Goal: Contribute content: Contribute content

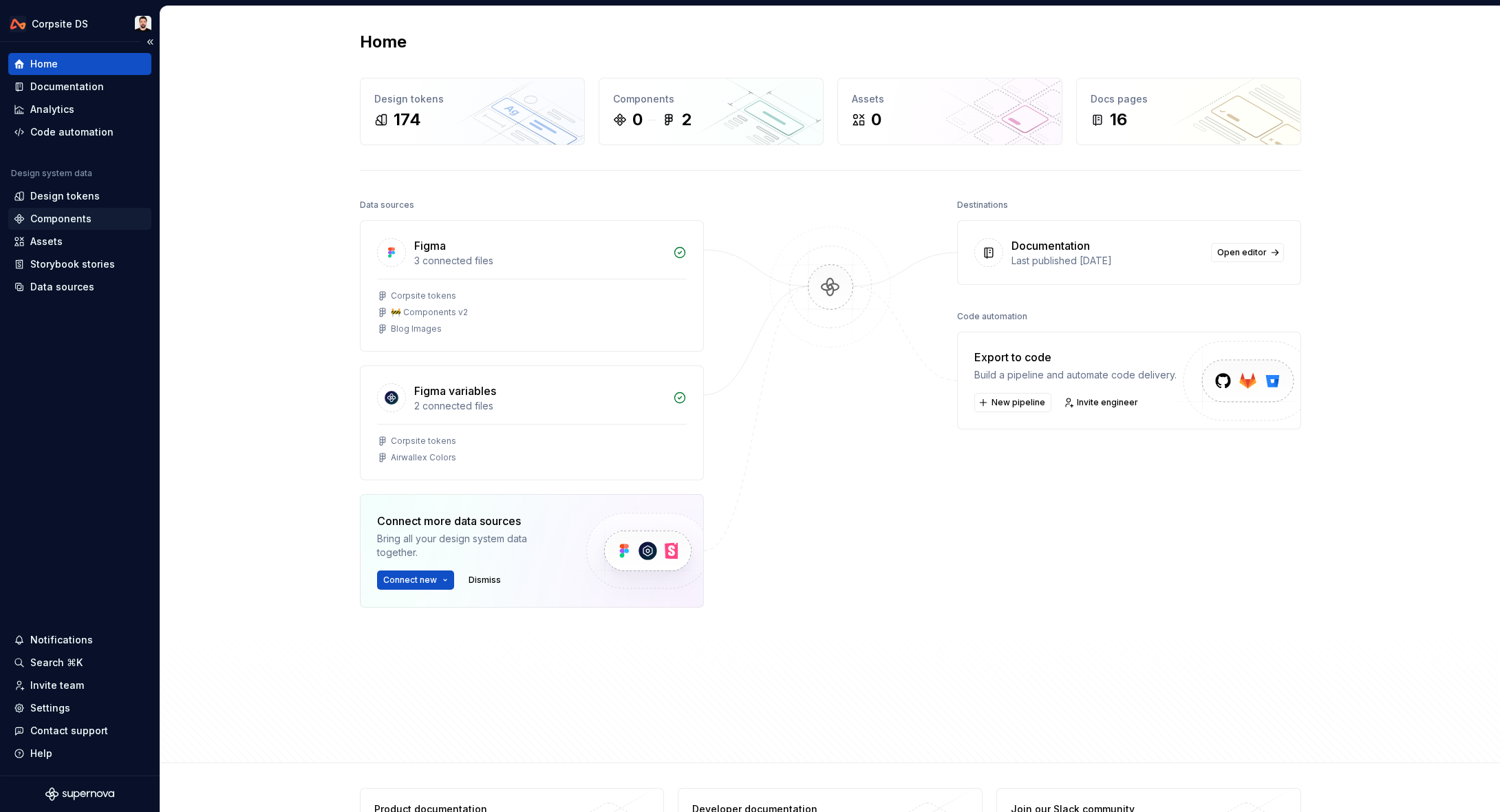
click at [44, 224] on div "Components" at bounding box center [61, 219] width 61 height 14
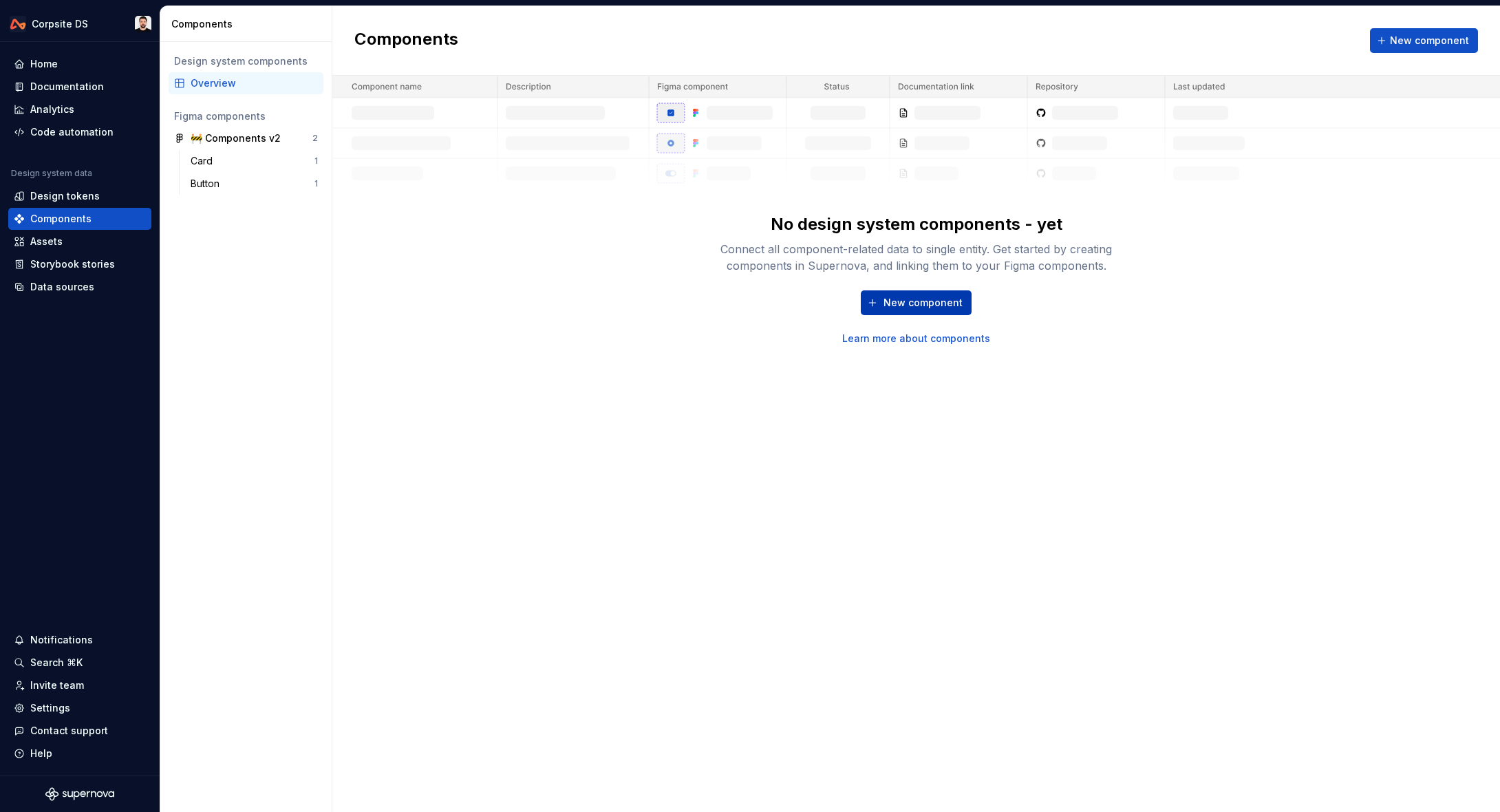
click at [910, 296] on span "New component" at bounding box center [923, 303] width 79 height 14
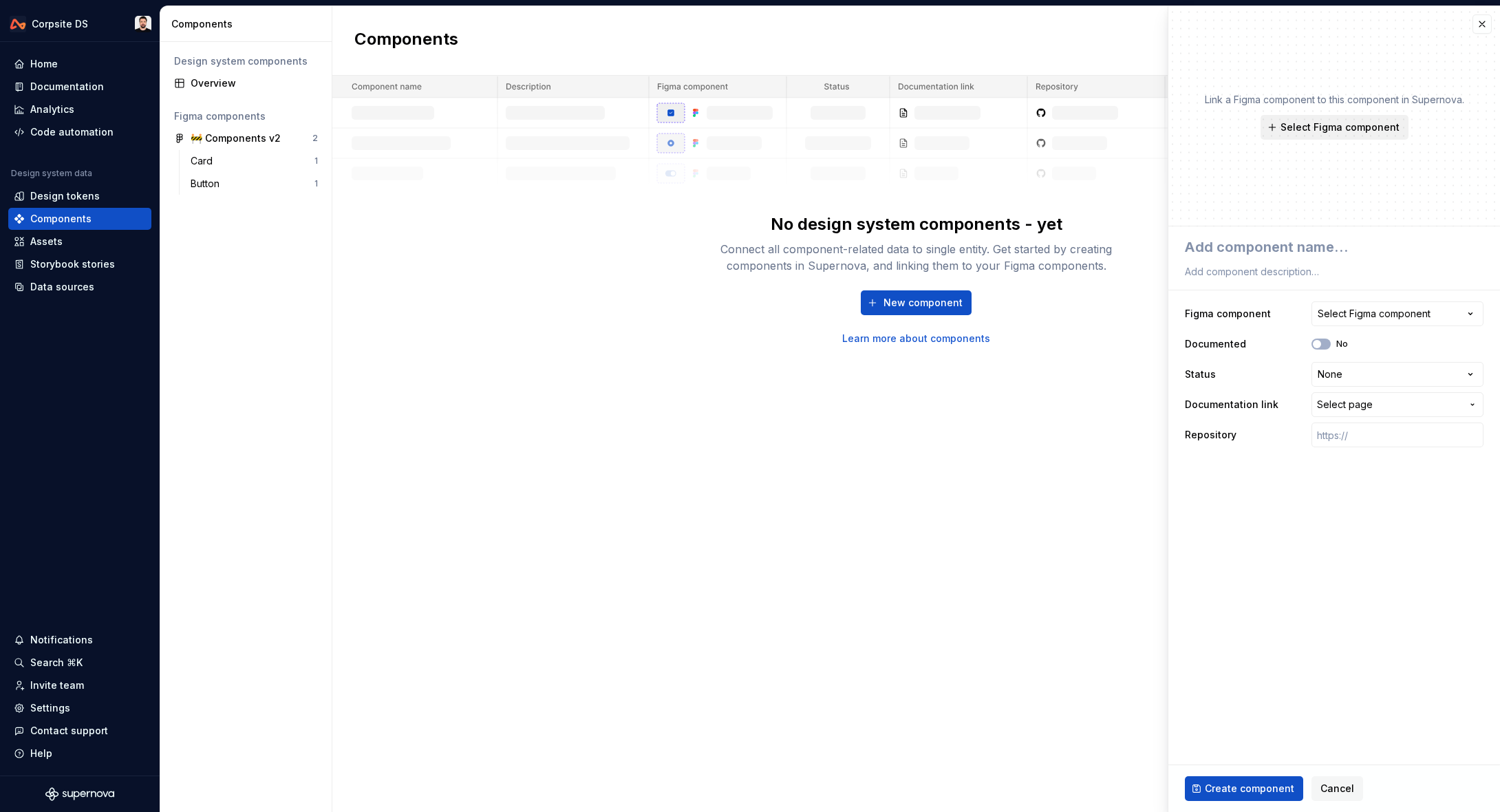
click at [1340, 129] on span "Select Figma component" at bounding box center [1340, 127] width 119 height 14
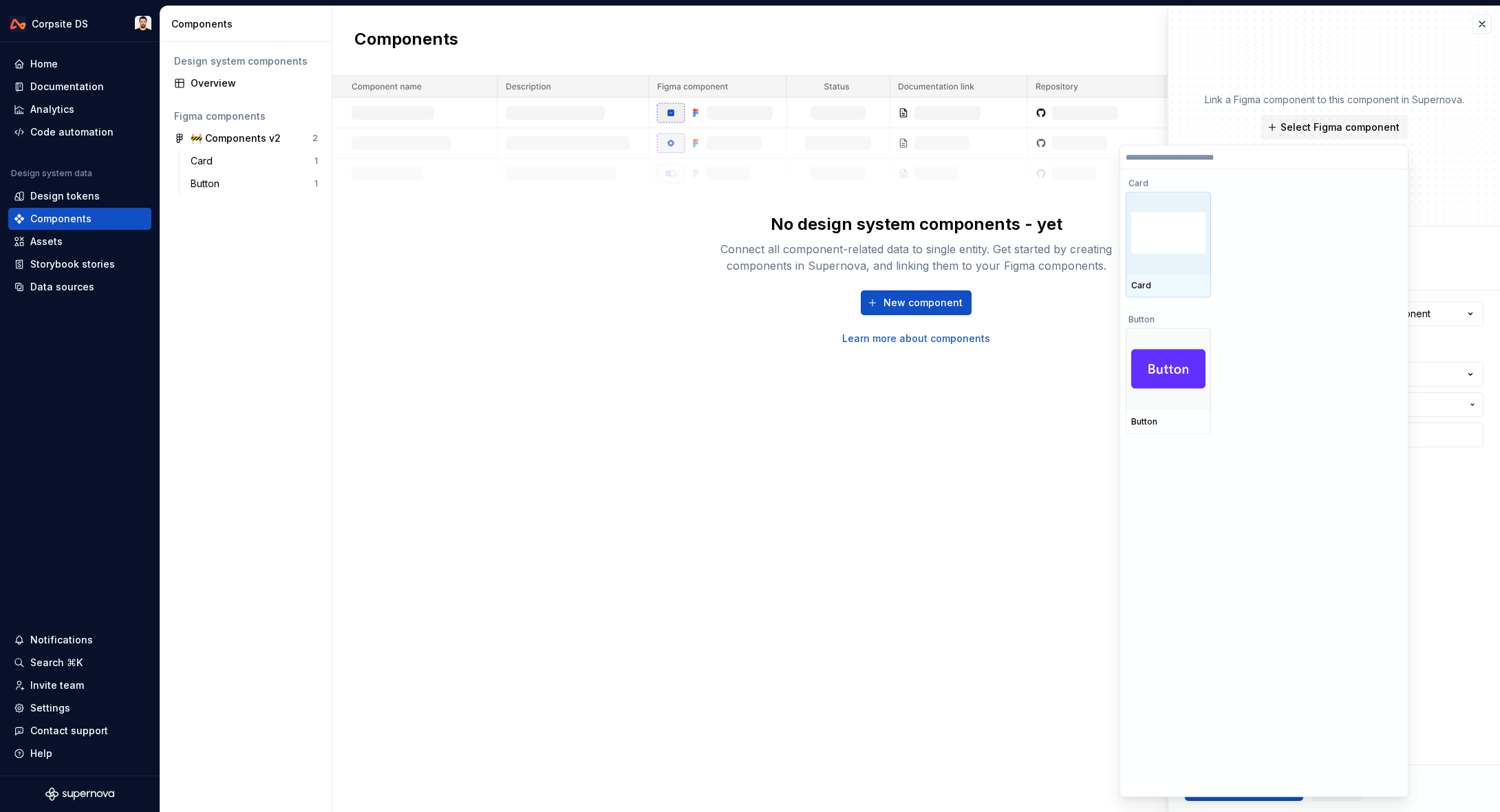
click at [1148, 238] on img at bounding box center [1168, 233] width 74 height 41
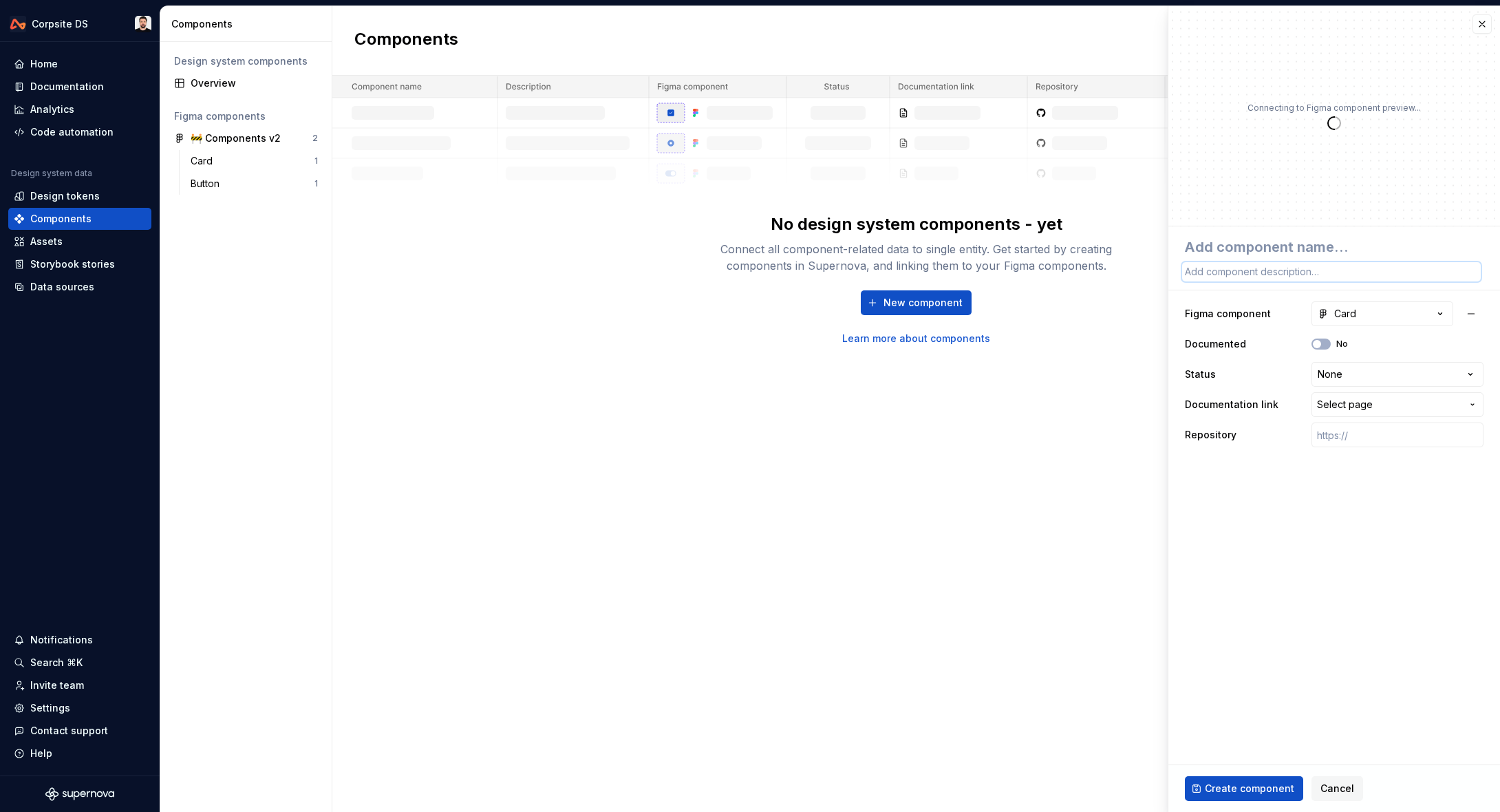
click at [1346, 279] on textarea at bounding box center [1331, 271] width 299 height 19
type textarea "*"
click at [1309, 249] on textarea at bounding box center [1331, 247] width 299 height 25
type textarea "C"
type textarea "*"
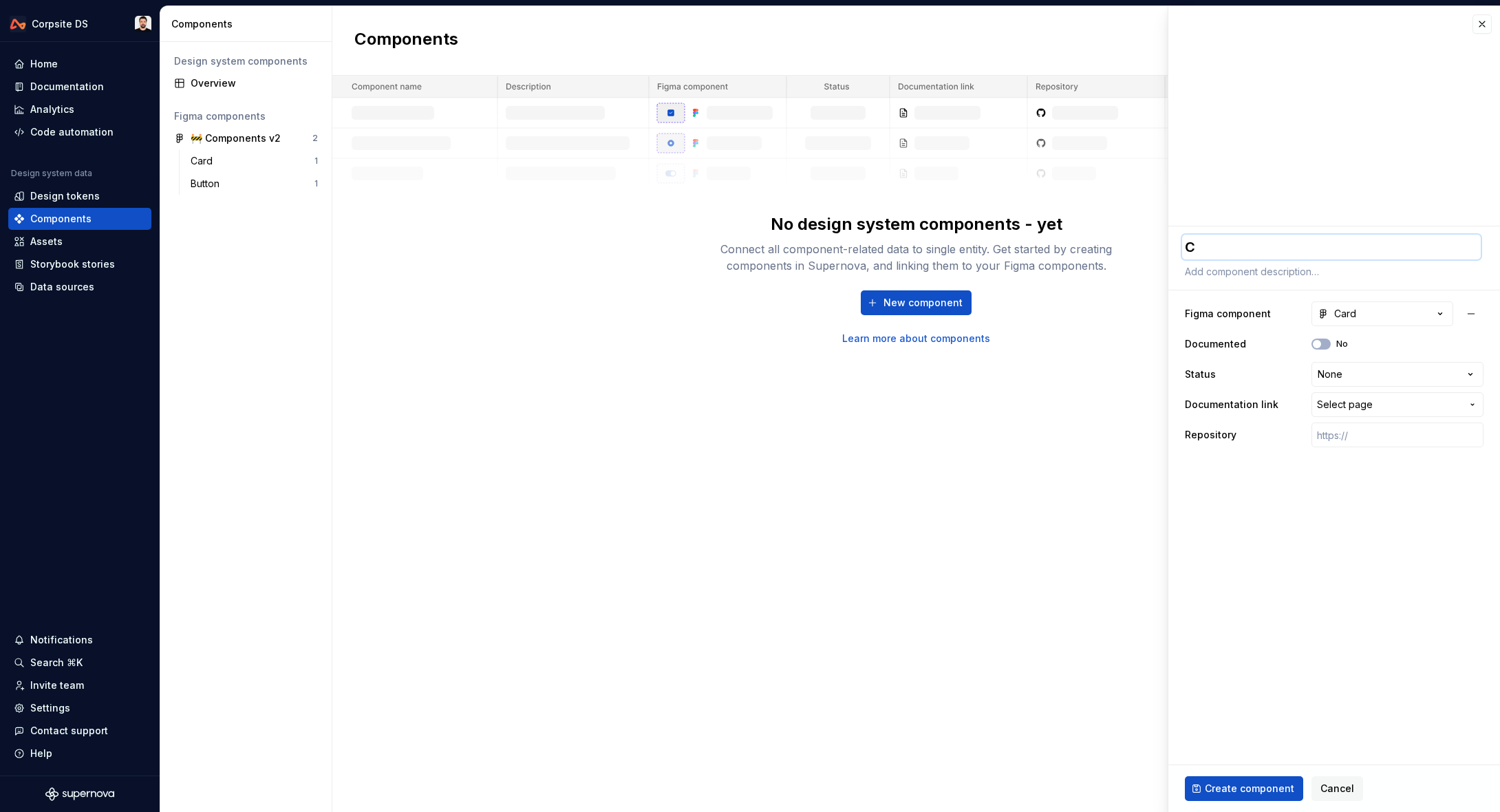
type textarea "Ca"
type textarea "*"
type textarea "Car"
type textarea "*"
type textarea "Card"
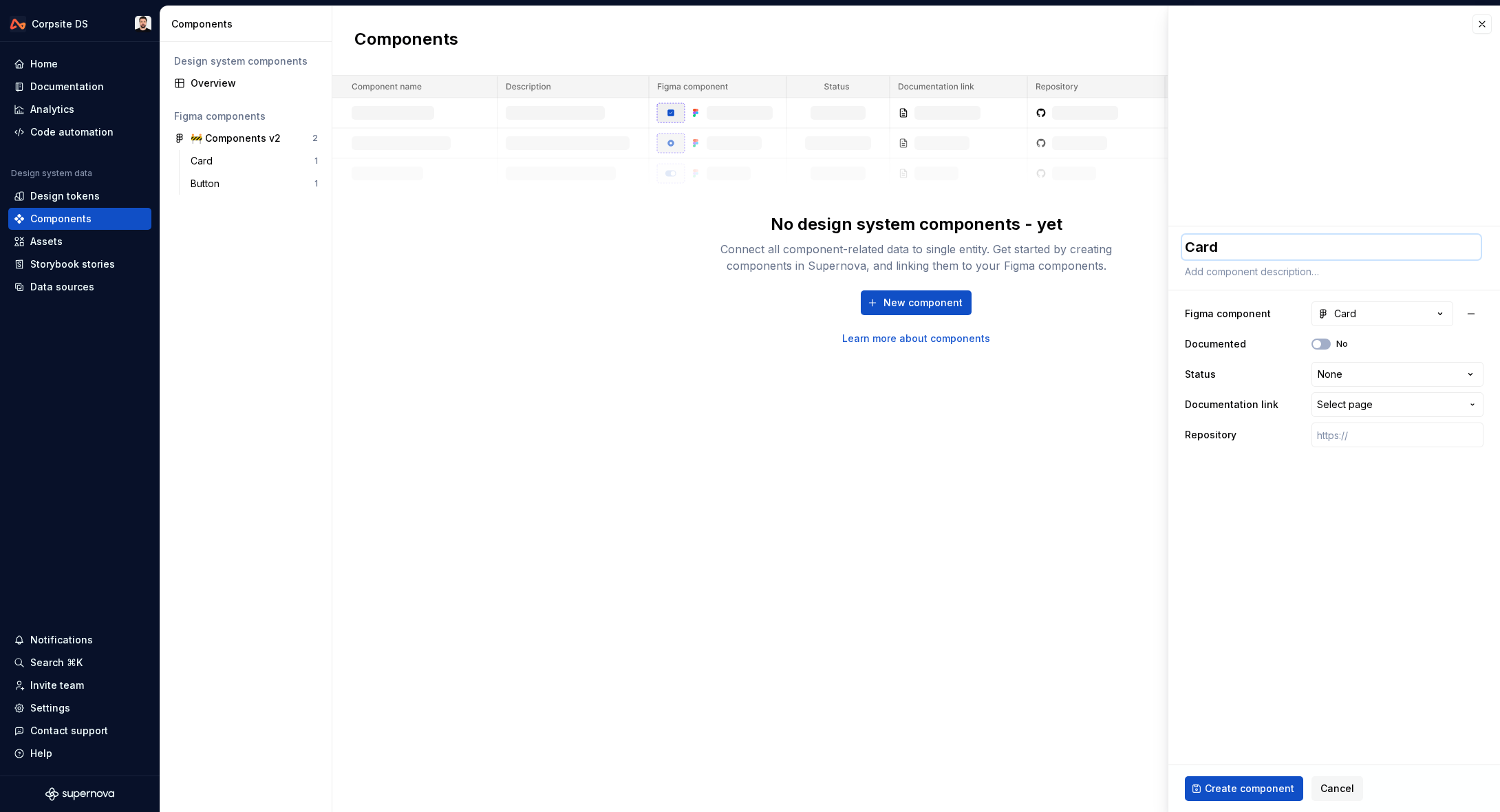
type textarea "*"
type textarea "Card"
click at [1323, 341] on button "No" at bounding box center [1321, 343] width 19 height 11
click at [1377, 407] on span "Select page" at bounding box center [1390, 404] width 145 height 14
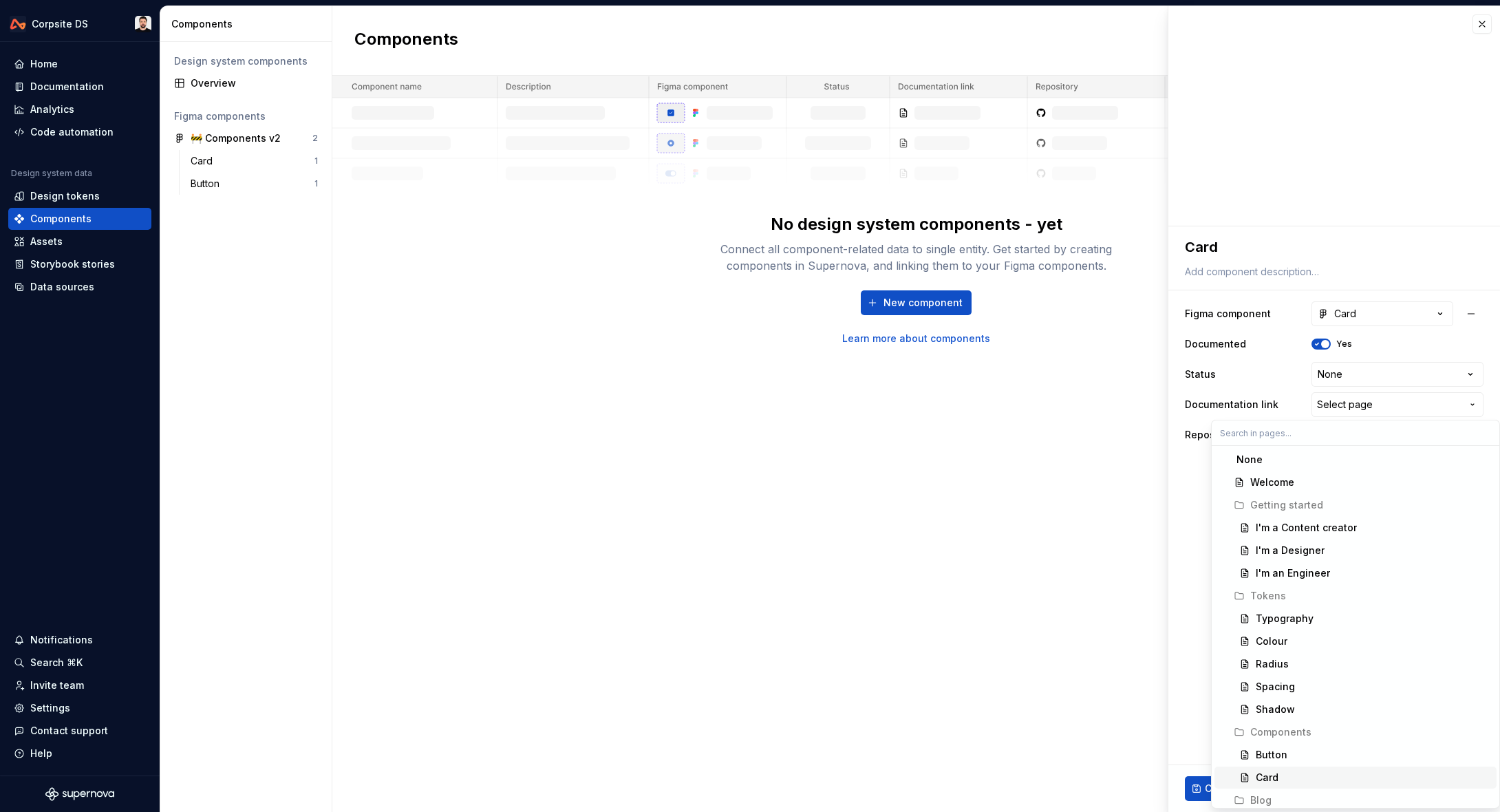
click at [1284, 772] on div "Card" at bounding box center [1373, 777] width 235 height 14
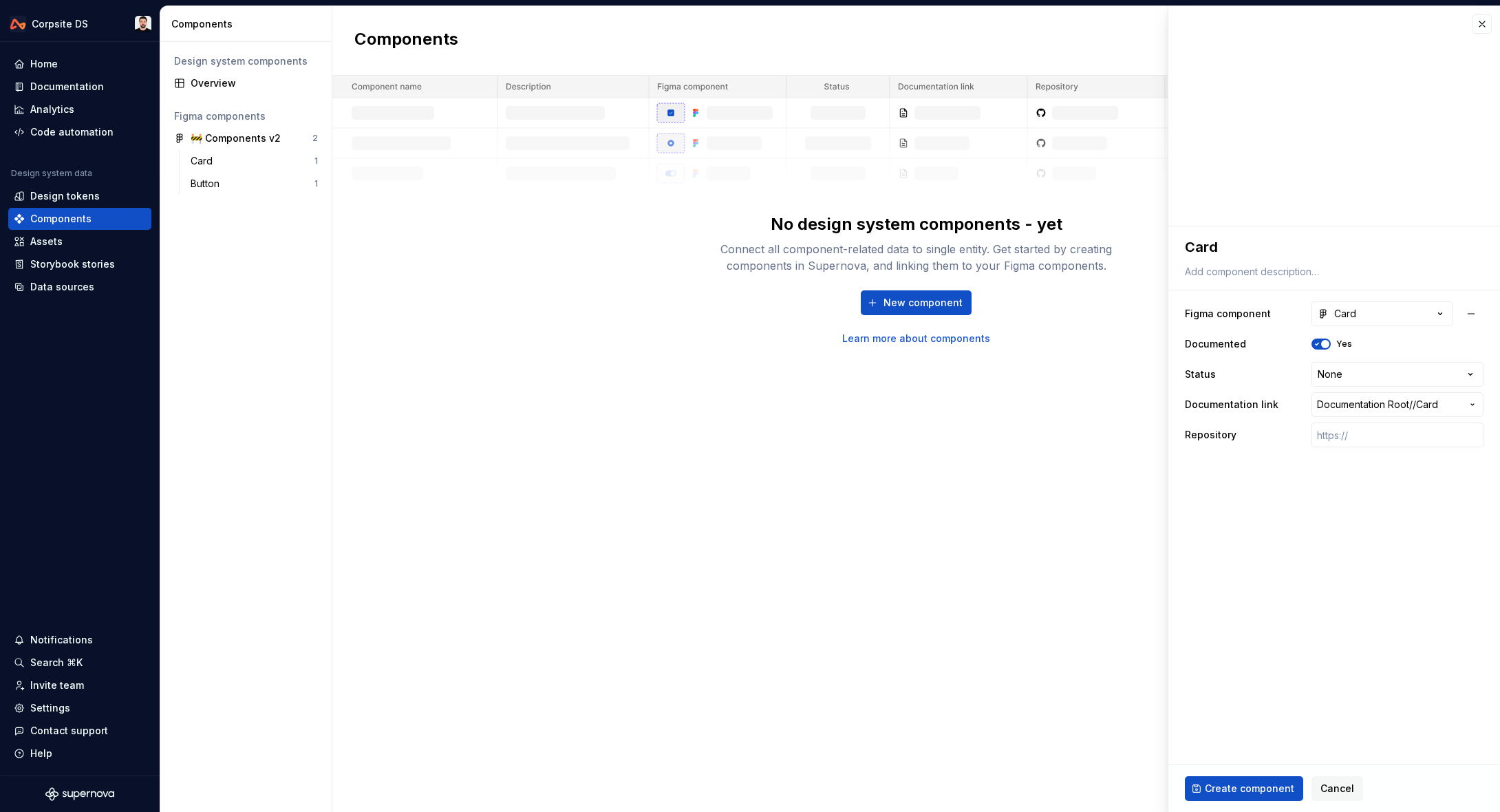
click at [1233, 795] on span "Create component" at bounding box center [1249, 788] width 90 height 14
type textarea "*"
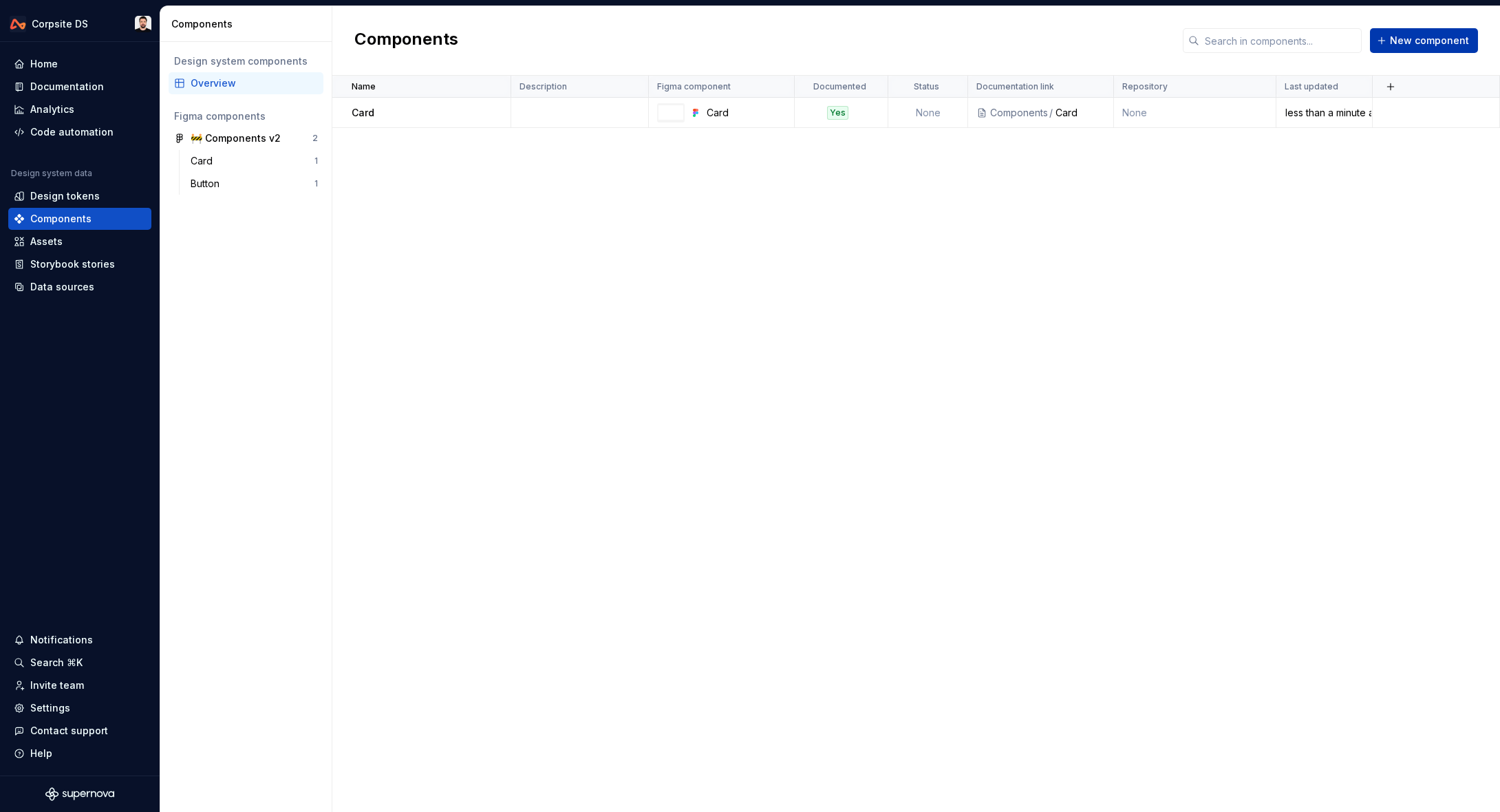
click at [1464, 37] on span "New component" at bounding box center [1429, 40] width 79 height 14
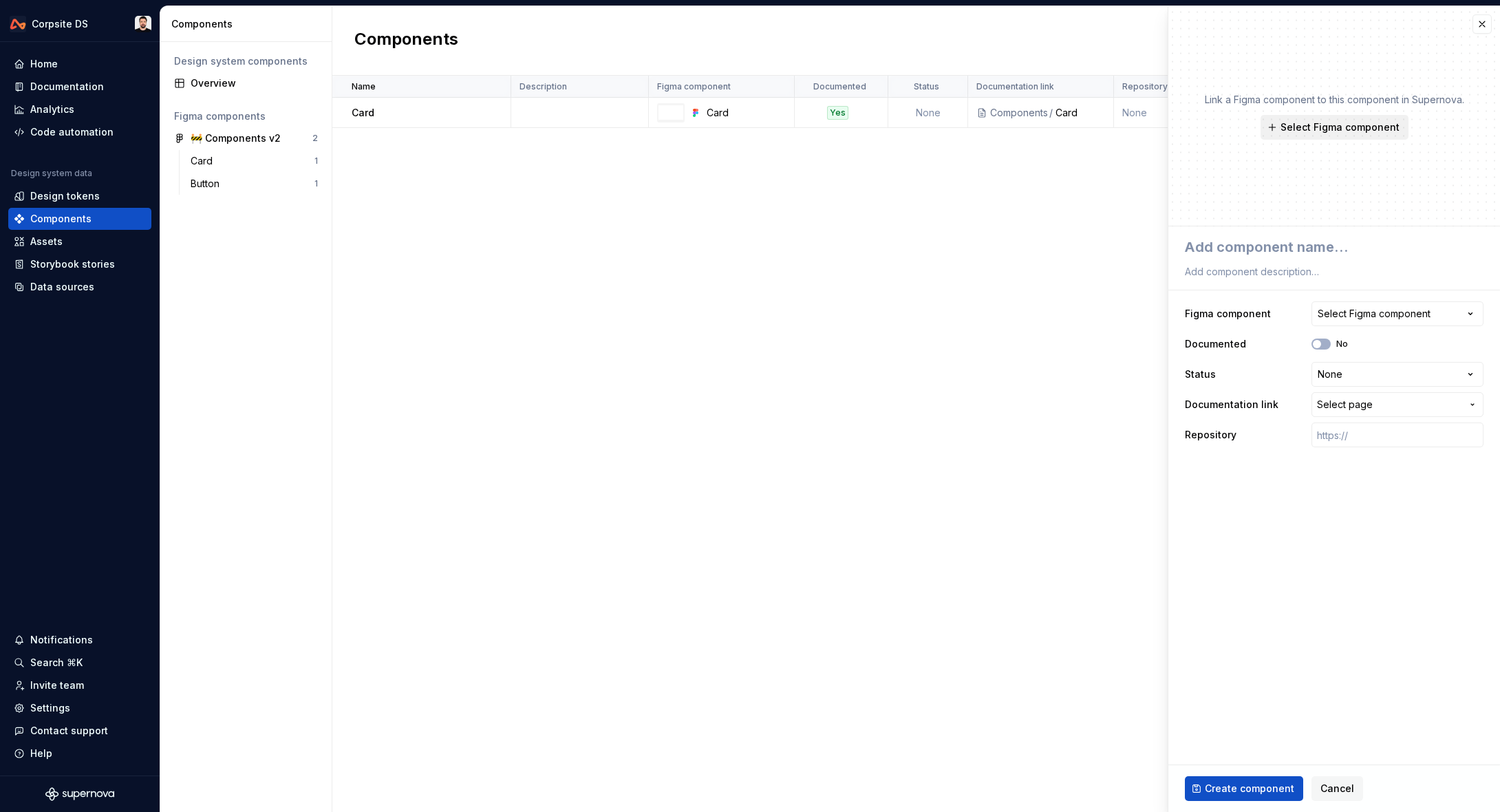
click at [1347, 132] on span "Select Figma component" at bounding box center [1340, 127] width 119 height 14
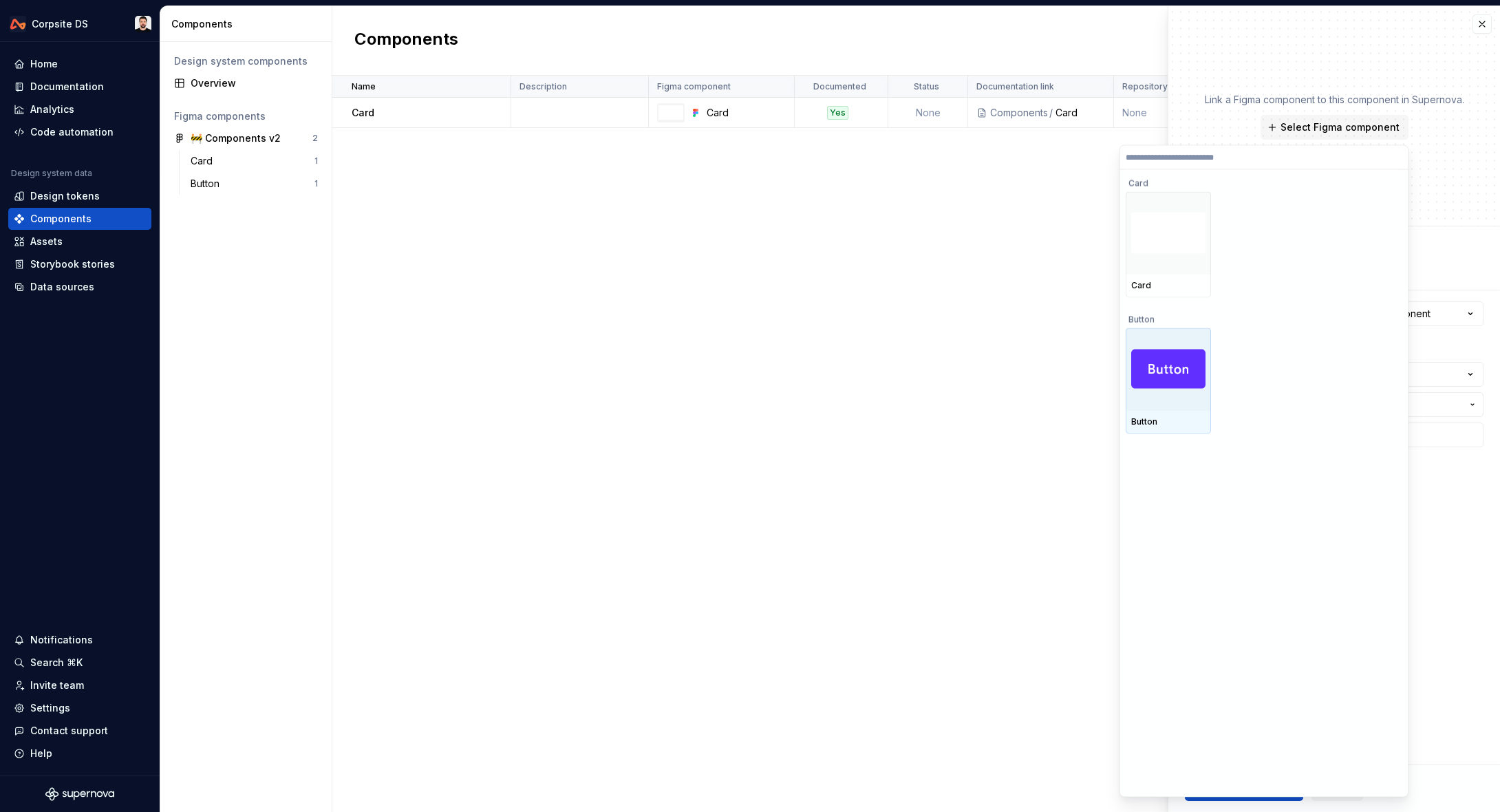
click at [1175, 358] on img at bounding box center [1168, 369] width 74 height 39
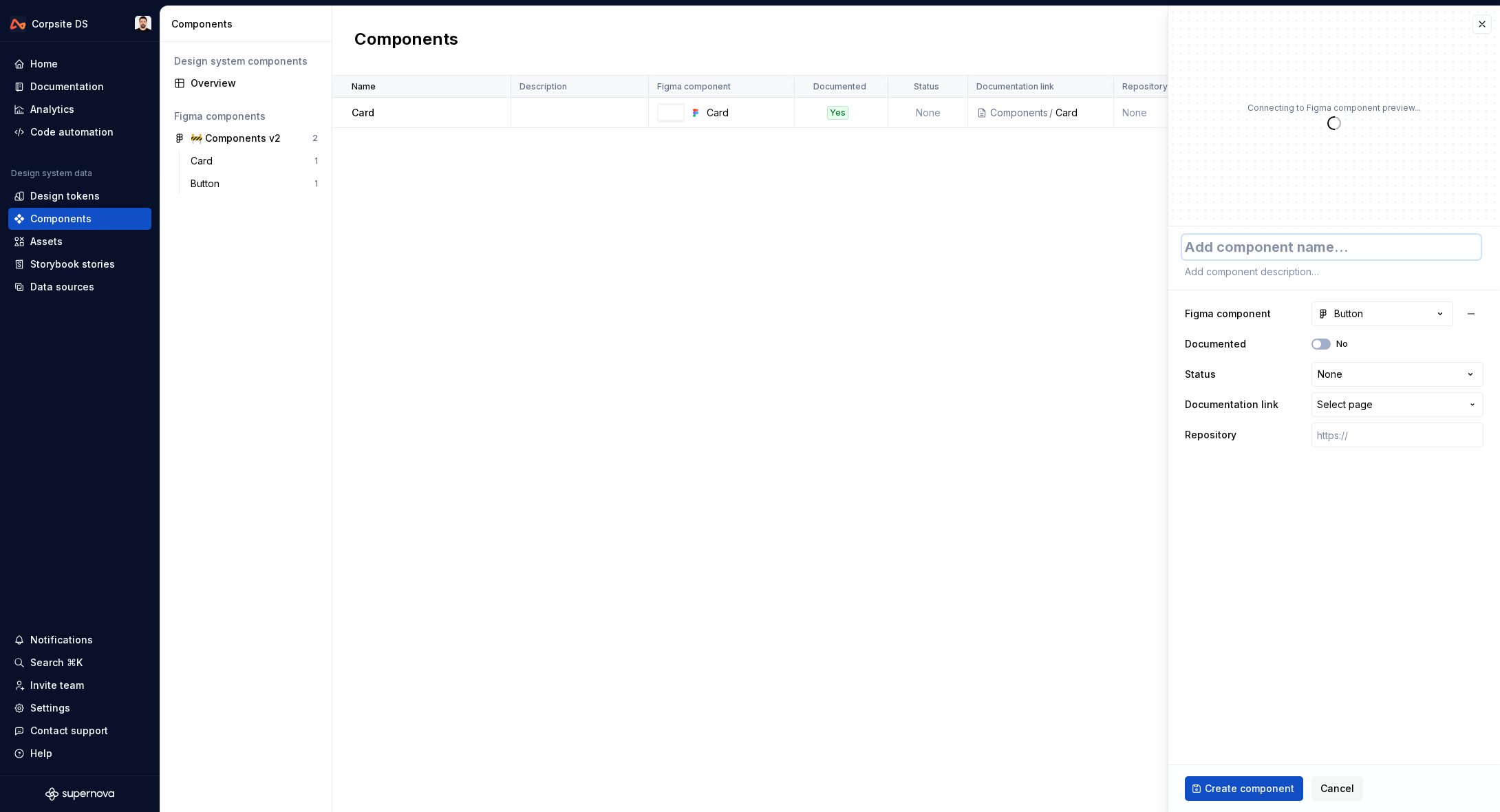
click at [1318, 250] on textarea at bounding box center [1331, 247] width 299 height 25
type textarea "*"
type textarea "B"
type textarea "*"
type textarea "Bu"
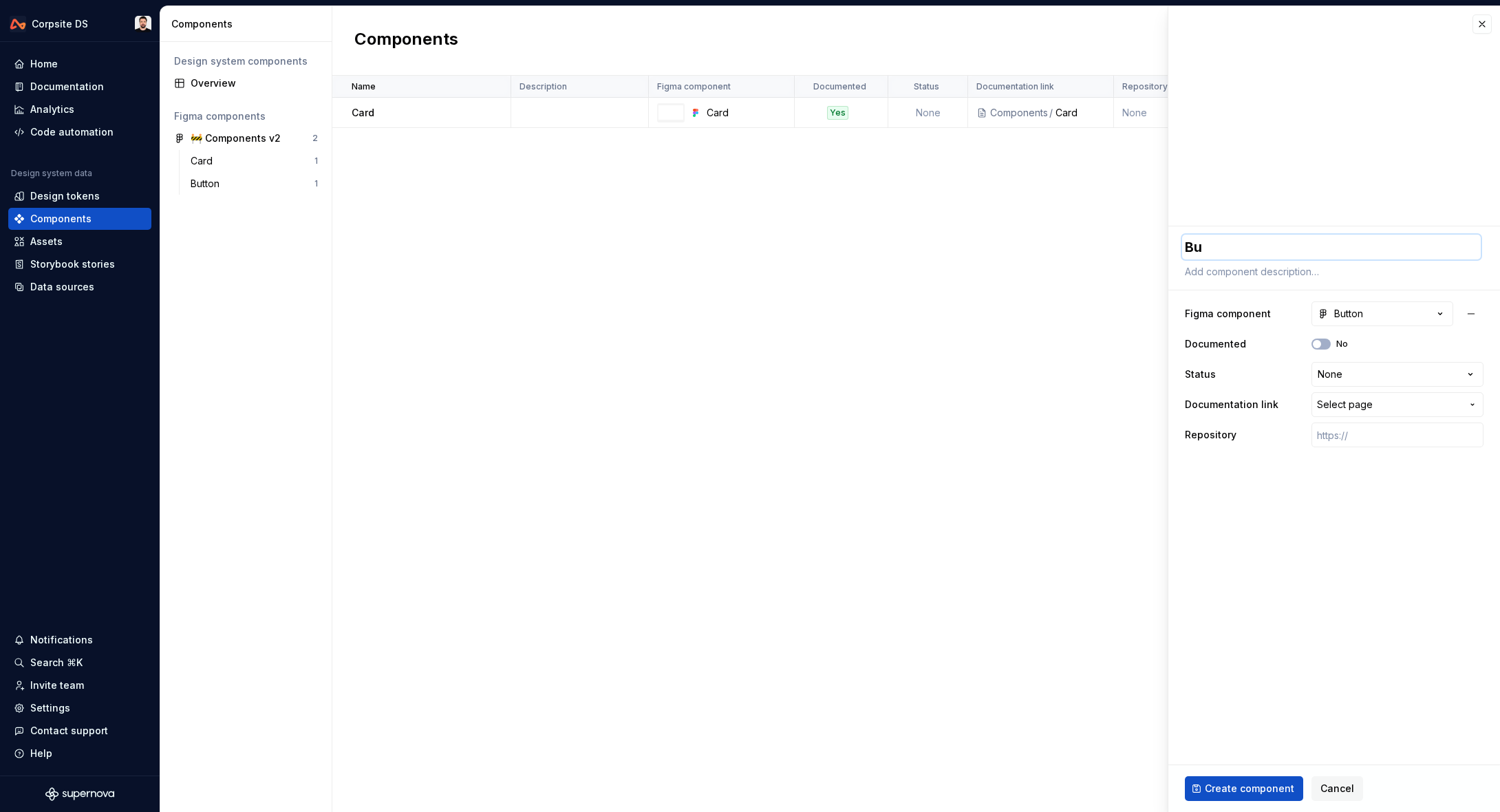
type textarea "*"
type textarea "But"
type textarea "*"
type textarea "Butt"
type textarea "*"
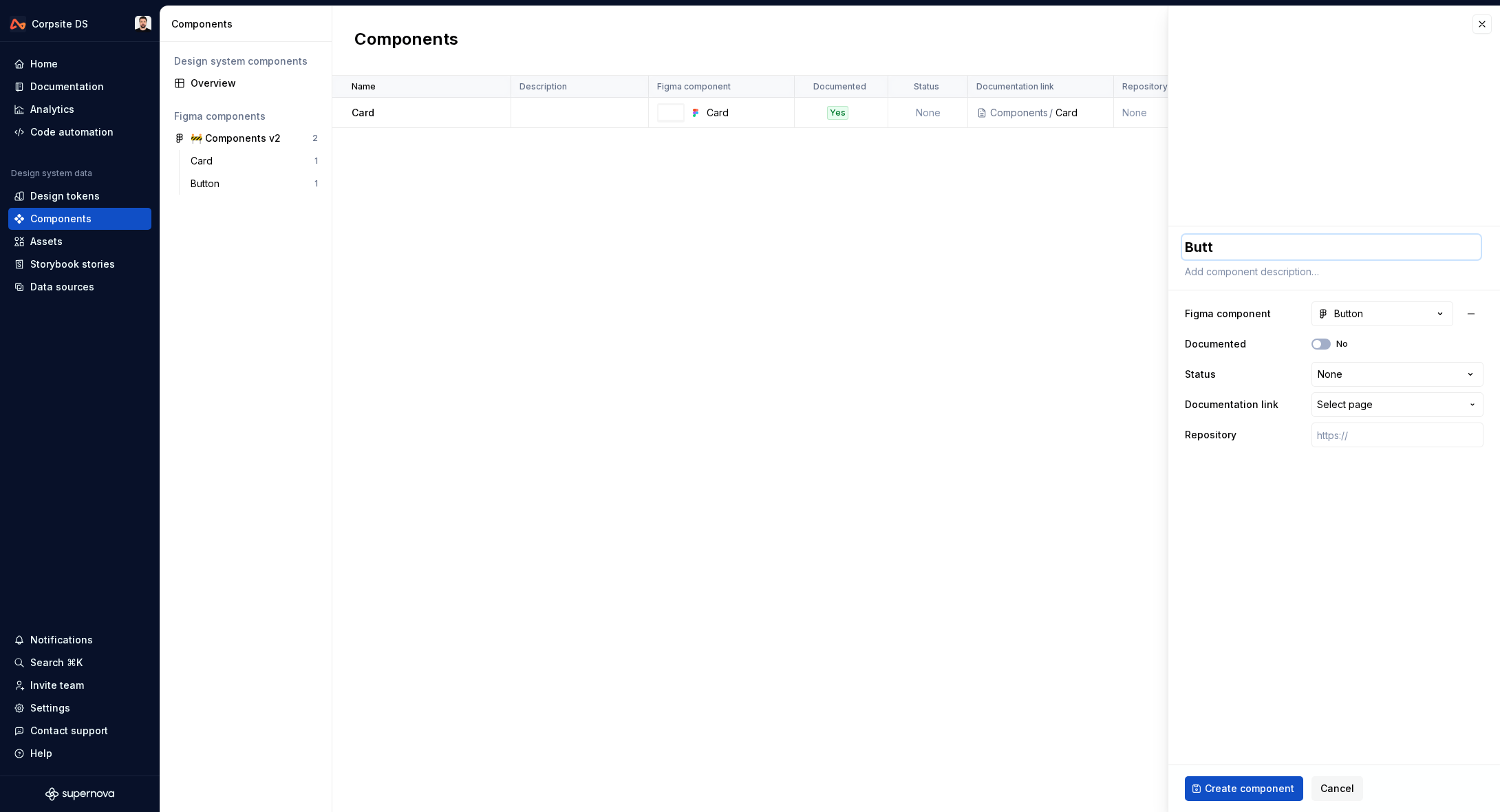
type textarea "Butto"
type textarea "*"
type textarea "Button"
type textarea "*"
type textarea "Button"
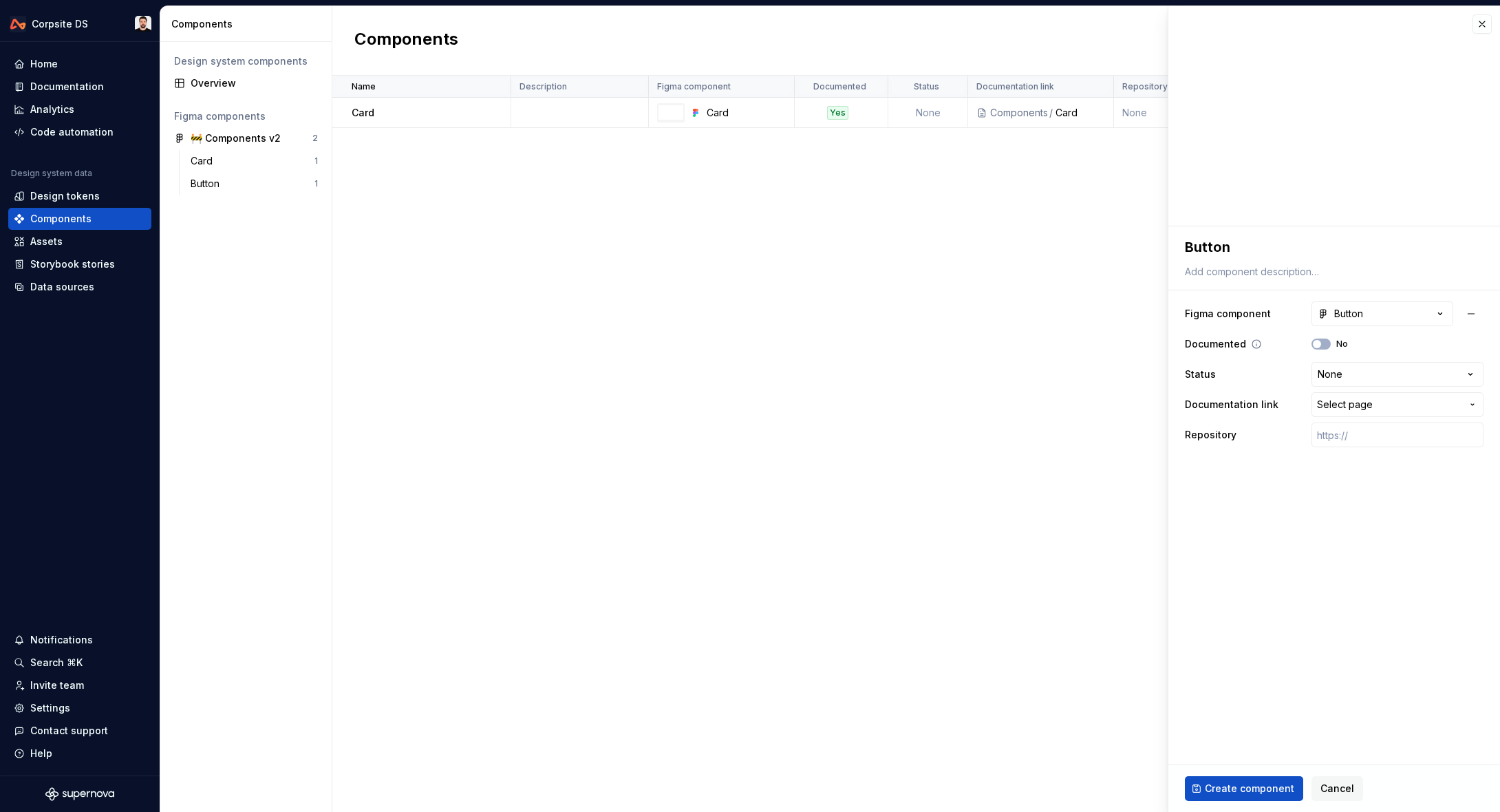
click at [1322, 337] on div "Documented No" at bounding box center [1334, 344] width 299 height 25
click at [1325, 340] on button "No" at bounding box center [1321, 343] width 19 height 11
click at [1358, 375] on html "**********" at bounding box center [750, 406] width 1500 height 812
drag, startPoint x: 1252, startPoint y: 505, endPoint x: 1228, endPoint y: 427, distance: 81.6
click at [1252, 503] on html "**********" at bounding box center [750, 406] width 1500 height 812
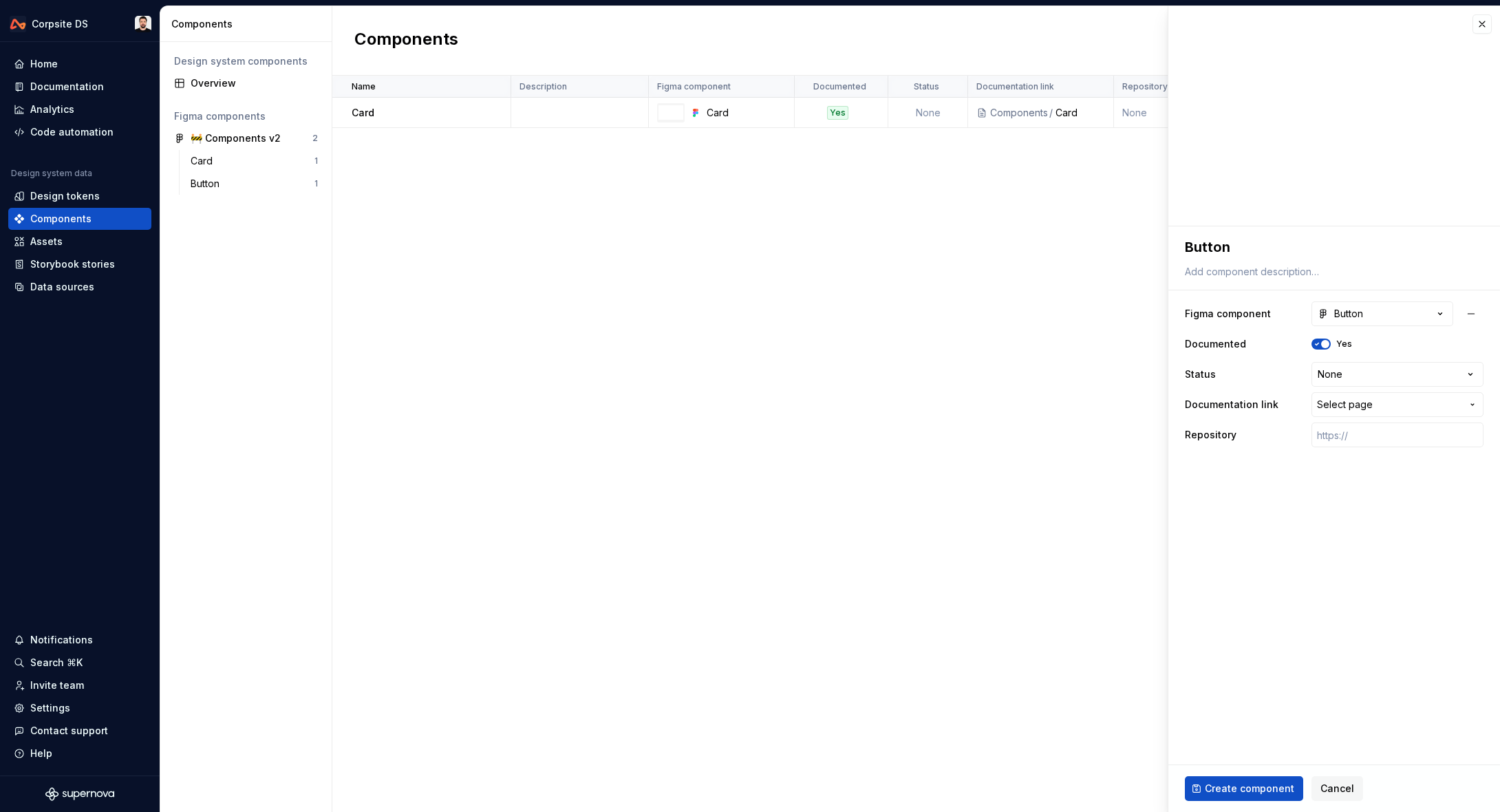
click at [1372, 400] on span "Select page" at bounding box center [1390, 404] width 145 height 14
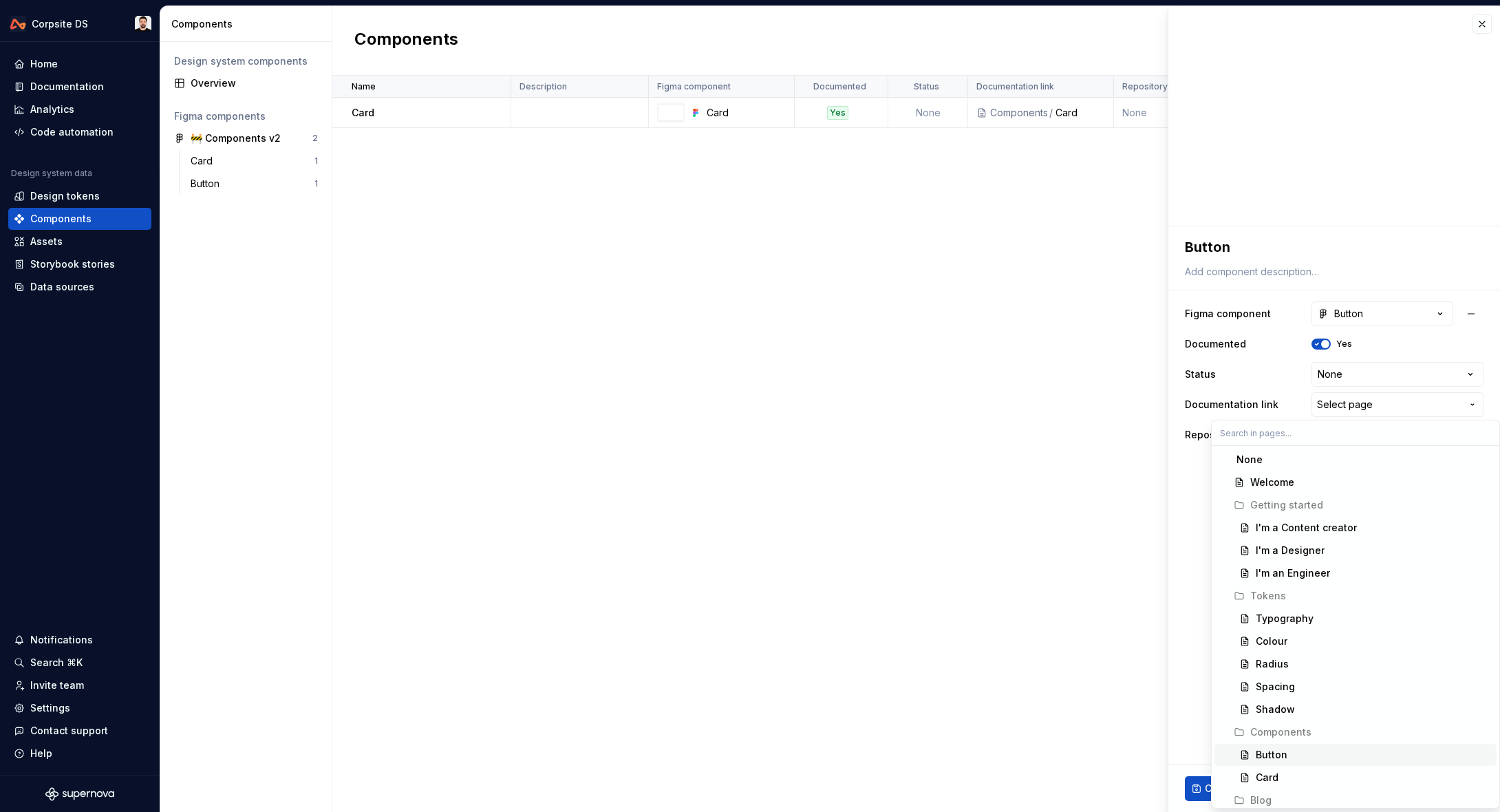
click at [1274, 754] on div "Button" at bounding box center [1271, 754] width 31 height 14
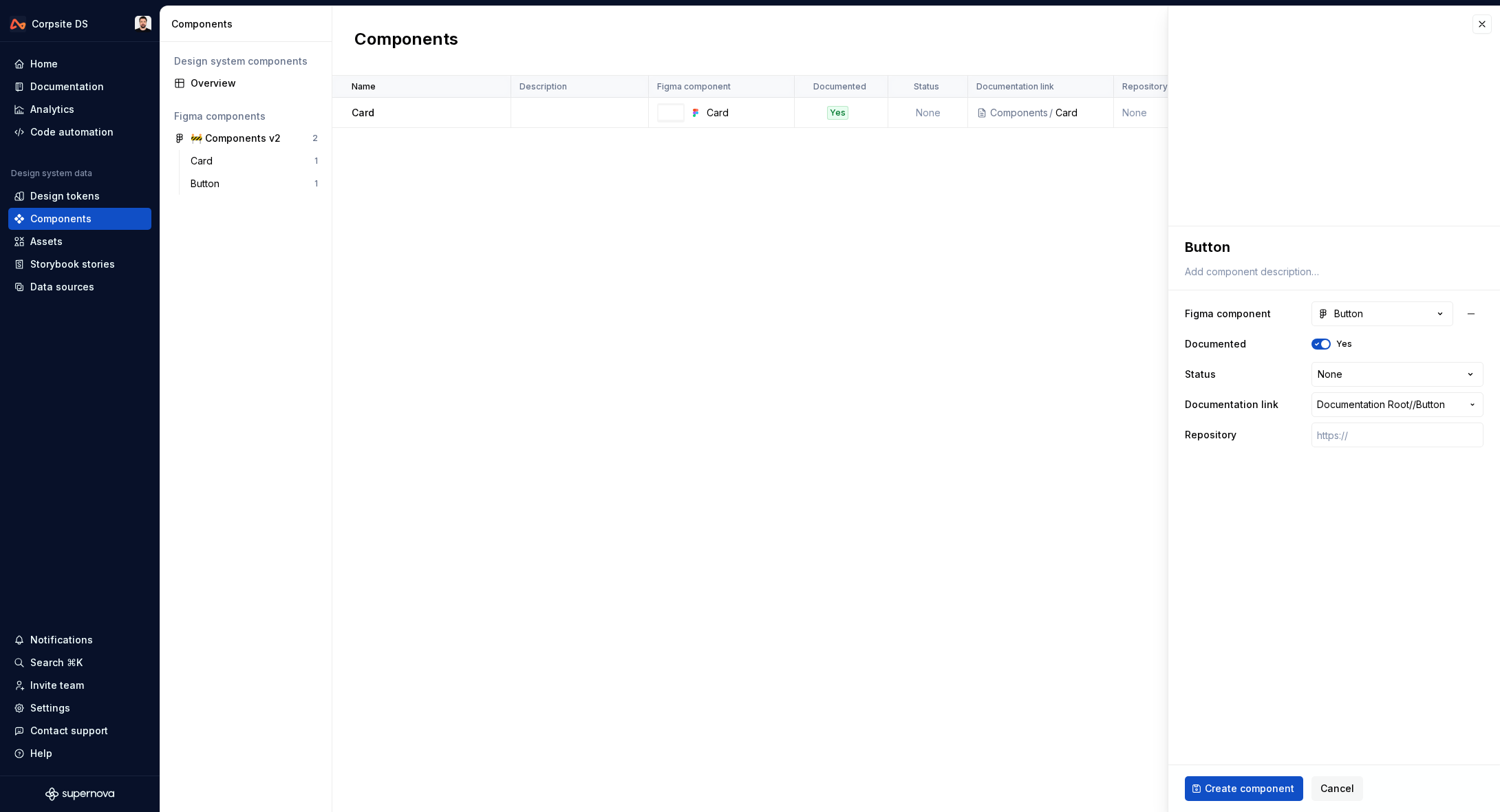
click at [1259, 796] on button "Create component" at bounding box center [1244, 788] width 118 height 25
type textarea "*"
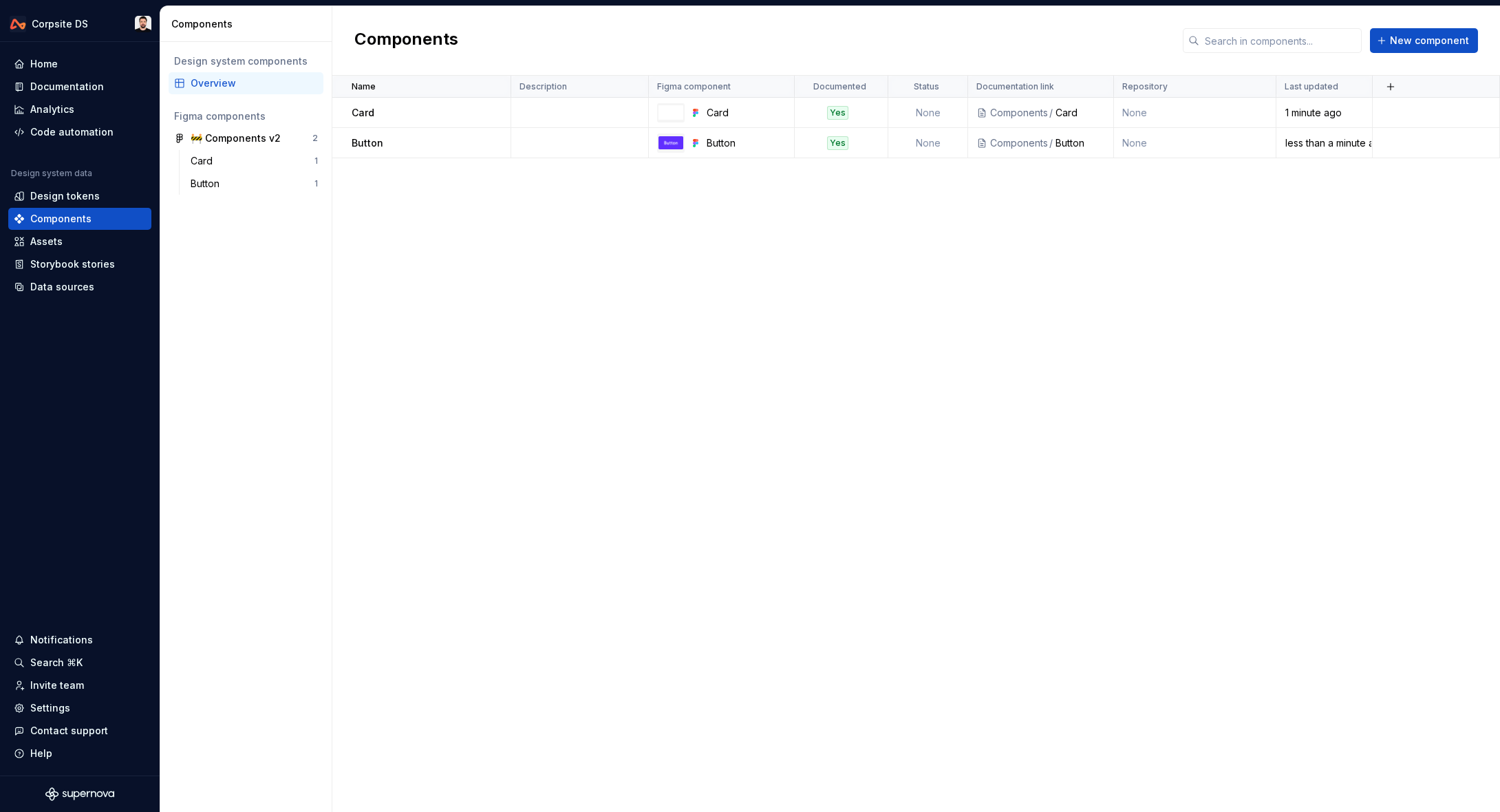
click at [1452, 209] on div "Name Description Figma component Documented Status Documentation link Repositor…" at bounding box center [916, 443] width 1168 height 736
click at [67, 80] on div "Documentation" at bounding box center [67, 86] width 73 height 14
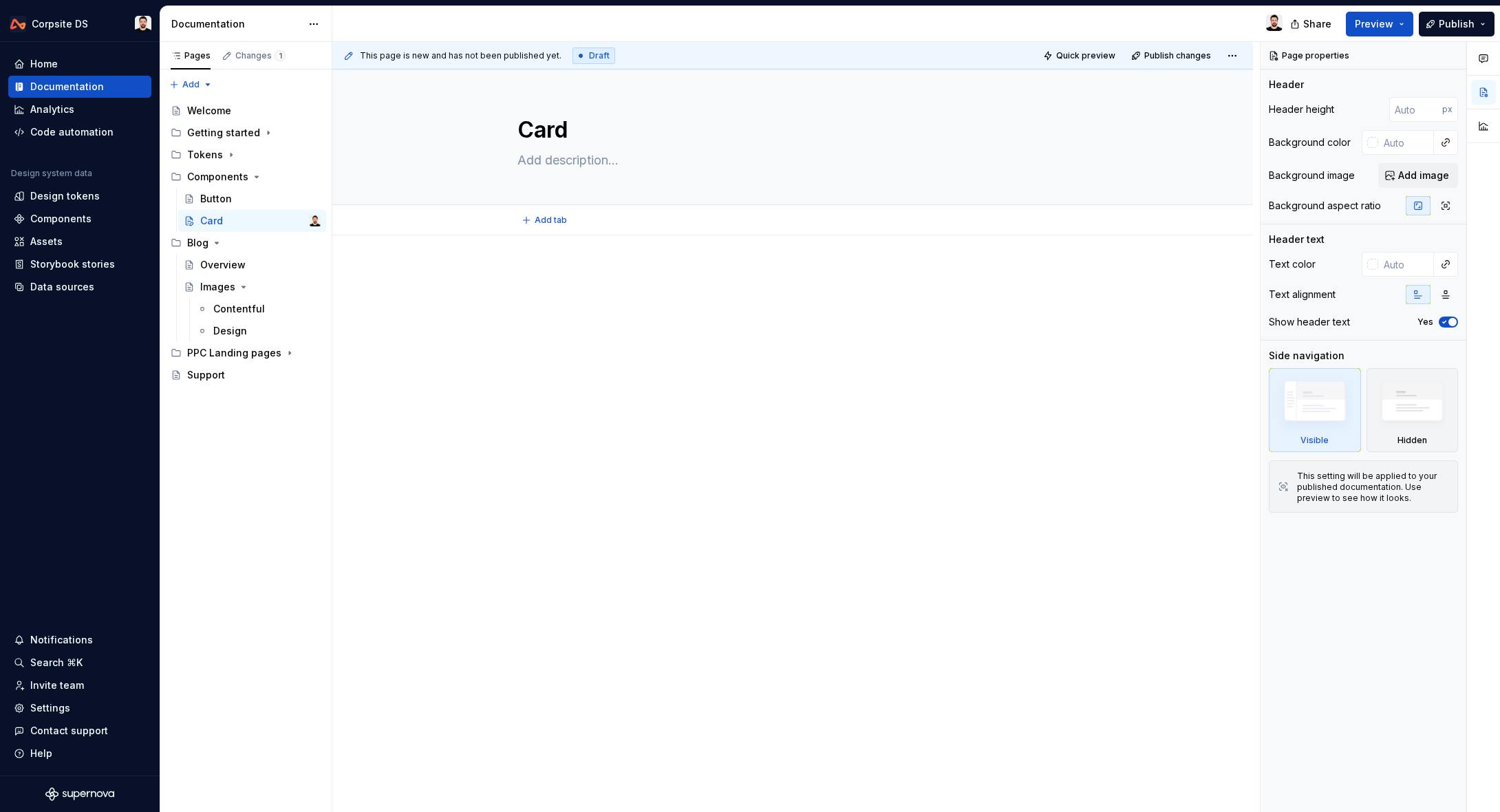
type textarea "*"
click at [673, 299] on div at bounding box center [792, 295] width 550 height 53
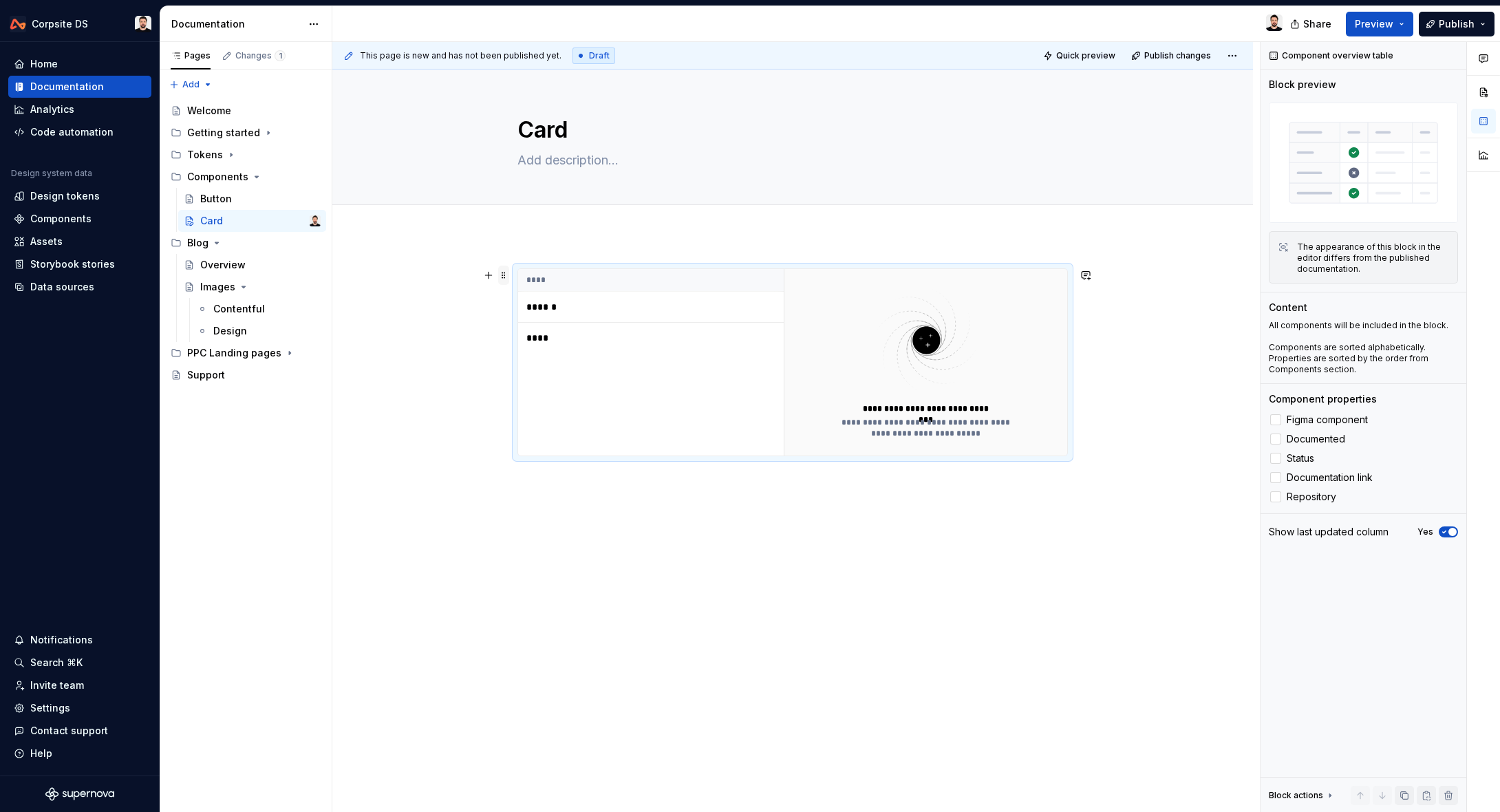
click at [506, 274] on span at bounding box center [504, 275] width 11 height 19
click at [569, 396] on div "Delete" at bounding box center [572, 397] width 90 height 14
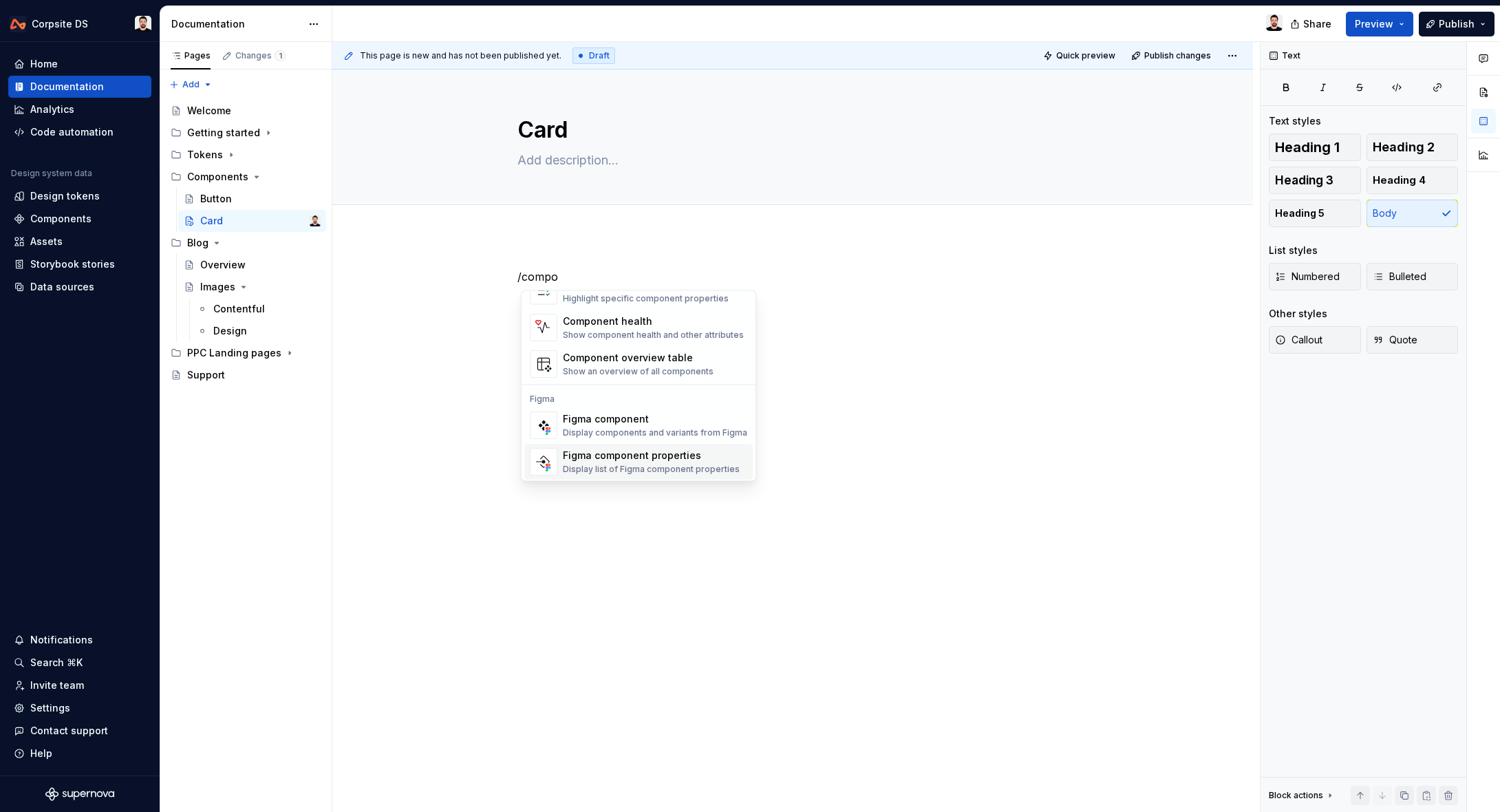
scroll to position [41, 0]
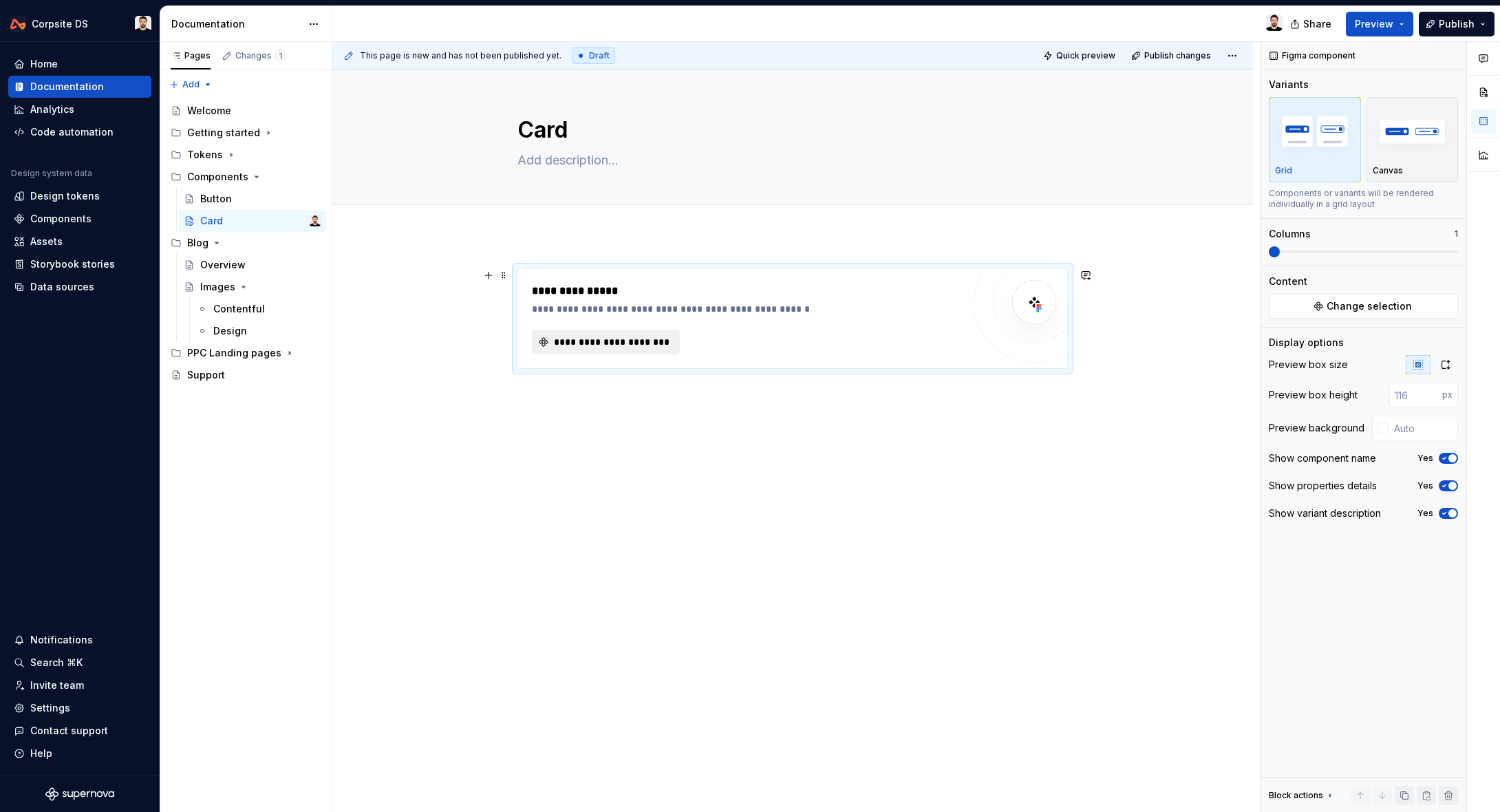
click at [659, 336] on span "**********" at bounding box center [611, 341] width 119 height 14
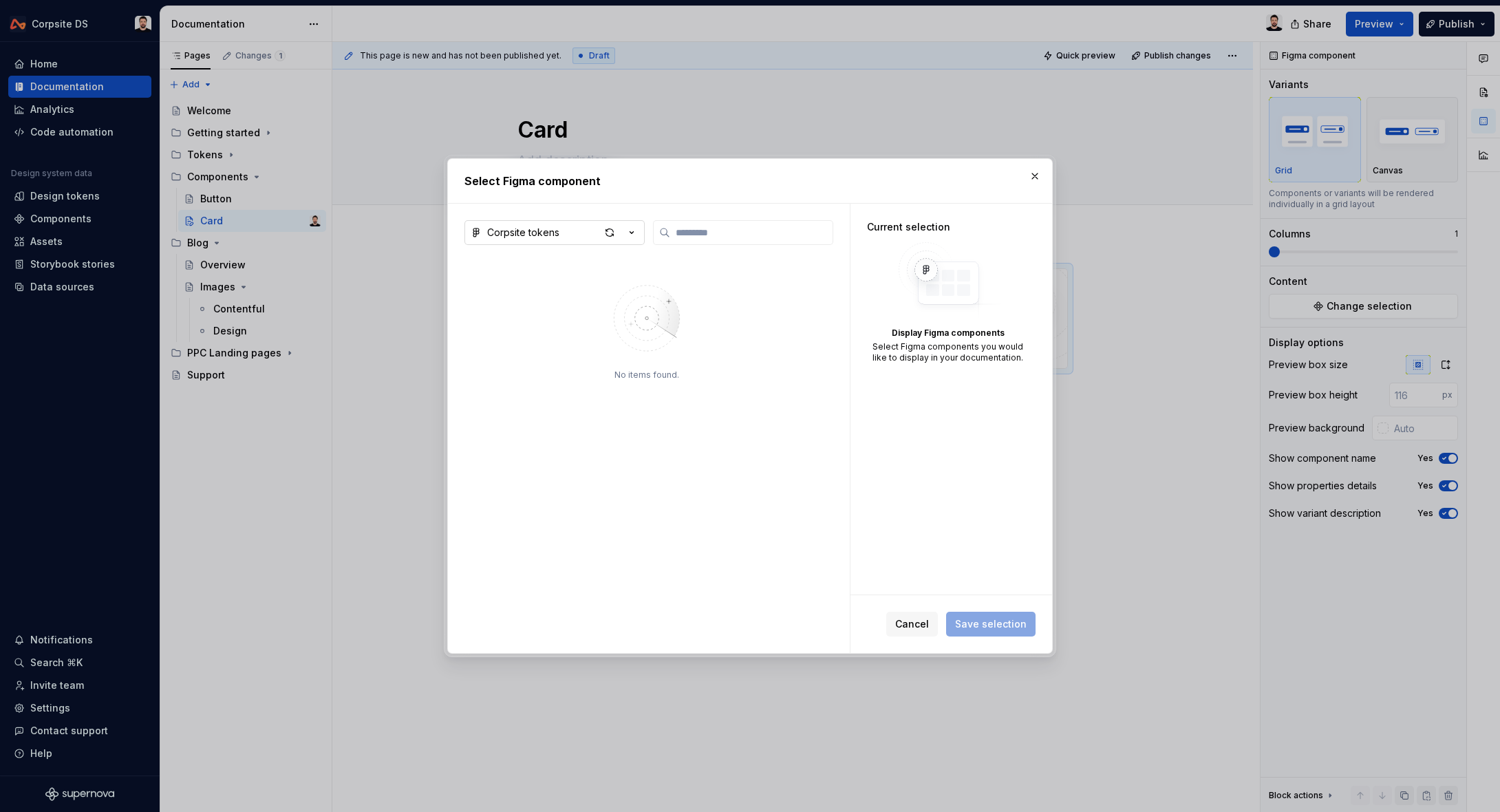
click at [547, 234] on div "Corpsite tokens" at bounding box center [523, 232] width 72 height 14
click at [550, 280] on div "🚧 Components v2" at bounding box center [549, 285] width 91 height 14
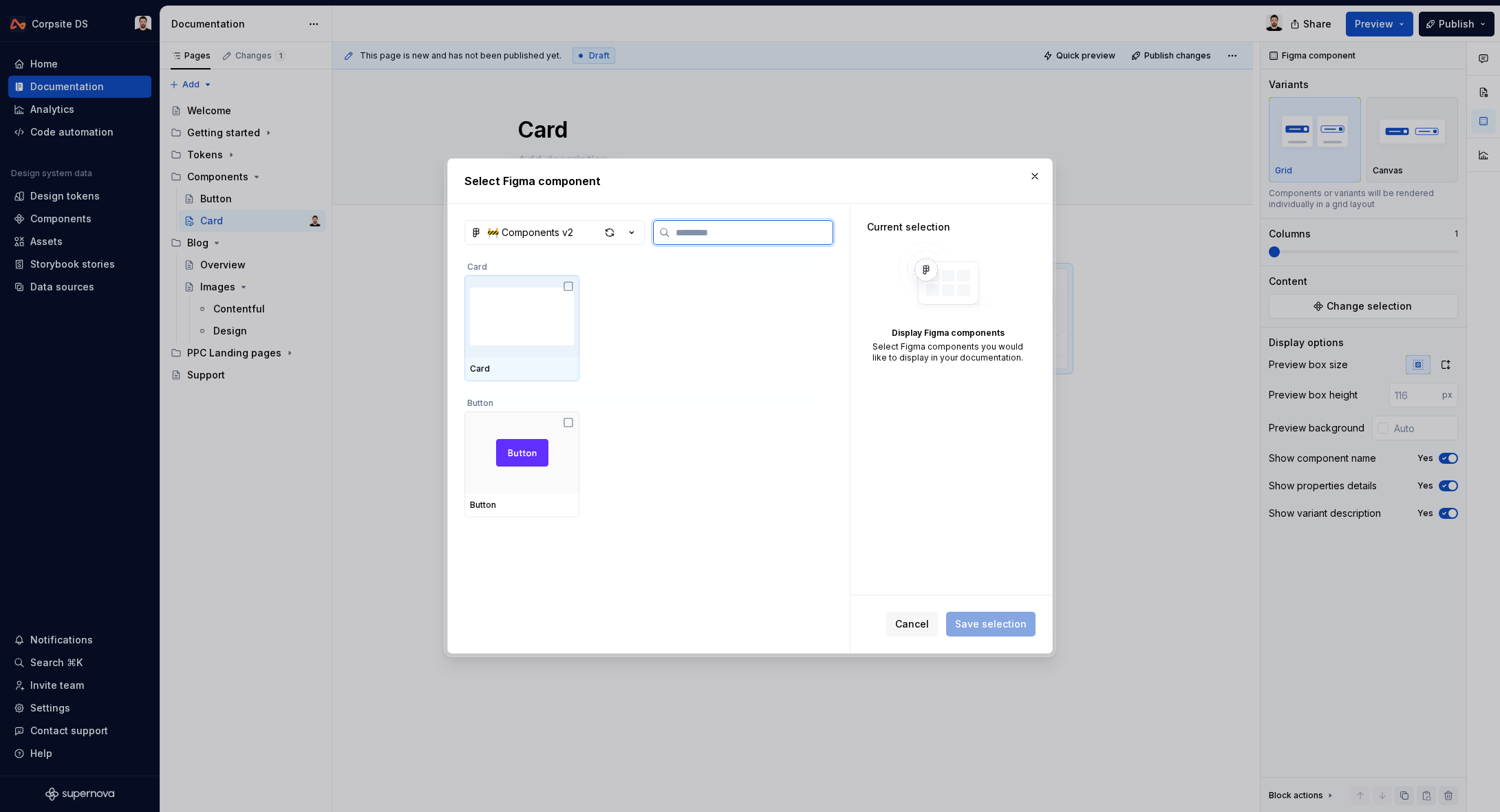
click at [511, 304] on img at bounding box center [522, 316] width 104 height 72
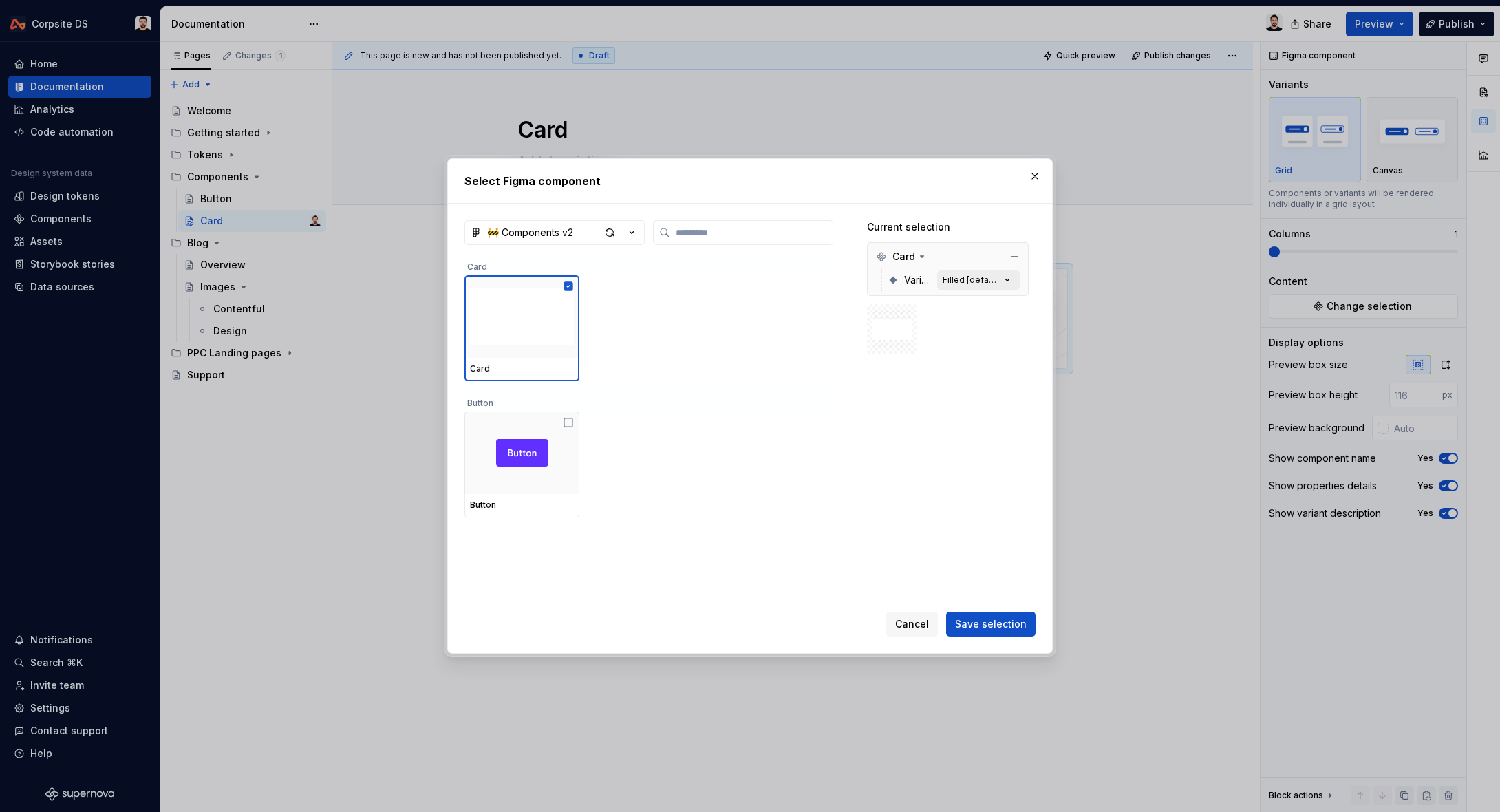
click at [1001, 283] on div "Filled [default]" at bounding box center [972, 280] width 58 height 11
click at [977, 625] on span "Save selection" at bounding box center [991, 624] width 72 height 14
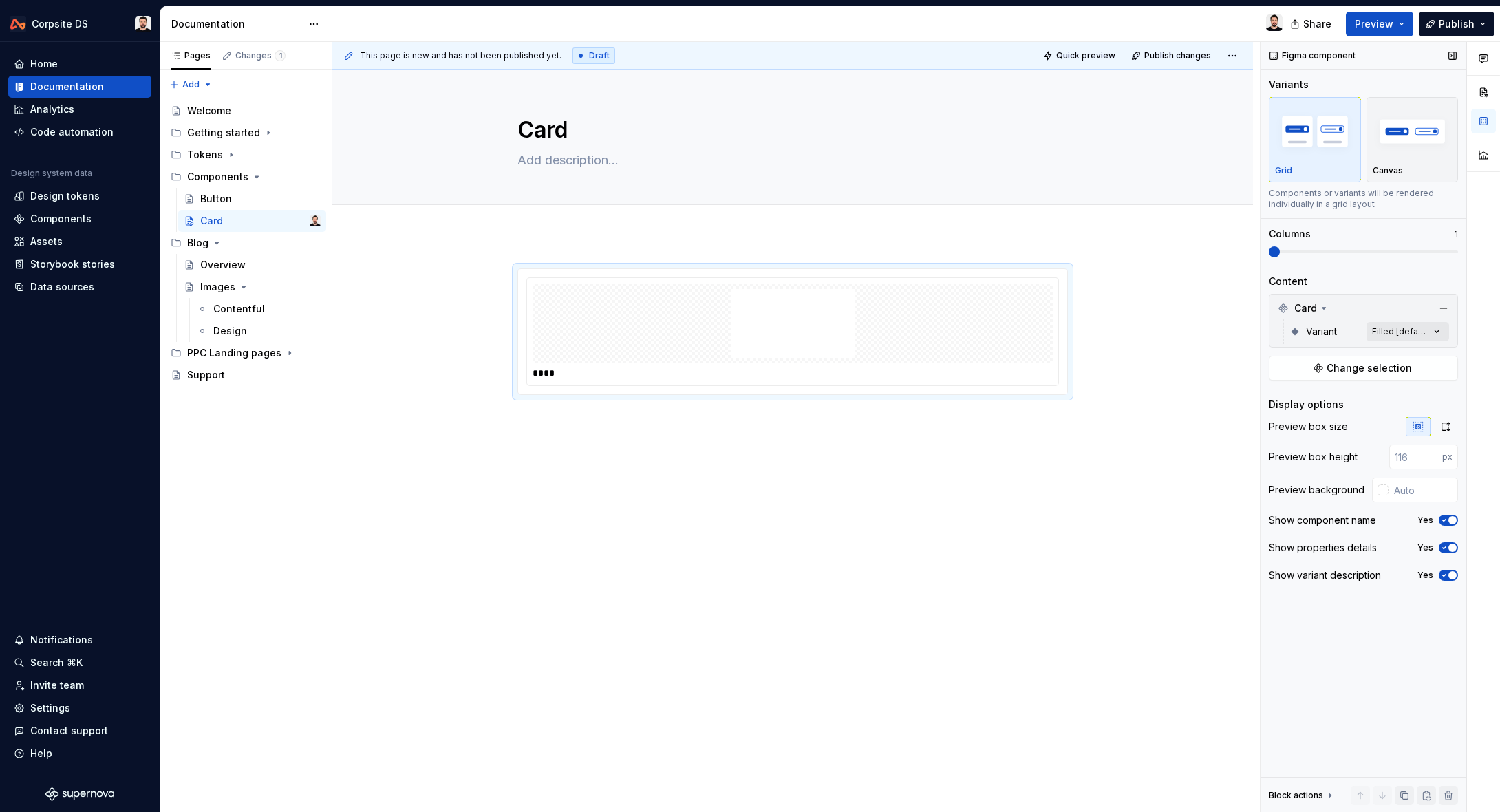
click at [1403, 332] on div "Comments Open comments No comments yet Select ‘Comment’ from the block context …" at bounding box center [1380, 427] width 239 height 771
click at [1449, 429] on icon "button" at bounding box center [1446, 426] width 11 height 11
click at [729, 527] on div "****" at bounding box center [792, 480] width 921 height 489
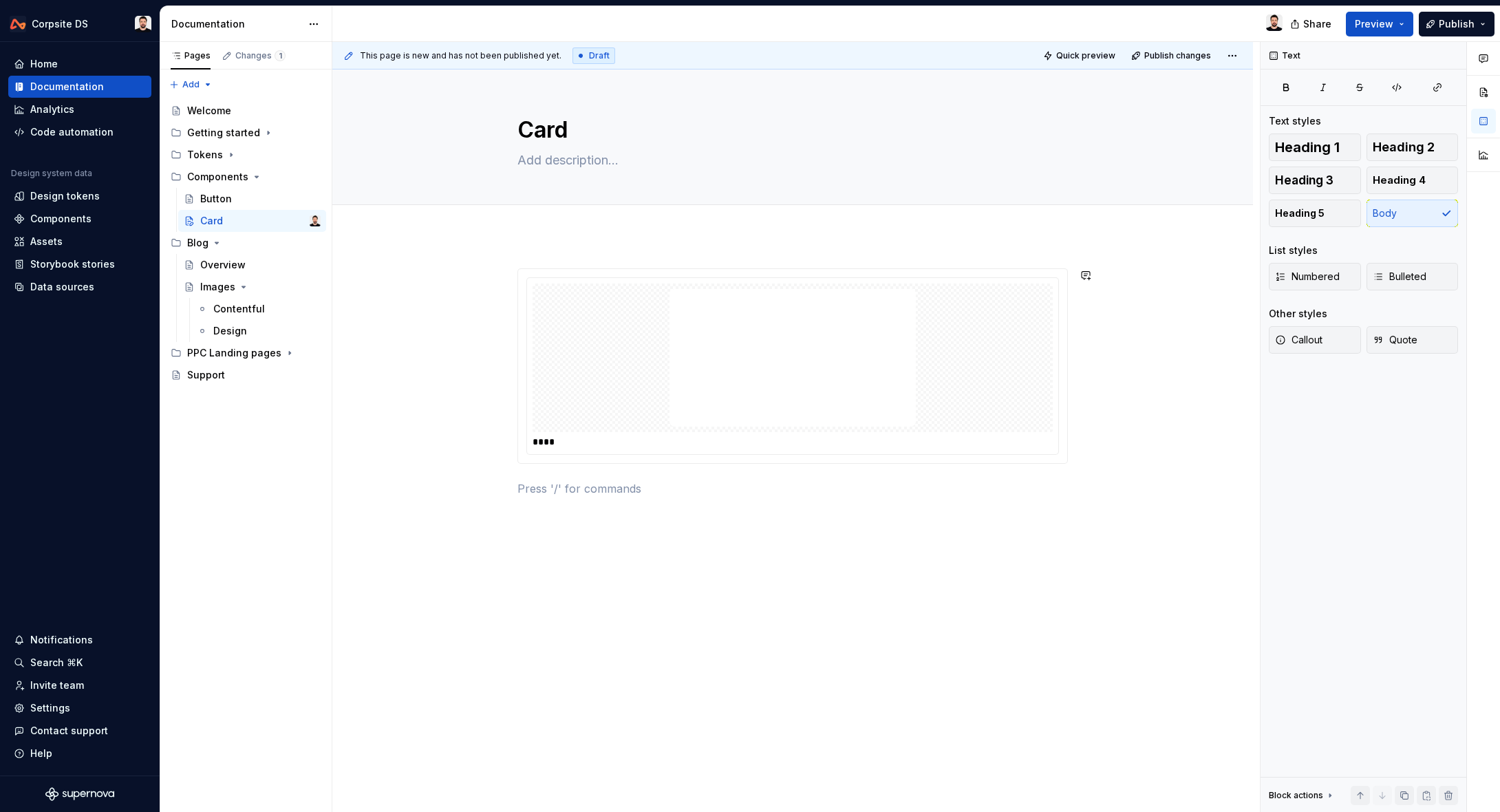
click at [729, 527] on div "****" at bounding box center [792, 496] width 921 height 522
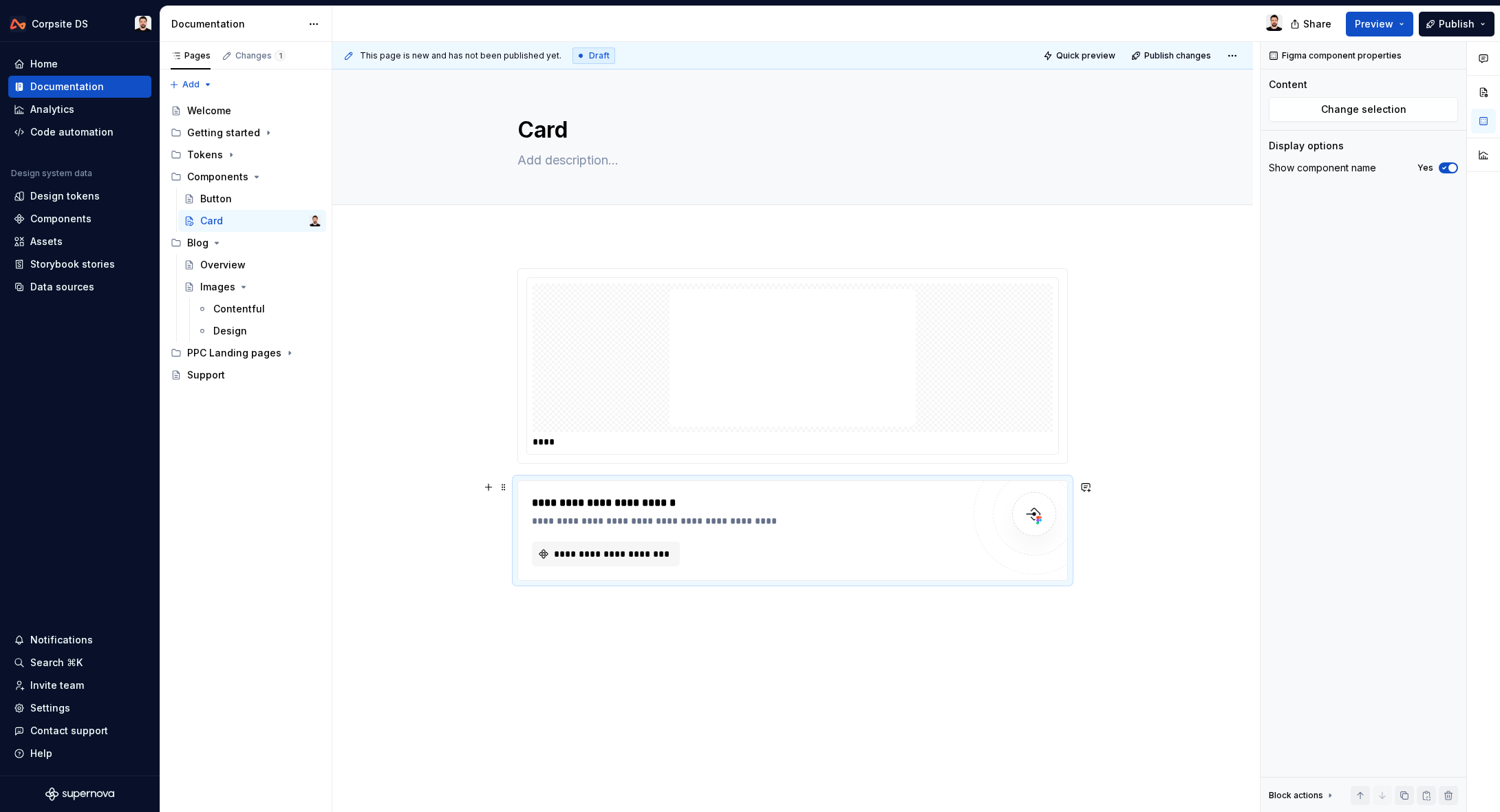
click at [608, 568] on div "**********" at bounding box center [792, 531] width 549 height 99
click at [612, 561] on button "**********" at bounding box center [606, 554] width 148 height 25
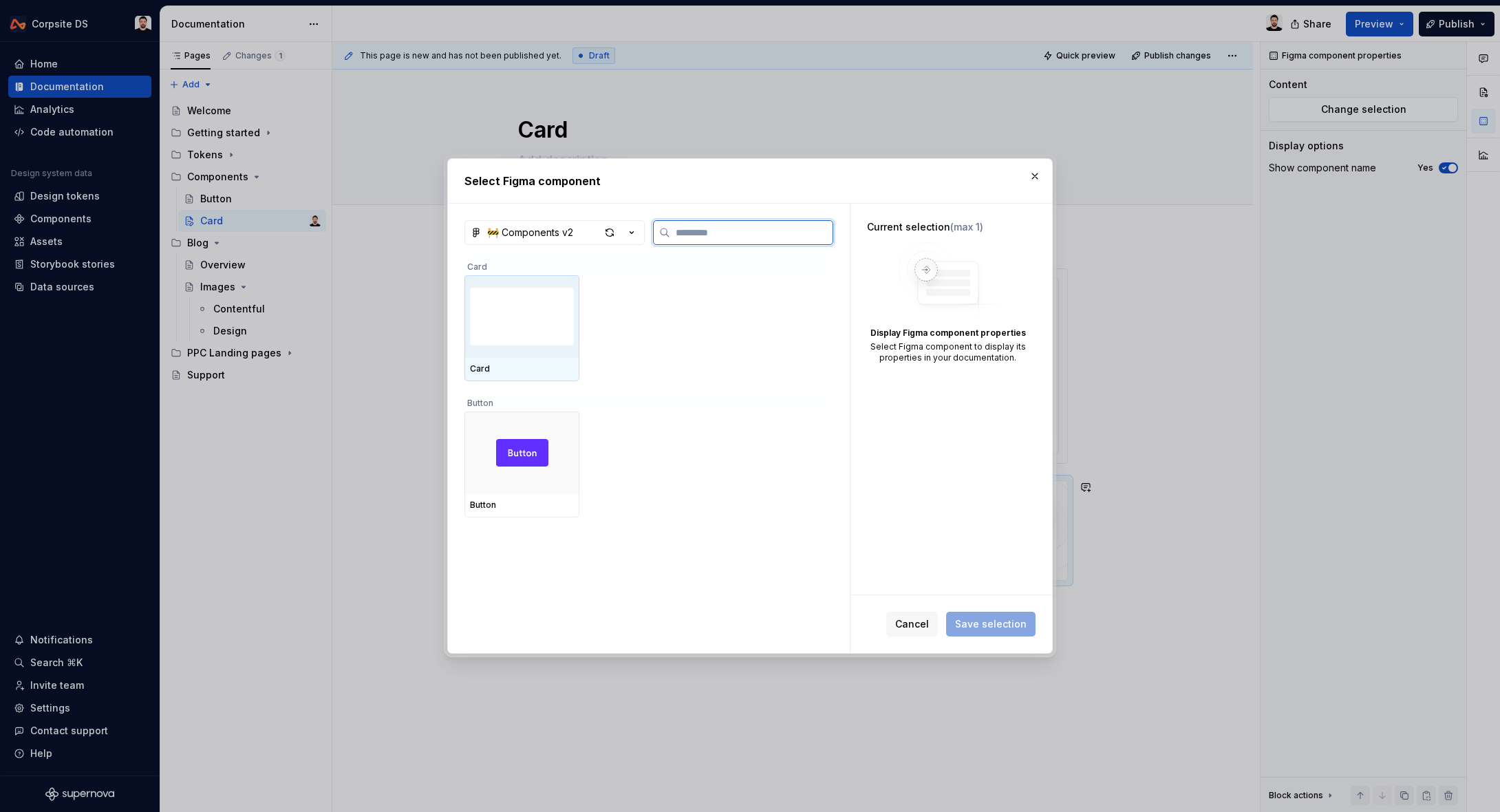
click at [537, 329] on img at bounding box center [522, 316] width 104 height 72
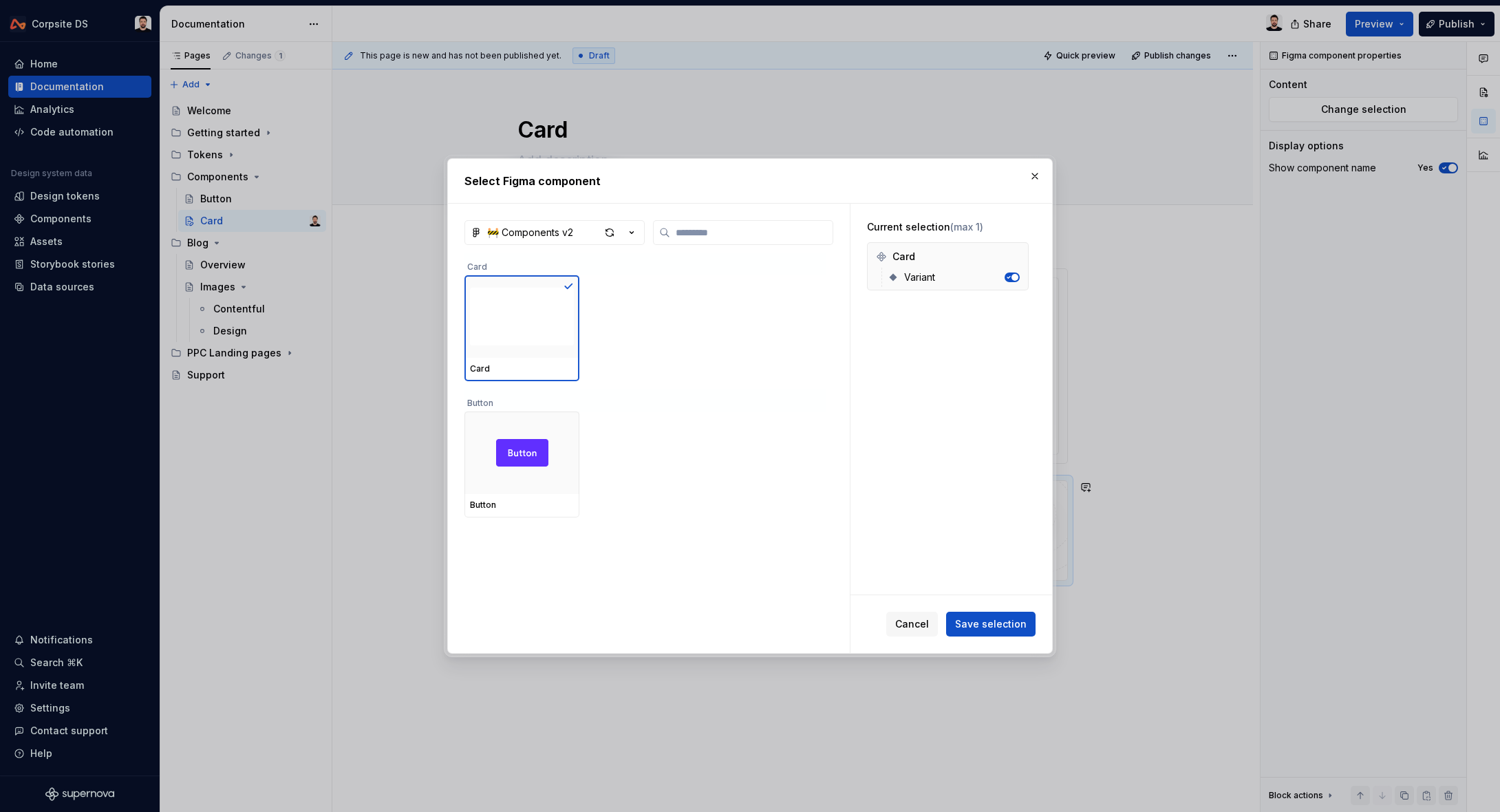
click at [978, 614] on button "Save selection" at bounding box center [991, 624] width 90 height 25
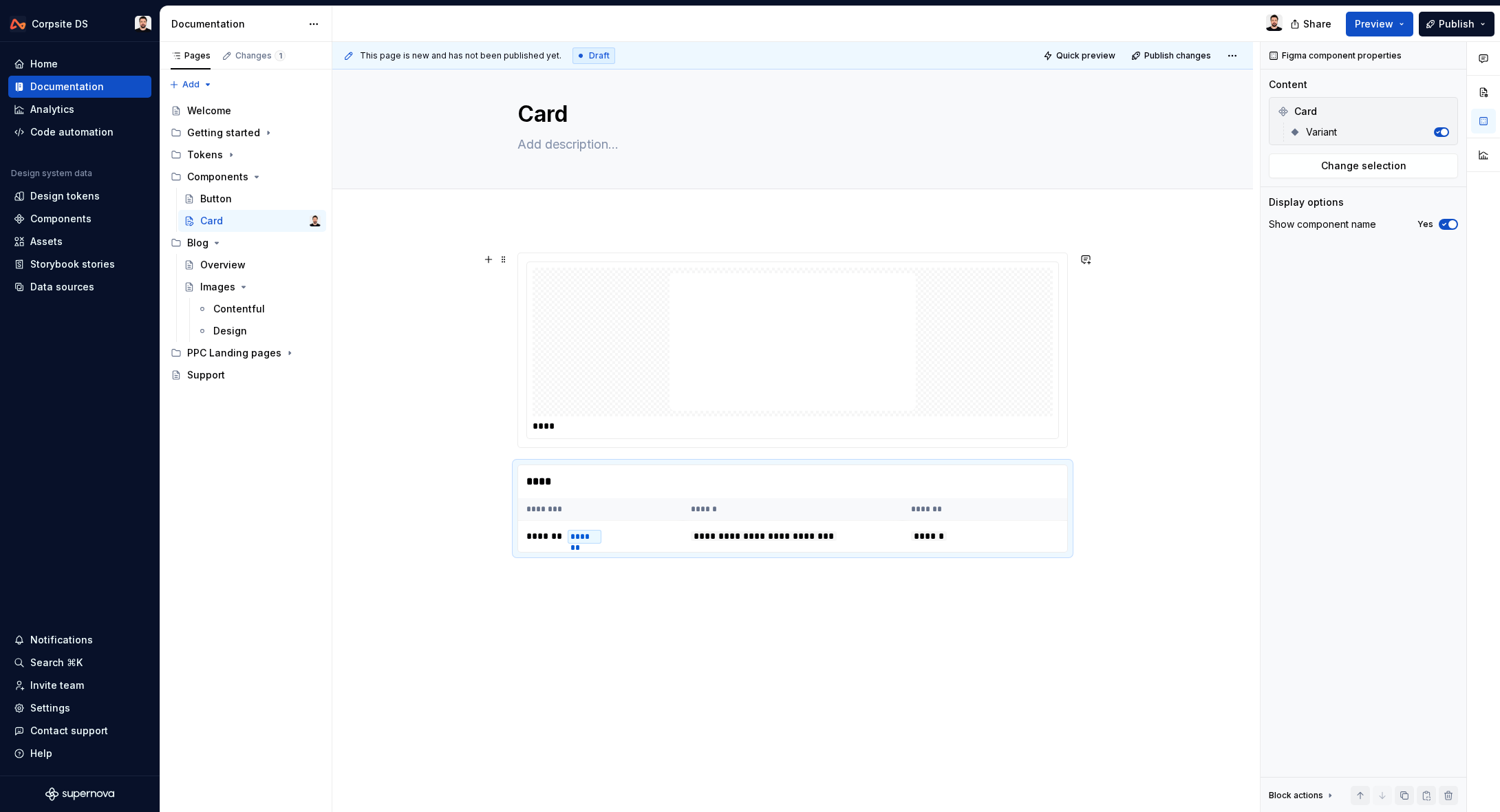
scroll to position [0, 0]
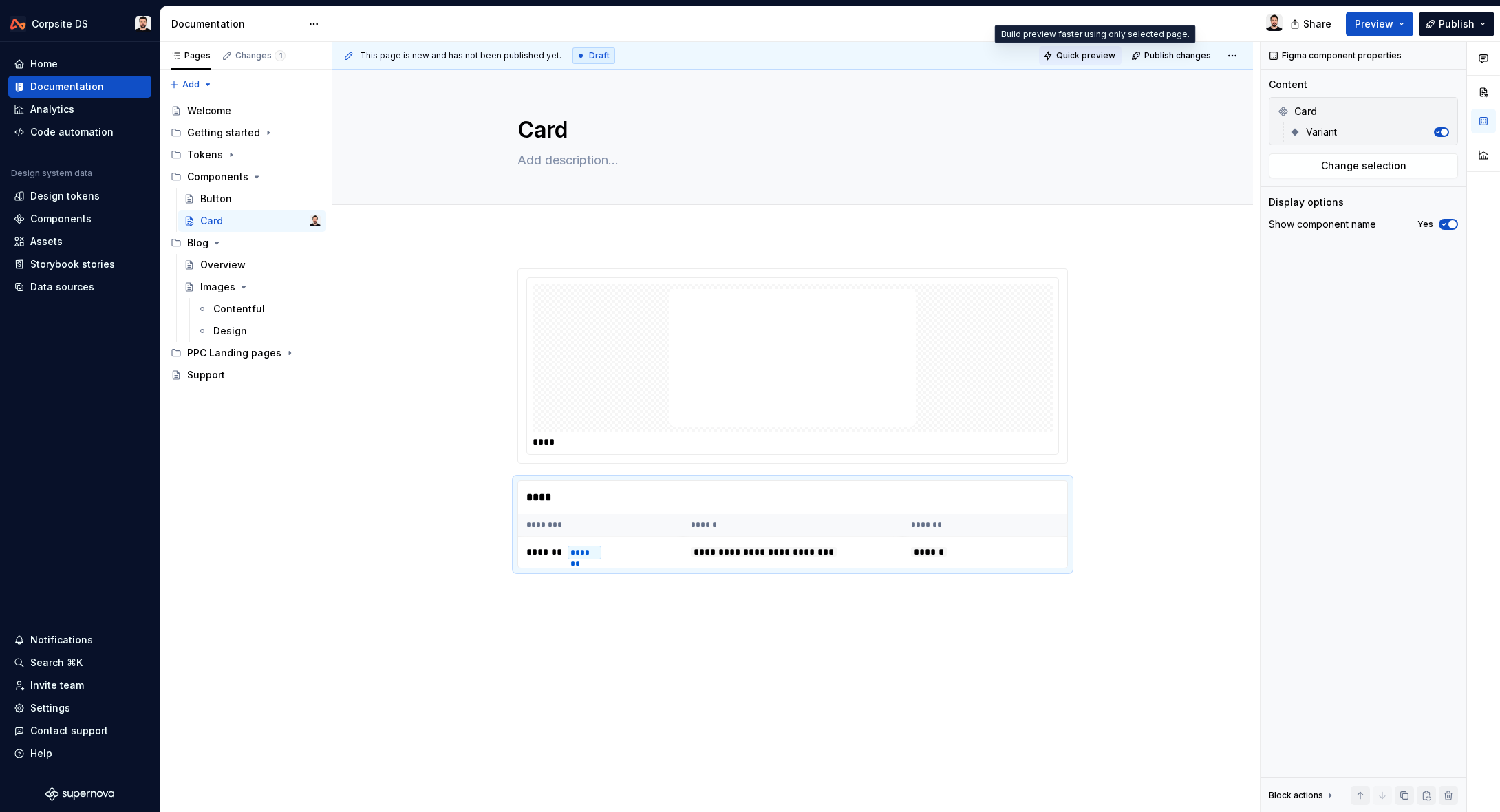
click at [1084, 49] on button "Quick preview" at bounding box center [1080, 55] width 82 height 19
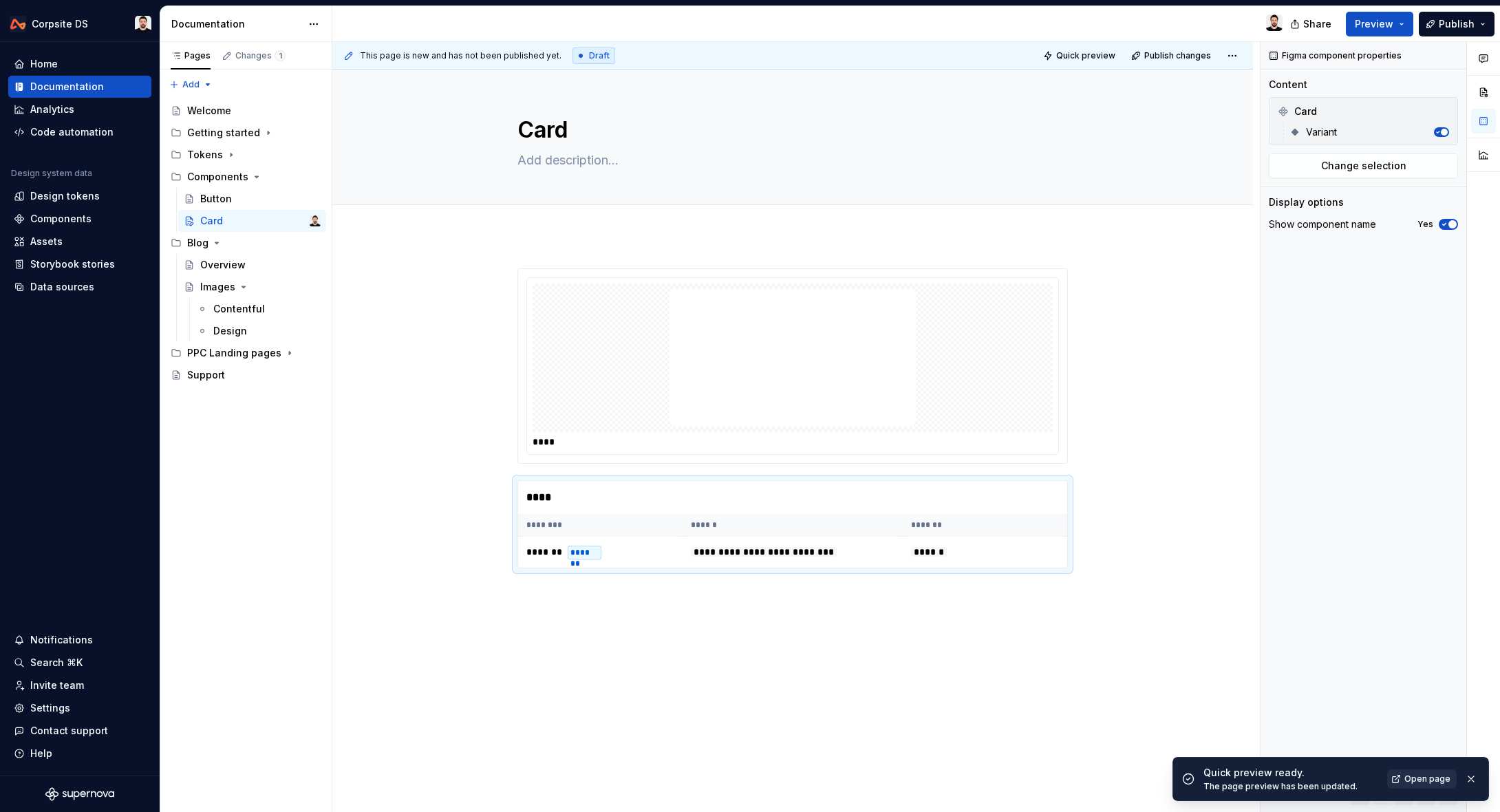
click at [1415, 775] on span "Open page" at bounding box center [1428, 778] width 46 height 11
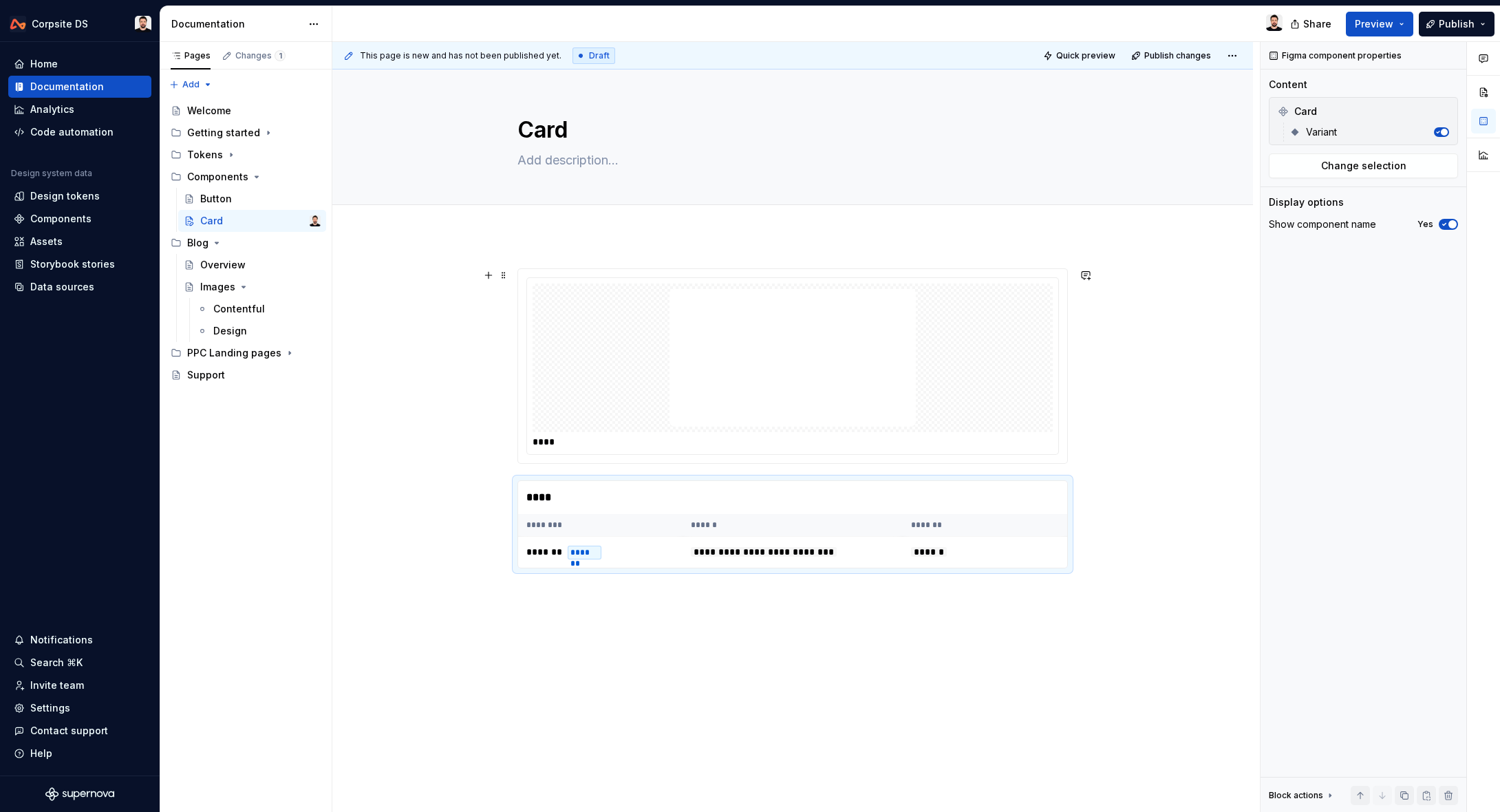
click at [1099, 438] on div "**********" at bounding box center [792, 531] width 921 height 593
click at [1095, 441] on div "**********" at bounding box center [796, 427] width 927 height 771
click at [1096, 442] on div "**********" at bounding box center [792, 531] width 921 height 593
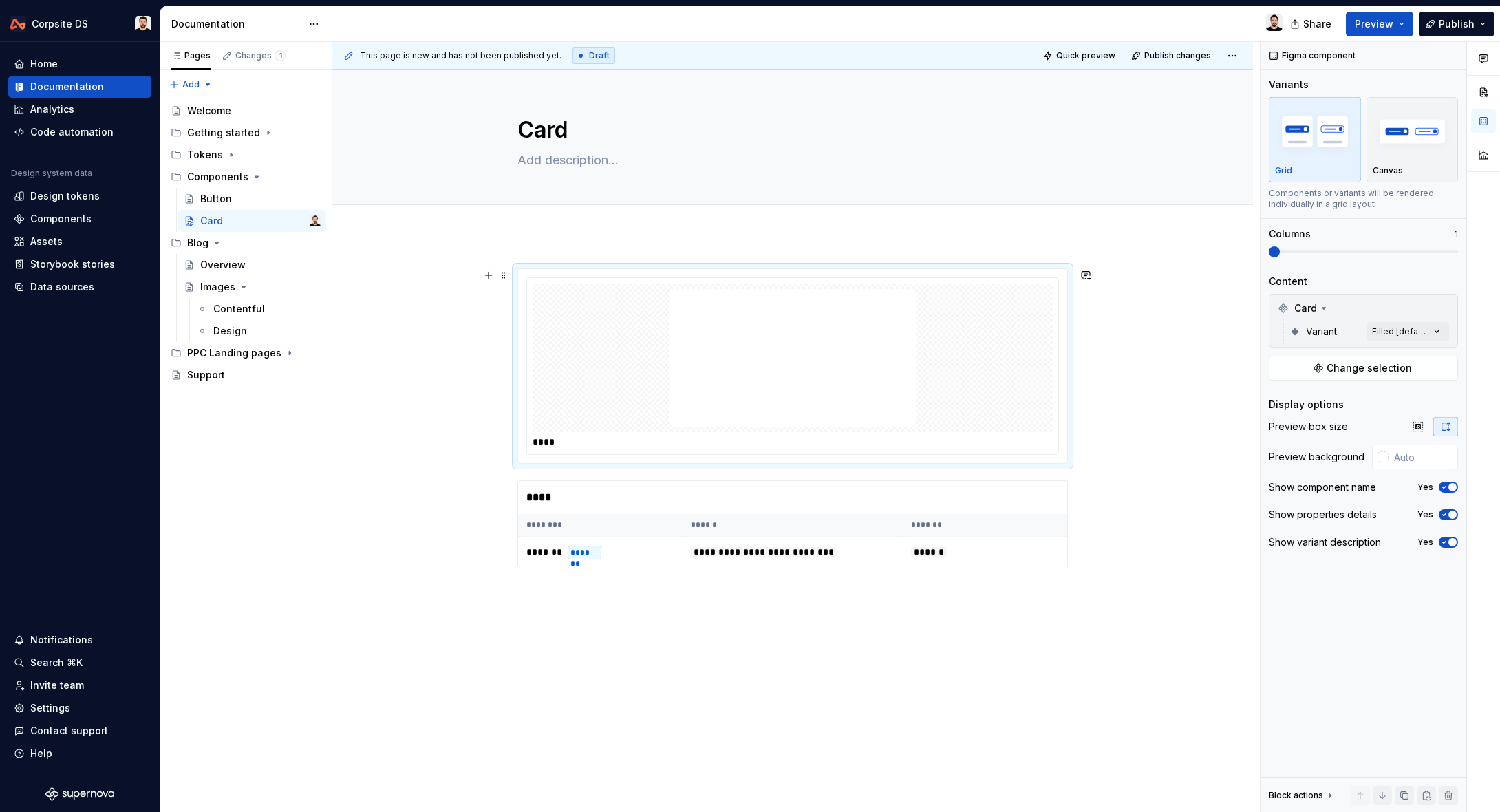
click at [1033, 429] on div at bounding box center [792, 358] width 520 height 149
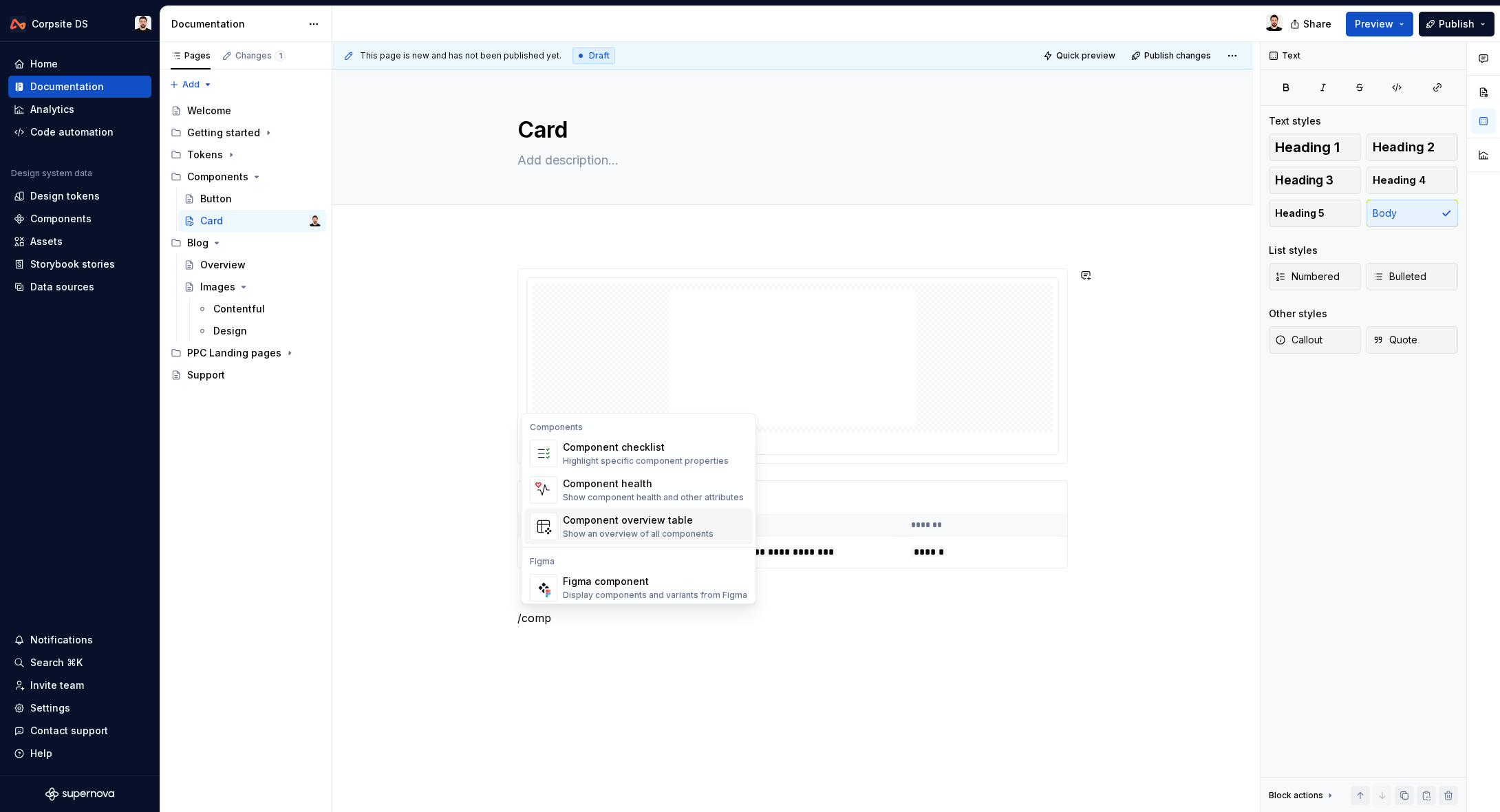
scroll to position [13, 0]
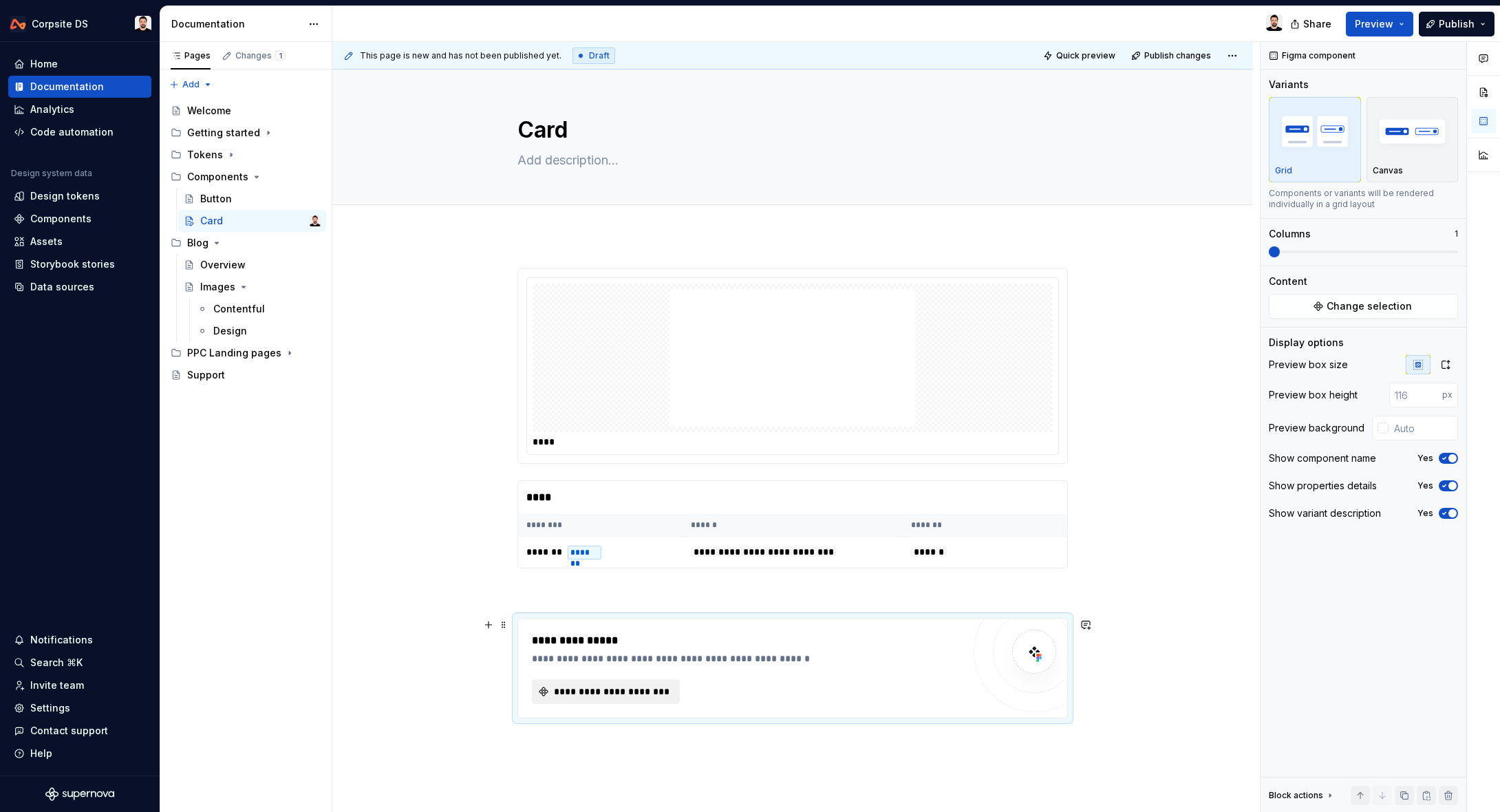
click at [631, 692] on span "**********" at bounding box center [611, 691] width 119 height 14
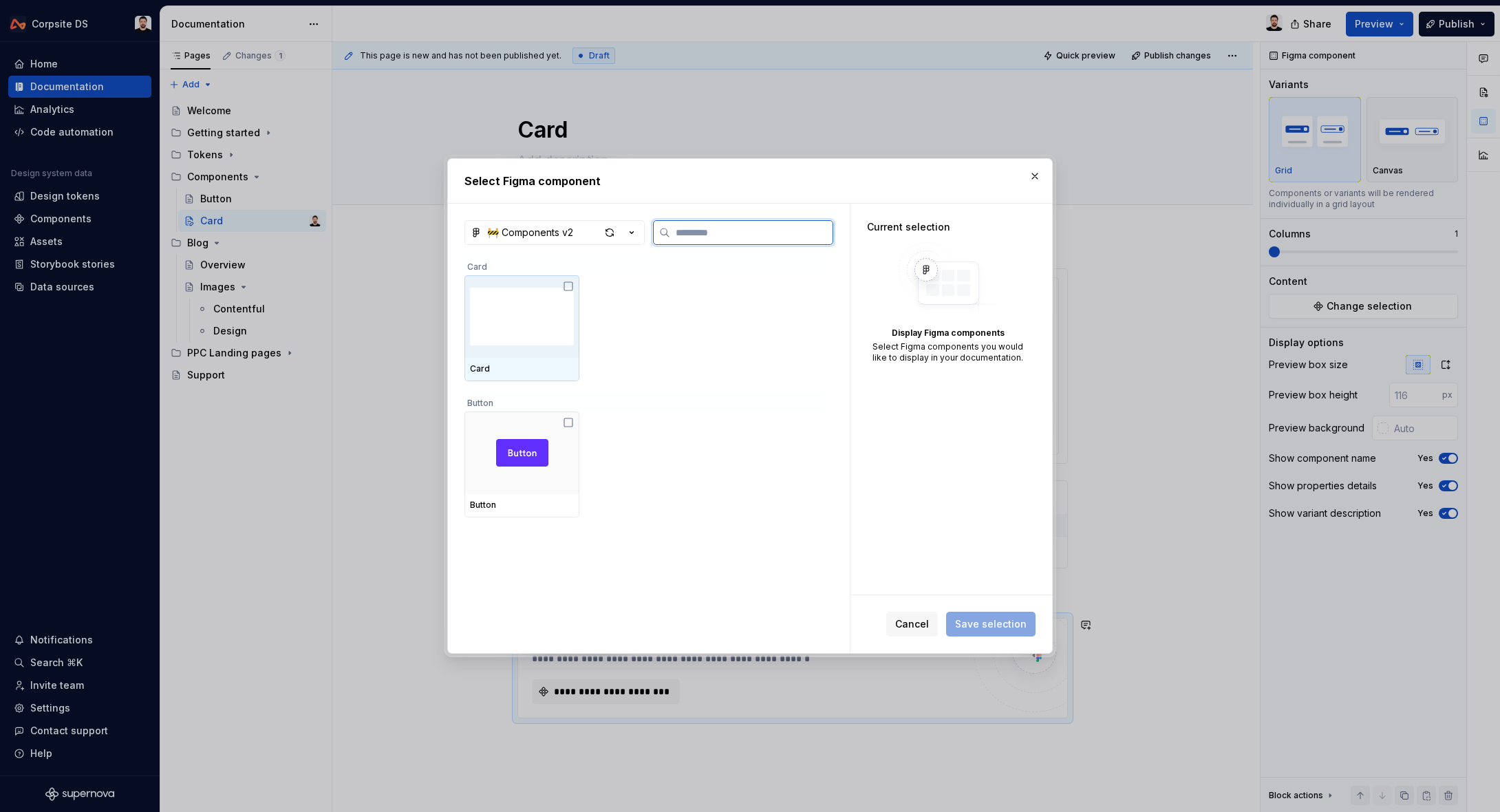
click at [534, 325] on img at bounding box center [522, 316] width 104 height 72
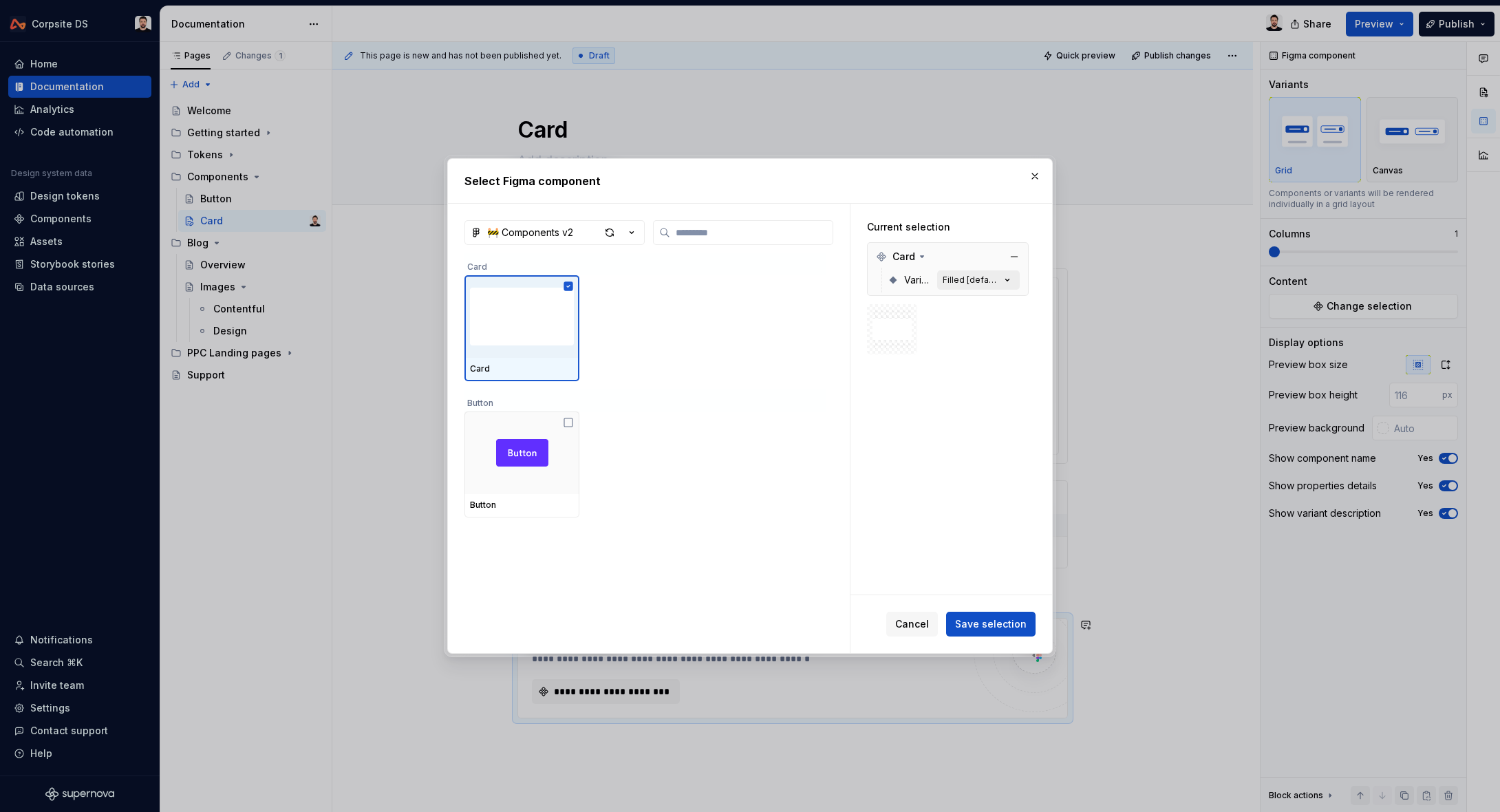
click at [973, 284] on div "Filled [default]" at bounding box center [972, 280] width 58 height 11
click at [1015, 278] on icon "button" at bounding box center [1007, 280] width 14 height 14
click at [1010, 280] on icon "button" at bounding box center [1008, 281] width 3 height 2
click at [968, 618] on span "Save selection" at bounding box center [991, 624] width 72 height 14
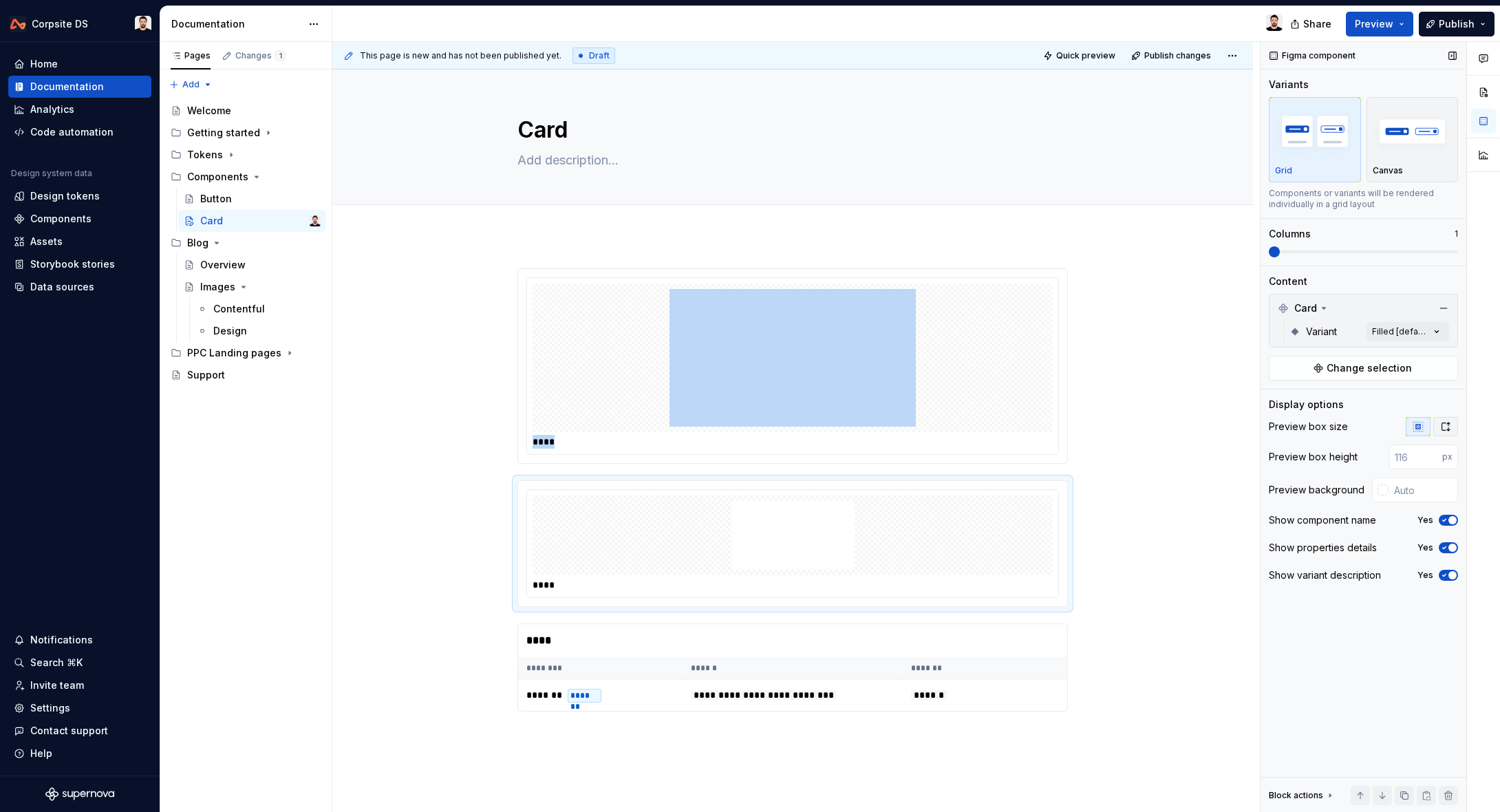
click at [1450, 428] on icon "button" at bounding box center [1446, 426] width 11 height 11
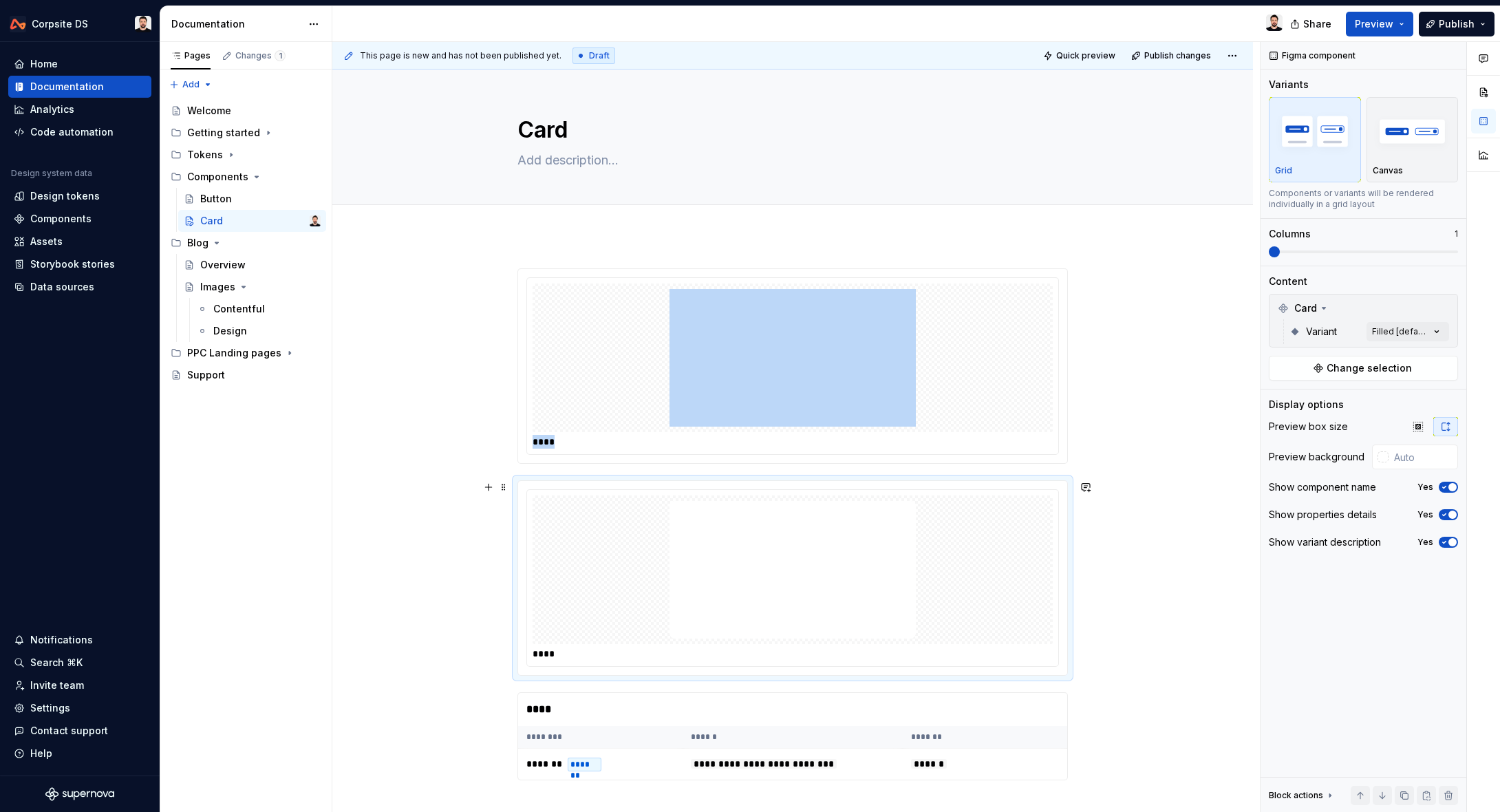
click at [905, 527] on img at bounding box center [792, 569] width 246 height 137
click at [1414, 332] on div "Comments Open comments No comments yet Select ‘Comment’ from the block context …" at bounding box center [1380, 427] width 239 height 771
click at [1295, 417] on span "Outlined" at bounding box center [1310, 420] width 41 height 14
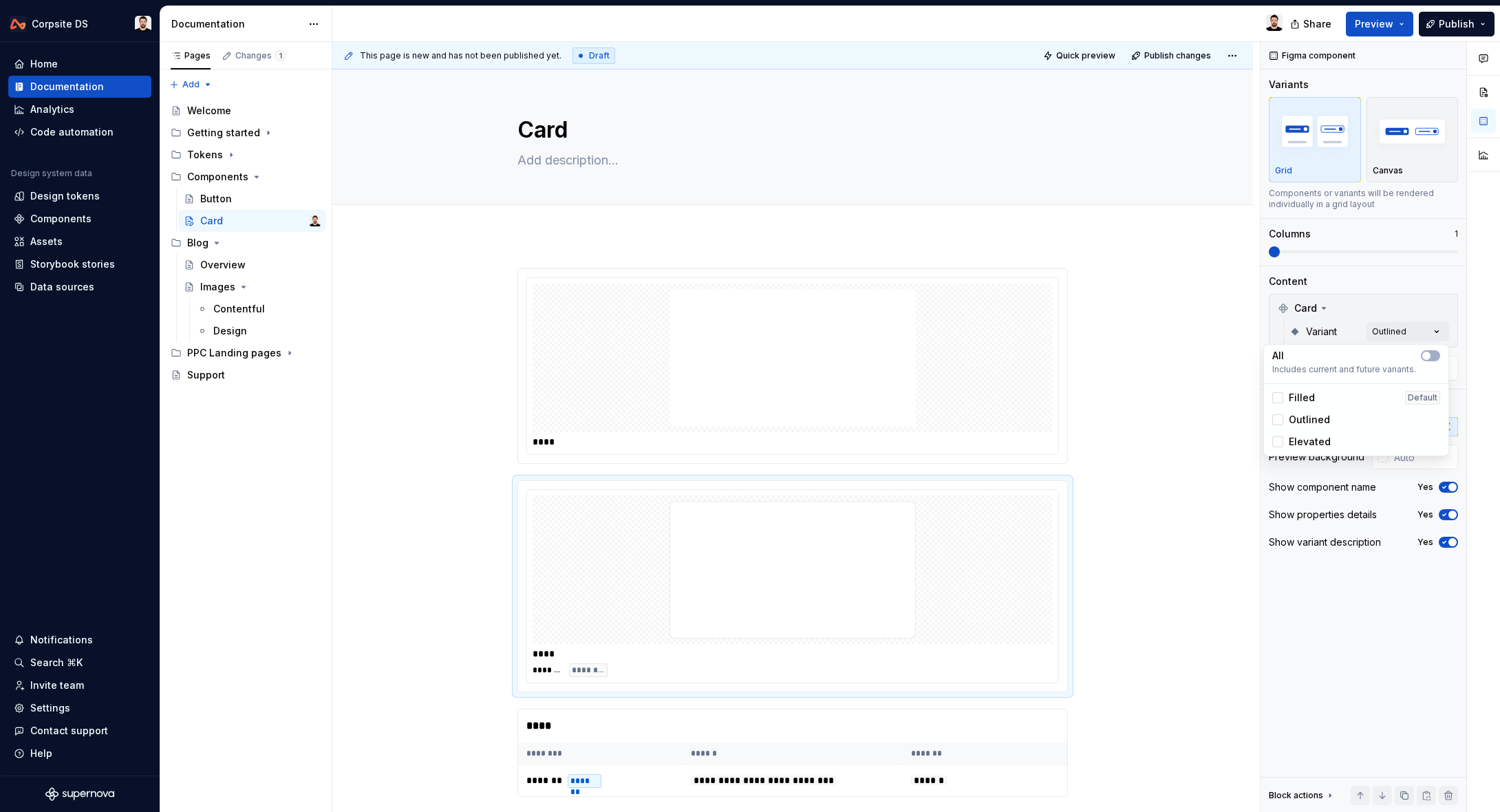
click at [984, 373] on html "Corpsite DS Home Documentation Analytics Code automation Design system data Des…" at bounding box center [750, 406] width 1500 height 812
click at [590, 282] on div "****" at bounding box center [793, 366] width 532 height 176
click at [1400, 328] on div "Comments Open comments No comments yet Select ‘Comment’ from the block context …" at bounding box center [1380, 427] width 239 height 771
click at [1278, 396] on div at bounding box center [1277, 397] width 11 height 11
click at [1135, 436] on html "Corpsite DS Home Documentation Analytics Code automation Design system data Des…" at bounding box center [750, 406] width 1500 height 812
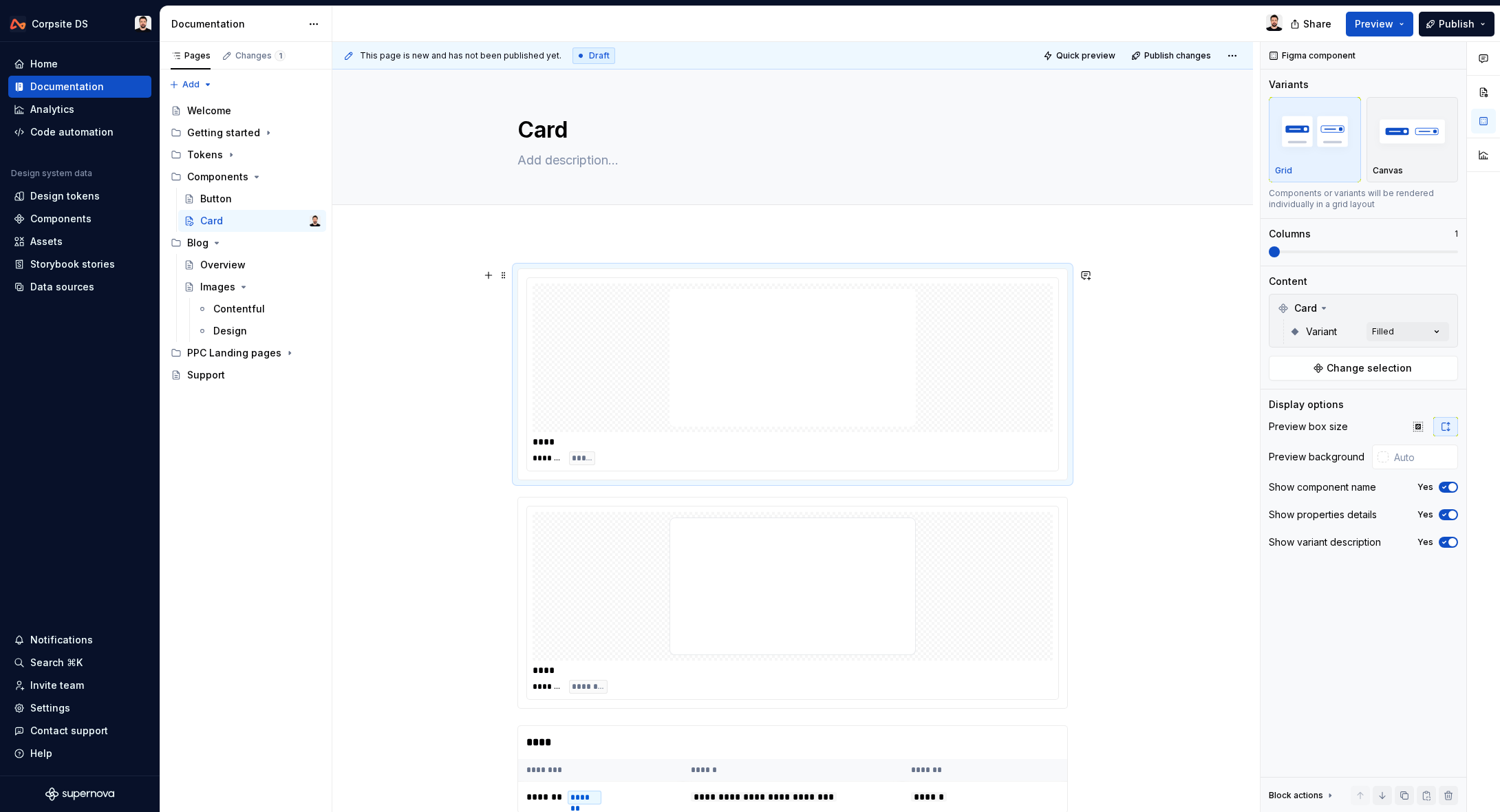
click at [854, 427] on div at bounding box center [792, 358] width 520 height 149
click at [1451, 485] on span "button" at bounding box center [1453, 487] width 8 height 8
click at [1451, 485] on button "No" at bounding box center [1448, 486] width 19 height 11
click at [1448, 511] on icon "button" at bounding box center [1444, 515] width 11 height 8
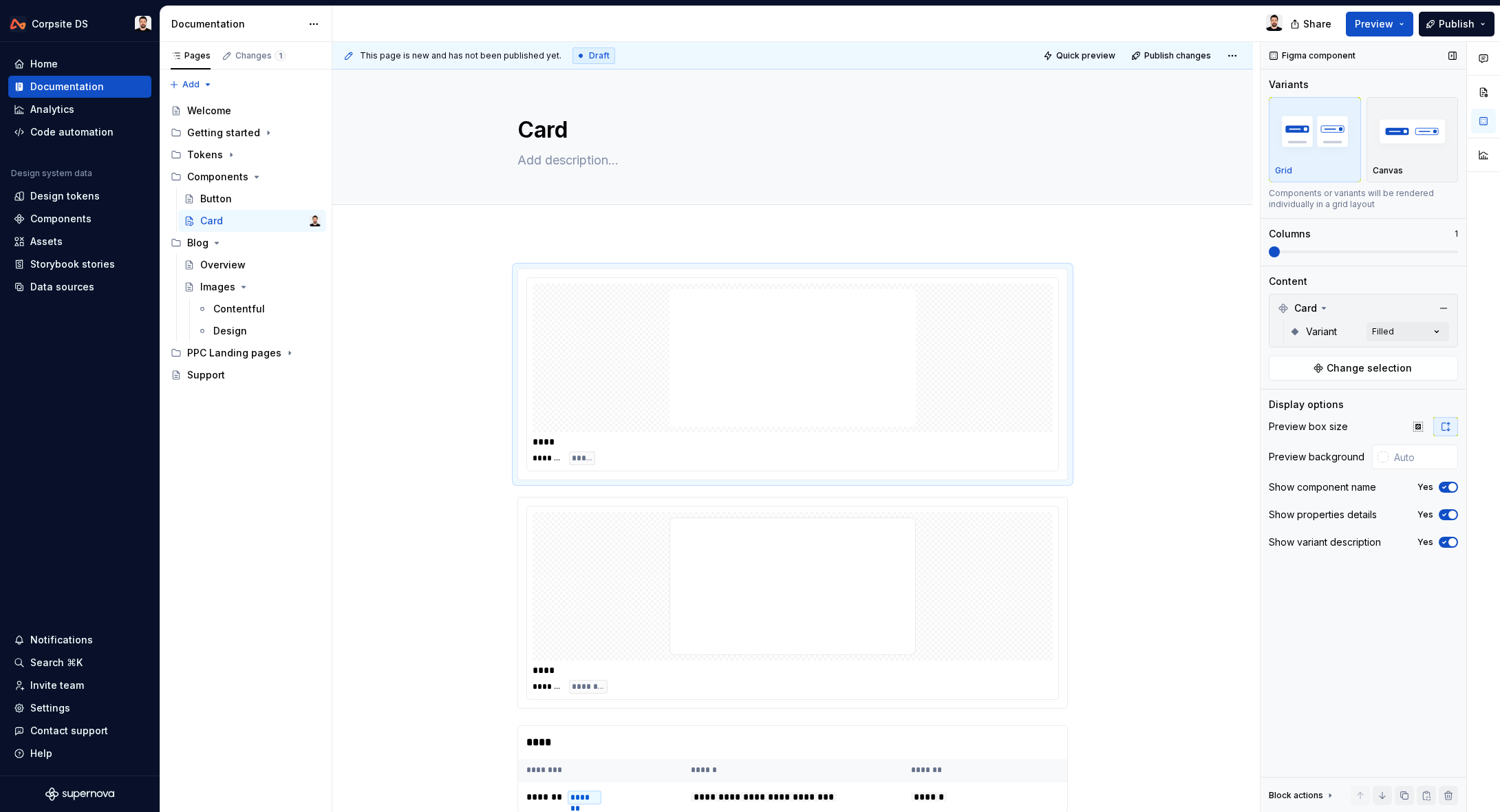
click at [1450, 539] on span "button" at bounding box center [1453, 542] width 8 height 8
click at [1450, 539] on button "No" at bounding box center [1448, 541] width 19 height 11
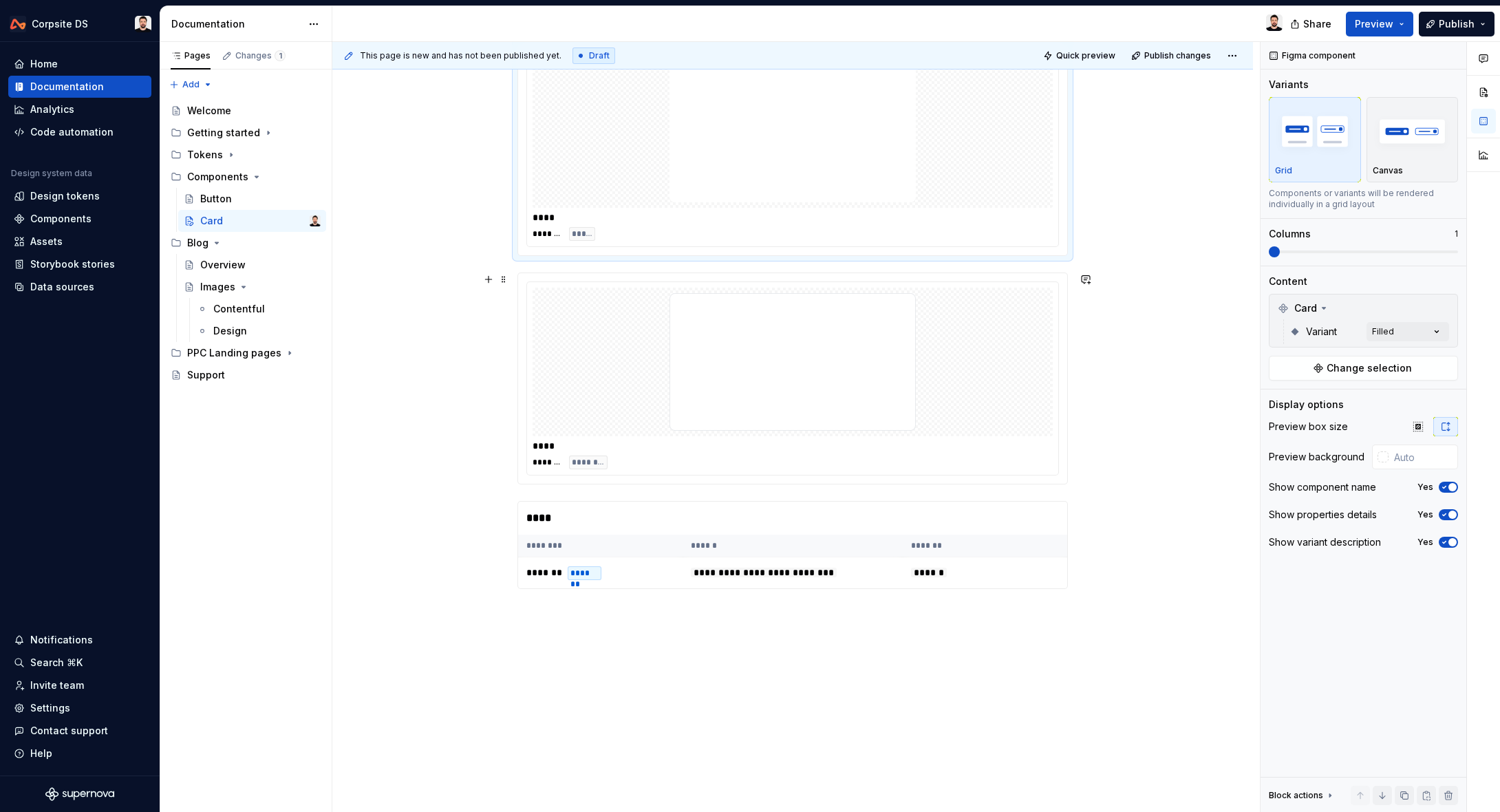
scroll to position [225, 0]
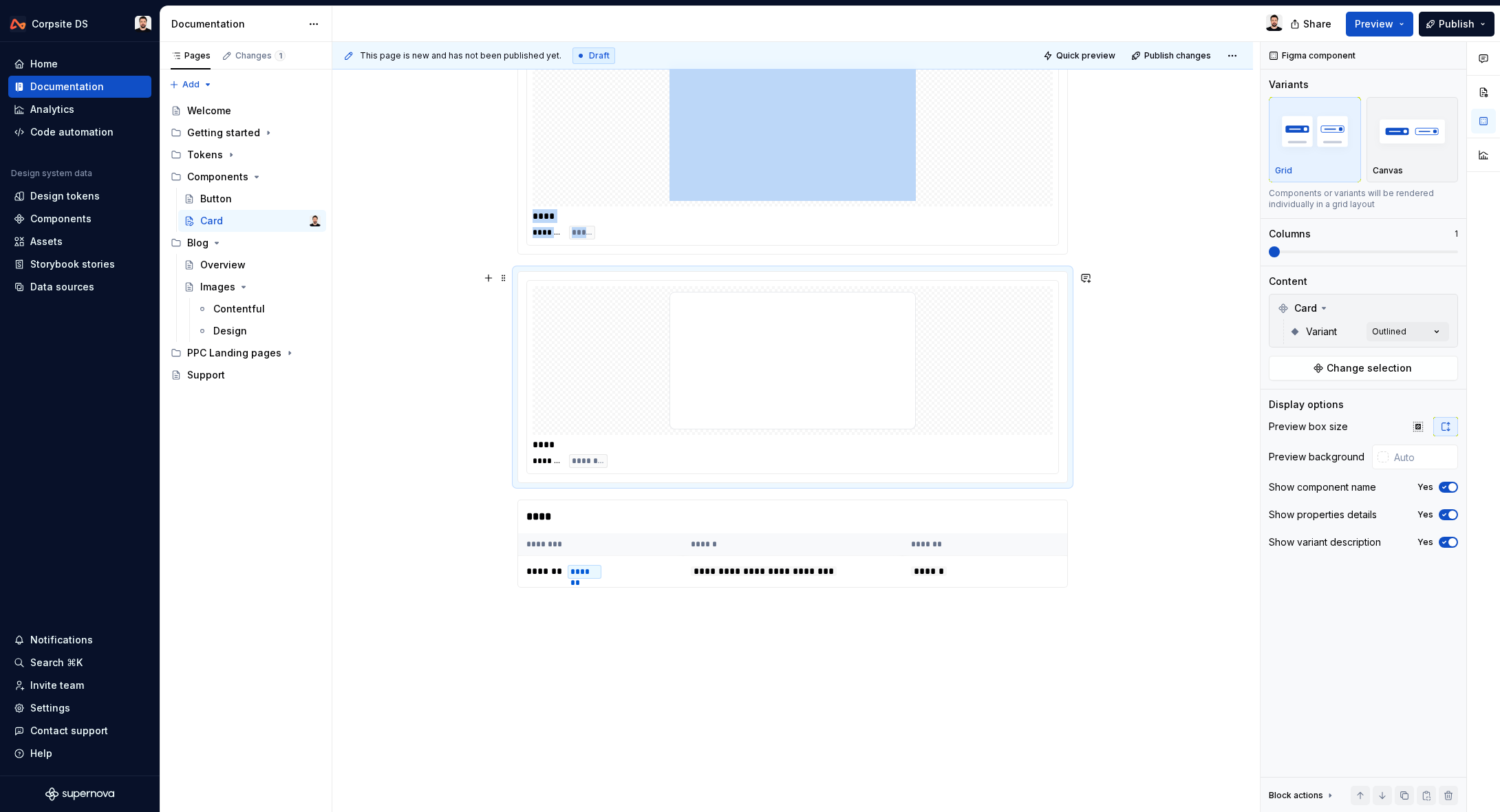
click at [1015, 421] on div at bounding box center [792, 360] width 520 height 149
click at [509, 281] on span at bounding box center [504, 277] width 11 height 19
click at [526, 296] on div "Duplicate" at bounding box center [564, 299] width 117 height 22
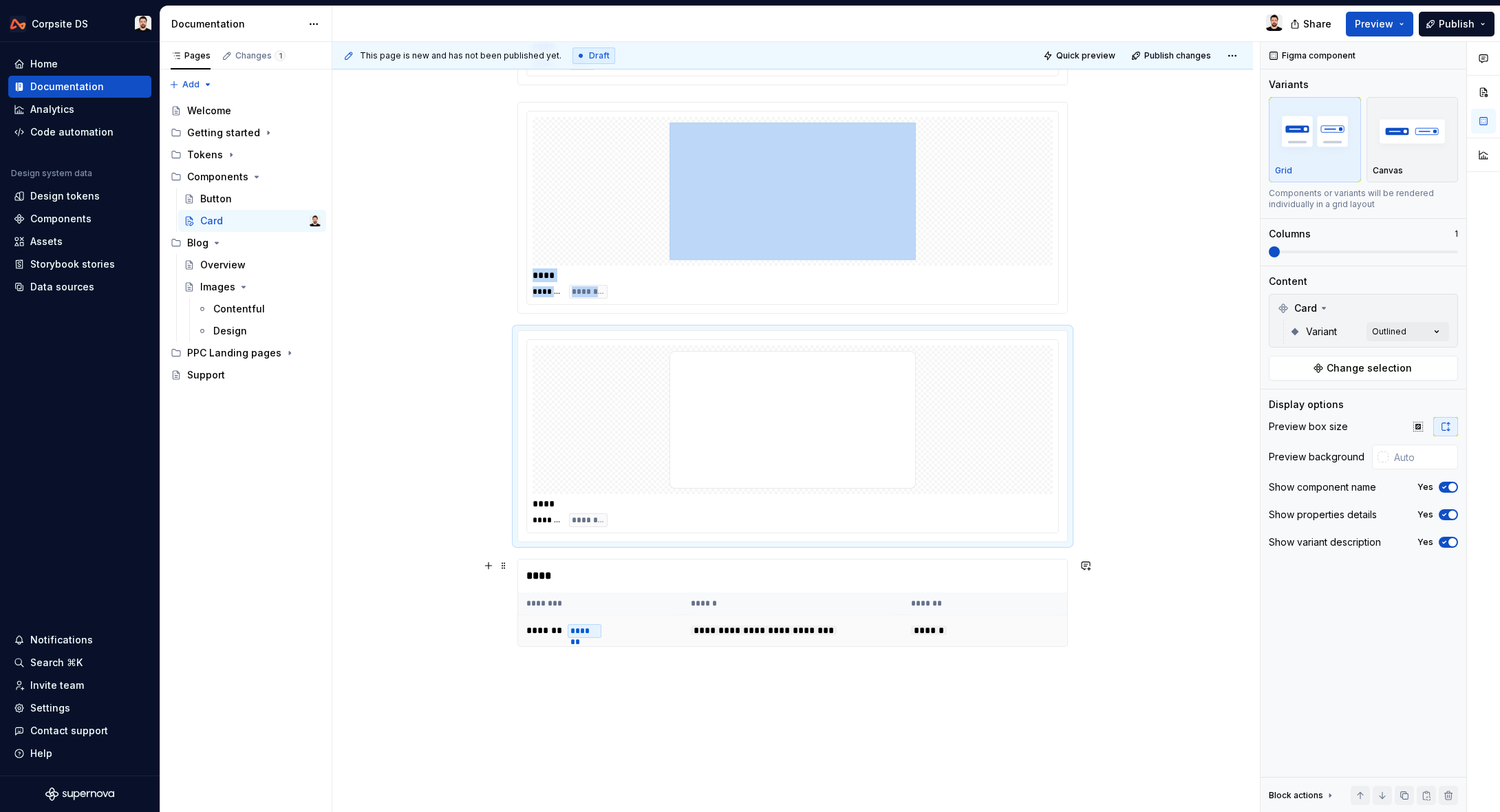
scroll to position [398, 0]
click at [639, 459] on div at bounding box center [792, 416] width 520 height 149
click at [1438, 332] on div "Comments Open comments No comments yet Select ‘Comment’ from the block context …" at bounding box center [1380, 427] width 239 height 771
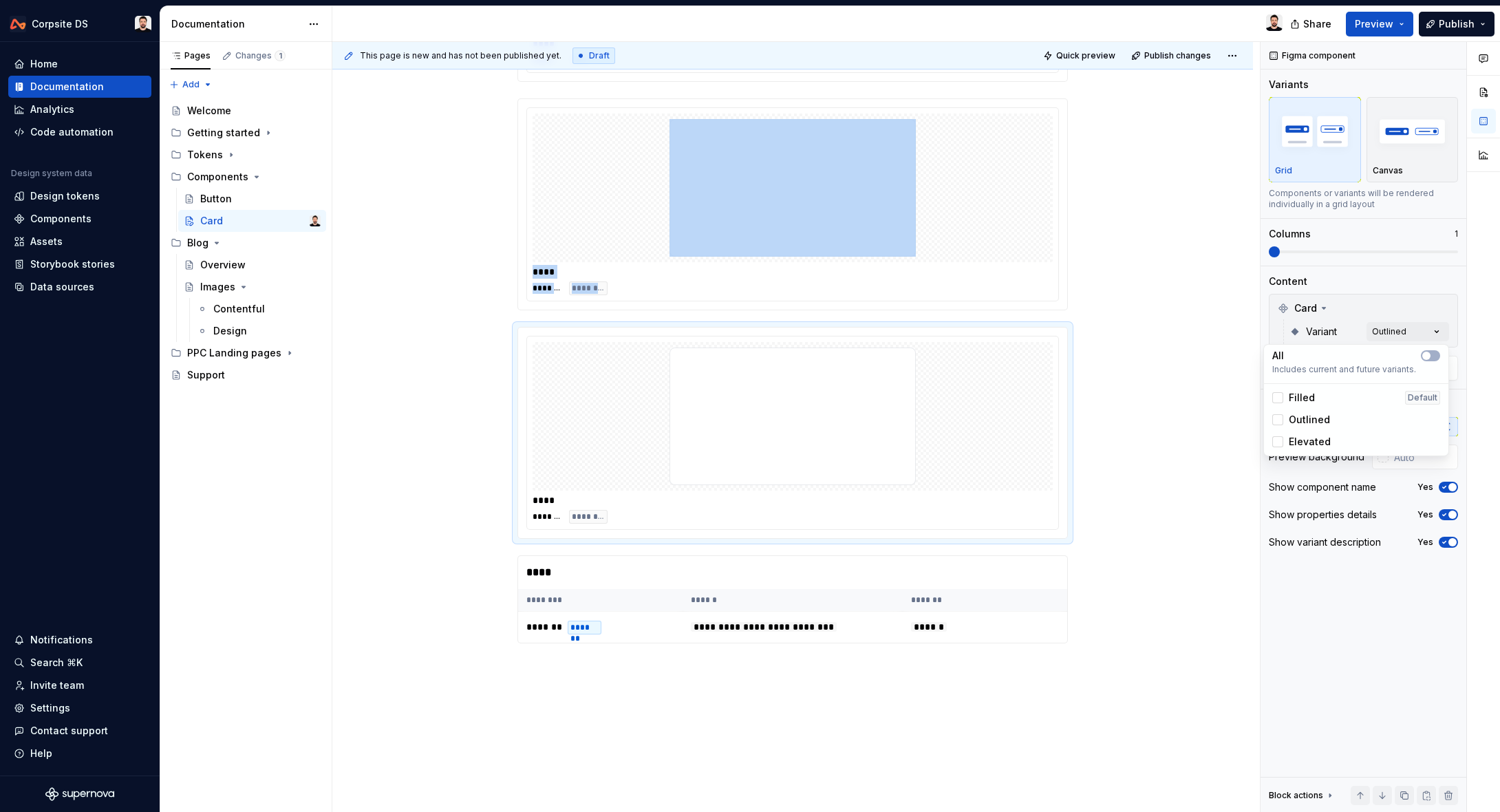
click at [1300, 440] on span "Elevated" at bounding box center [1310, 442] width 42 height 14
click at [1278, 420] on icon at bounding box center [1278, 420] width 0 height 0
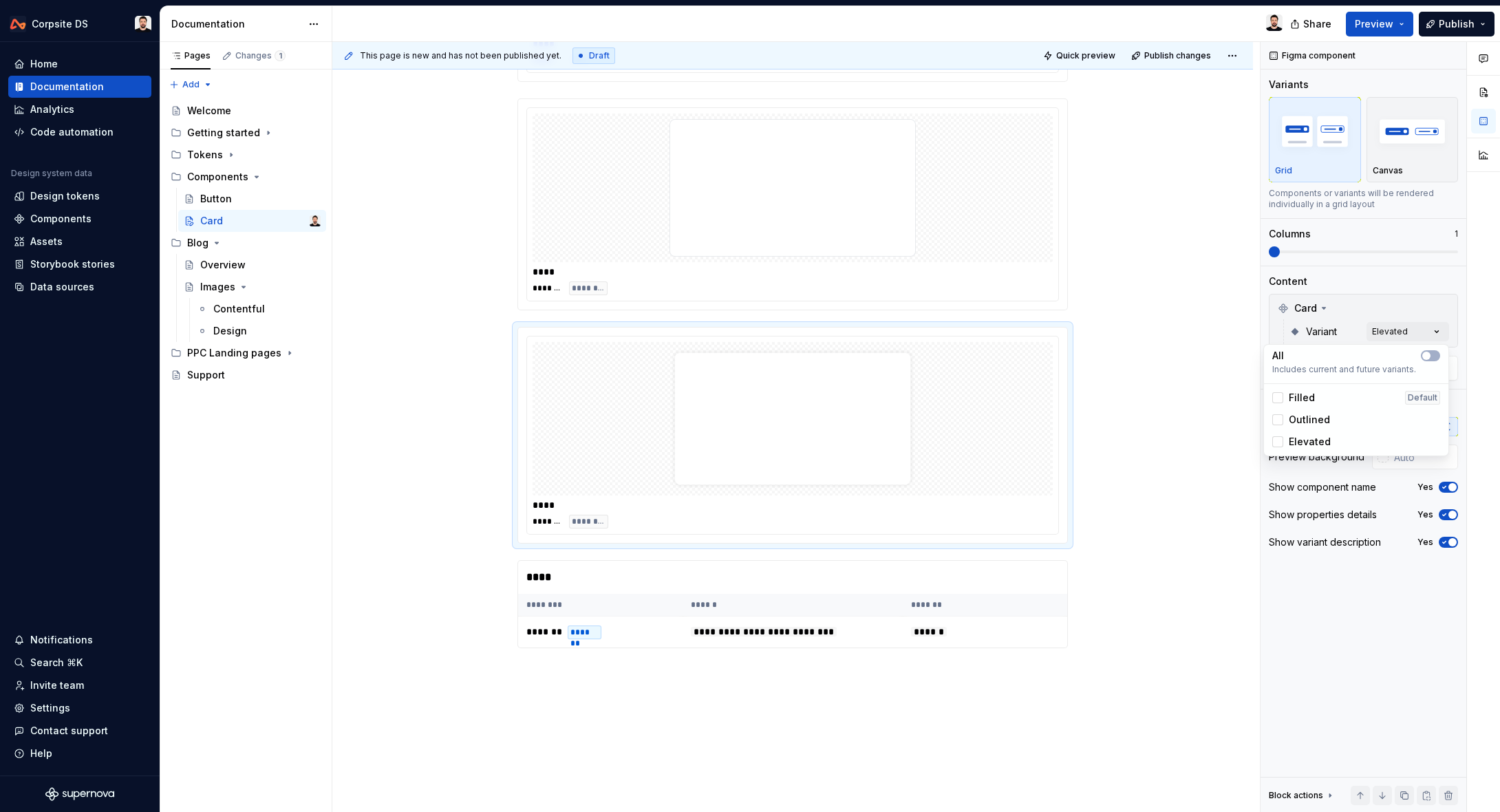
click at [1122, 355] on html "Corpsite DS Home Documentation Analytics Code automation Design system data Des…" at bounding box center [750, 406] width 1500 height 812
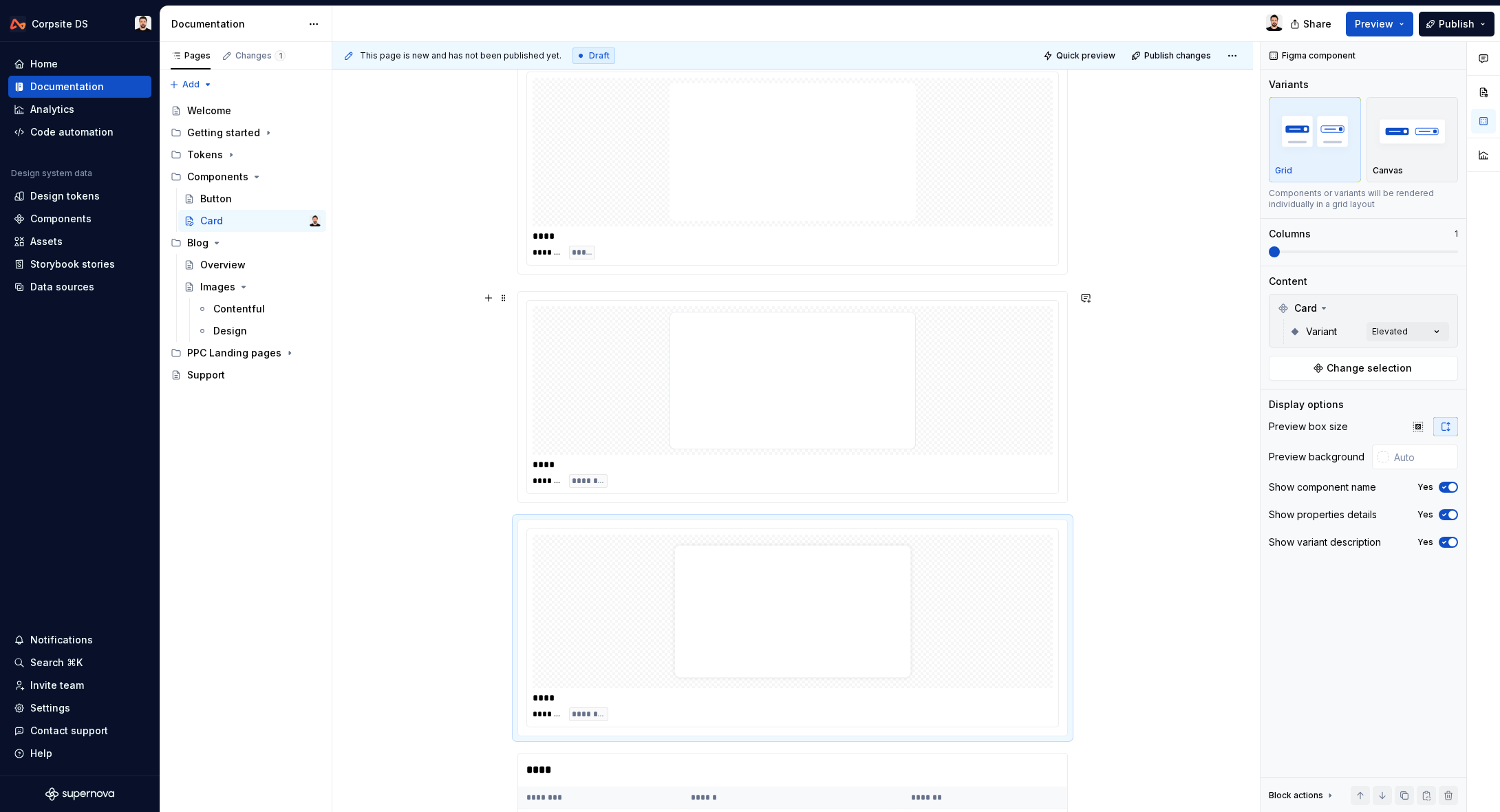
scroll to position [0, 0]
click at [650, 250] on div "**********" at bounding box center [792, 787] width 921 height 1104
click at [559, 250] on div "**********" at bounding box center [792, 787] width 921 height 1104
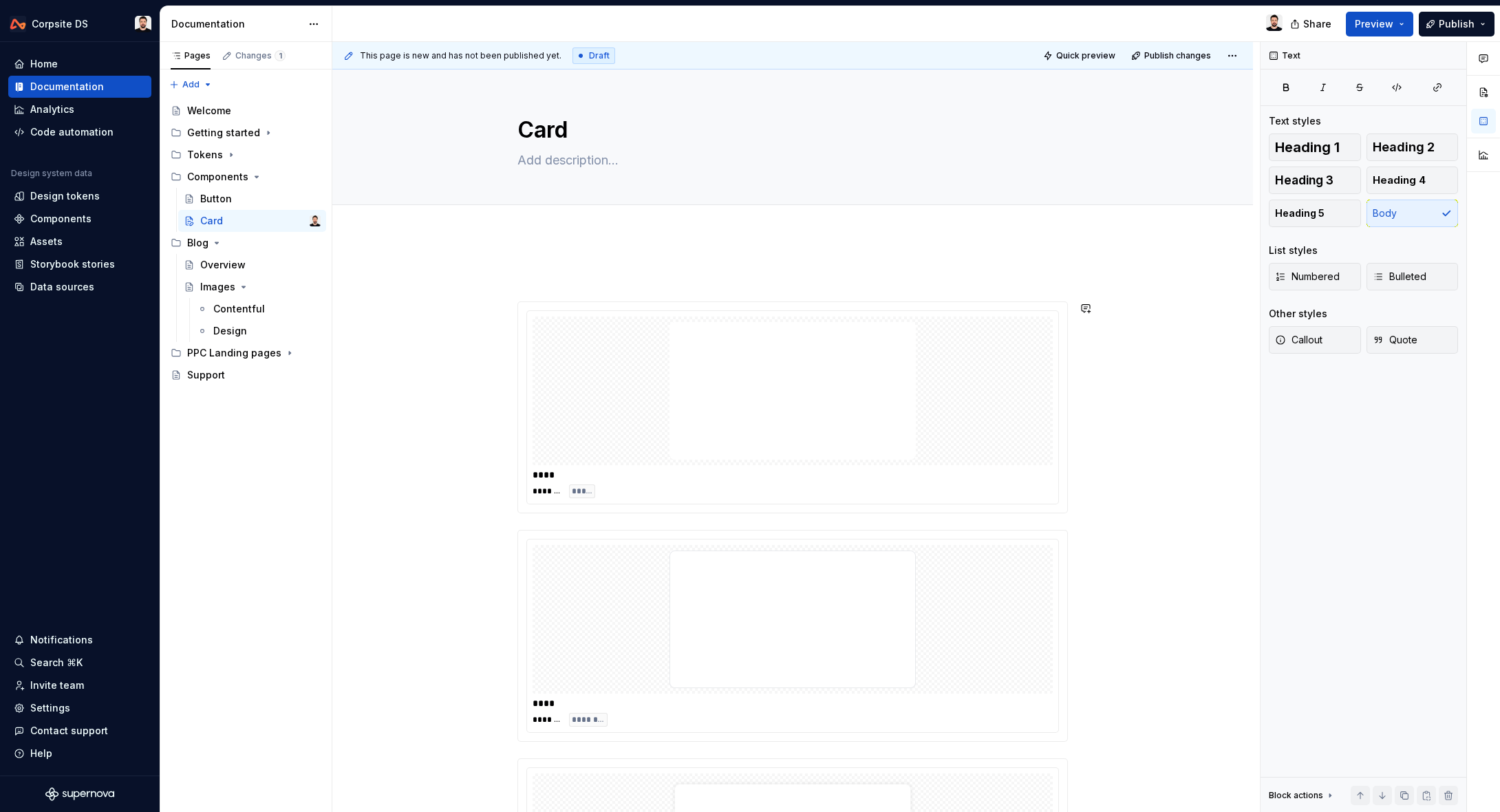
click at [559, 250] on div "**********" at bounding box center [792, 804] width 921 height 1138
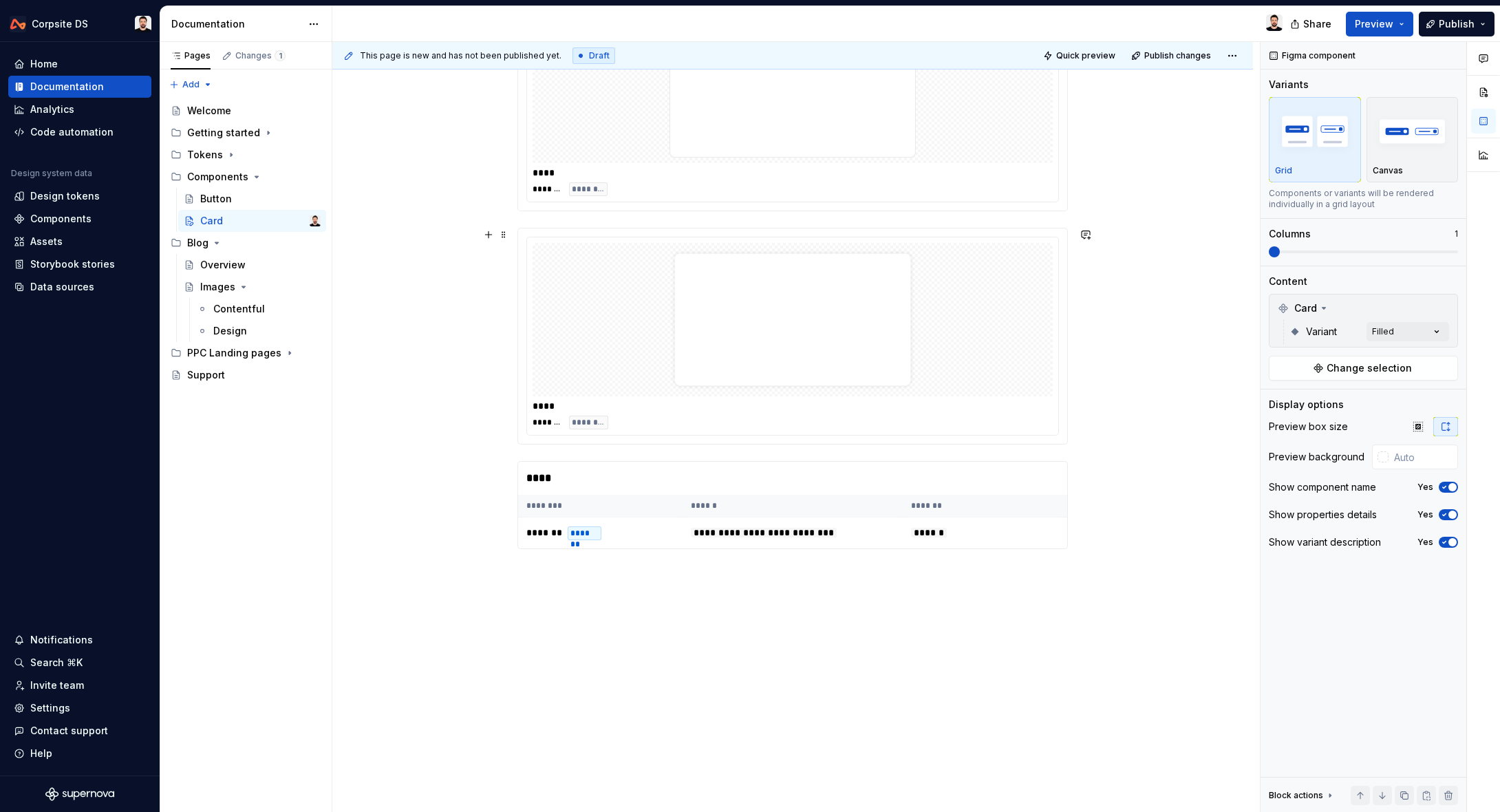
scroll to position [560, 0]
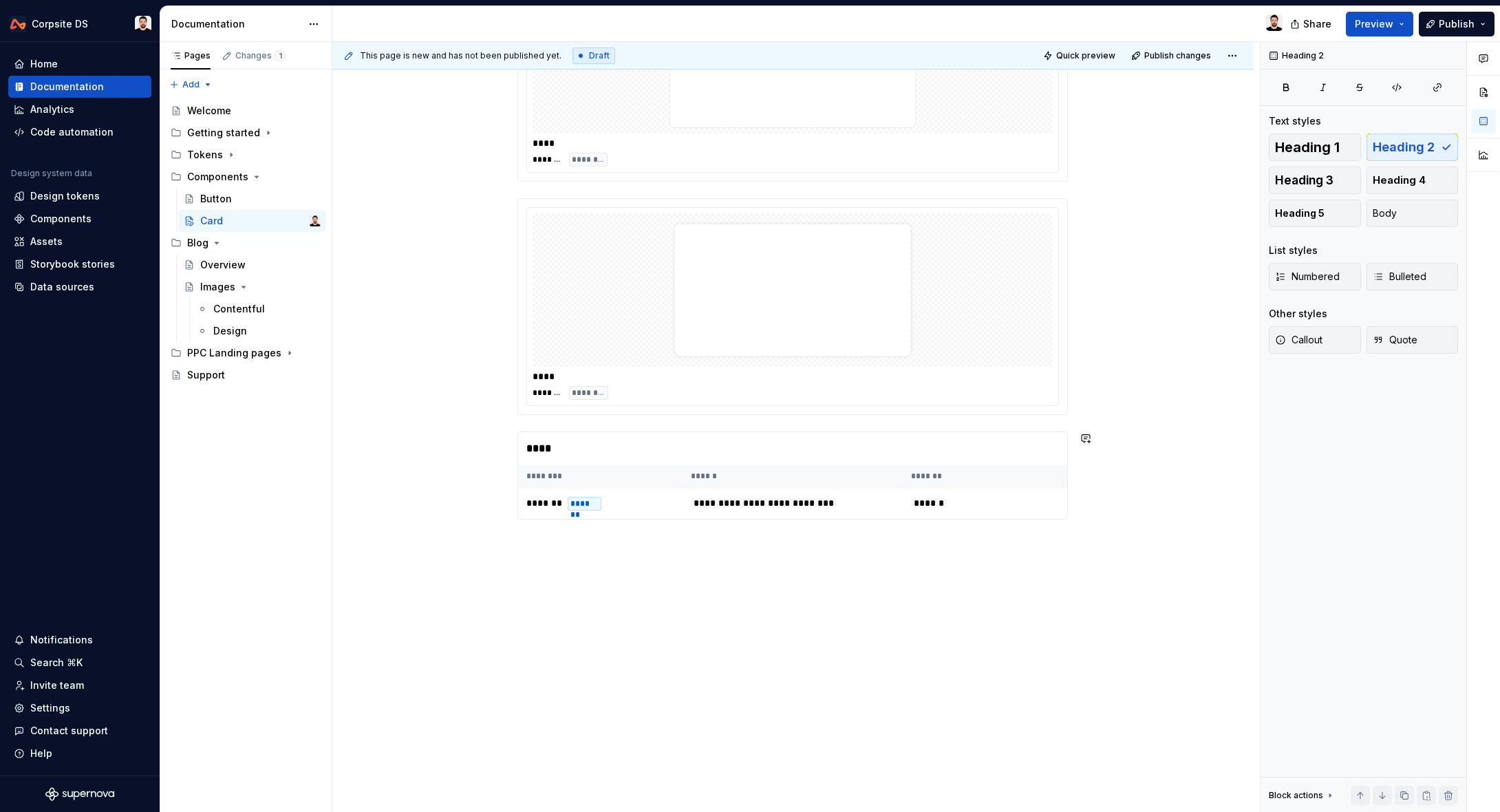
click at [578, 422] on div "**********" at bounding box center [792, 130] width 550 height 844
click at [557, 553] on div "**********" at bounding box center [792, 138] width 550 height 861
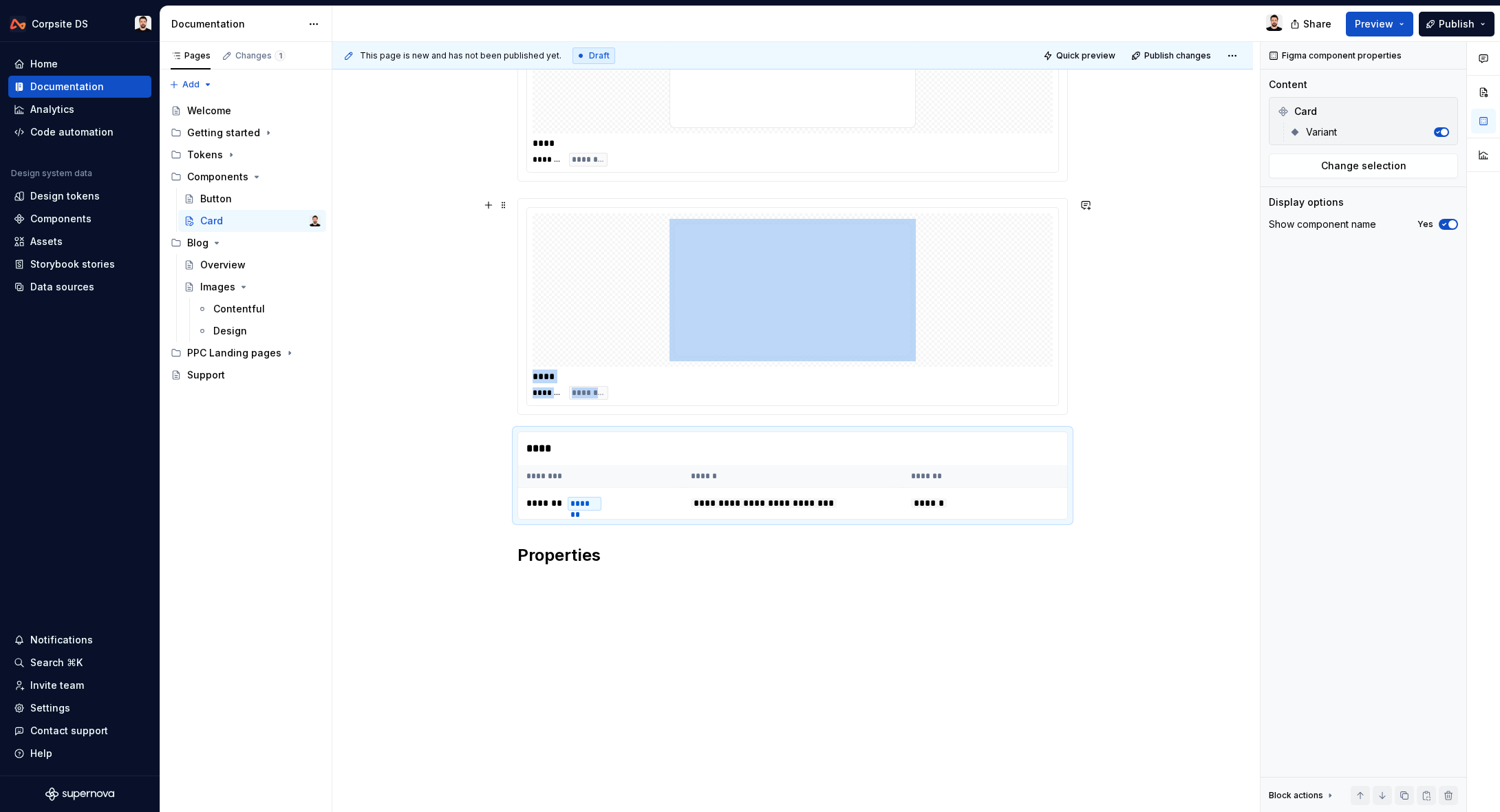
drag, startPoint x: 507, startPoint y: 554, endPoint x: 512, endPoint y: 545, distance: 10.3
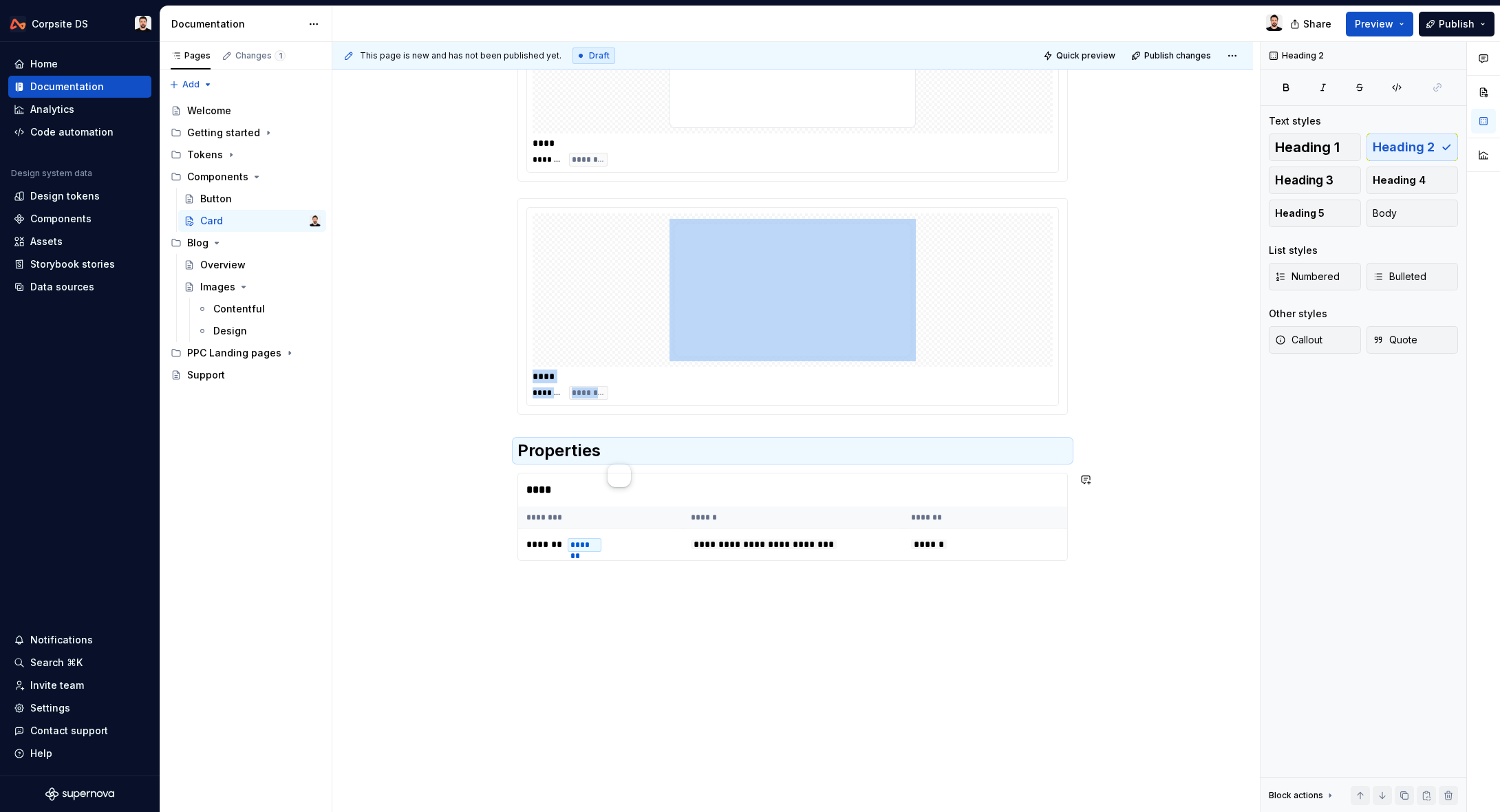
click at [774, 649] on div "**********" at bounding box center [792, 248] width 921 height 1146
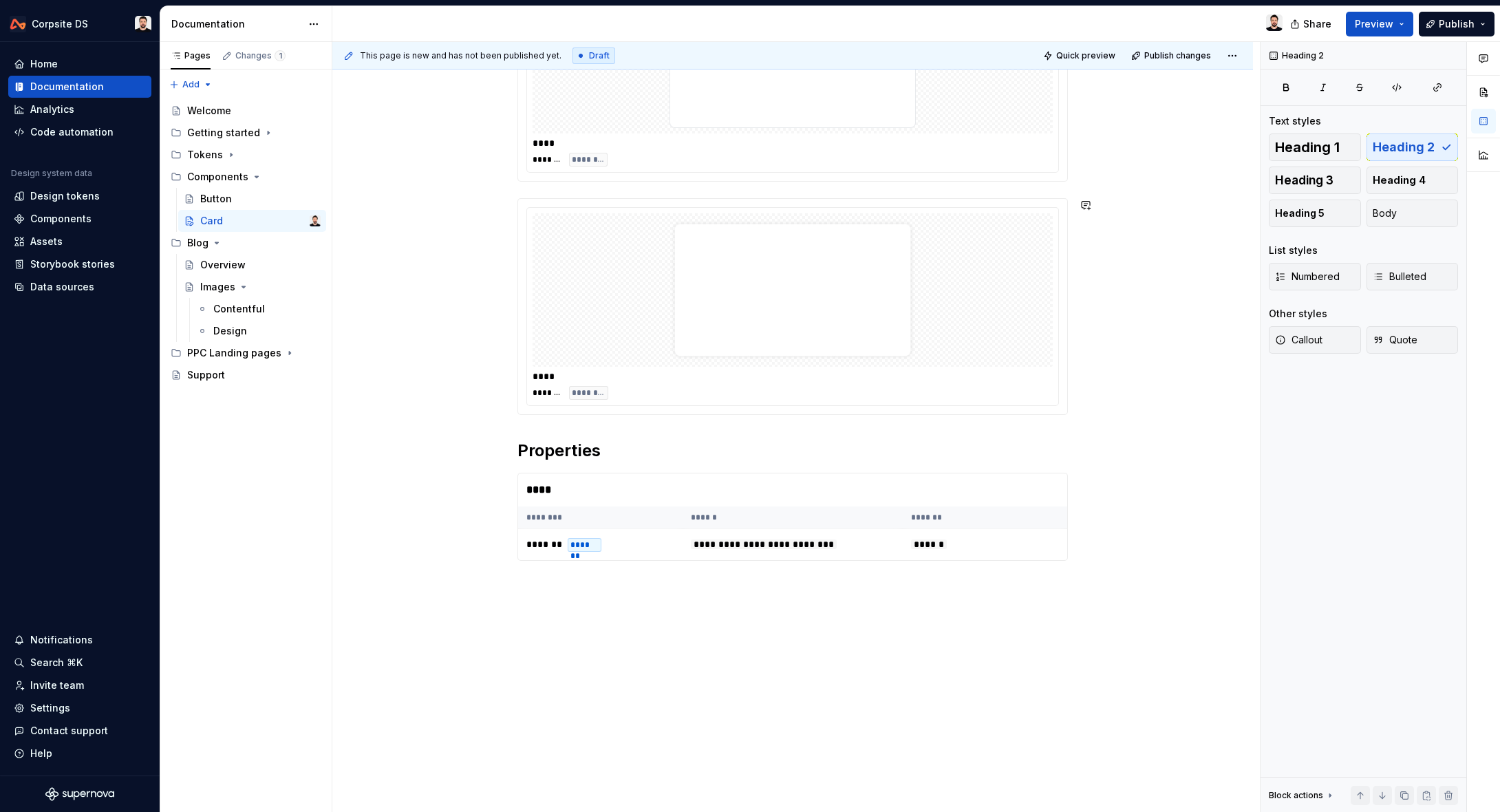
click at [575, 430] on div "**********" at bounding box center [792, 151] width 550 height 885
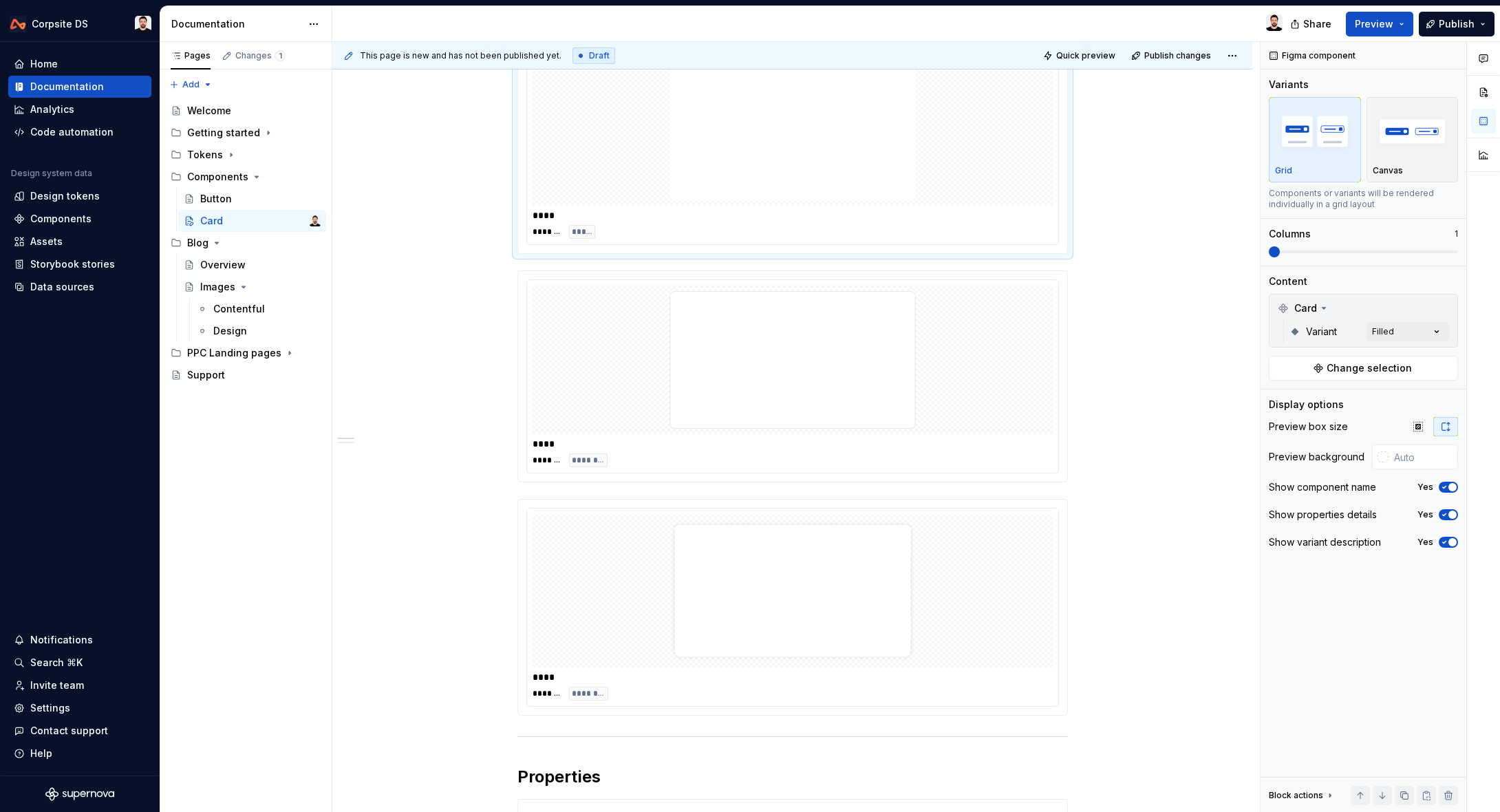
scroll to position [0, 0]
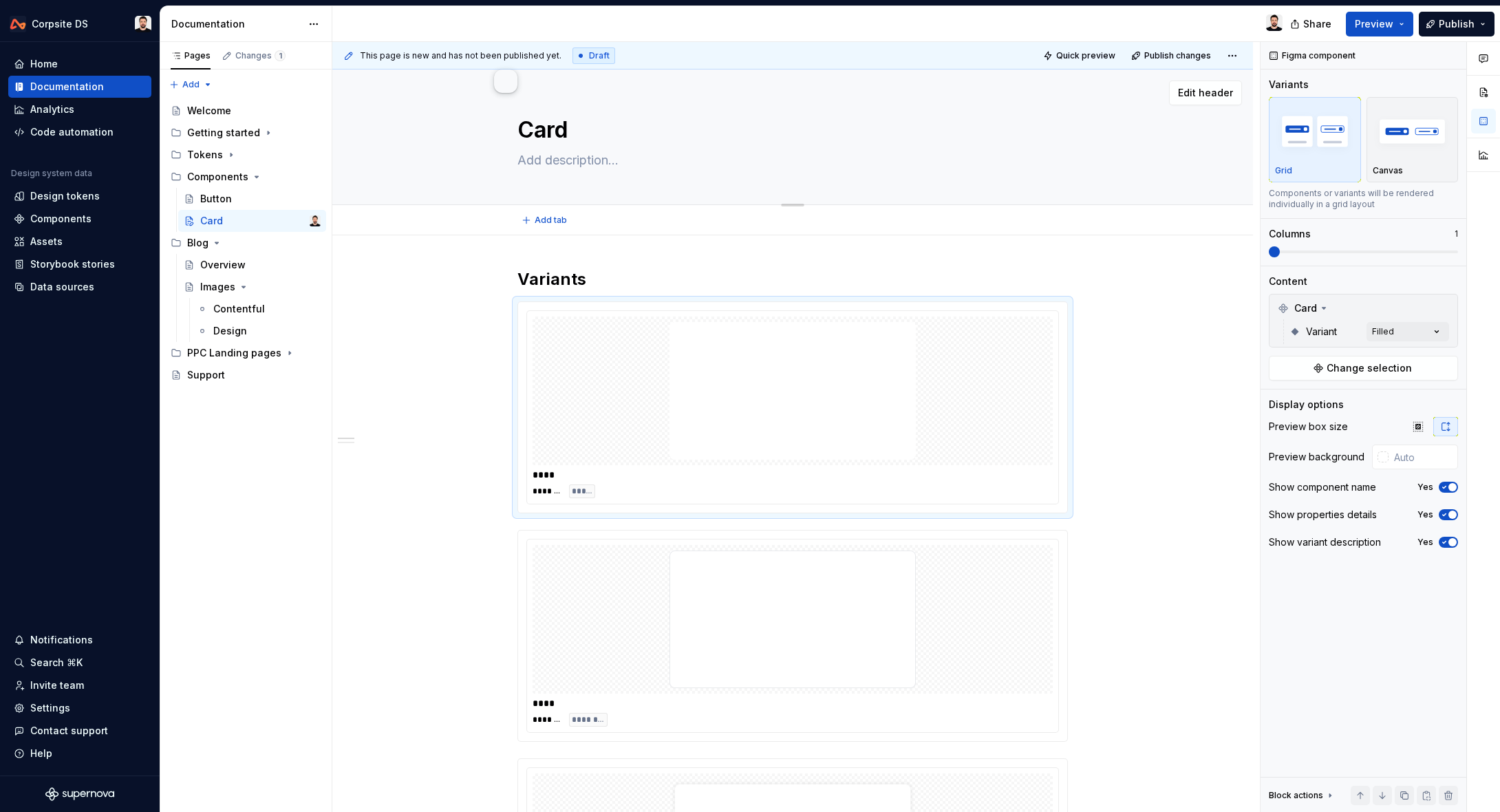
click at [560, 128] on textarea "Card" at bounding box center [790, 130] width 550 height 33
type textarea "*"
type textarea "B"
type textarea "*"
type textarea "Bo"
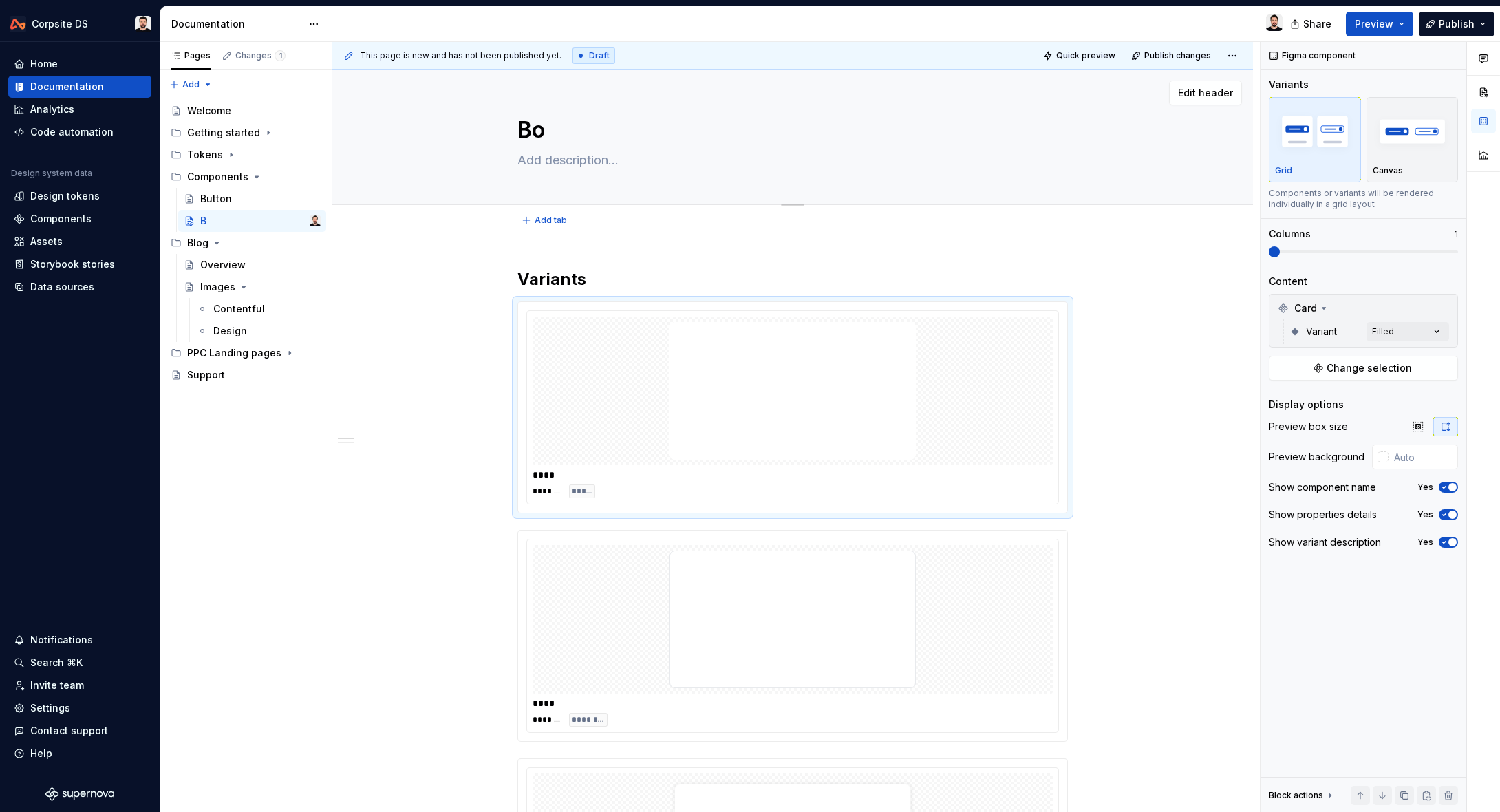
type textarea "*"
type textarea "Box"
type textarea "*"
type textarea "Box"
type textarea "*"
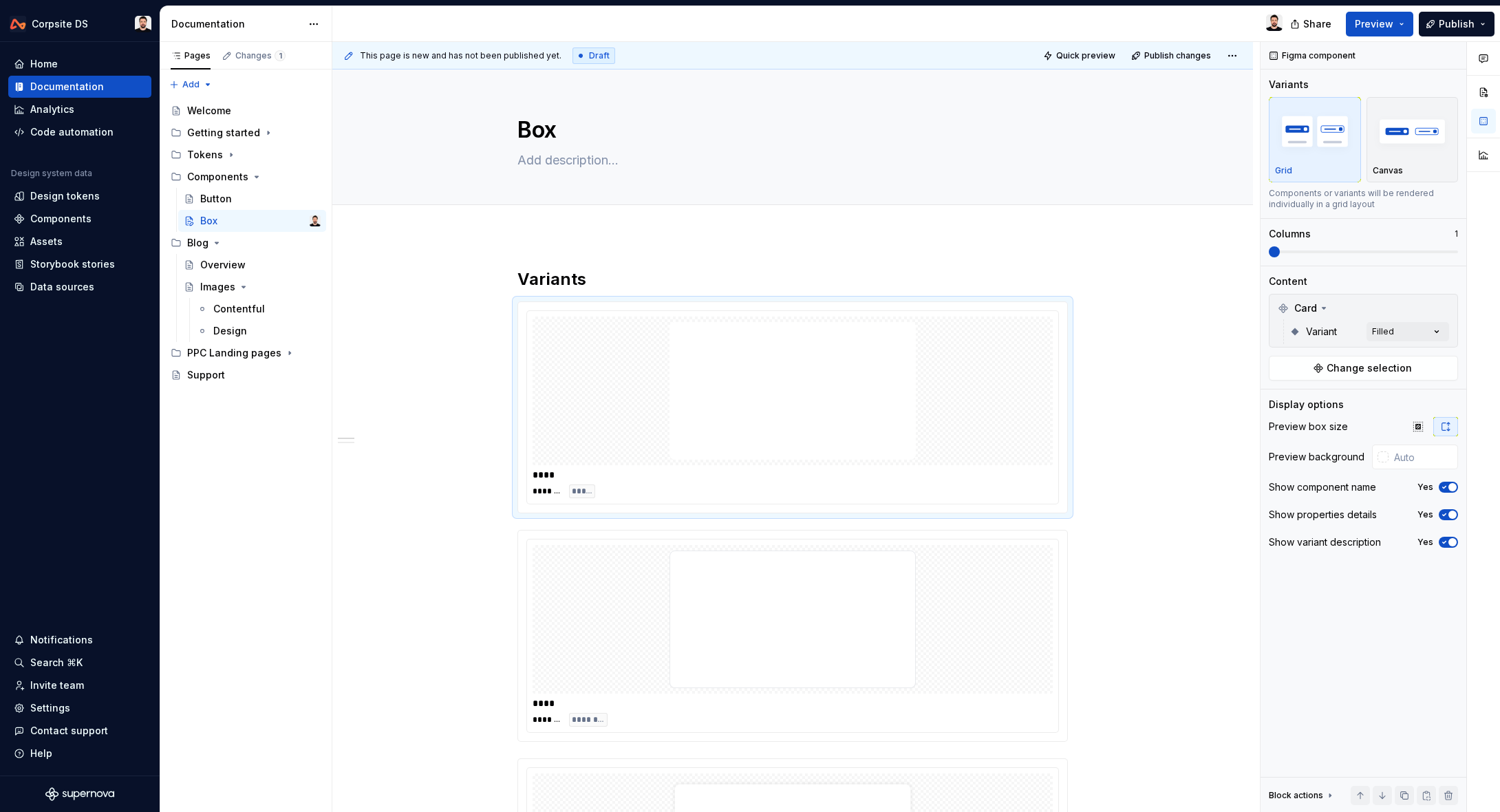
type textarea "Box"
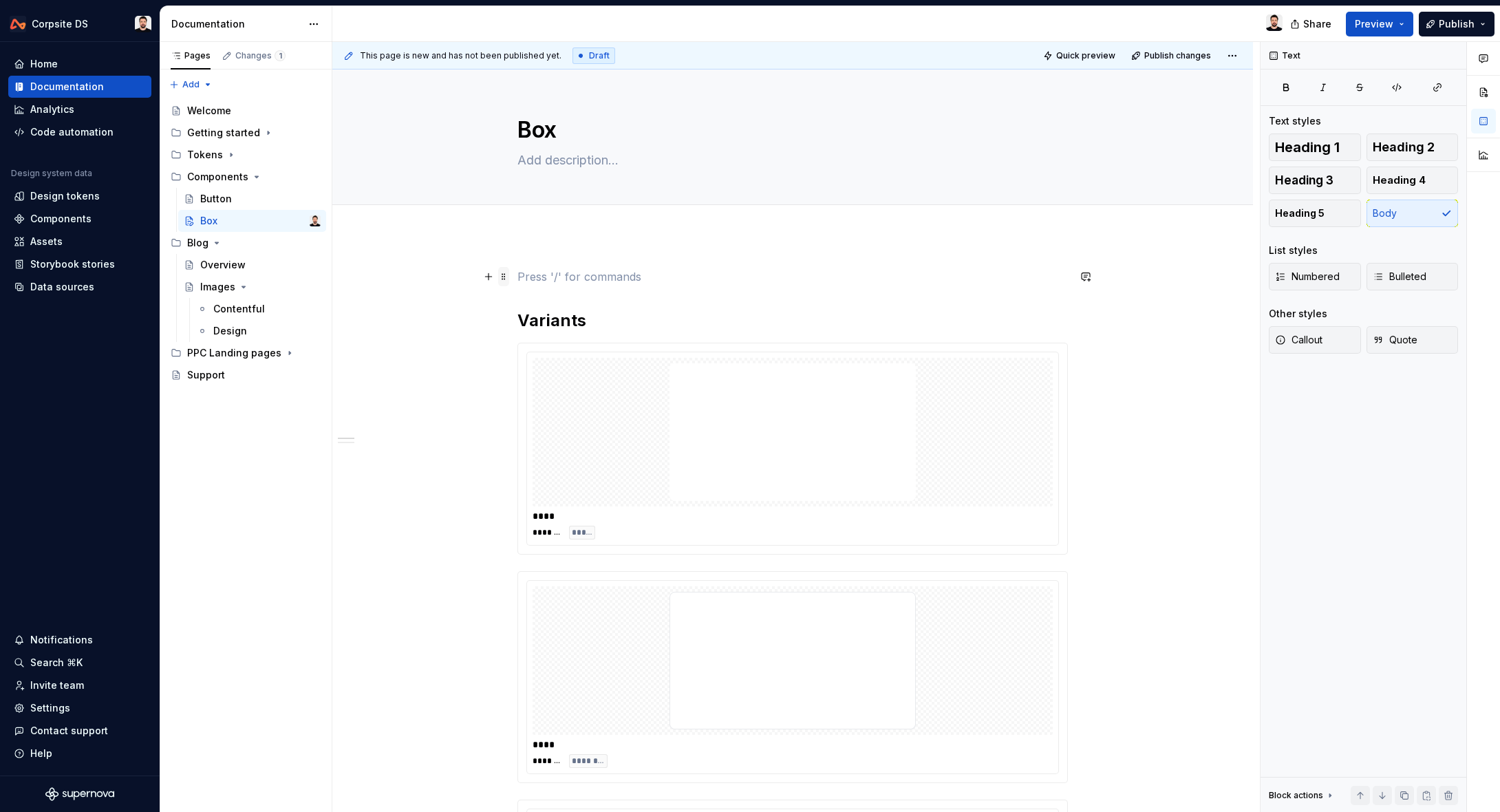
click at [508, 277] on span at bounding box center [504, 276] width 11 height 19
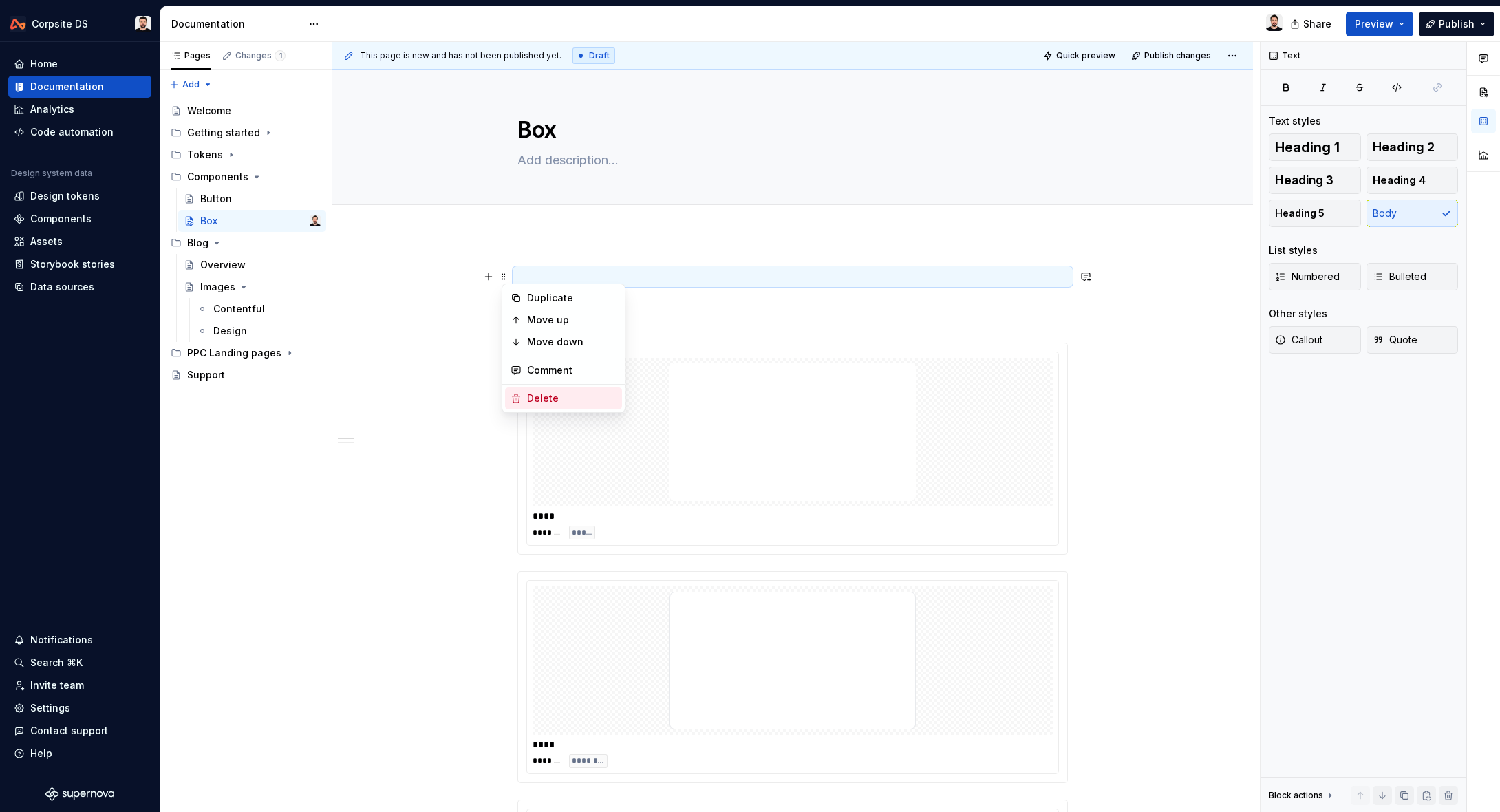
drag, startPoint x: 520, startPoint y: 401, endPoint x: 471, endPoint y: 403, distance: 49.0
click at [519, 401] on icon at bounding box center [516, 398] width 11 height 11
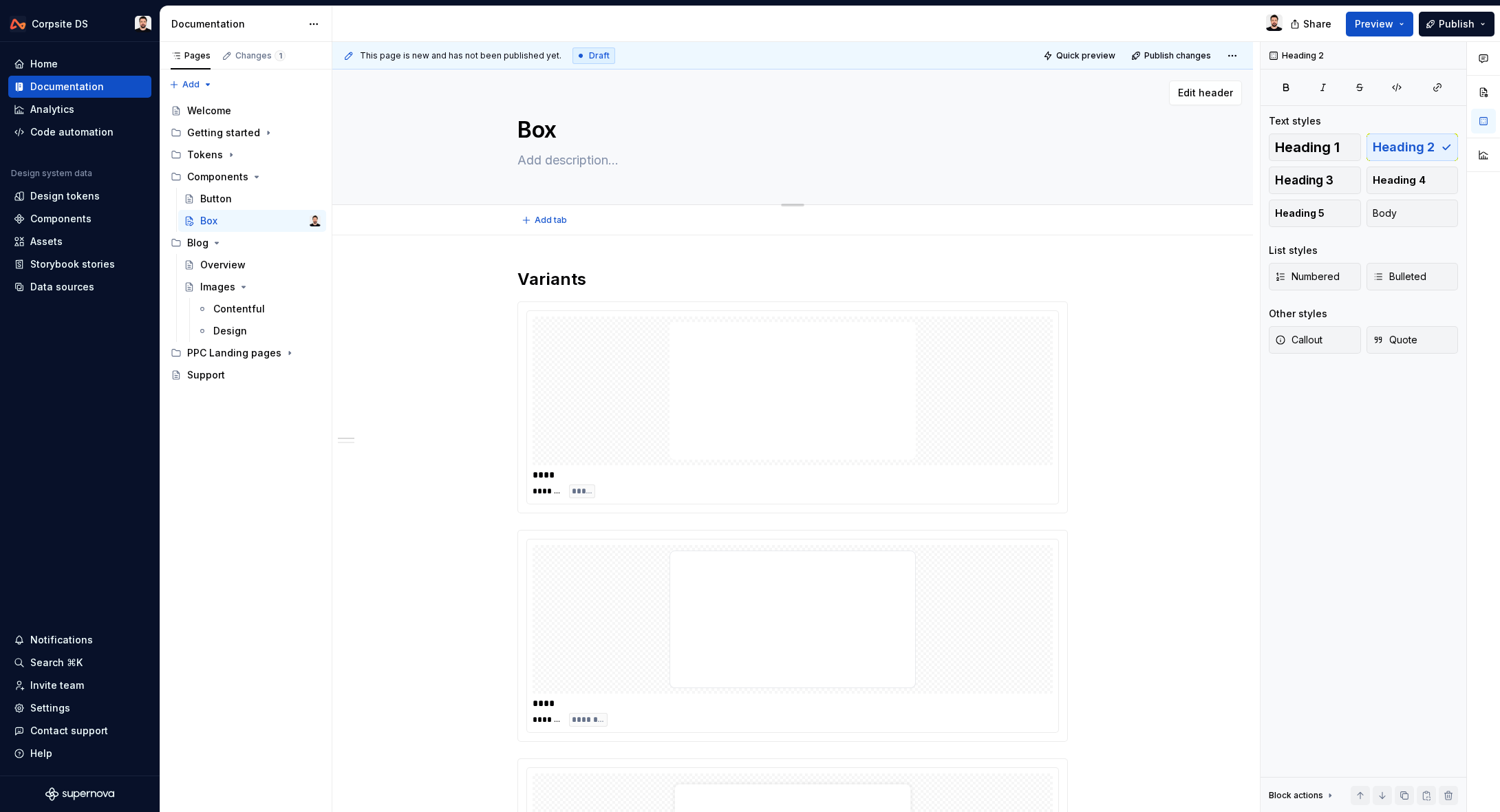
click at [578, 161] on textarea at bounding box center [790, 160] width 550 height 22
click at [463, 368] on div "**********" at bounding box center [796, 427] width 927 height 771
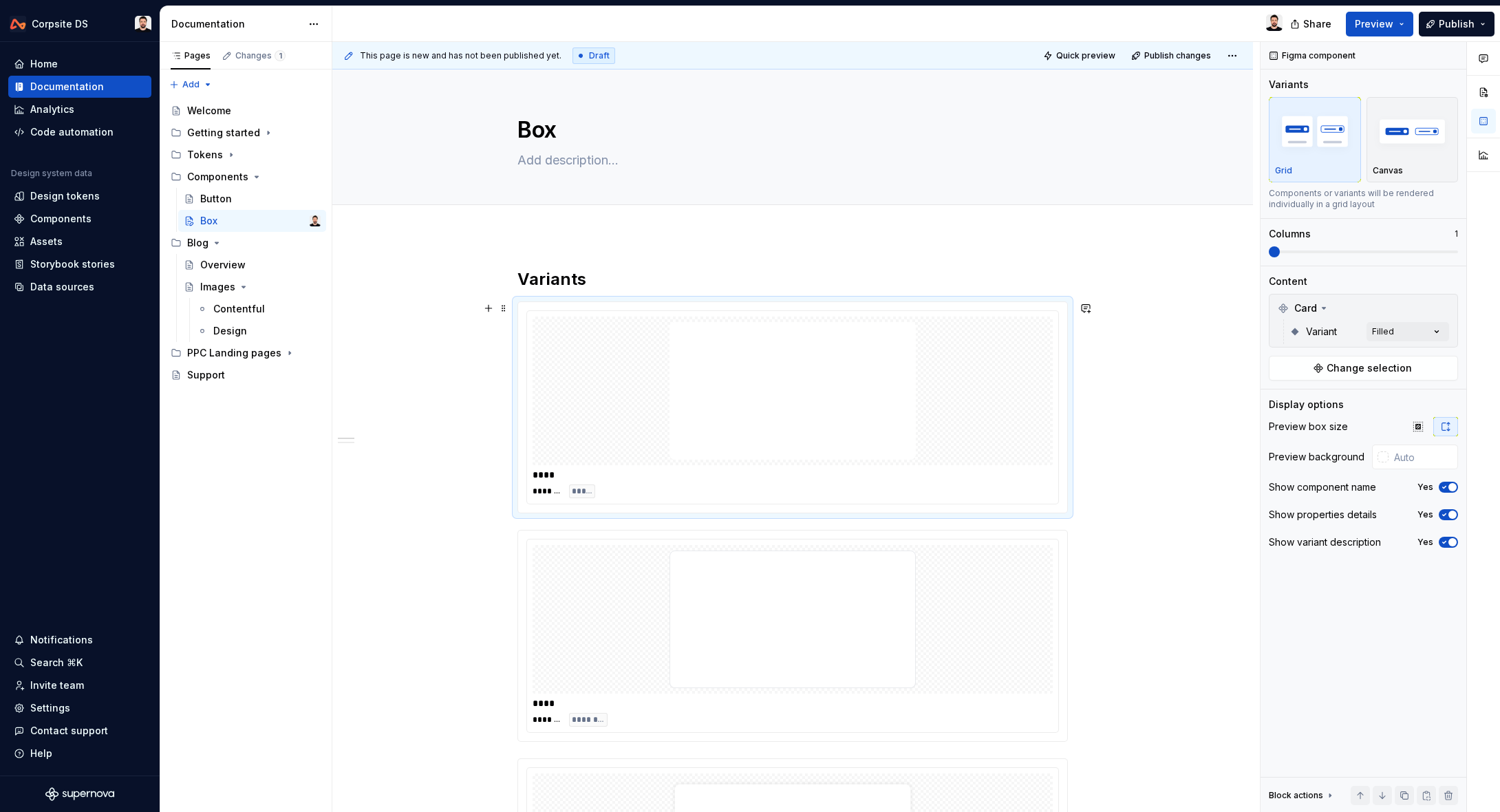
click at [668, 342] on div at bounding box center [792, 391] width 520 height 149
click at [65, 216] on div "Components" at bounding box center [61, 219] width 61 height 14
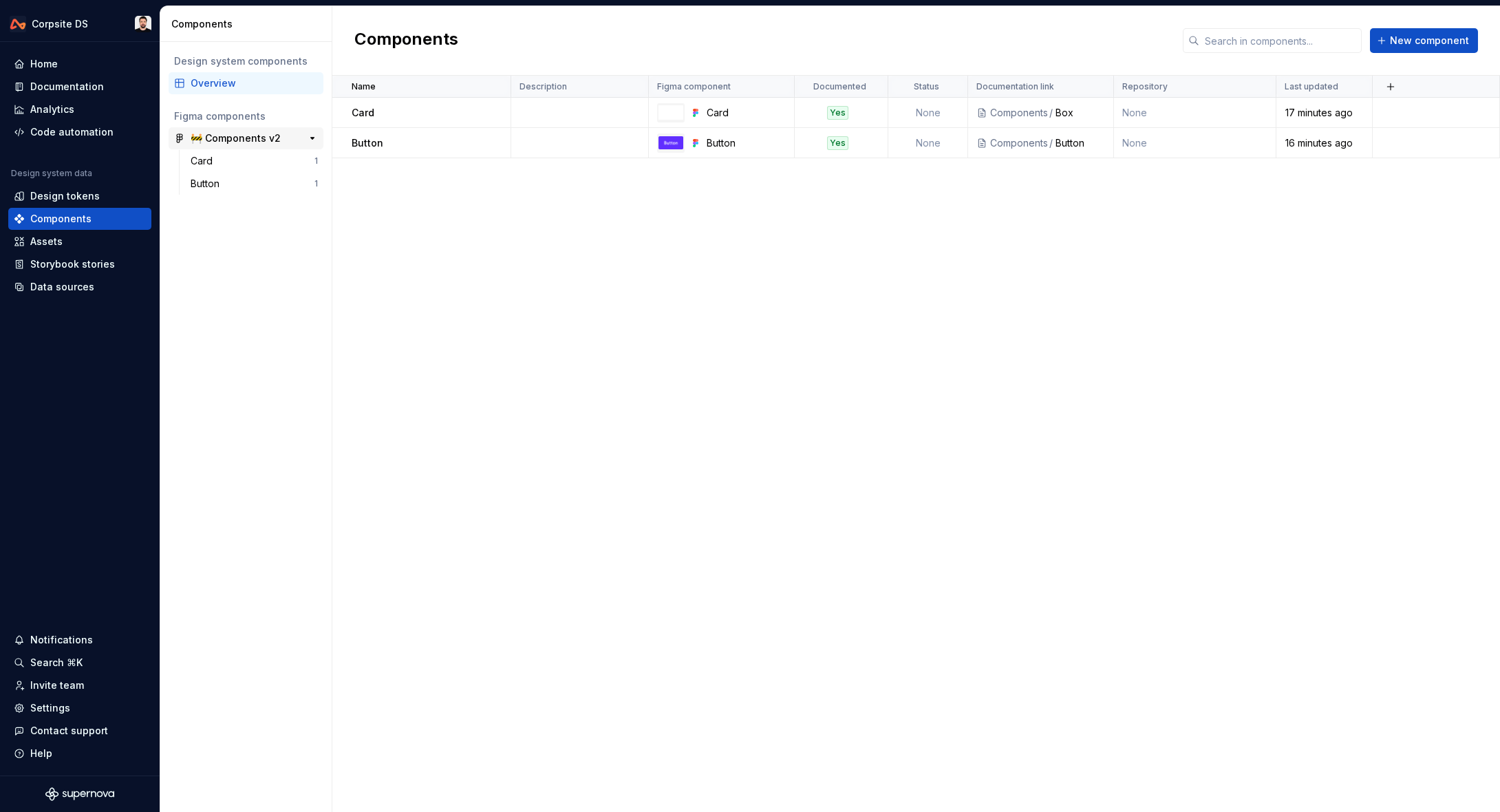
click at [259, 141] on div "🚧 Components v2" at bounding box center [236, 138] width 91 height 14
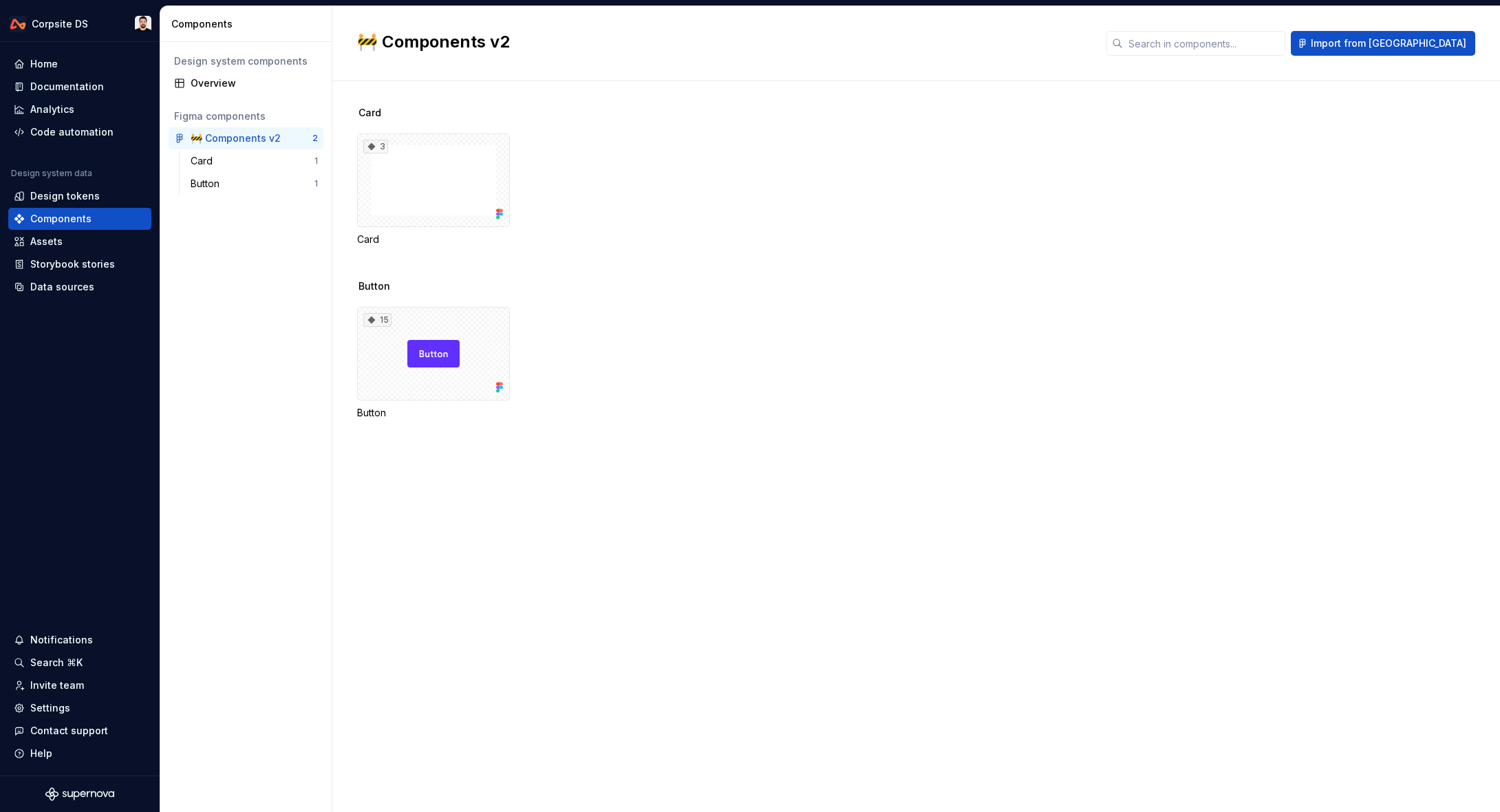
drag, startPoint x: 225, startPoint y: 88, endPoint x: 388, endPoint y: 78, distance: 163.3
click at [225, 87] on div "Overview" at bounding box center [254, 83] width 128 height 14
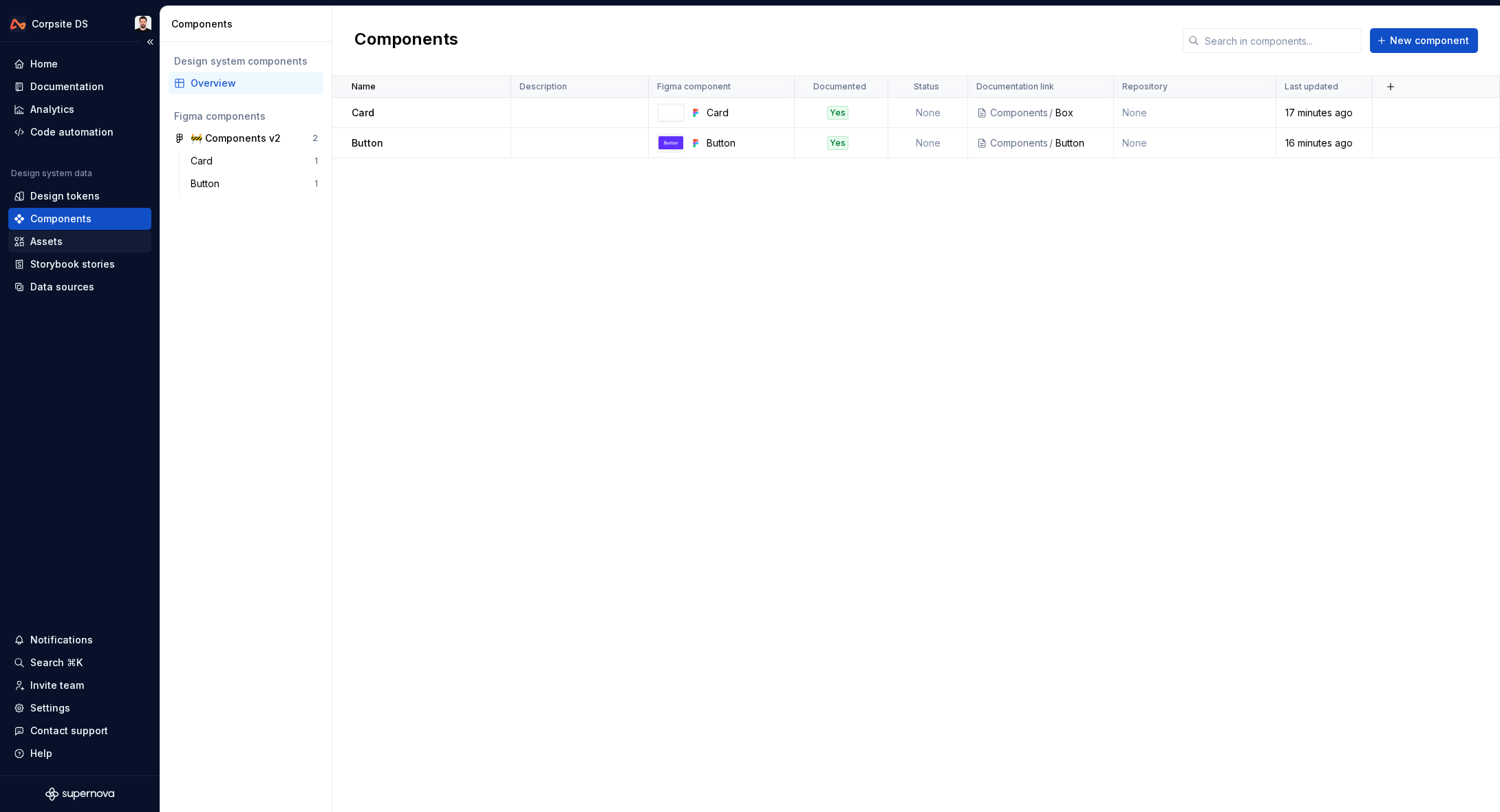
click at [66, 244] on div "Assets" at bounding box center [80, 241] width 132 height 14
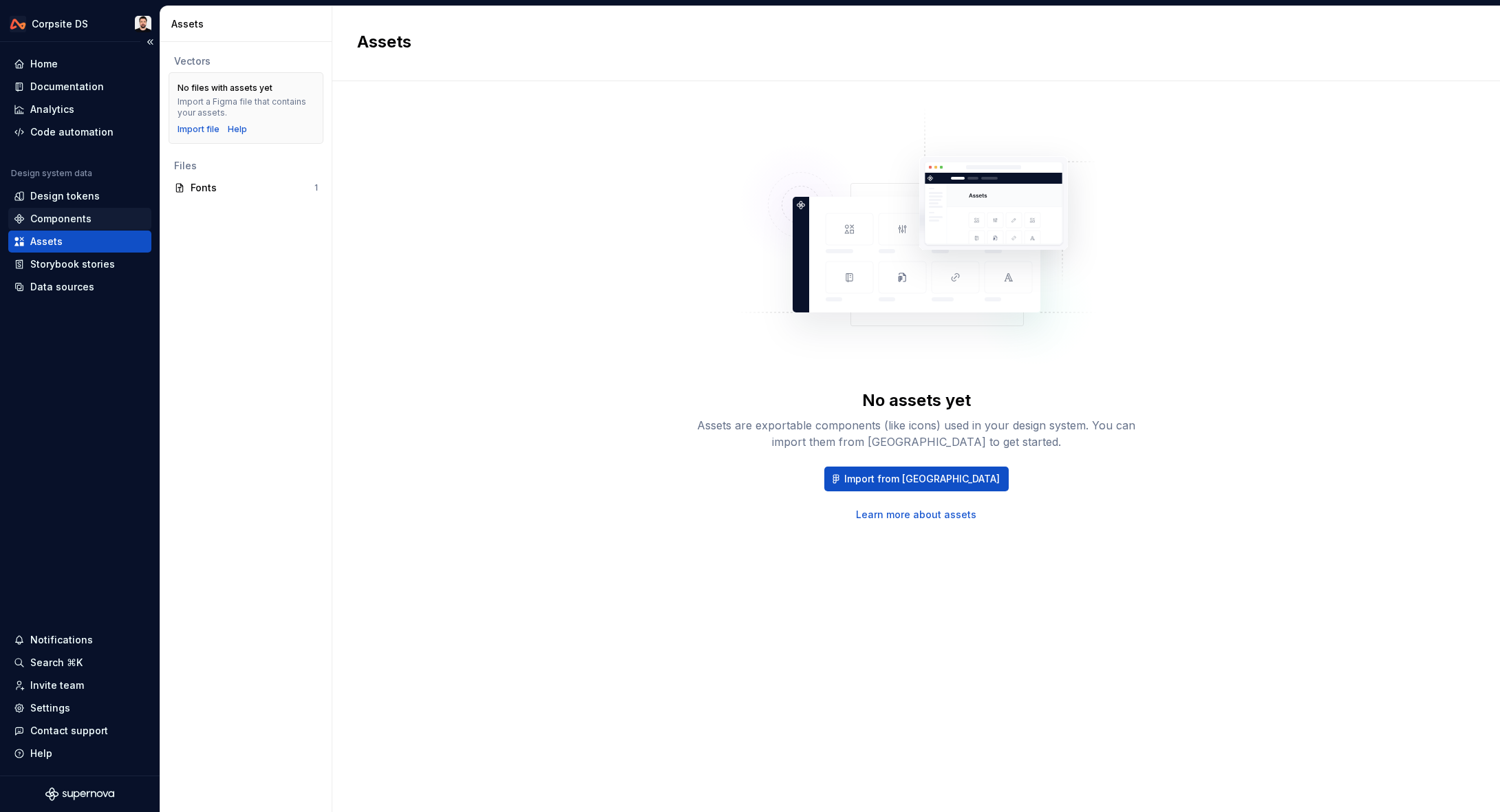
click at [73, 214] on div "Components" at bounding box center [61, 219] width 61 height 14
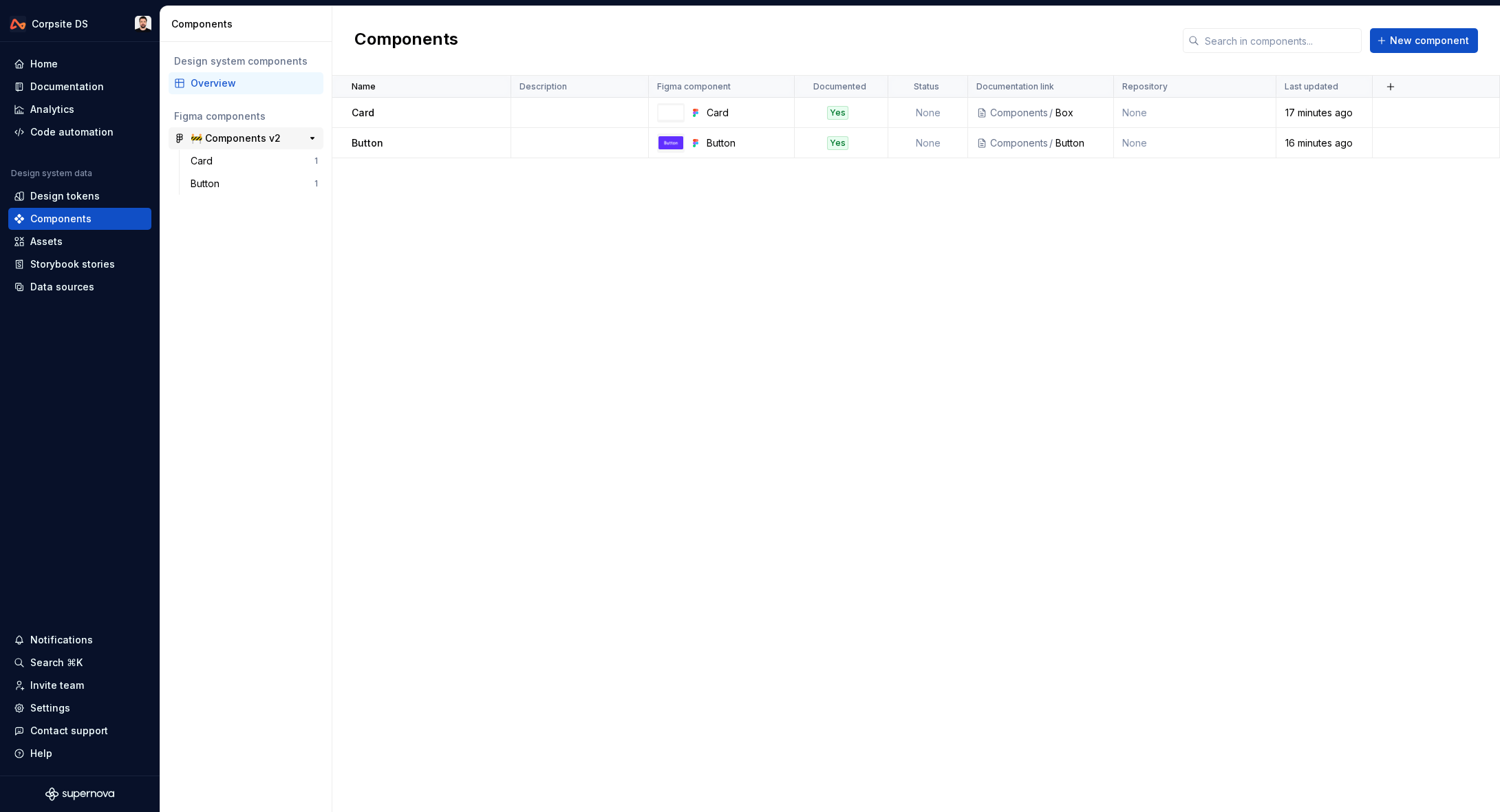
click at [230, 142] on div "🚧 Components v2" at bounding box center [236, 138] width 91 height 14
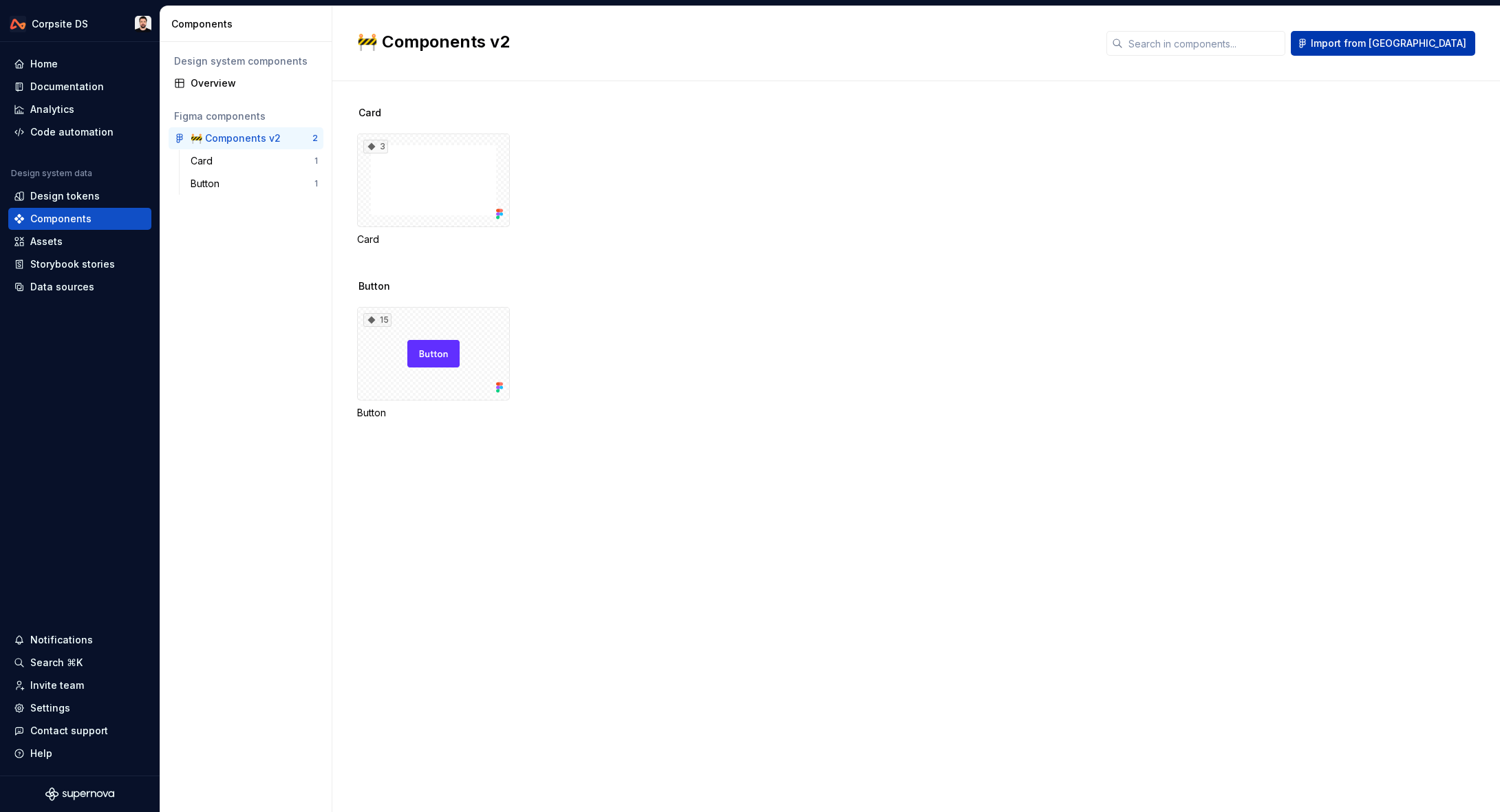
click at [1366, 52] on button "Import from [GEOGRAPHIC_DATA]" at bounding box center [1383, 44] width 184 height 25
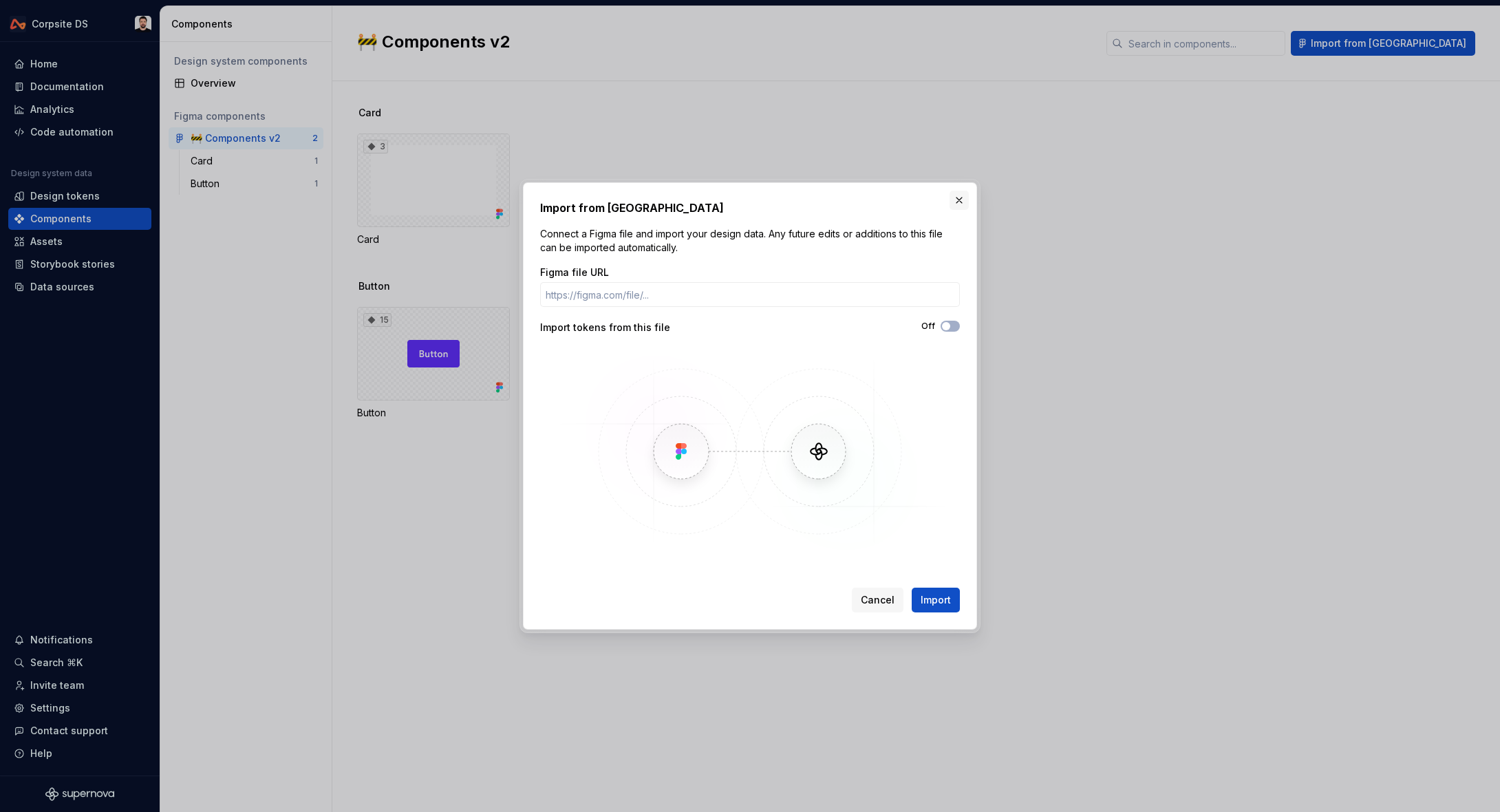
click at [964, 200] on button "button" at bounding box center [959, 200] width 19 height 19
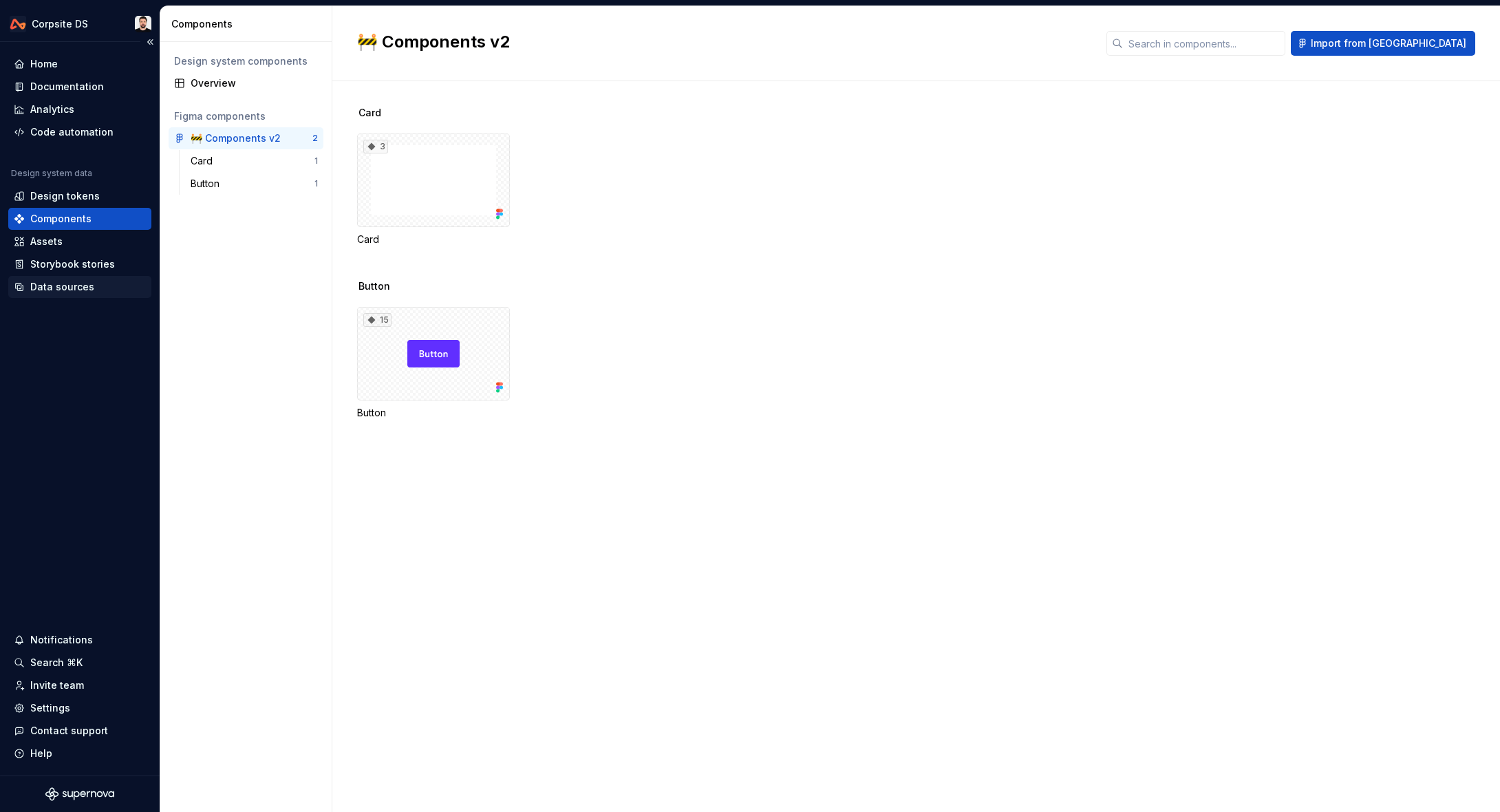
click at [57, 290] on div "Data sources" at bounding box center [63, 286] width 64 height 14
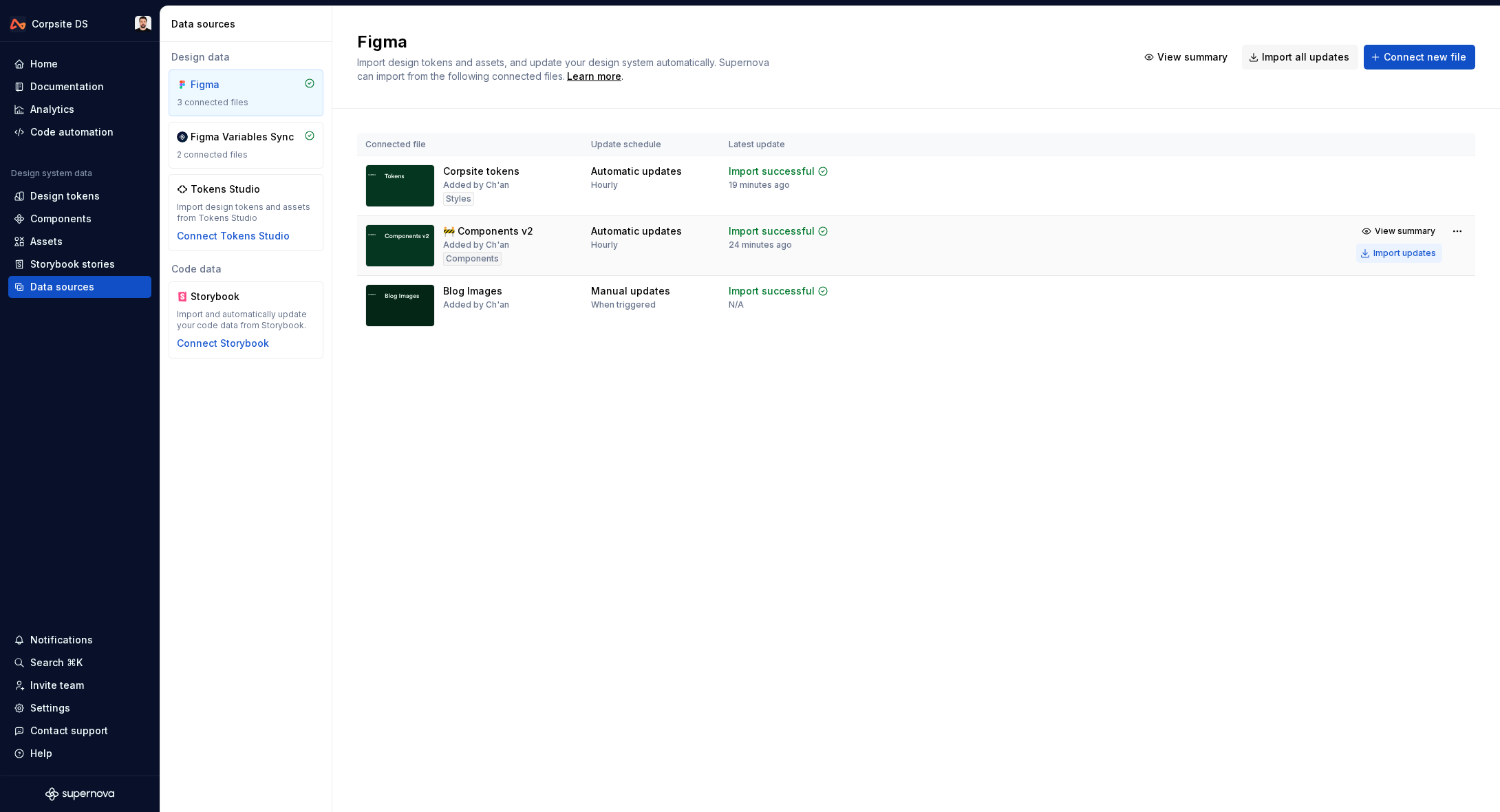
click at [1399, 258] on div "Import updates" at bounding box center [1405, 253] width 63 height 11
click at [73, 87] on div "Documentation" at bounding box center [67, 86] width 73 height 14
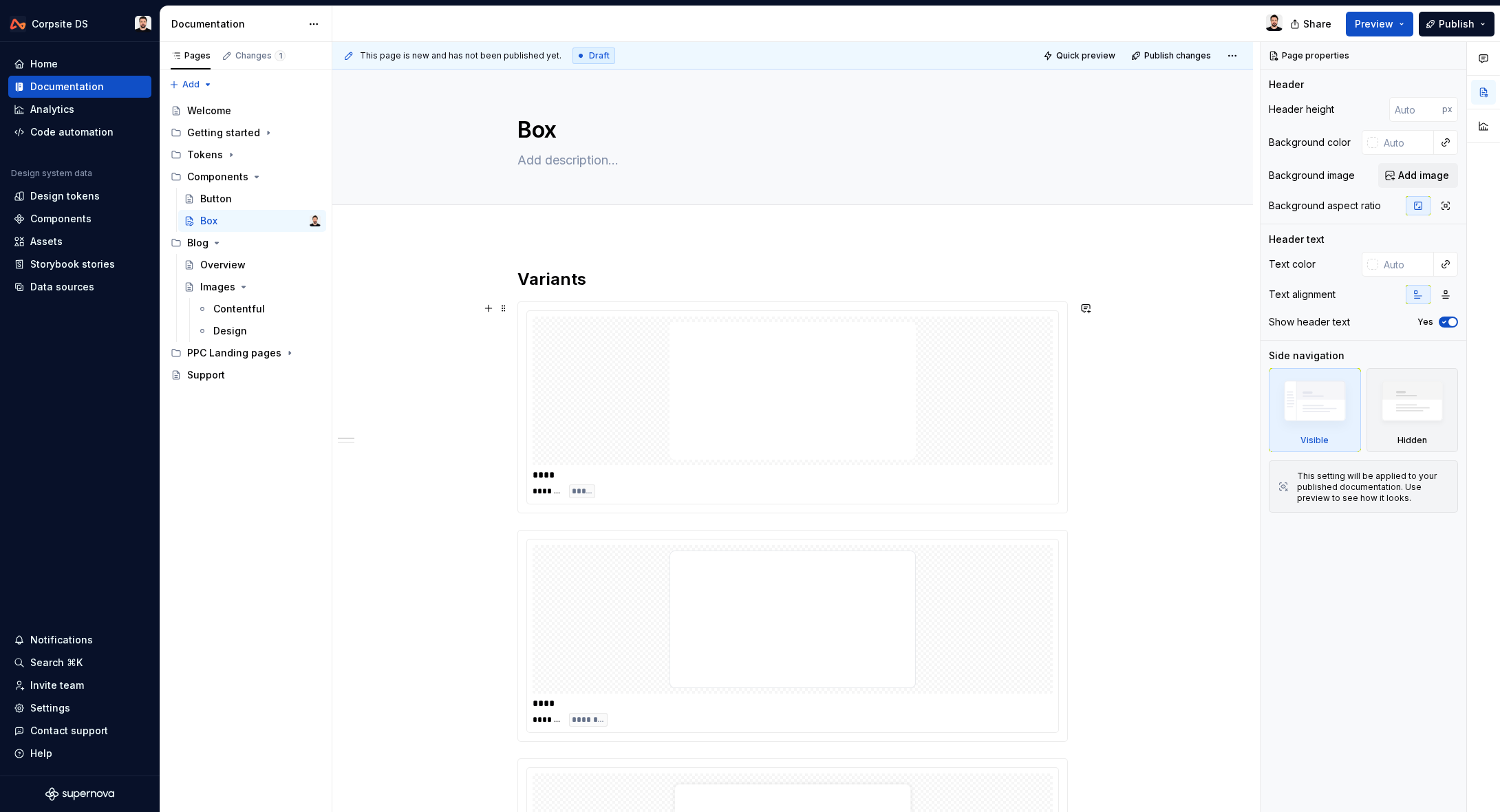
click at [606, 461] on div at bounding box center [792, 391] width 520 height 149
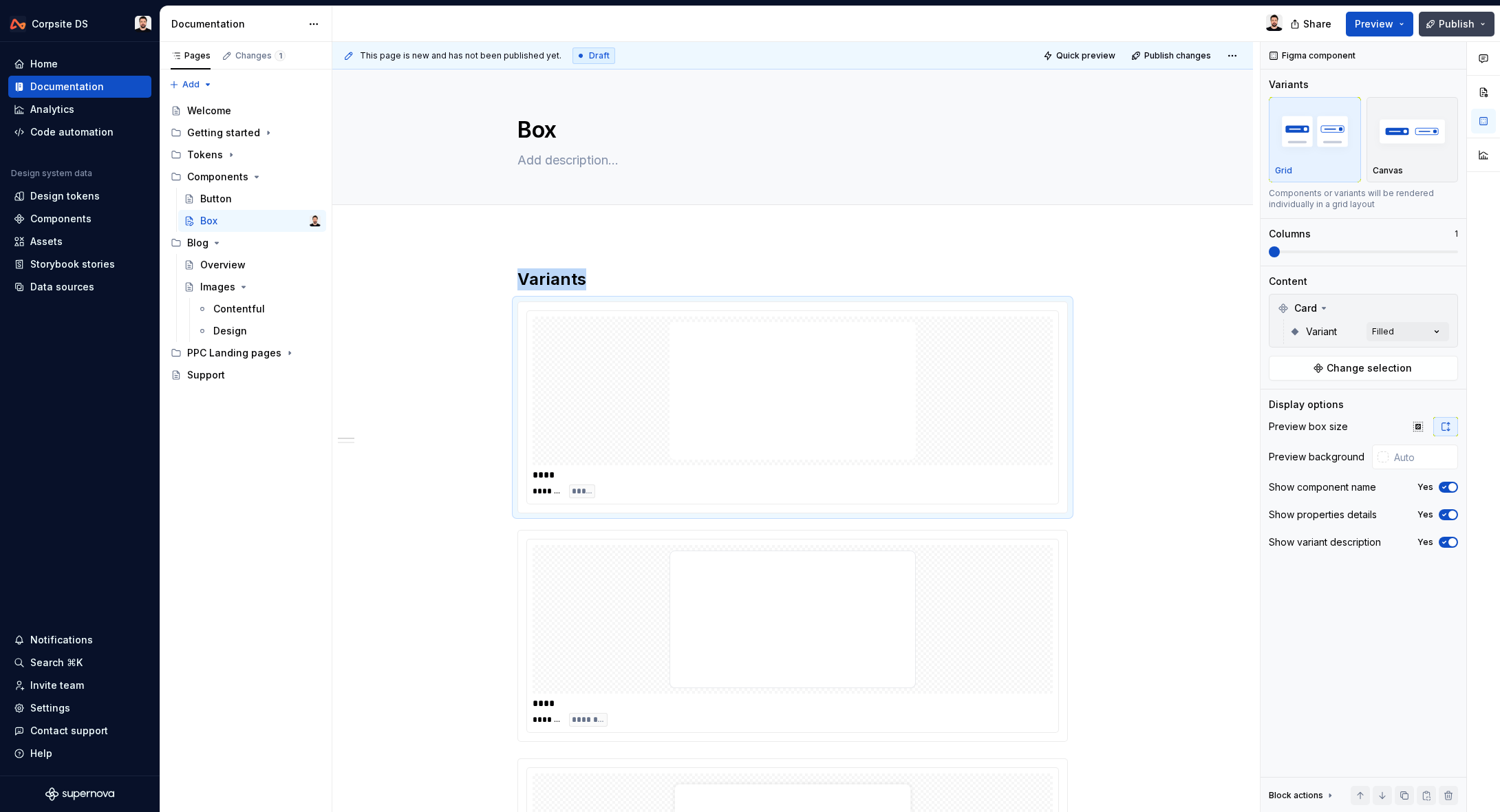
click at [1450, 25] on span "Publish" at bounding box center [1456, 24] width 35 height 14
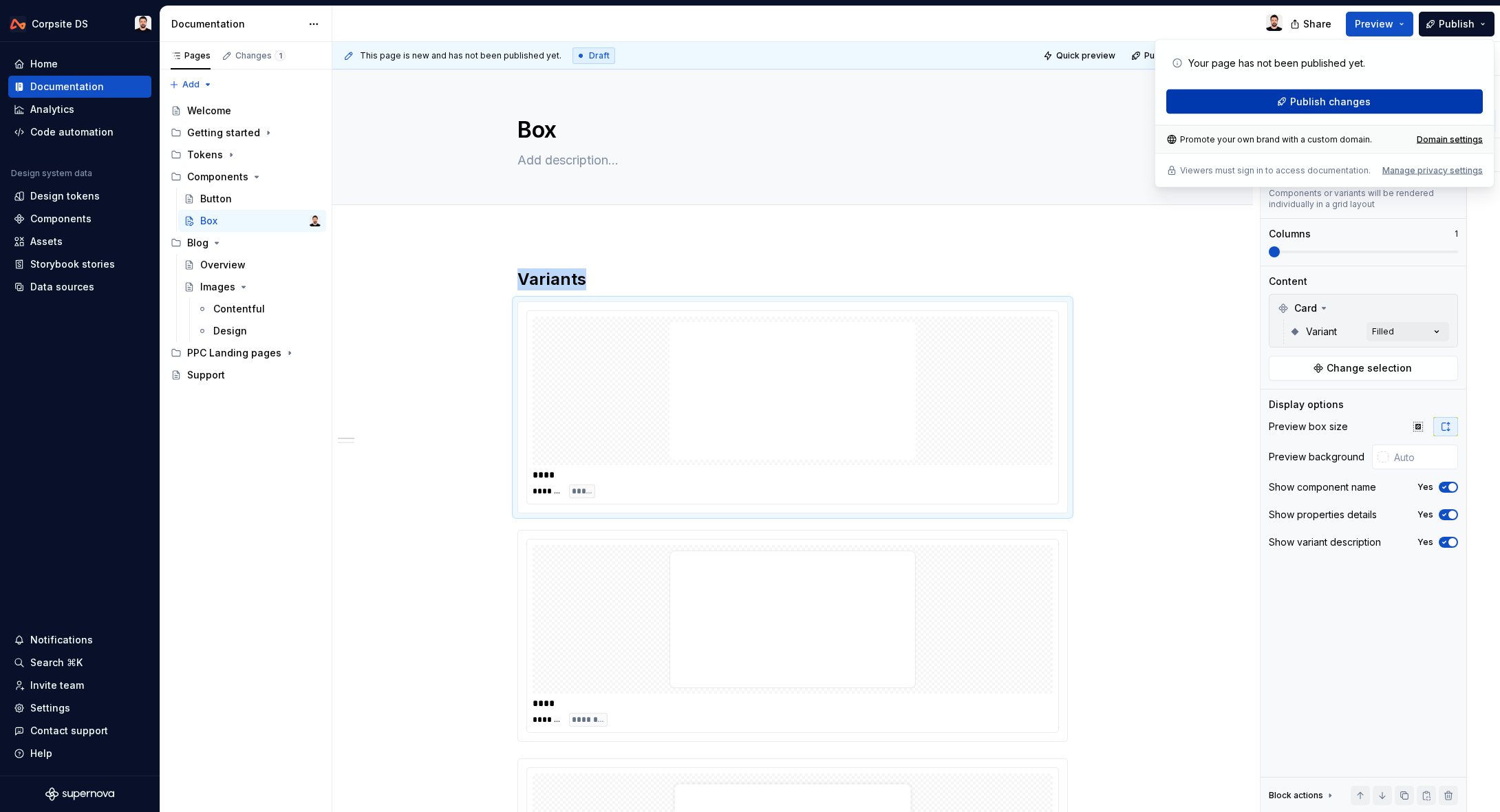
click at [1298, 102] on span "Publish changes" at bounding box center [1330, 101] width 81 height 14
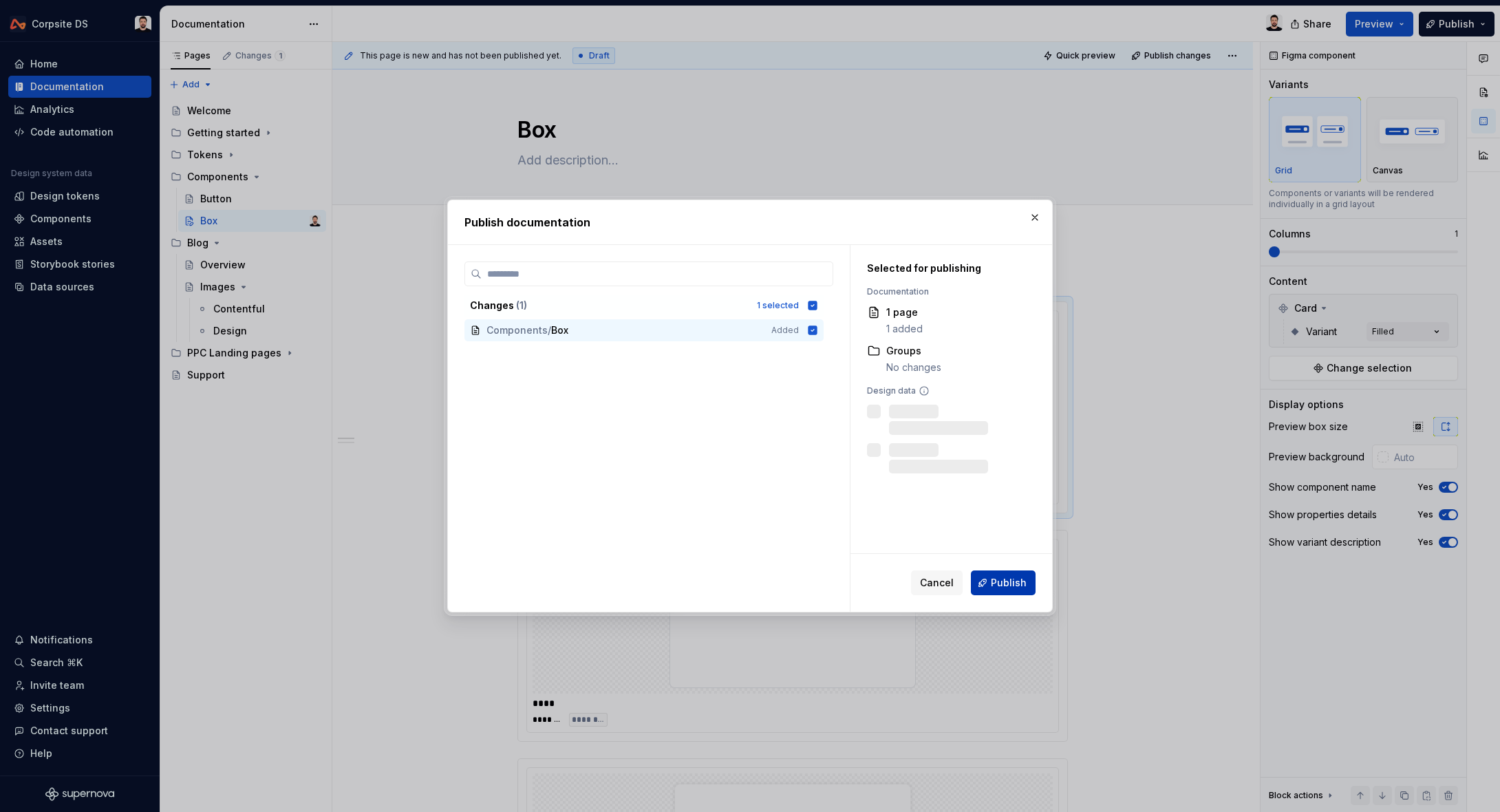
click at [1015, 583] on span "Publish" at bounding box center [1008, 582] width 35 height 14
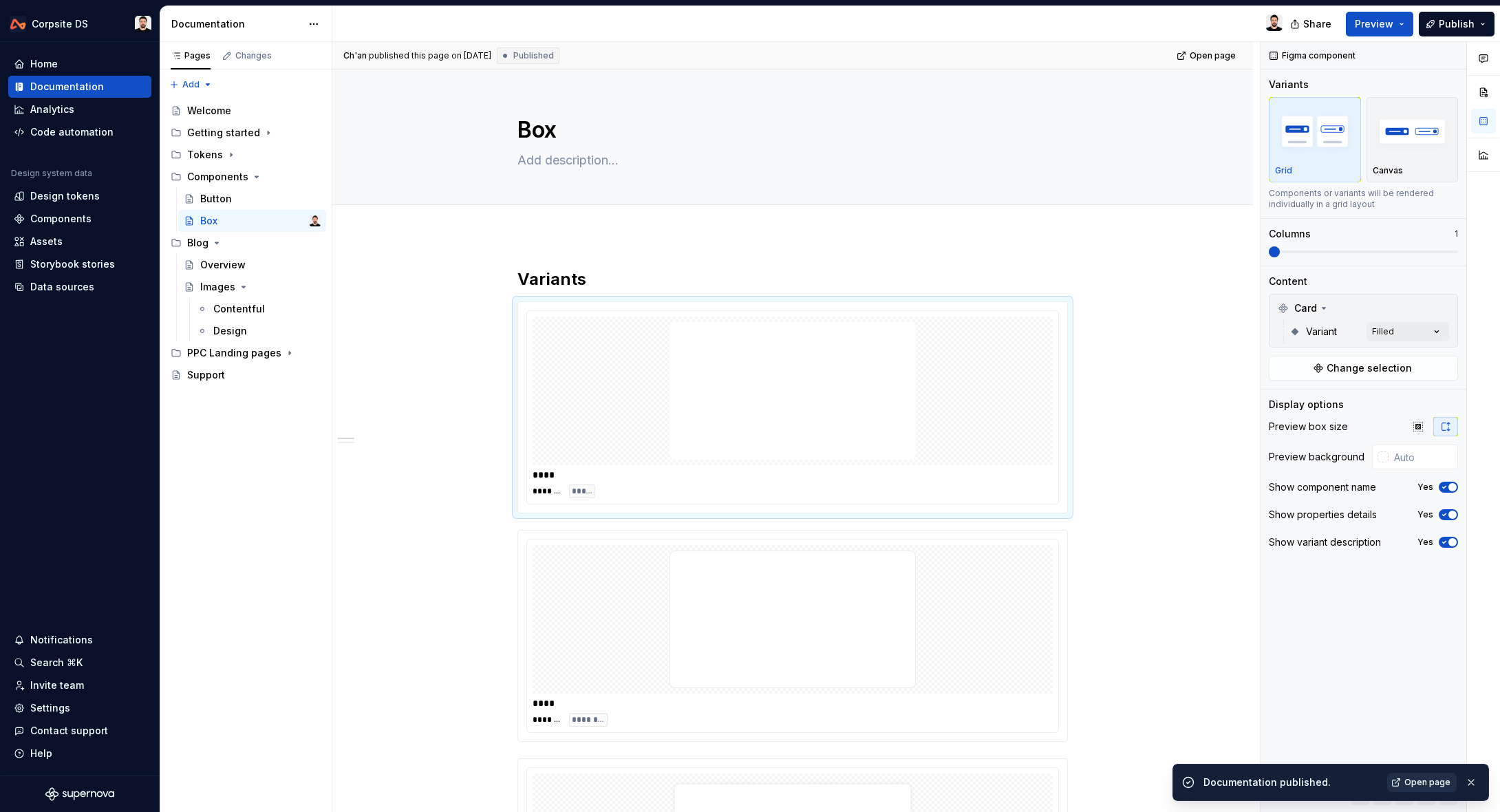
click at [1426, 776] on link "Open page" at bounding box center [1422, 782] width 69 height 19
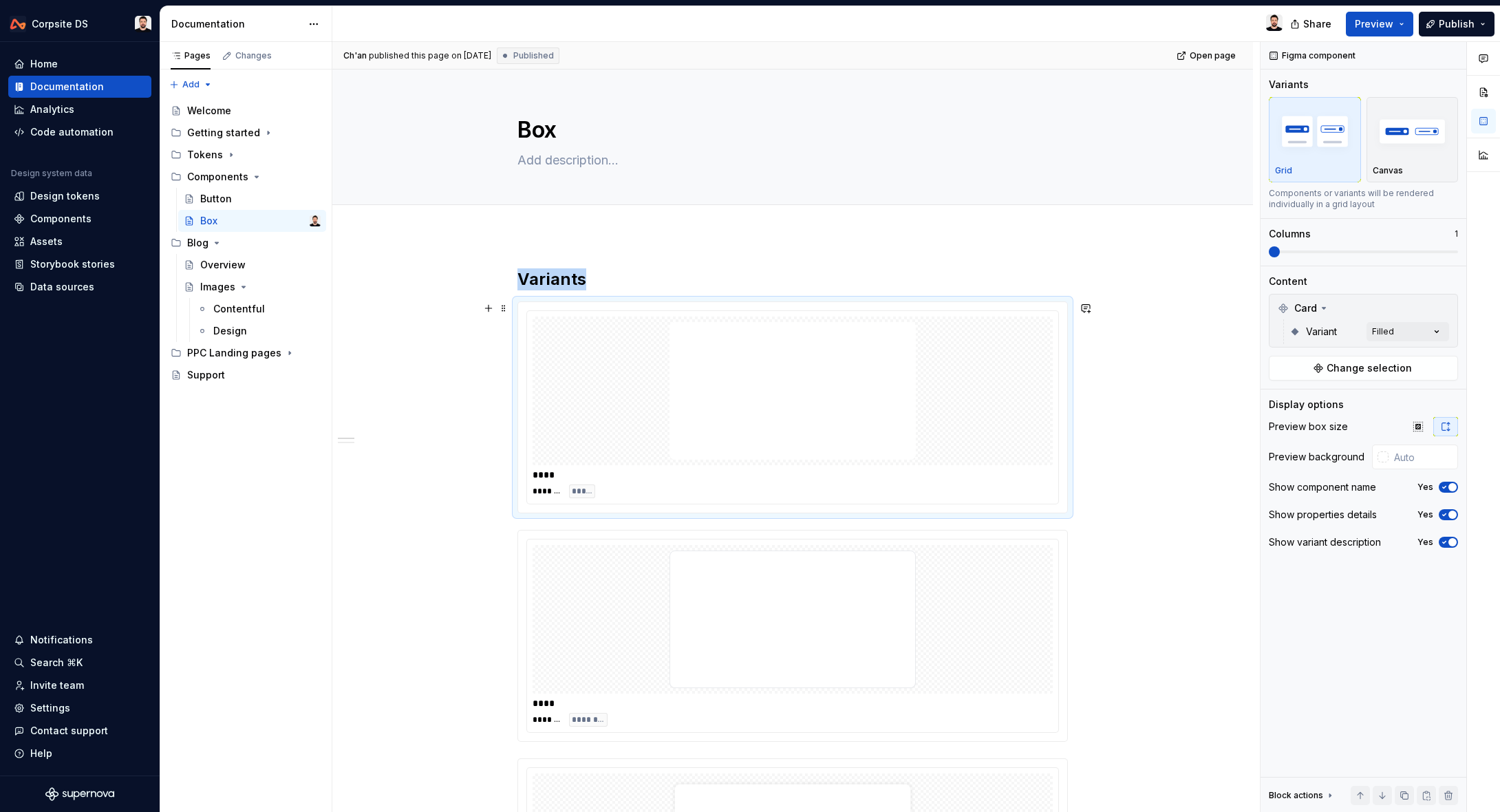
drag, startPoint x: 928, startPoint y: 370, endPoint x: 944, endPoint y: 371, distance: 16.0
click at [928, 371] on div at bounding box center [792, 391] width 520 height 149
click at [1447, 489] on icon "button" at bounding box center [1444, 487] width 11 height 8
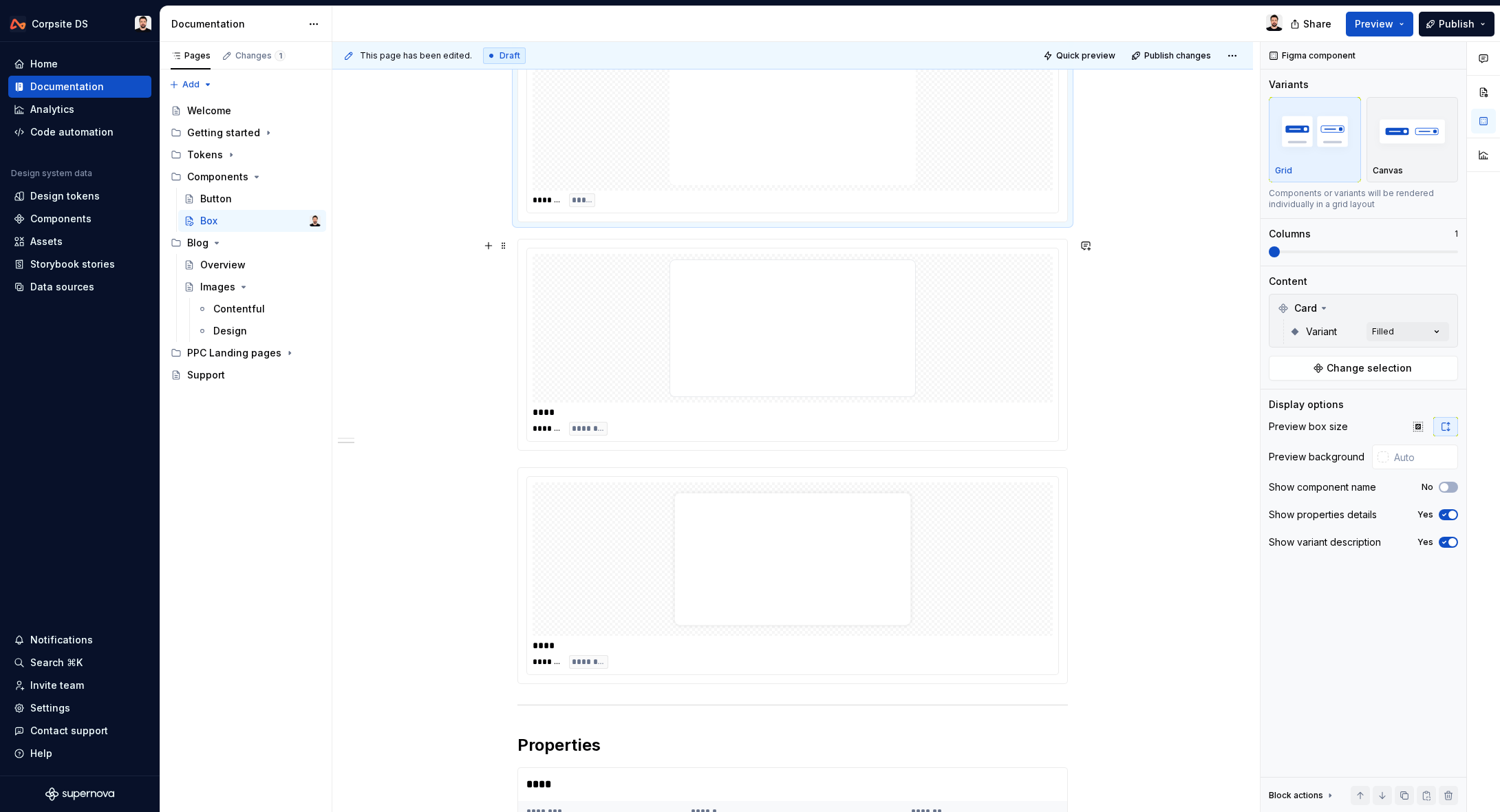
type textarea "*"
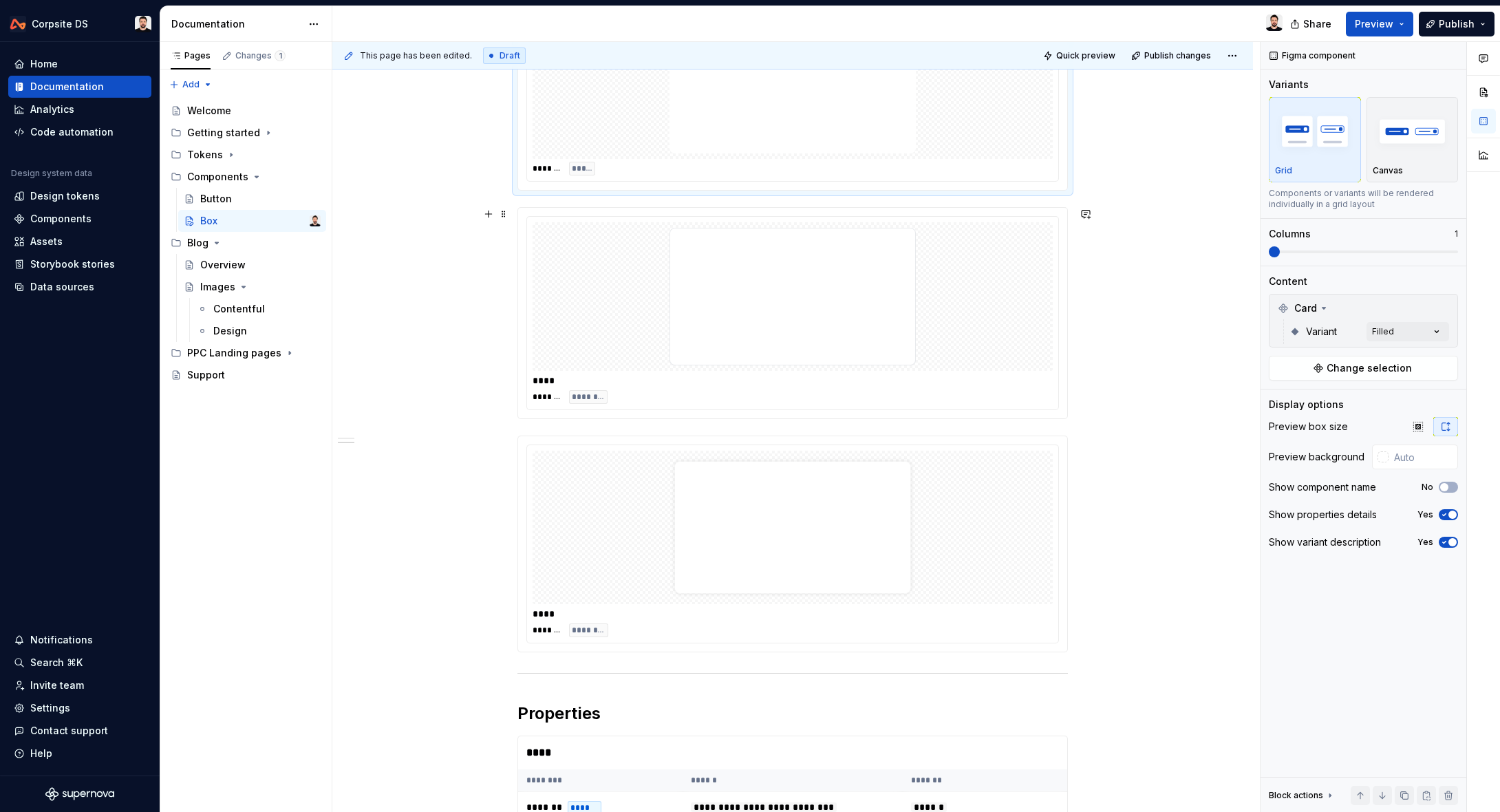
scroll to position [308, 0]
click at [1024, 355] on div at bounding box center [792, 295] width 520 height 149
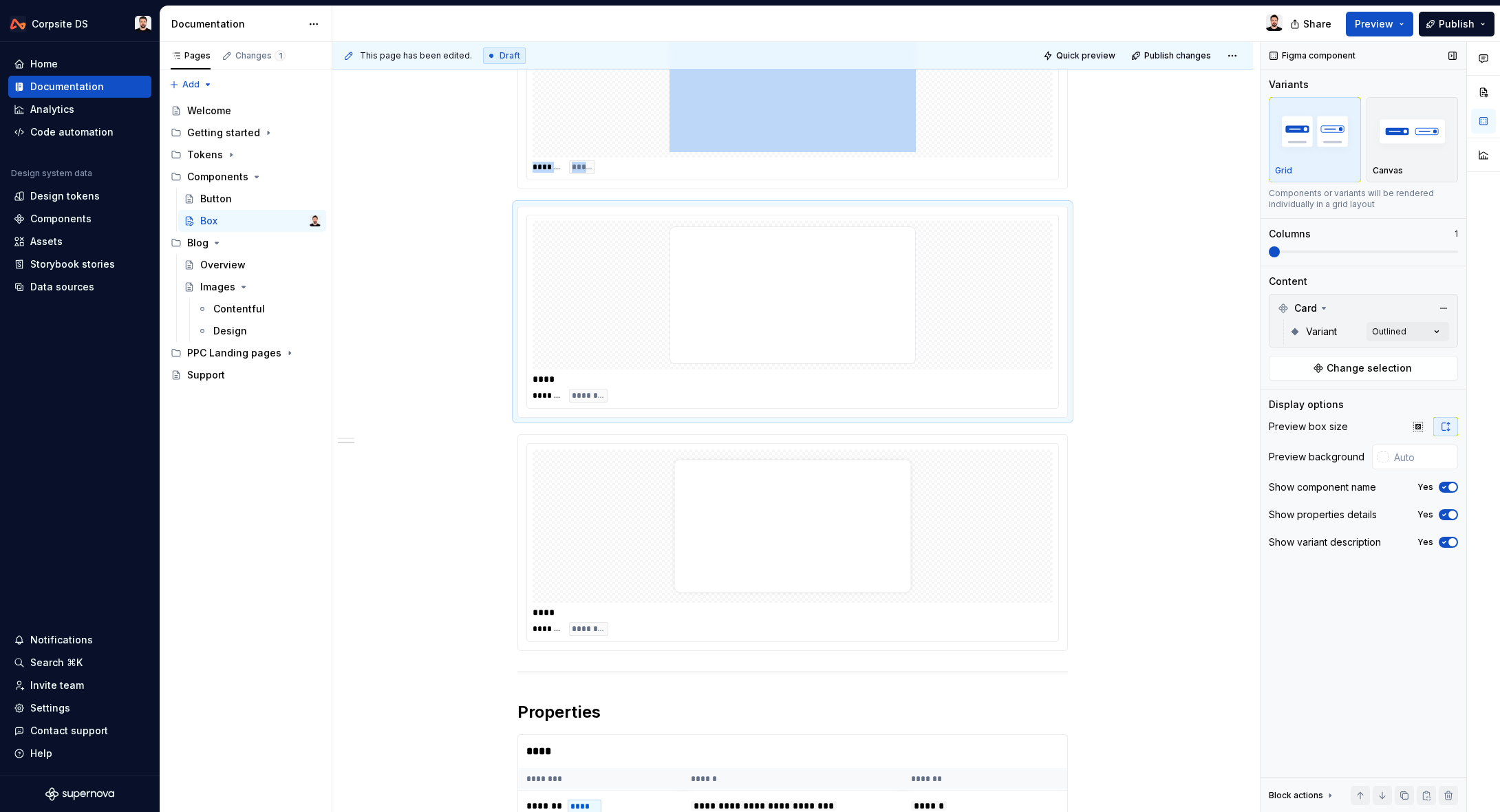
click at [1441, 485] on icon "button" at bounding box center [1444, 487] width 11 height 8
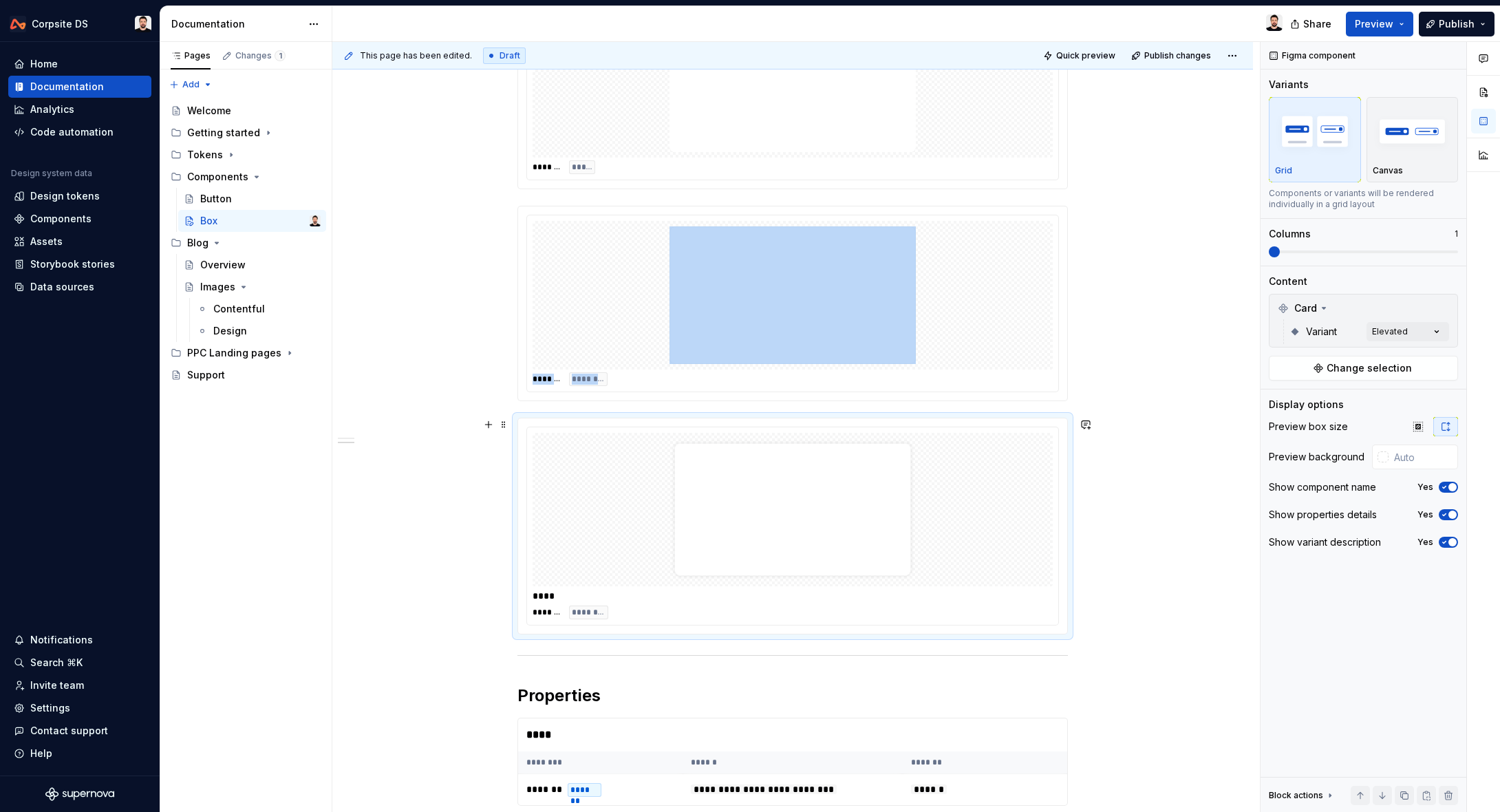
drag, startPoint x: 1030, startPoint y: 494, endPoint x: 1053, endPoint y: 499, distance: 23.5
click at [1029, 493] on div at bounding box center [792, 509] width 520 height 154
drag, startPoint x: 1451, startPoint y: 489, endPoint x: 1441, endPoint y: 485, distance: 10.8
click at [1451, 488] on span "button" at bounding box center [1453, 487] width 8 height 8
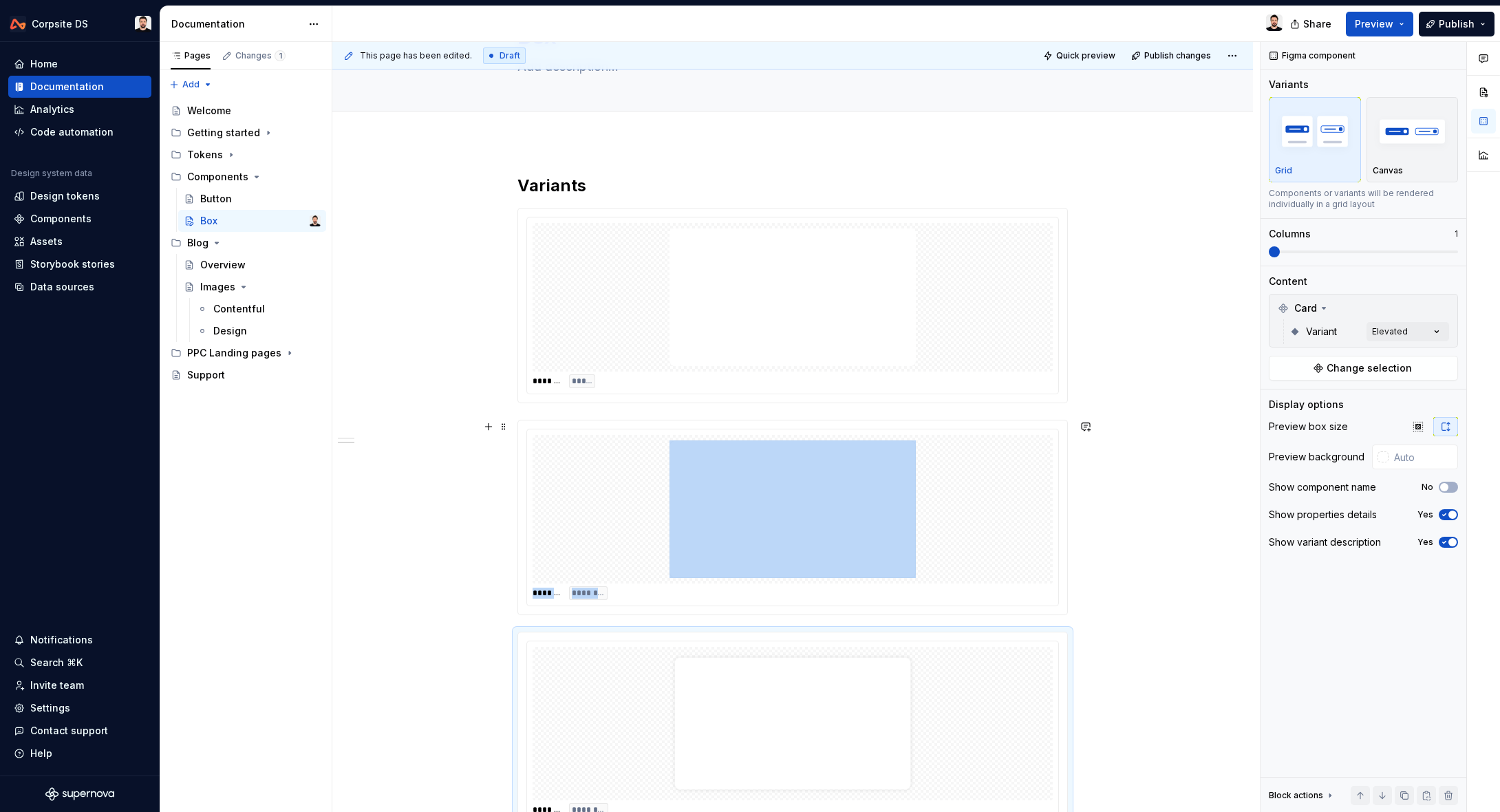
scroll to position [64, 0]
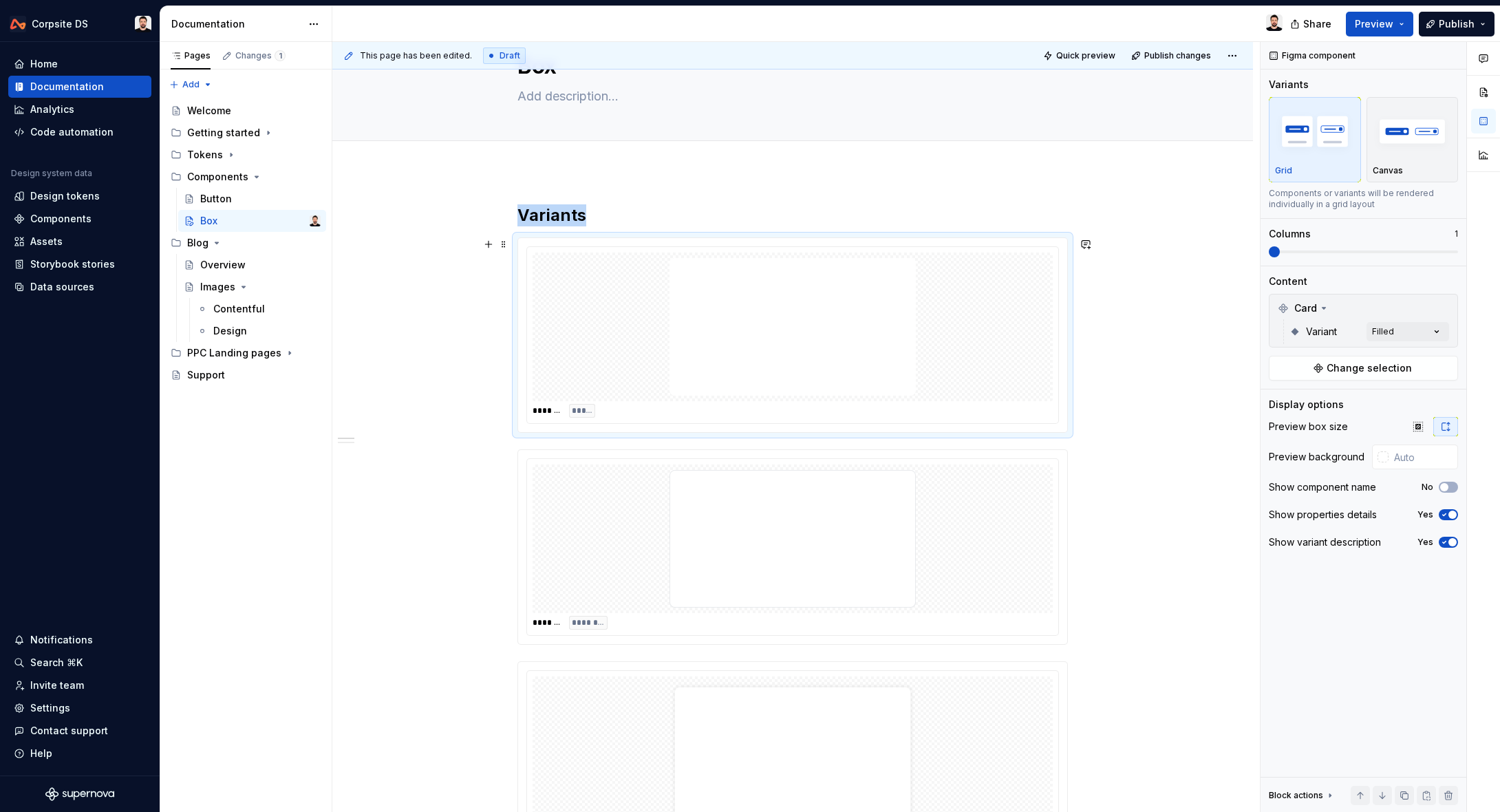
click at [943, 311] on div at bounding box center [792, 327] width 520 height 149
click at [1416, 459] on input "text" at bounding box center [1423, 457] width 69 height 25
click at [1386, 461] on div at bounding box center [1382, 457] width 11 height 11
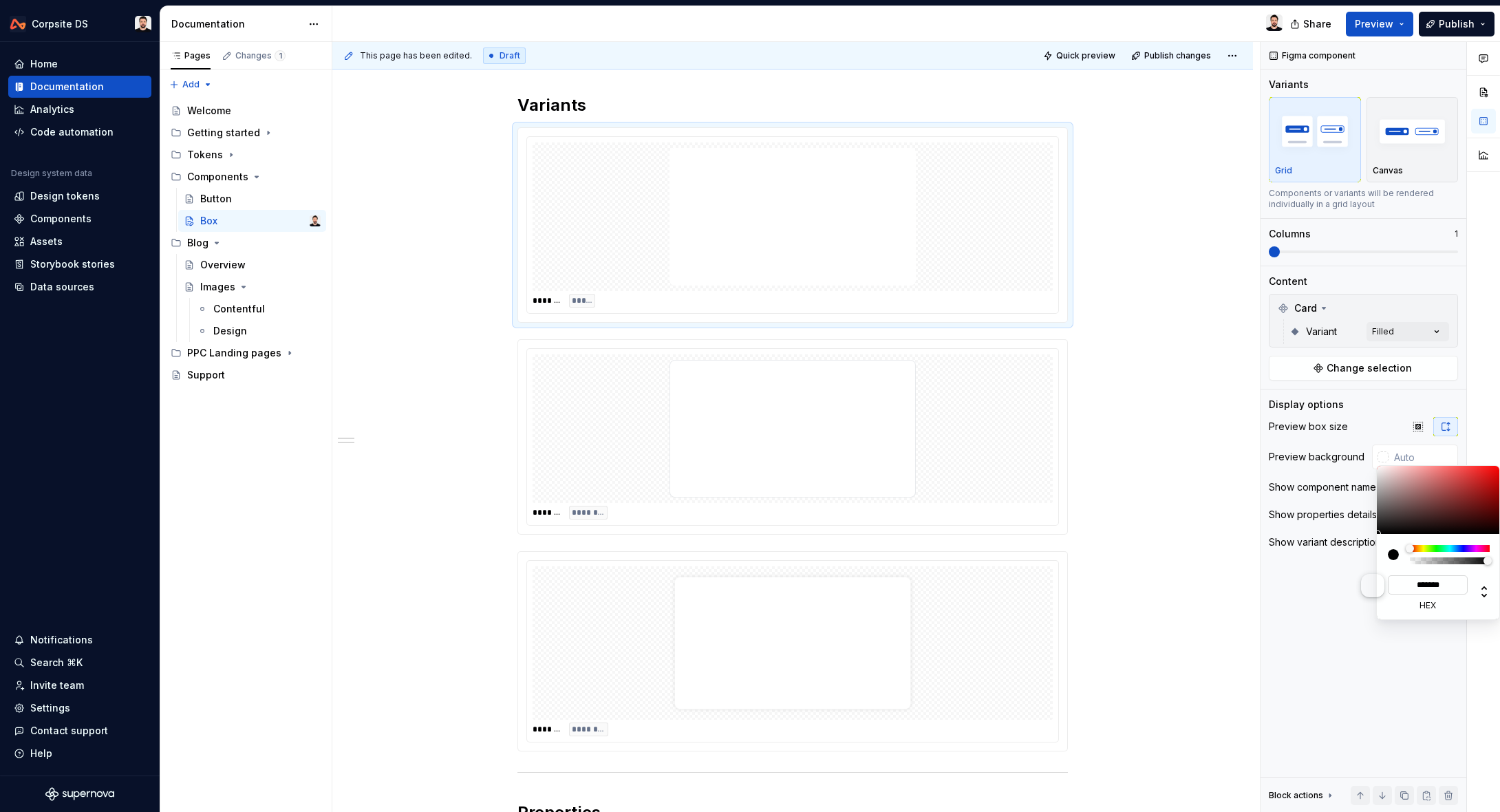
click at [1453, 587] on input "*******" at bounding box center [1428, 584] width 80 height 19
type input "*****"
type input "#000000"
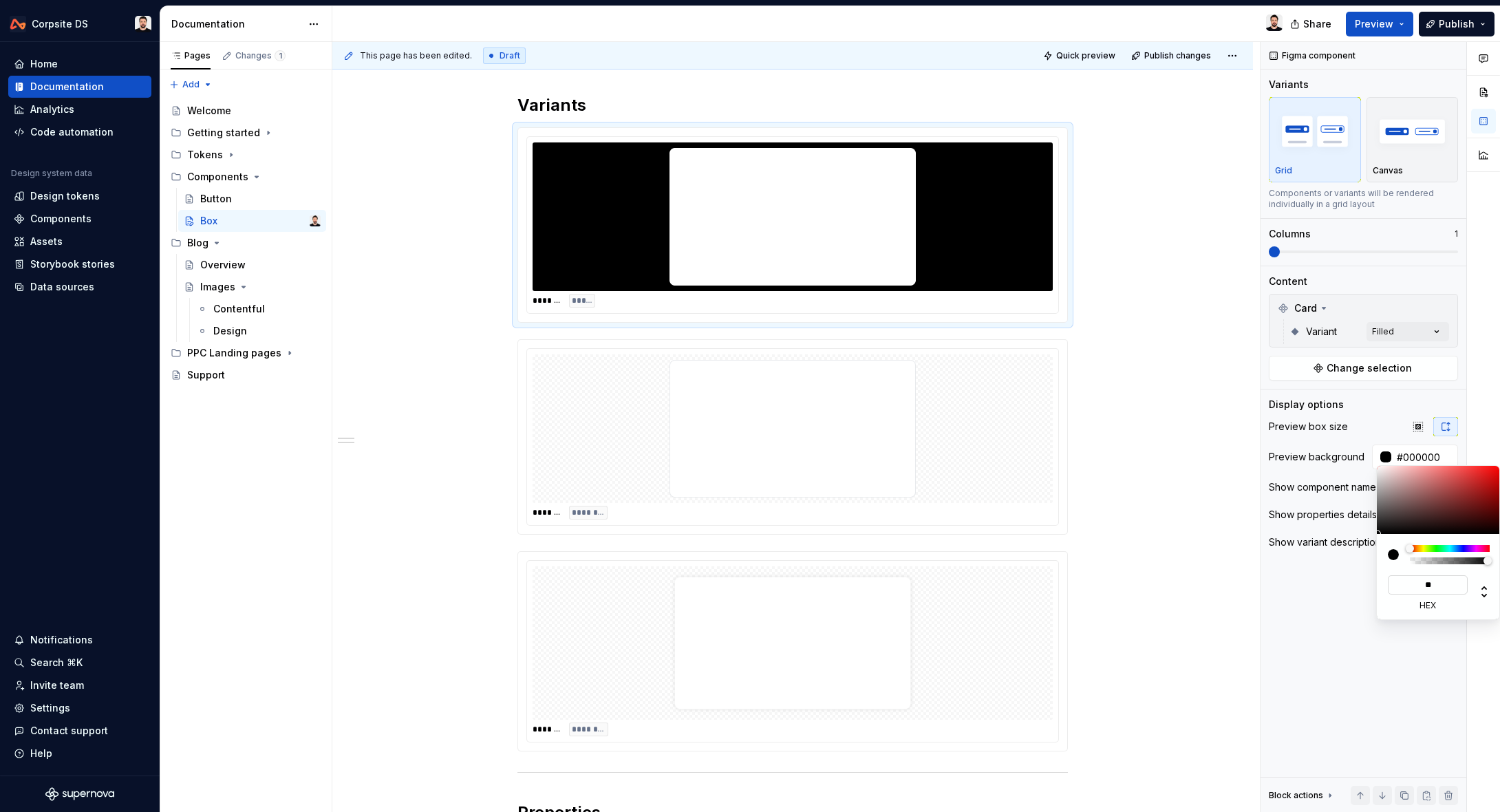
type input "***"
type input "#FFFFFF"
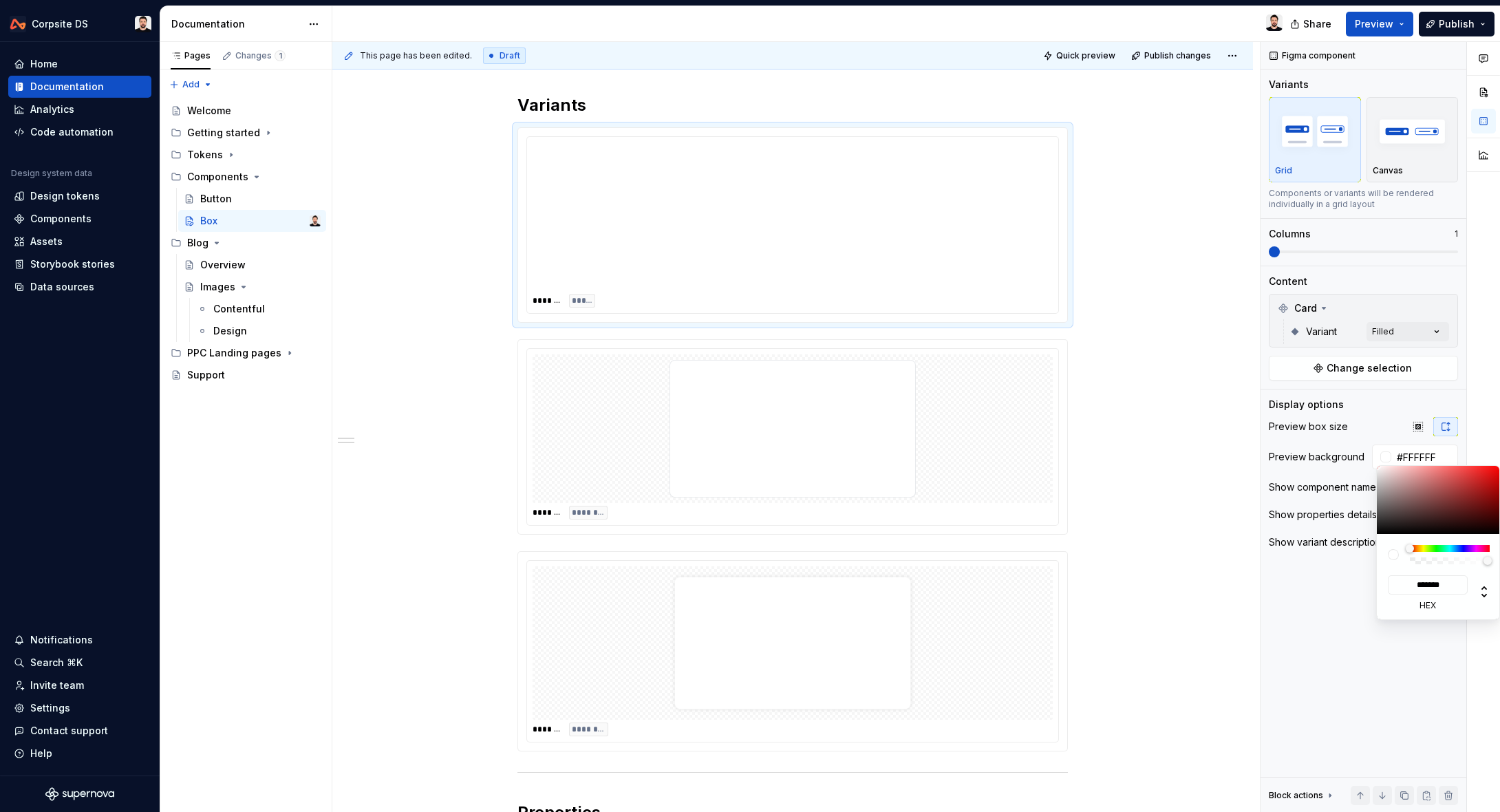
type input "*******"
type textarea "*"
drag, startPoint x: 1418, startPoint y: 582, endPoint x: 1461, endPoint y: 584, distance: 43.0
click at [1461, 584] on input "*******" at bounding box center [1428, 584] width 80 height 19
paste input
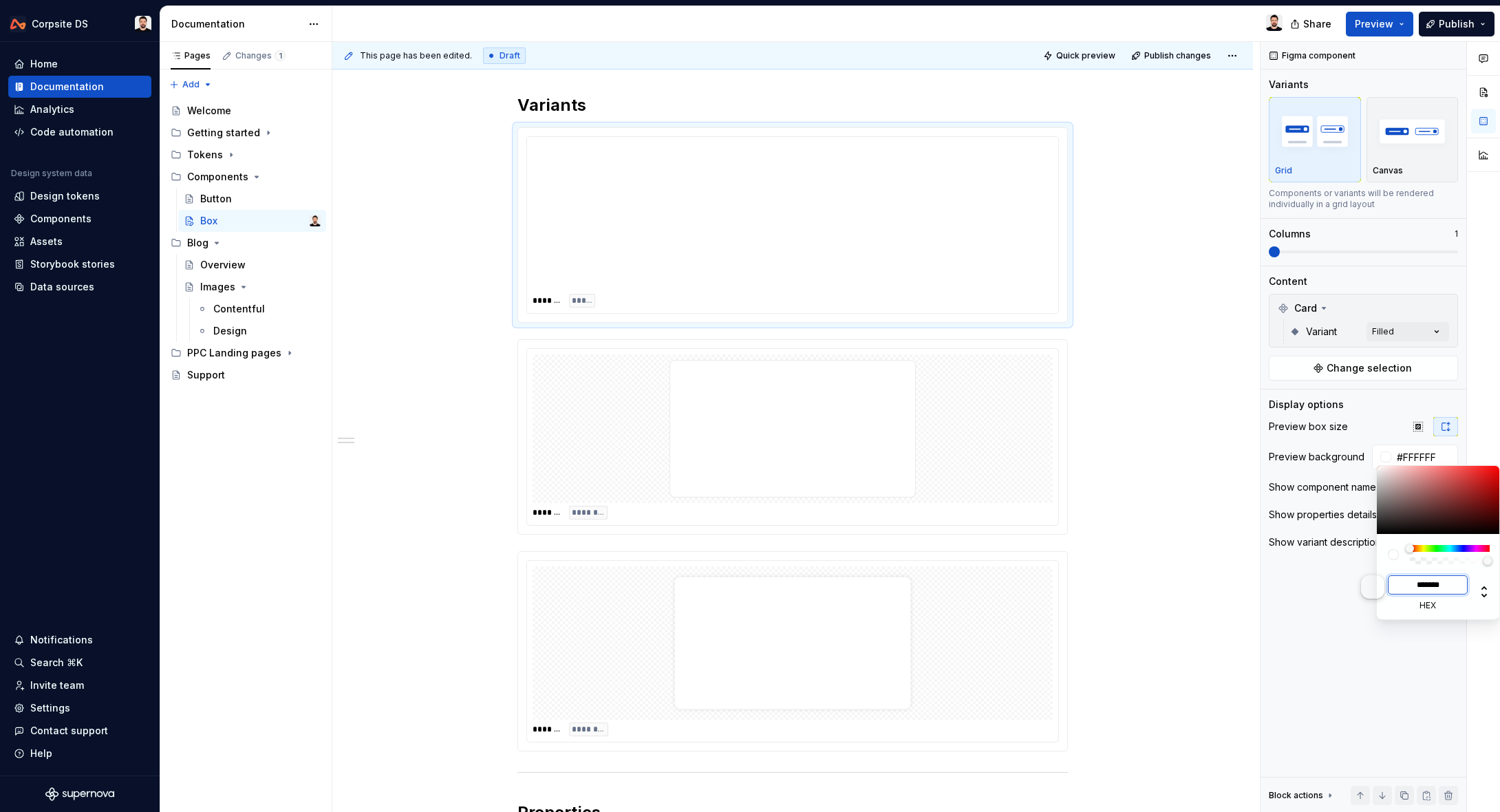
type input "#E8EAED"
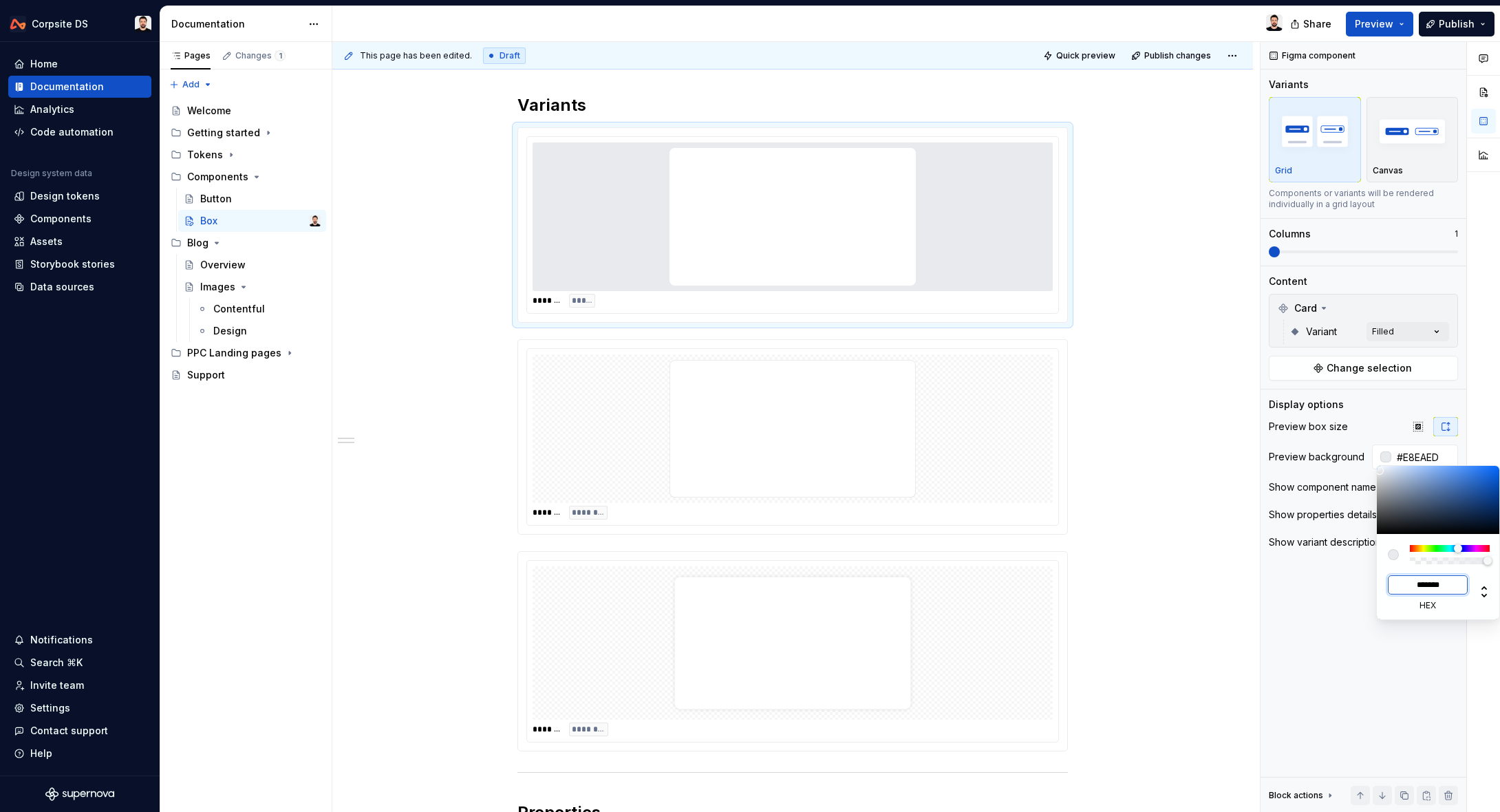
type input "*******"
click at [1181, 632] on html "Corpsite DS Home Documentation Analytics Code automation Design system data Des…" at bounding box center [750, 406] width 1500 height 812
drag, startPoint x: 1166, startPoint y: 406, endPoint x: 1178, endPoint y: 411, distance: 13.0
click at [1166, 406] on html "Corpsite DS Home Documentation Analytics Code automation Design system data Des…" at bounding box center [750, 406] width 1500 height 812
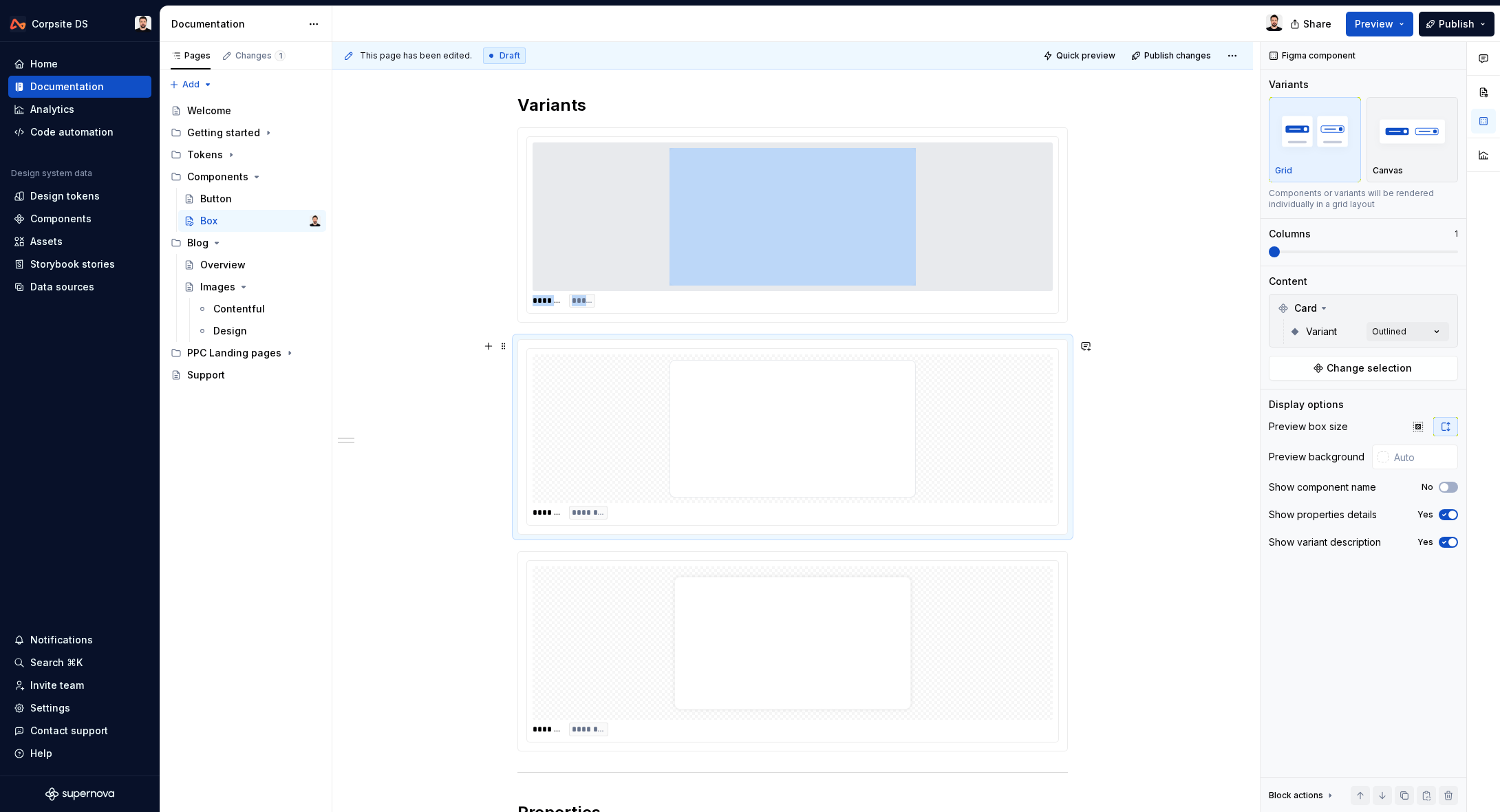
click at [1003, 398] on div at bounding box center [792, 429] width 520 height 149
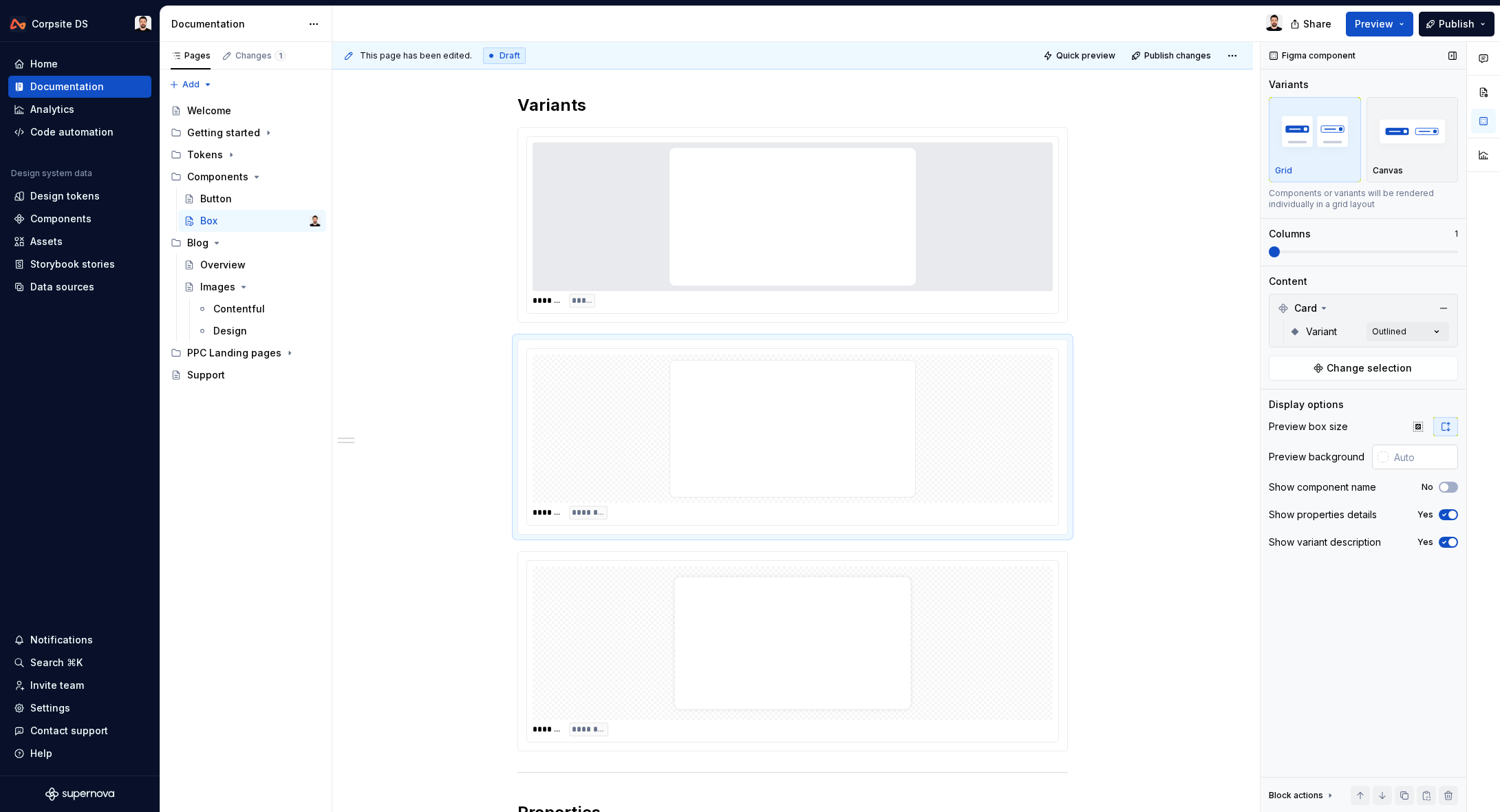
click at [1409, 460] on input "text" at bounding box center [1423, 457] width 69 height 25
drag, startPoint x: 1426, startPoint y: 459, endPoint x: 1413, endPoint y: 455, distance: 13.6
click at [1410, 456] on input "ffffff" at bounding box center [1424, 457] width 67 height 25
type input "f"
type input "#FFFFFF"
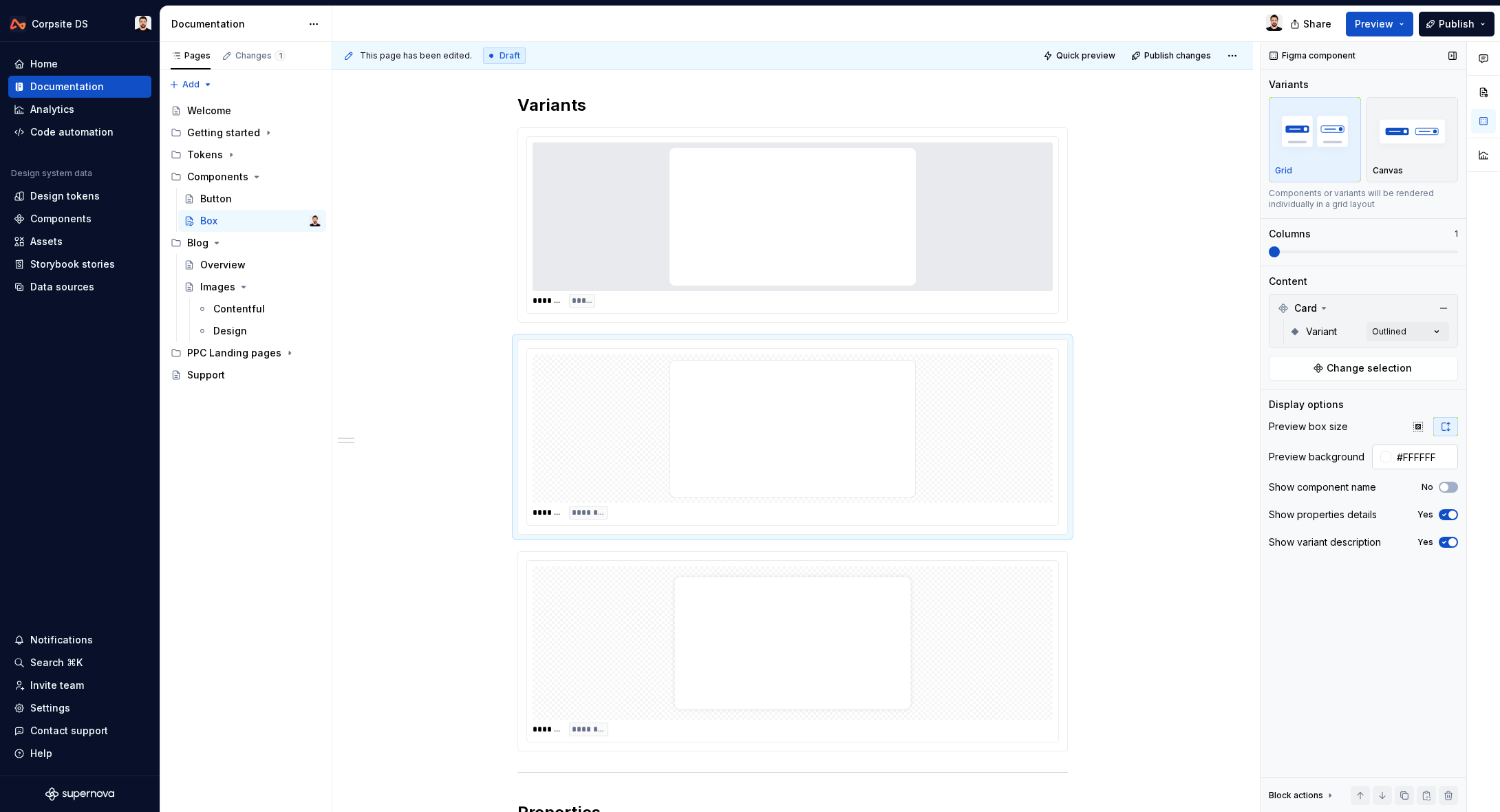
type button "on"
click at [1019, 612] on div at bounding box center [792, 643] width 520 height 154
click at [1416, 462] on input "text" at bounding box center [1423, 457] width 69 height 25
type textarea "*"
type input "#FFFFFF"
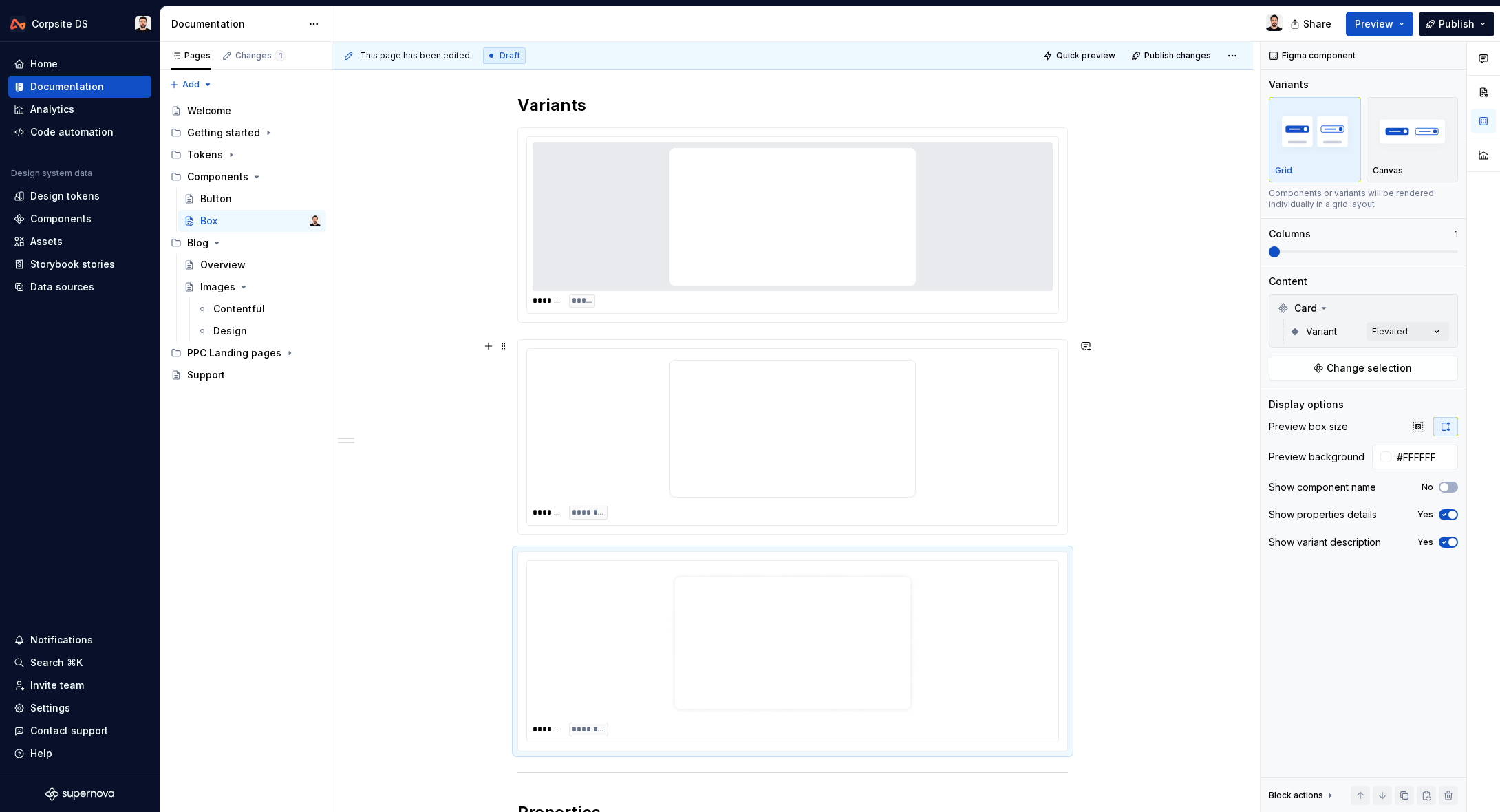
click at [1188, 443] on div "**********" at bounding box center [792, 638] width 921 height 1154
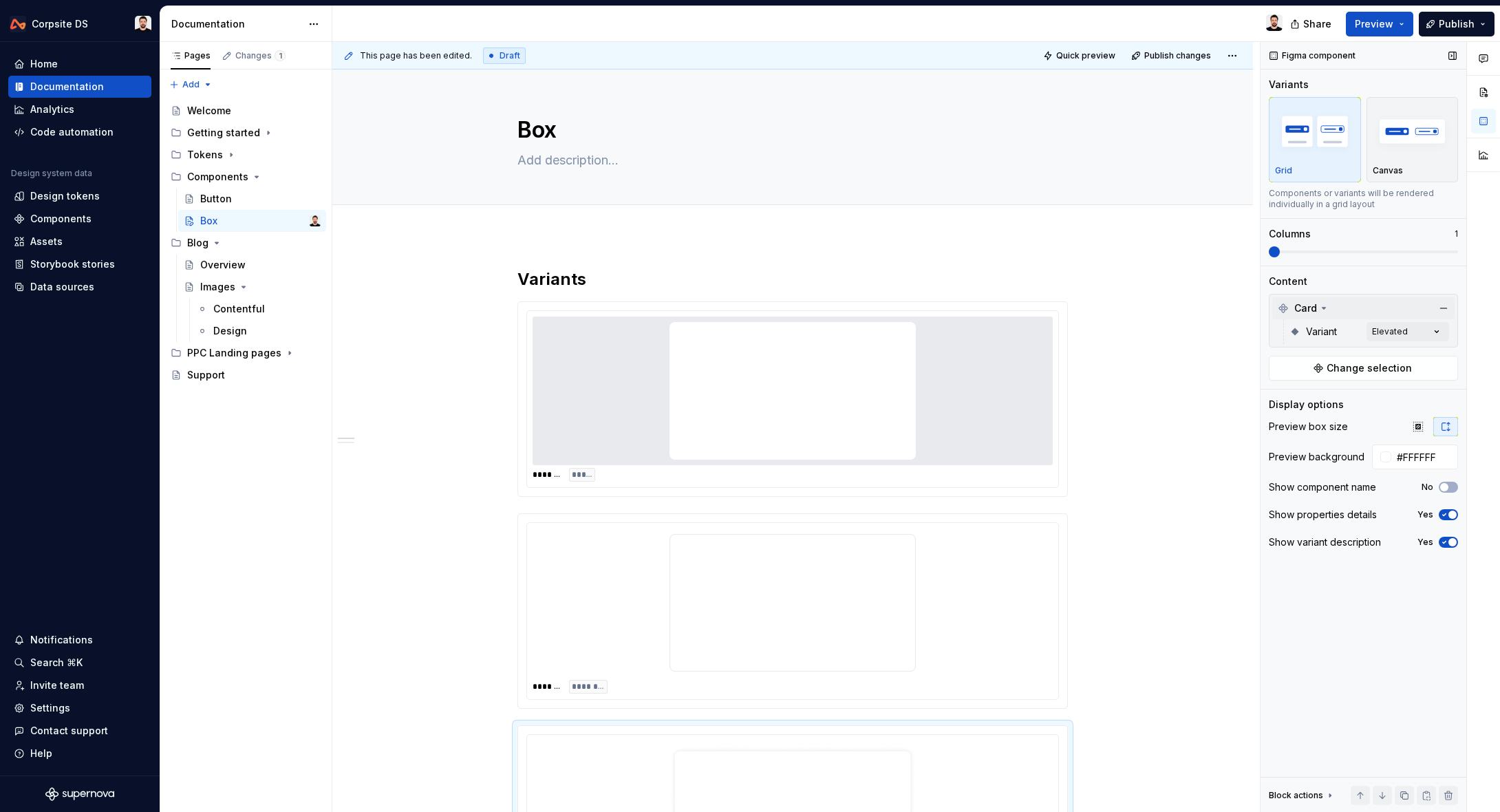
click at [1322, 308] on icon at bounding box center [1324, 309] width 3 height 2
click at [1323, 308] on icon at bounding box center [1324, 309] width 2 height 3
click at [57, 285] on div "Data sources" at bounding box center [63, 286] width 64 height 14
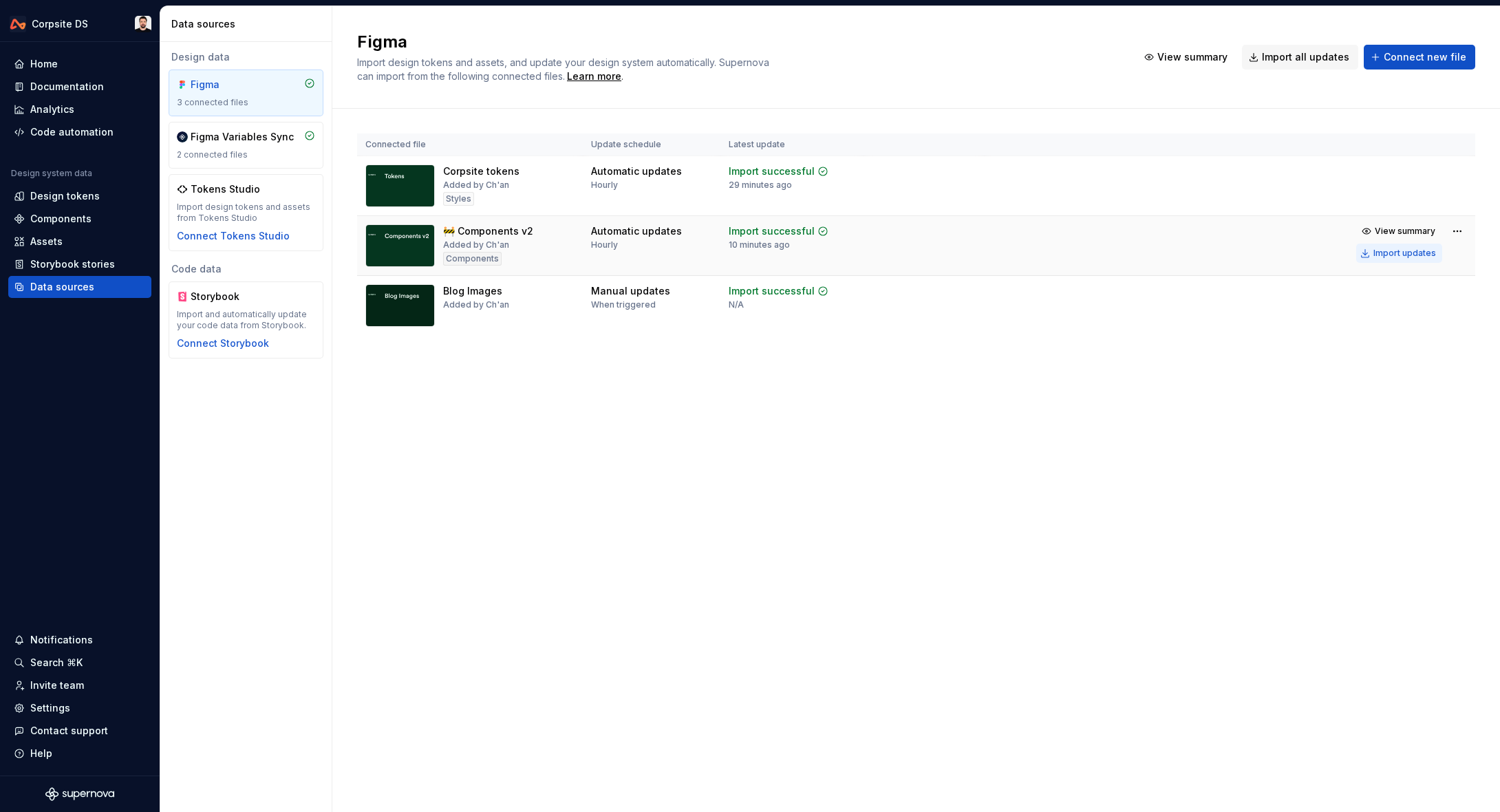
click at [1386, 255] on div "Import updates" at bounding box center [1405, 253] width 63 height 11
click at [658, 435] on div "Figma Import design tokens and assets, and update your design system automatica…" at bounding box center [916, 409] width 1168 height 805
click at [59, 76] on div "Documentation" at bounding box center [80, 86] width 143 height 22
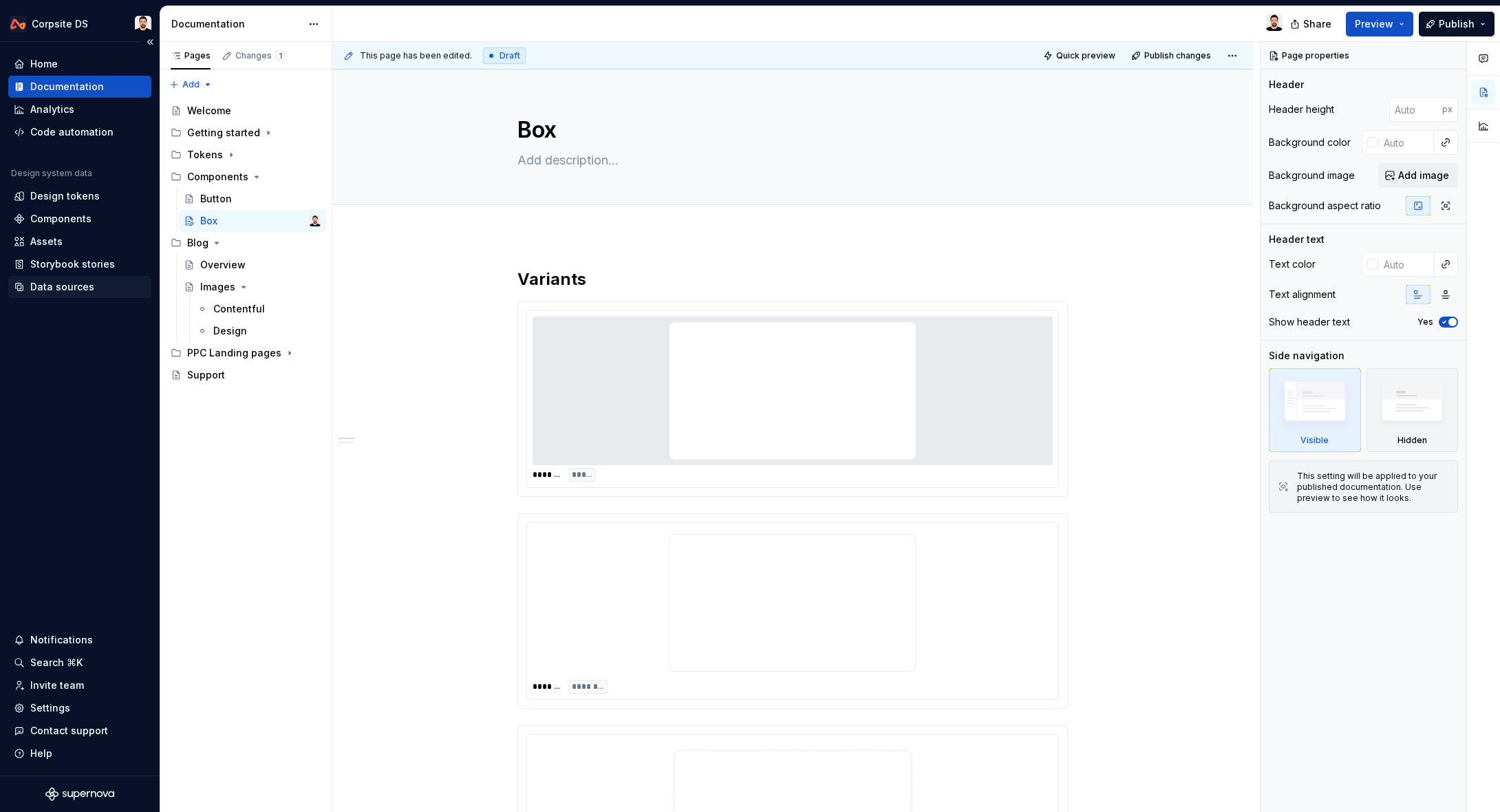
click at [49, 281] on div "Data sources" at bounding box center [63, 286] width 64 height 14
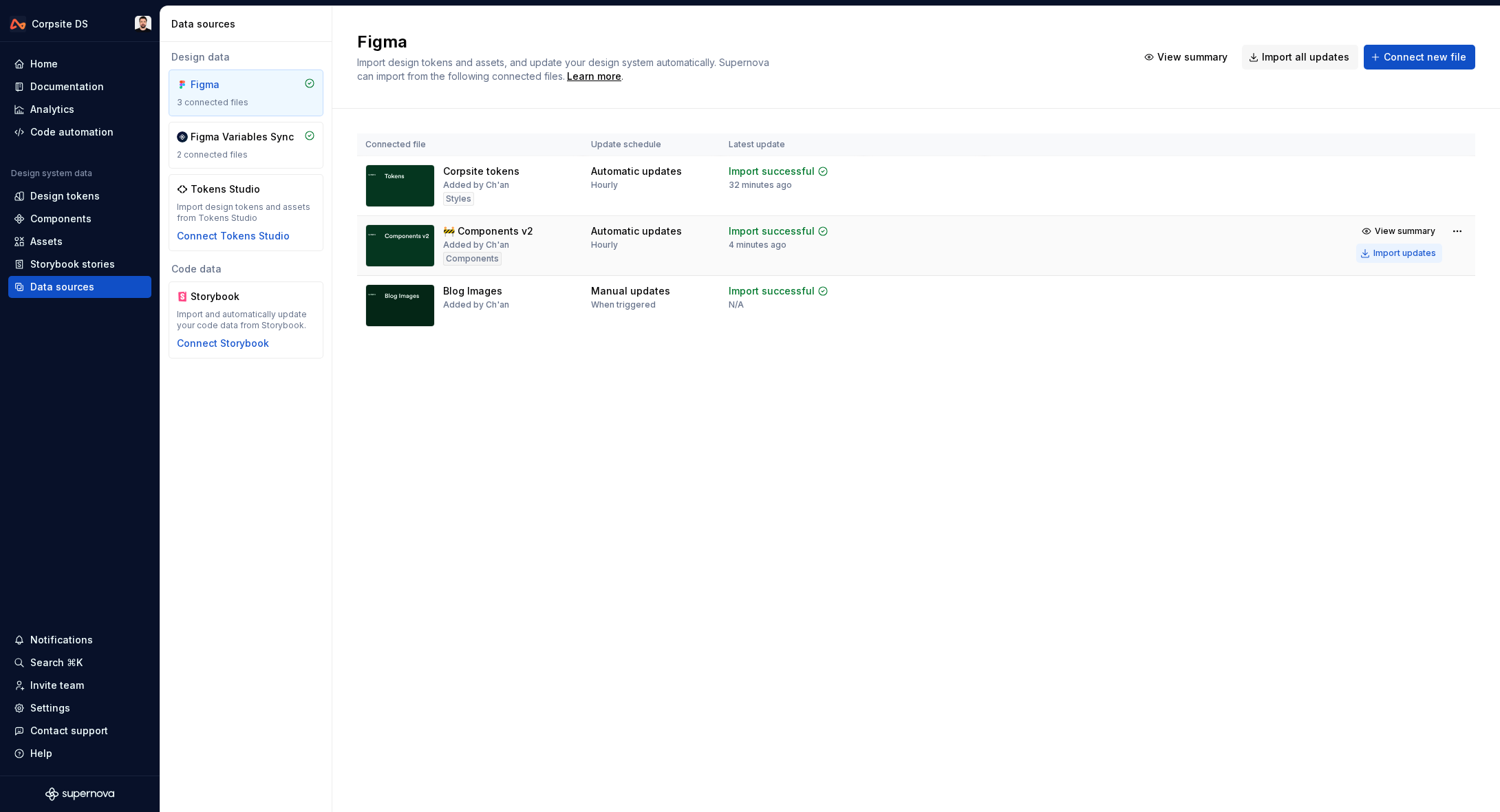
click at [1377, 258] on div "Import updates" at bounding box center [1405, 253] width 63 height 11
click at [55, 90] on div "Documentation" at bounding box center [67, 86] width 73 height 14
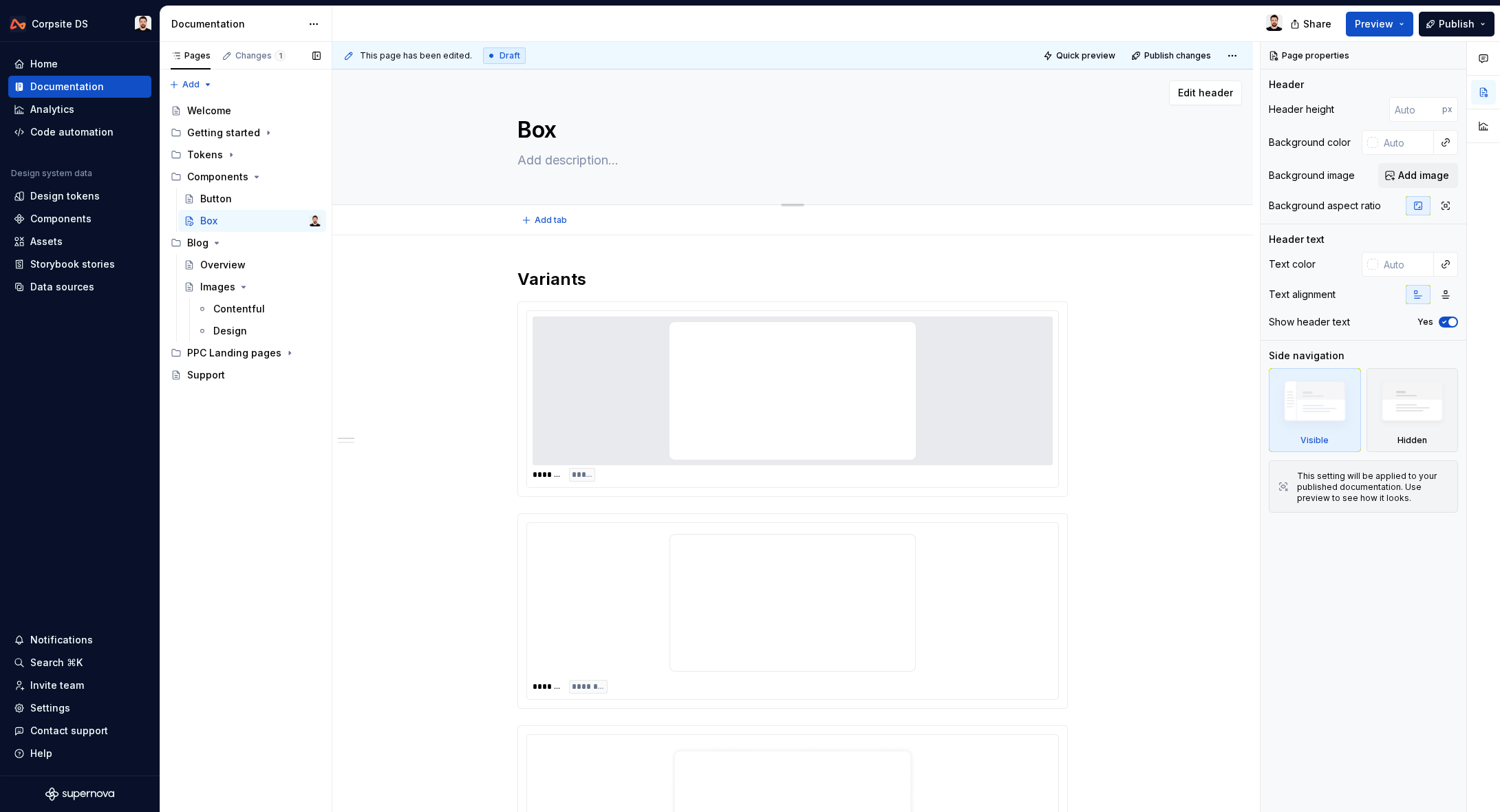
click at [611, 160] on textarea at bounding box center [790, 160] width 550 height 22
paste textarea "Box is a simple container that groups related content."
type textarea "*"
type textarea "Box is a simple container that groups related content."
type textarea "*"
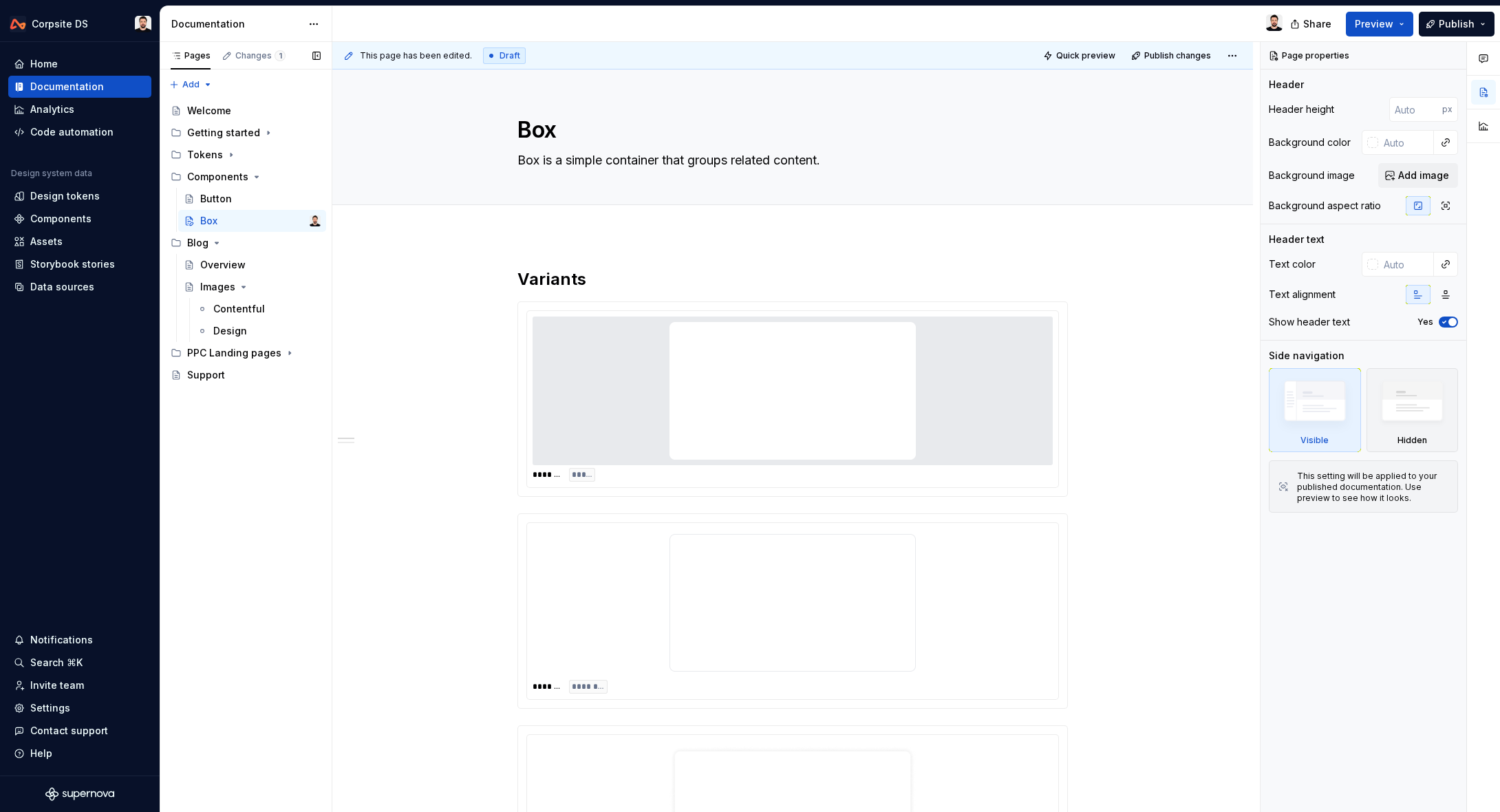
type textarea "Box is a simple container that groups related content."
click at [410, 318] on div "**********" at bounding box center [792, 812] width 921 height 1154
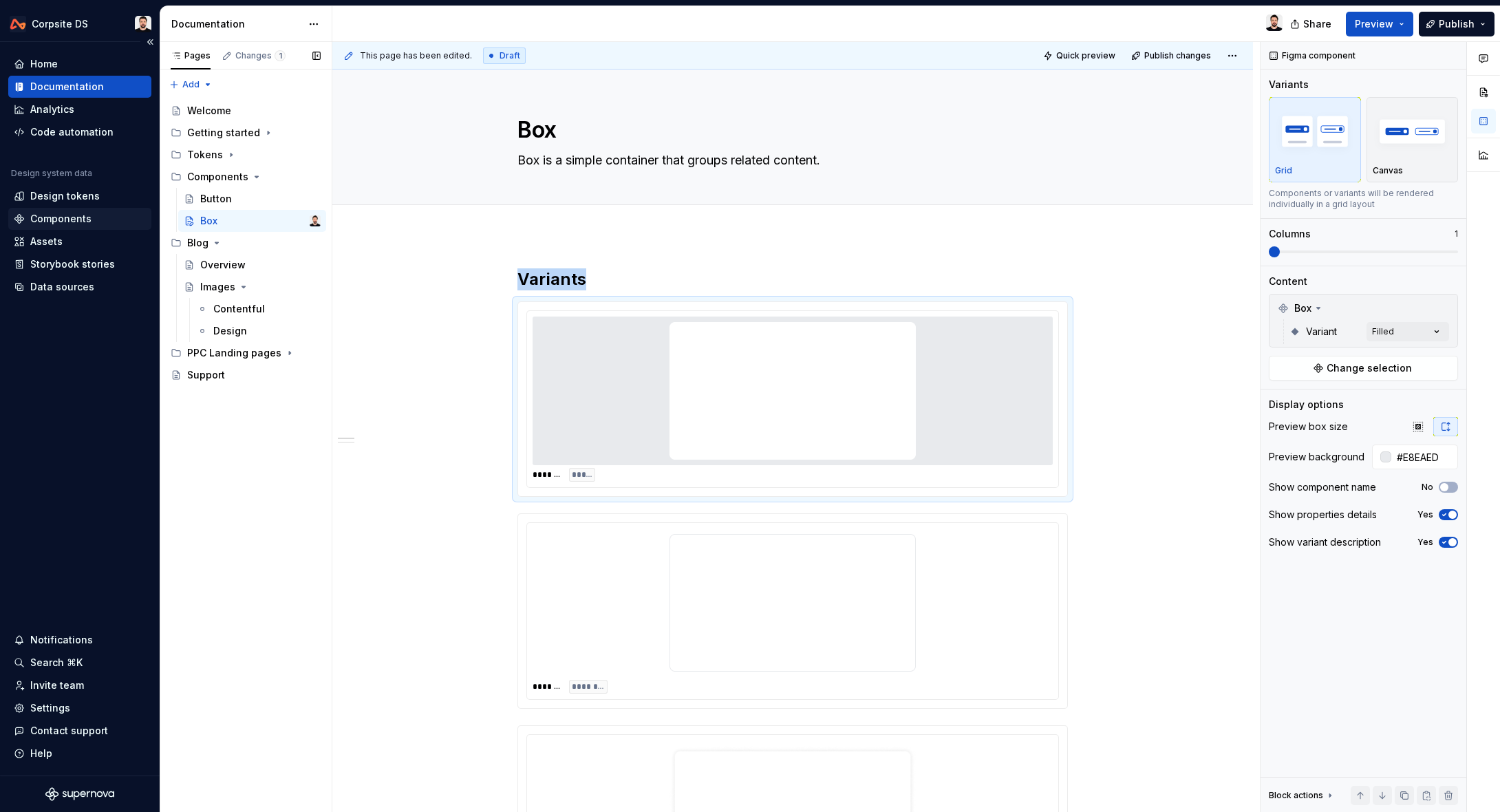
click at [66, 216] on div "Components" at bounding box center [61, 219] width 61 height 14
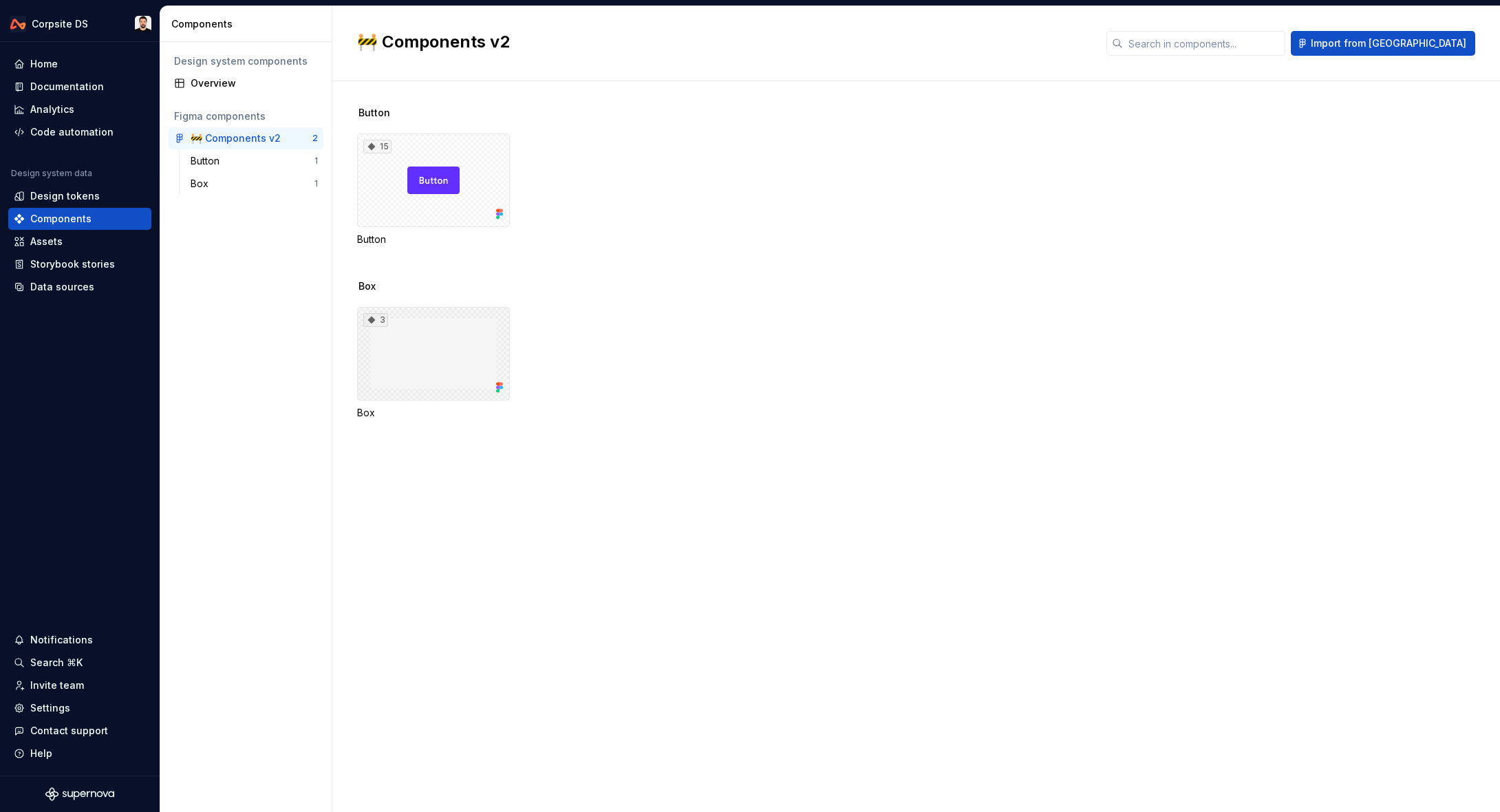
click at [411, 334] on div "3" at bounding box center [434, 354] width 153 height 94
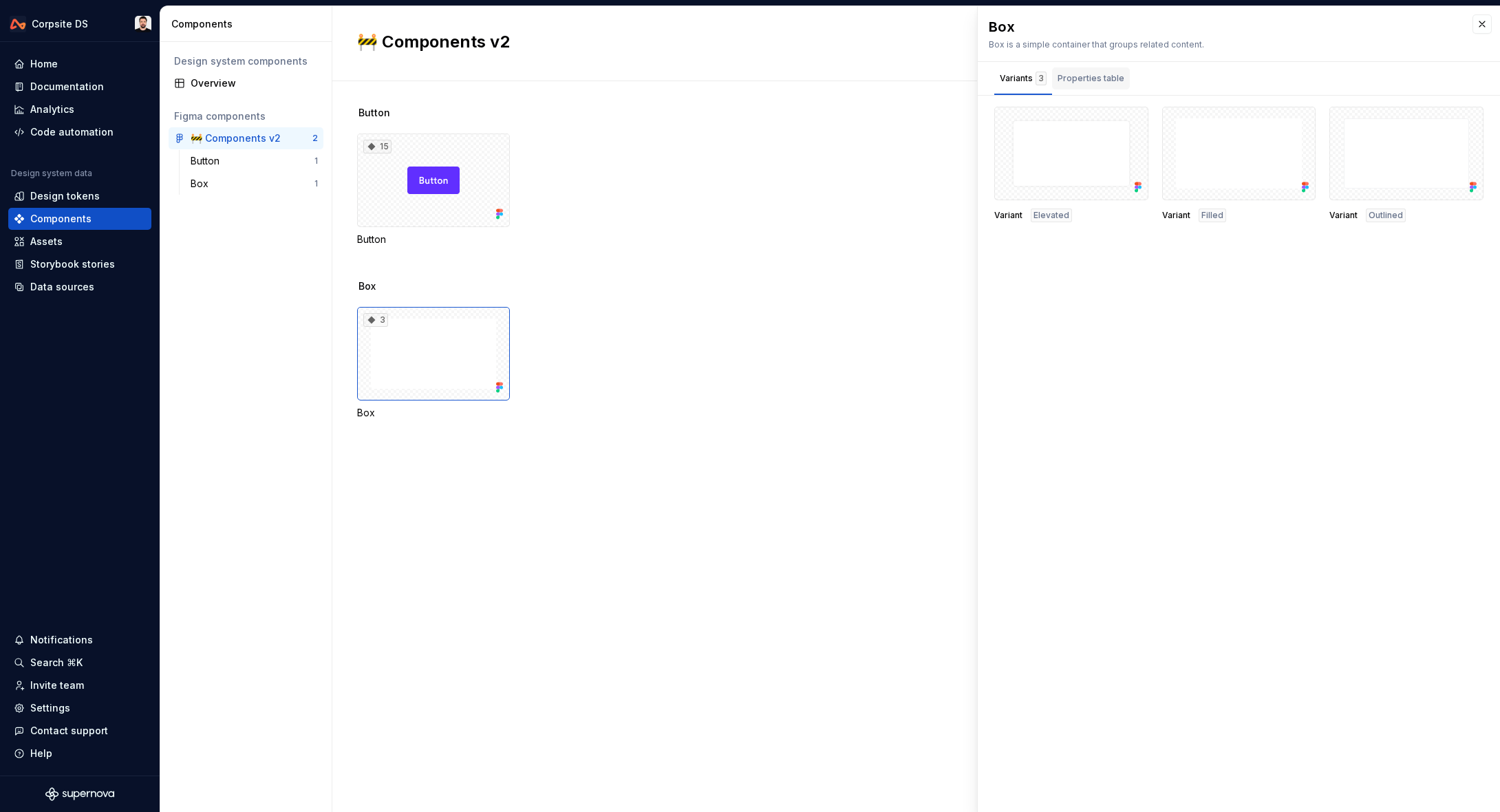
click at [1070, 81] on div "Properties table" at bounding box center [1090, 78] width 67 height 14
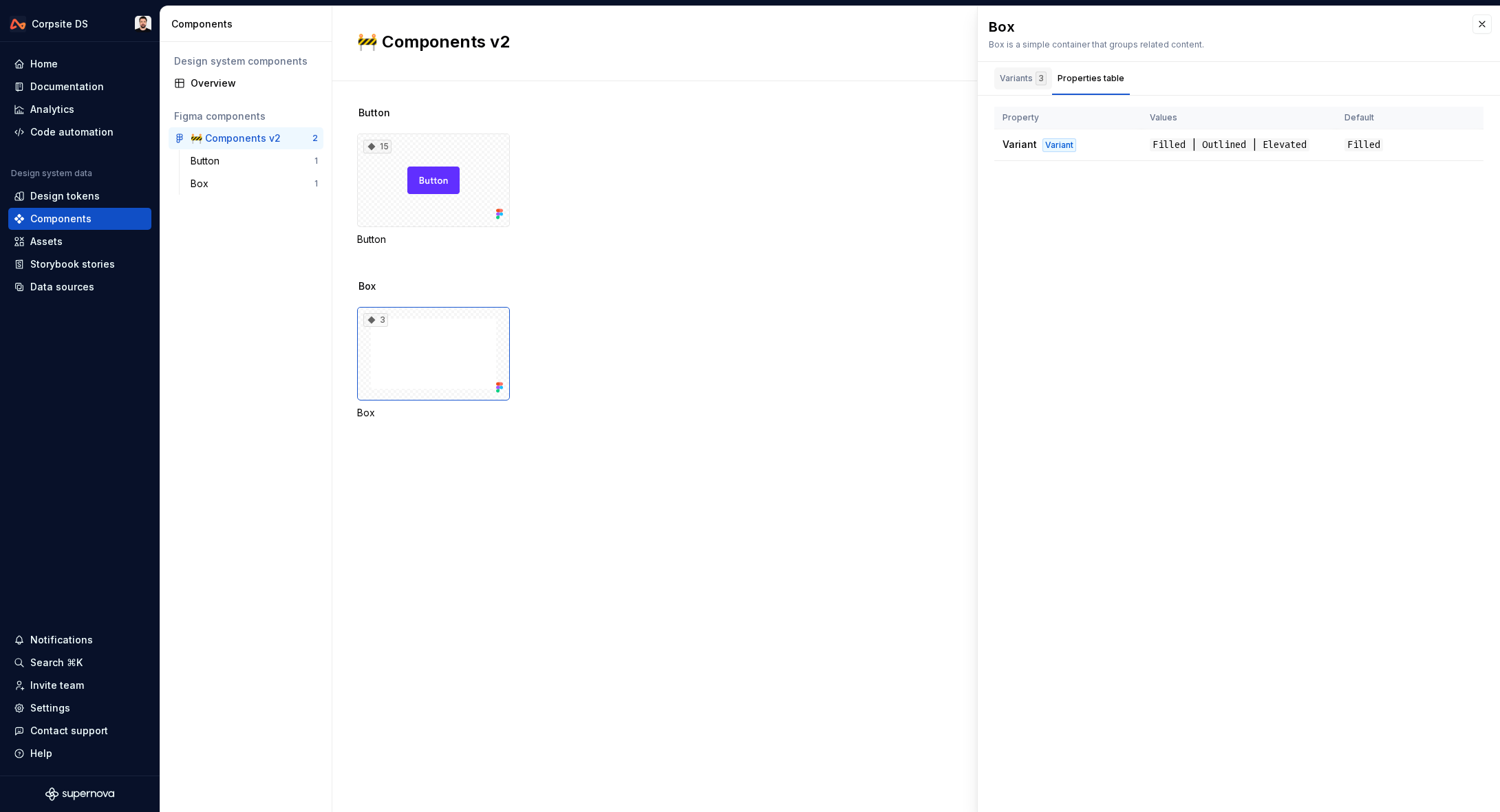
click at [1014, 81] on div "Variants 3" at bounding box center [1023, 78] width 47 height 14
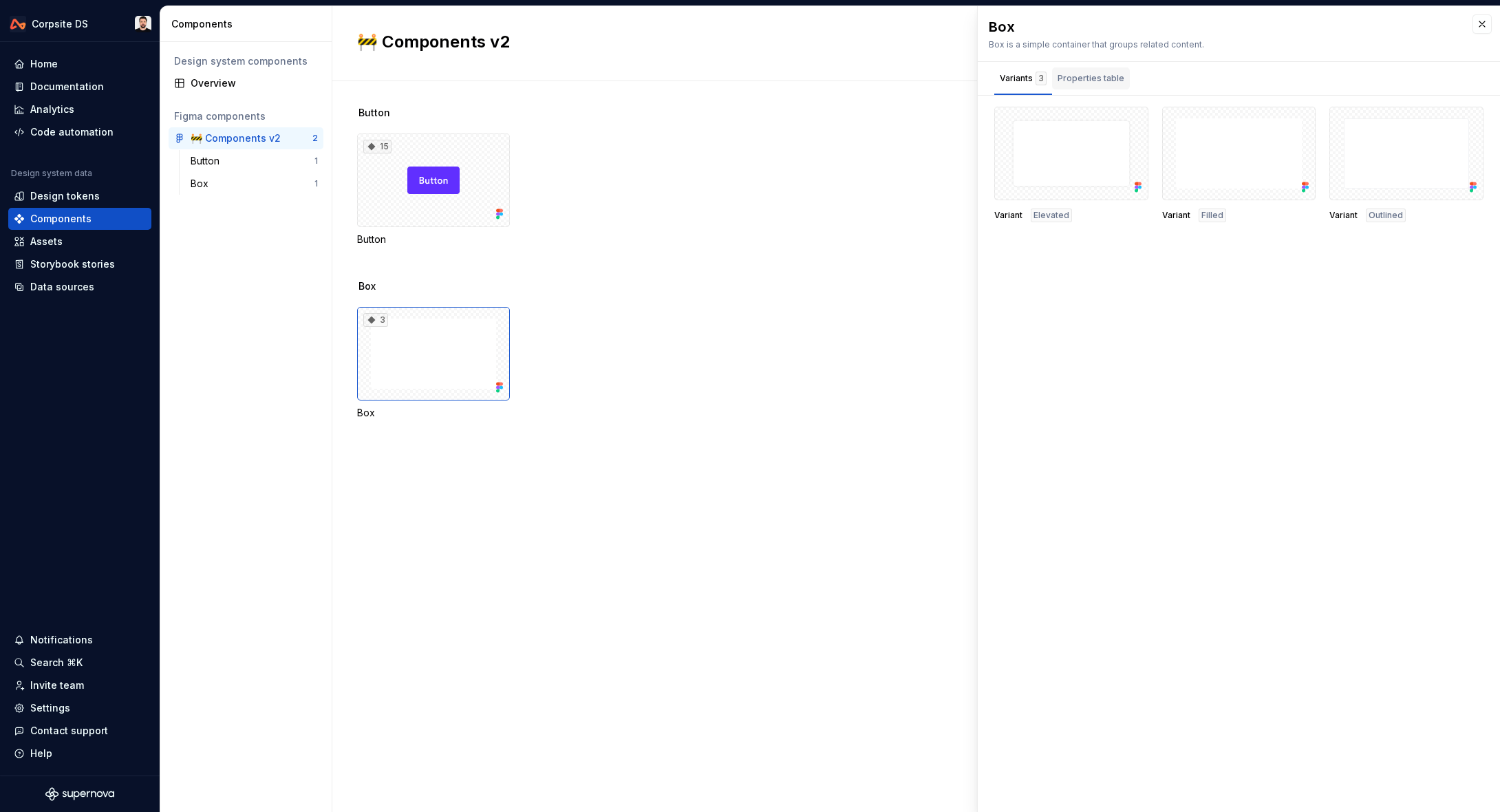
click at [1079, 73] on div "Properties table" at bounding box center [1090, 78] width 67 height 14
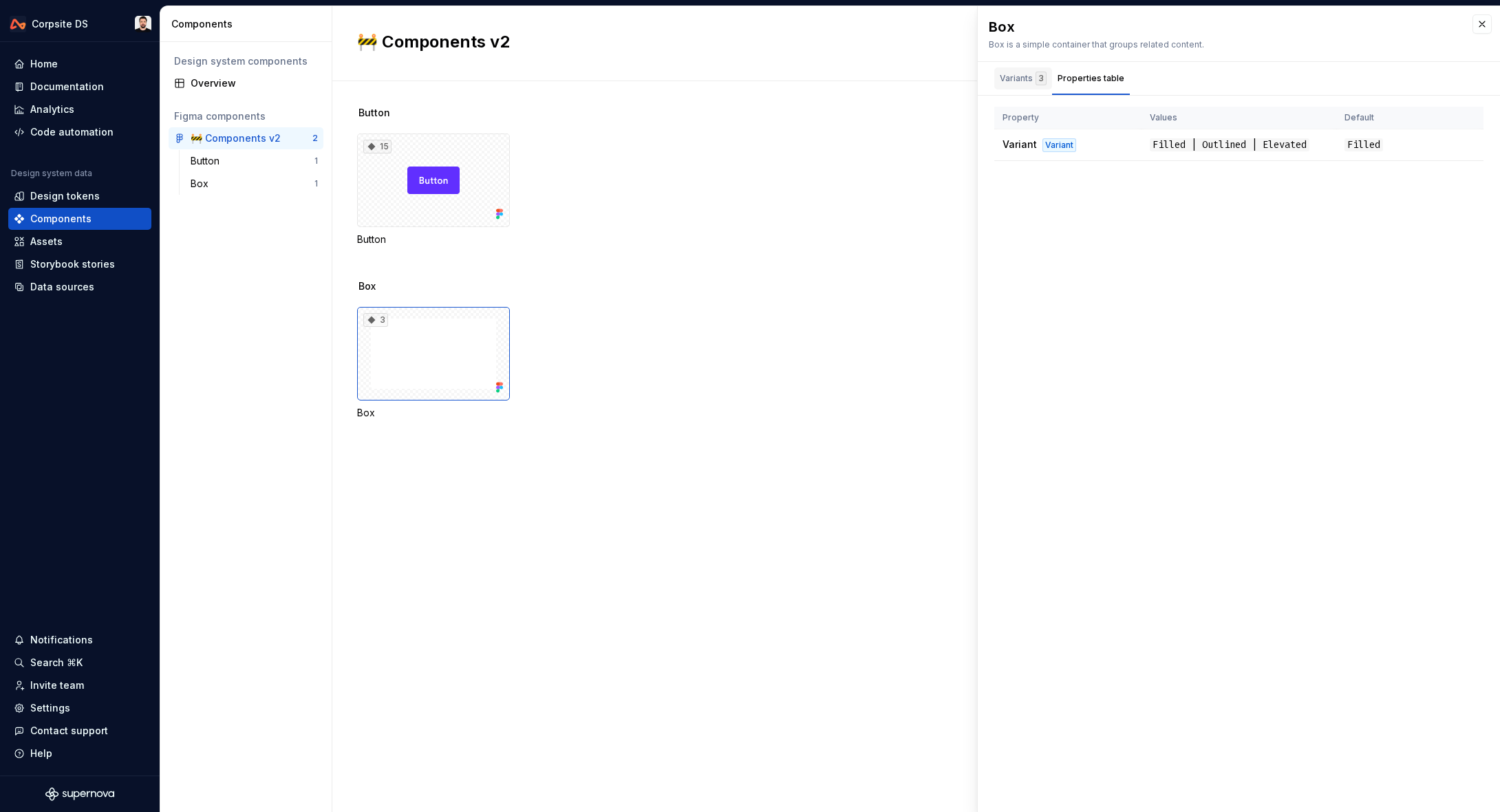
click at [1032, 77] on div "Variants 3" at bounding box center [1023, 78] width 47 height 14
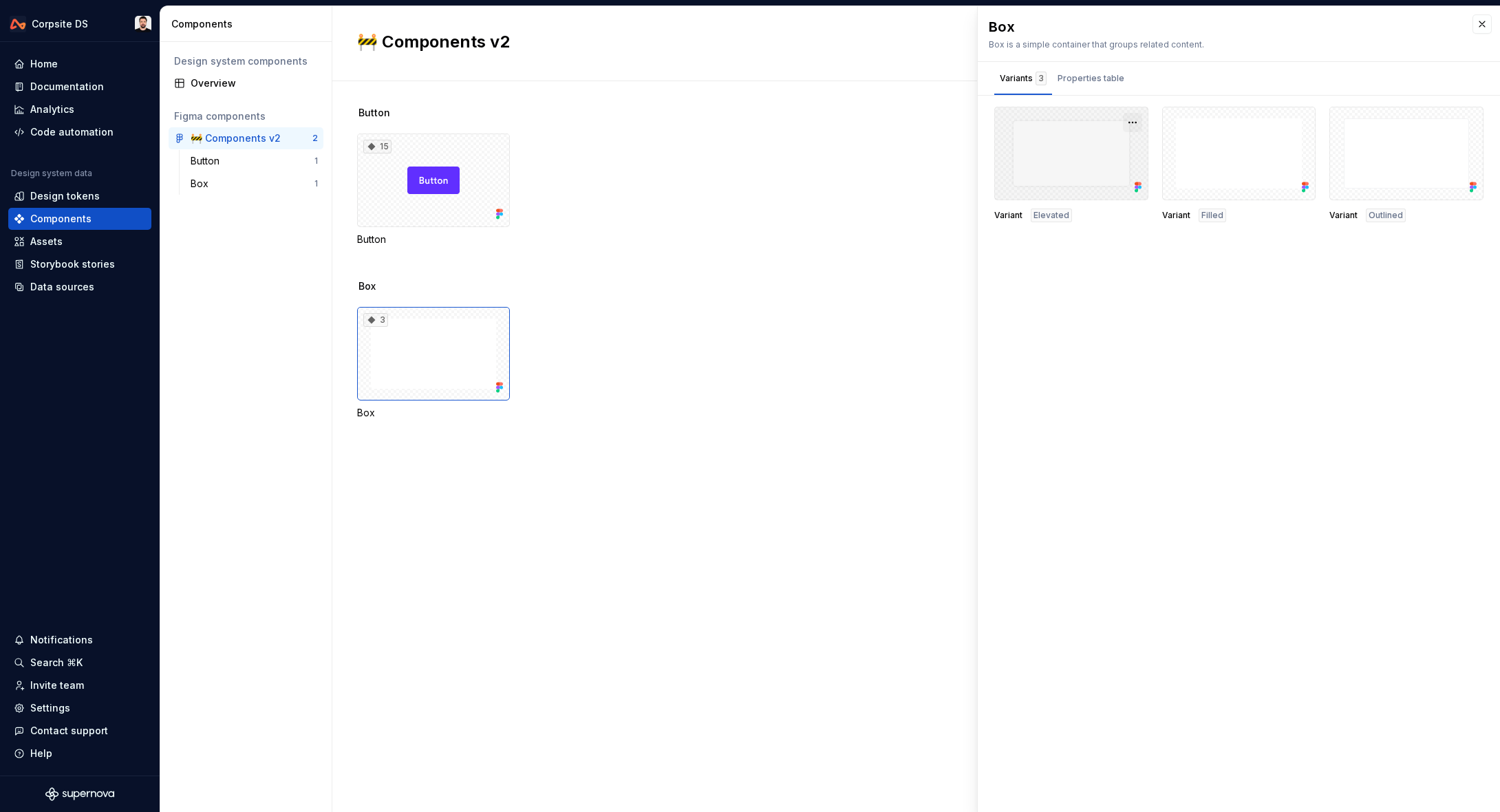
click at [1133, 120] on button "button" at bounding box center [1132, 122] width 19 height 19
drag, startPoint x: 1100, startPoint y: 276, endPoint x: 1108, endPoint y: 271, distance: 9.4
click at [1102, 273] on div "Box Box is a simple container that groups related content. Variants 3 Propertie…" at bounding box center [1238, 409] width 522 height 805
click at [234, 158] on div "Button" at bounding box center [253, 160] width 124 height 14
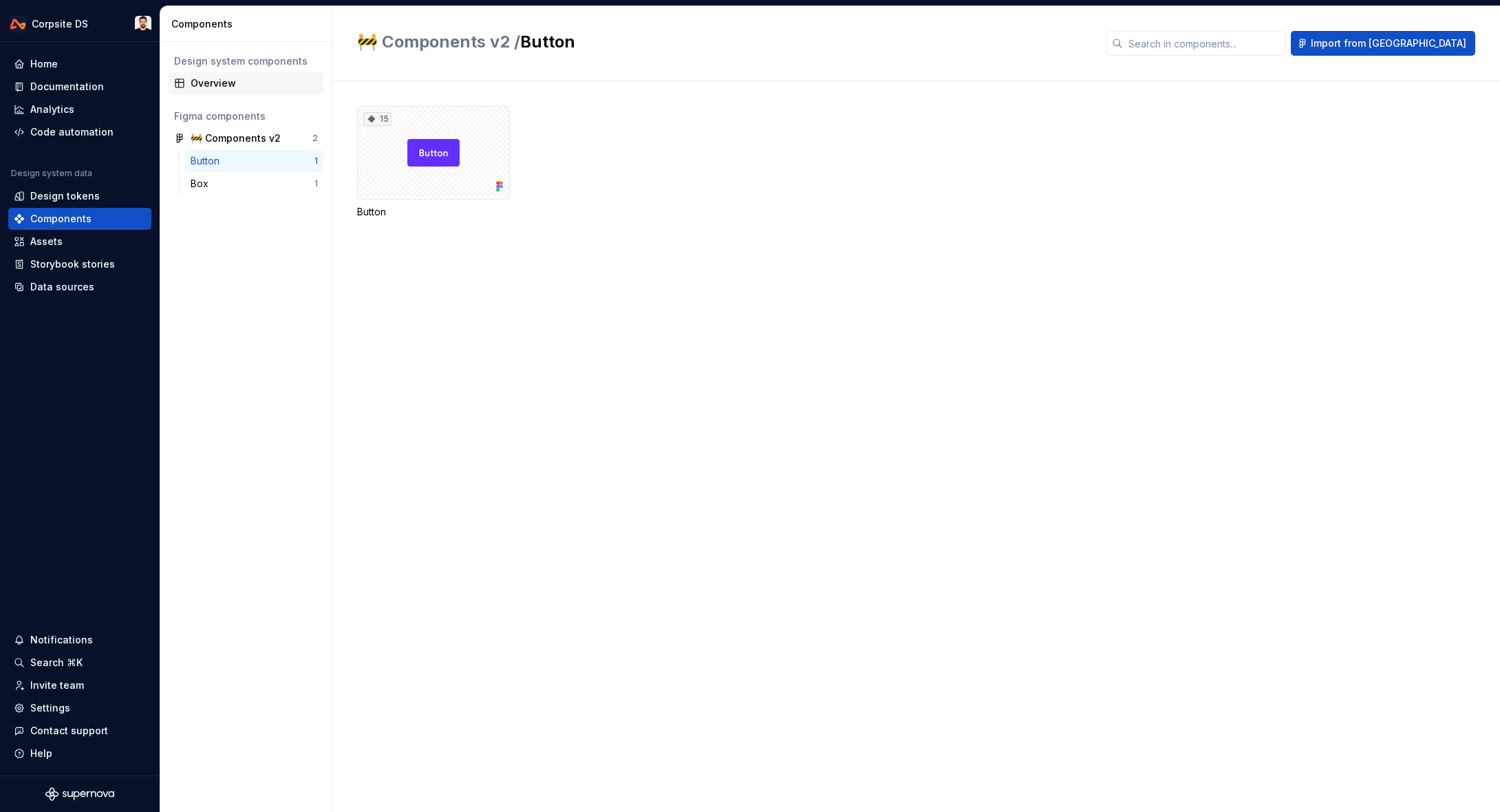
click at [221, 73] on div "Overview" at bounding box center [246, 83] width 155 height 22
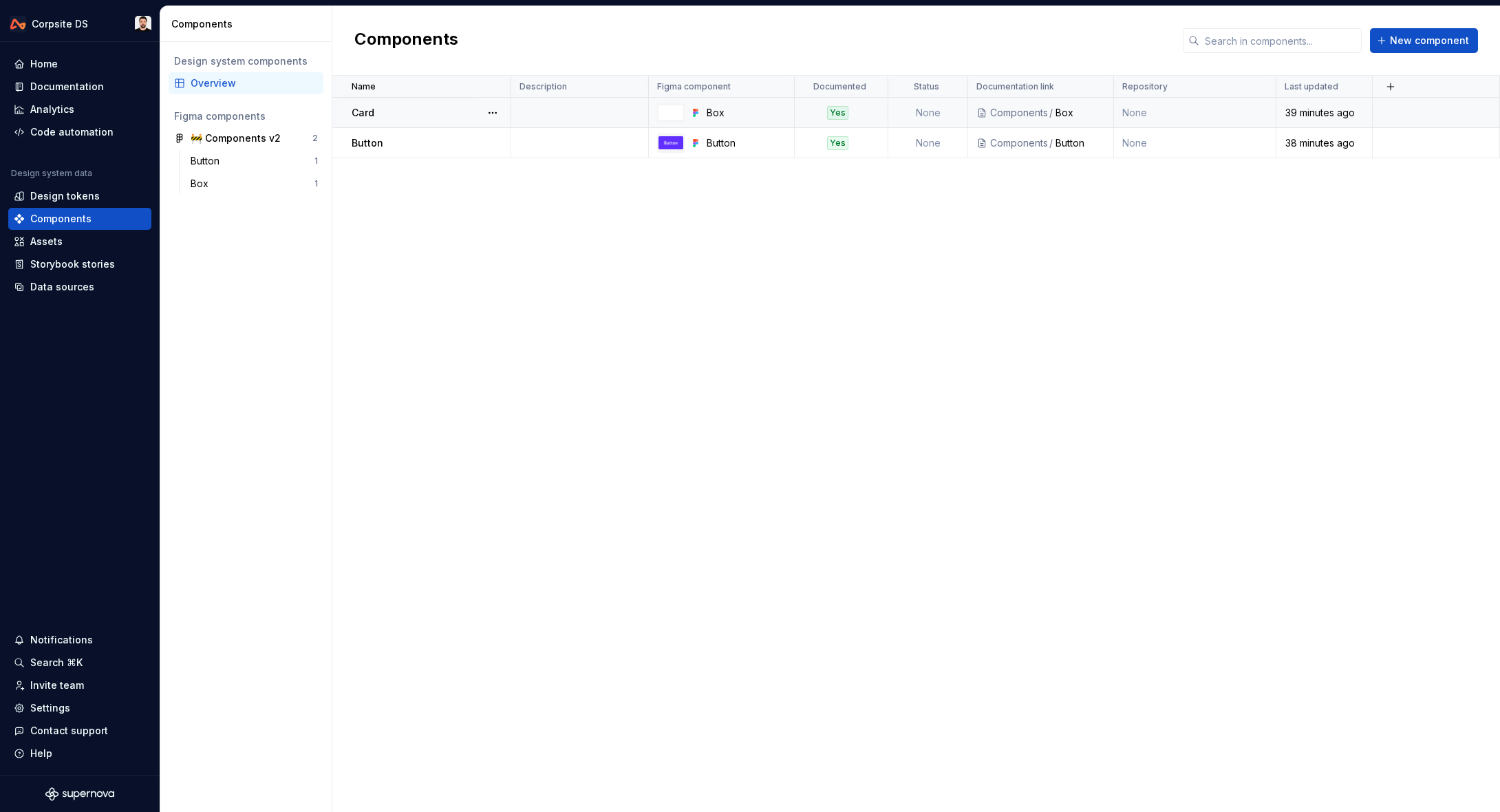
click at [385, 112] on div "Card" at bounding box center [430, 113] width 158 height 14
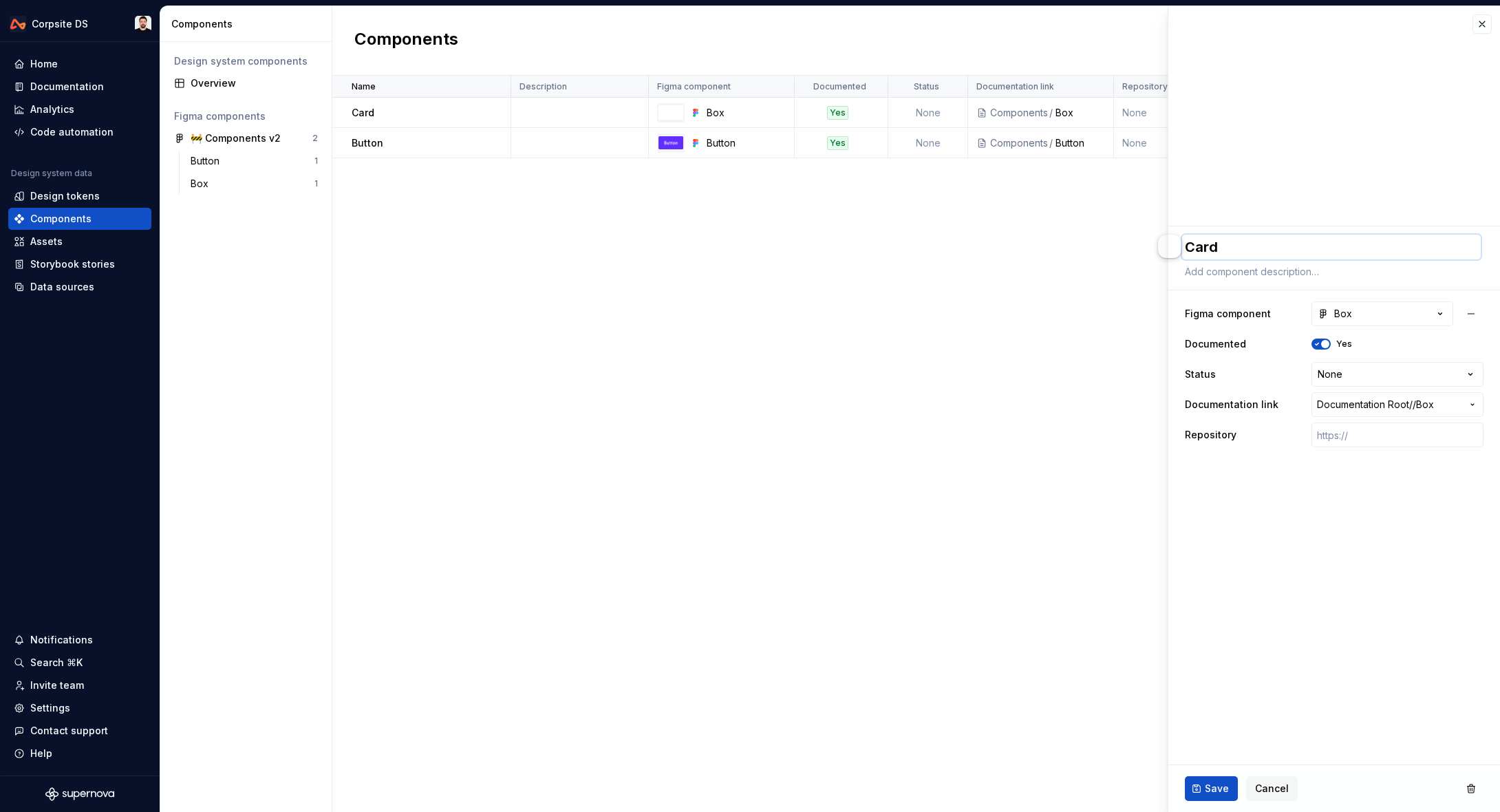
click at [1237, 257] on textarea "Card" at bounding box center [1331, 247] width 299 height 25
type textarea "*"
type textarea "B"
type textarea "*"
type textarea "Bo"
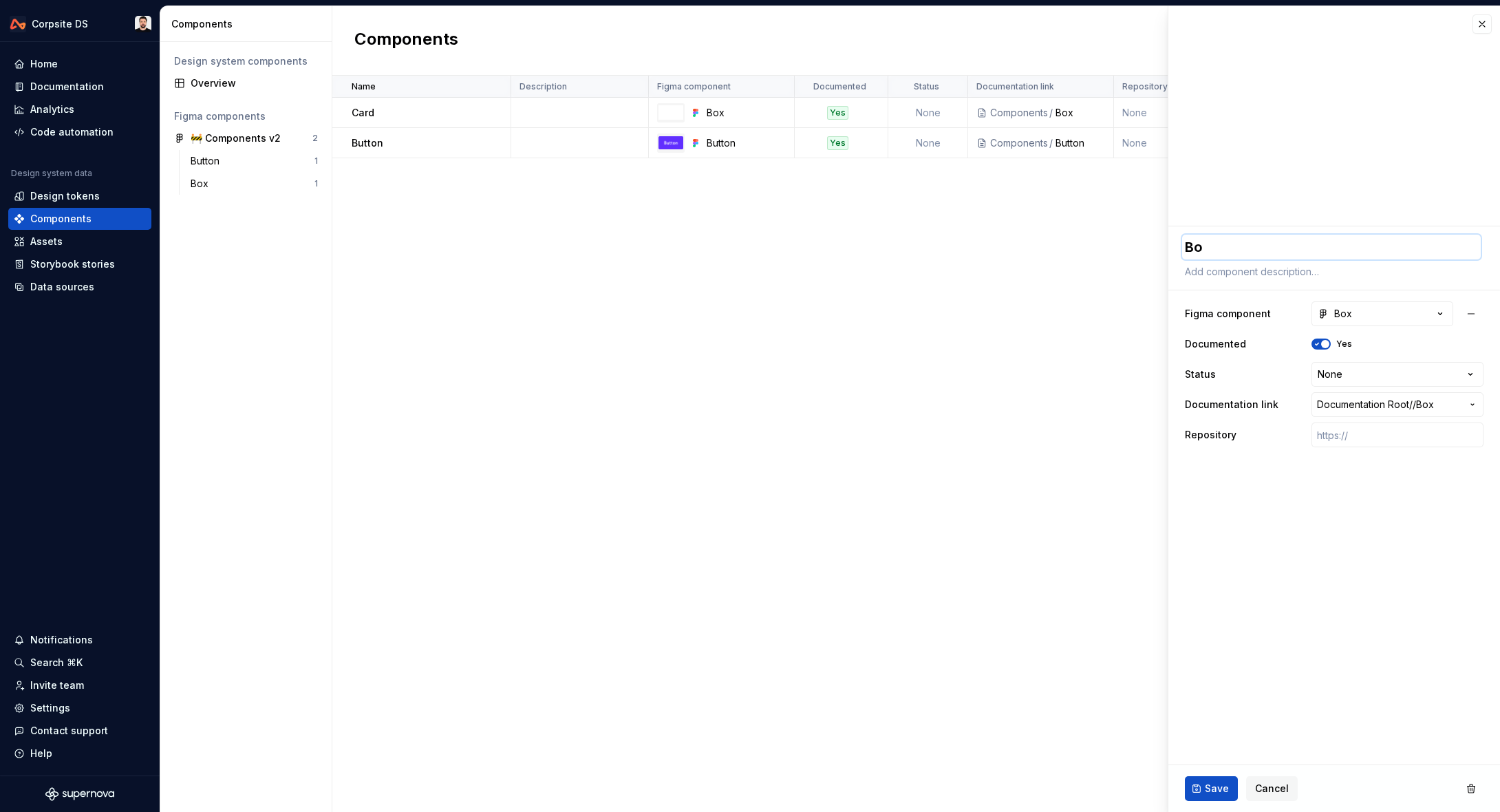
type textarea "*"
type textarea "Box"
type textarea "*"
type textarea "Box"
click at [1272, 271] on textarea at bounding box center [1331, 271] width 299 height 19
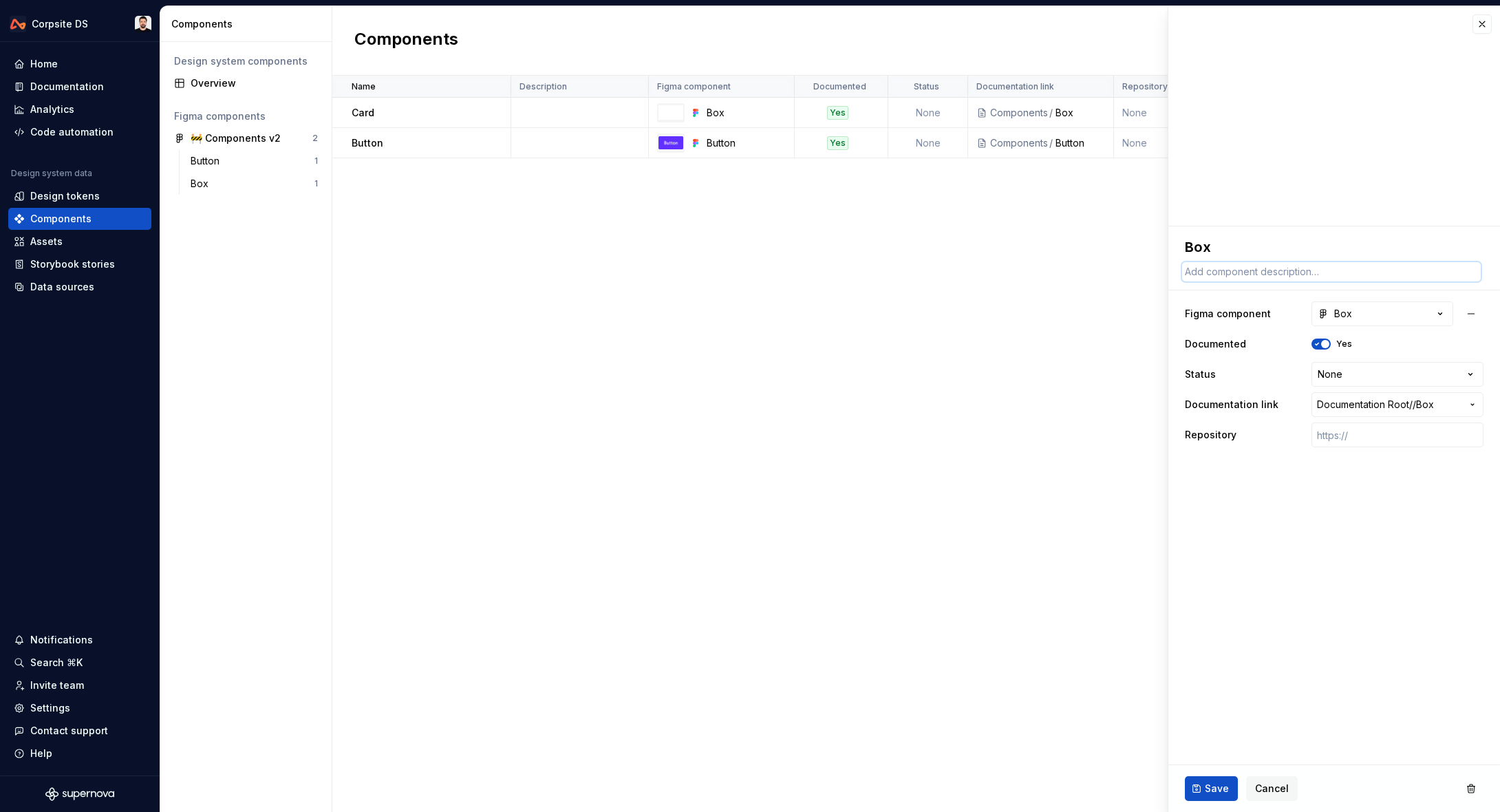
paste textarea "Box is a simple container that groups related content."
type textarea "*"
type textarea "Box is a simple container that groups related content."
click at [1037, 293] on div "Name Description Figma component Documented Status Documentation link Repositor…" at bounding box center [916, 443] width 1168 height 736
click at [1205, 788] on button "Save" at bounding box center [1211, 788] width 53 height 25
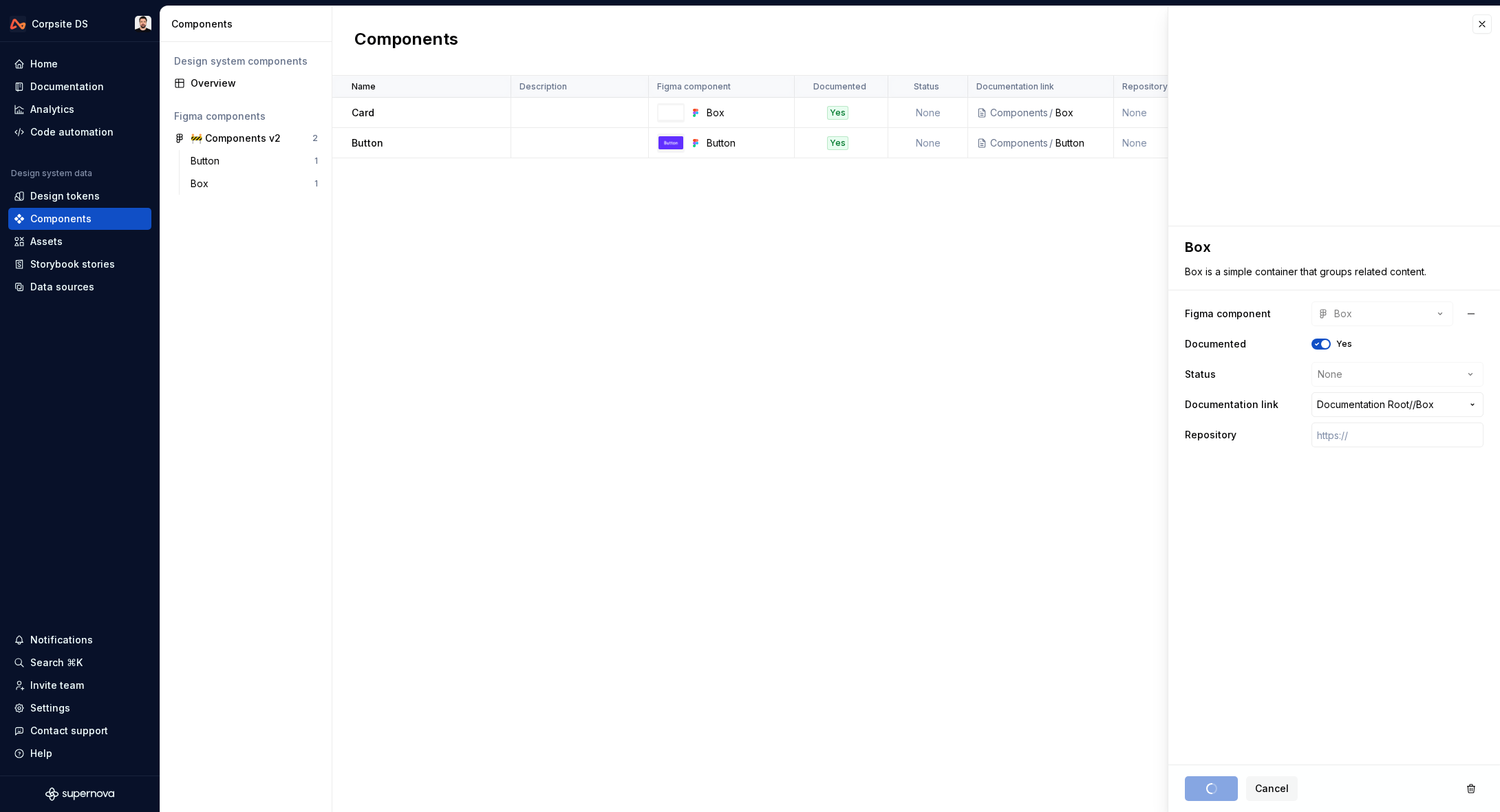
type textarea "*"
type textarea "Box"
type textarea "Box is a simple container that groups related content."
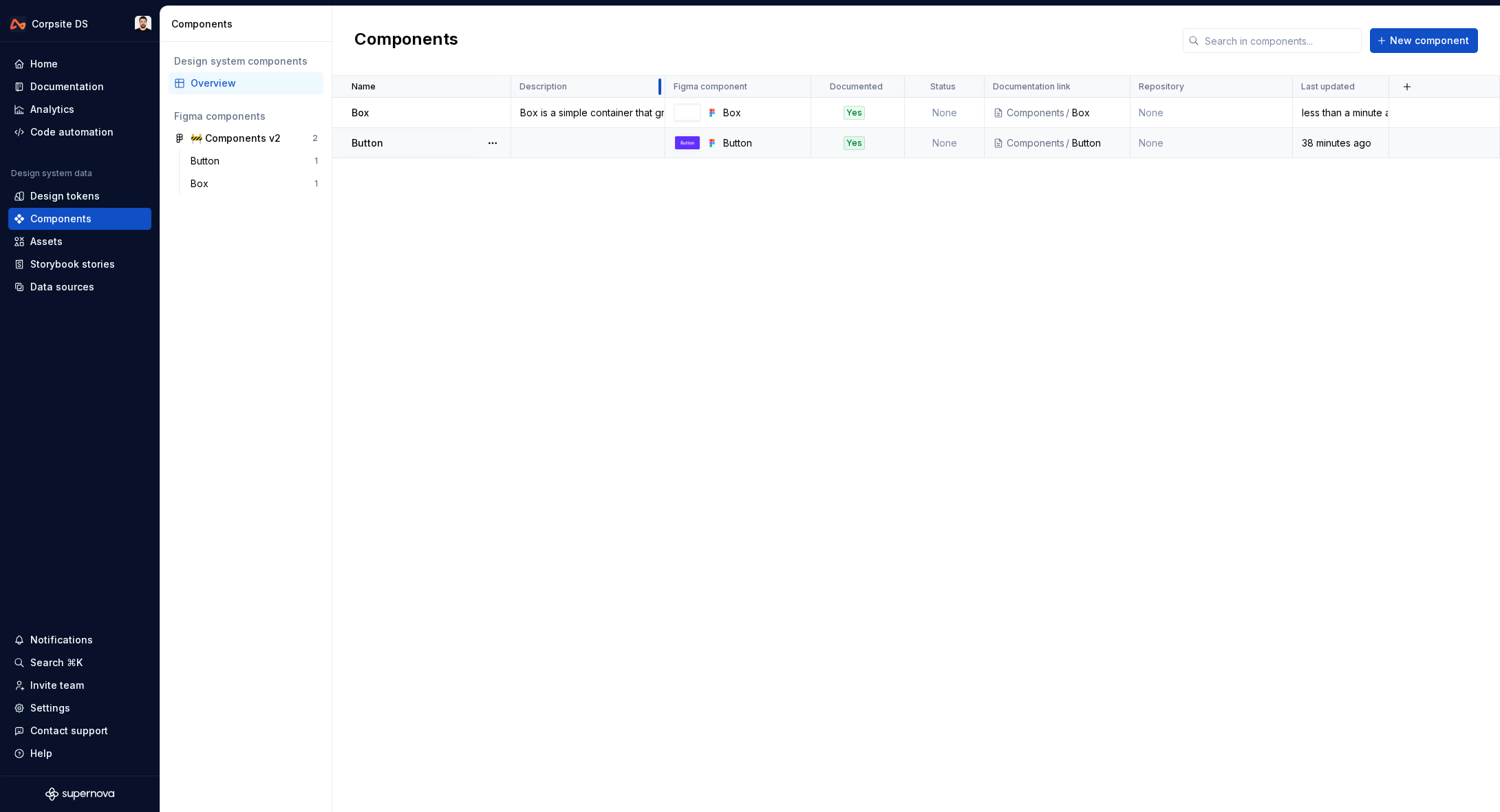
drag, startPoint x: 646, startPoint y: 85, endPoint x: 603, endPoint y: 141, distance: 70.6
click at [662, 84] on div at bounding box center [659, 86] width 11 height 22
click at [549, 272] on div "Name Description Figma component Documented Status Documentation link Repositor…" at bounding box center [916, 443] width 1168 height 736
click at [74, 86] on div "Documentation" at bounding box center [67, 86] width 73 height 14
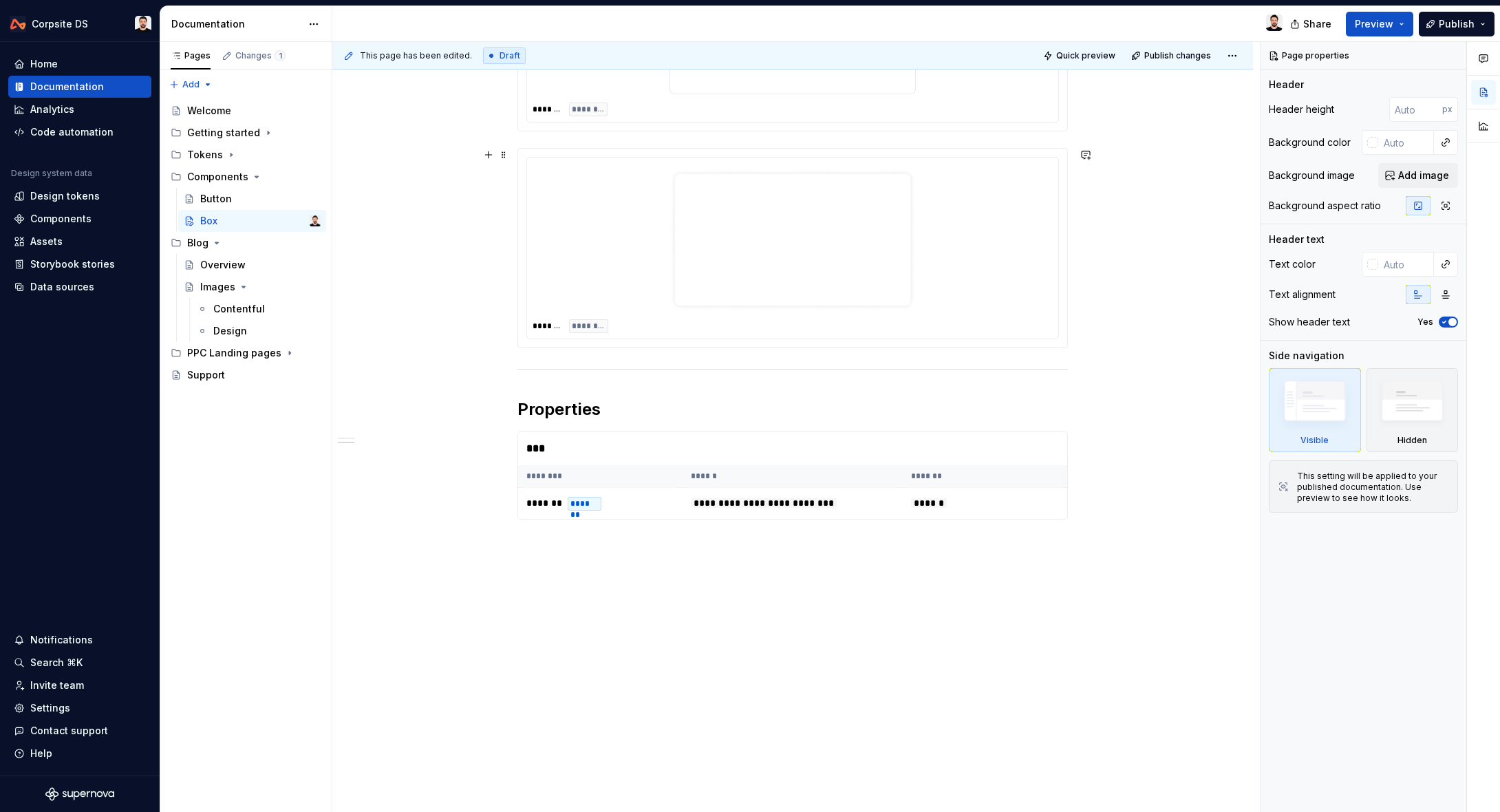
scroll to position [577, 0]
click at [254, 179] on icon "Page tree" at bounding box center [256, 176] width 11 height 11
drag, startPoint x: 216, startPoint y: 197, endPoint x: 213, endPoint y: 183, distance: 14.3
click at [216, 197] on icon "Page tree" at bounding box center [216, 198] width 11 height 11
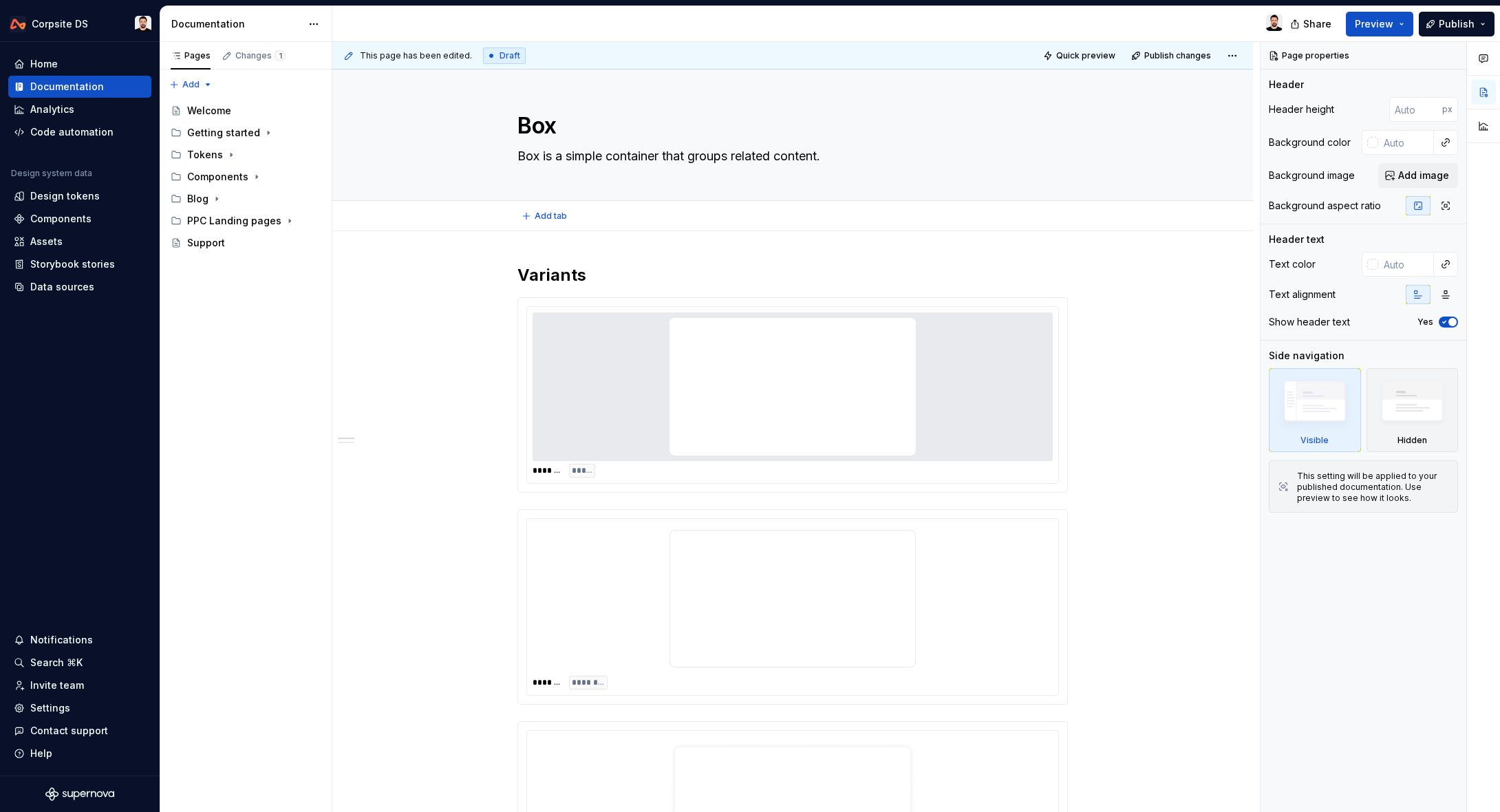
scroll to position [0, 0]
click at [1381, 29] on span "Preview" at bounding box center [1374, 24] width 39 height 14
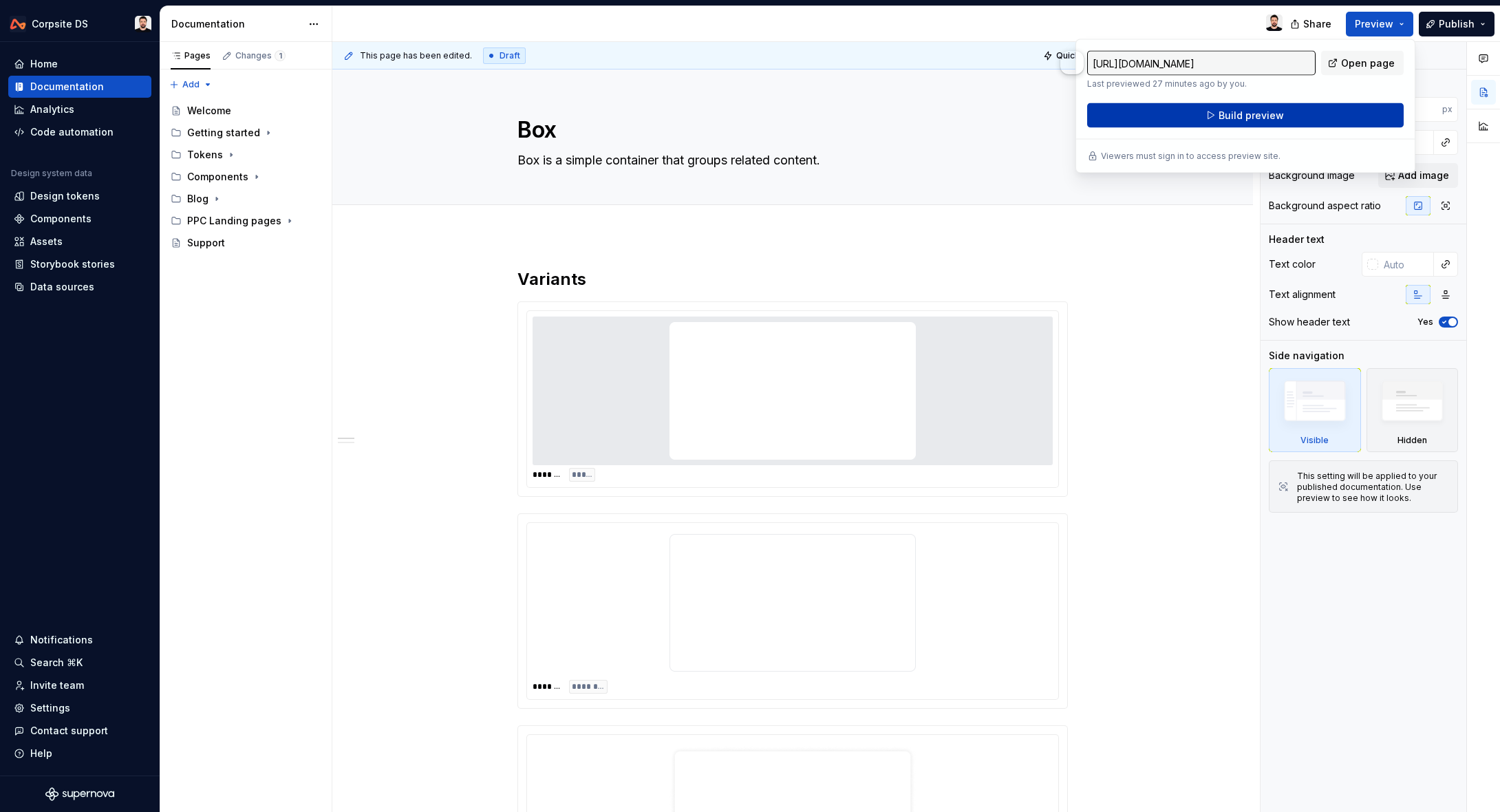
click at [1264, 116] on span "Build preview" at bounding box center [1251, 115] width 65 height 14
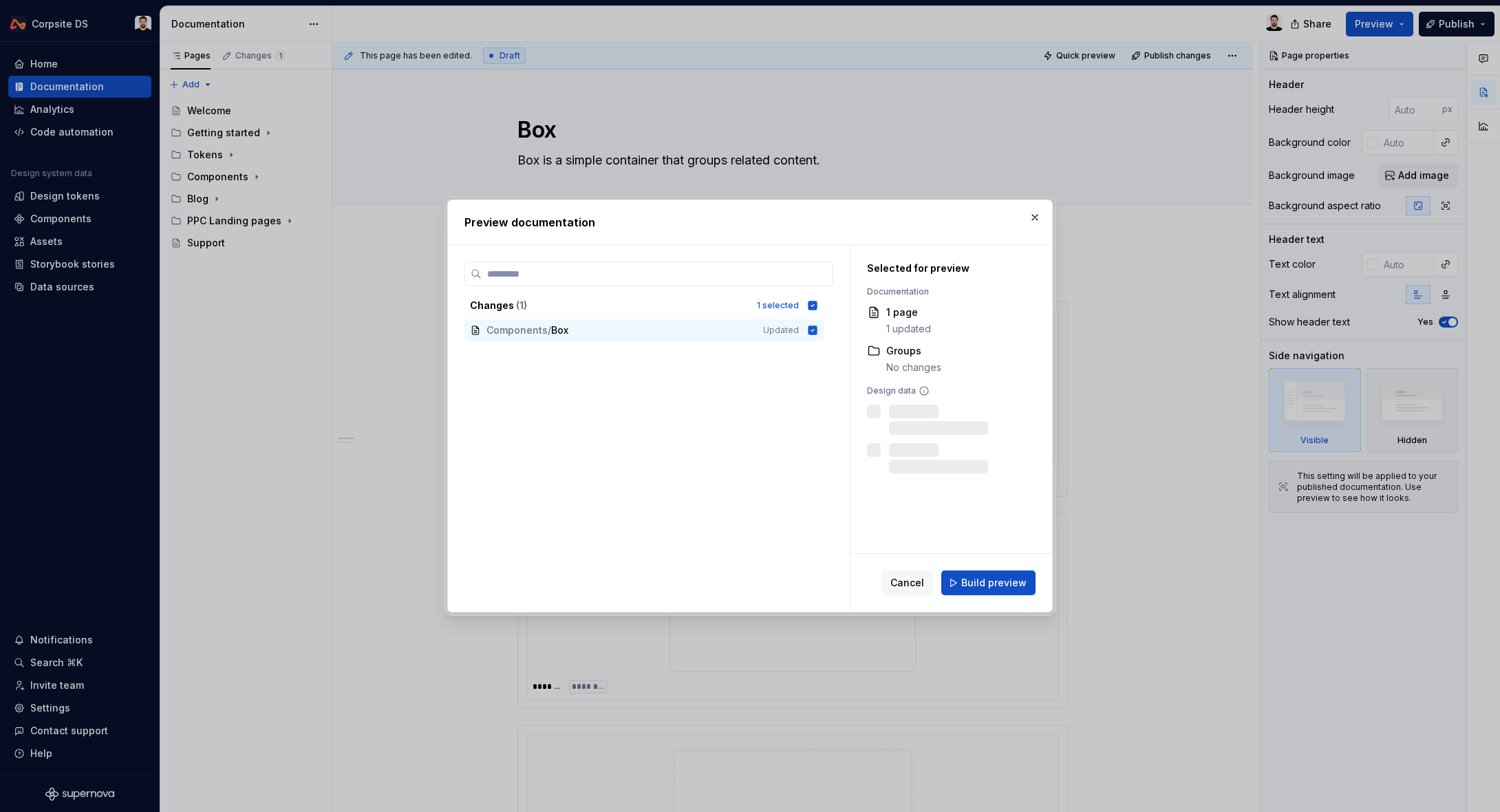
click at [996, 592] on button "Build preview" at bounding box center [988, 582] width 95 height 25
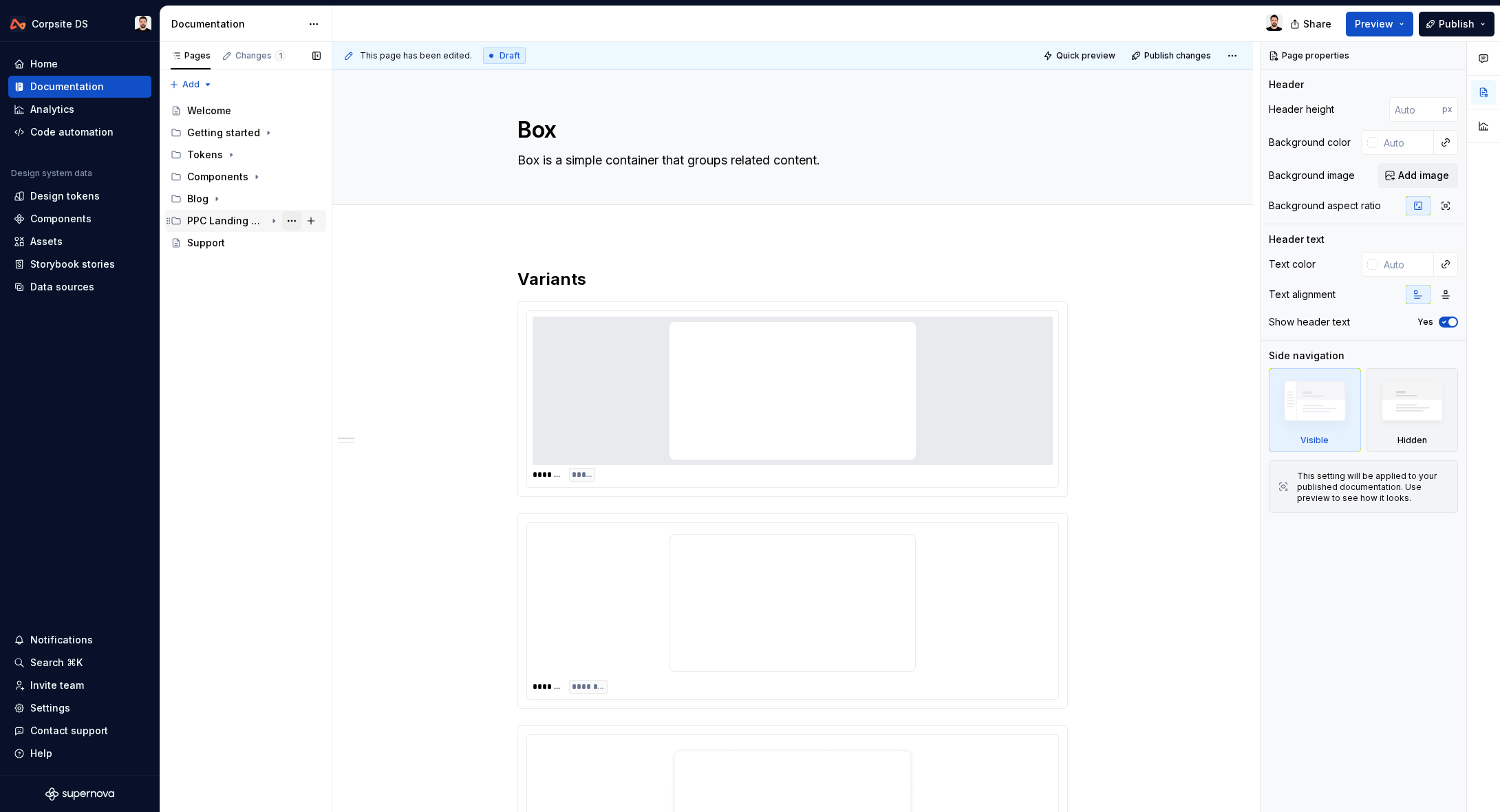
click at [290, 220] on button "Page tree" at bounding box center [291, 220] width 19 height 19
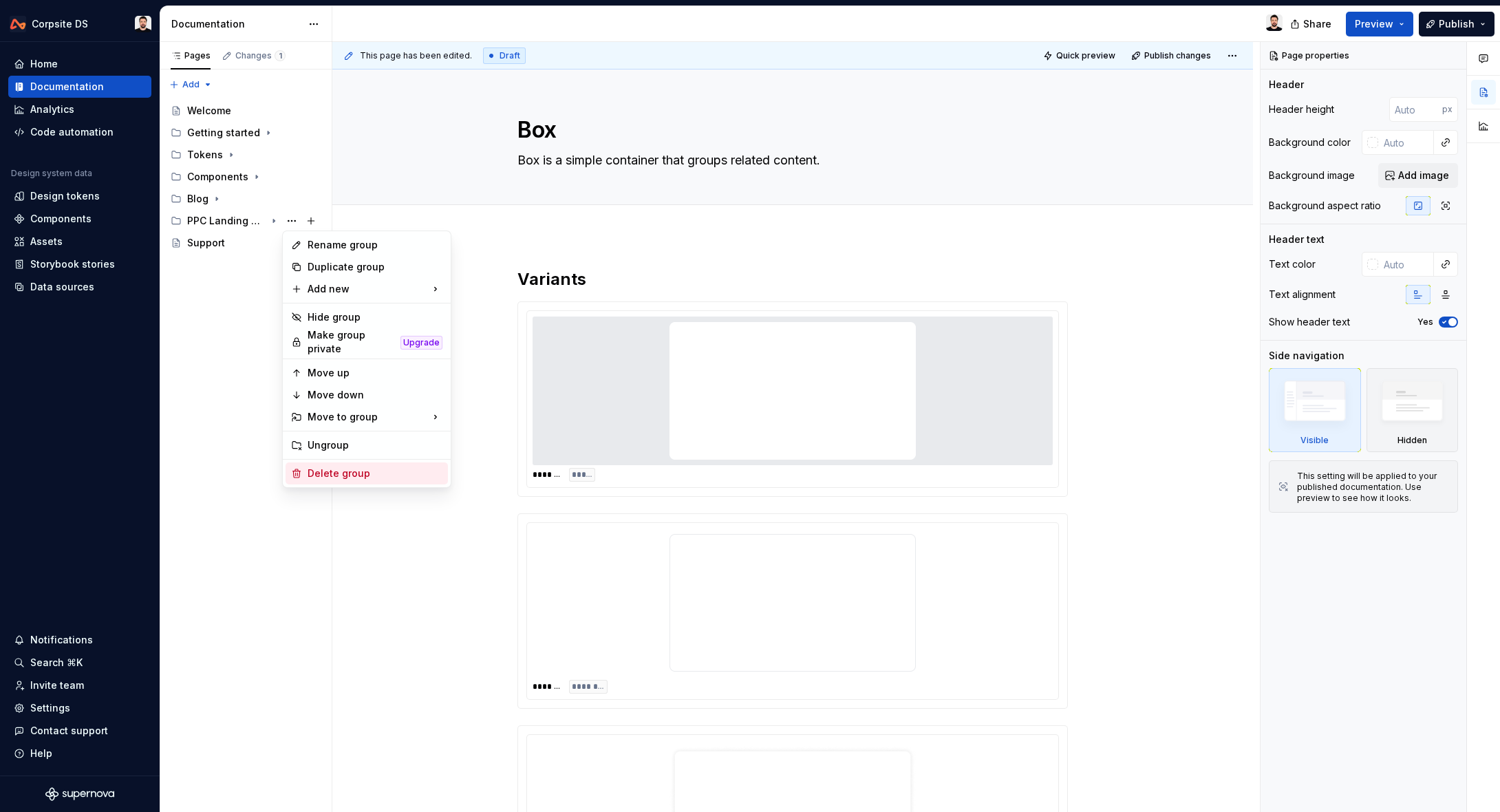
click at [341, 473] on div "Delete group" at bounding box center [375, 473] width 135 height 14
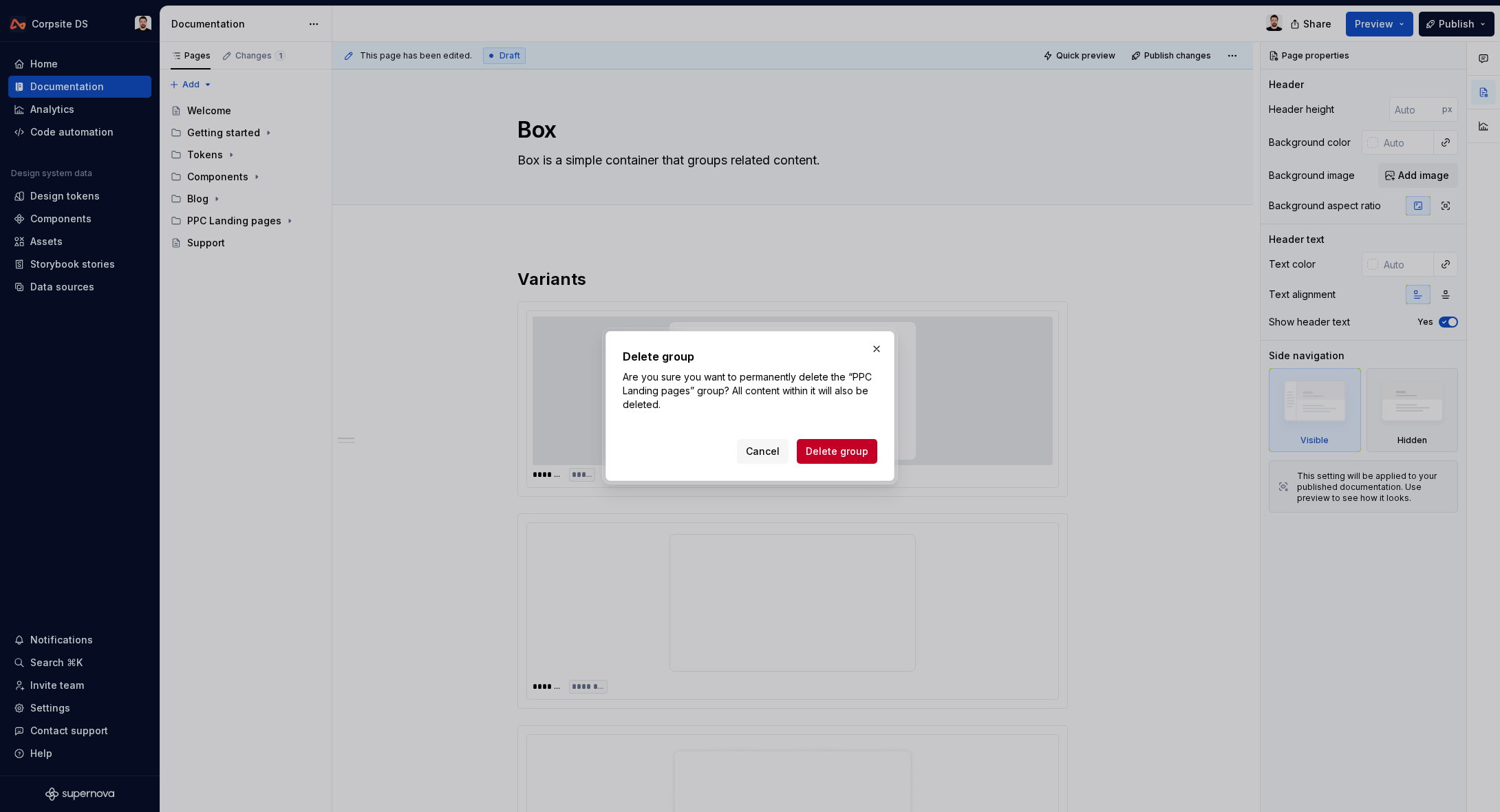
click at [830, 453] on span "Delete group" at bounding box center [837, 451] width 63 height 14
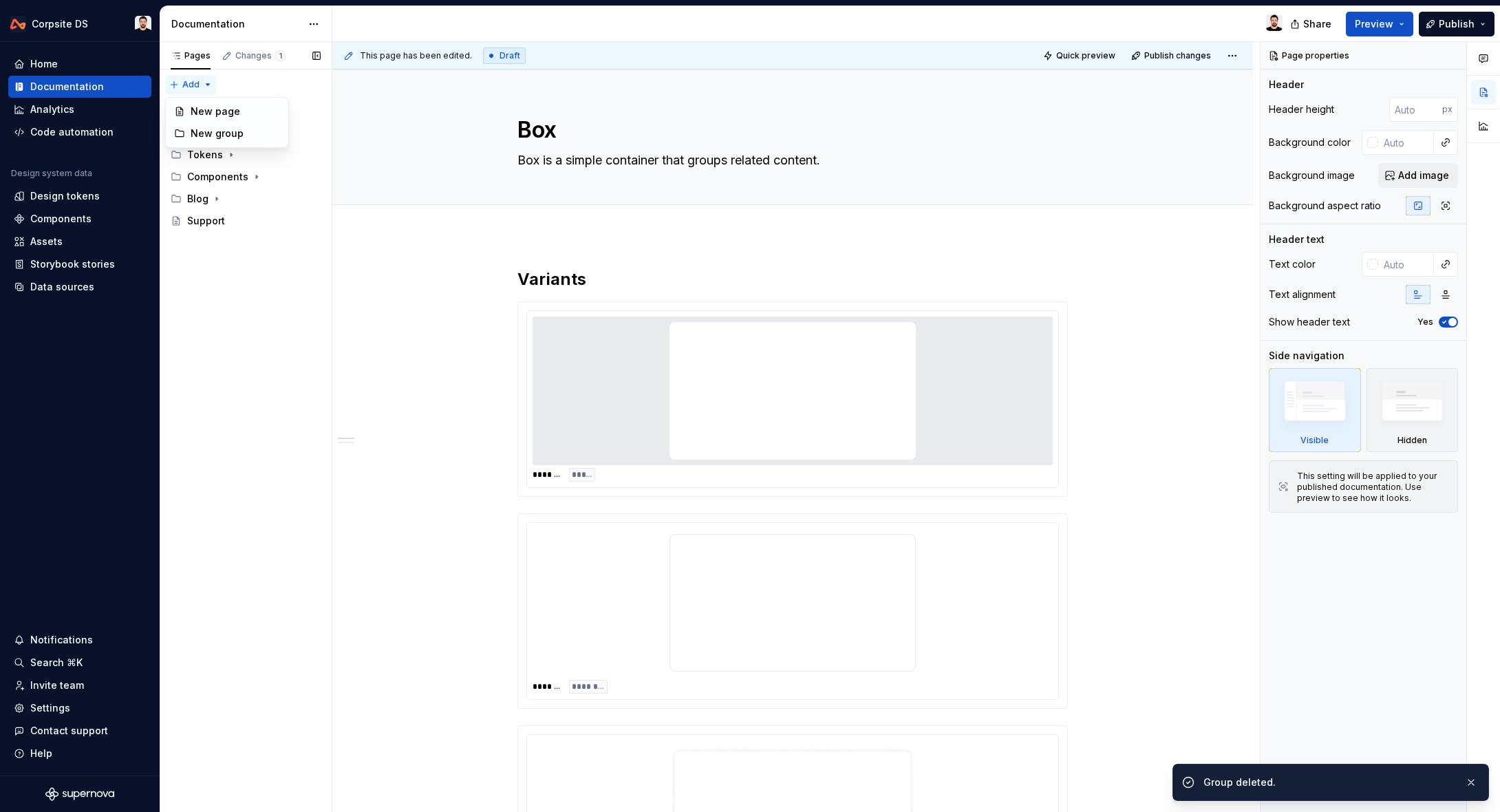
click at [208, 84] on div "Pages Changes 1 Add Accessibility guide for tree Page tree. Navigate the tree w…" at bounding box center [245, 427] width 172 height 771
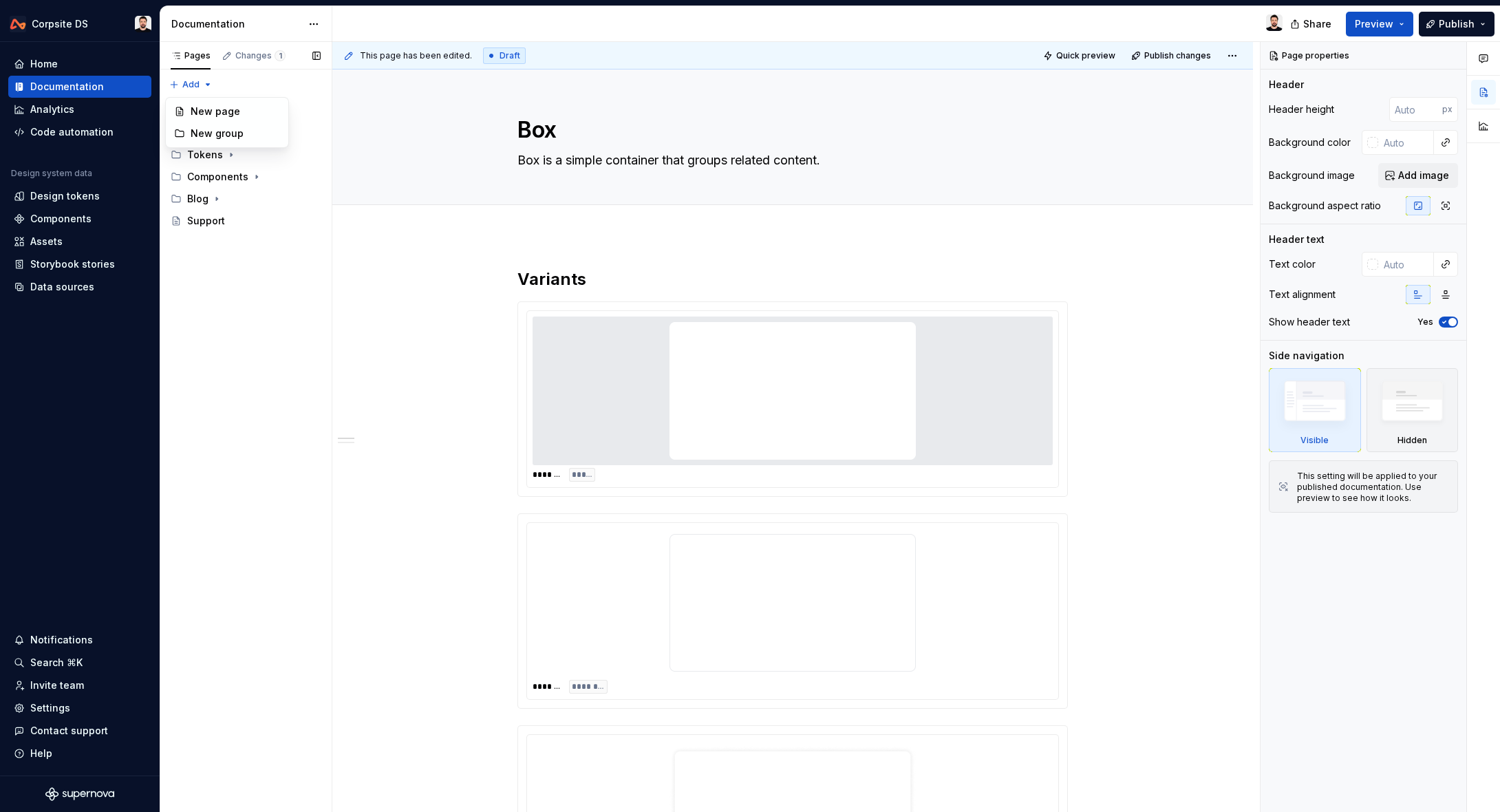
type textarea "*"
click at [246, 130] on div "New group" at bounding box center [235, 133] width 90 height 14
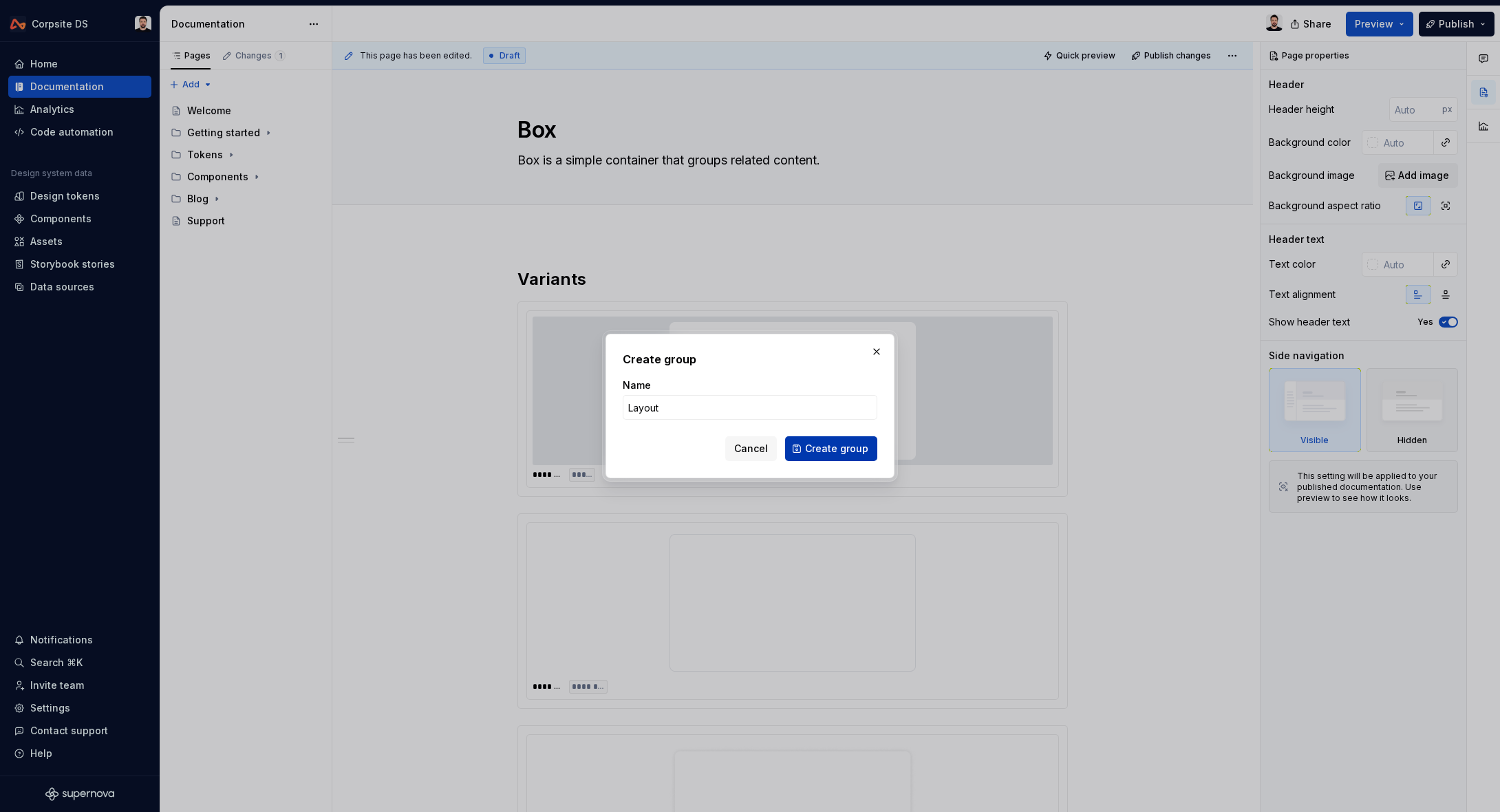
type input "Layout"
click at [844, 448] on span "Create group" at bounding box center [837, 448] width 63 height 14
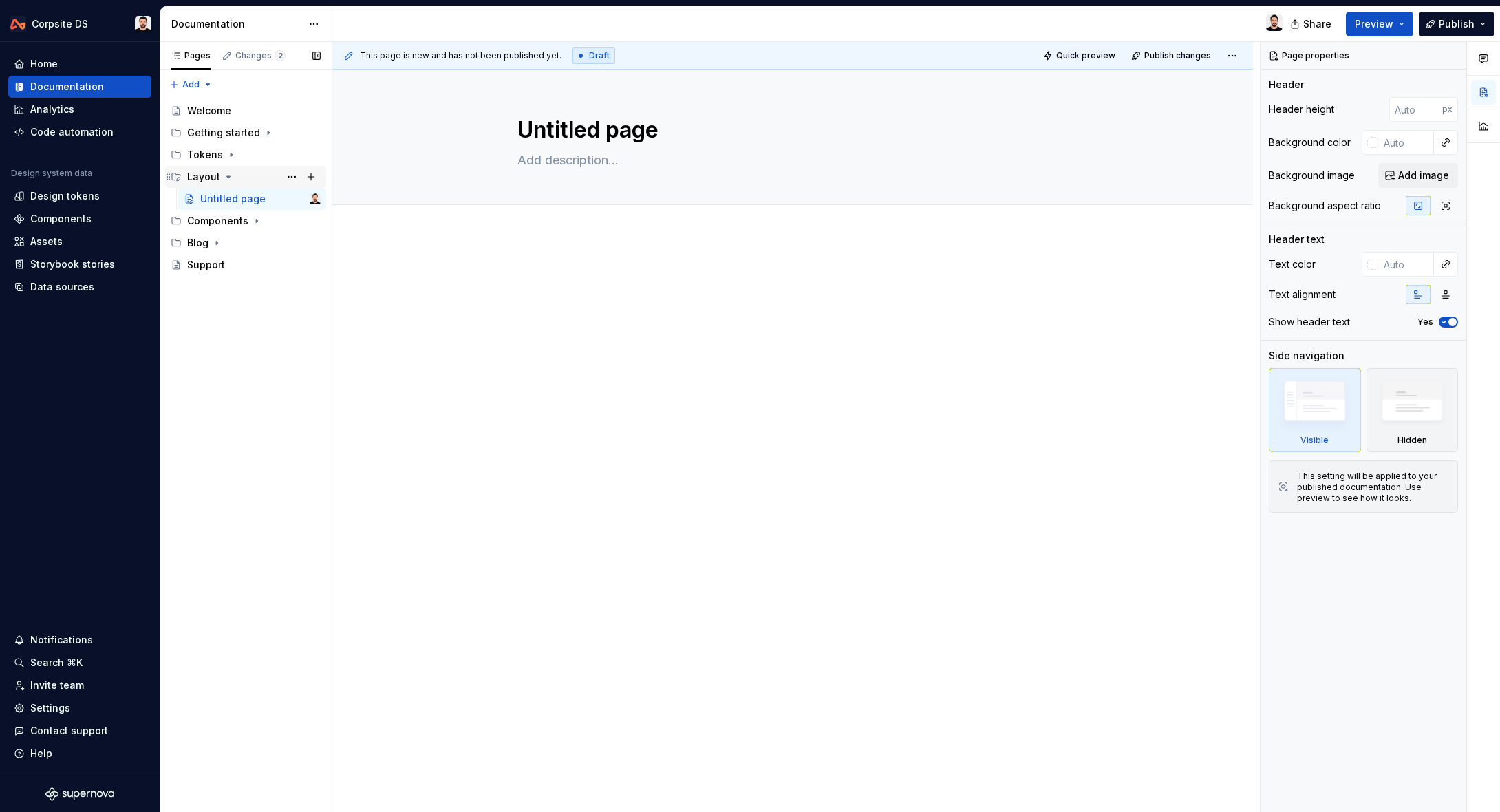
click at [227, 176] on icon "Page tree" at bounding box center [229, 177] width 3 height 2
click at [253, 197] on icon "Page tree" at bounding box center [256, 198] width 11 height 11
click at [226, 179] on icon "Page tree" at bounding box center [228, 176] width 11 height 11
click at [288, 220] on button "Page tree" at bounding box center [291, 220] width 19 height 19
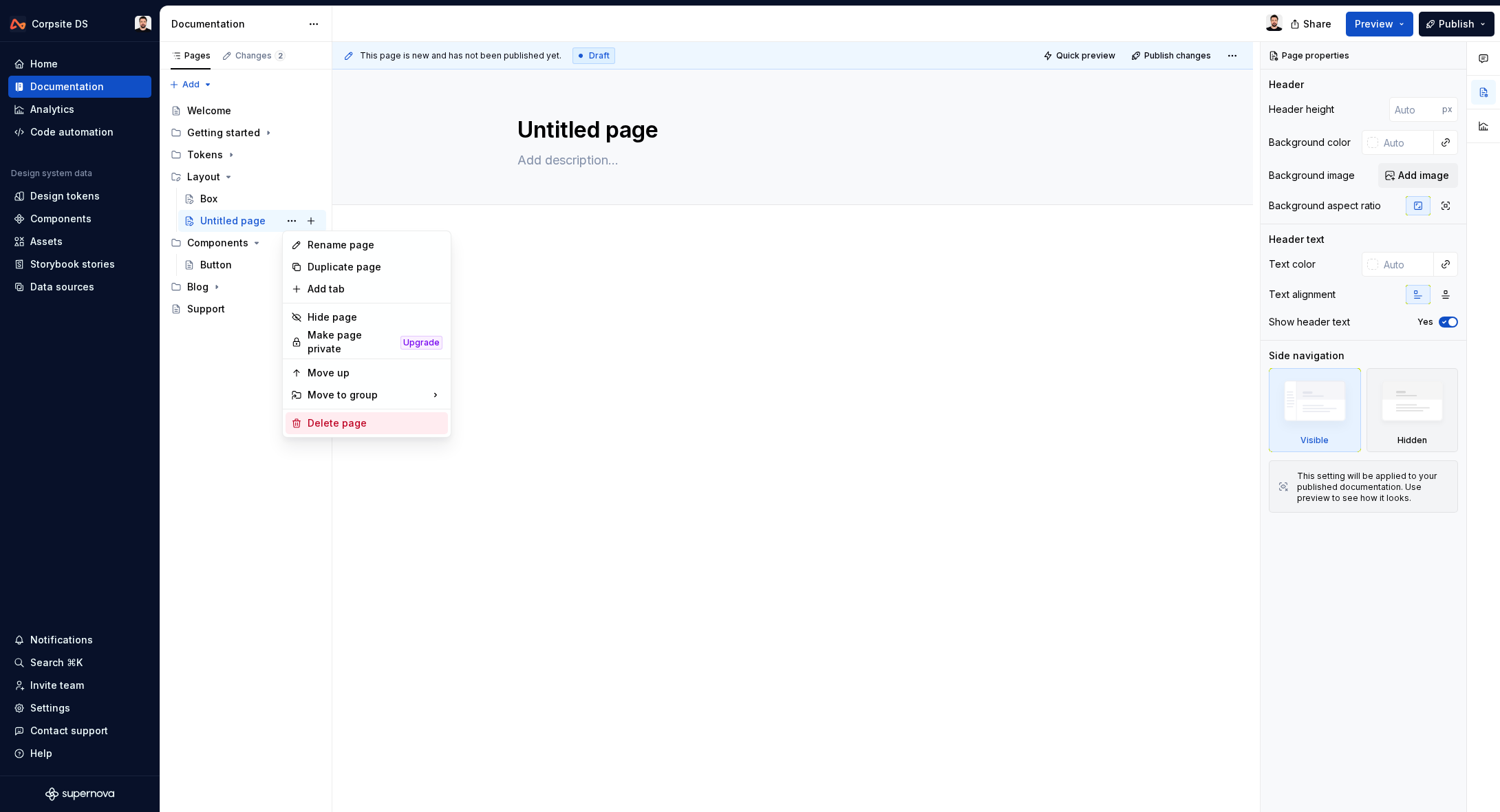
click at [346, 420] on div "Delete page" at bounding box center [375, 423] width 135 height 14
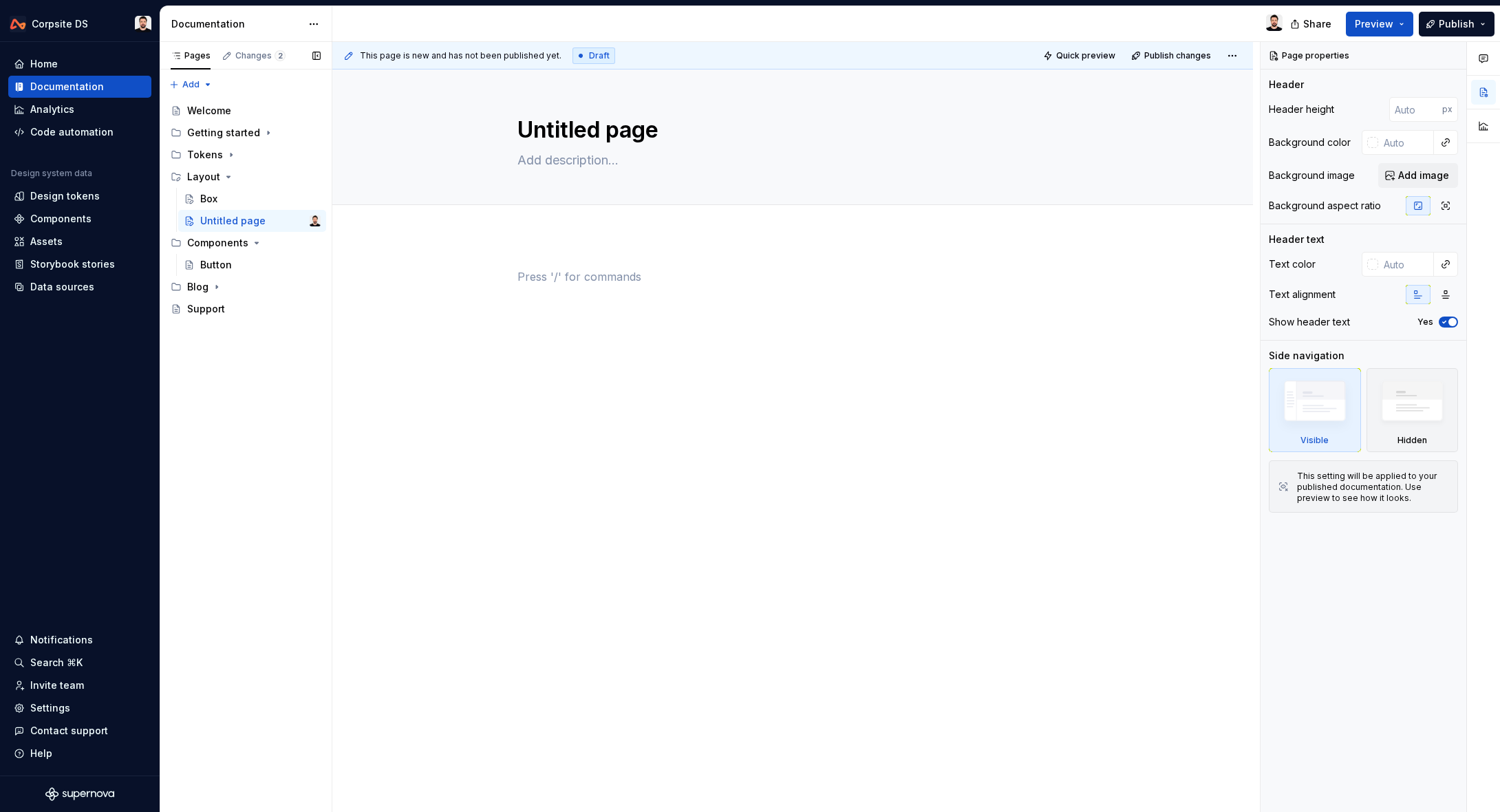
click at [0, 0] on button "Page tree" at bounding box center [0, 0] width 0 height 0
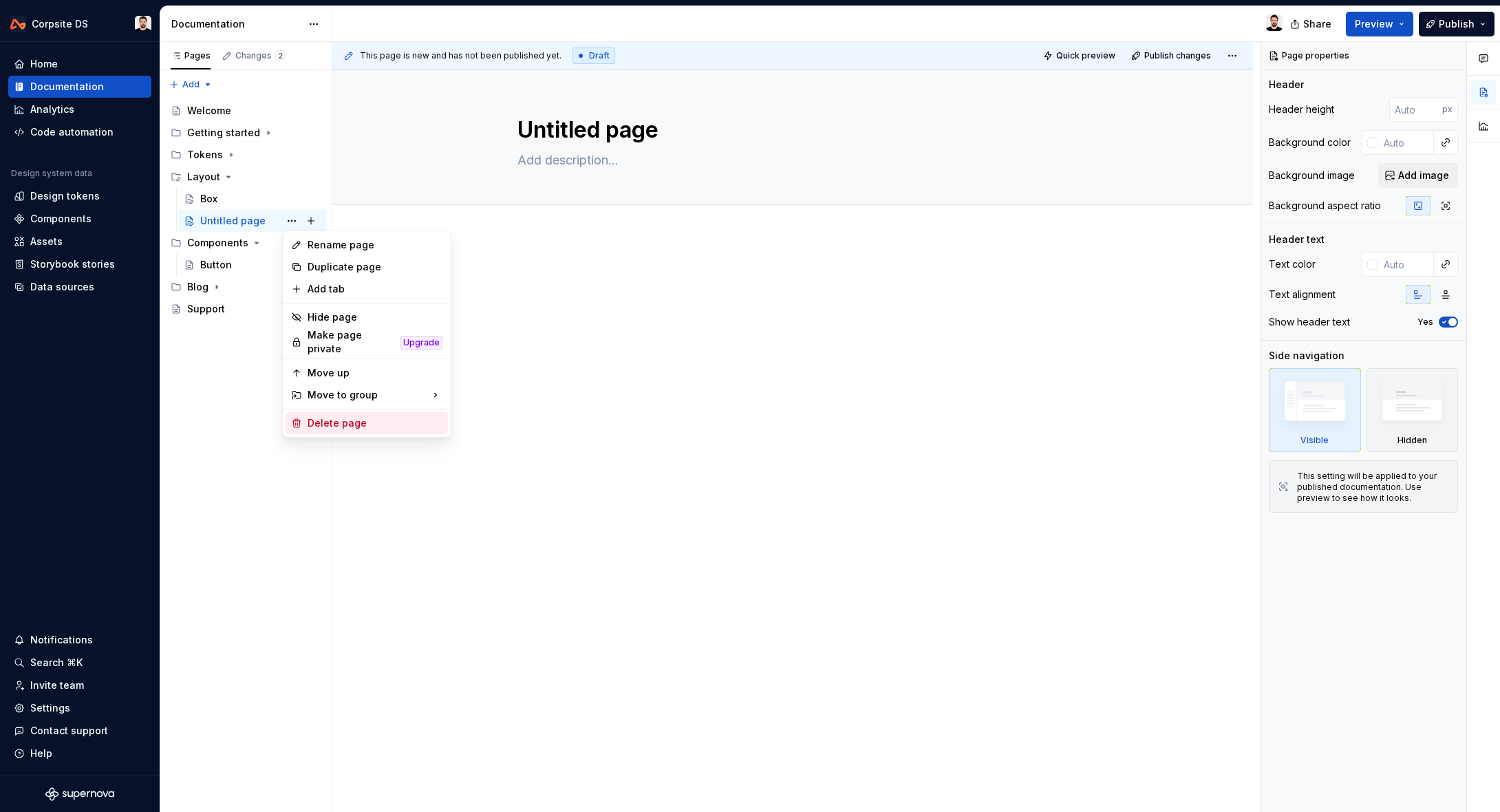
click at [372, 418] on div "Delete page" at bounding box center [375, 423] width 135 height 14
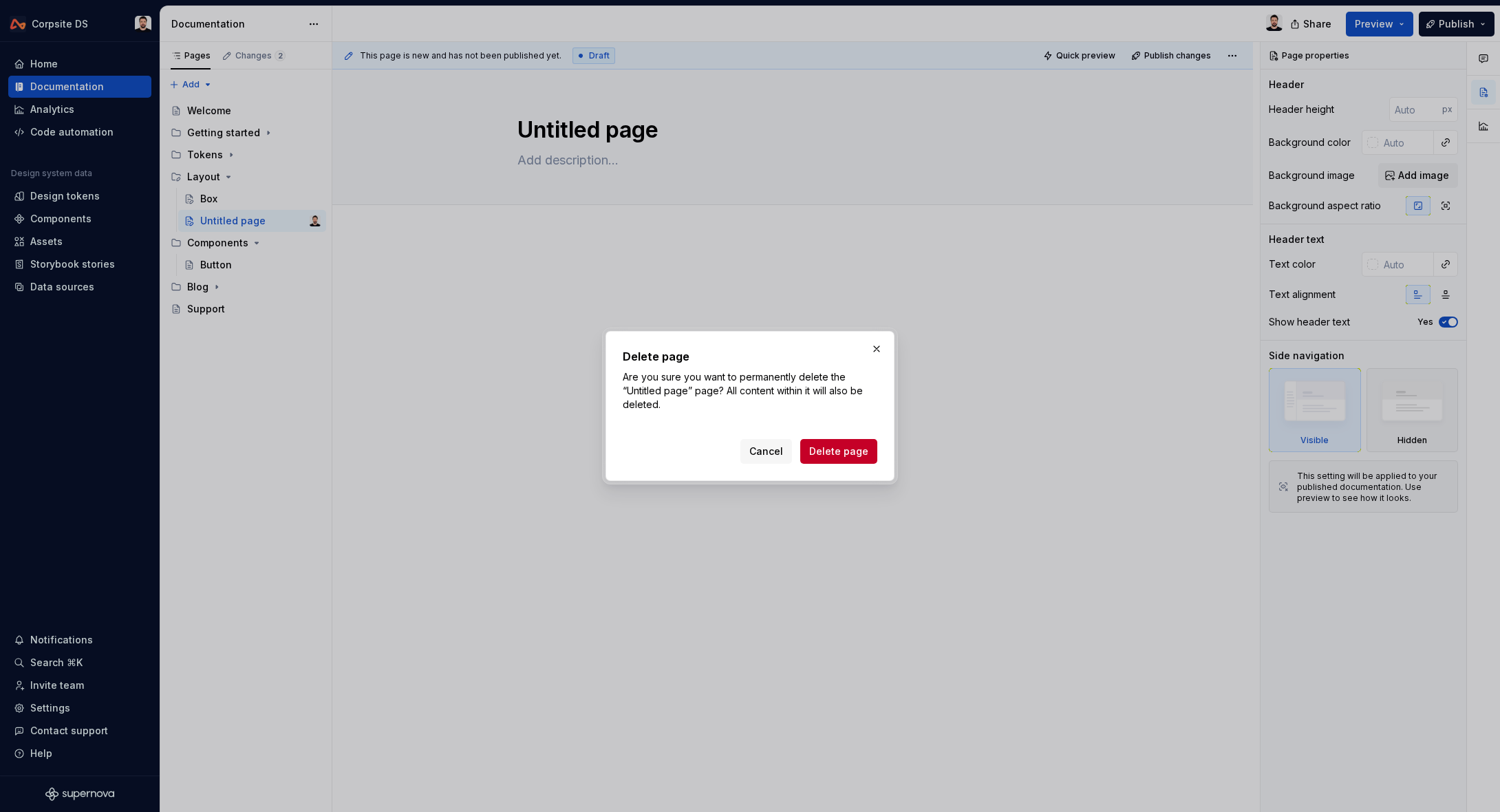
click at [849, 457] on span "Delete page" at bounding box center [839, 451] width 59 height 14
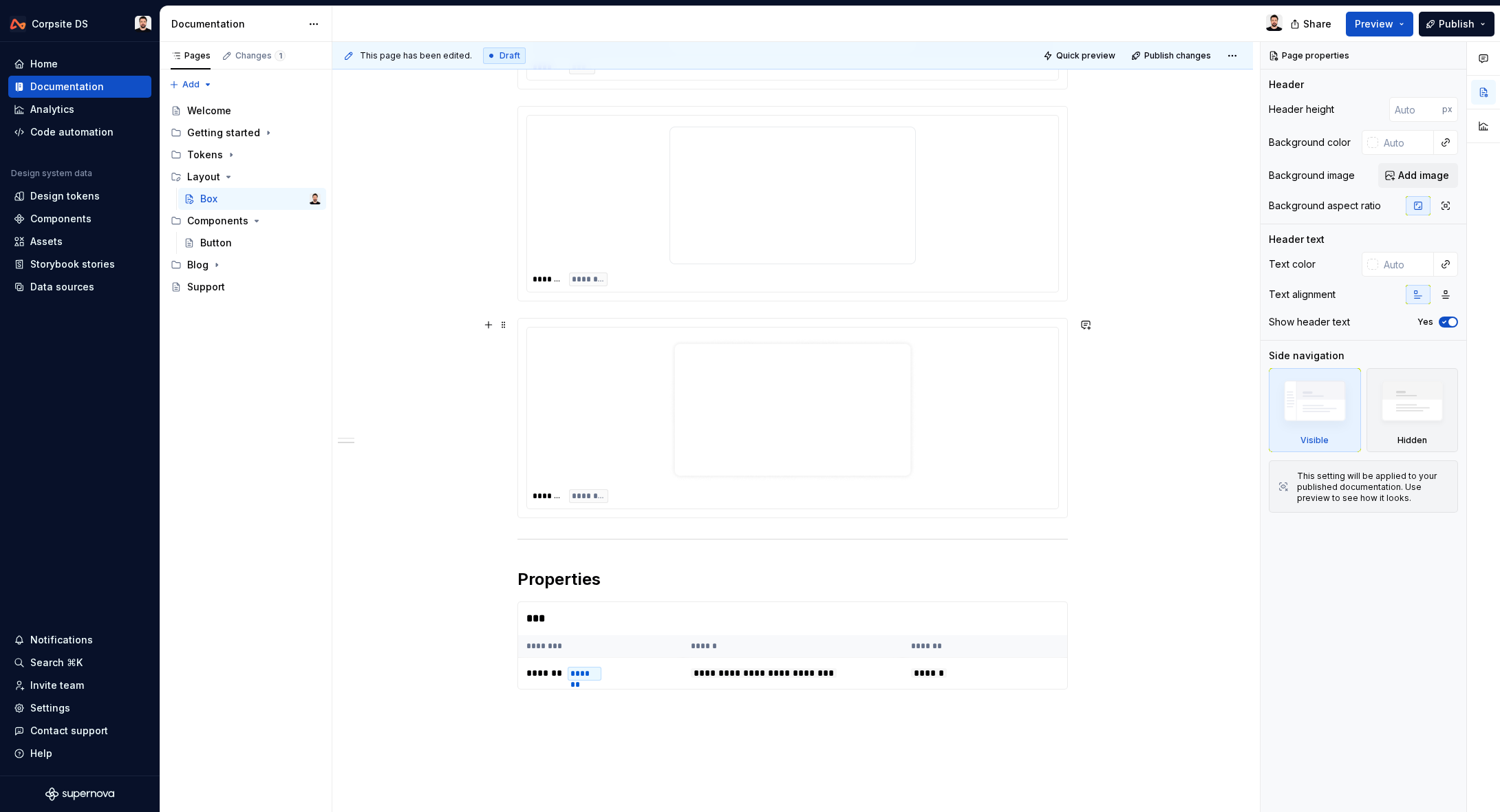
scroll to position [578, 0]
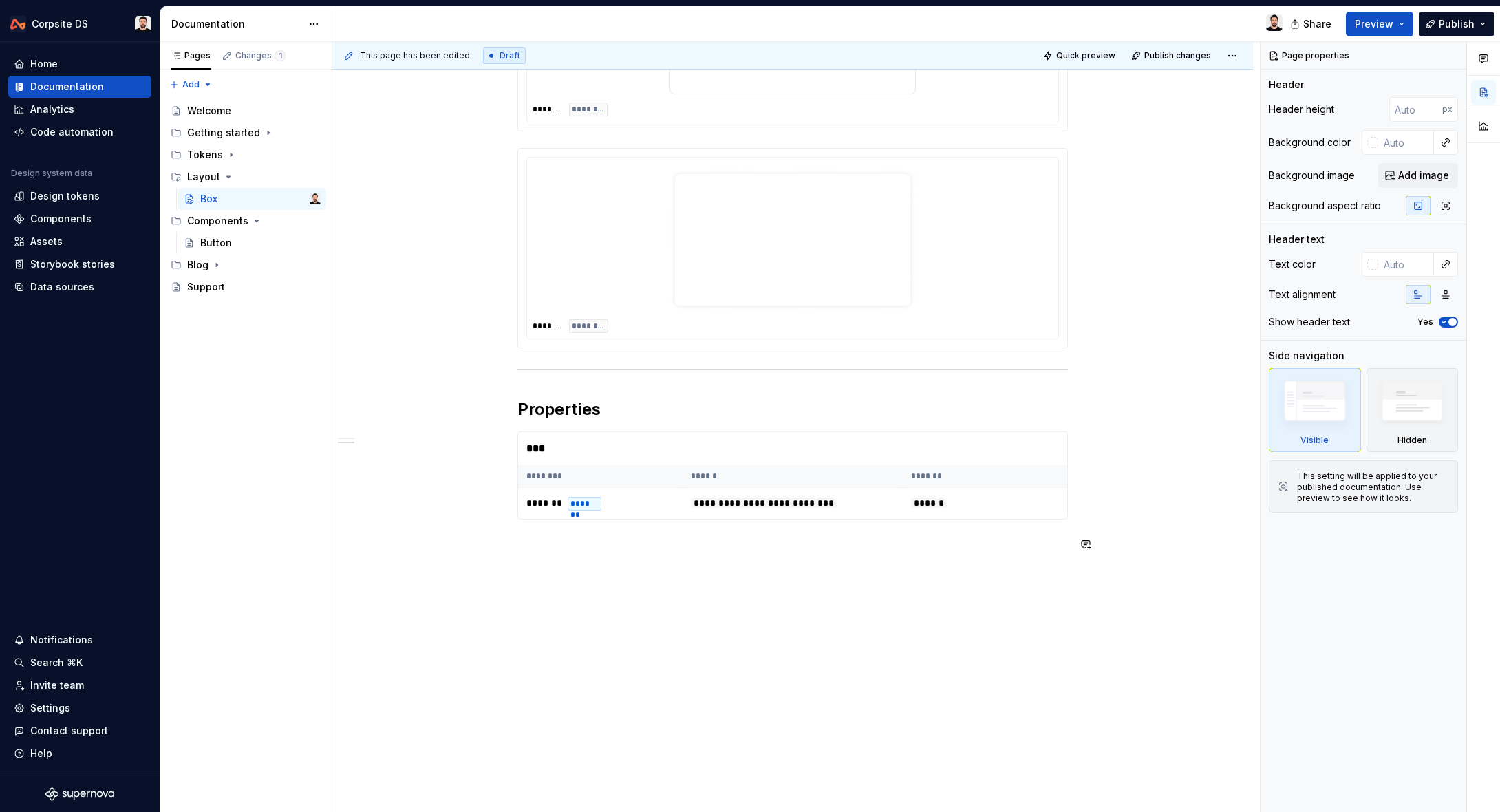
click at [620, 633] on div "**********" at bounding box center [792, 234] width 921 height 1154
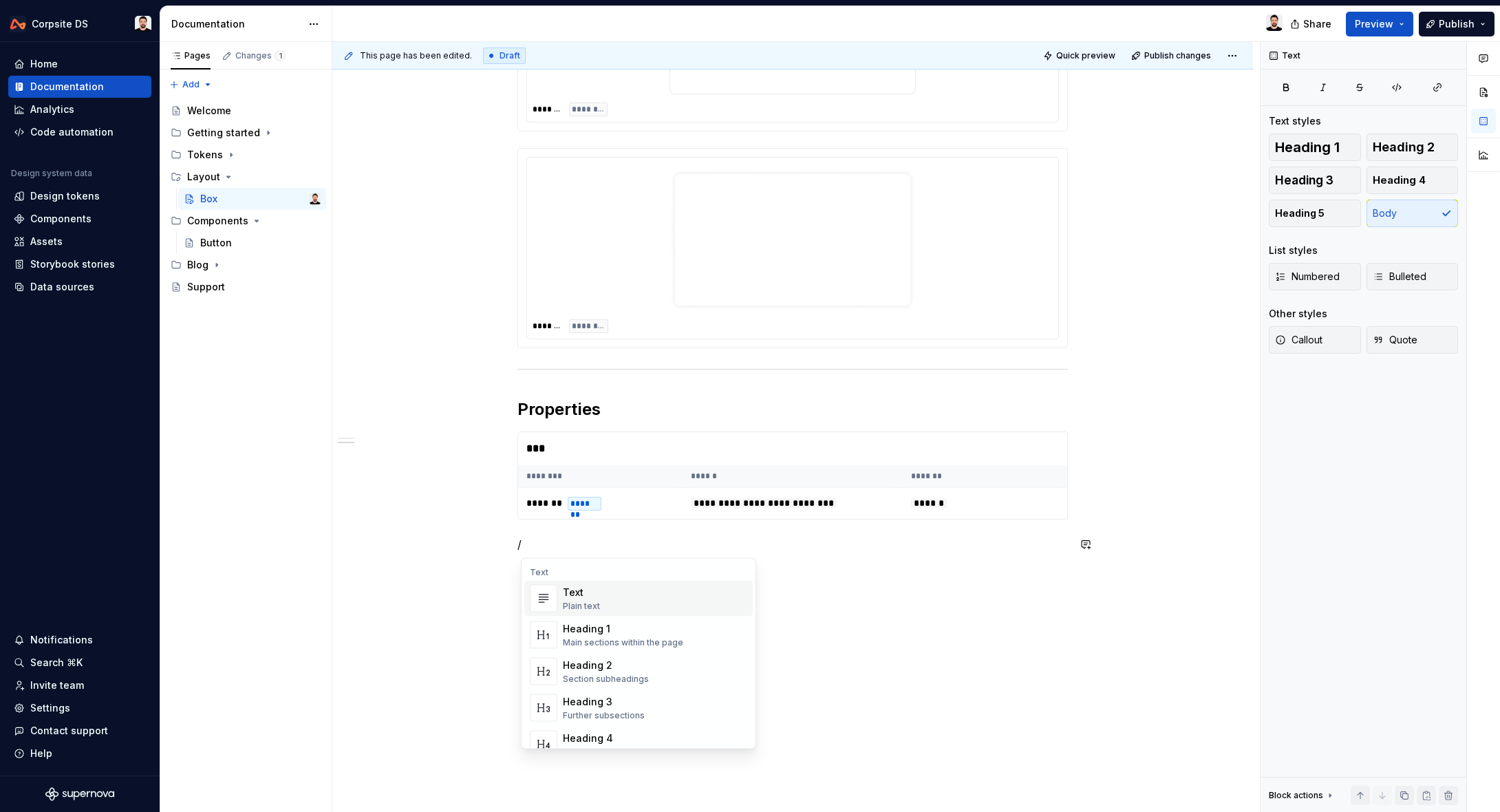
type textarea "*"
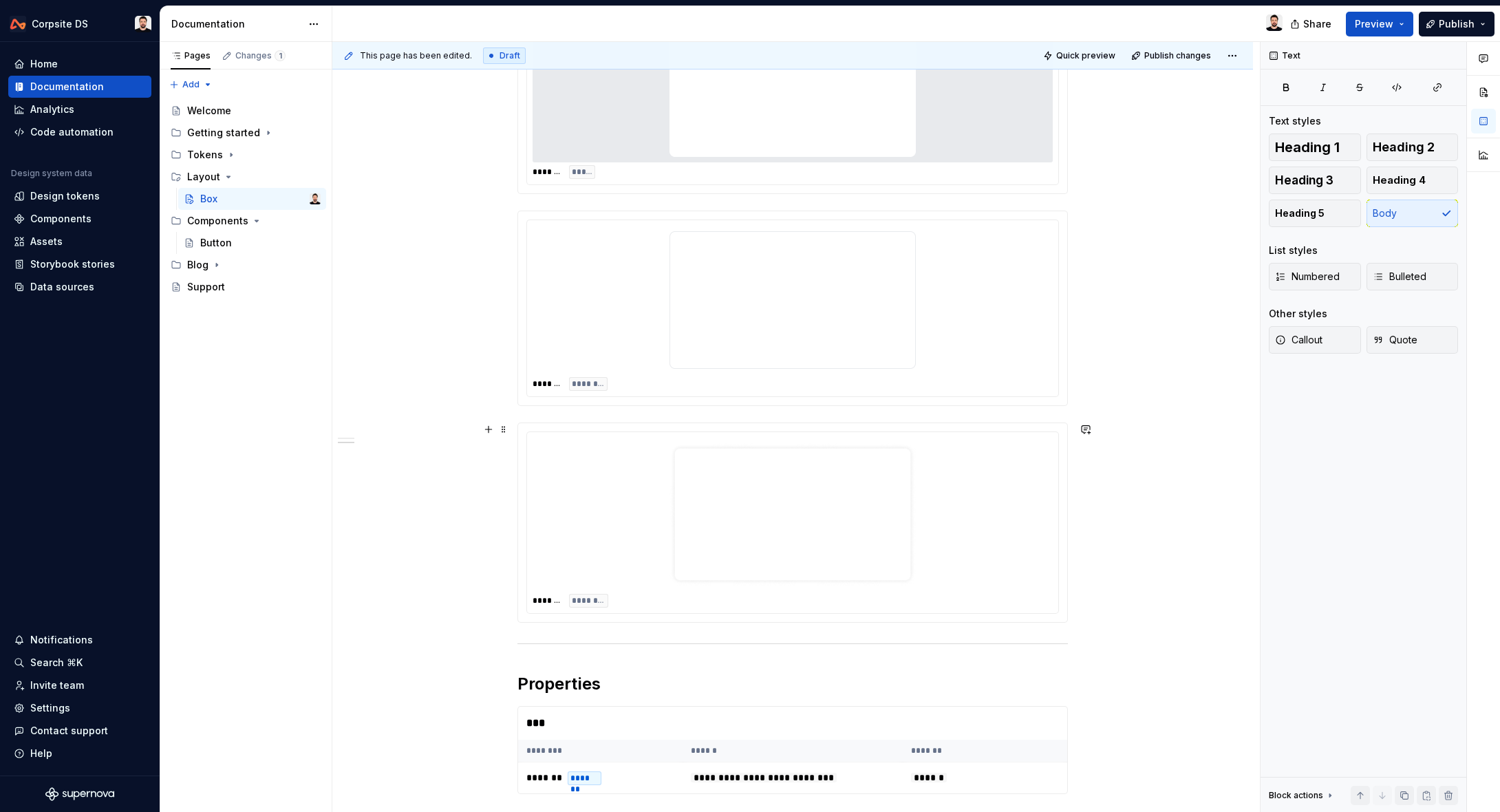
scroll to position [554, 0]
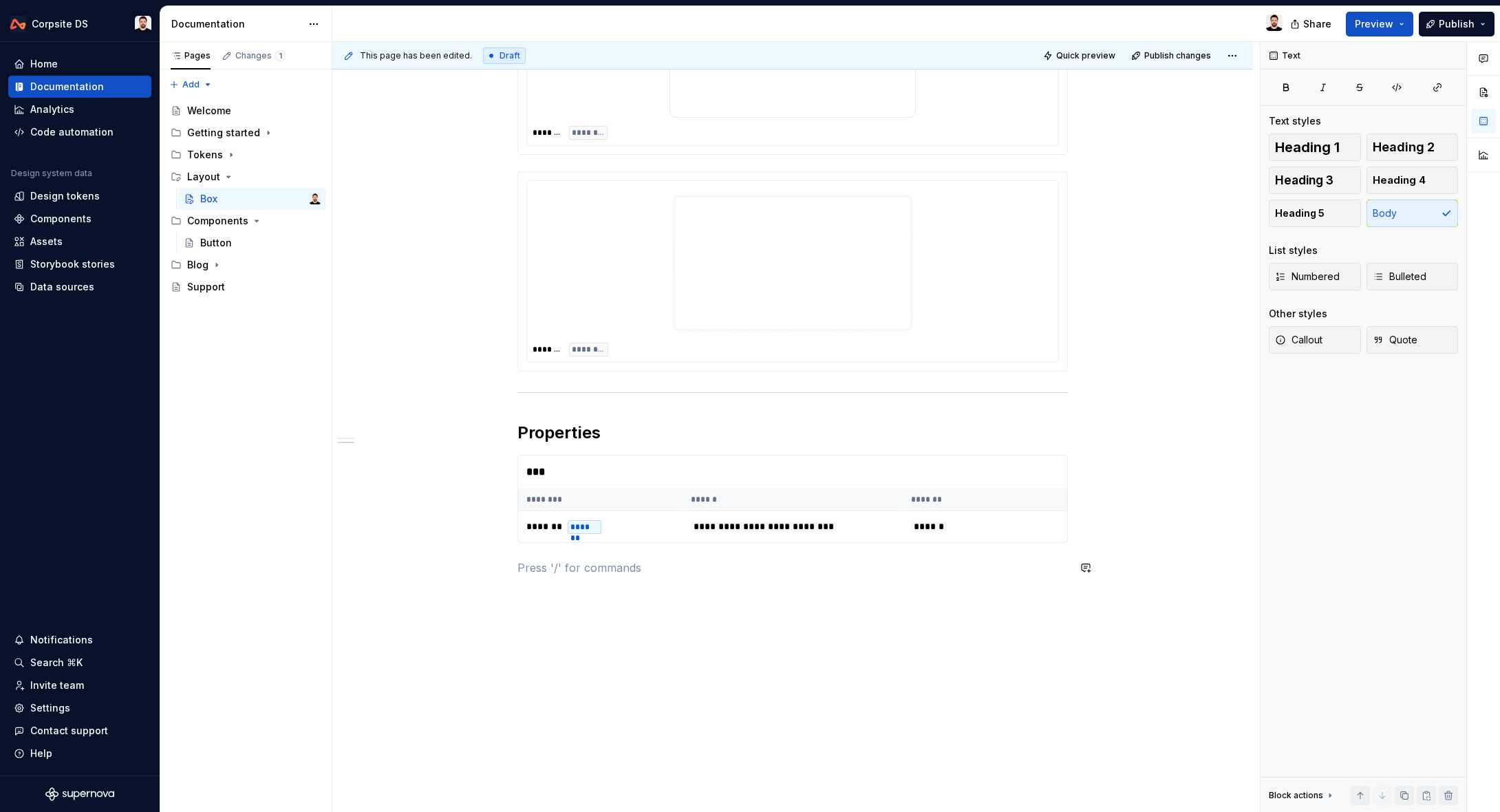
click at [609, 655] on div "**********" at bounding box center [792, 258] width 921 height 1154
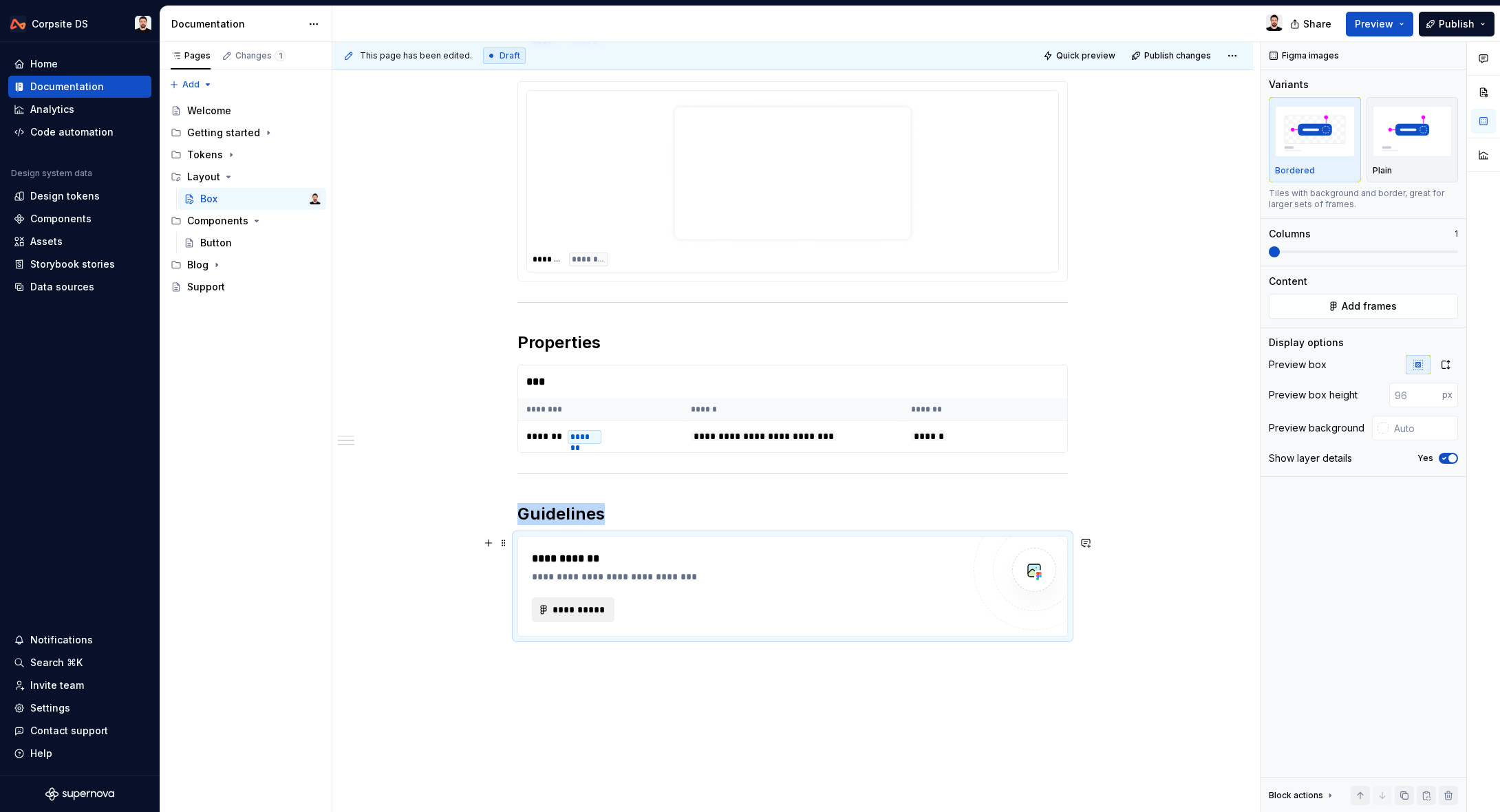
type textarea "*"
click at [588, 609] on span "**********" at bounding box center [578, 610] width 53 height 14
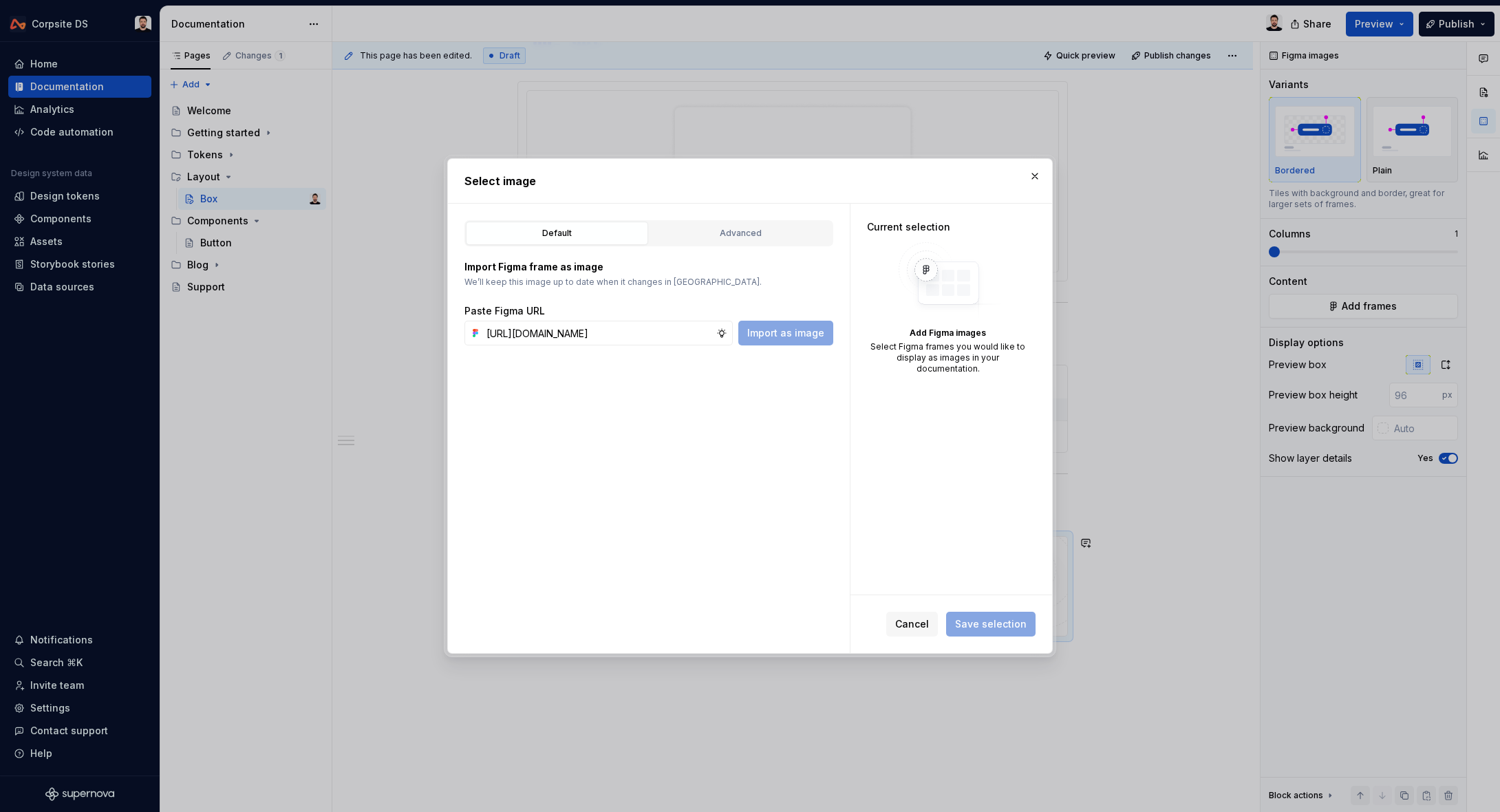
scroll to position [0, 406]
type input "[URL][DOMAIN_NAME]"
click at [750, 234] on div "Advanced" at bounding box center [741, 233] width 173 height 14
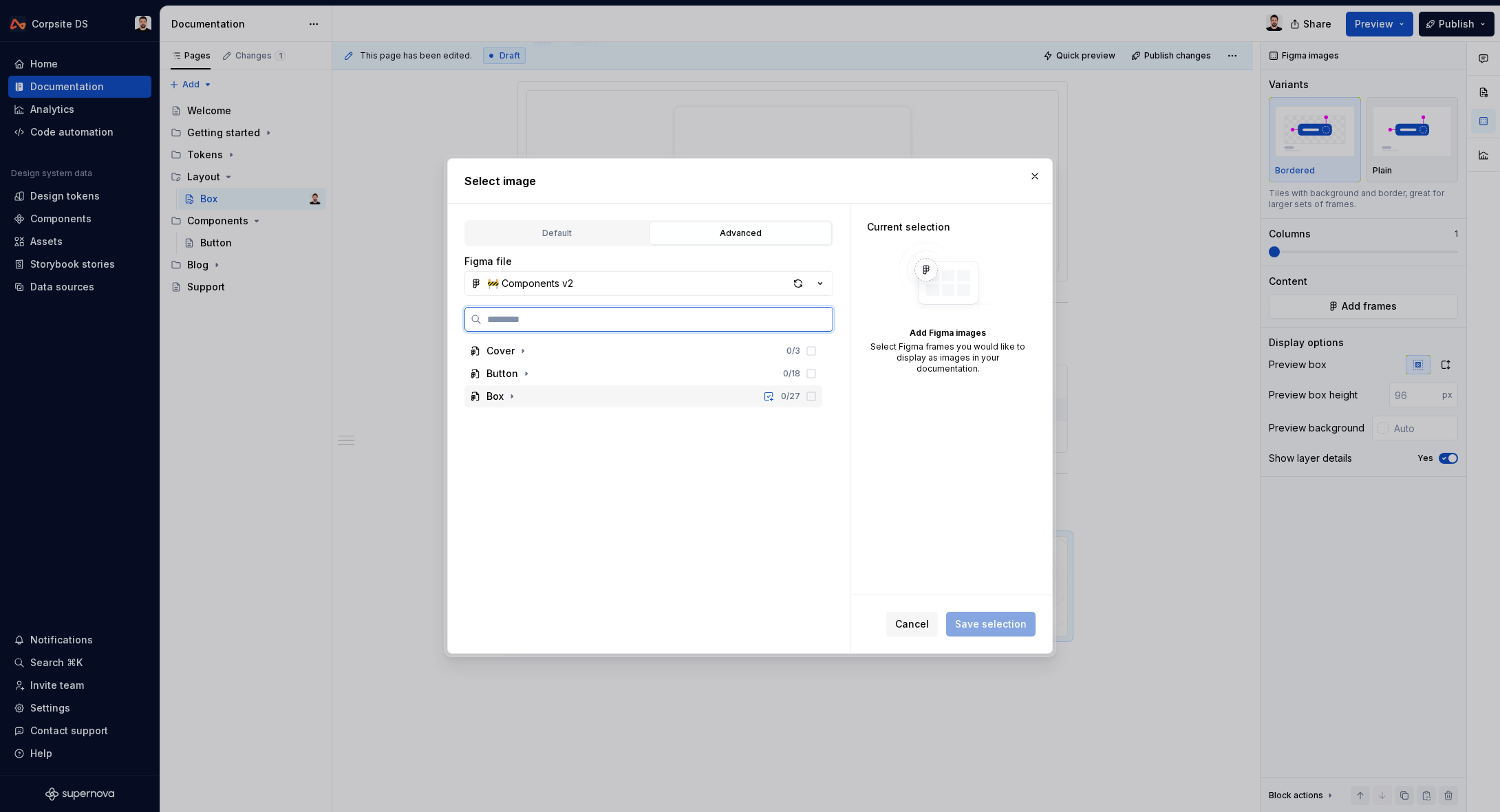
click at [578, 397] on div "Box 0 / 27" at bounding box center [643, 396] width 358 height 22
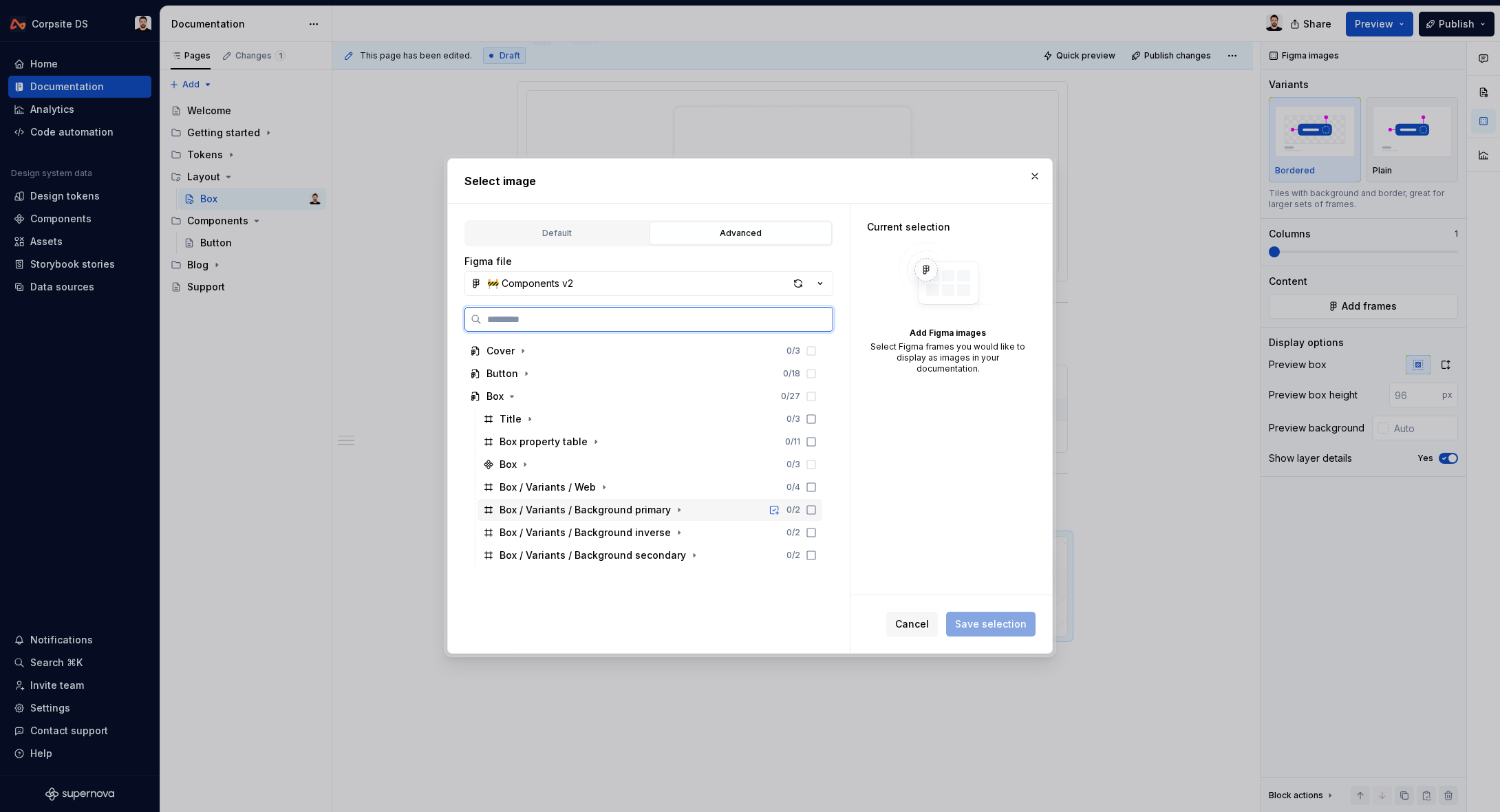
click at [817, 510] on icon at bounding box center [810, 509] width 11 height 11
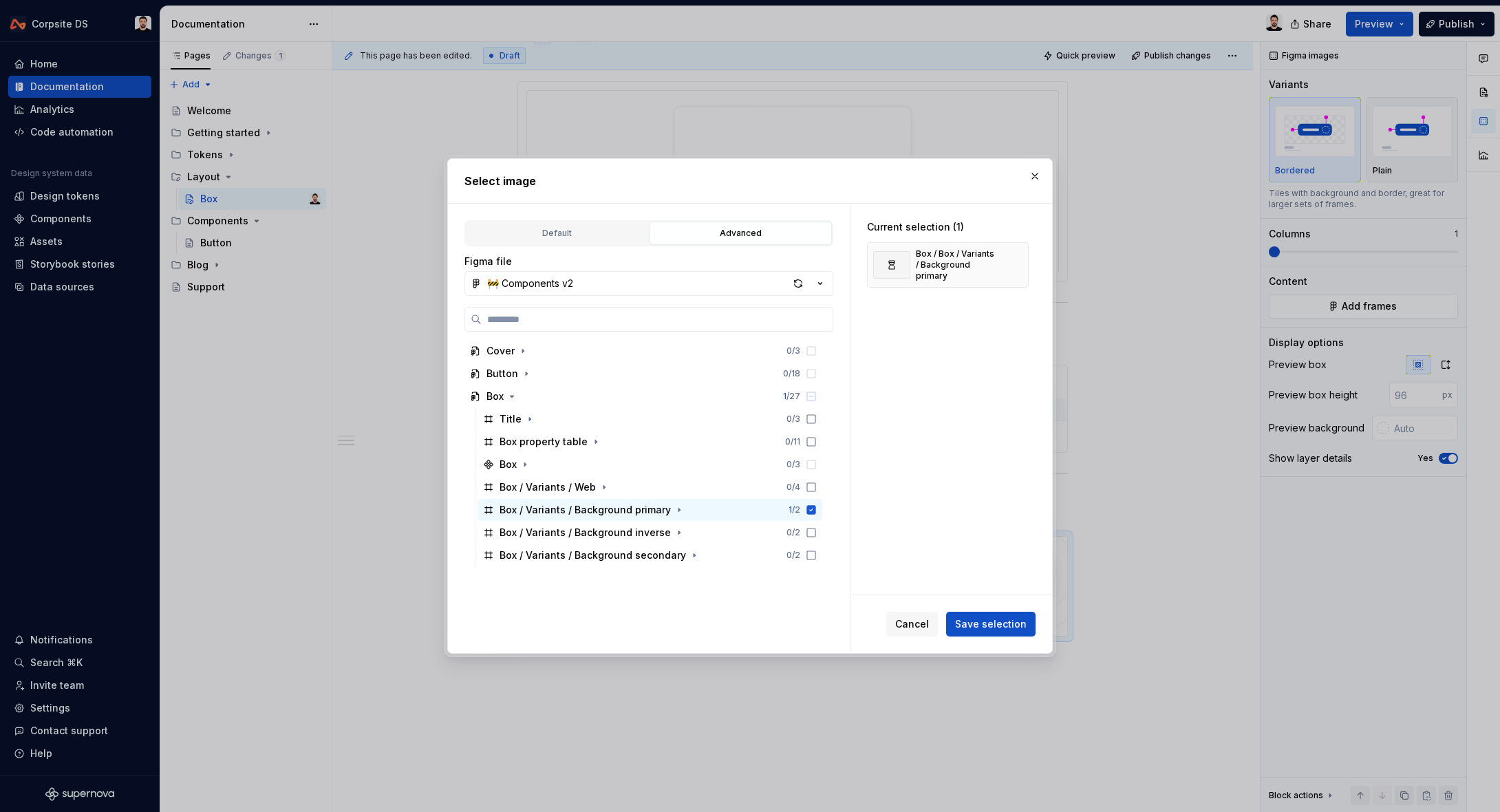
click at [989, 619] on span "Save selection" at bounding box center [991, 624] width 72 height 14
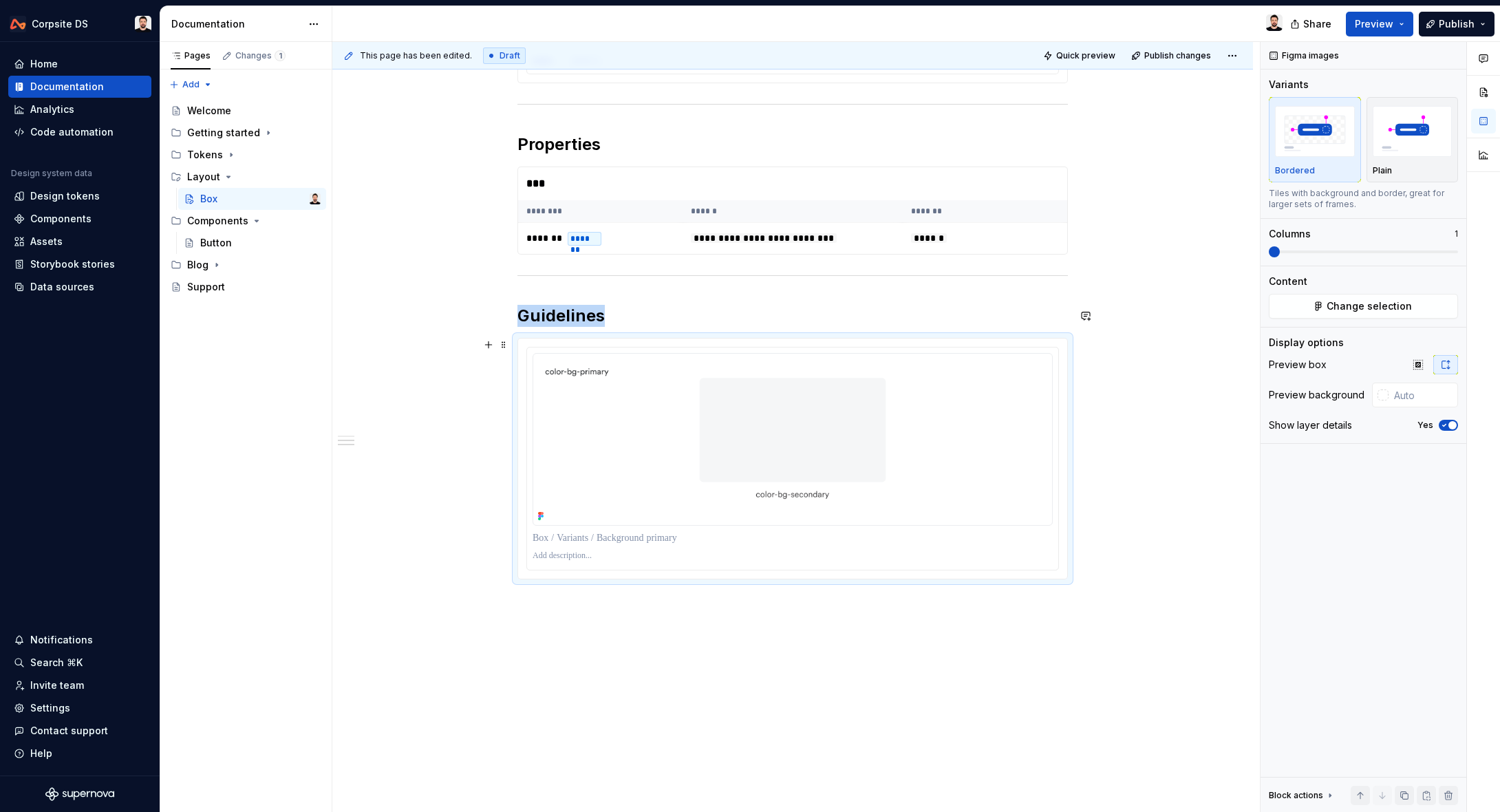
scroll to position [868, 0]
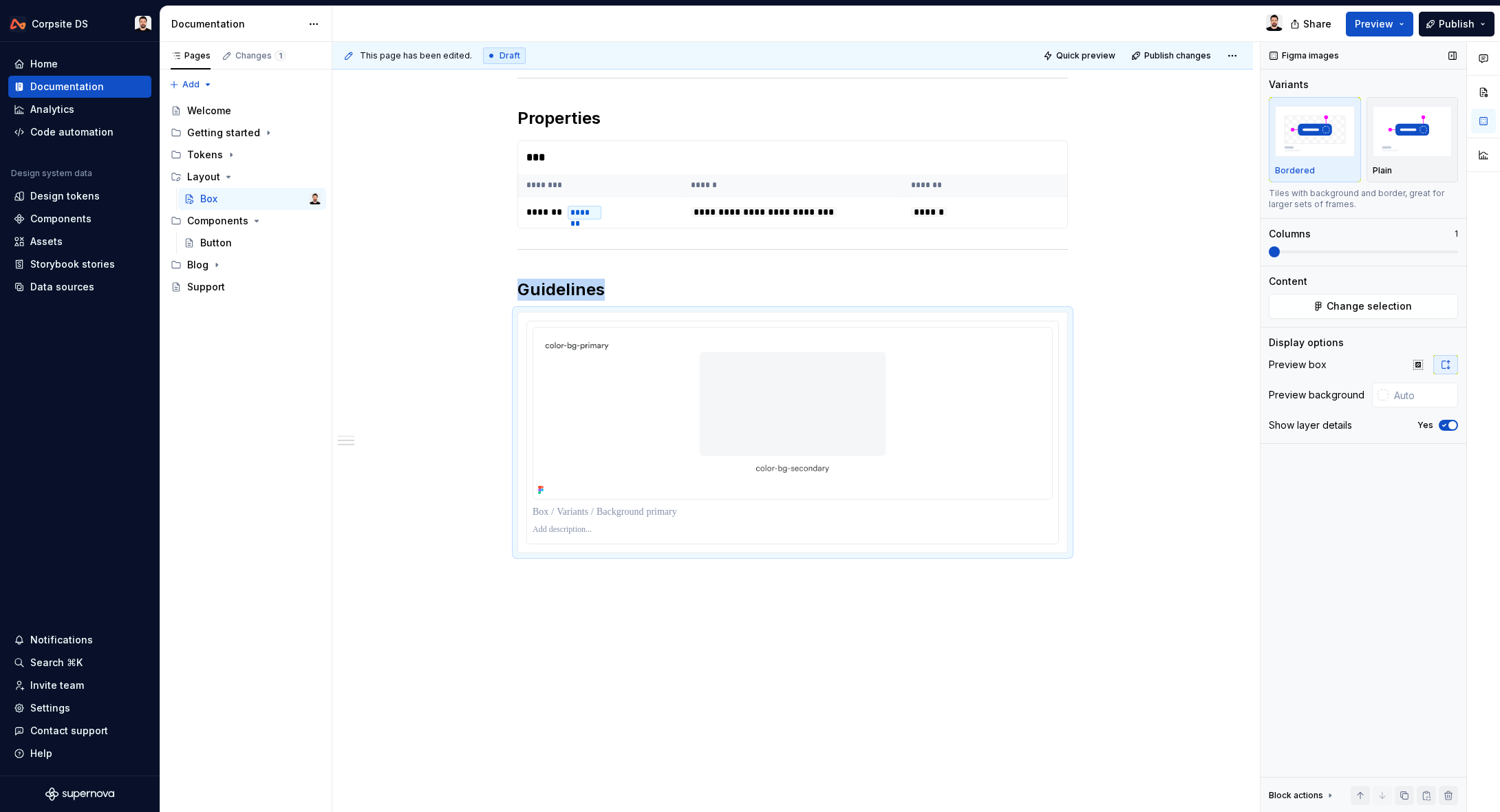
click at [1447, 426] on icon "button" at bounding box center [1444, 425] width 11 height 8
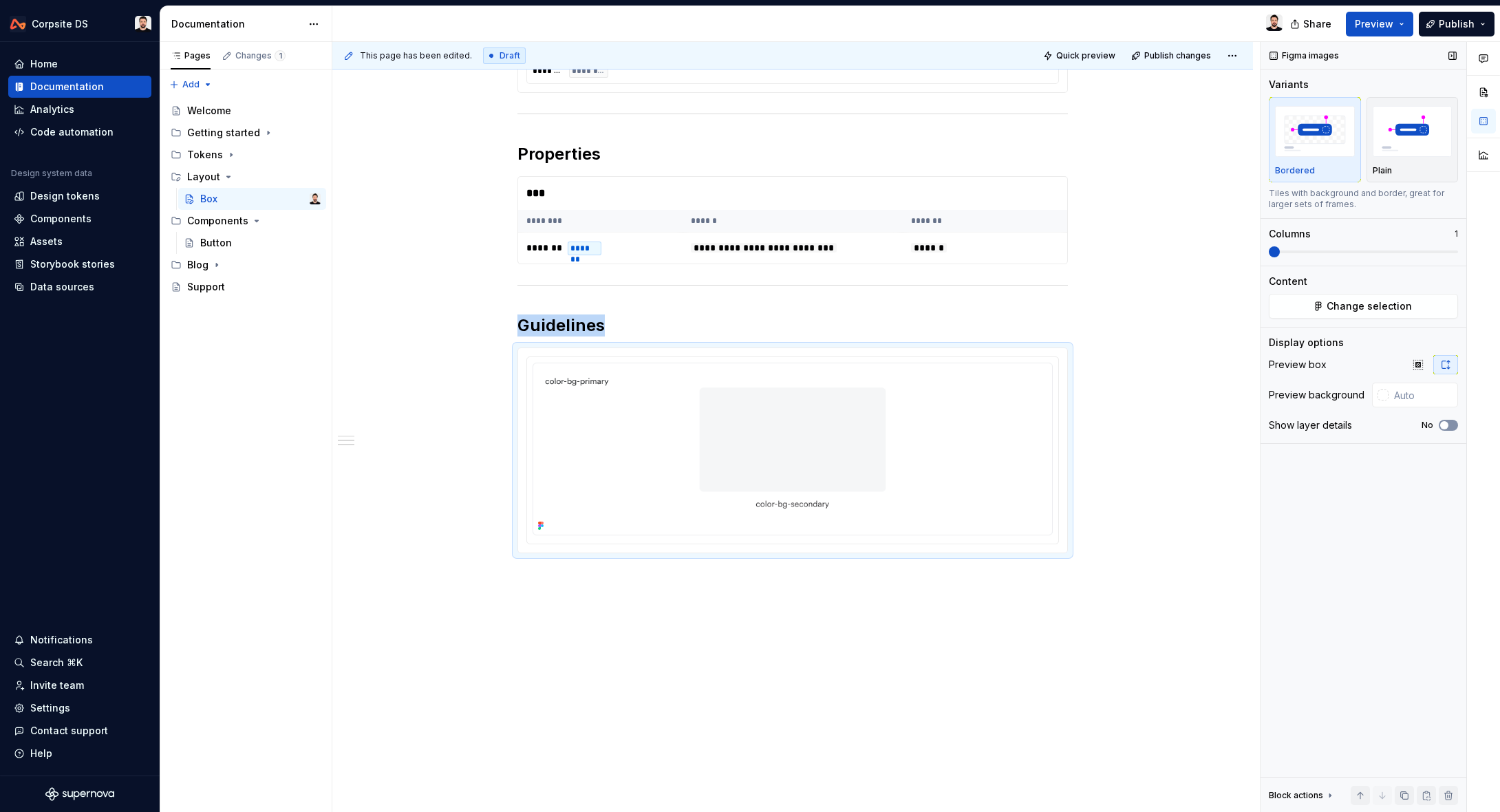
click at [1447, 426] on span "button" at bounding box center [1445, 425] width 8 height 8
click at [1447, 426] on icon "button" at bounding box center [1444, 425] width 11 height 8
click at [1447, 426] on span "button" at bounding box center [1445, 425] width 8 height 8
click at [1447, 426] on icon "button" at bounding box center [1444, 425] width 11 height 8
click at [882, 586] on div "**********" at bounding box center [792, 108] width 921 height 1411
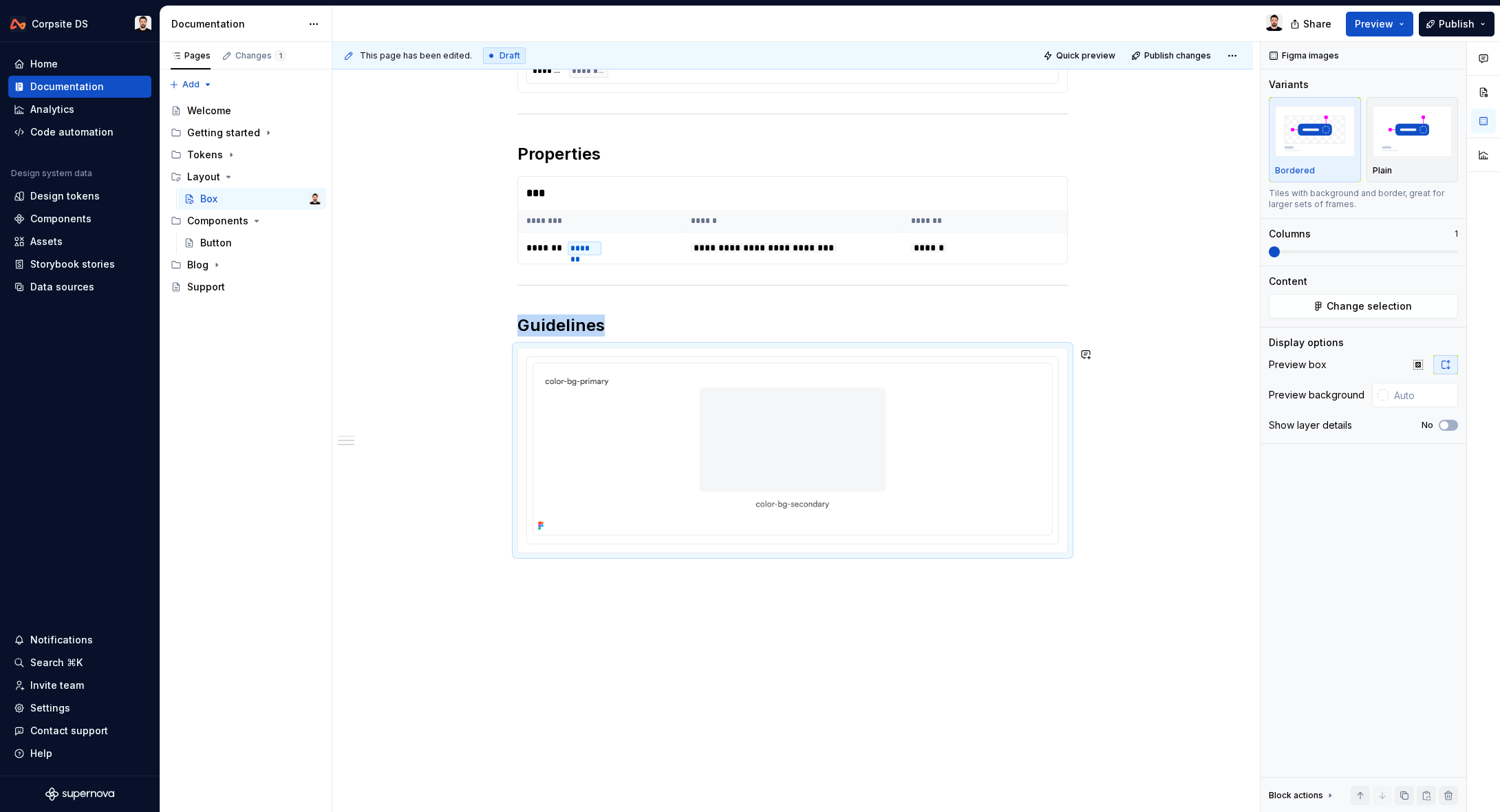
click at [759, 601] on div "**********" at bounding box center [792, 108] width 921 height 1411
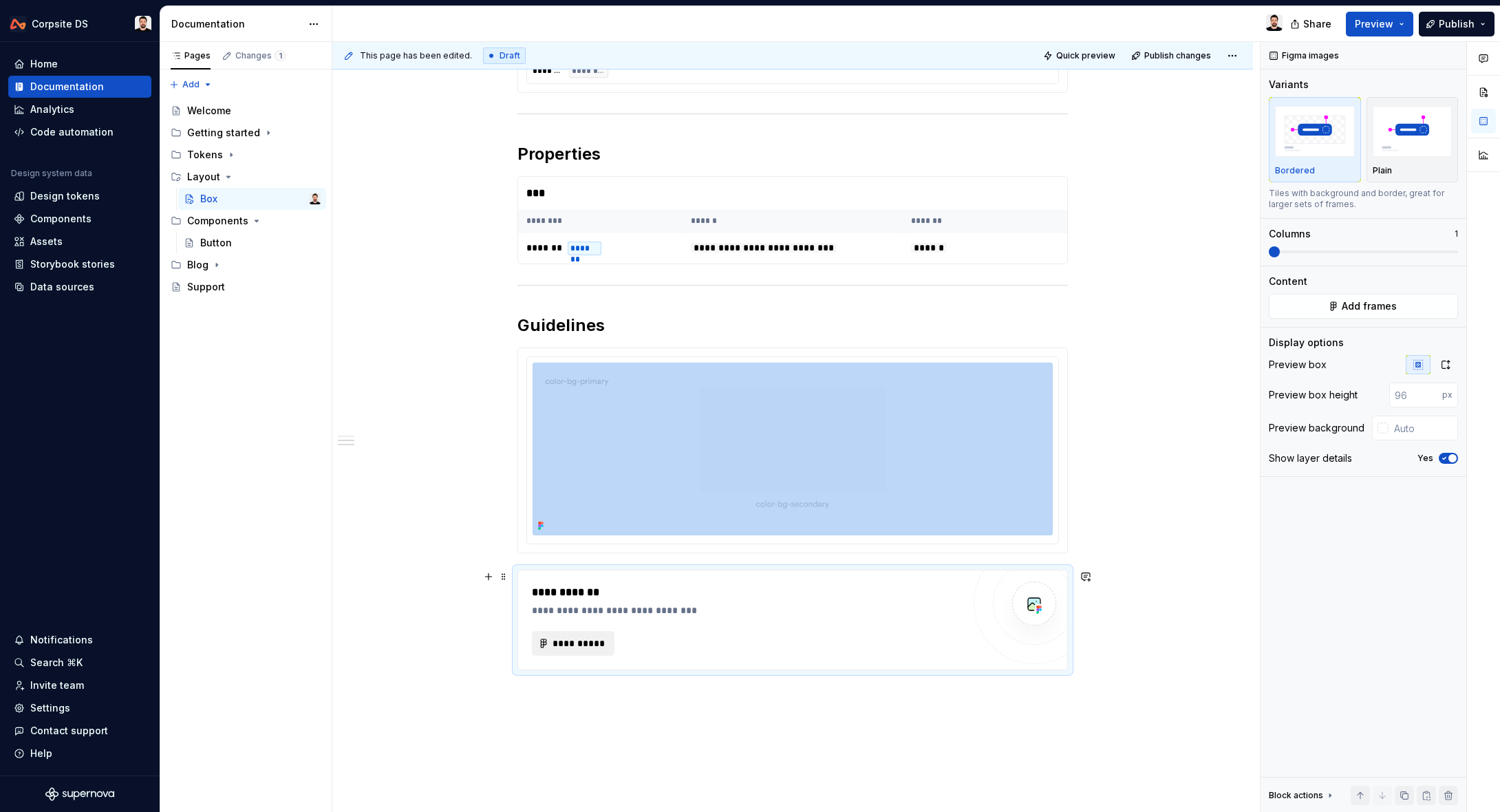
click at [598, 641] on span "**********" at bounding box center [578, 643] width 53 height 14
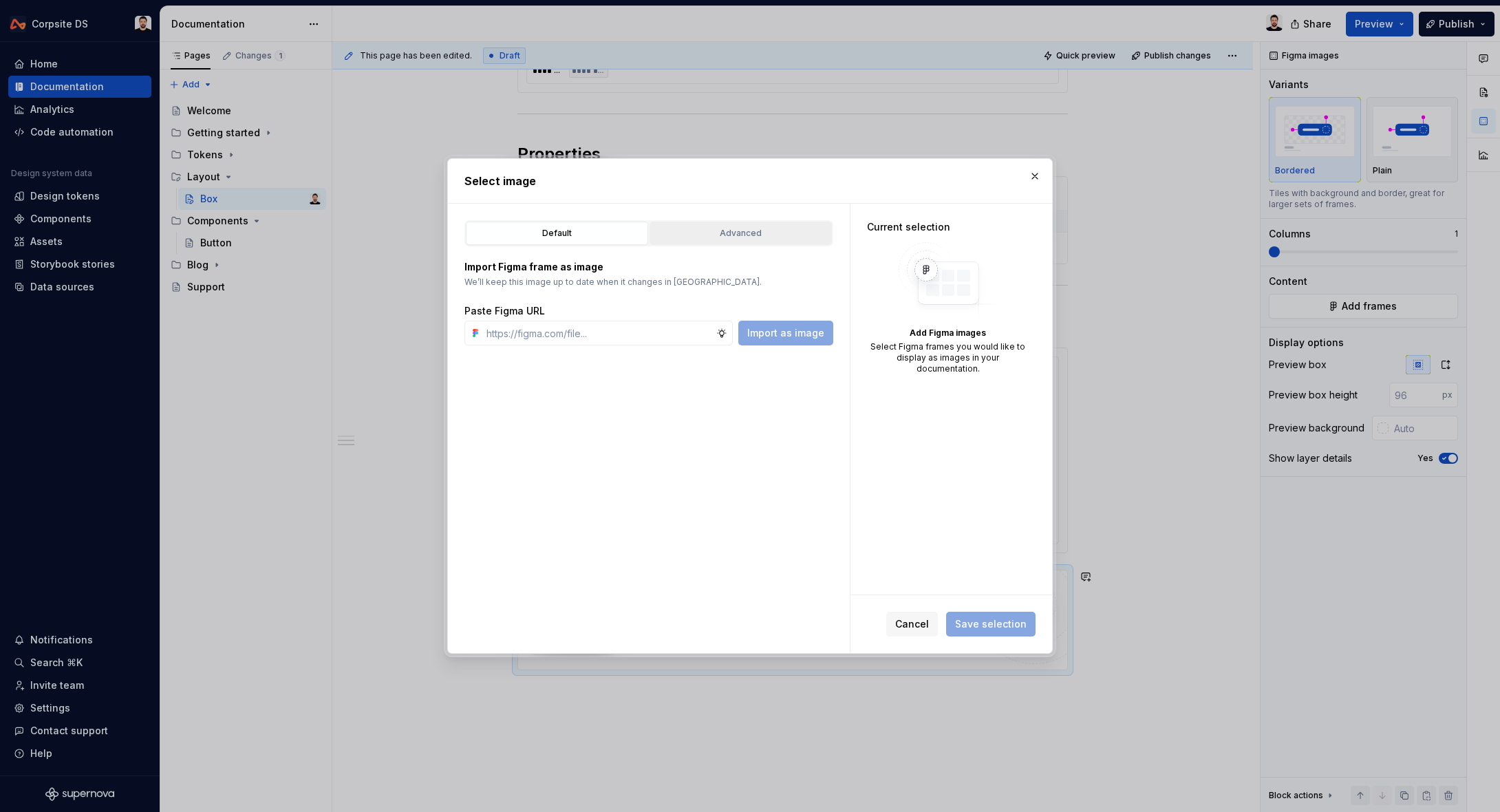
click at [715, 237] on div "Advanced" at bounding box center [741, 233] width 173 height 14
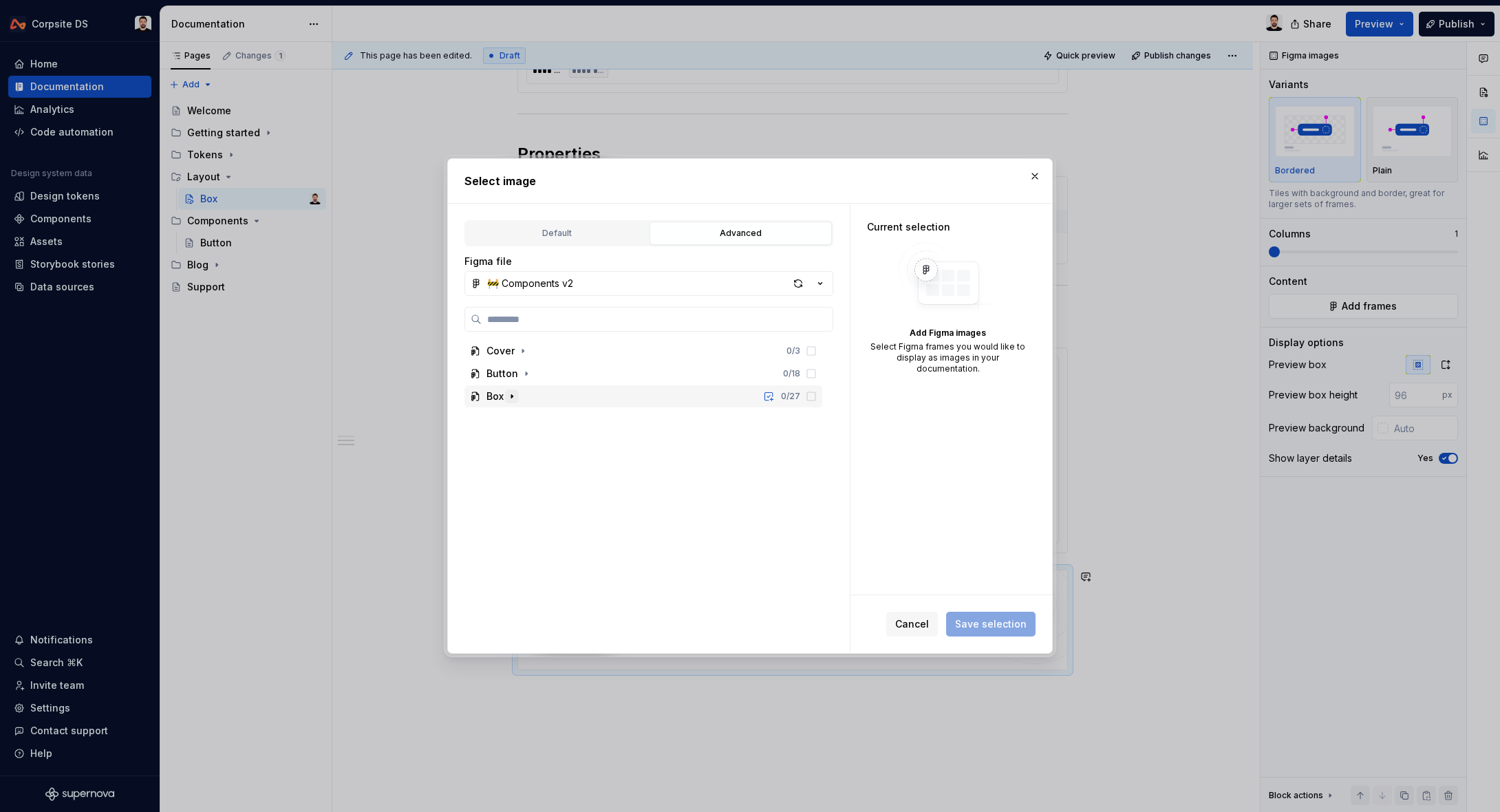
click at [514, 398] on icon "button" at bounding box center [512, 396] width 11 height 11
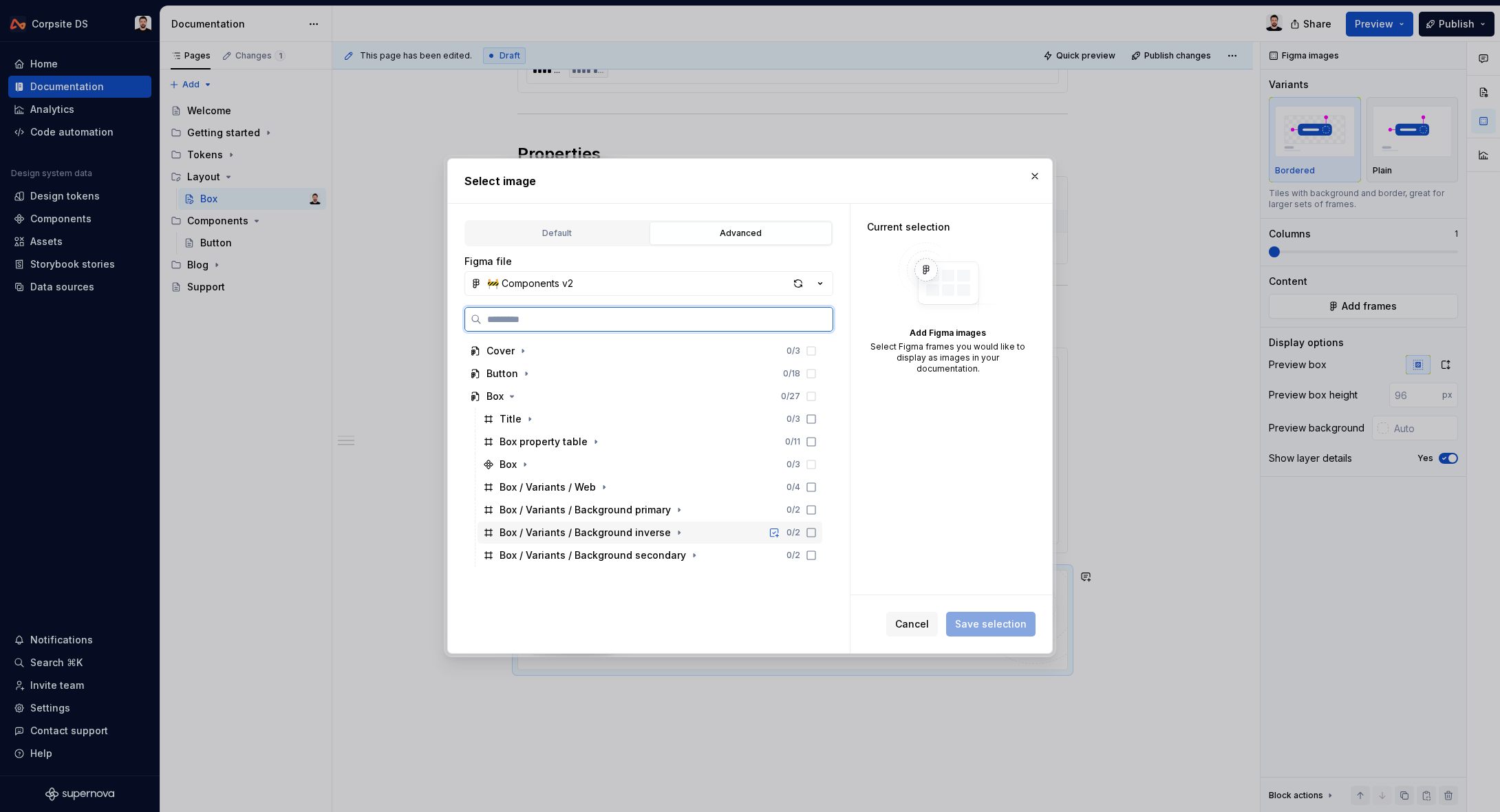
click at [817, 535] on icon at bounding box center [810, 532] width 11 height 11
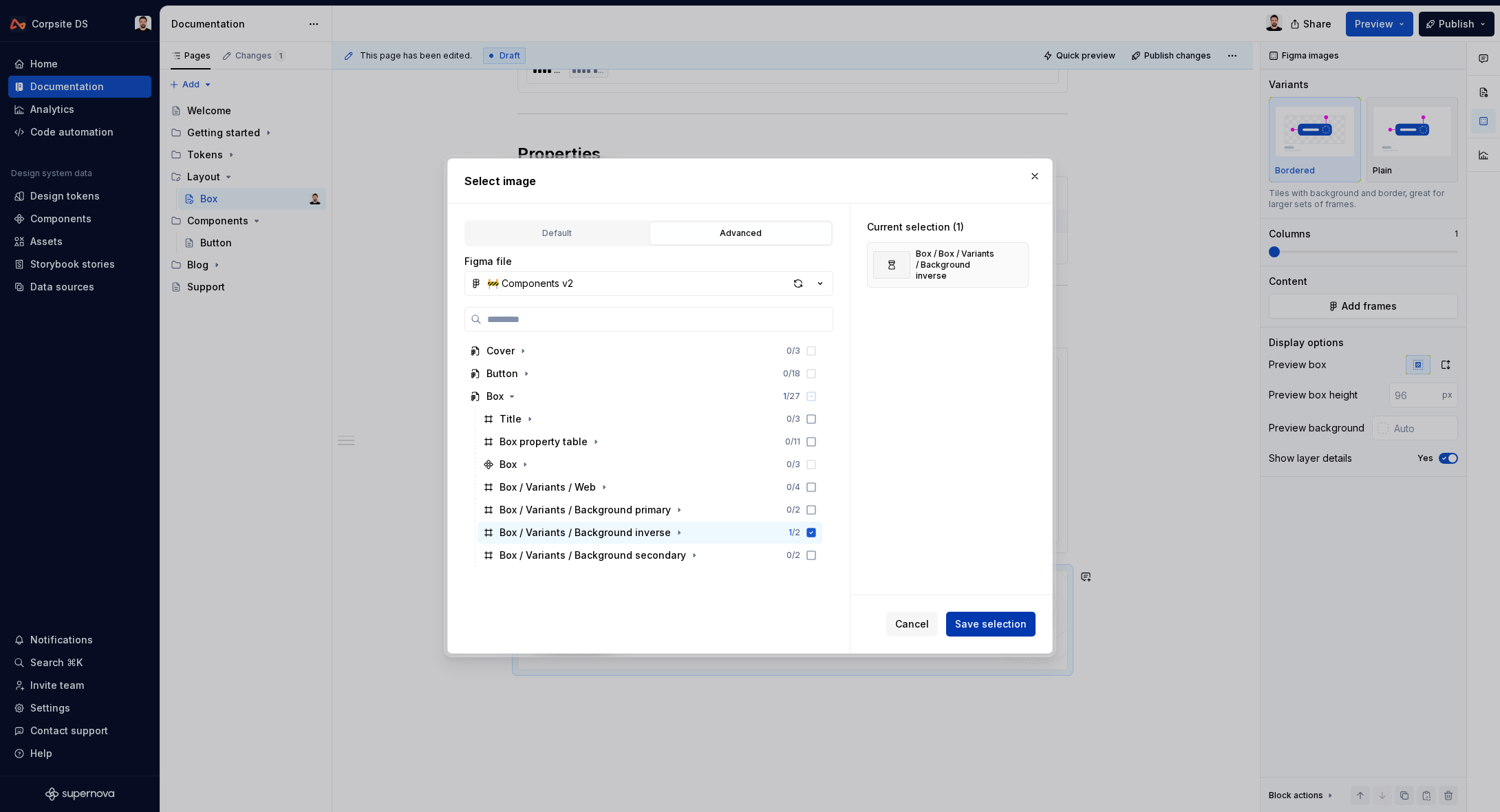
click at [969, 625] on span "Save selection" at bounding box center [991, 624] width 72 height 14
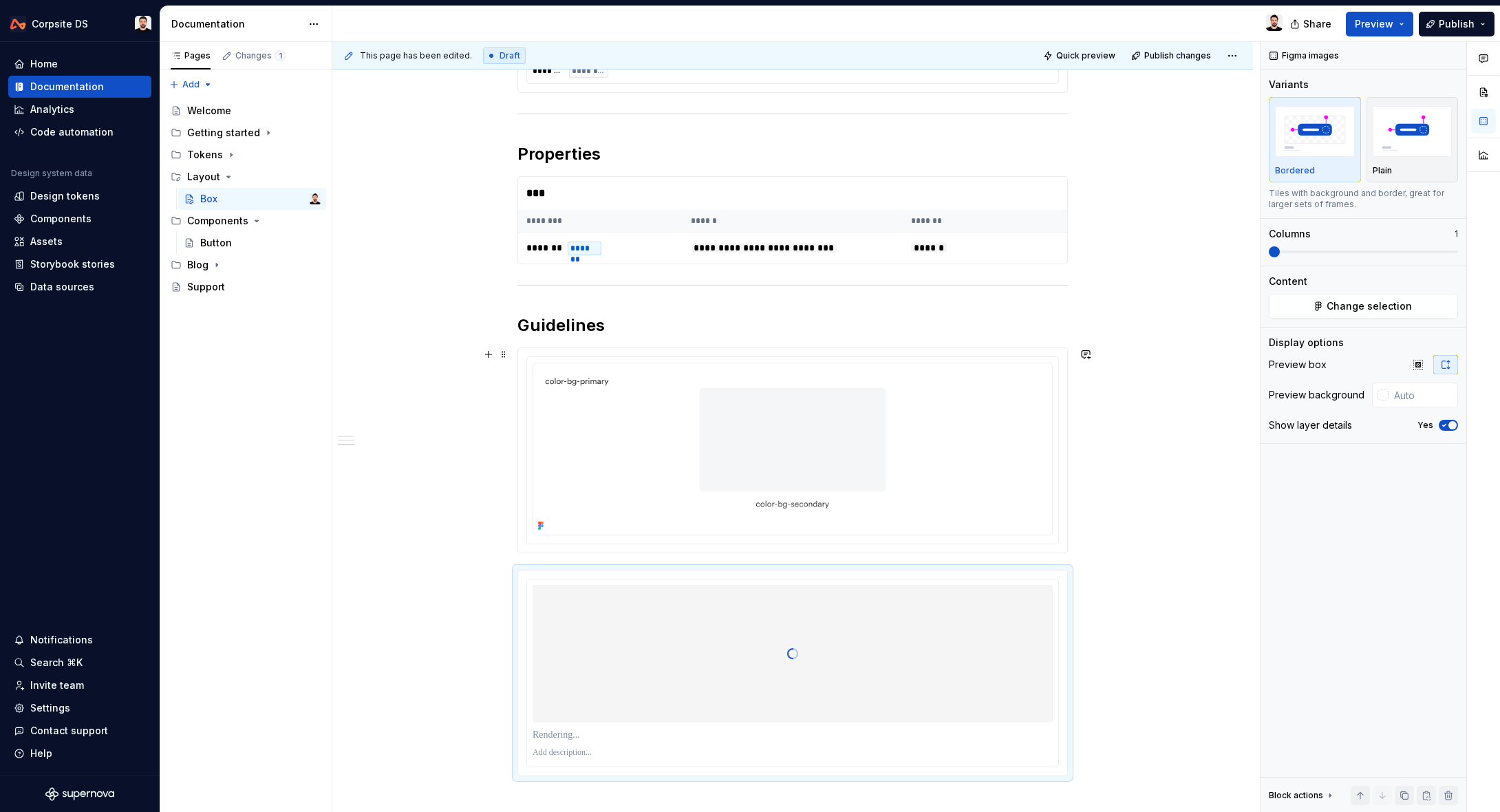
scroll to position [1056, 0]
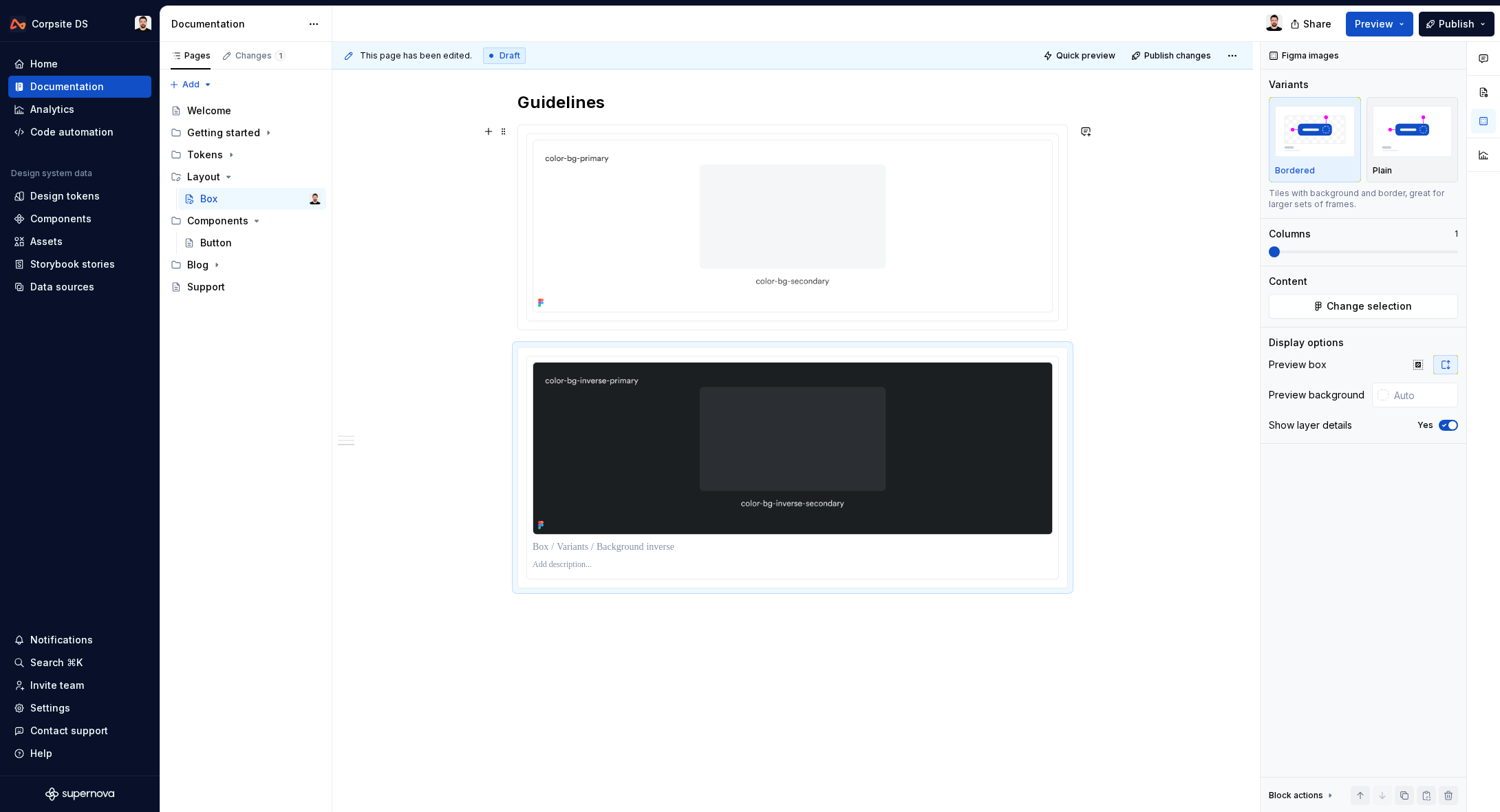
scroll to position [1091, 0]
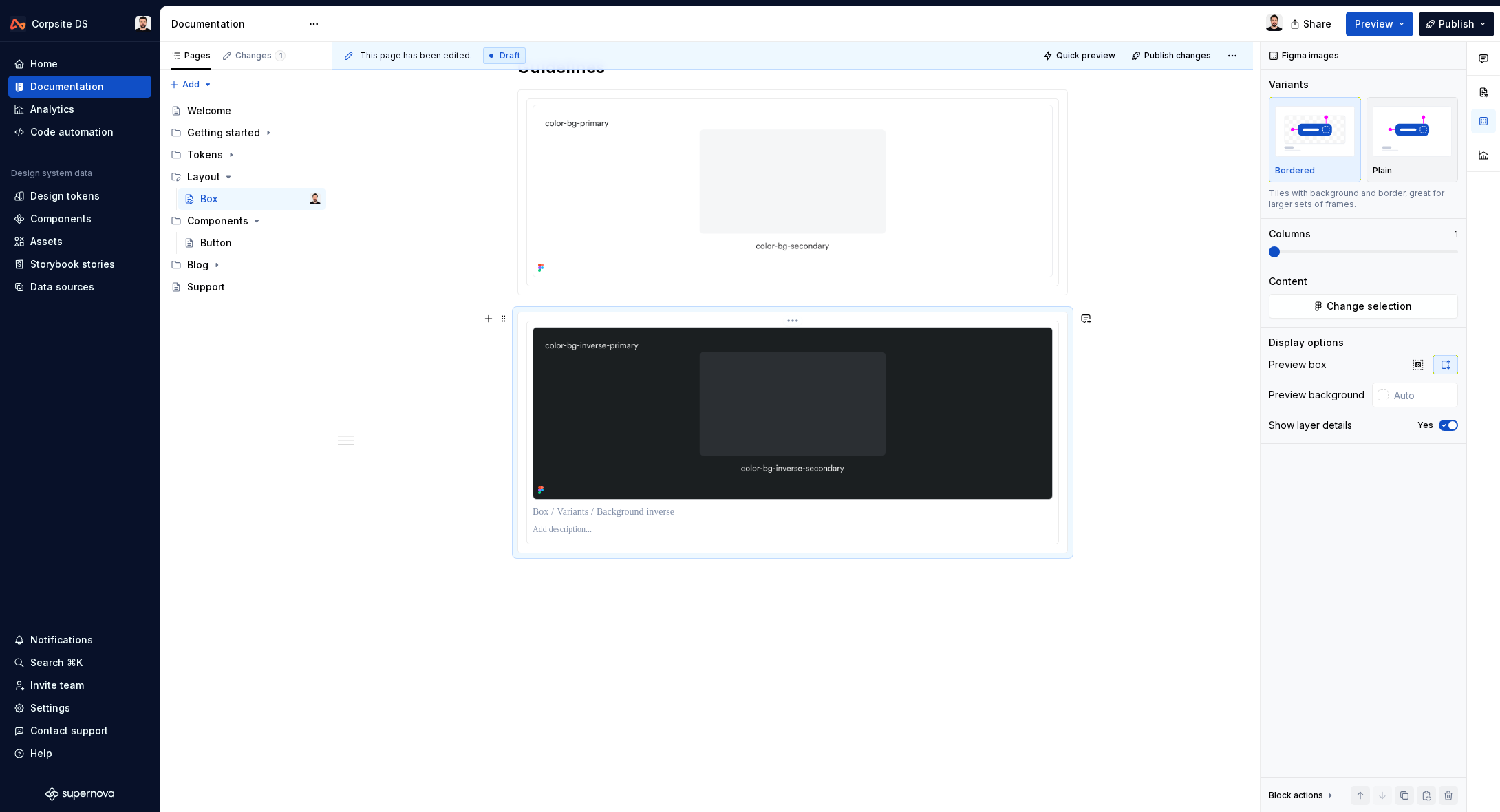
click at [923, 490] on img at bounding box center [792, 413] width 520 height 173
click at [1447, 425] on icon "button" at bounding box center [1444, 425] width 11 height 8
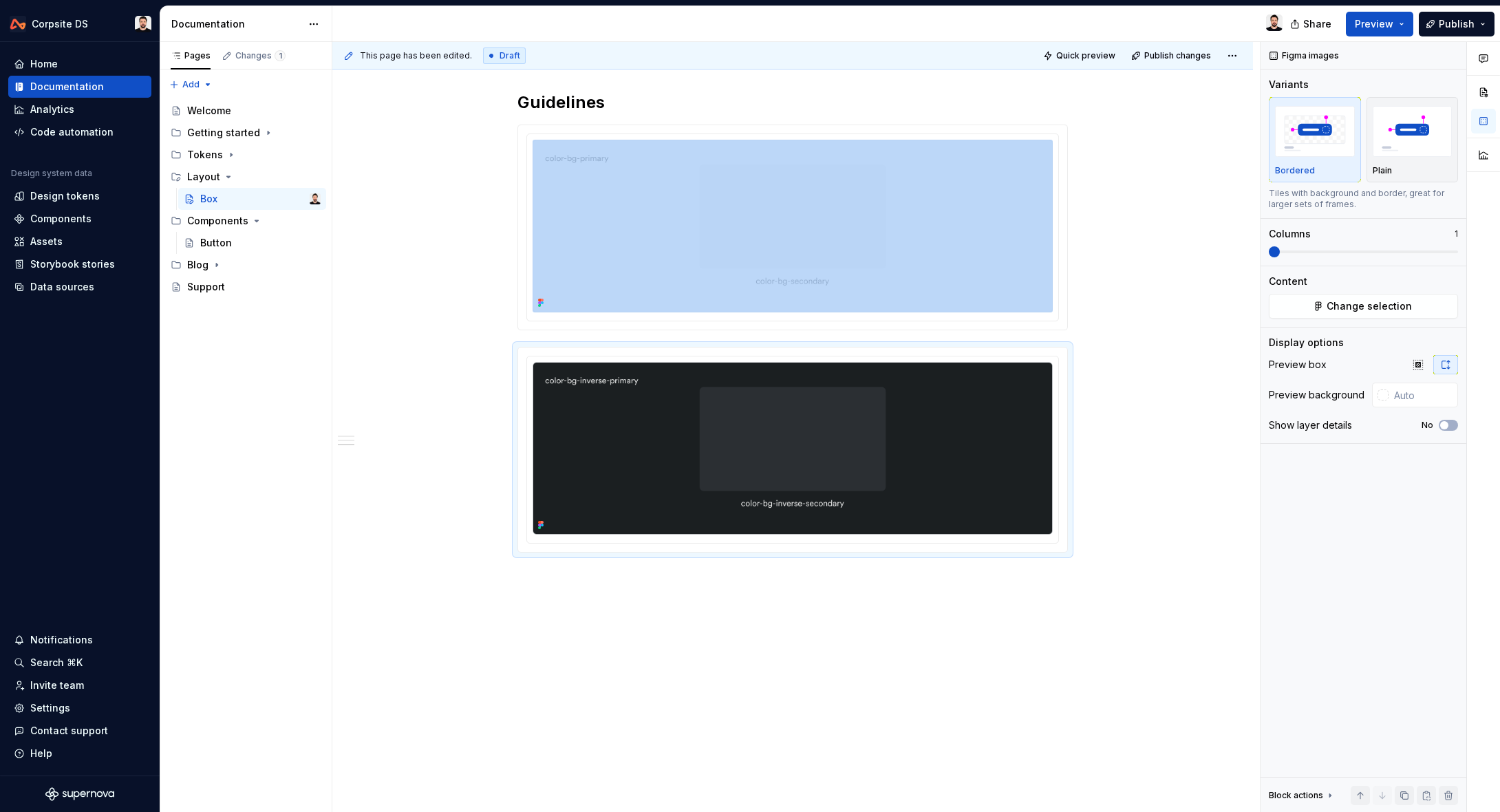
scroll to position [1055, 0]
click at [698, 620] on div "**********" at bounding box center [796, 427] width 927 height 771
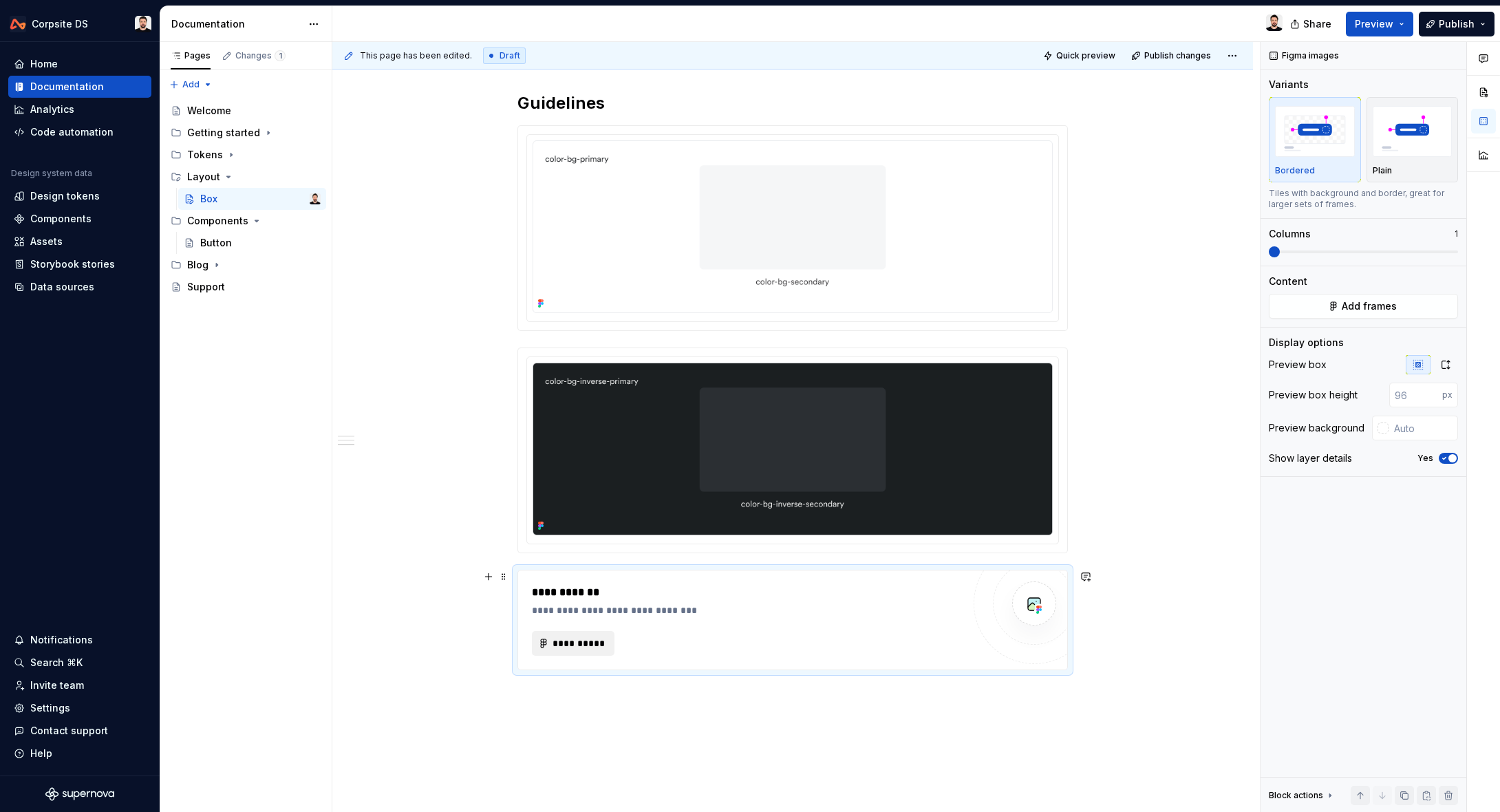
click at [599, 633] on button "**********" at bounding box center [574, 643] width 82 height 25
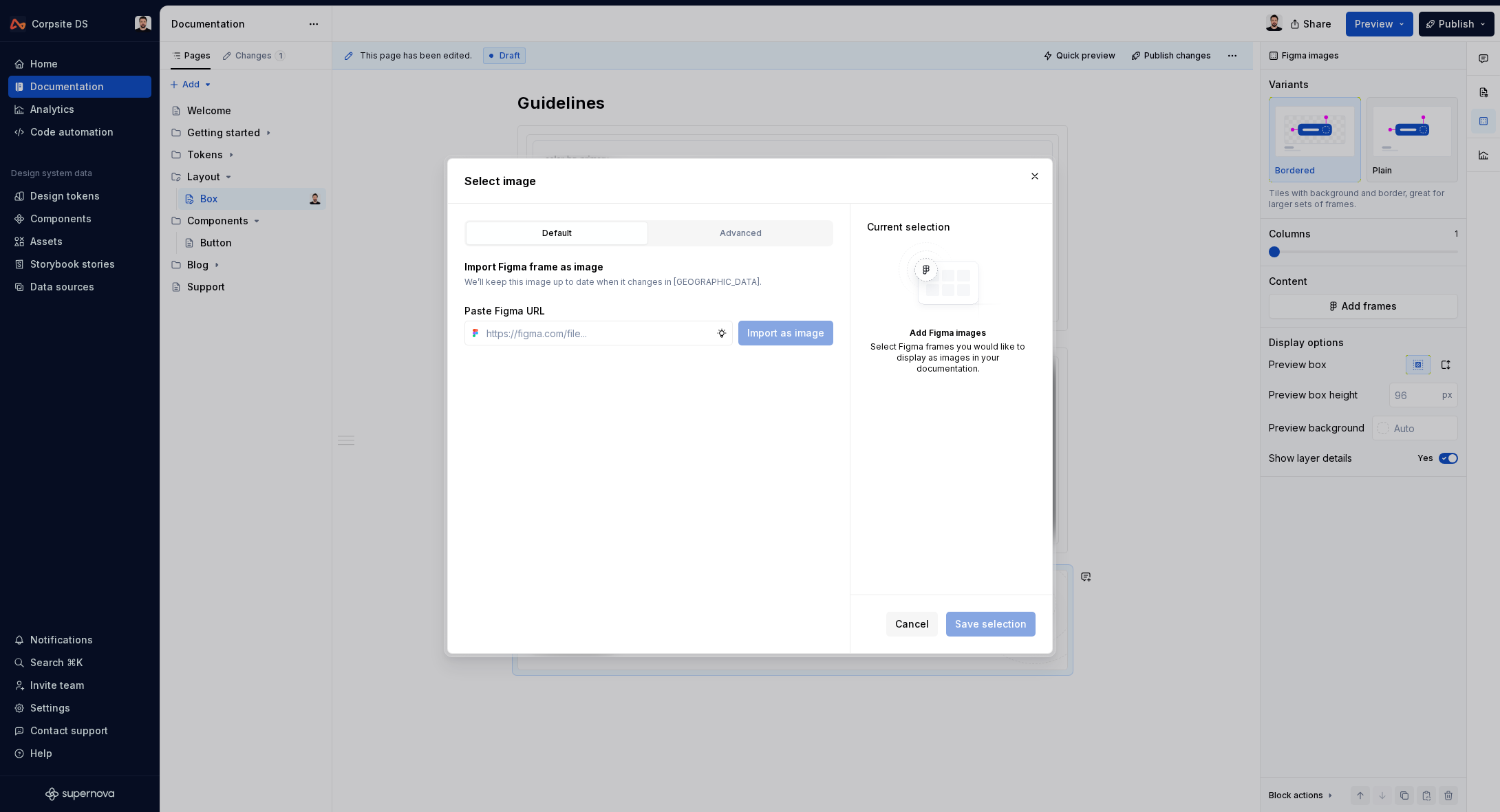
click at [730, 216] on div "Default Advanced Import Figma frame as image We’ll keep this image up to date w…" at bounding box center [648, 429] width 402 height 449
click at [725, 226] on div "Advanced" at bounding box center [741, 233] width 173 height 14
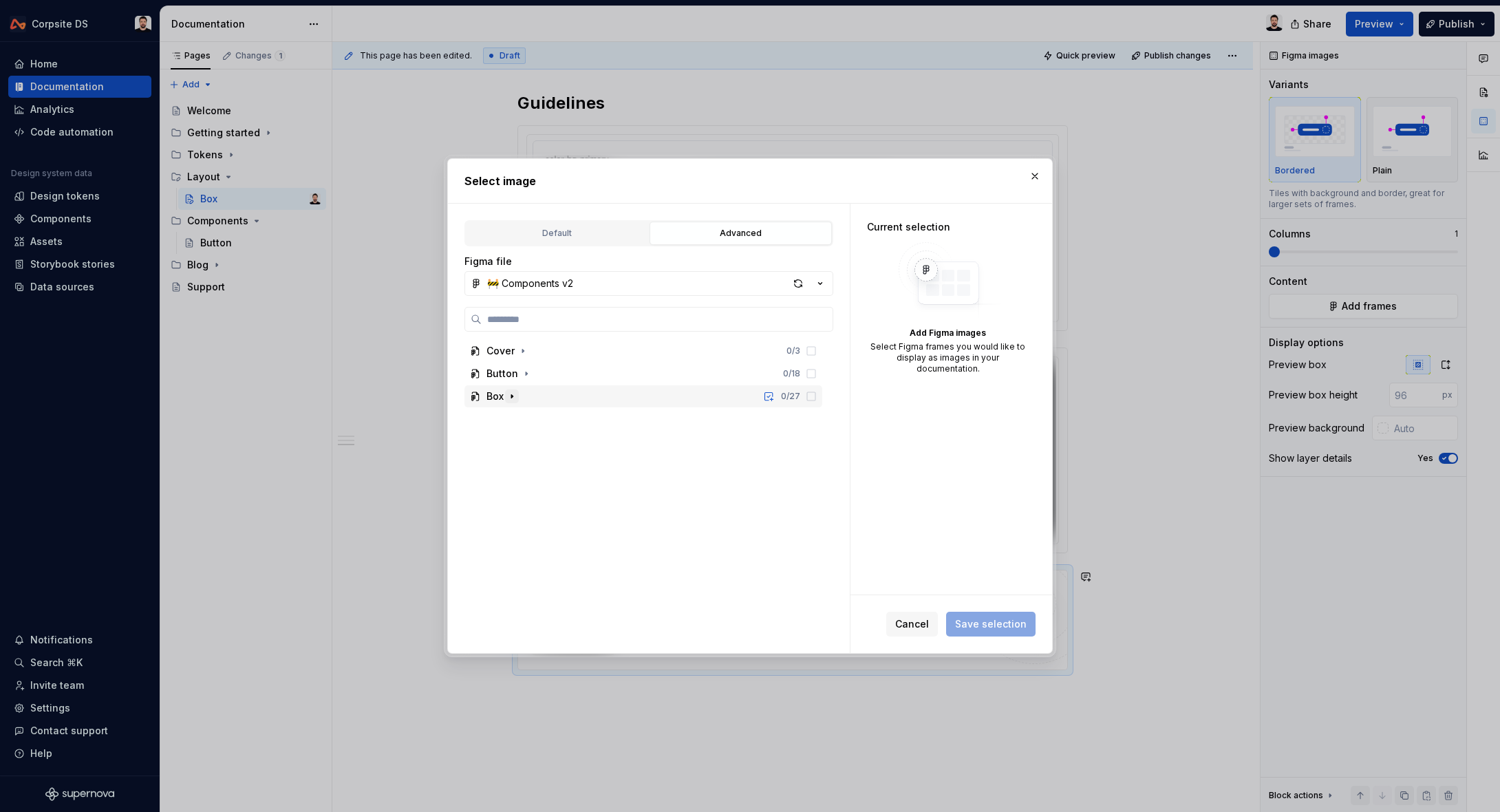
click at [513, 397] on icon "button" at bounding box center [512, 397] width 2 height 3
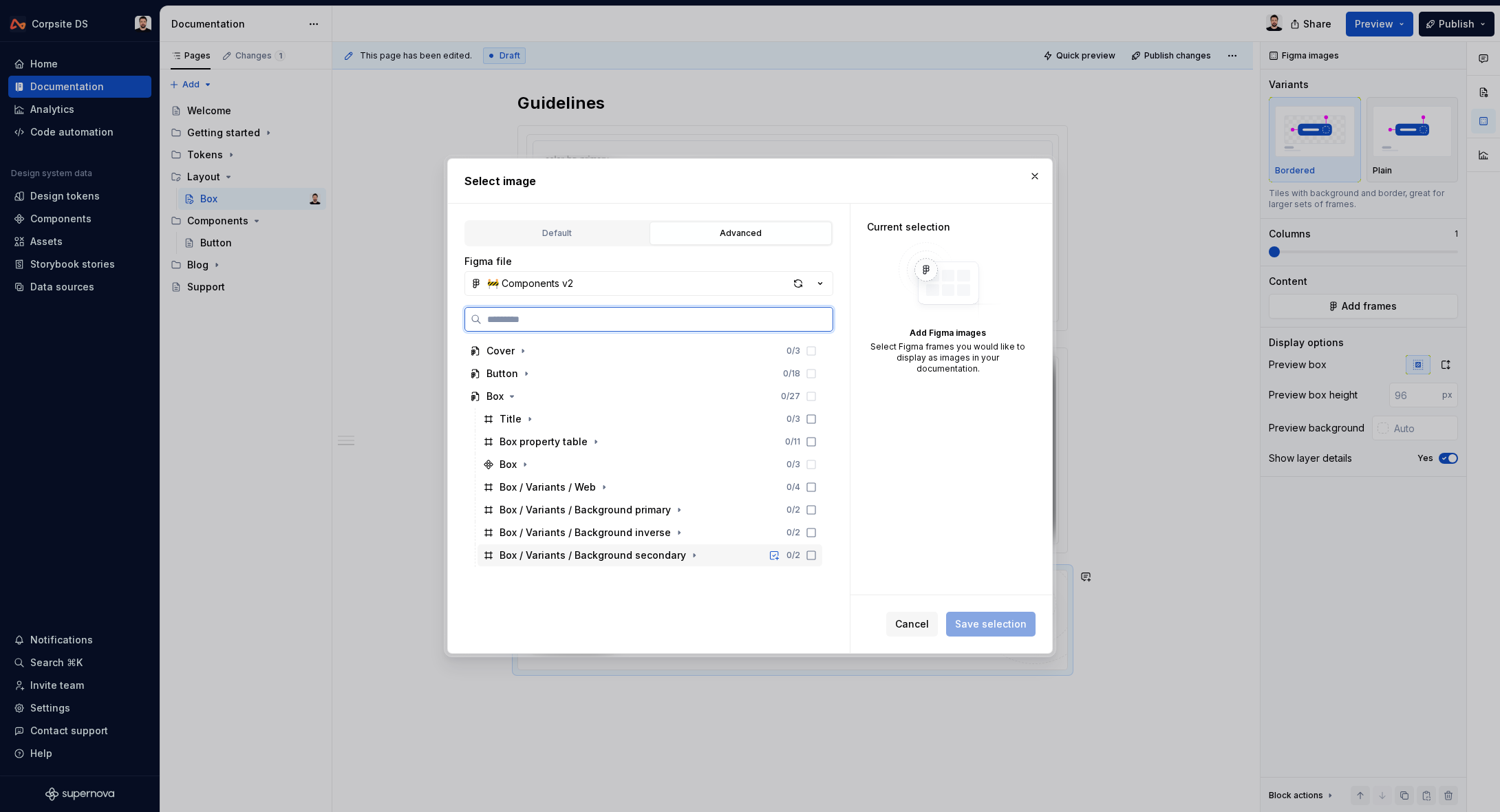
click at [815, 559] on icon at bounding box center [811, 555] width 8 height 8
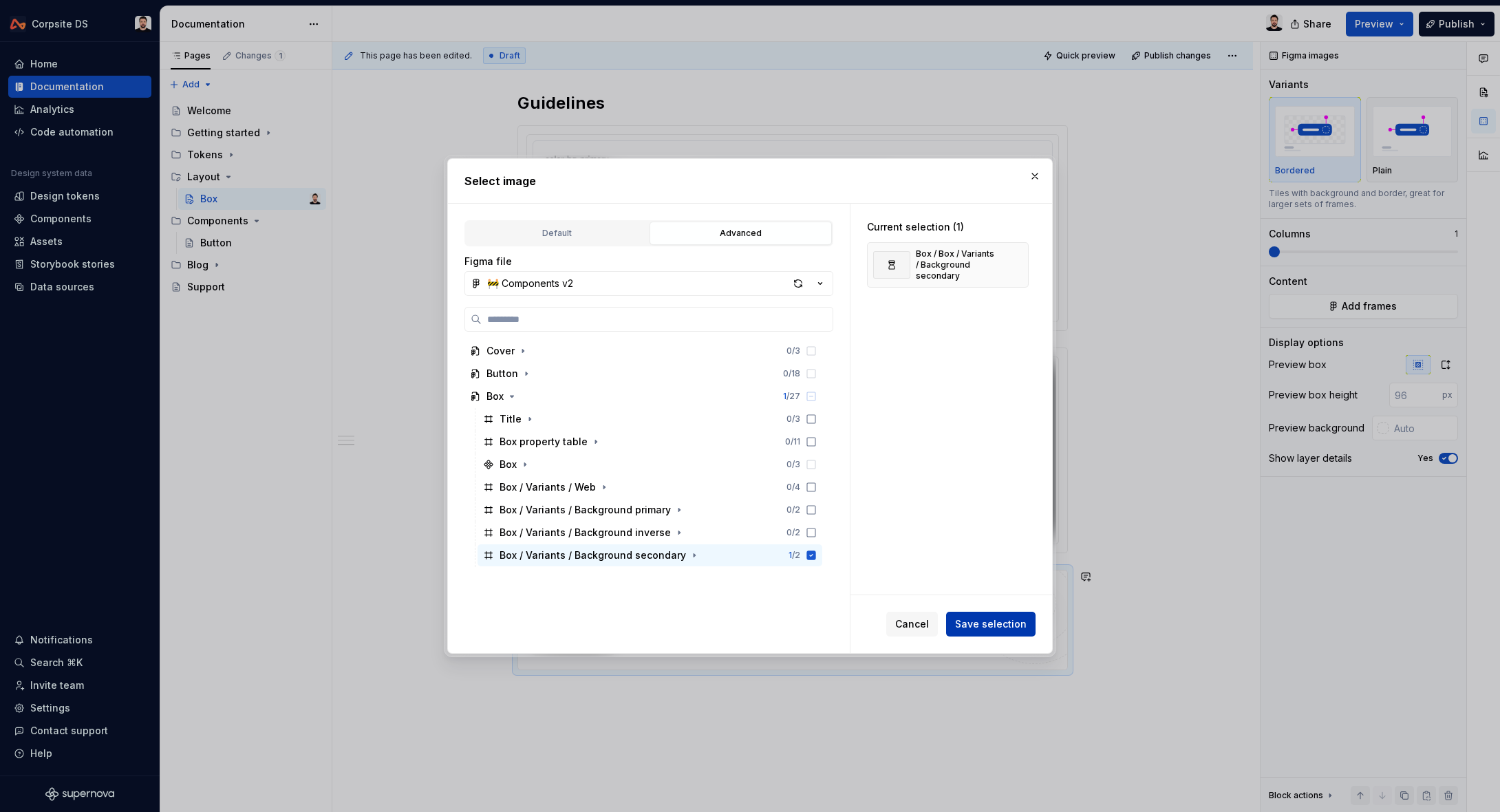
click at [988, 628] on span "Save selection" at bounding box center [991, 624] width 72 height 14
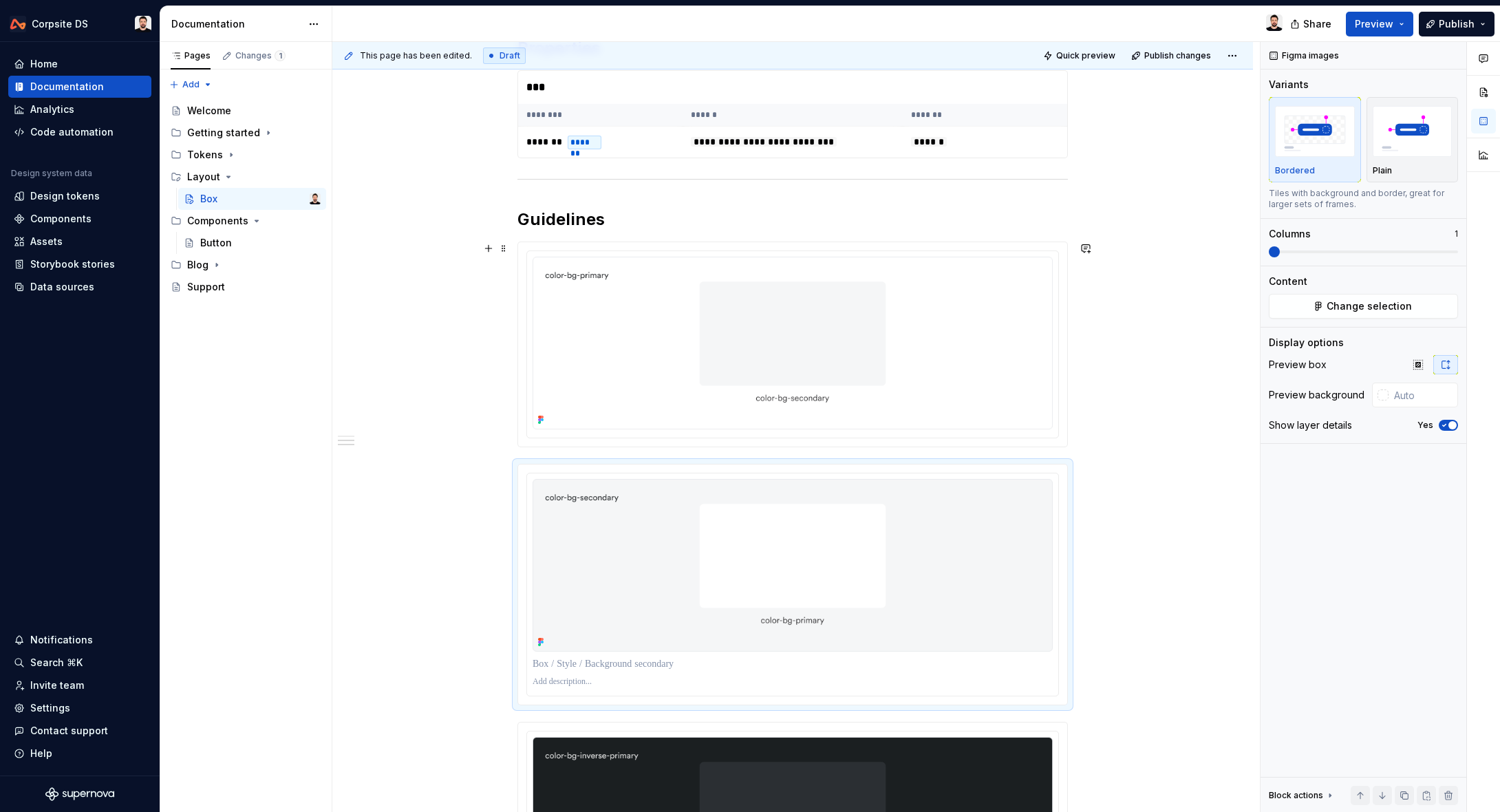
scroll to position [940, 0]
click at [671, 211] on h2 "Guidelines" at bounding box center [792, 217] width 550 height 22
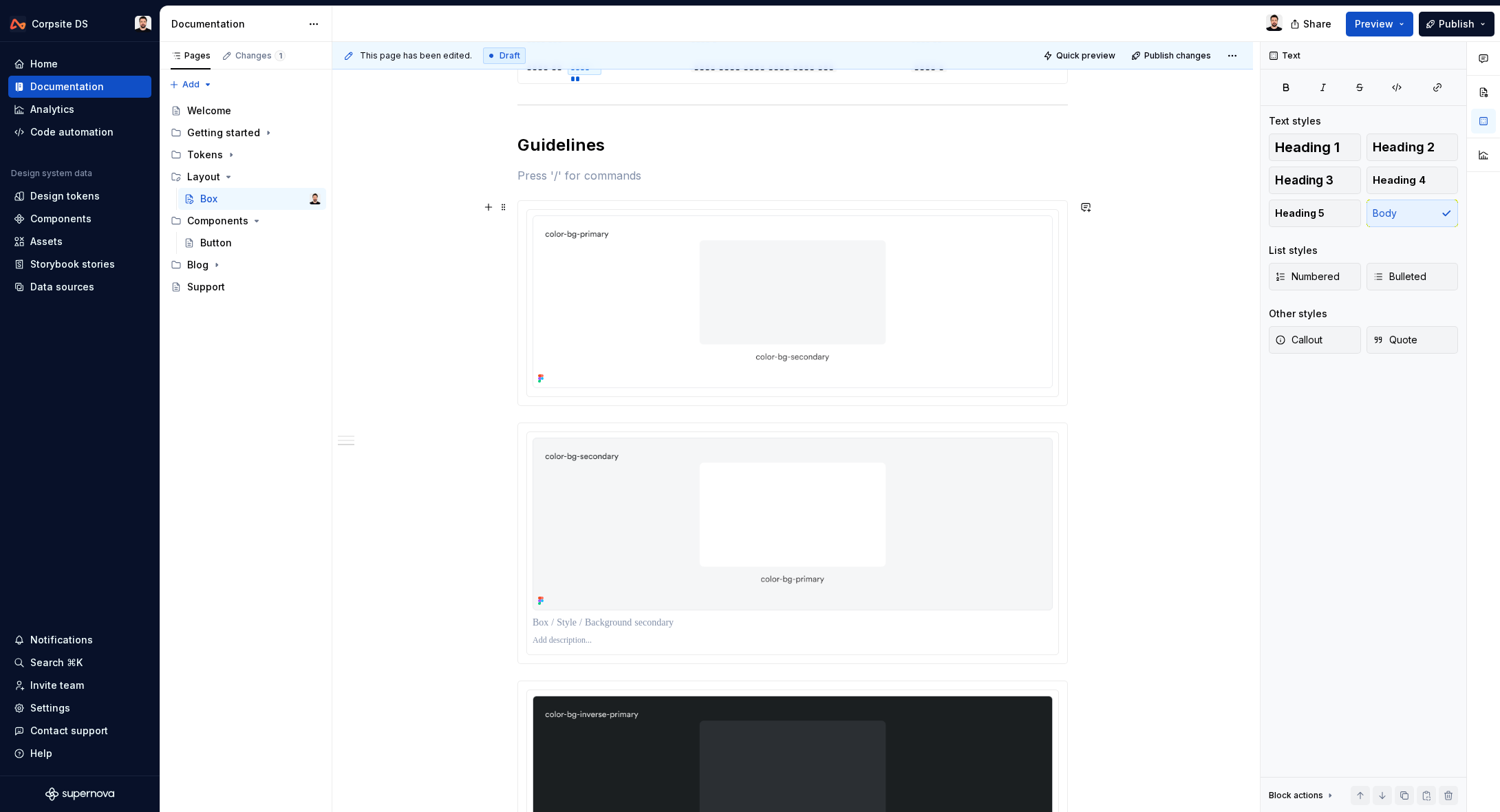
scroll to position [1012, 0]
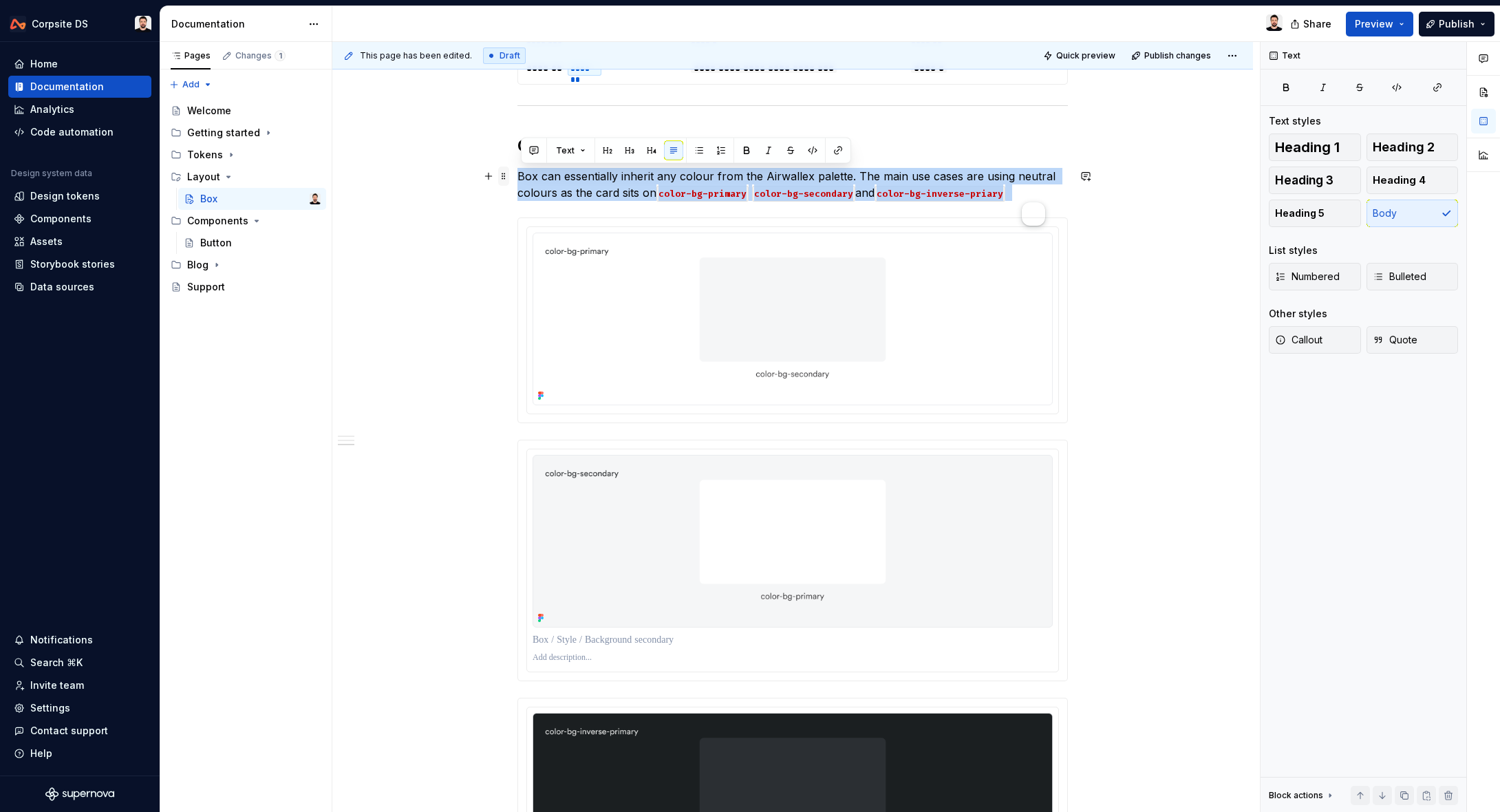
drag, startPoint x: 742, startPoint y: 186, endPoint x: 512, endPoint y: 180, distance: 230.1
click at [518, 180] on div "**********" at bounding box center [792, 88] width 550 height 1663
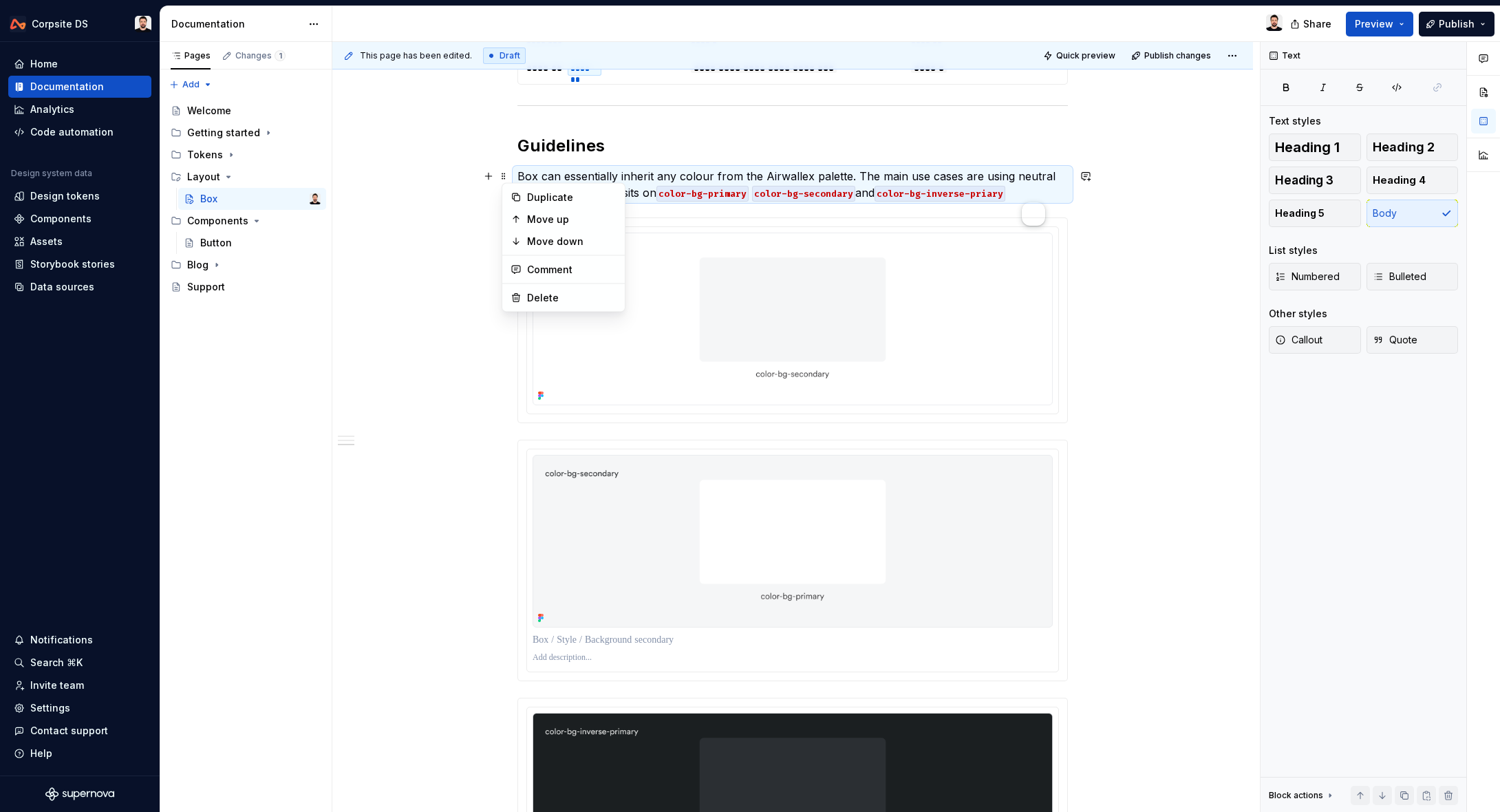
click at [687, 217] on div at bounding box center [792, 320] width 550 height 206
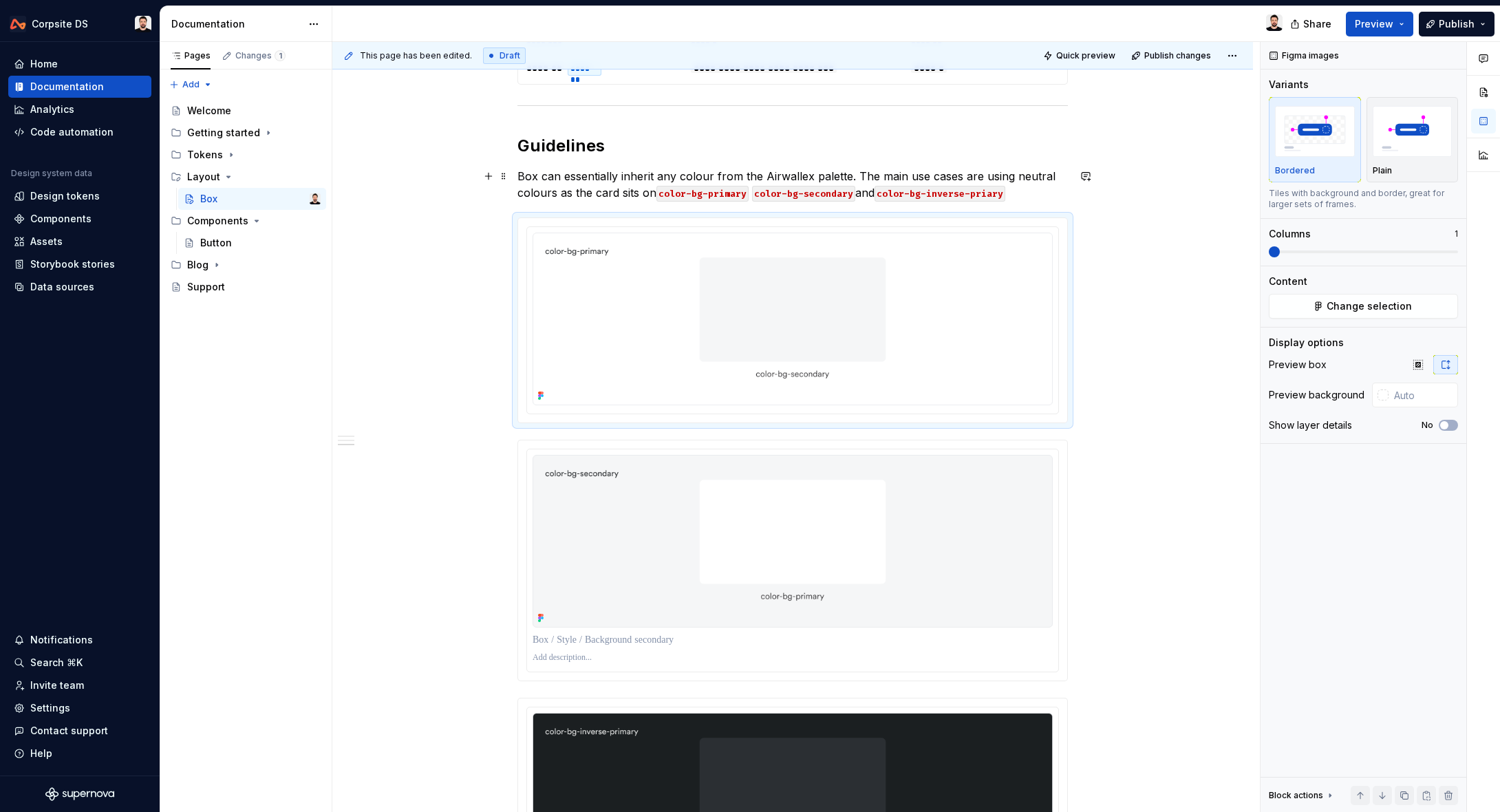
click at [1030, 193] on p "Box can essentially inherit any colour from the Airwallex palette. The main use…" at bounding box center [792, 184] width 550 height 33
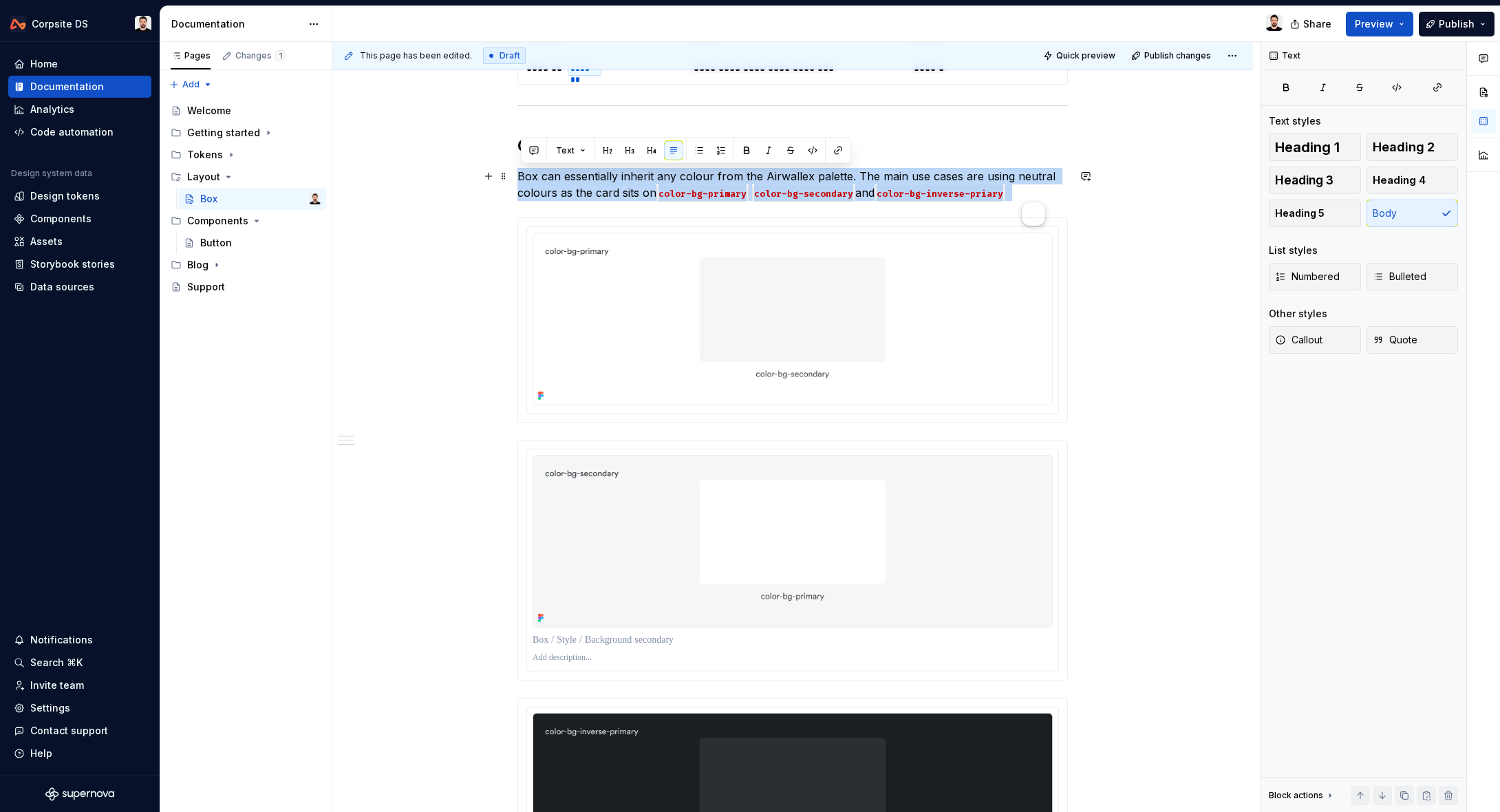
drag, startPoint x: 898, startPoint y: 197, endPoint x: 515, endPoint y: 177, distance: 383.5
click at [515, 177] on div "**********" at bounding box center [792, 193] width 921 height 1941
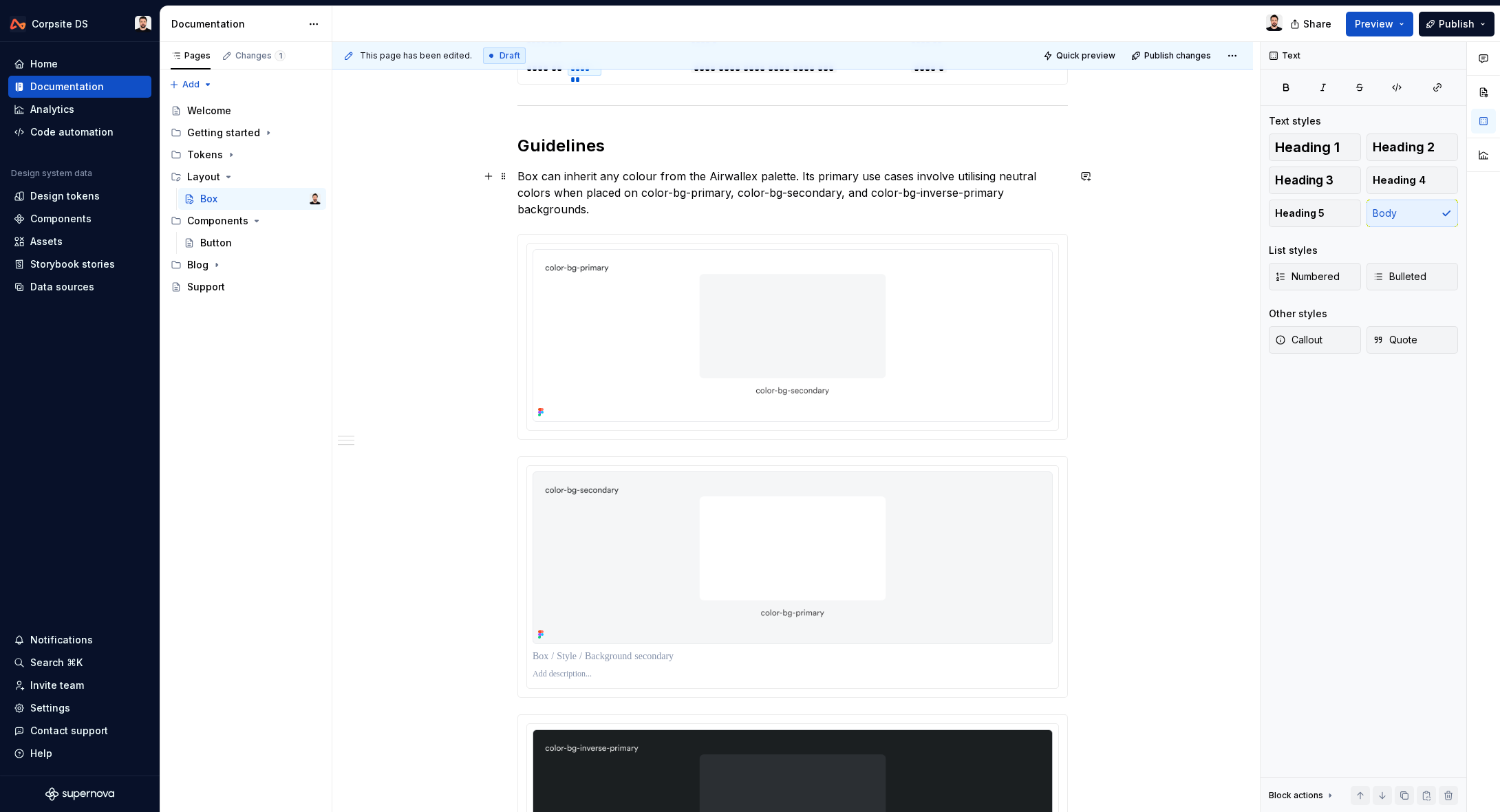
click at [1056, 173] on p "Box can inherit any colour from the Airwallex palette. Its primary use cases in…" at bounding box center [792, 193] width 550 height 49
drag, startPoint x: 648, startPoint y: 194, endPoint x: 652, endPoint y: 202, distance: 8.9
click at [648, 194] on p "Box can inherit any colour from the Airwallex palette. Its primary use cases in…" at bounding box center [792, 193] width 550 height 49
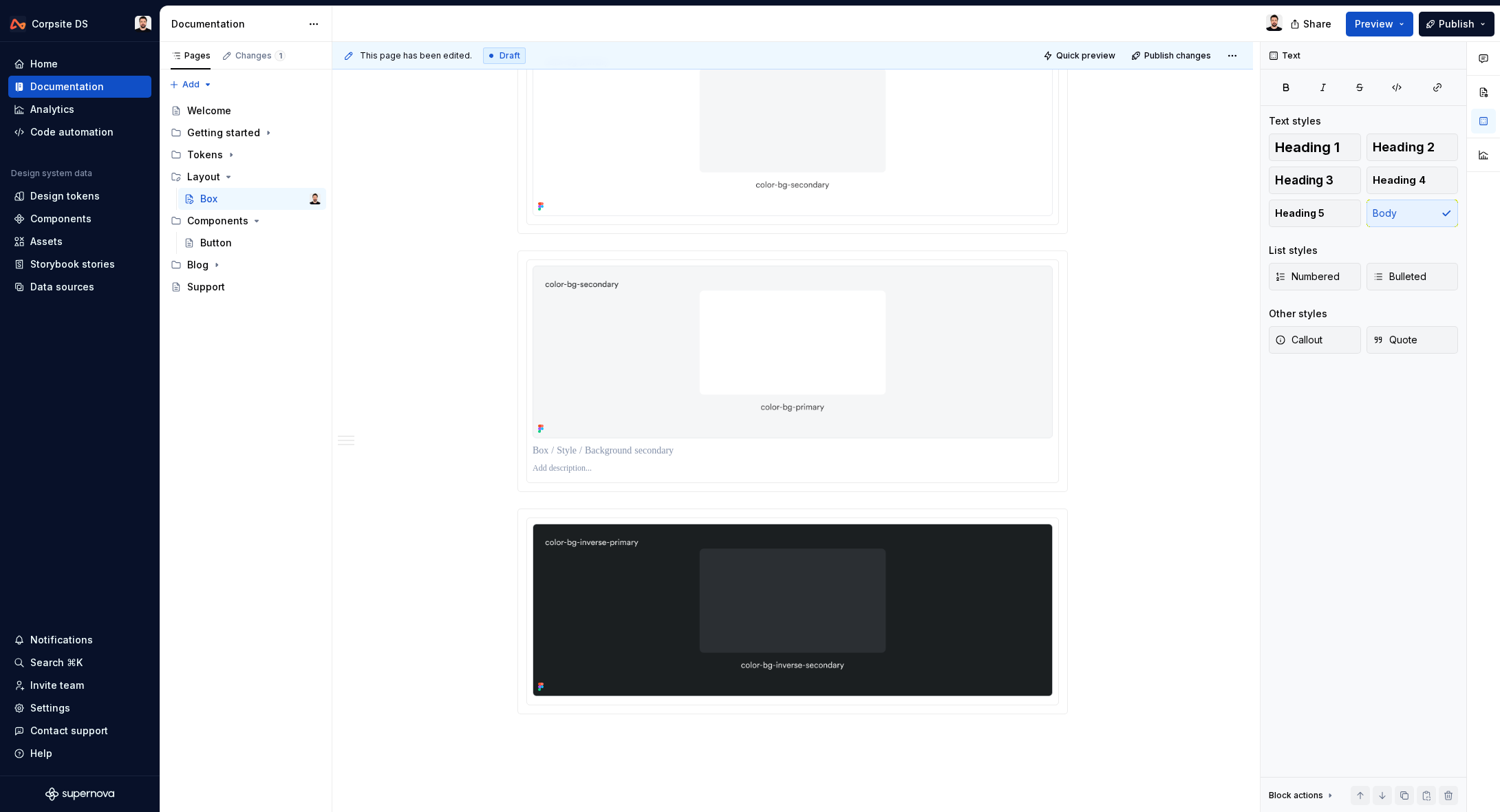
scroll to position [1222, 0]
click at [1045, 322] on img at bounding box center [792, 349] width 520 height 173
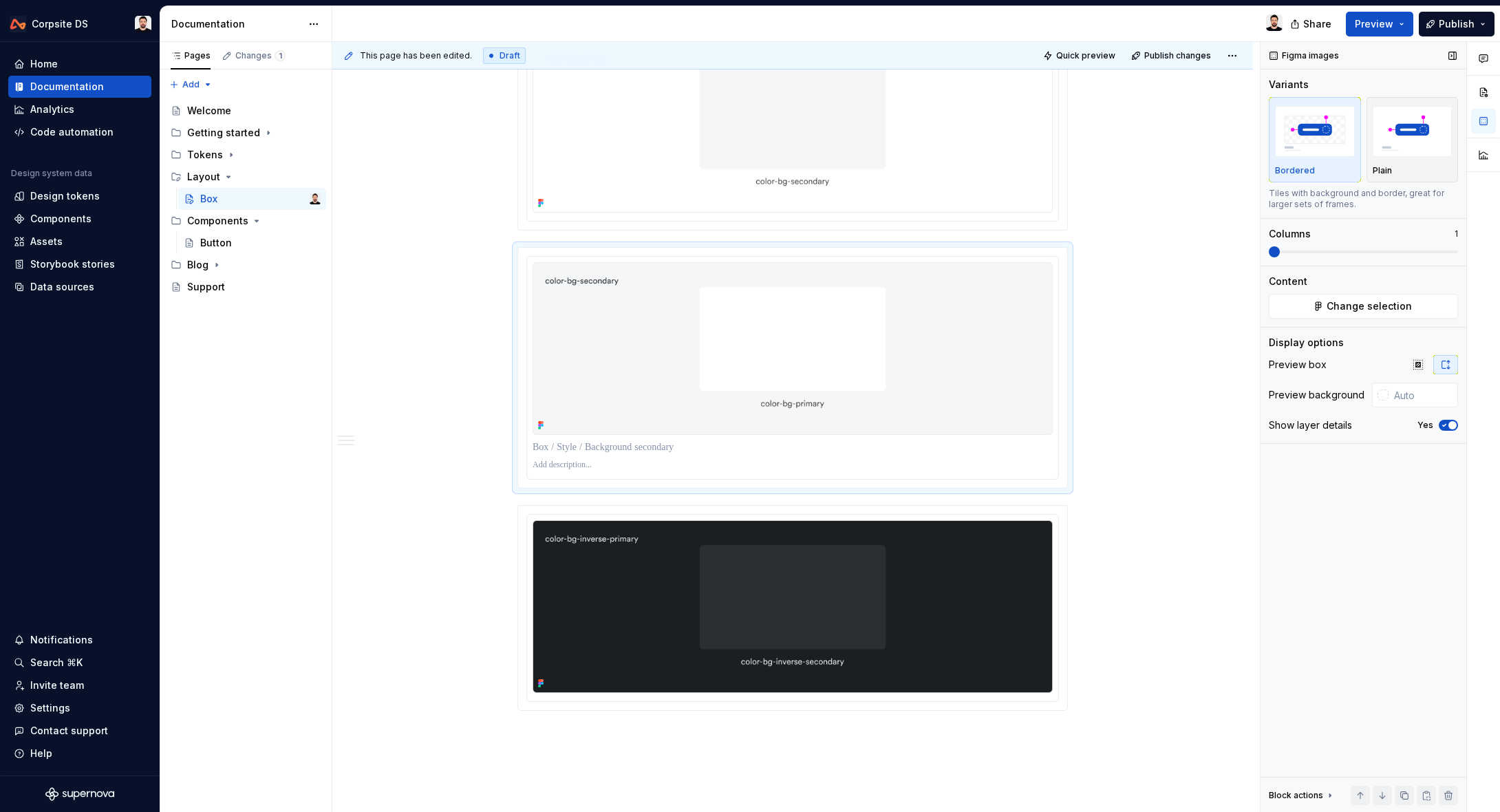
drag, startPoint x: 1456, startPoint y: 425, endPoint x: 1365, endPoint y: 409, distance: 92.4
click at [1456, 425] on span "button" at bounding box center [1453, 425] width 8 height 8
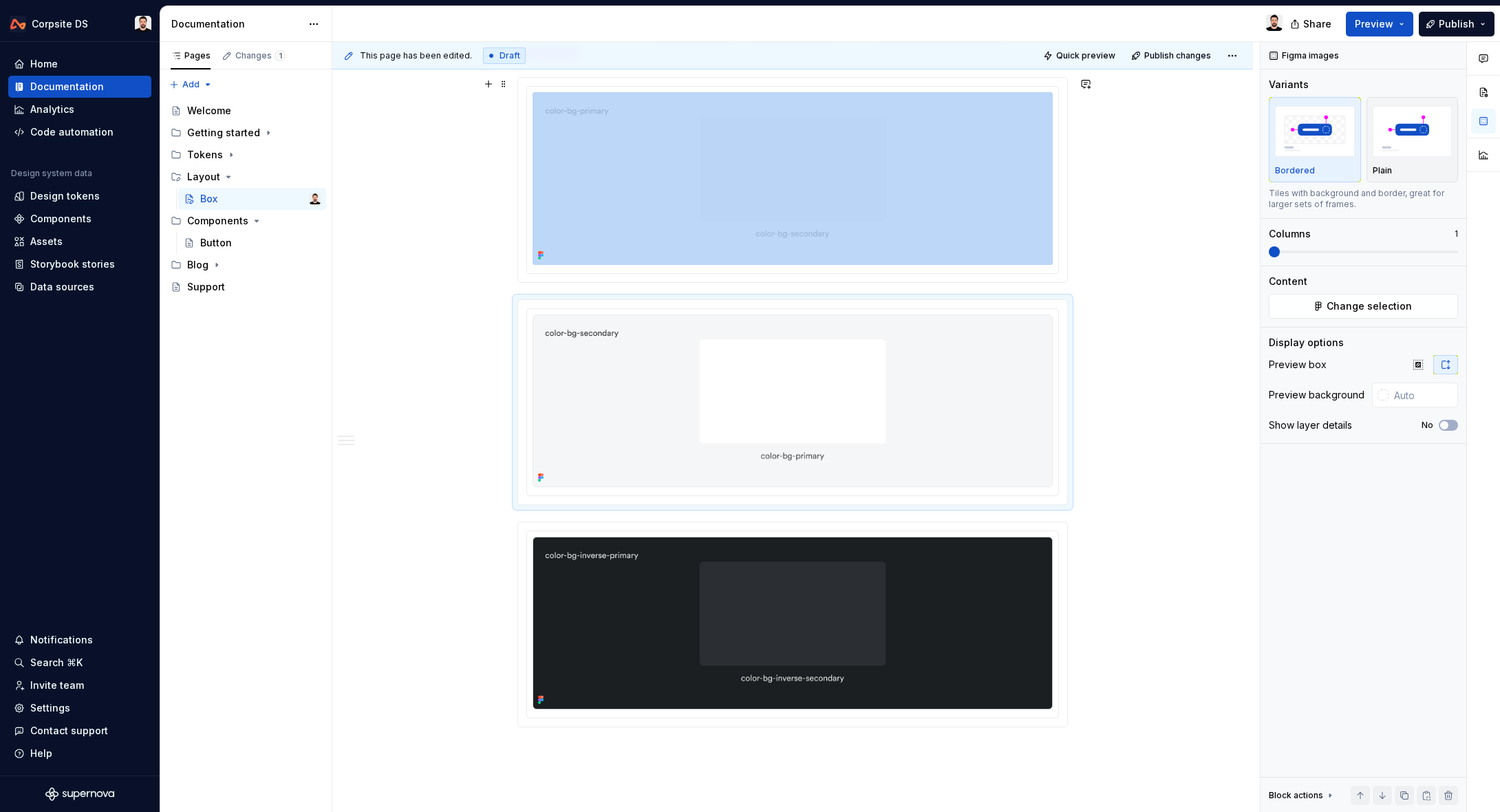
scroll to position [1009, 0]
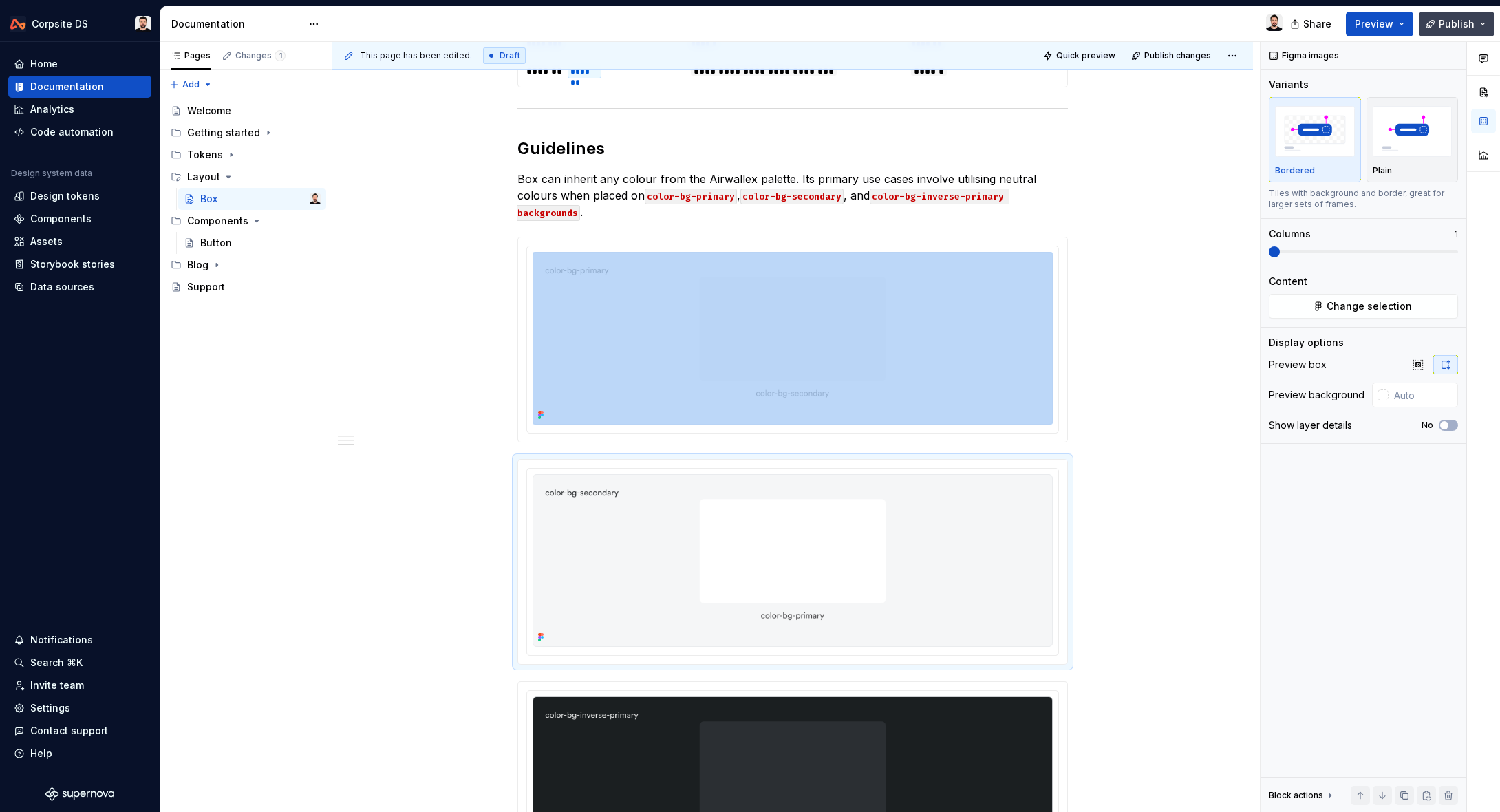
click at [1468, 19] on span "Publish" at bounding box center [1456, 24] width 35 height 14
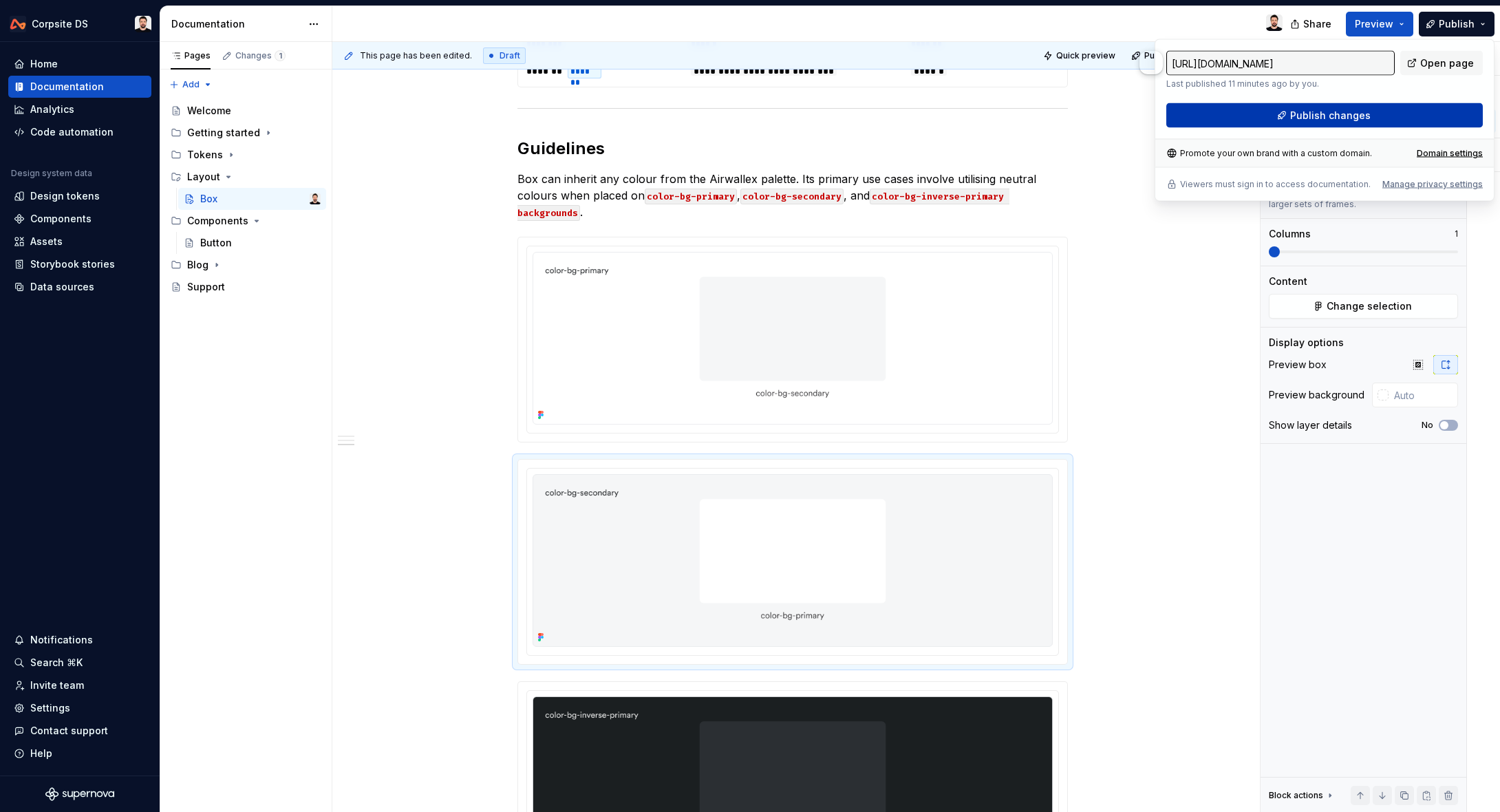
click at [1383, 106] on button "Publish changes" at bounding box center [1325, 115] width 317 height 25
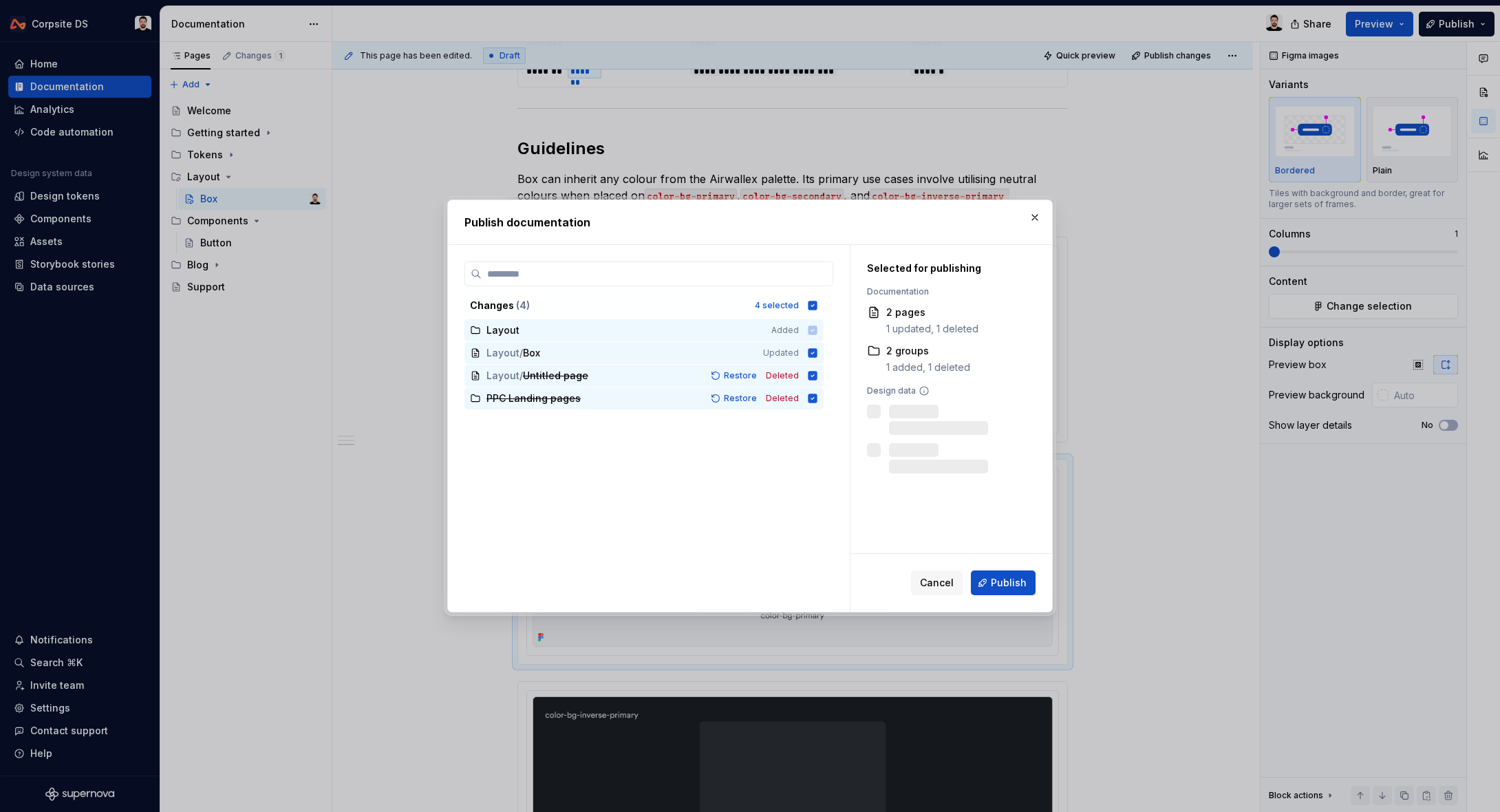
drag, startPoint x: 1008, startPoint y: 578, endPoint x: 1028, endPoint y: 558, distance: 28.3
click at [1011, 575] on button "Publish" at bounding box center [1003, 582] width 65 height 25
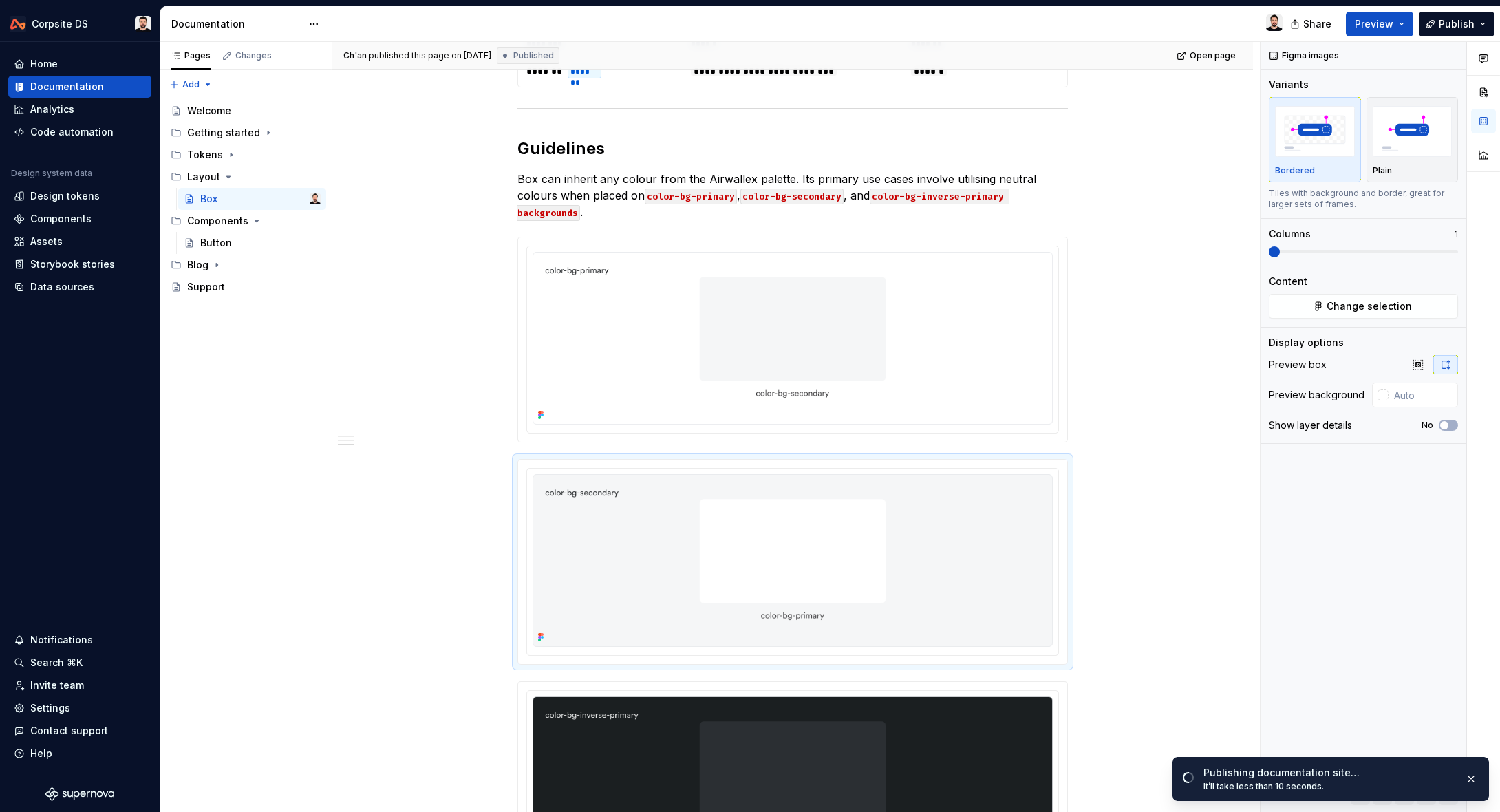
click at [1115, 19] on div at bounding box center [813, 24] width 961 height 35
click at [1423, 781] on span "Open page" at bounding box center [1428, 782] width 46 height 11
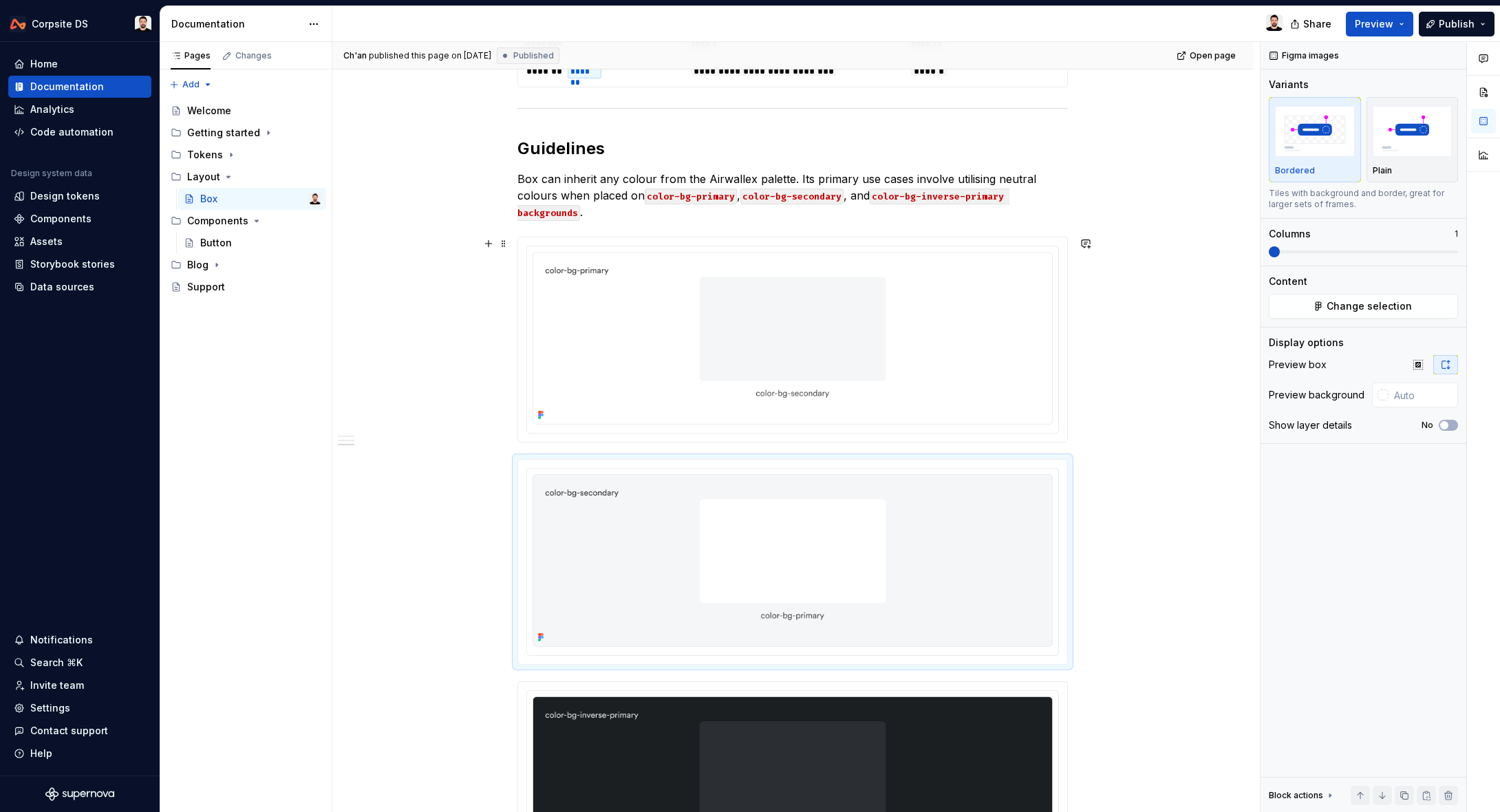
scroll to position [1343, 0]
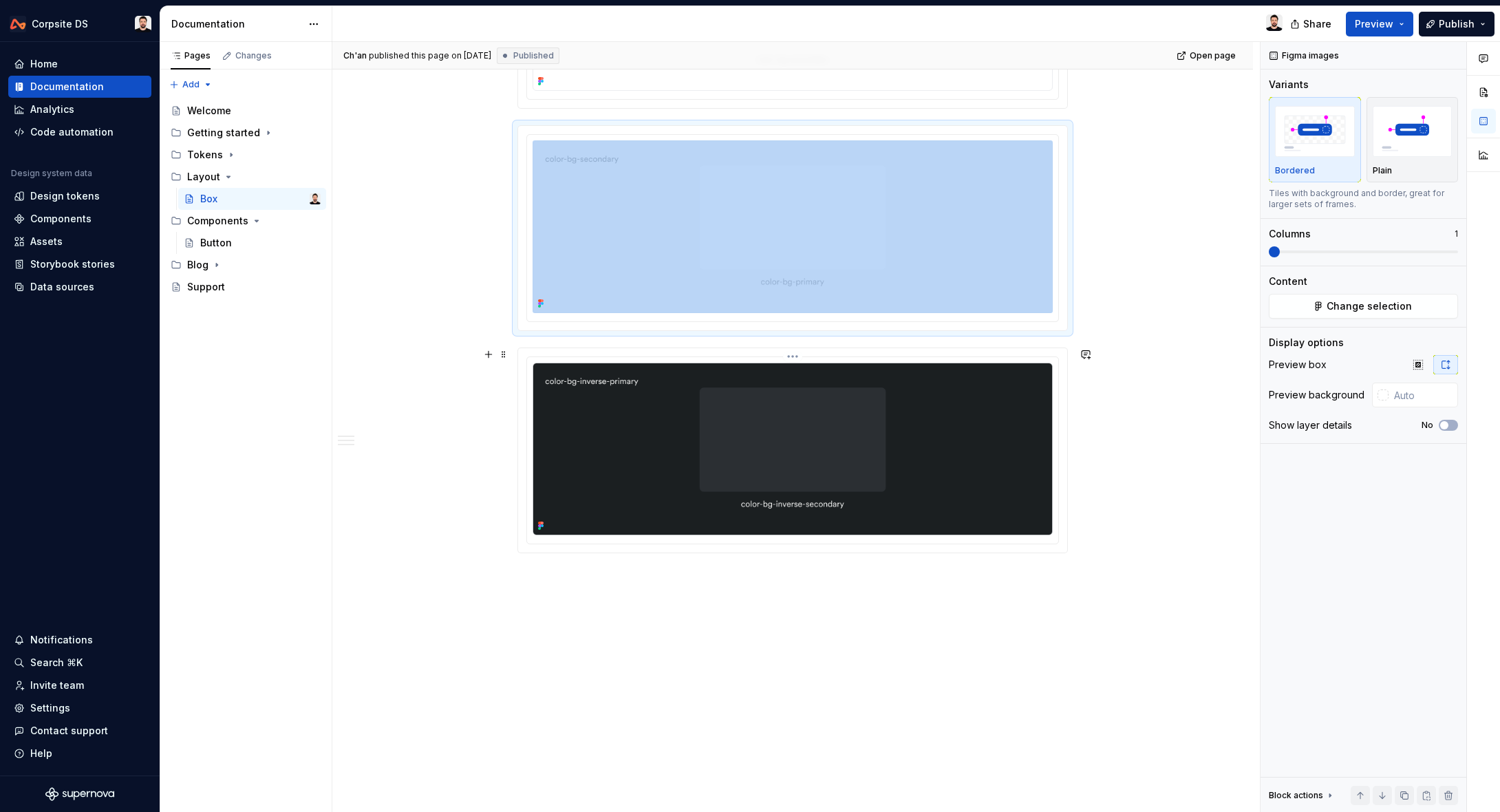
click at [1024, 426] on img at bounding box center [792, 449] width 520 height 173
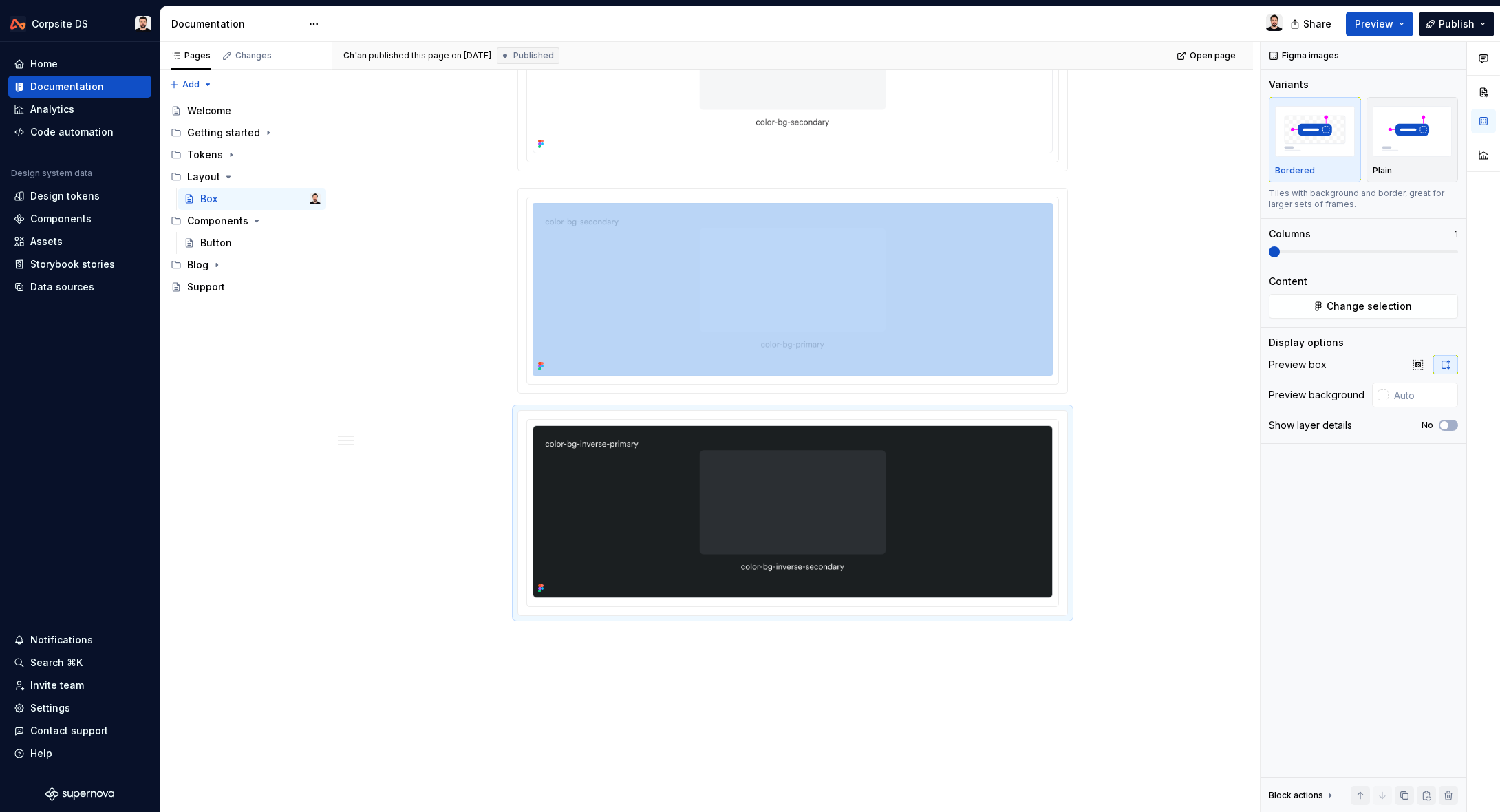
scroll to position [1277, 0]
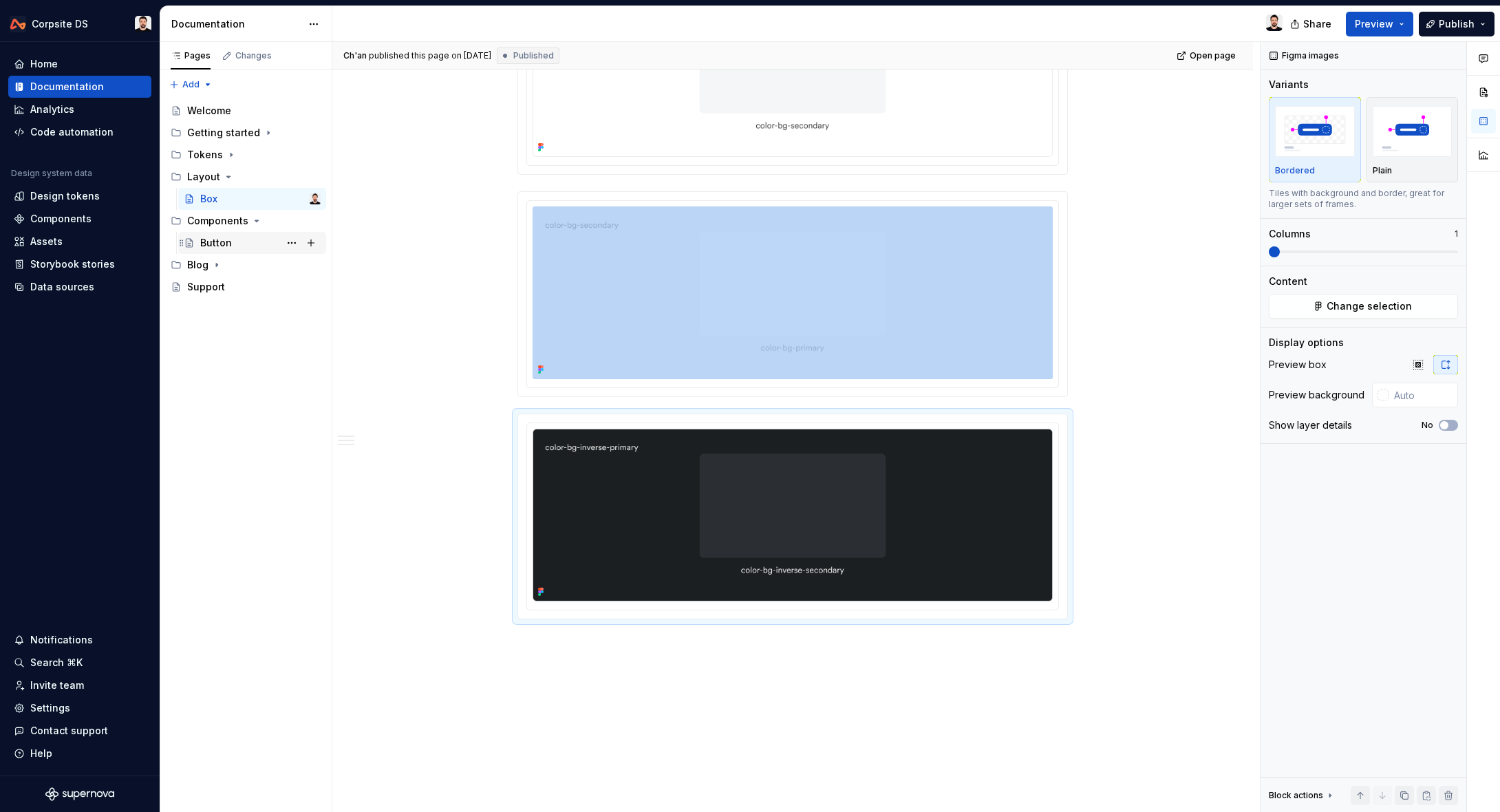
click at [228, 242] on div "Button" at bounding box center [216, 243] width 31 height 14
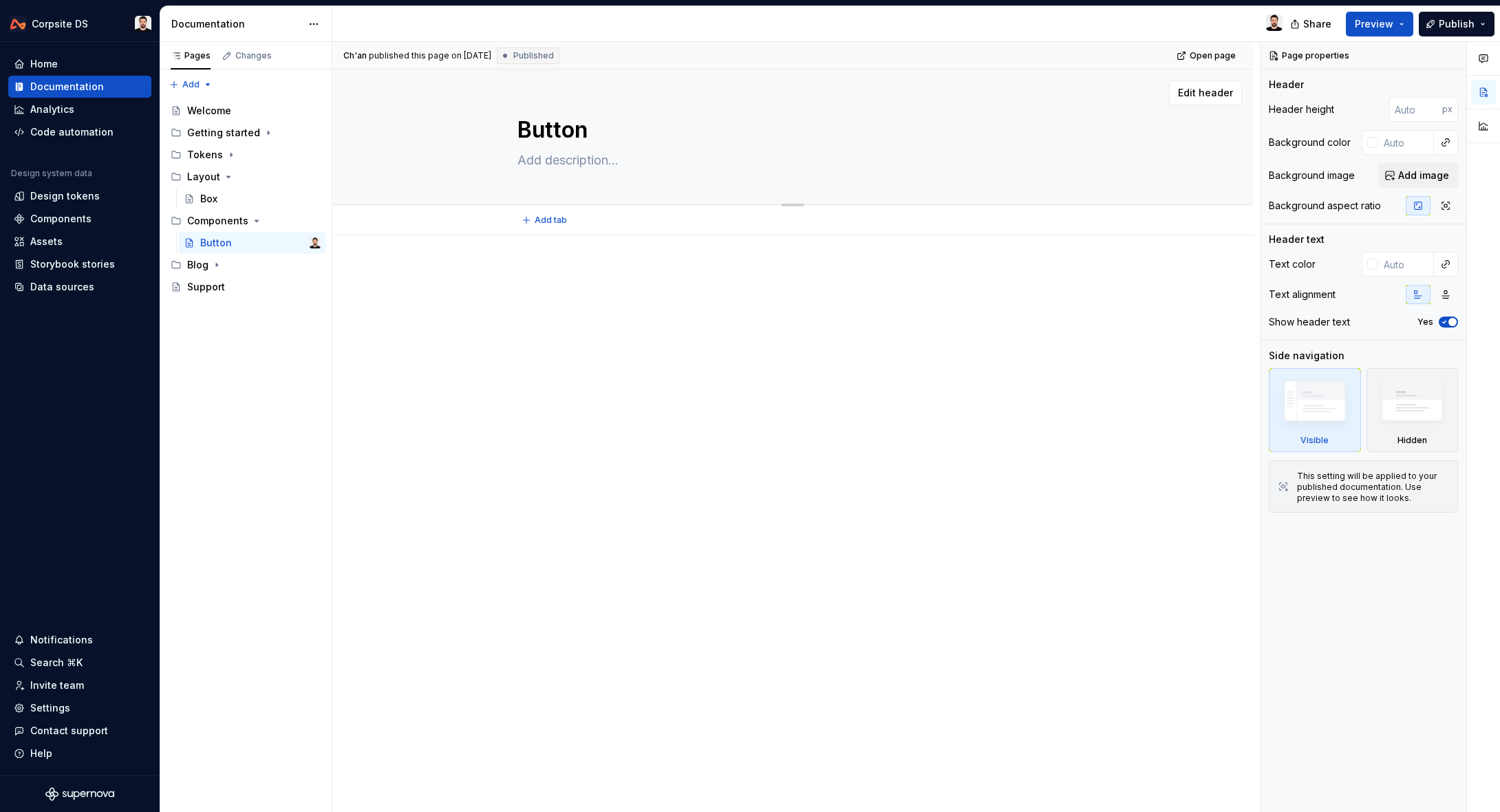
click at [578, 160] on textarea at bounding box center [790, 160] width 550 height 22
type textarea "*"
click at [711, 274] on p at bounding box center [792, 276] width 550 height 16
click at [593, 239] on div "Ch'an published this page on [DATE] Published Open page Button Edit header" at bounding box center [796, 427] width 927 height 771
click at [597, 268] on p at bounding box center [792, 276] width 550 height 16
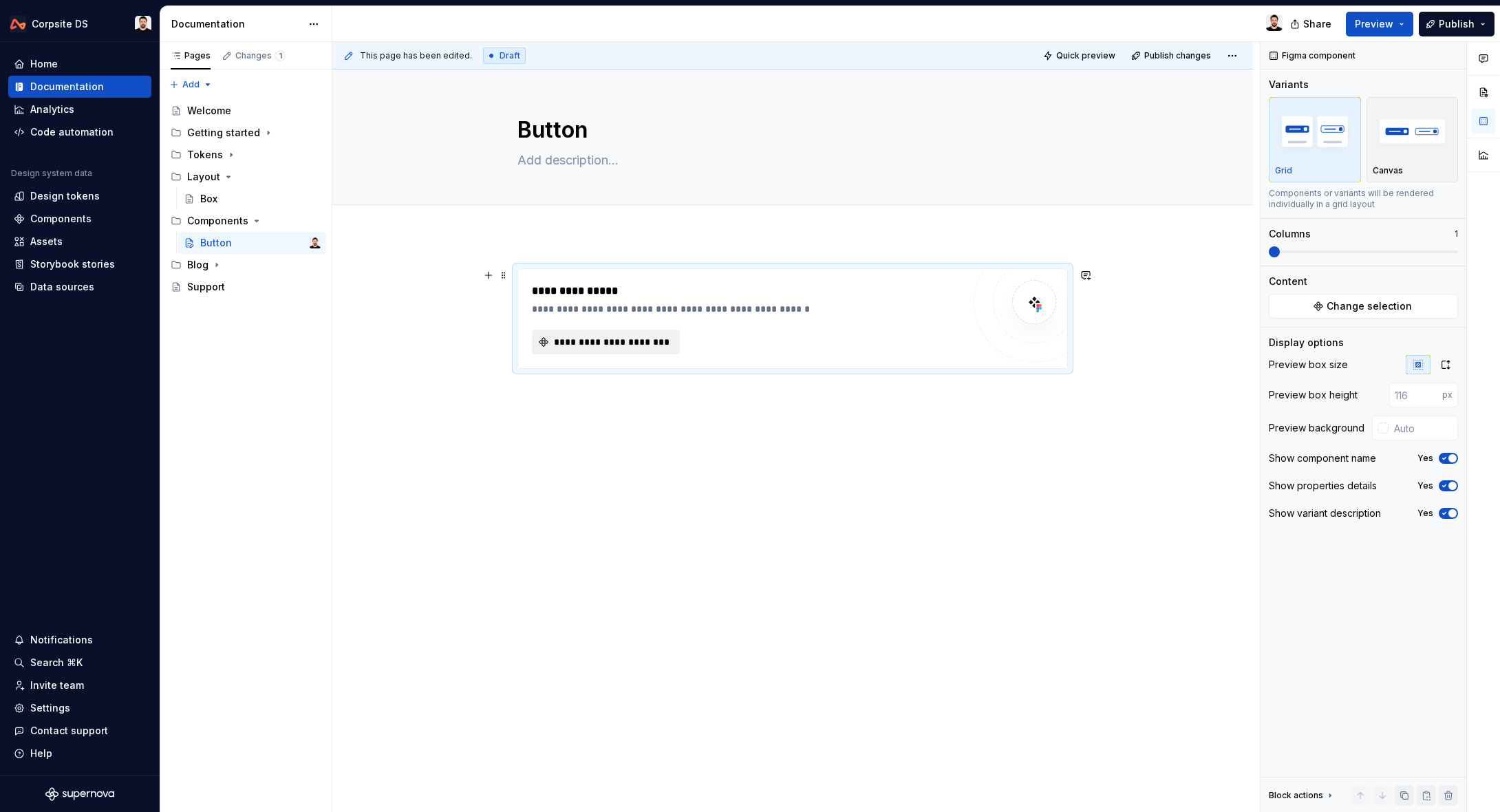
click at [671, 346] on span "**********" at bounding box center [611, 341] width 119 height 14
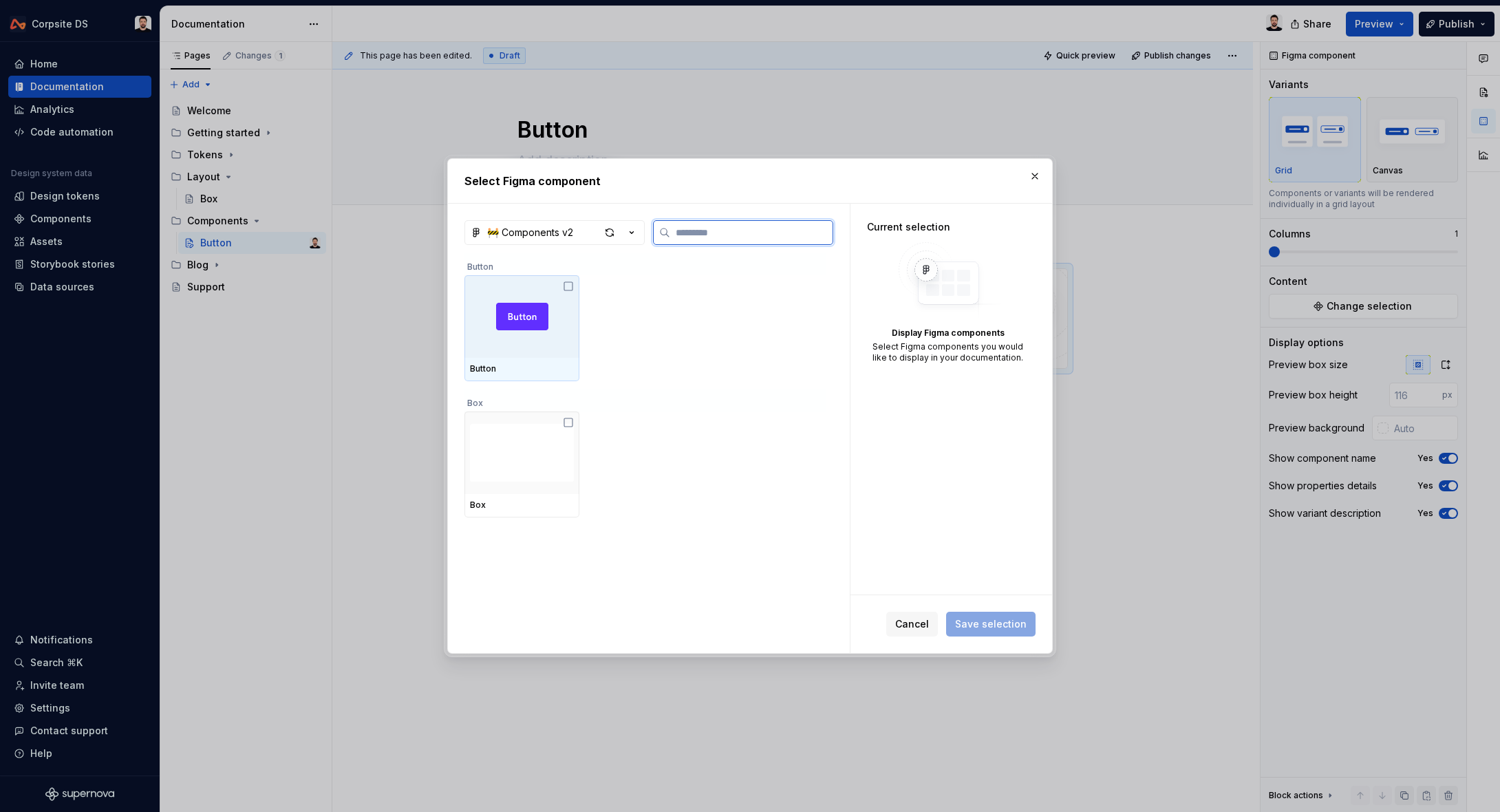
click at [523, 329] on img at bounding box center [522, 316] width 53 height 27
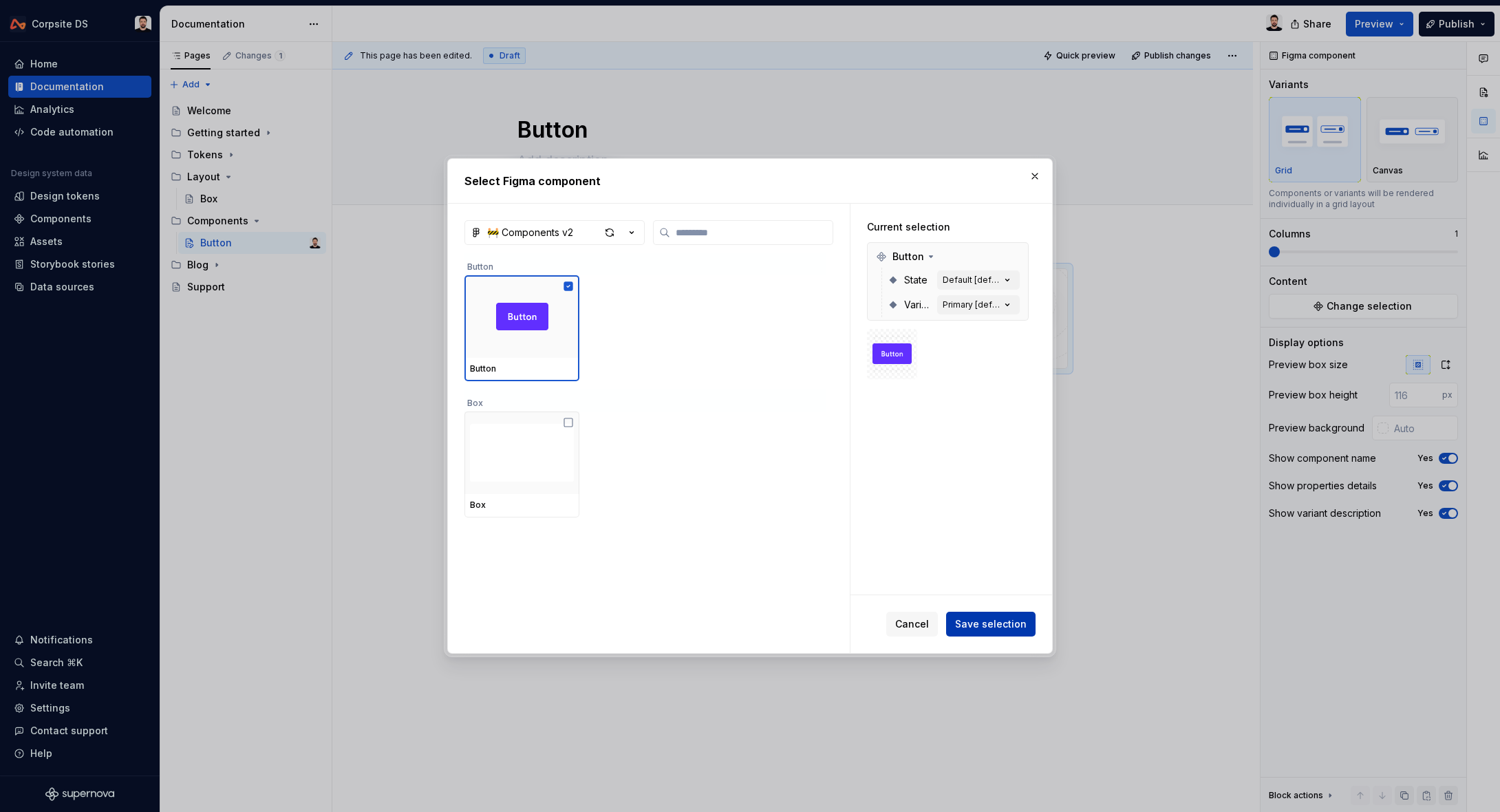
click at [989, 629] on span "Save selection" at bounding box center [991, 624] width 72 height 14
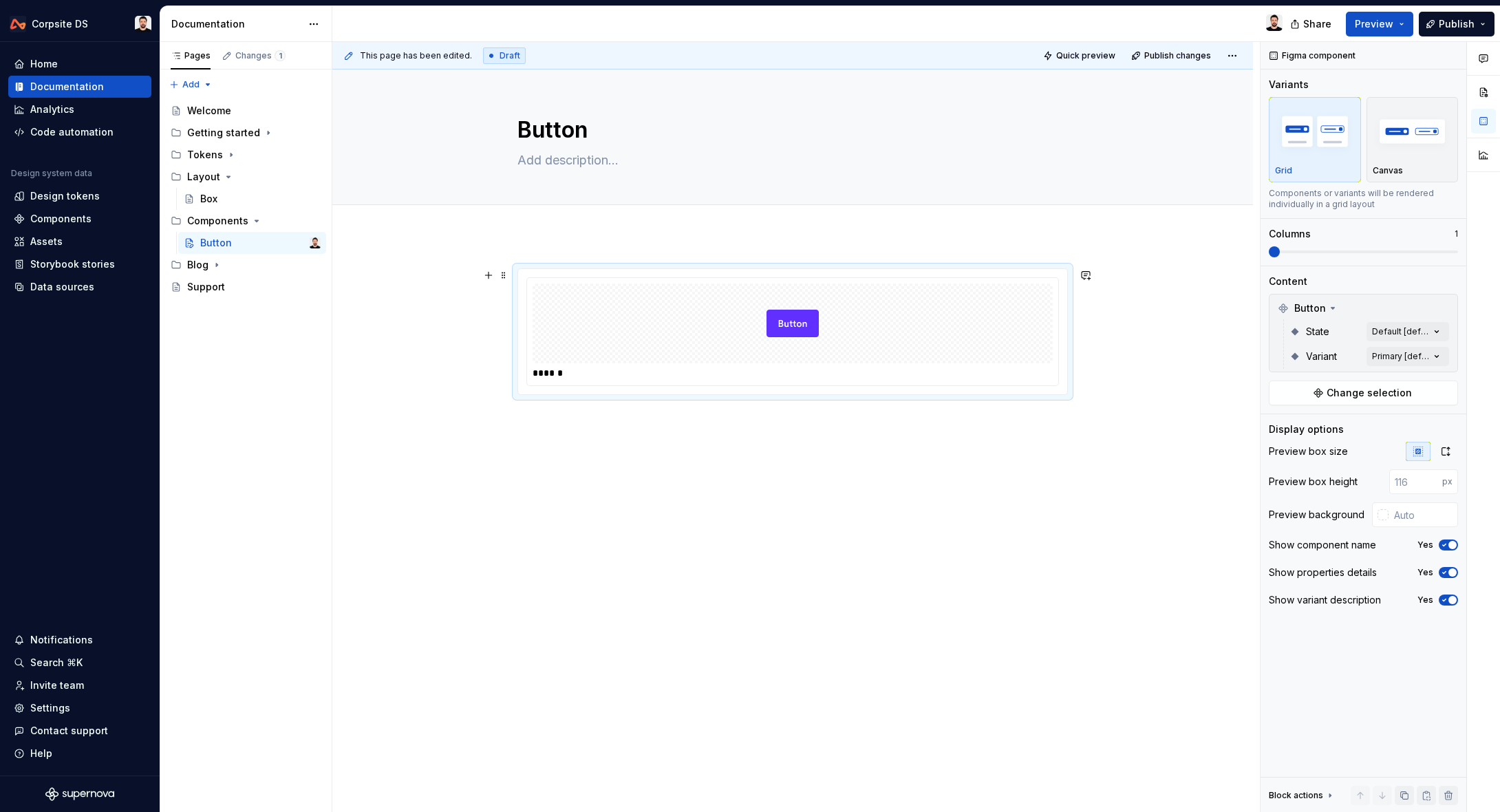
click at [932, 326] on div at bounding box center [792, 323] width 520 height 80
click at [207, 198] on div "Box" at bounding box center [208, 198] width 17 height 14
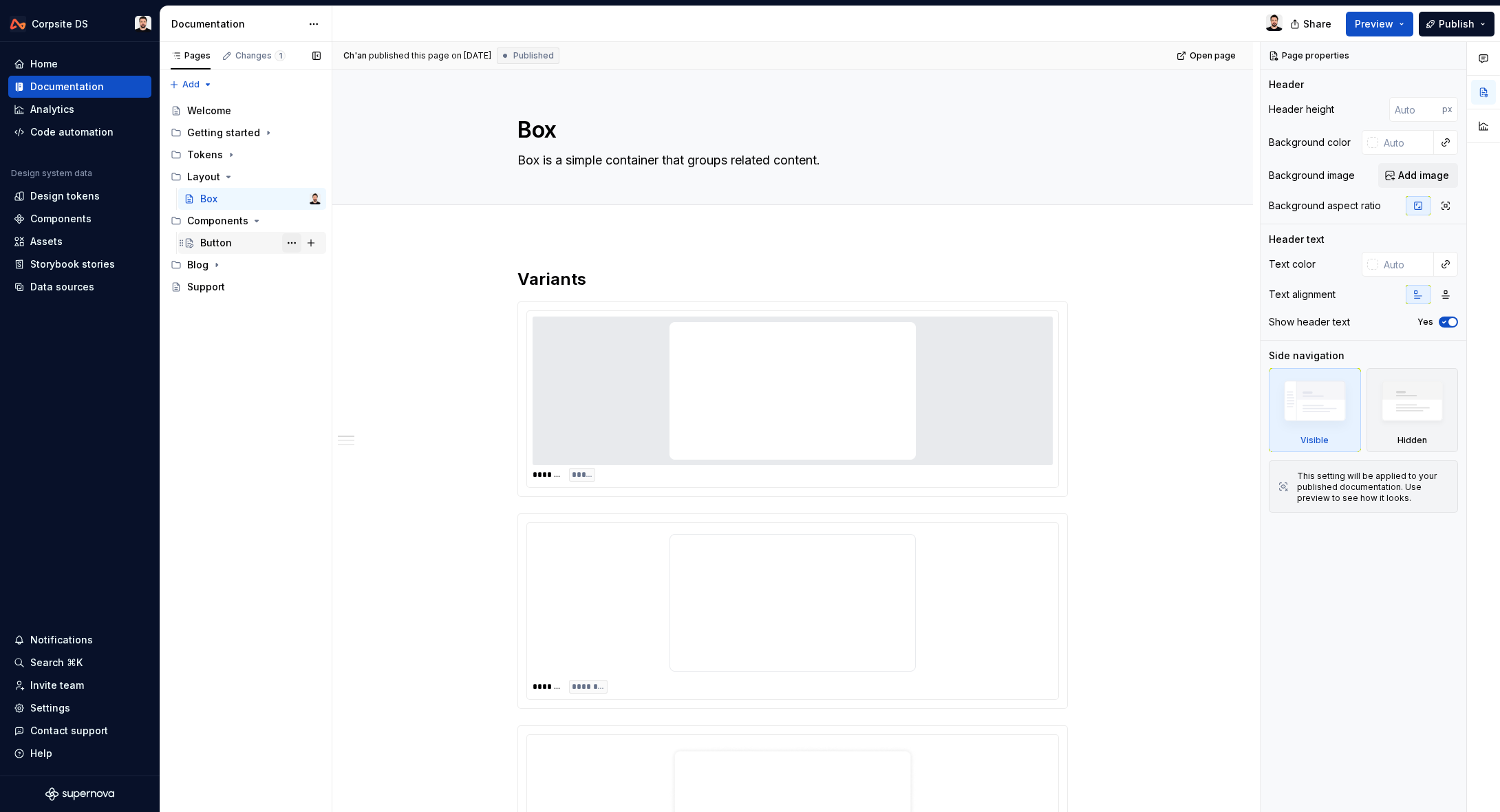
drag, startPoint x: 207, startPoint y: 239, endPoint x: 287, endPoint y: 242, distance: 80.1
click at [207, 239] on div "Button" at bounding box center [216, 243] width 31 height 14
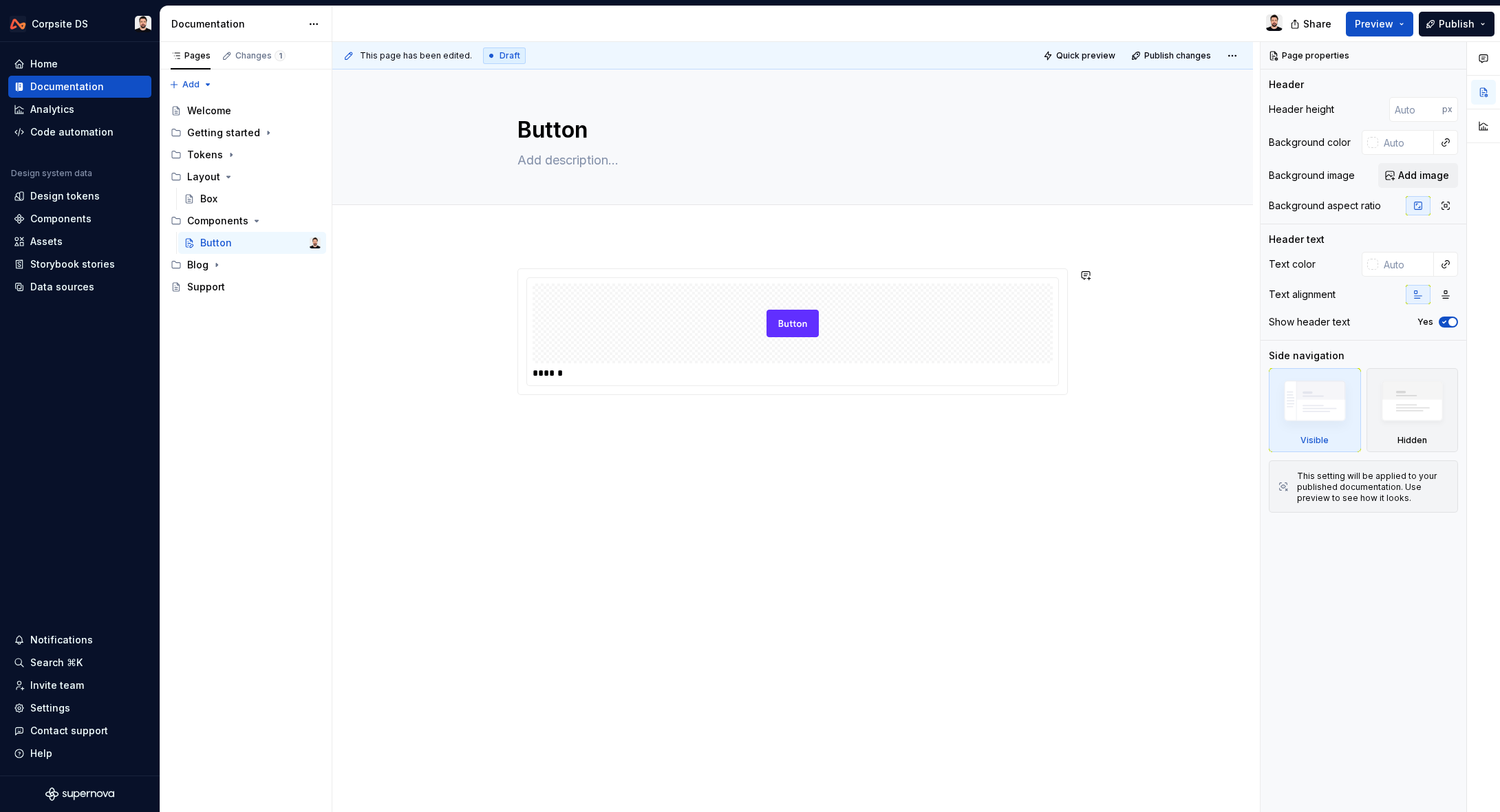
type textarea "*"
click at [565, 248] on div "******" at bounding box center [792, 445] width 921 height 420
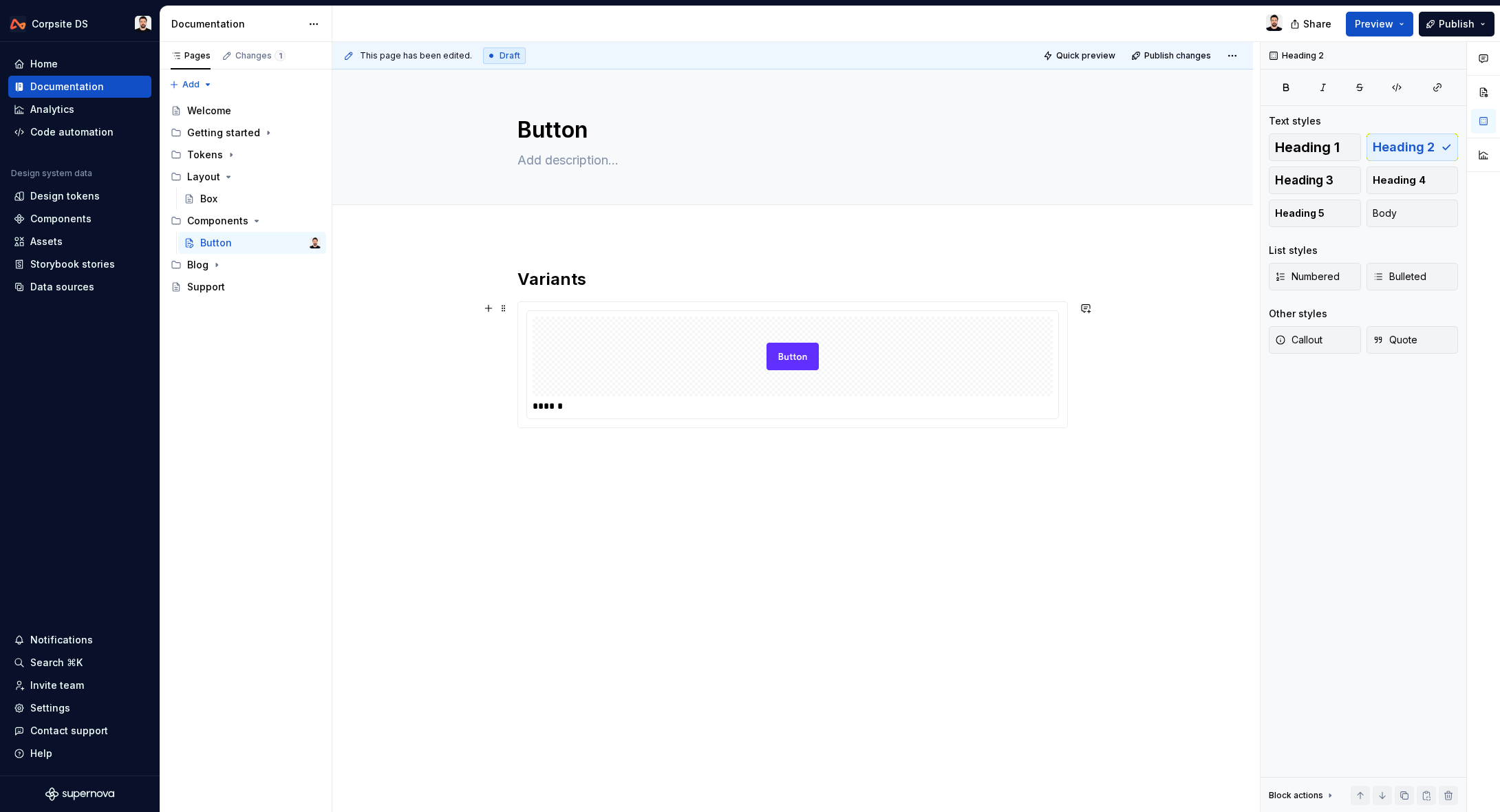
click at [506, 379] on div "Variants ******" at bounding box center [792, 462] width 921 height 452
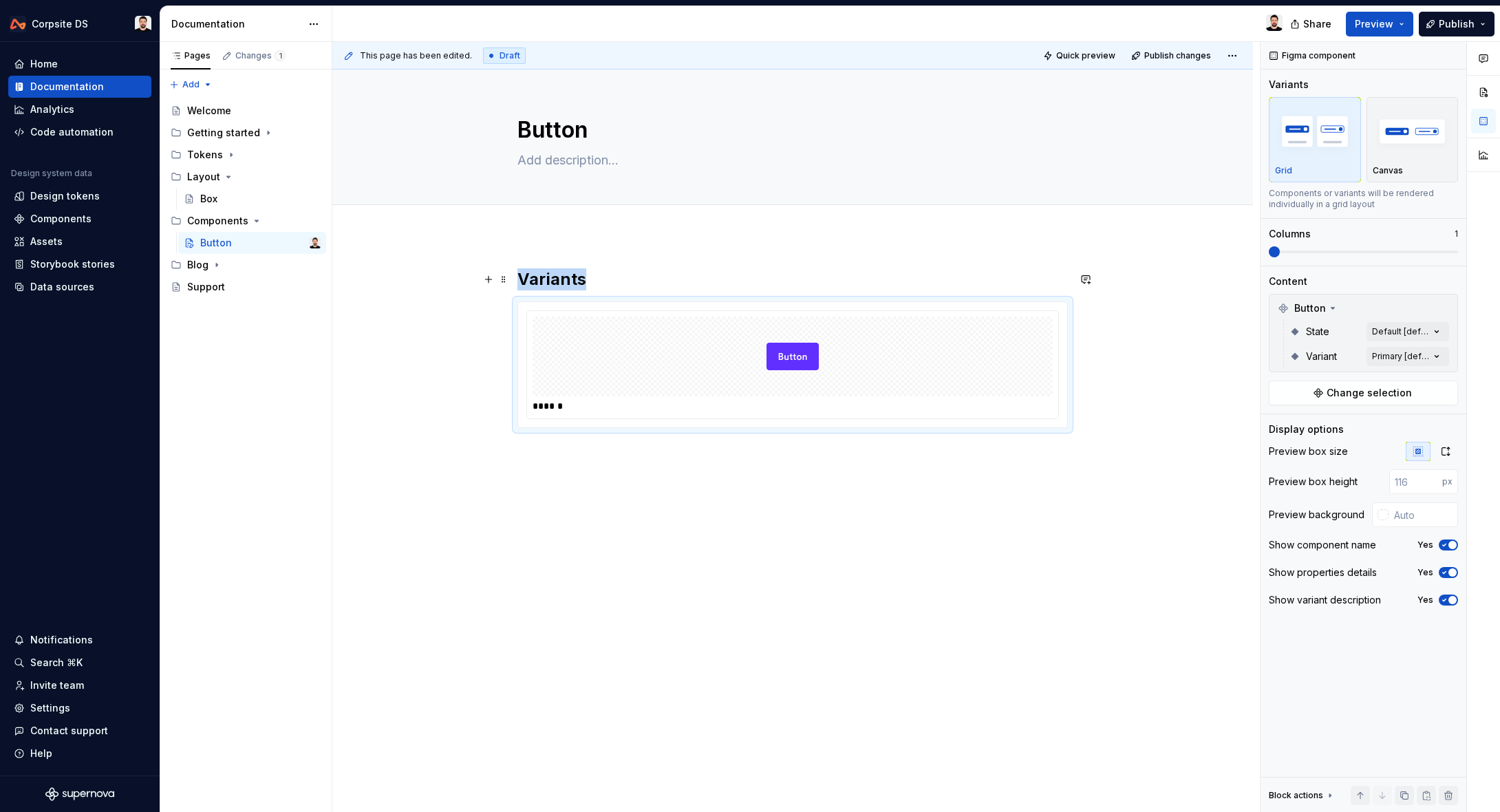
click at [1135, 276] on div "Variants ******" at bounding box center [792, 462] width 921 height 452
click at [801, 326] on img at bounding box center [793, 356] width 53 height 69
click at [1269, 250] on span at bounding box center [1274, 251] width 11 height 11
click at [954, 349] on div at bounding box center [792, 356] width 520 height 80
click at [1446, 451] on icon "button" at bounding box center [1446, 451] width 11 height 11
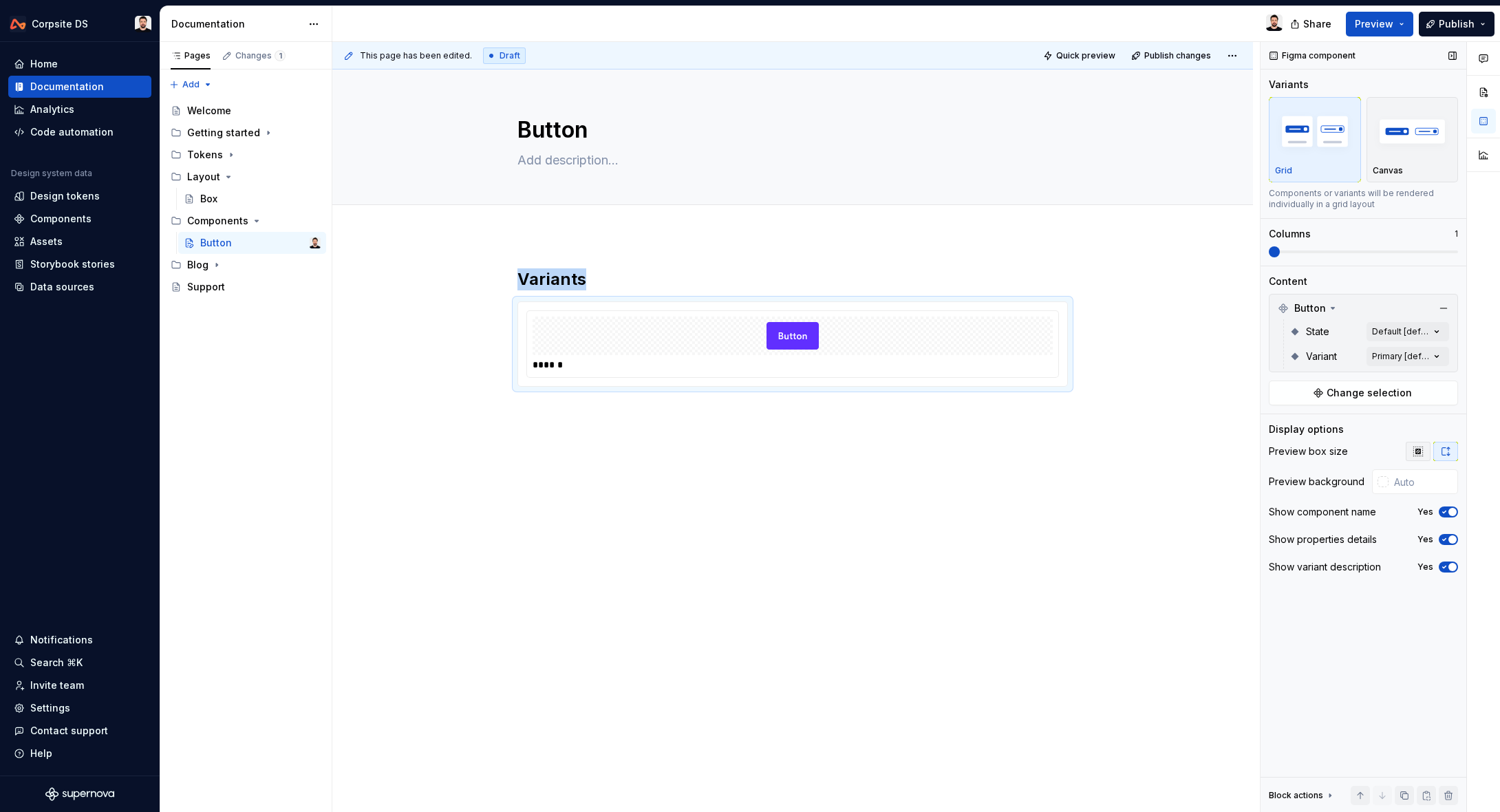
click at [1419, 450] on icon "button" at bounding box center [1418, 451] width 9 height 9
click at [1442, 452] on icon "button" at bounding box center [1446, 451] width 11 height 11
click at [1445, 512] on icon "button" at bounding box center [1445, 512] width 3 height 2
click at [1385, 159] on div "button" at bounding box center [1413, 131] width 80 height 57
click at [1332, 161] on div "Grid" at bounding box center [1315, 139] width 80 height 73
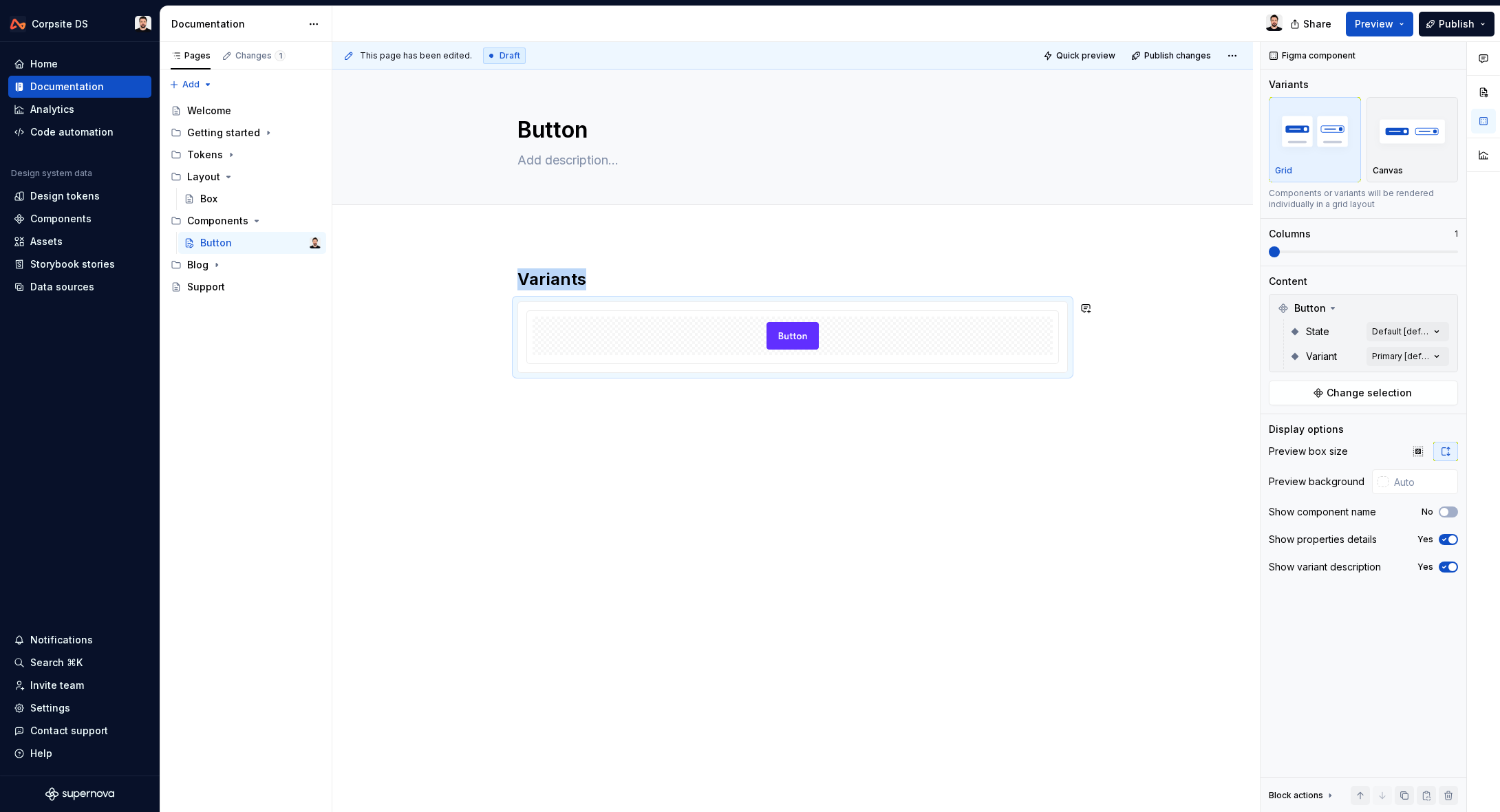
drag, startPoint x: 805, startPoint y: 452, endPoint x: 795, endPoint y: 444, distance: 12.8
click at [805, 452] on div "Variants" at bounding box center [792, 434] width 921 height 397
click at [718, 417] on div "Variants" at bounding box center [792, 434] width 921 height 397
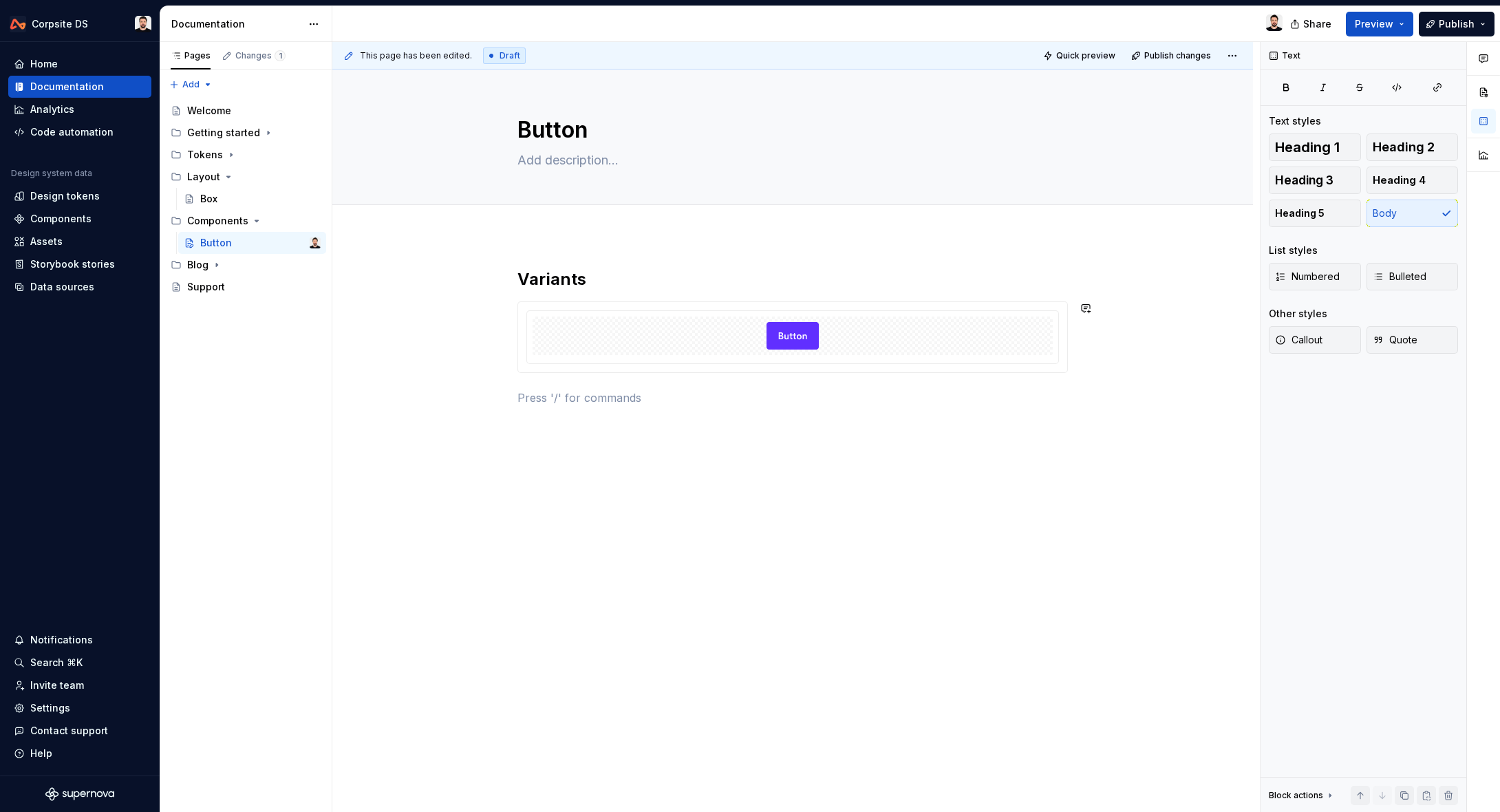
click at [718, 417] on div "Variants" at bounding box center [792, 345] width 550 height 154
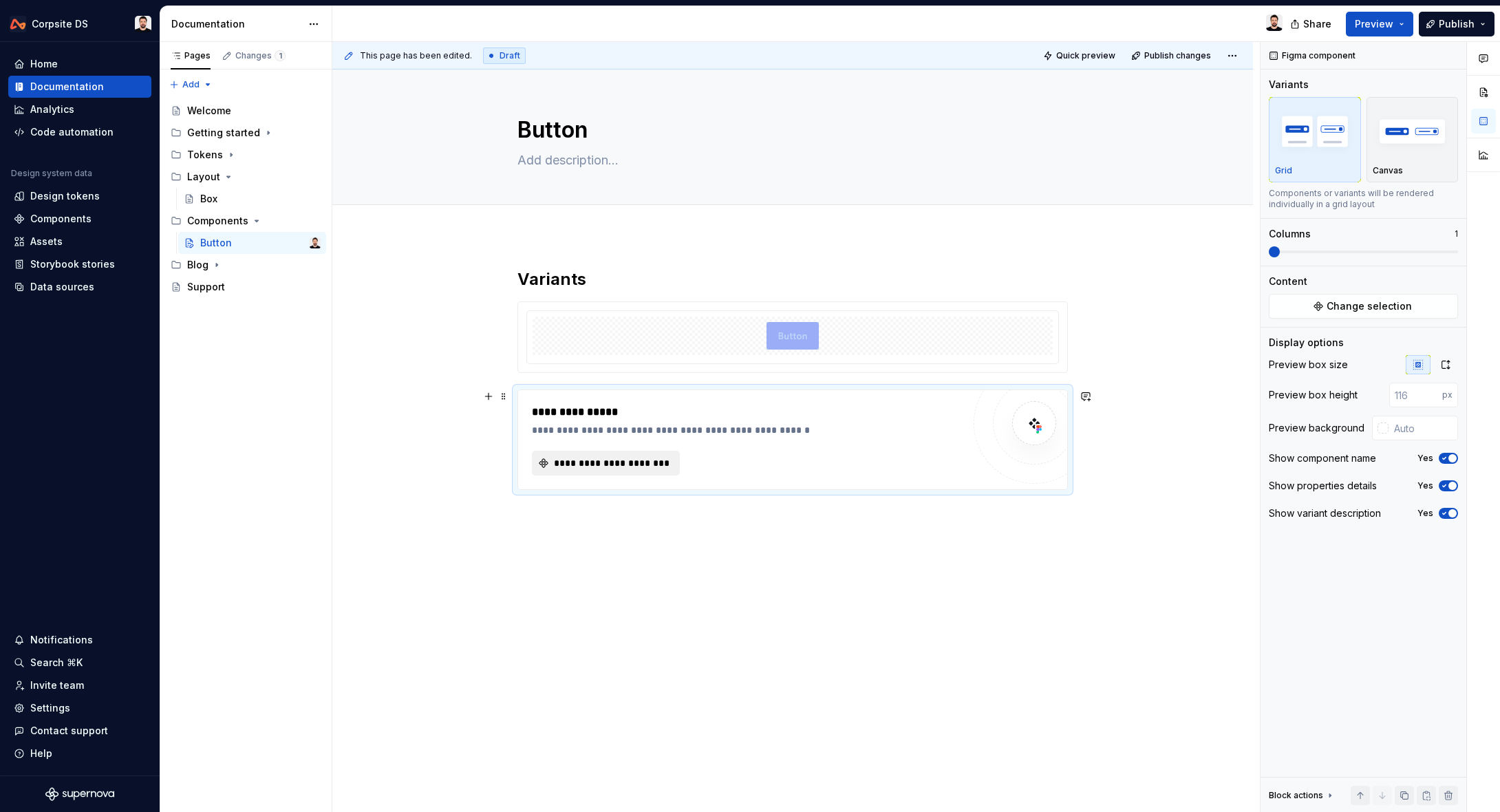
click at [629, 464] on span "**********" at bounding box center [611, 463] width 119 height 14
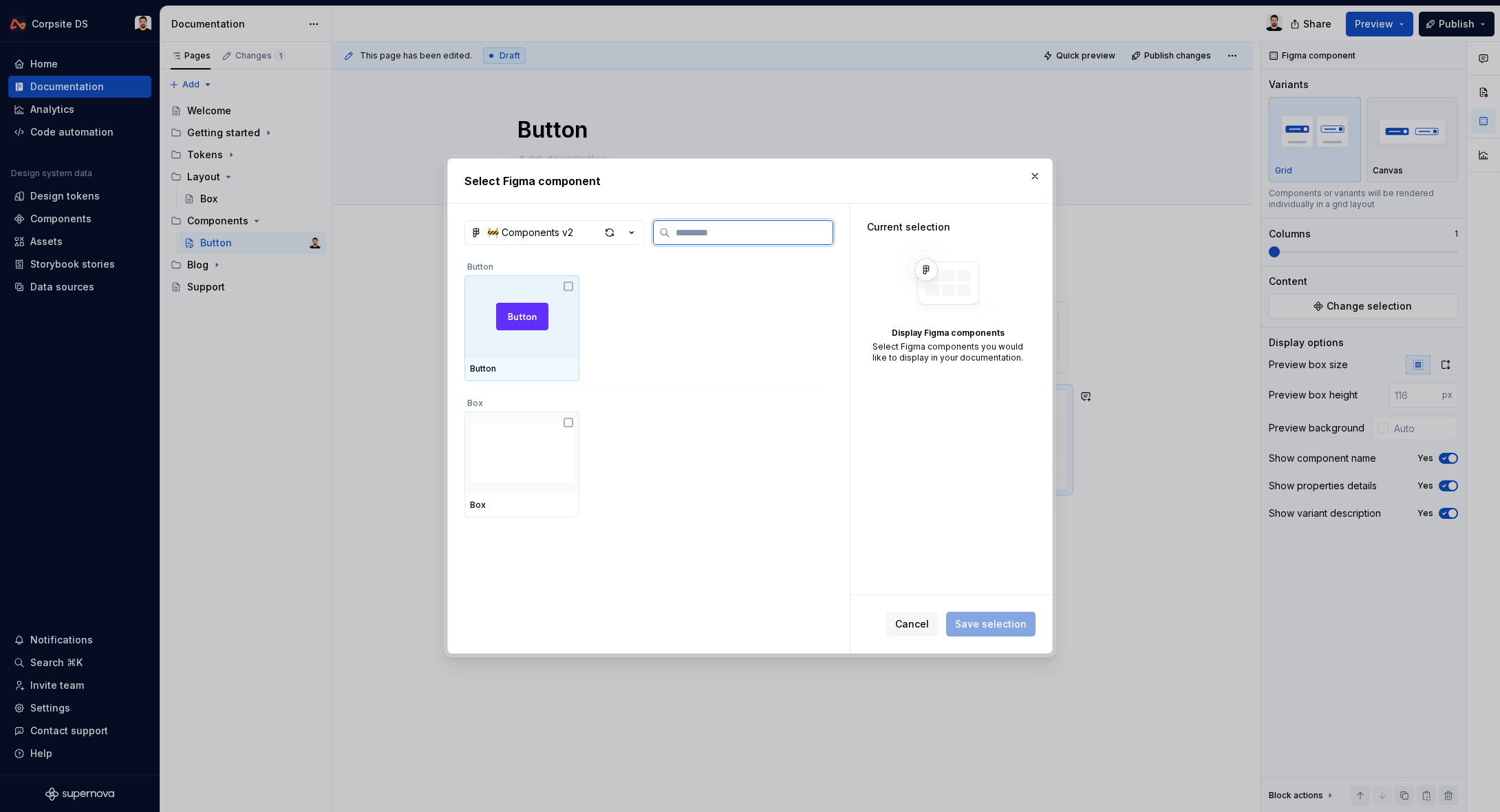
click at [523, 355] on div at bounding box center [522, 317] width 115 height 82
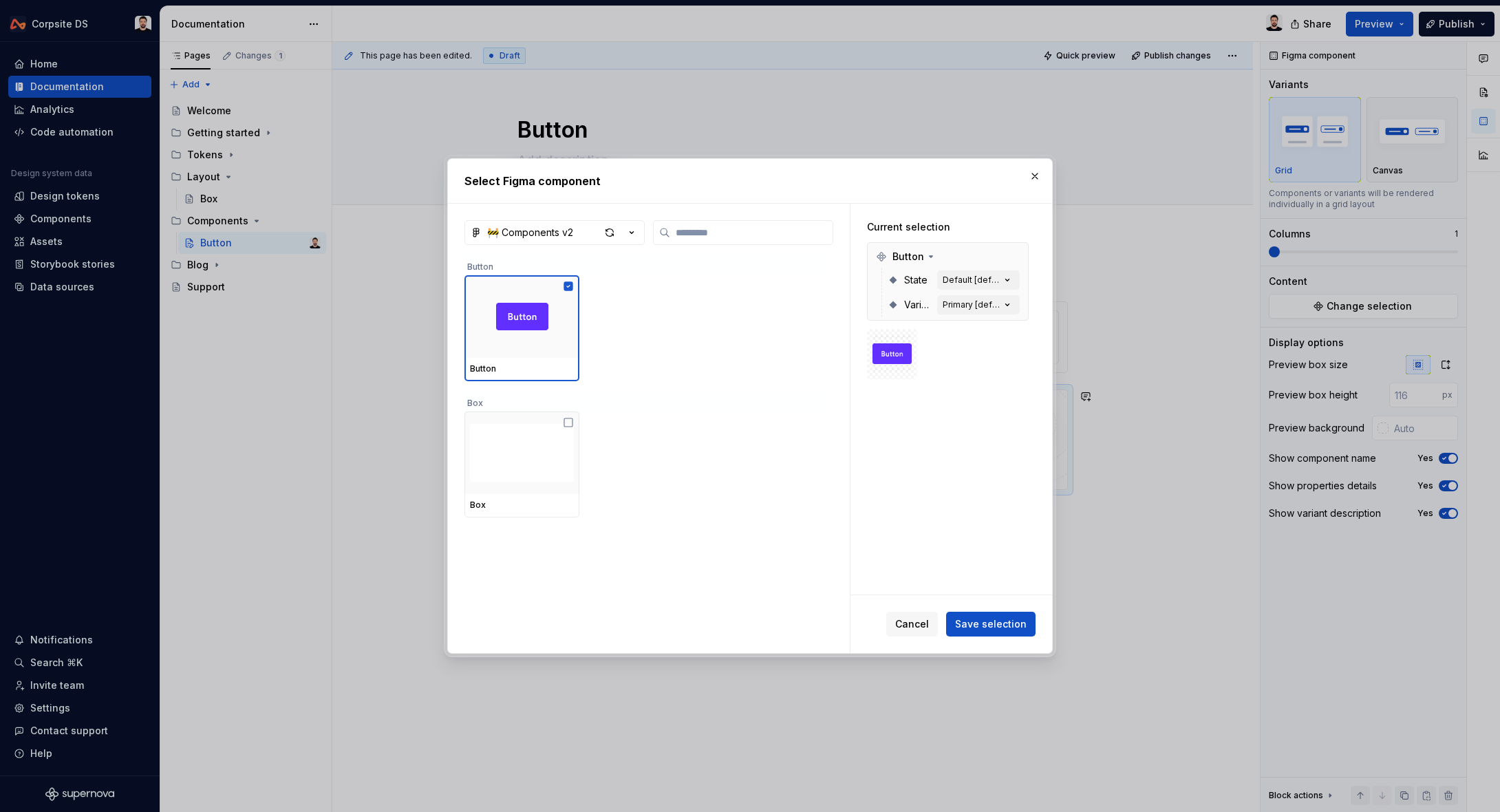
click at [986, 616] on button "Save selection" at bounding box center [991, 624] width 90 height 25
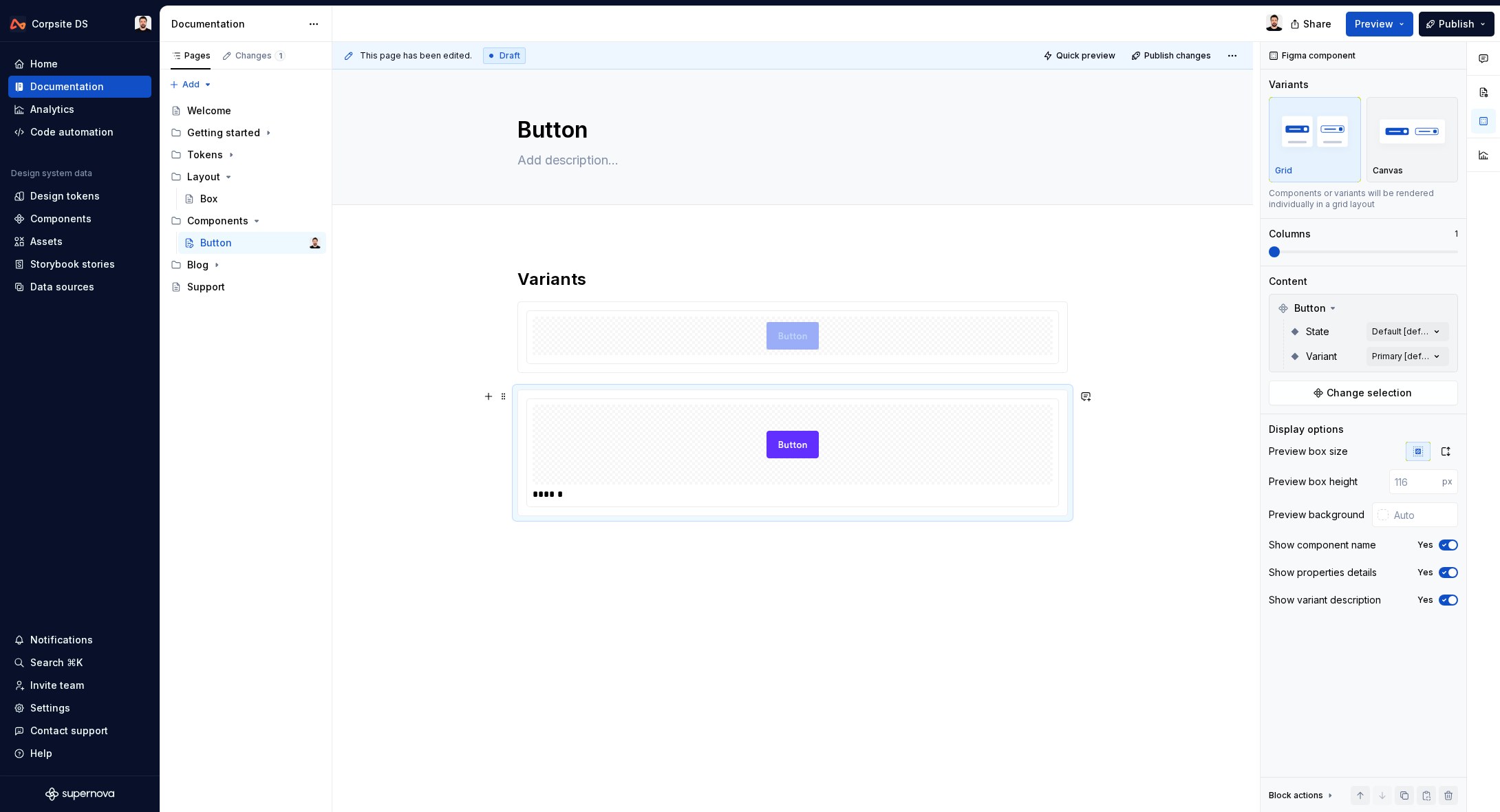
click at [953, 408] on div at bounding box center [792, 444] width 520 height 80
click at [1442, 452] on icon "button" at bounding box center [1446, 451] width 11 height 11
click at [1453, 514] on span "button" at bounding box center [1453, 512] width 8 height 8
click at [1420, 360] on div "Comments Open comments No comments yet Select ‘Comment’ from the block context …" at bounding box center [1380, 427] width 239 height 771
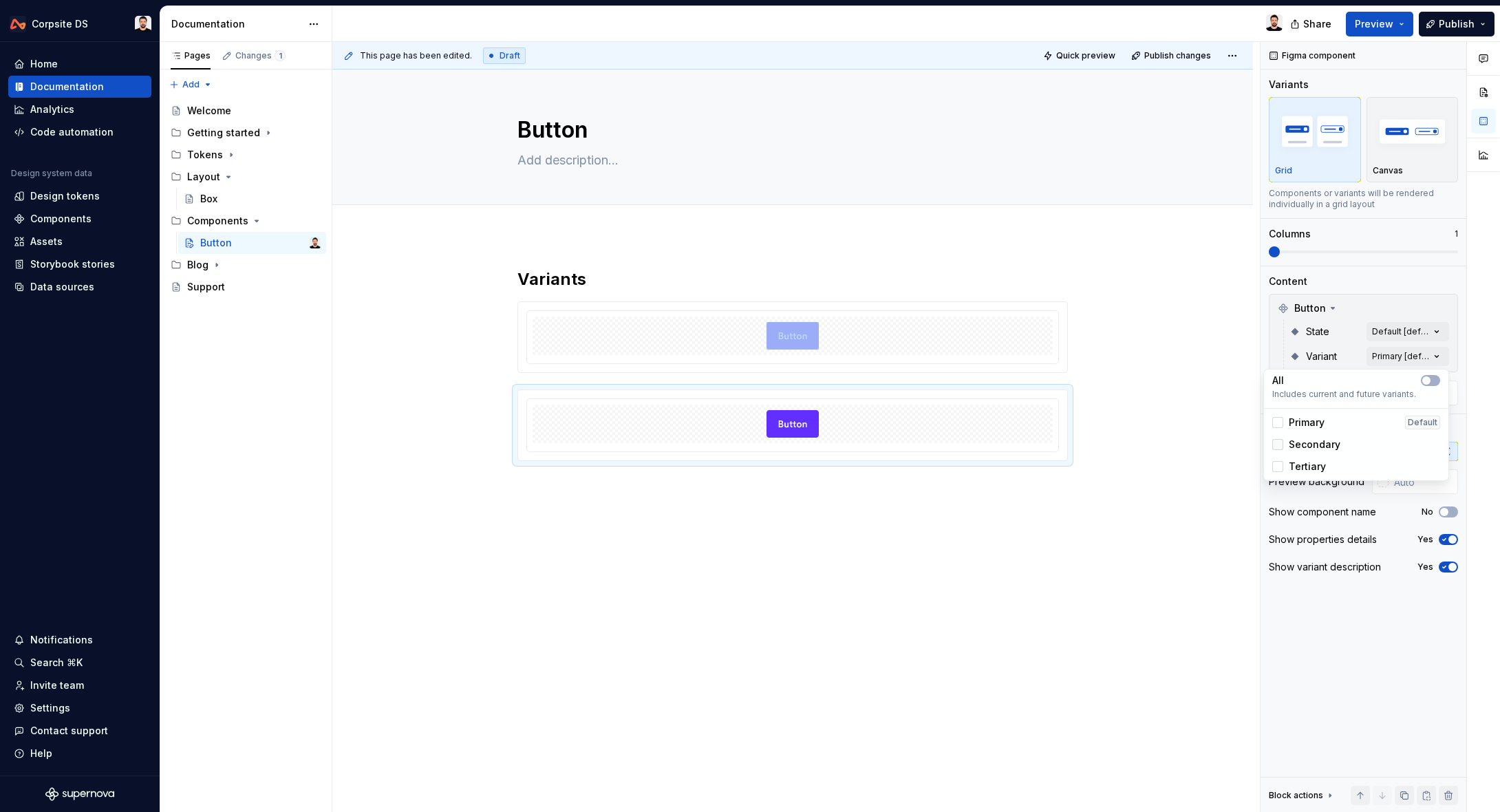
click at [1275, 443] on div at bounding box center [1277, 444] width 11 height 11
click at [934, 346] on html "Corpsite DS Home Documentation Analytics Code automation Design system data Des…" at bounding box center [750, 406] width 1500 height 812
click at [1407, 328] on div "Comments Open comments No comments yet Select ‘Comment’ from the block context …" at bounding box center [1380, 427] width 239 height 771
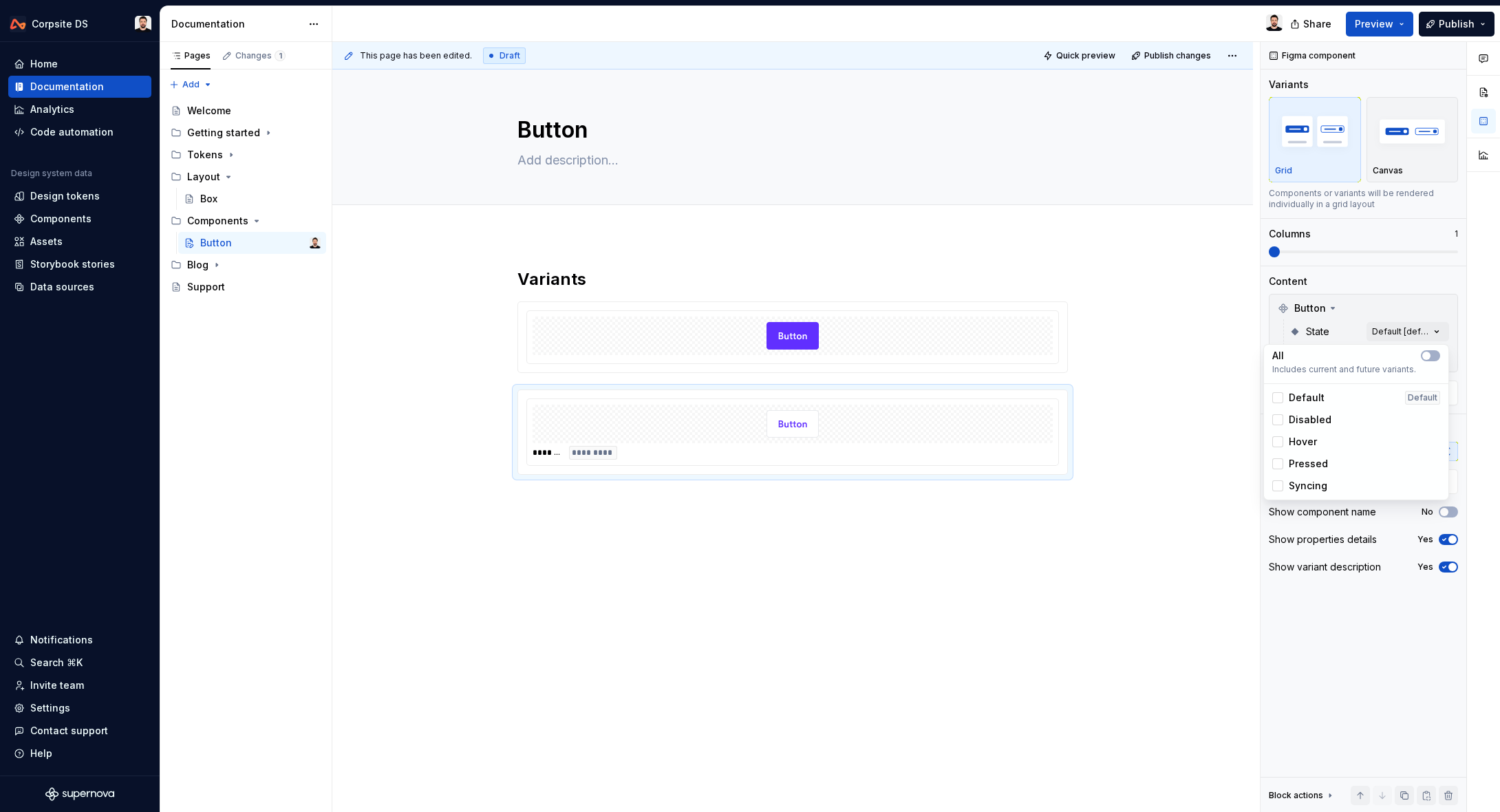
drag, startPoint x: 1200, startPoint y: 368, endPoint x: 1117, endPoint y: 374, distance: 83.2
click at [1198, 368] on html "Corpsite DS Home Documentation Analytics Code automation Design system data Des…" at bounding box center [750, 406] width 1500 height 812
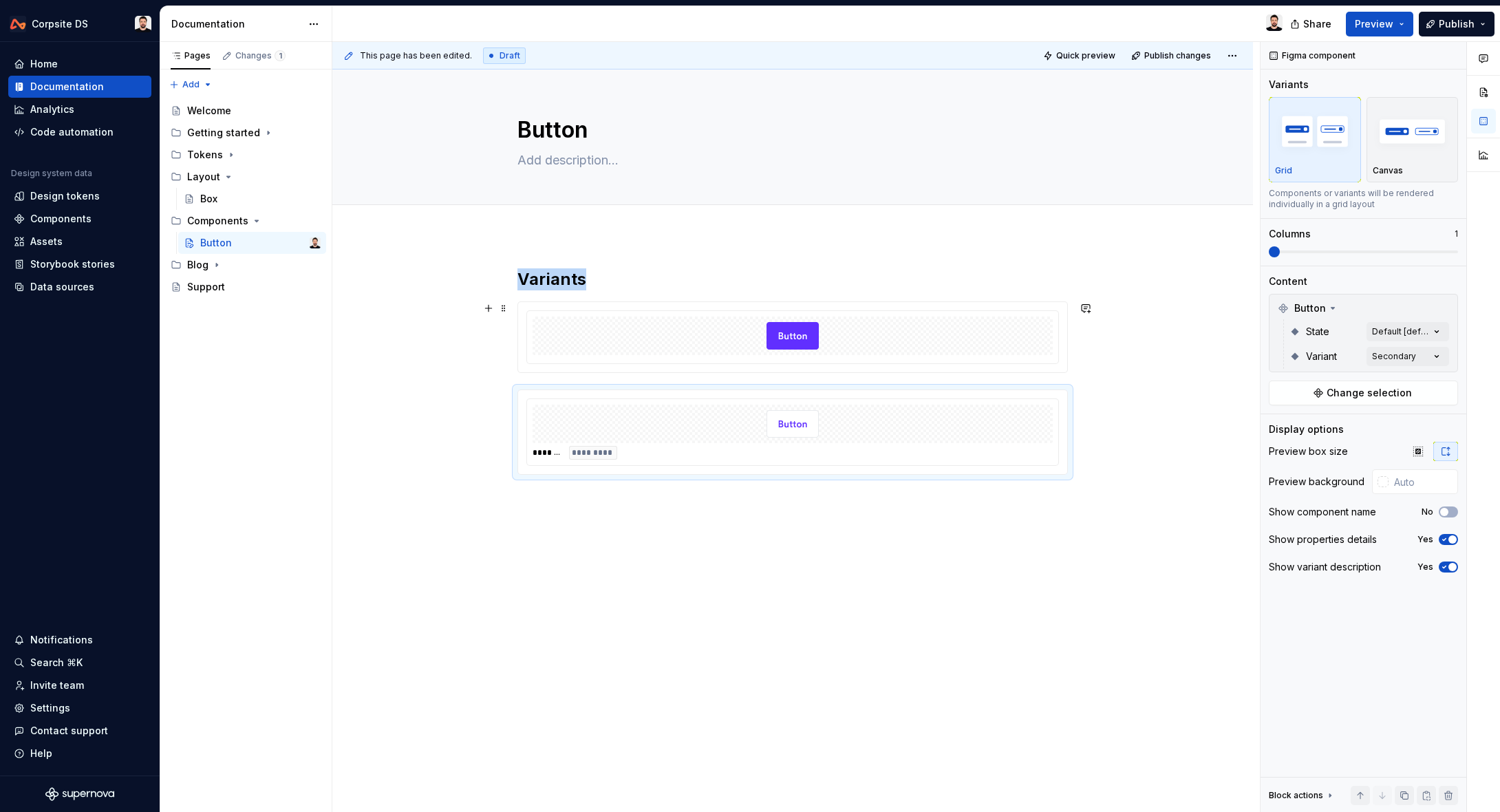
click at [864, 352] on div at bounding box center [792, 336] width 520 height 39
click at [1401, 351] on div "Comments Open comments No comments yet Select ‘Comment’ from the block context …" at bounding box center [1380, 427] width 239 height 771
click at [1295, 418] on span "Primary" at bounding box center [1307, 422] width 35 height 14
click at [1139, 365] on html "Corpsite DS Home Documentation Analytics Code automation Design system data Des…" at bounding box center [750, 406] width 1500 height 812
click at [1005, 336] on div at bounding box center [792, 336] width 520 height 39
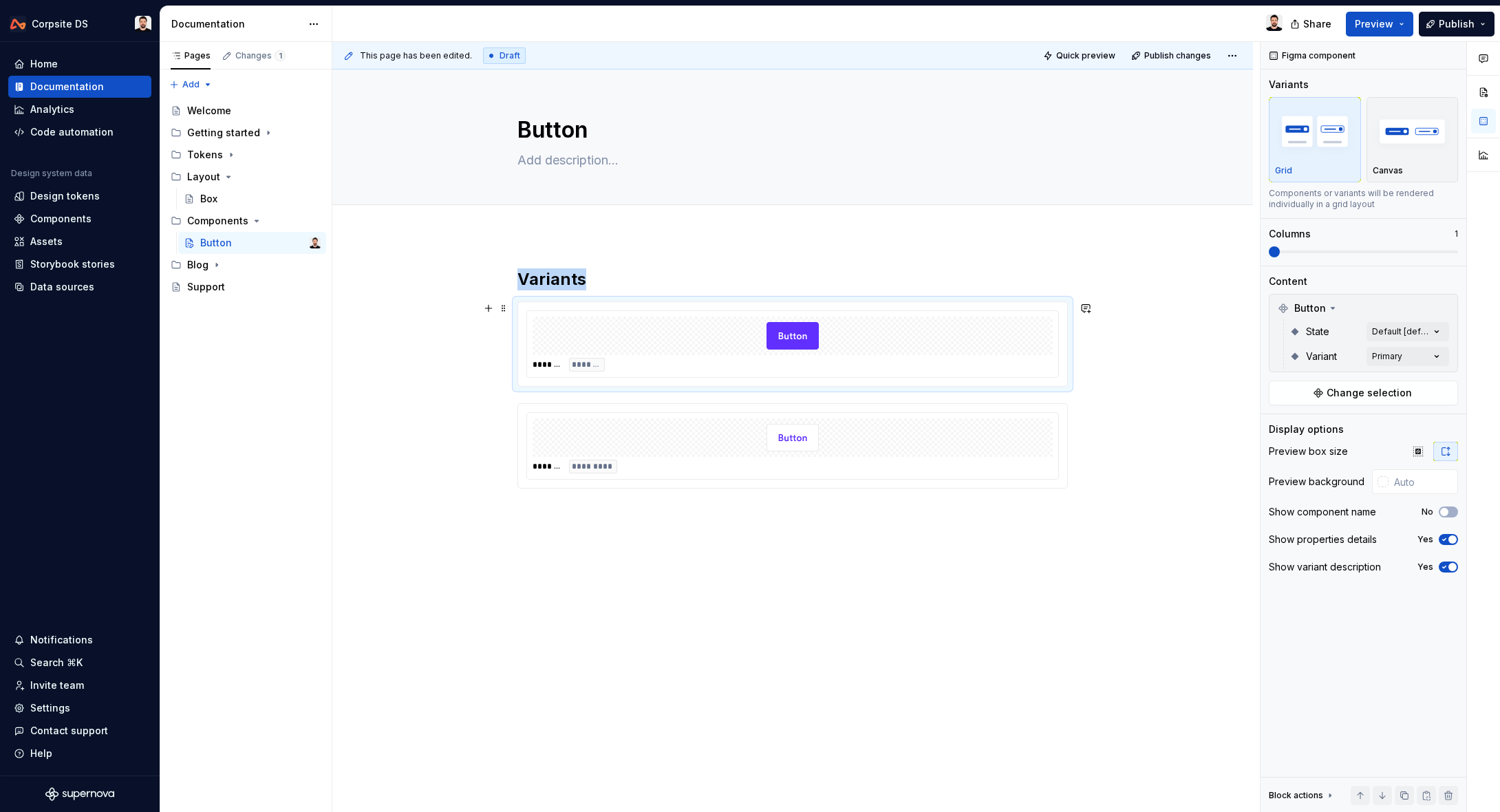
click at [989, 350] on div at bounding box center [792, 336] width 520 height 39
click at [1499, 249] on html "Corpsite DS Home Documentation Analytics Code automation Design system data Des…" at bounding box center [750, 406] width 1500 height 812
click at [894, 360] on div "******* *******" at bounding box center [792, 344] width 532 height 67
click at [652, 432] on div at bounding box center [792, 438] width 520 height 39
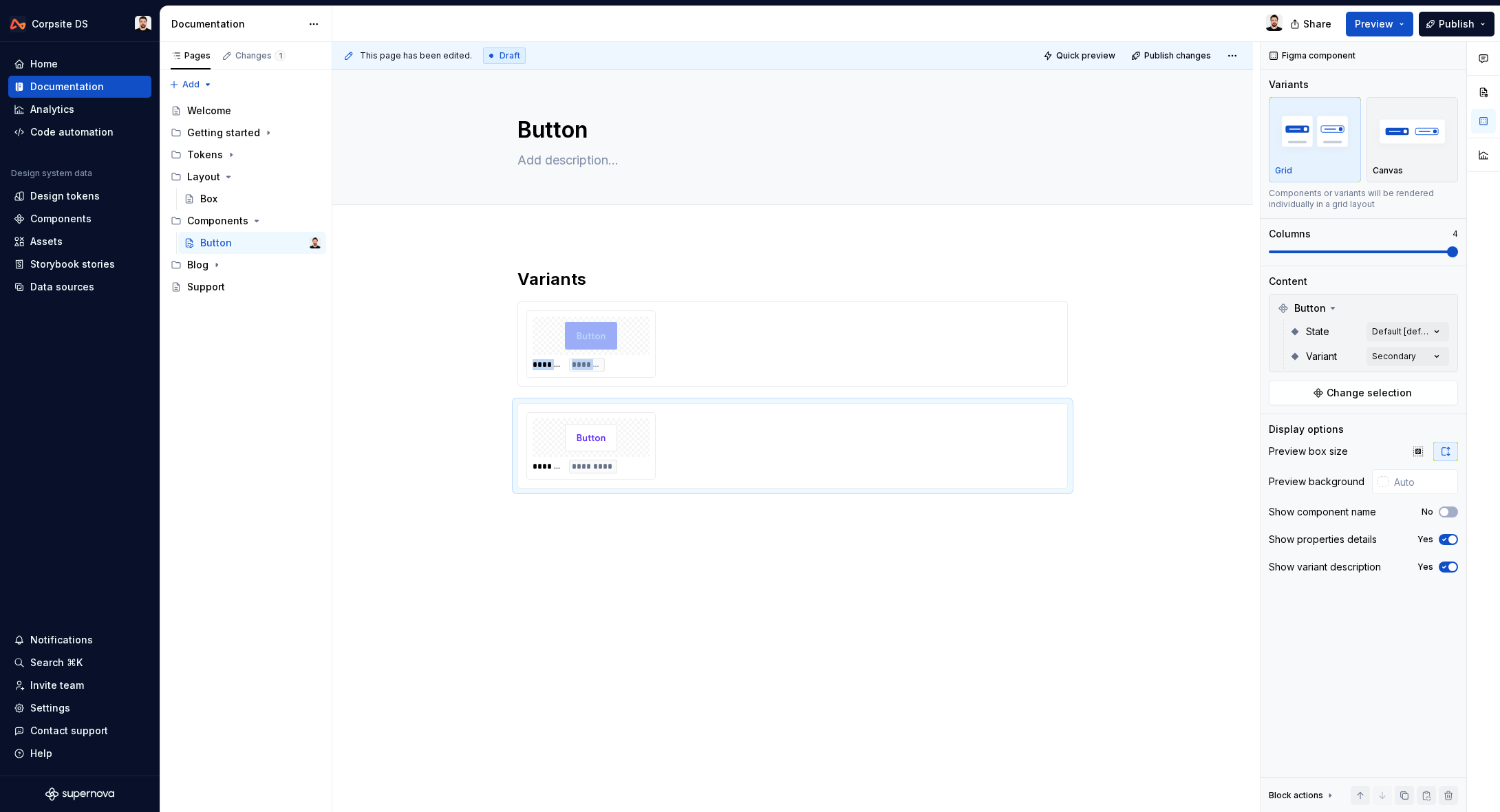
click at [1458, 253] on div "Figma component Variants Grid Canvas Components or variants will be rendered in…" at bounding box center [1363, 427] width 206 height 771
click at [982, 337] on div "******* *******" at bounding box center [792, 344] width 532 height 67
click at [684, 313] on div "******* *******" at bounding box center [792, 344] width 532 height 67
click at [679, 335] on div "******* *******" at bounding box center [792, 344] width 532 height 67
drag, startPoint x: 582, startPoint y: 420, endPoint x: 537, endPoint y: 427, distance: 45.5
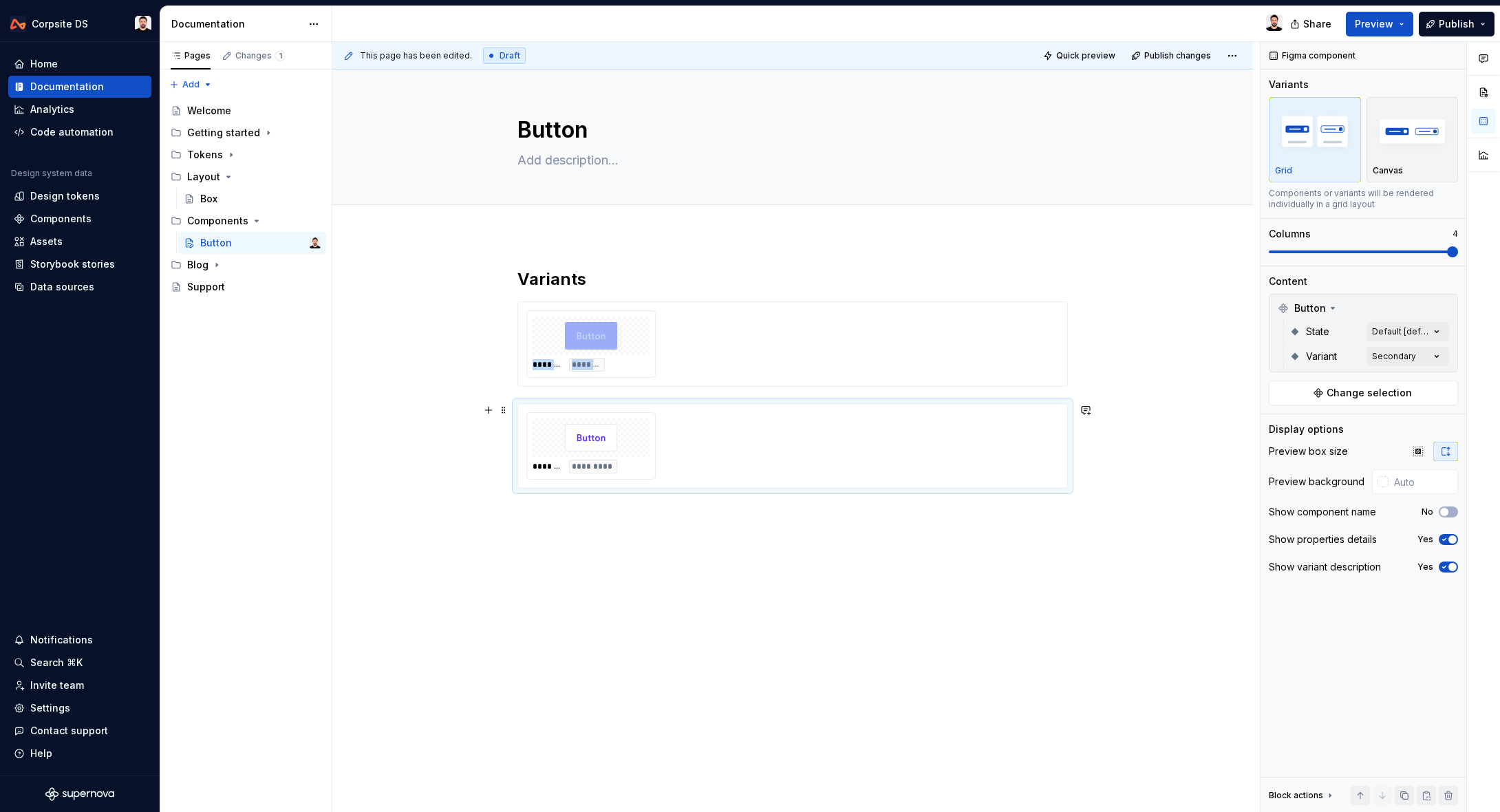
click at [565, 424] on div at bounding box center [591, 438] width 117 height 39
drag, startPoint x: 605, startPoint y: 401, endPoint x: 675, endPoint y: 361, distance: 80.6
click at [675, 361] on div "Variants ******* ******* ******* *********" at bounding box center [792, 378] width 550 height 220
click at [574, 351] on div at bounding box center [591, 336] width 117 height 39
click at [1368, 390] on span "Change selection" at bounding box center [1370, 392] width 86 height 14
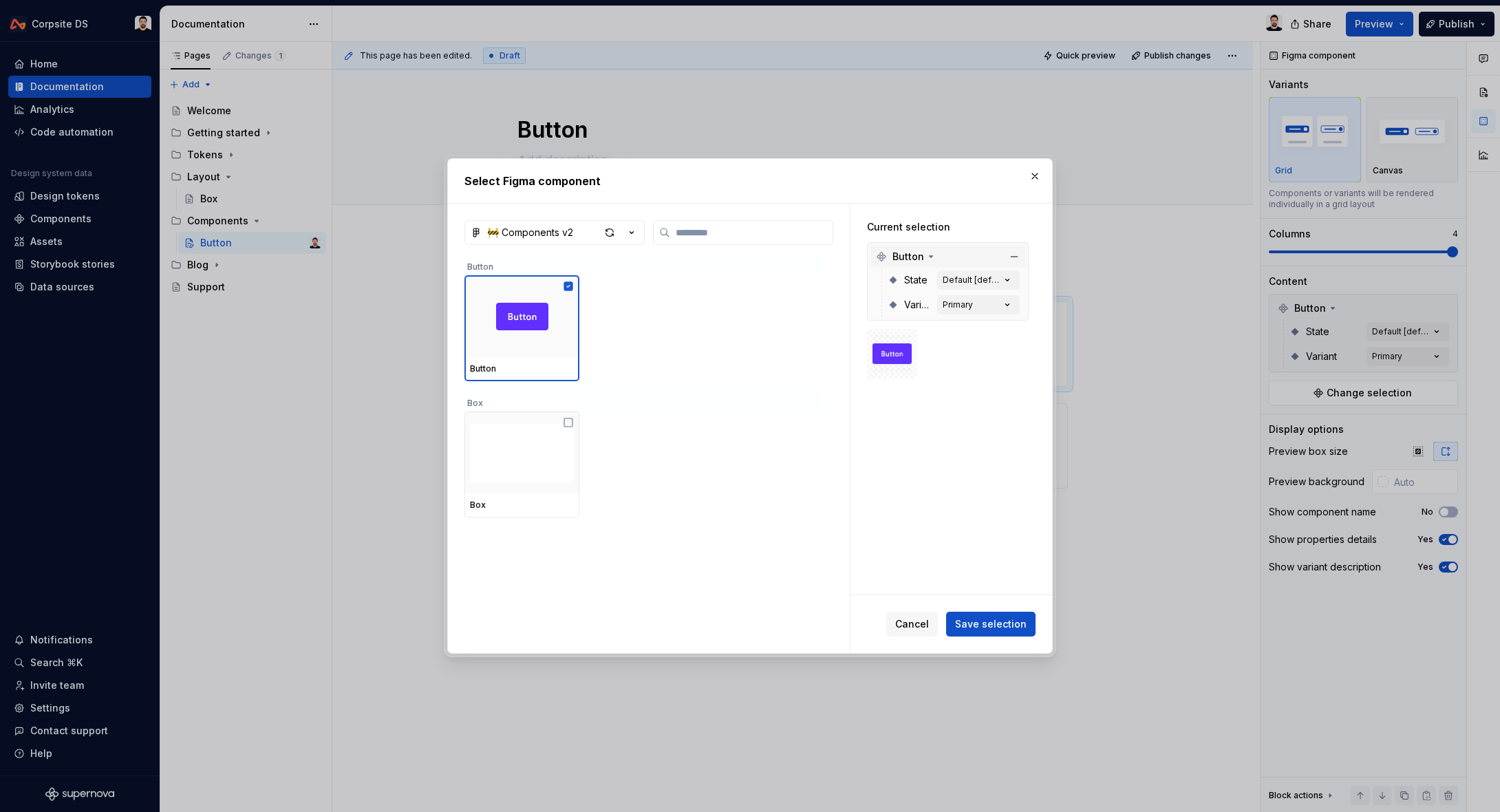
click at [930, 257] on icon at bounding box center [931, 257] width 3 height 2
click at [965, 225] on div "Current selection" at bounding box center [948, 227] width 162 height 14
click at [933, 254] on icon at bounding box center [931, 256] width 11 height 11
click at [1032, 176] on button "button" at bounding box center [1034, 175] width 19 height 19
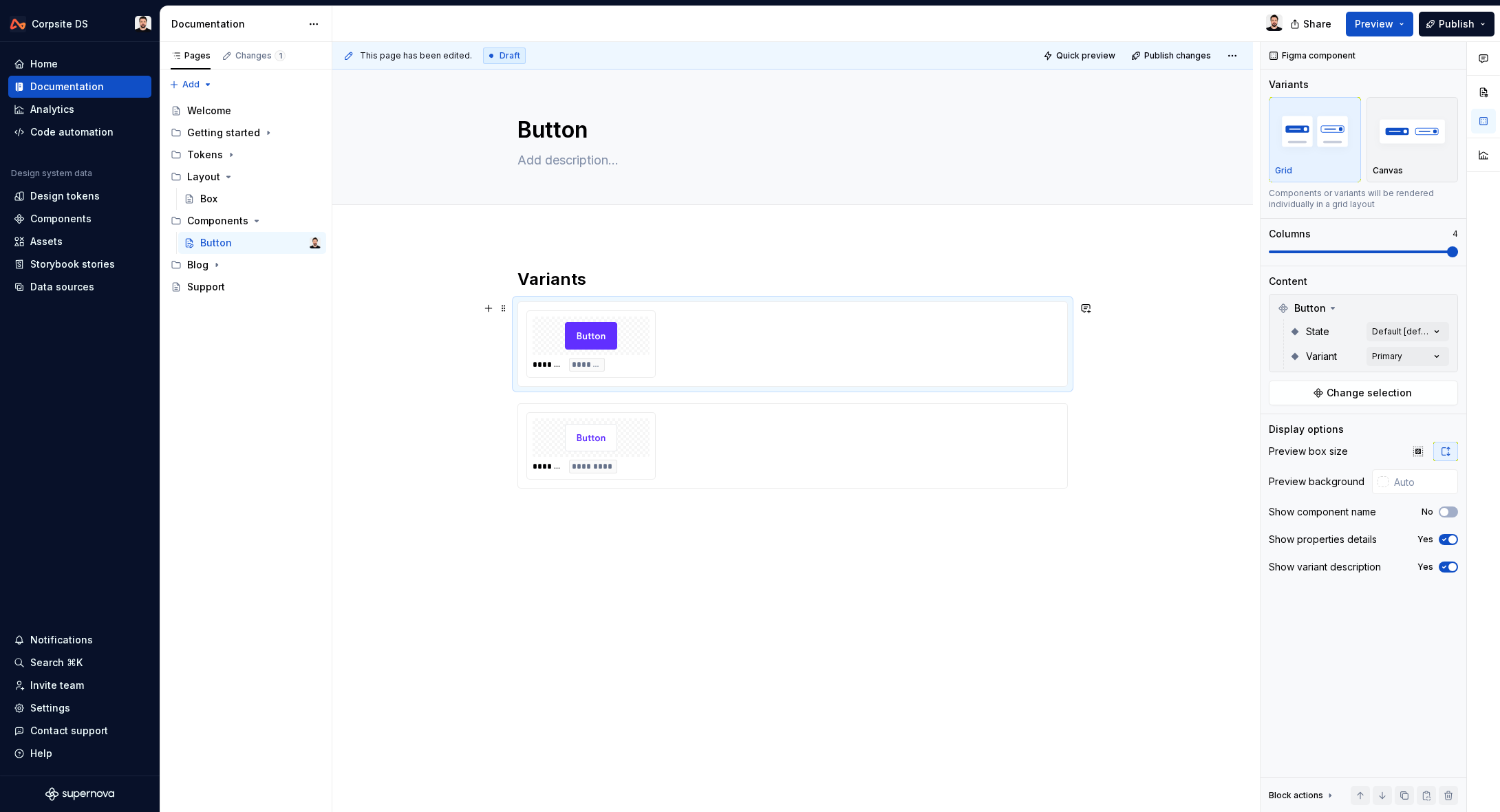
click at [861, 360] on div "******* *******" at bounding box center [792, 344] width 532 height 67
click at [1233, 253] on div "This page has been edited. Draft Quick preview Publish changes Button Edit head…" at bounding box center [916, 427] width 1168 height 771
click at [1047, 415] on div "******* *********" at bounding box center [792, 446] width 532 height 67
click at [1067, 253] on div "This page has been edited. Draft Quick preview Publish changes Button Edit head…" at bounding box center [916, 427] width 1168 height 771
click at [898, 517] on div "Variants ******* ******* ******* *********" at bounding box center [792, 492] width 921 height 513
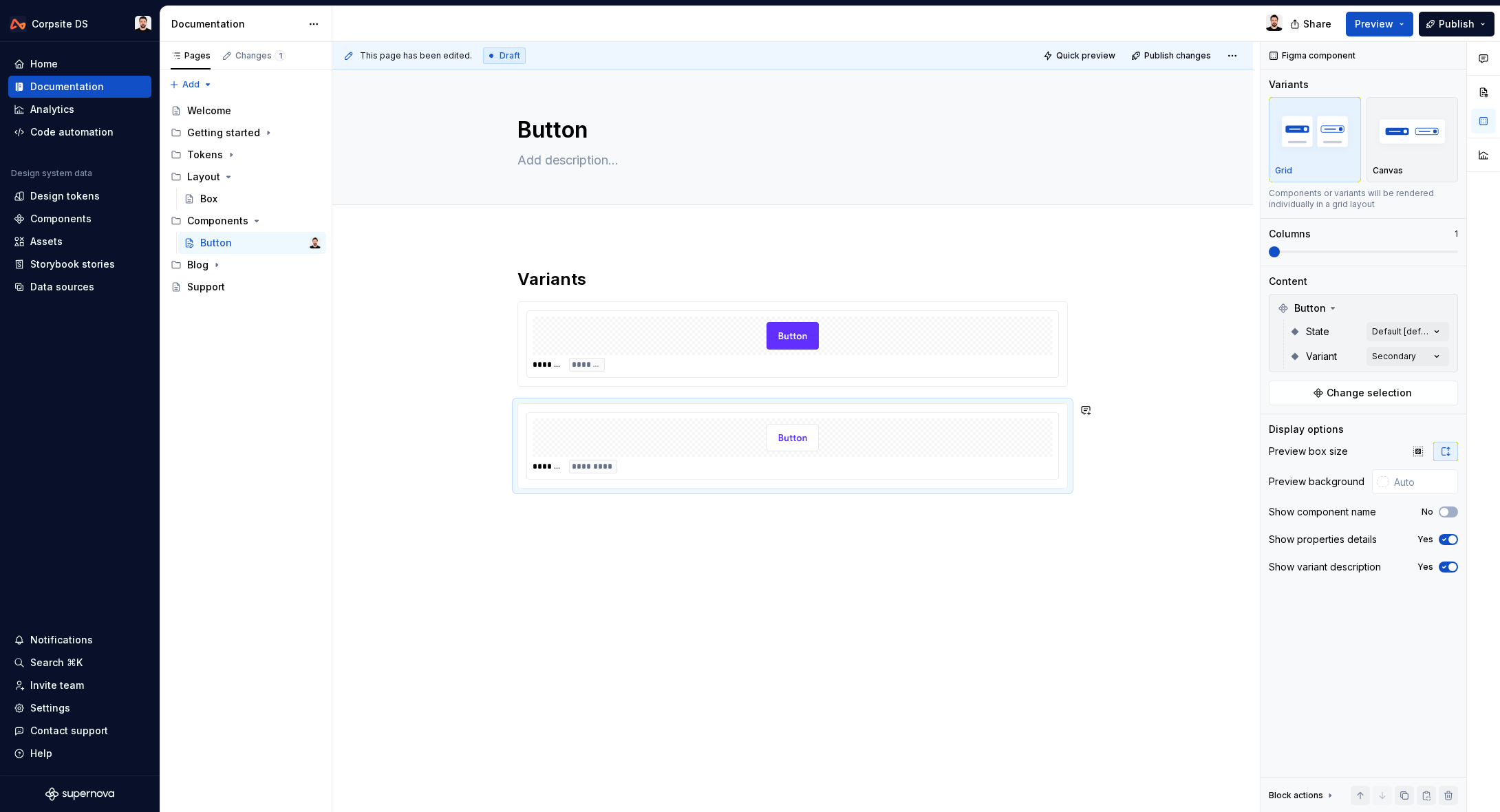
click at [884, 516] on div "Variants ******* ******* ******* *********" at bounding box center [792, 492] width 921 height 513
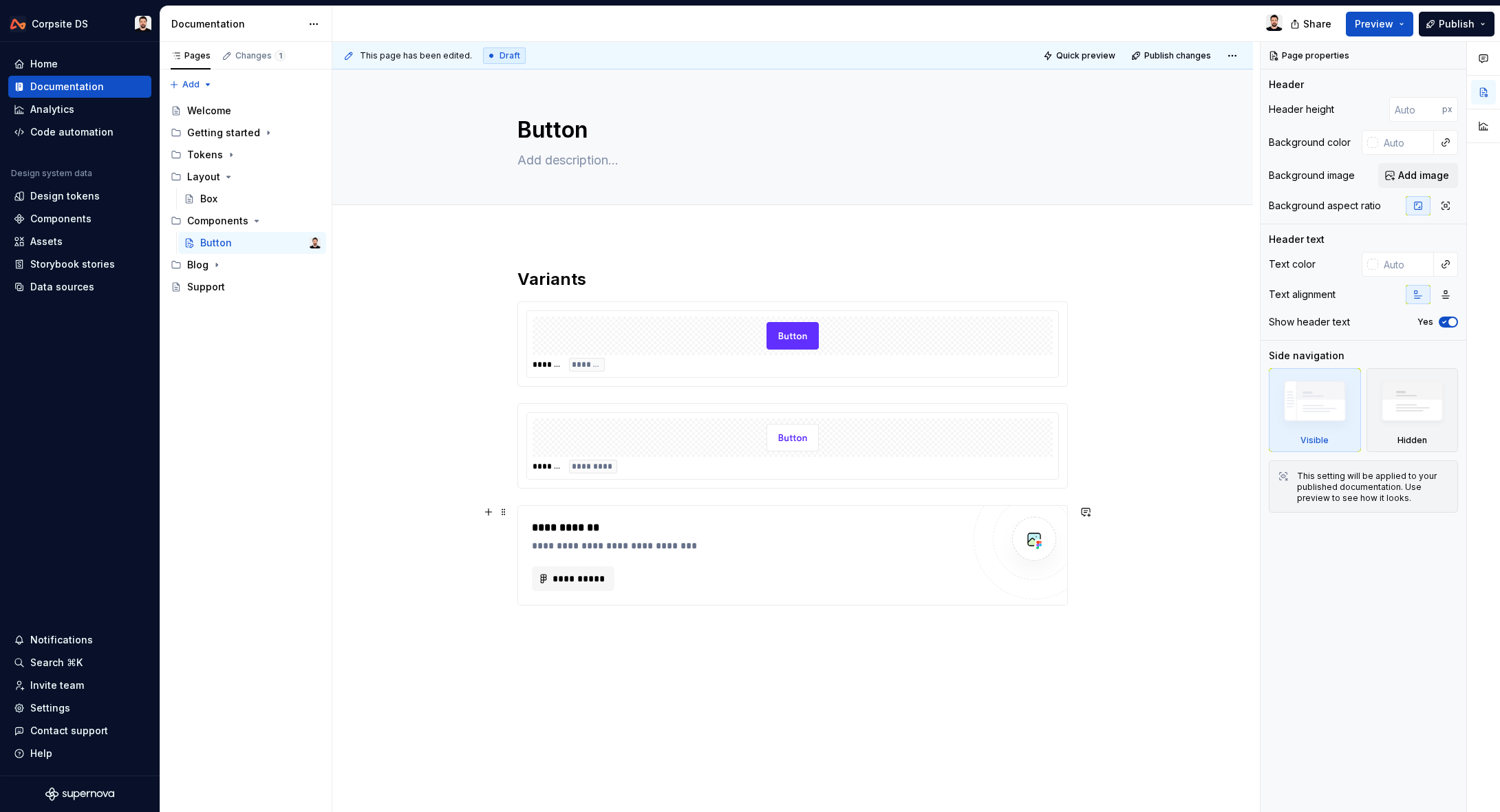
click at [840, 544] on div "**********" at bounding box center [748, 545] width 431 height 14
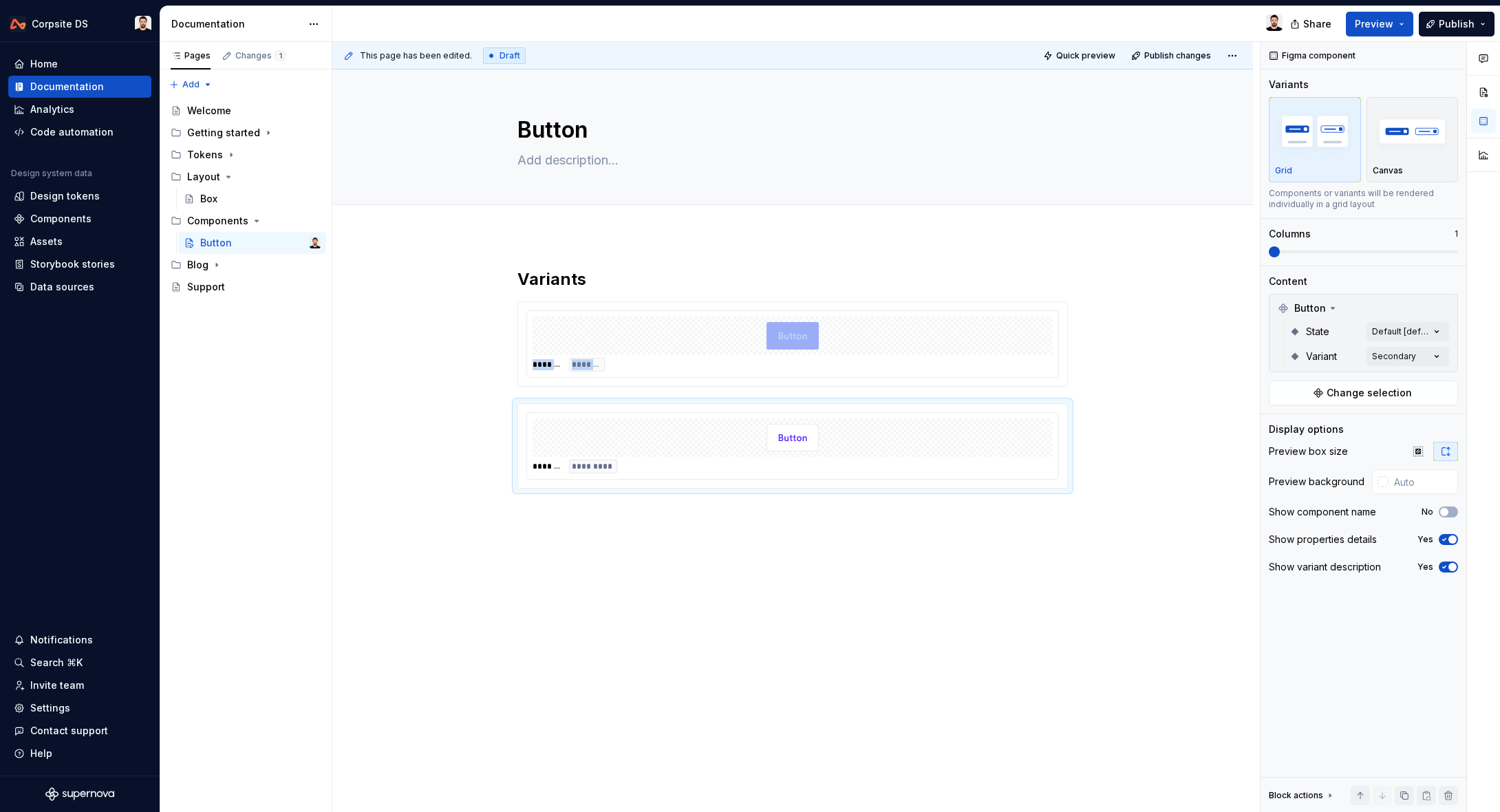
click at [802, 554] on div "This page has been edited. Draft Quick preview Publish changes Button Edit head…" at bounding box center [796, 427] width 927 height 771
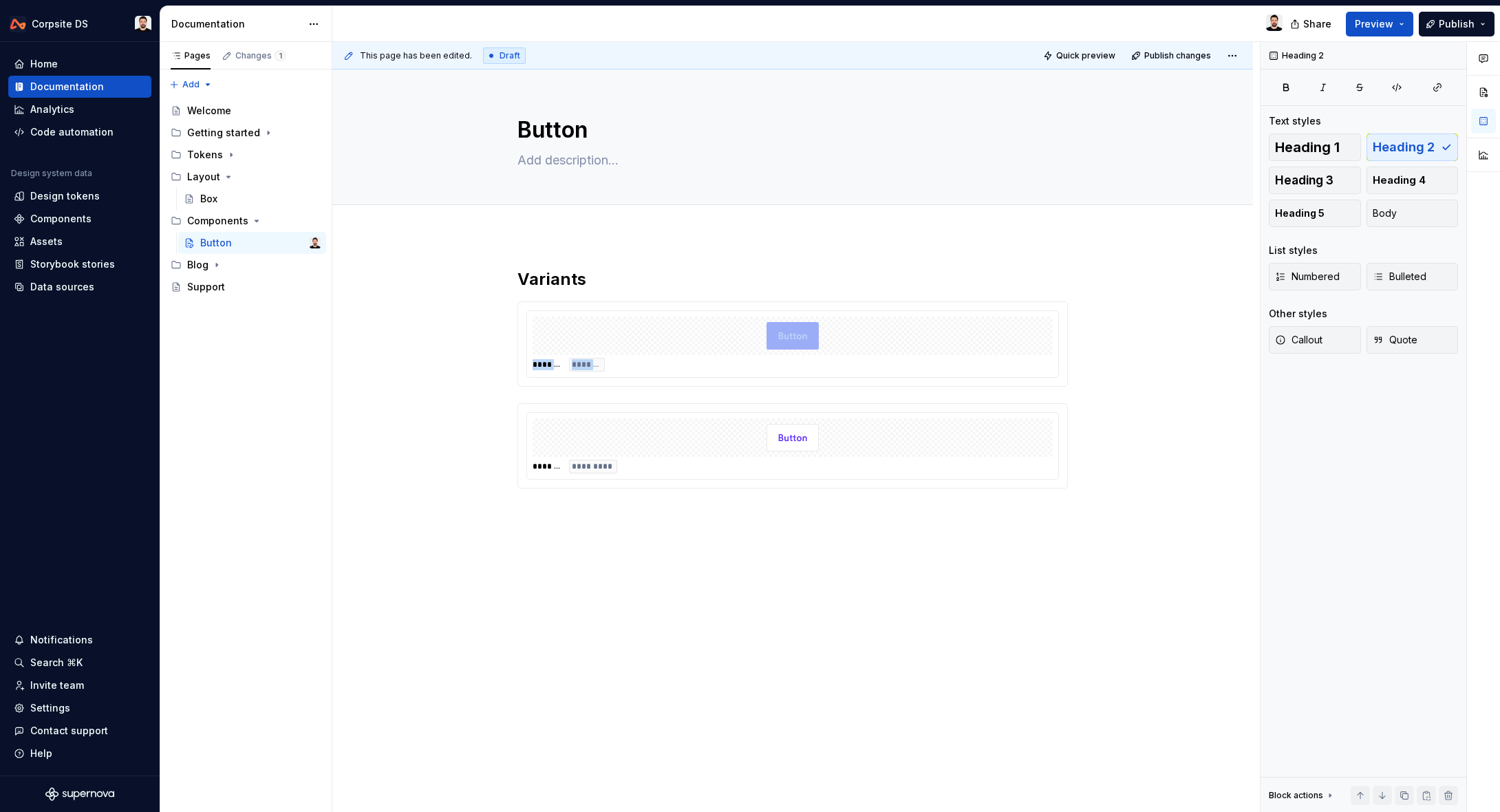
click at [629, 525] on div "Variants ******* ******* ******* *********" at bounding box center [792, 492] width 921 height 513
click at [629, 526] on div "Variants ******* ******* ******* *********" at bounding box center [792, 403] width 550 height 270
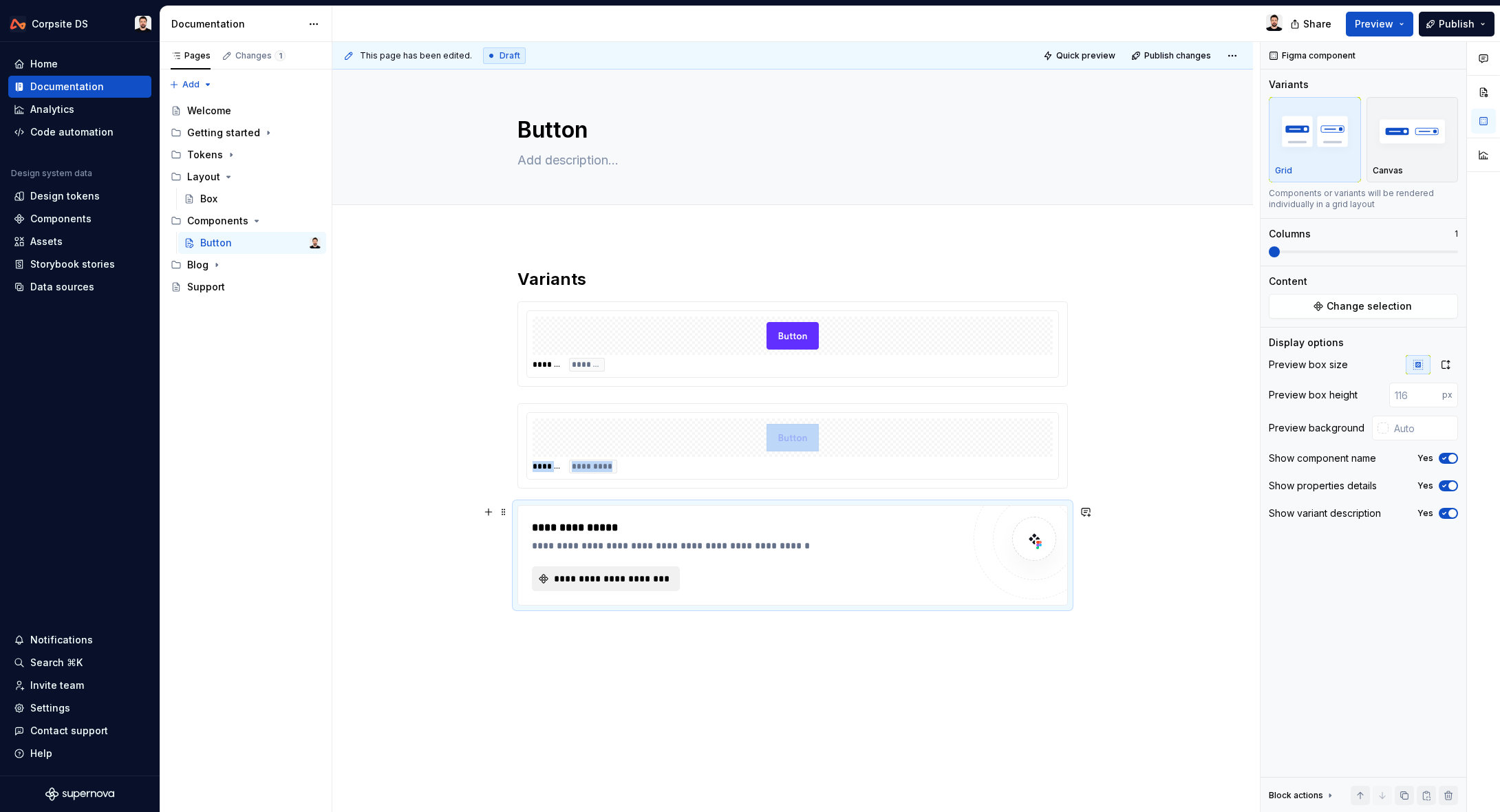
click at [638, 586] on button "**********" at bounding box center [606, 578] width 148 height 25
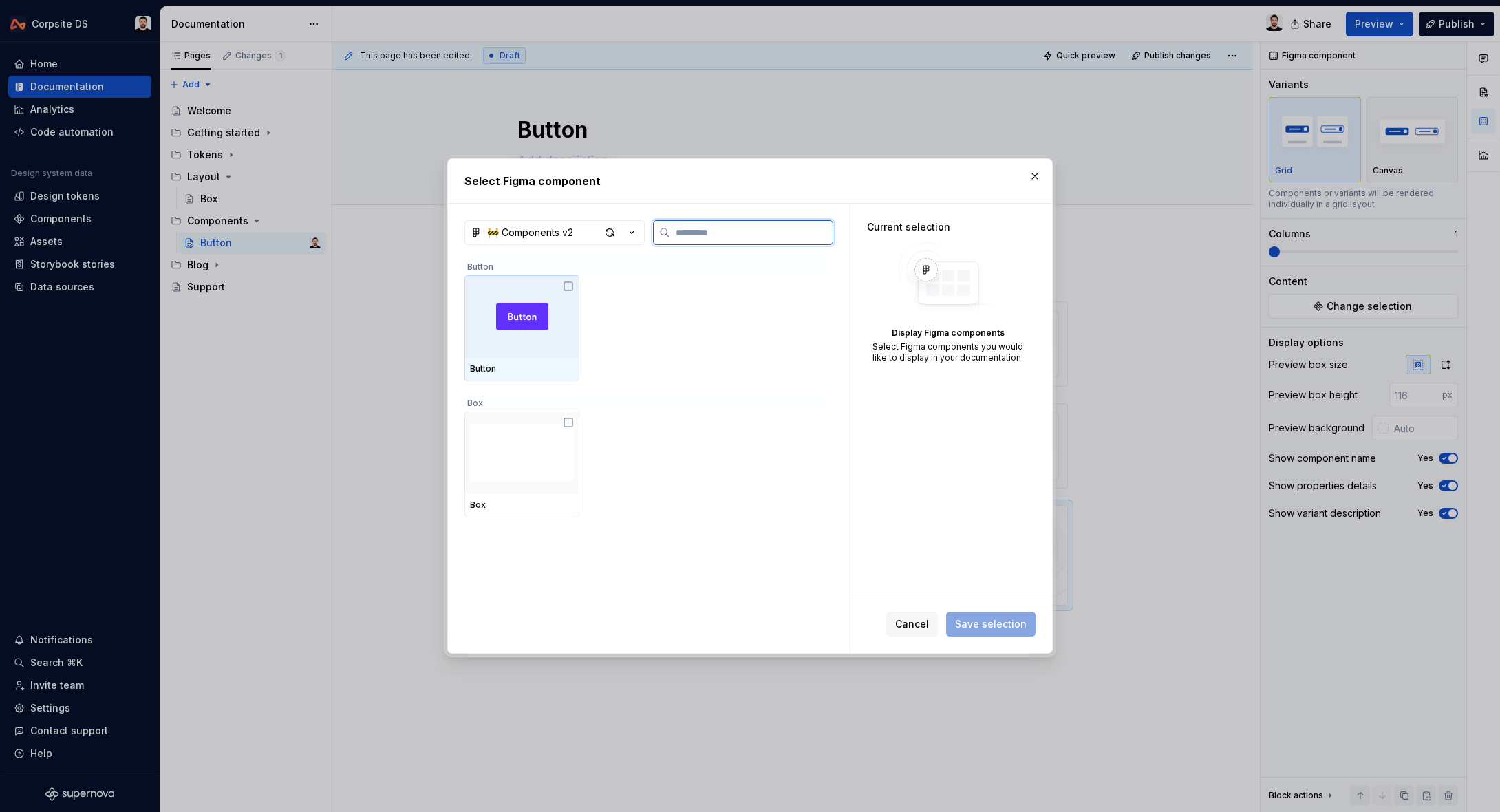
drag, startPoint x: 549, startPoint y: 344, endPoint x: 555, endPoint y: 354, distance: 11.7
click at [549, 344] on div at bounding box center [522, 317] width 115 height 82
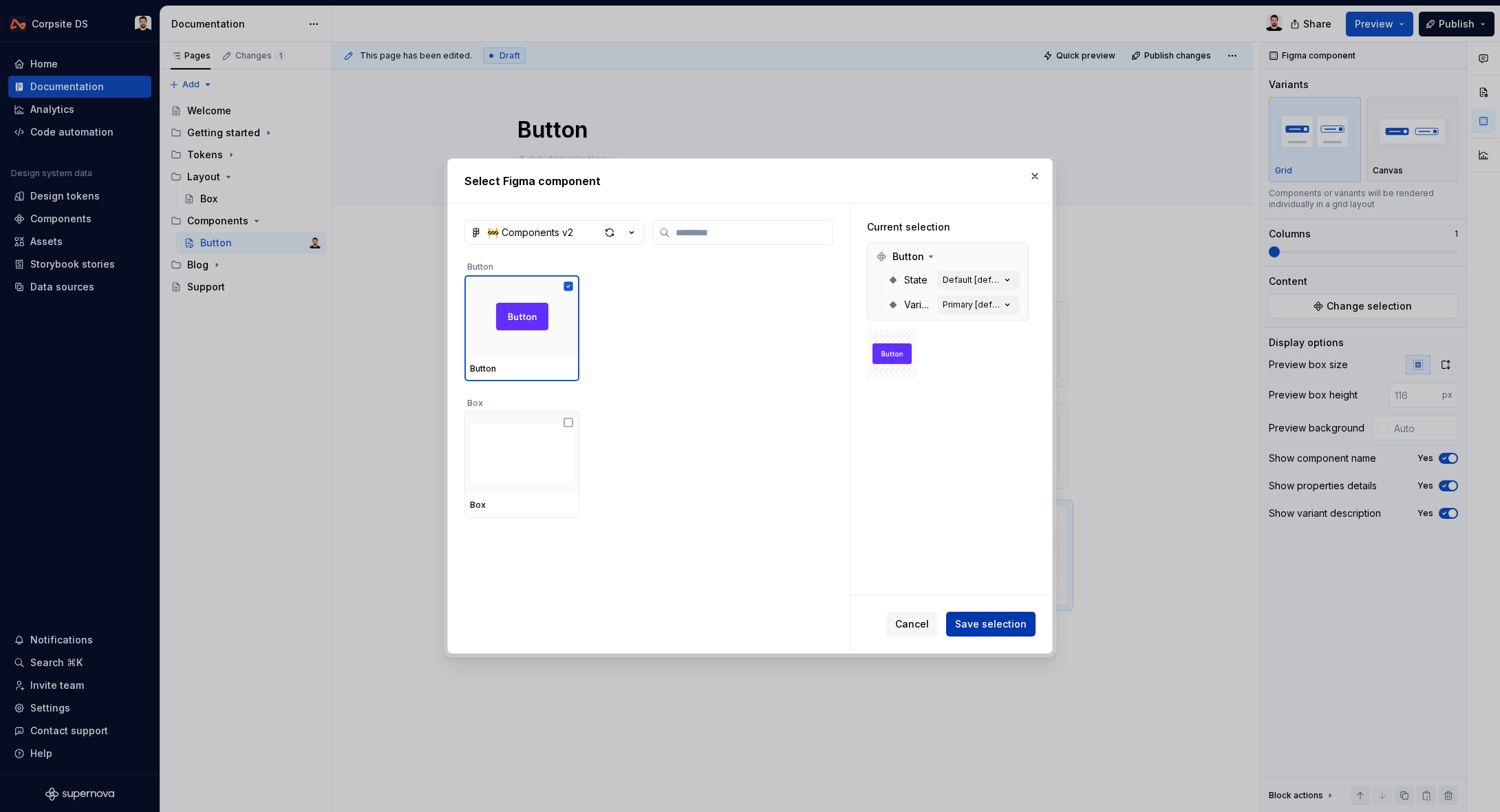
click at [969, 624] on span "Save selection" at bounding box center [991, 624] width 72 height 14
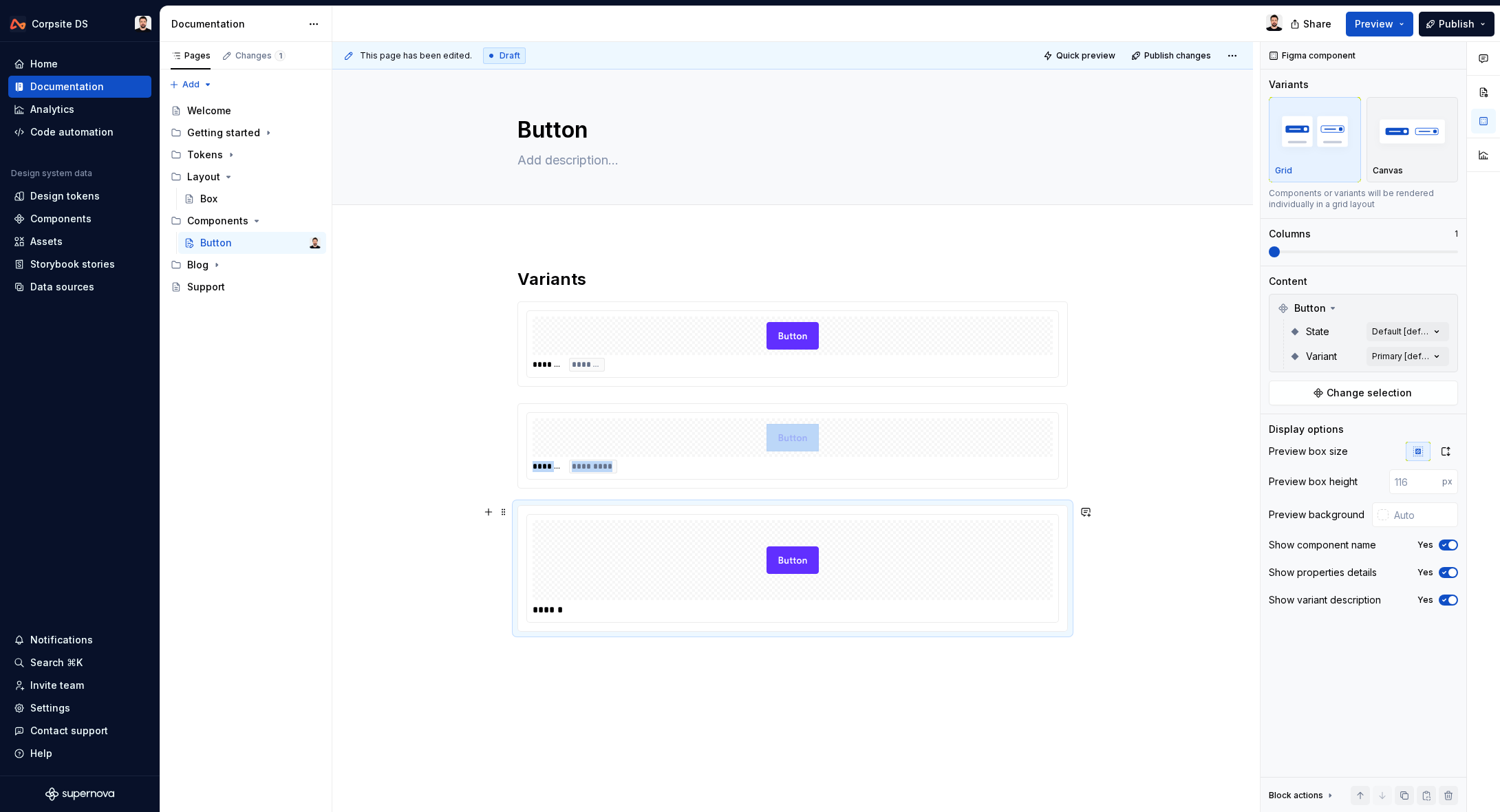
click at [1000, 559] on div at bounding box center [792, 559] width 520 height 80
click at [1400, 350] on div "Comments Open comments No comments yet Select ‘Comment’ from the block context …" at bounding box center [1380, 427] width 239 height 771
click at [1293, 465] on span "Tertiary" at bounding box center [1307, 466] width 37 height 14
click at [1192, 469] on html "Corpsite DS Home Documentation Analytics Code automation Design system data Des…" at bounding box center [750, 406] width 1500 height 812
click at [955, 563] on div at bounding box center [792, 559] width 520 height 80
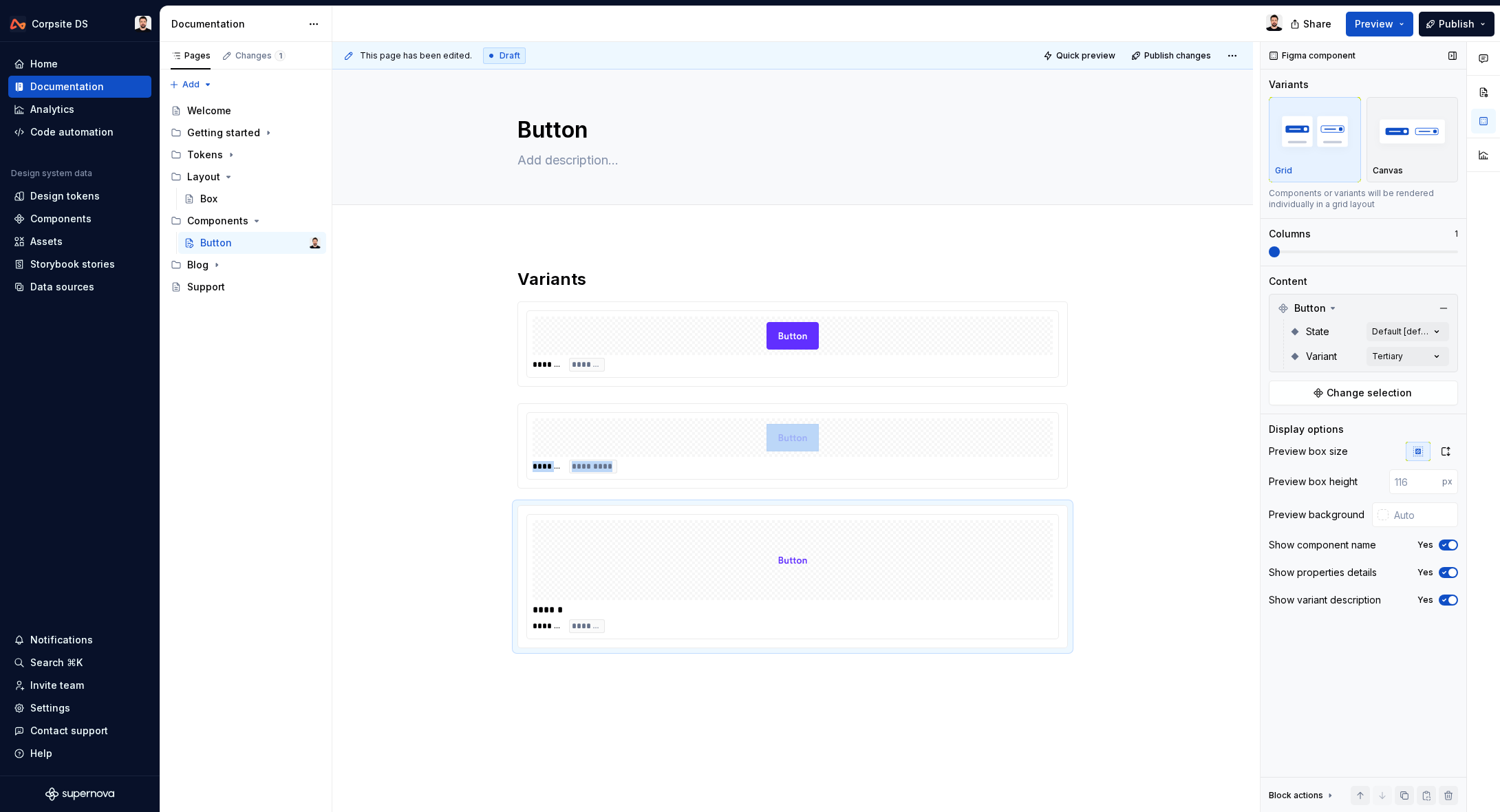
click at [1451, 544] on span "button" at bounding box center [1453, 545] width 8 height 8
click at [1195, 467] on div "Variants ******* ******* ******* ********* ******* ********" at bounding box center [792, 564] width 921 height 657
click at [1371, 19] on span "Preview" at bounding box center [1374, 24] width 39 height 14
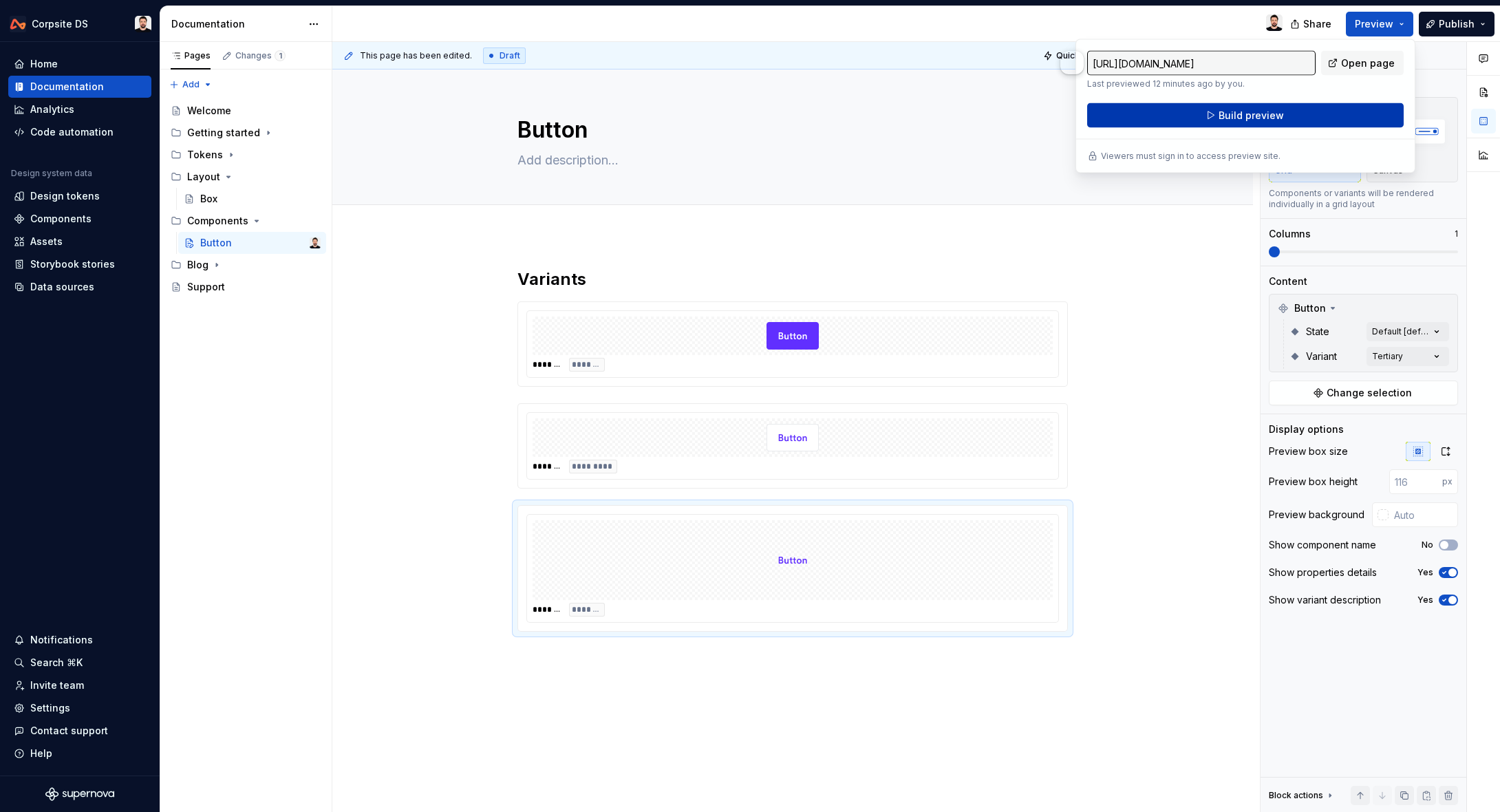
click at [1181, 114] on button "Build preview" at bounding box center [1245, 115] width 317 height 25
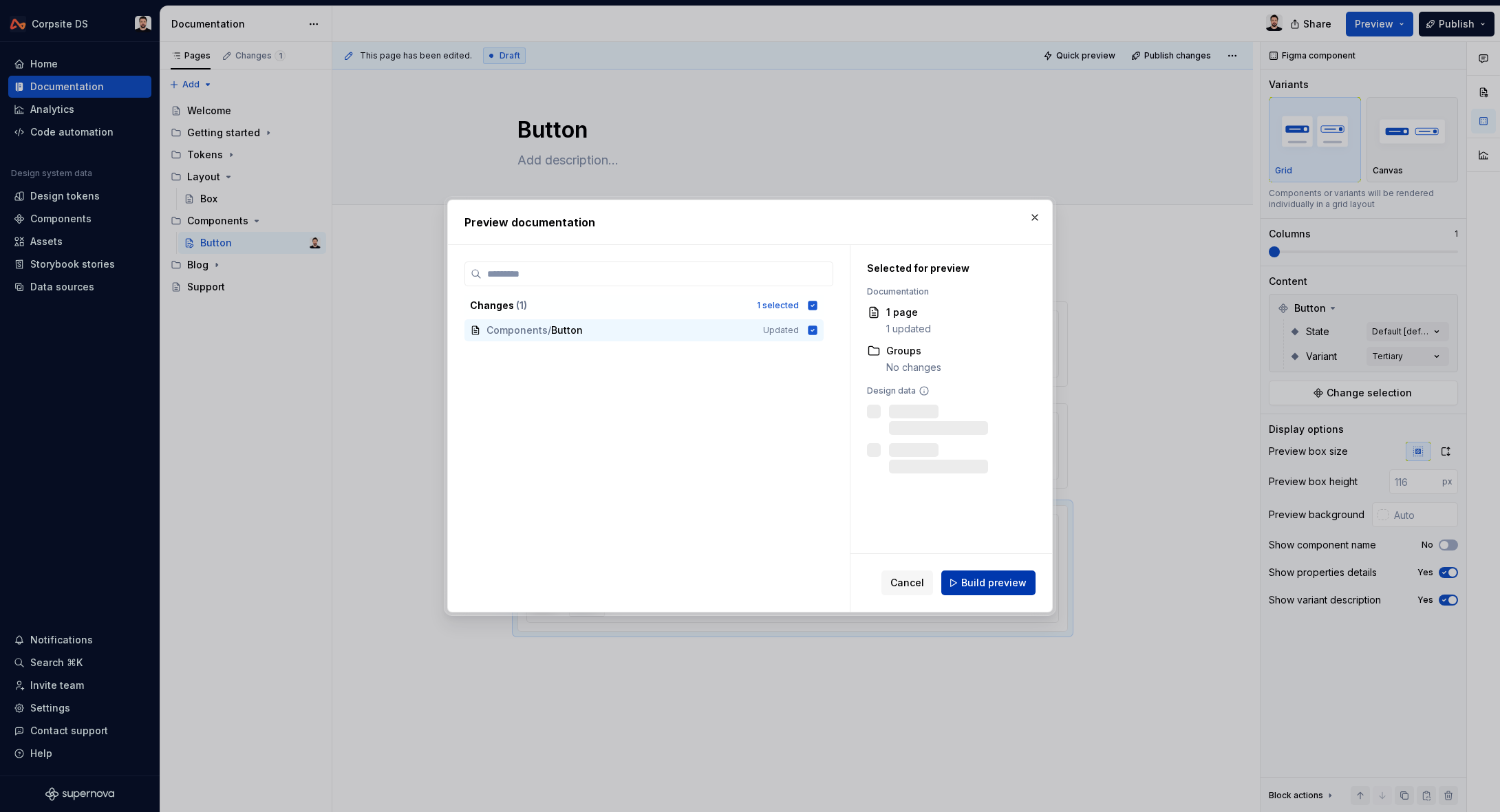
click at [986, 574] on button "Build preview" at bounding box center [988, 582] width 95 height 25
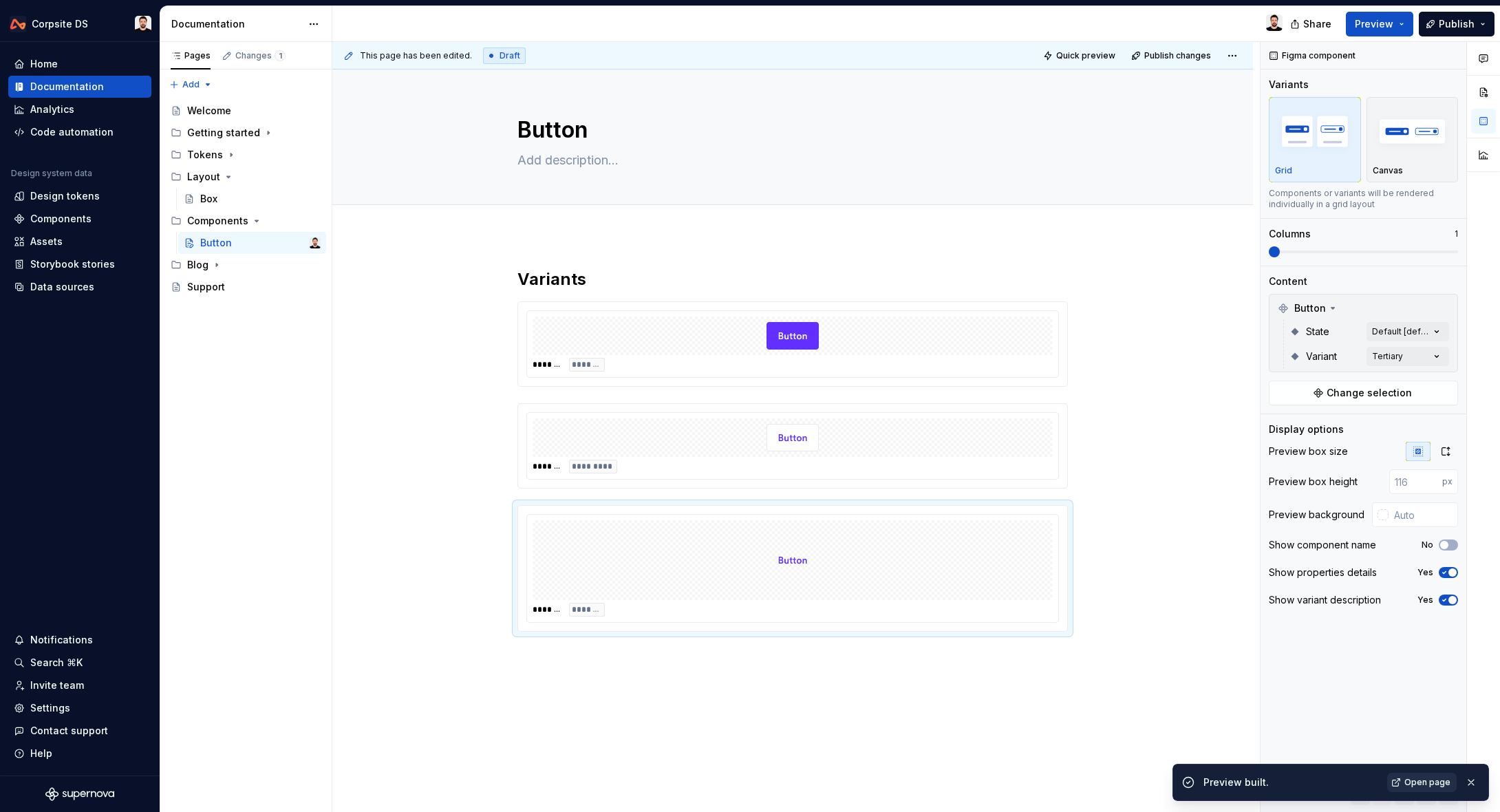
click at [1425, 777] on span "Open page" at bounding box center [1428, 782] width 46 height 11
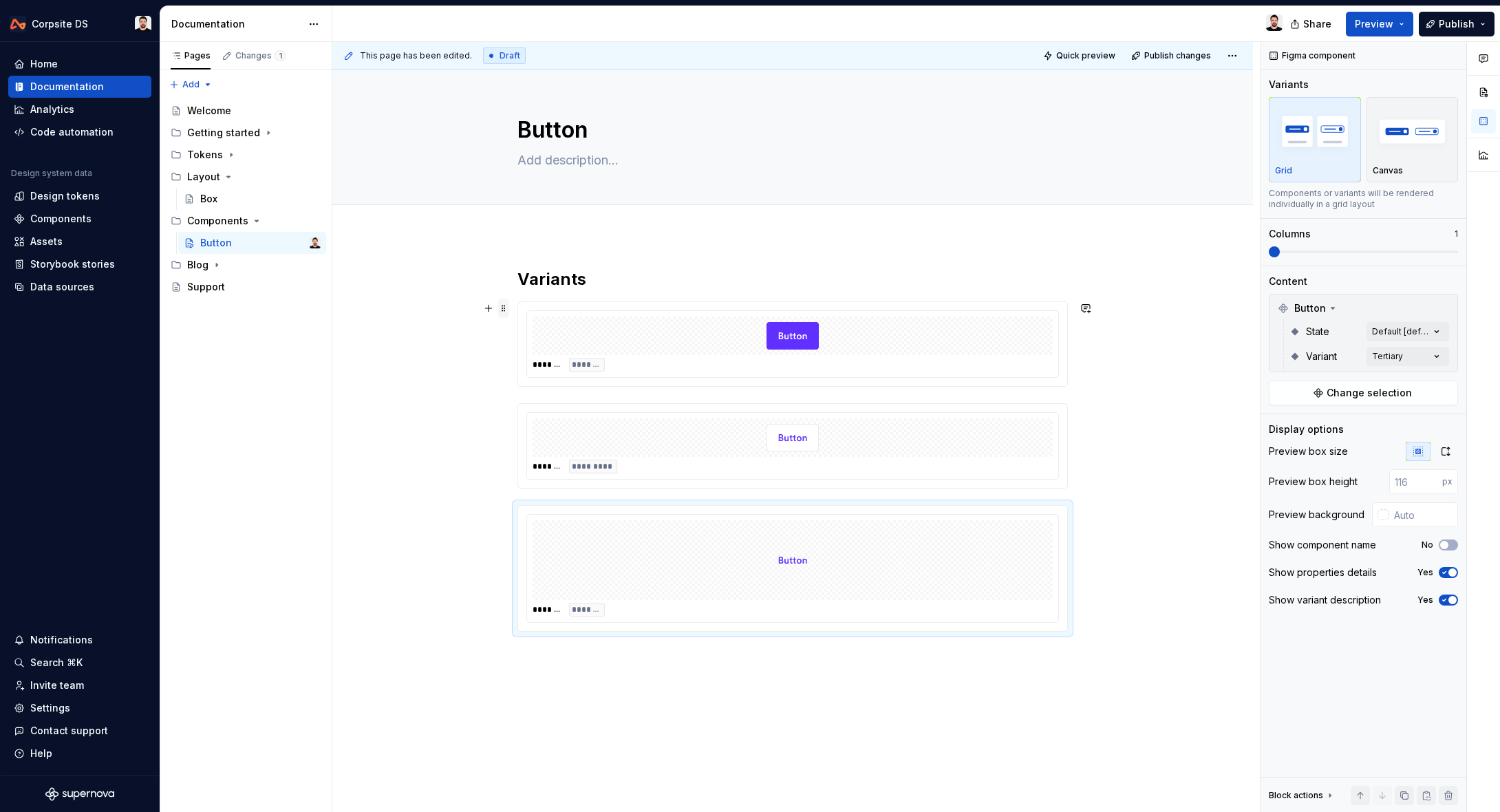
click at [509, 308] on span at bounding box center [504, 308] width 11 height 19
drag, startPoint x: 1167, startPoint y: 304, endPoint x: 1121, endPoint y: 313, distance: 46.9
click at [1164, 304] on div "This page has been edited. Draft Quick preview Publish changes Button Edit head…" at bounding box center [796, 427] width 927 height 771
click at [999, 334] on div at bounding box center [792, 336] width 520 height 39
type textarea "*"
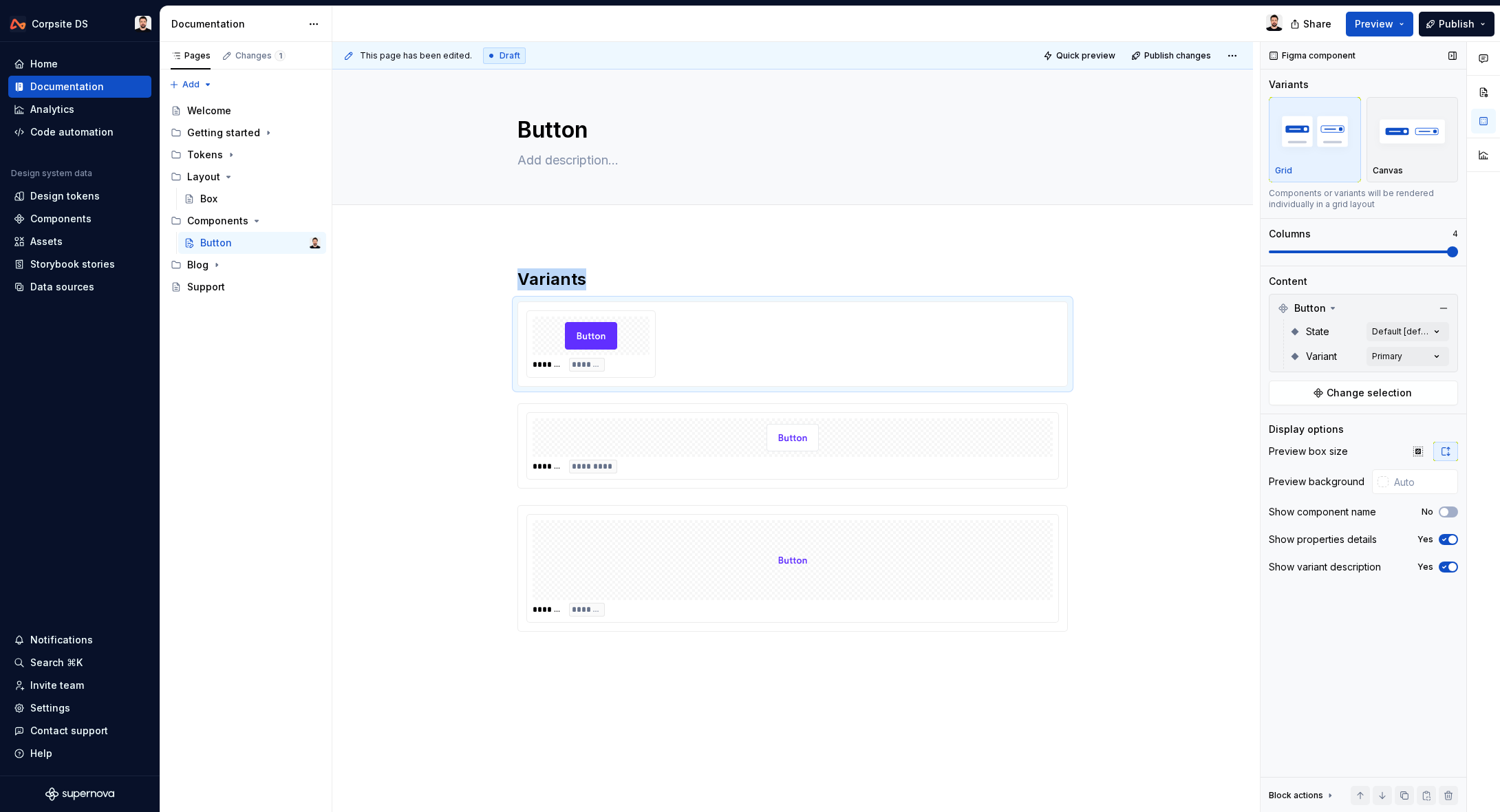
click at [1499, 253] on html "Corpsite DS Home Documentation Analytics Code automation Design system data Des…" at bounding box center [750, 406] width 1500 height 812
click at [1050, 434] on div at bounding box center [792, 438] width 520 height 39
click at [1499, 248] on html "Corpsite DS Home Documentation Analytics Code automation Design system data Des…" at bounding box center [750, 406] width 1500 height 812
click at [1021, 562] on div at bounding box center [792, 559] width 520 height 80
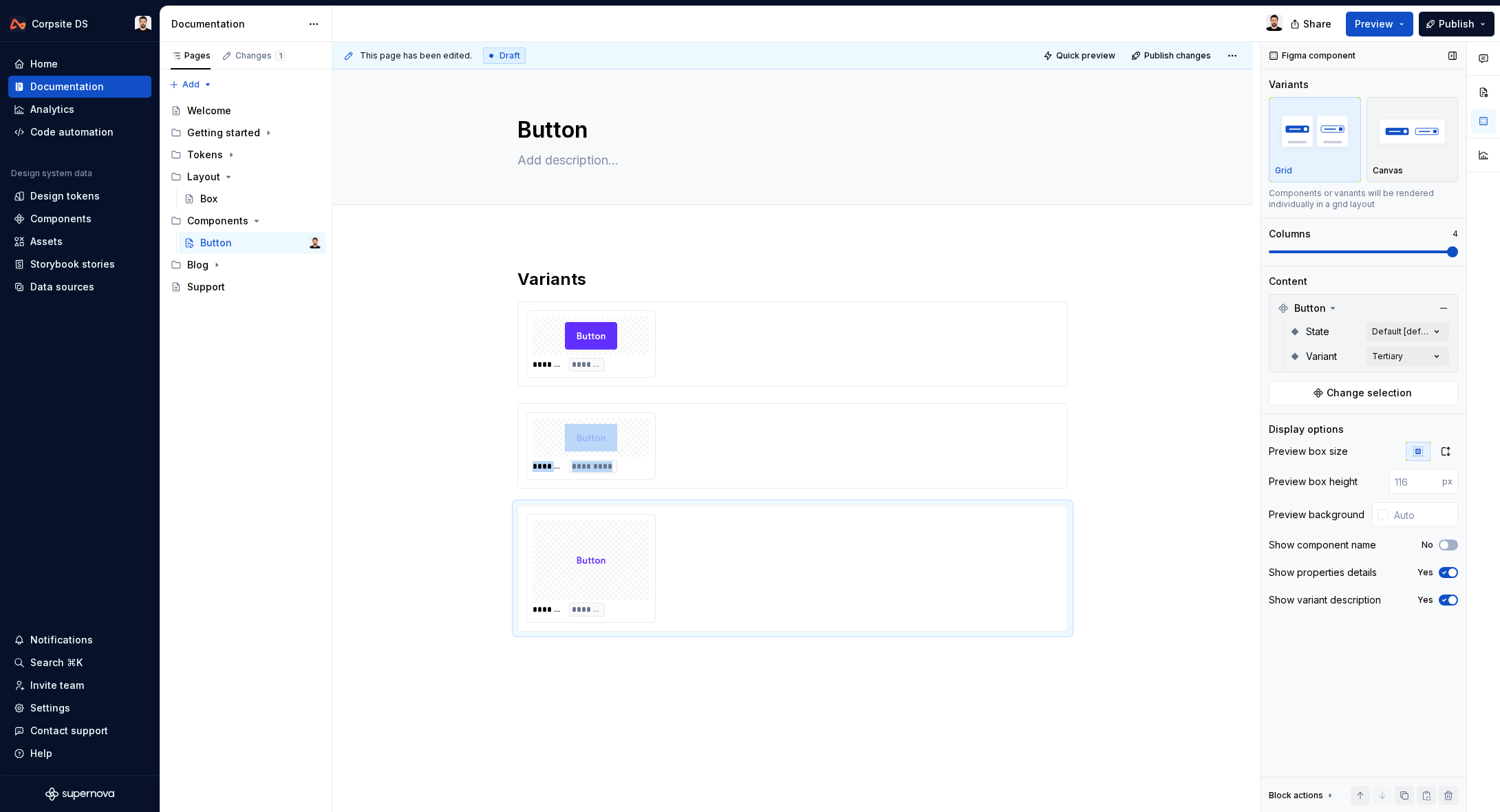
click at [1499, 258] on html "Corpsite DS Home Documentation Analytics Code automation Design system data Des…" at bounding box center [750, 406] width 1500 height 812
click at [796, 361] on div "******* *******" at bounding box center [792, 344] width 532 height 67
click at [1385, 483] on div at bounding box center [1382, 481] width 11 height 11
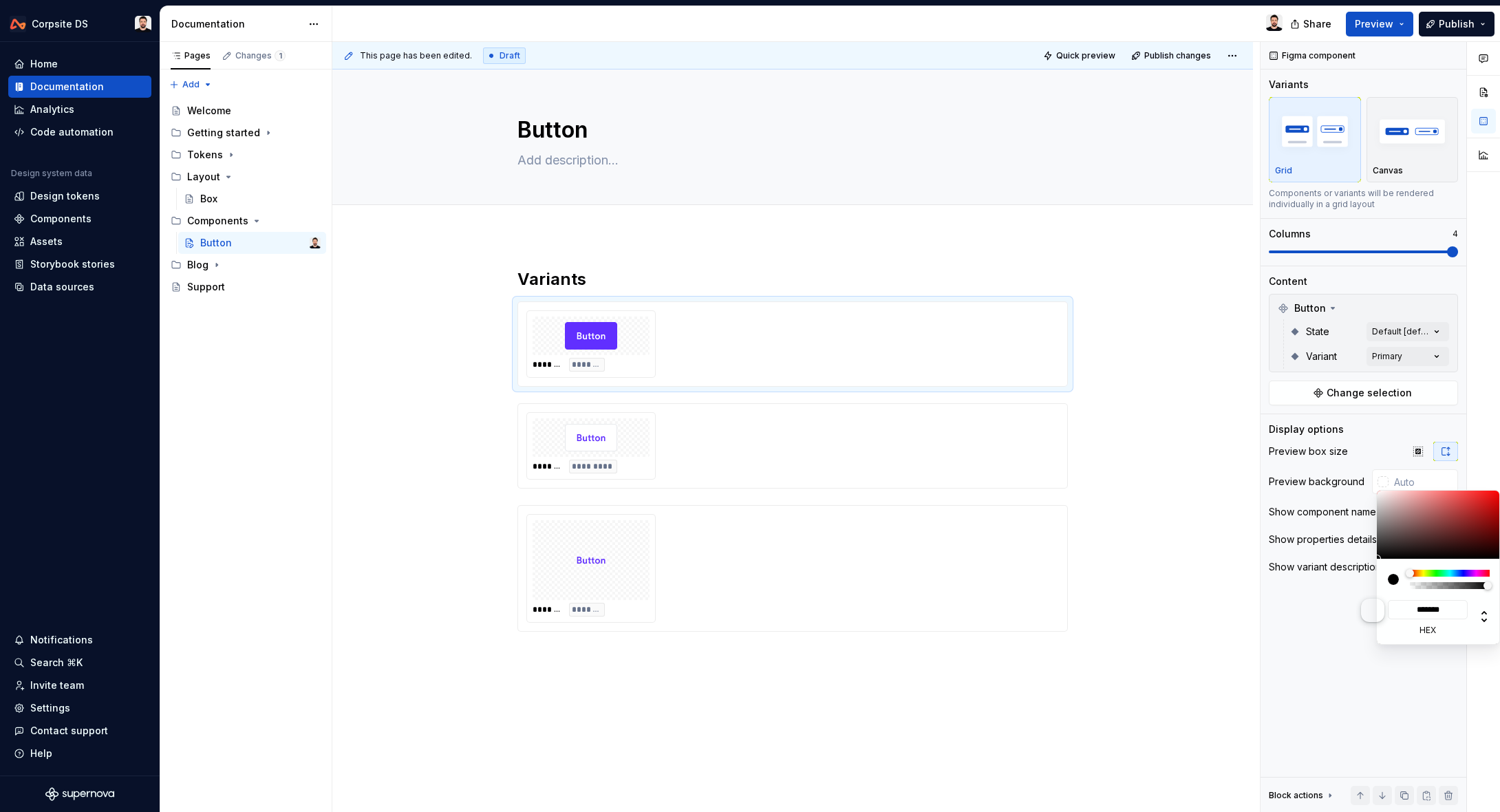
type input "#362323"
type input "*******"
type input "#625050"
type input "*******"
type input "#D1D1D1"
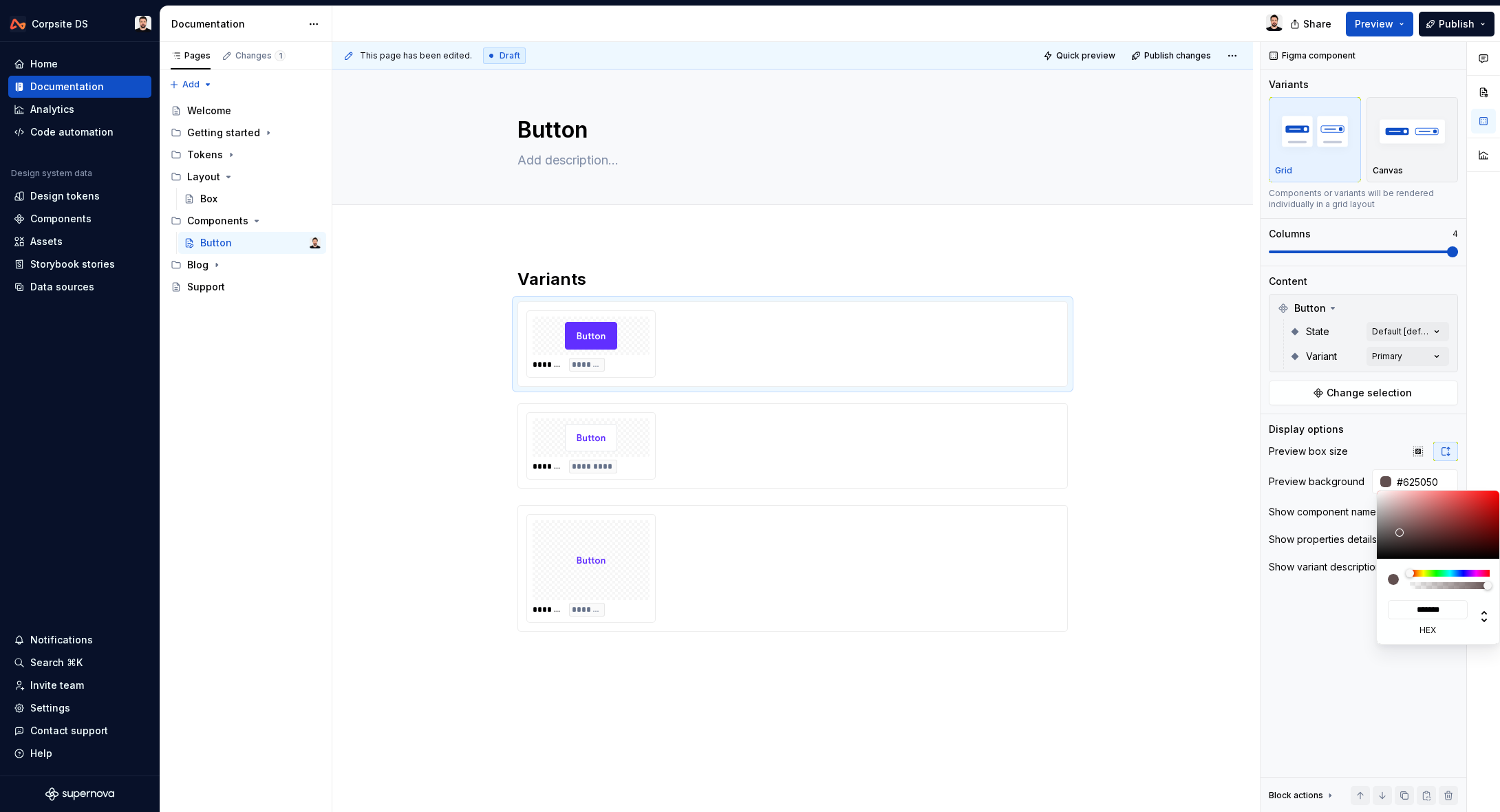
type input "*******"
type input "#FFFFFF"
type input "*******"
drag, startPoint x: 1377, startPoint y: 516, endPoint x: 1343, endPoint y: 471, distance: 56.4
click at [1337, 471] on body "Corpsite DS Home Documentation Analytics Code automation Design system data Des…" at bounding box center [750, 406] width 1500 height 812
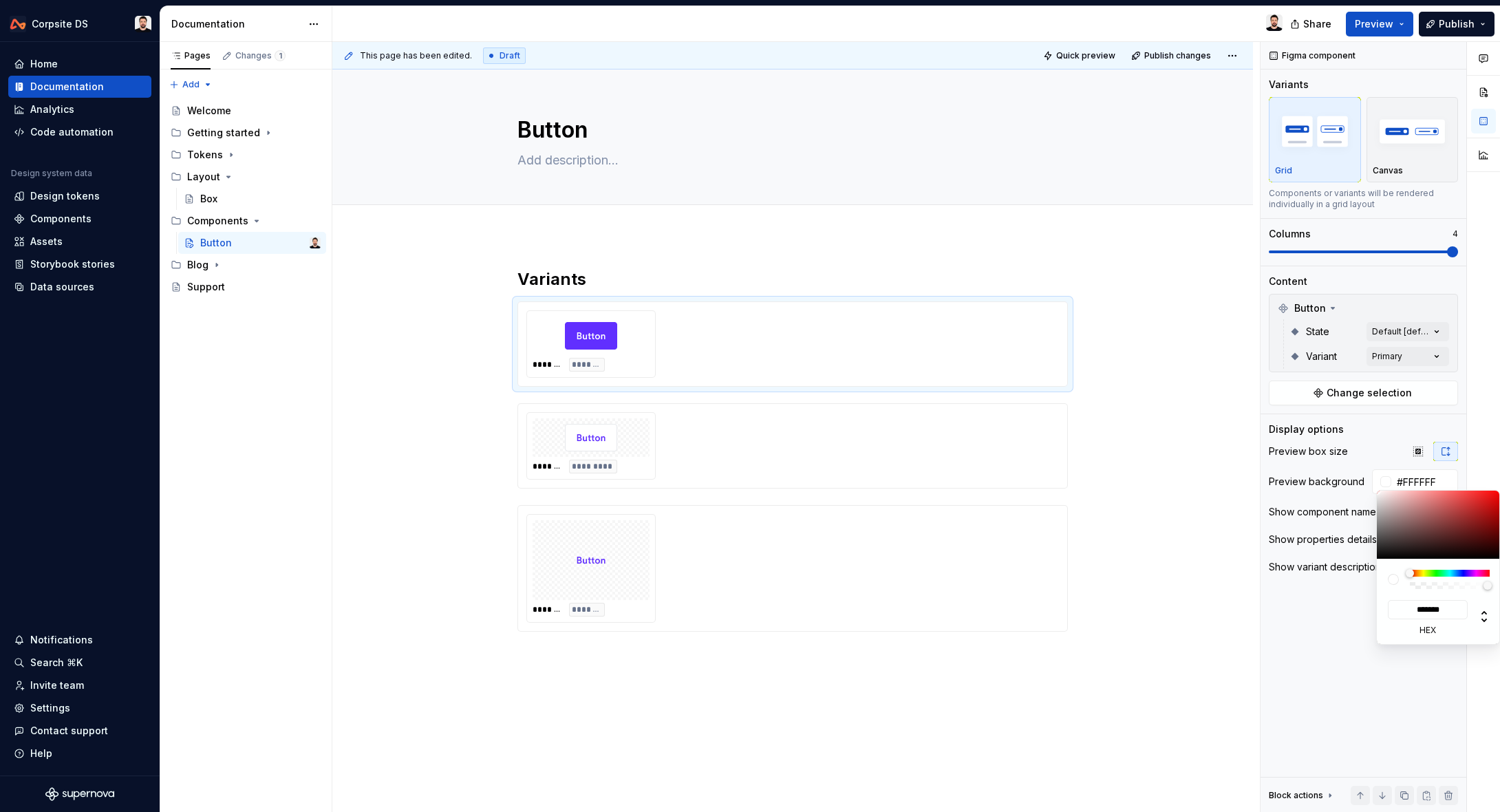
click at [1171, 481] on html "Corpsite DS Home Documentation Analytics Code automation Design system data Des…" at bounding box center [750, 406] width 1500 height 812
click at [968, 426] on html "Corpsite DS Home Documentation Analytics Code automation Design system data Des…" at bounding box center [750, 406] width 1500 height 812
click at [1010, 366] on div "******* *******" at bounding box center [792, 344] width 532 height 67
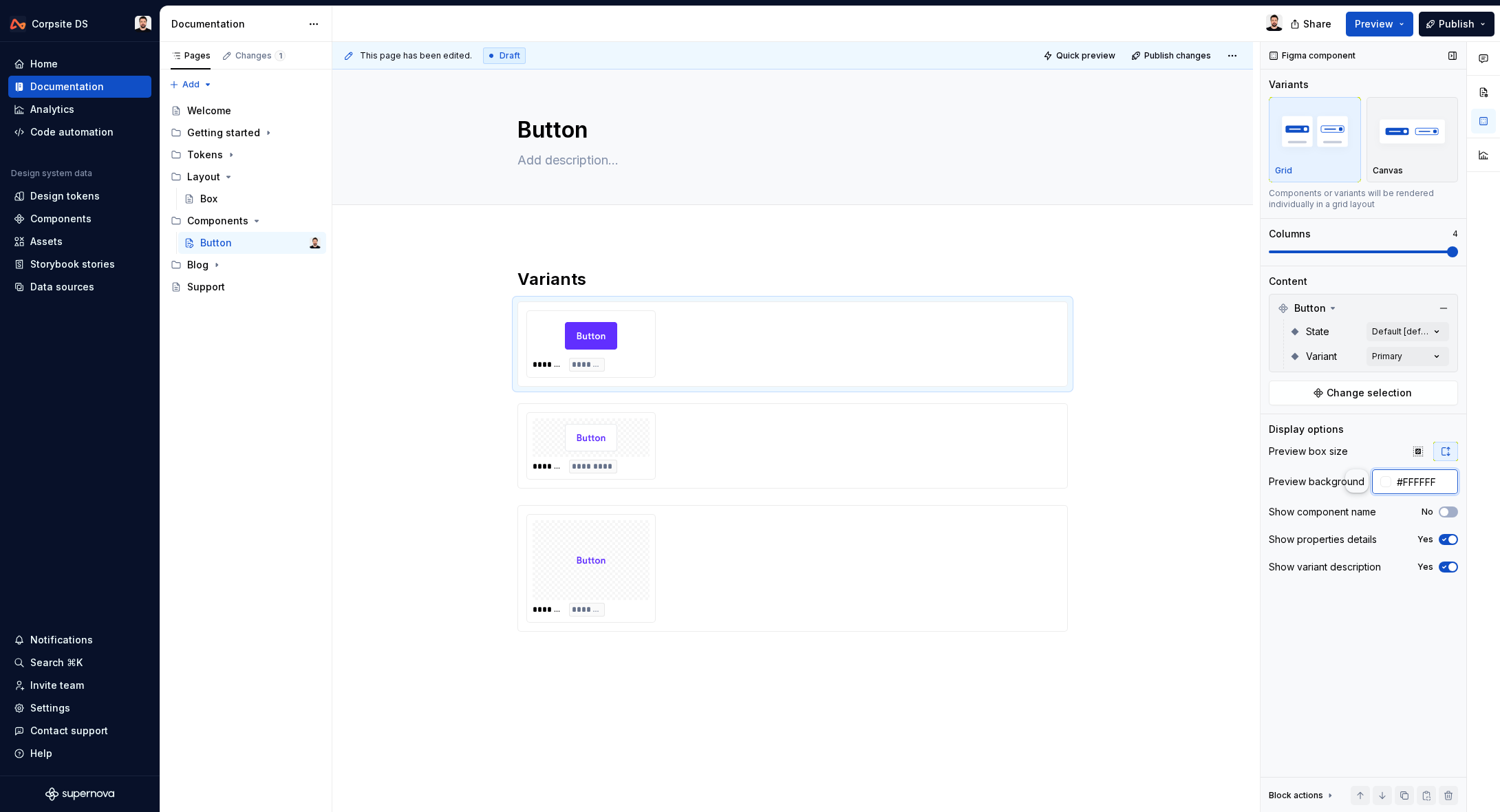
drag, startPoint x: 1398, startPoint y: 479, endPoint x: 1451, endPoint y: 480, distance: 53.0
click at [1451, 480] on input "#FFFFFF" at bounding box center [1424, 481] width 67 height 25
click at [1068, 435] on div "******* *********" at bounding box center [792, 446] width 550 height 86
click at [1422, 485] on input "text" at bounding box center [1423, 481] width 69 height 25
paste input "#FFFFFF"
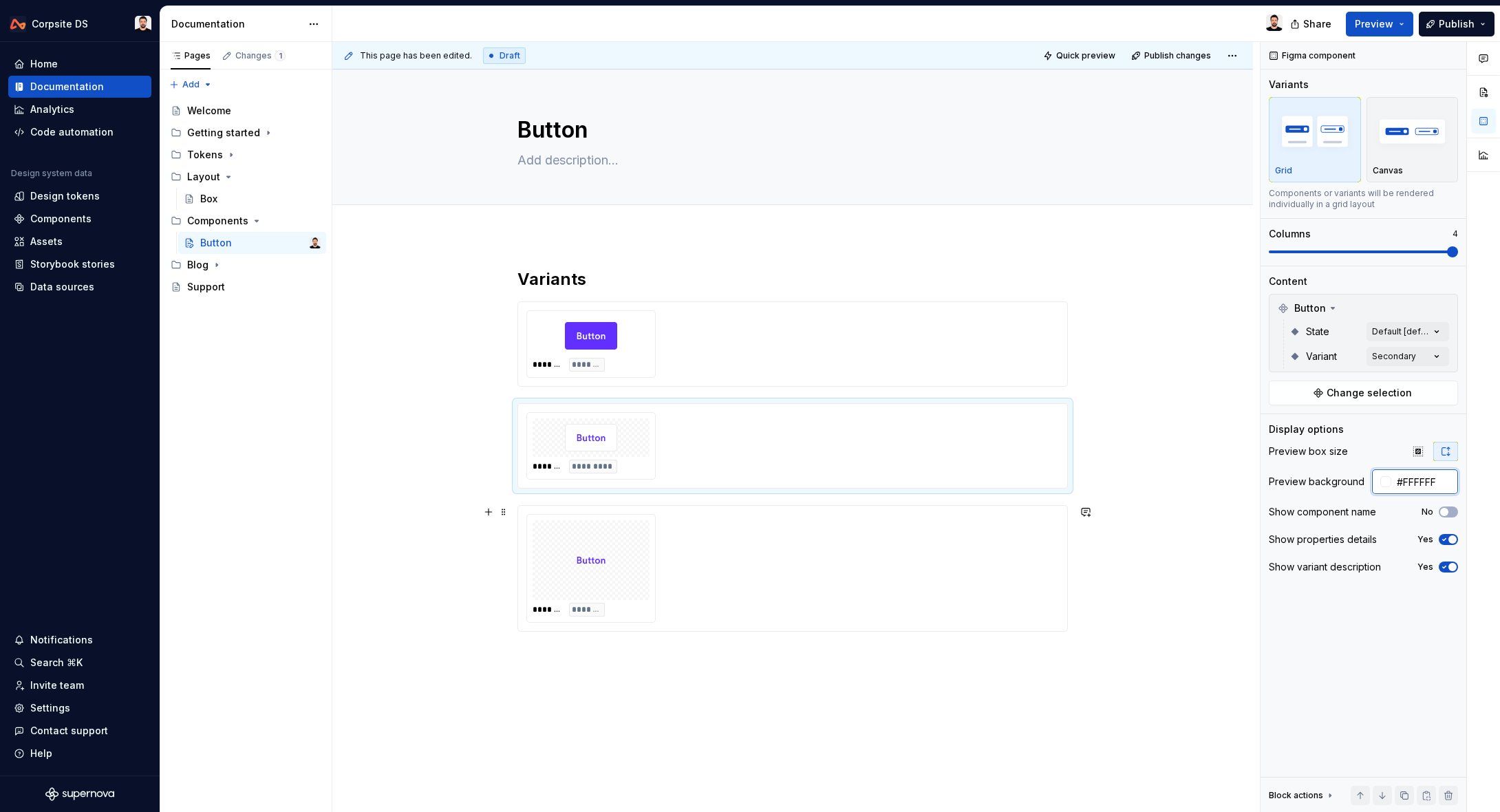
type input "#FFFFFF"
click at [1015, 554] on div "******* ********" at bounding box center [792, 568] width 532 height 109
drag, startPoint x: 1168, startPoint y: 535, endPoint x: 1045, endPoint y: 545, distance: 123.4
click at [1165, 535] on div "This page has been edited. Draft Quick preview Publish changes Button Edit head…" at bounding box center [796, 427] width 927 height 771
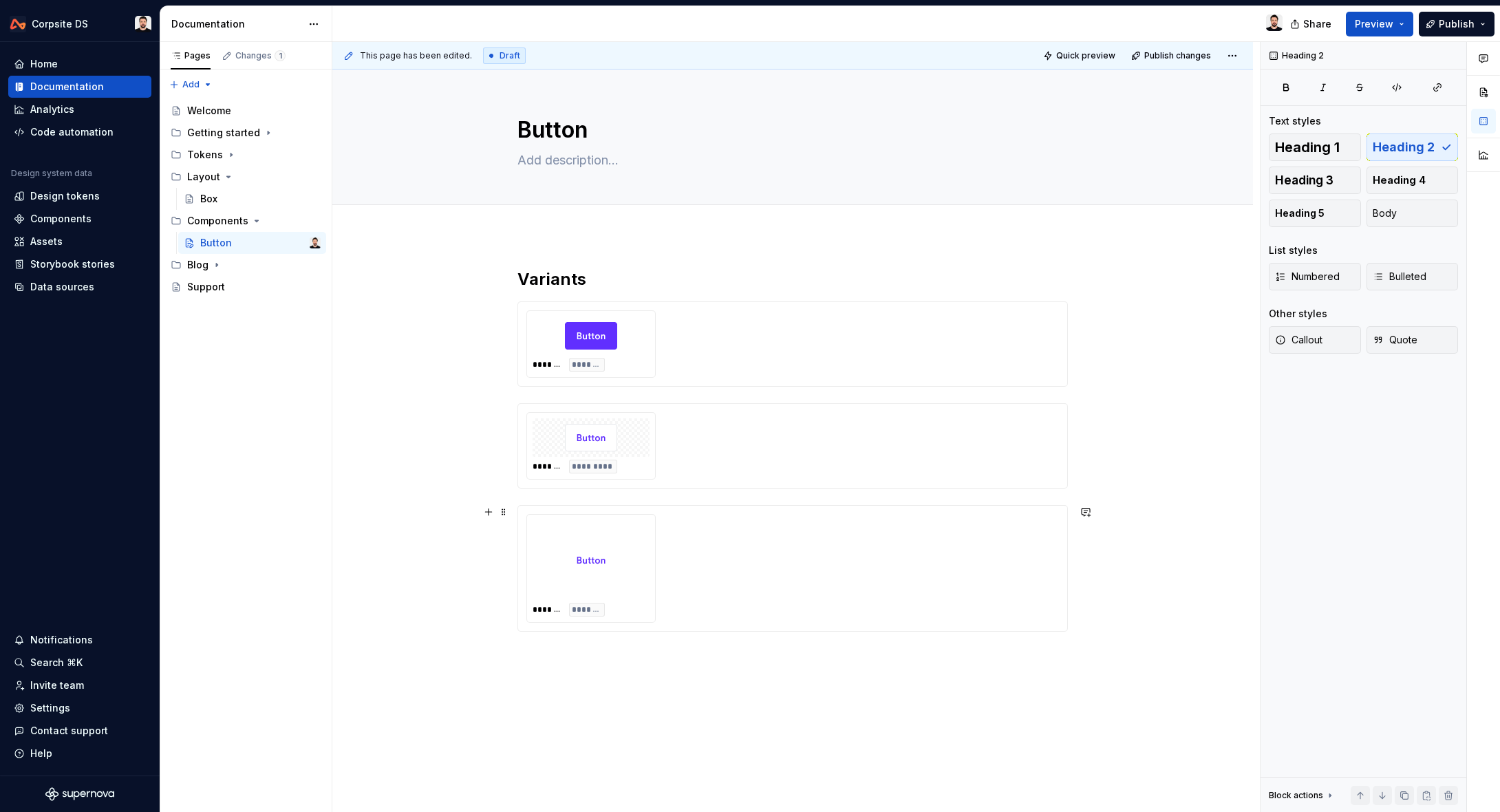
click at [1027, 545] on div "******* ********" at bounding box center [792, 568] width 532 height 109
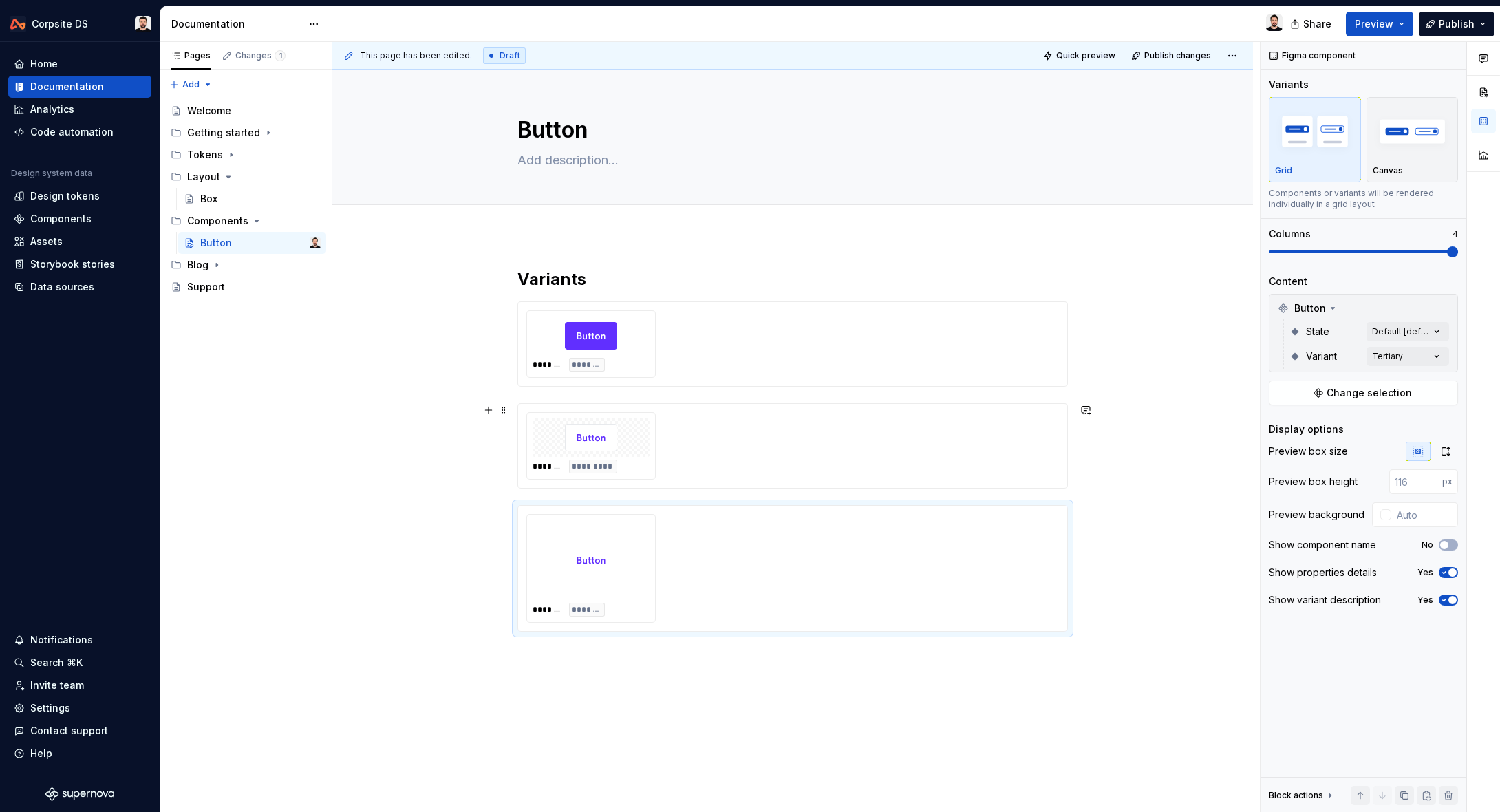
click at [1041, 443] on div "******* *********" at bounding box center [792, 446] width 532 height 67
click at [1411, 478] on input "text" at bounding box center [1423, 481] width 69 height 25
paste input "#FFFFFF"
type input "#FFFFFF"
click at [1198, 457] on div "This page has been edited. Draft Quick preview Publish changes Button Edit head…" at bounding box center [796, 427] width 927 height 771
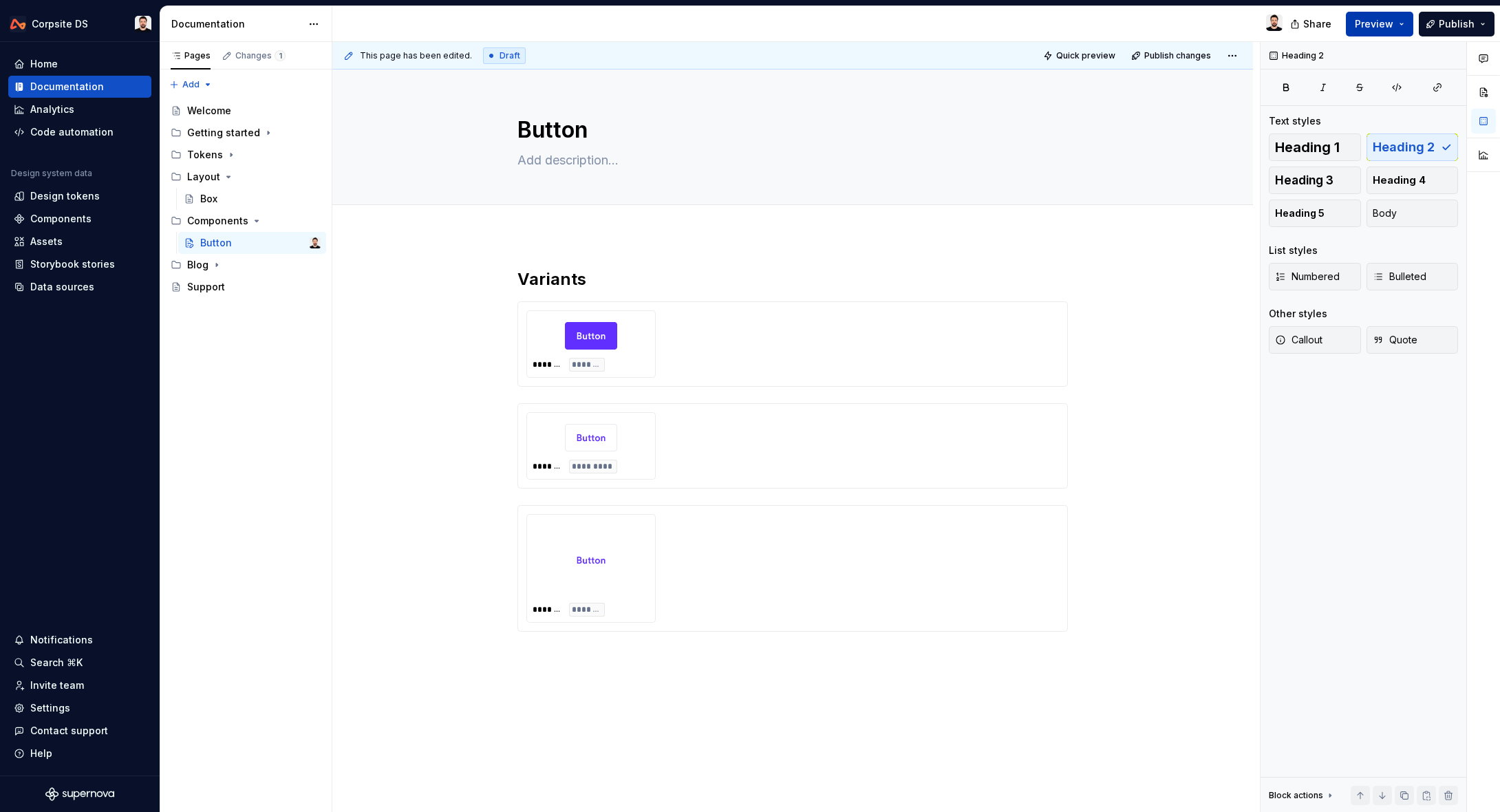
click at [1352, 27] on button "Preview" at bounding box center [1380, 24] width 67 height 25
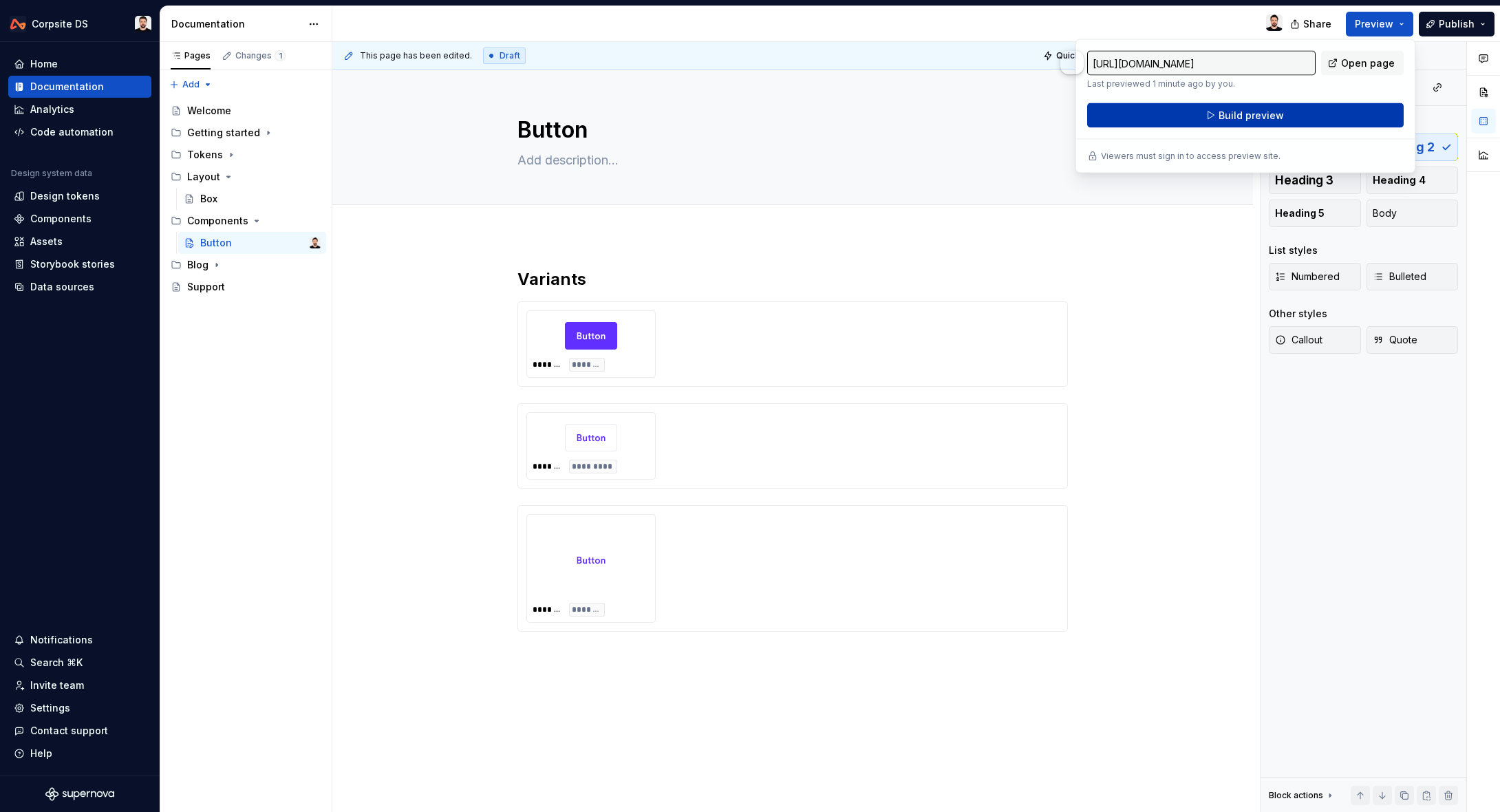
click at [1305, 109] on button "Build preview" at bounding box center [1245, 115] width 317 height 25
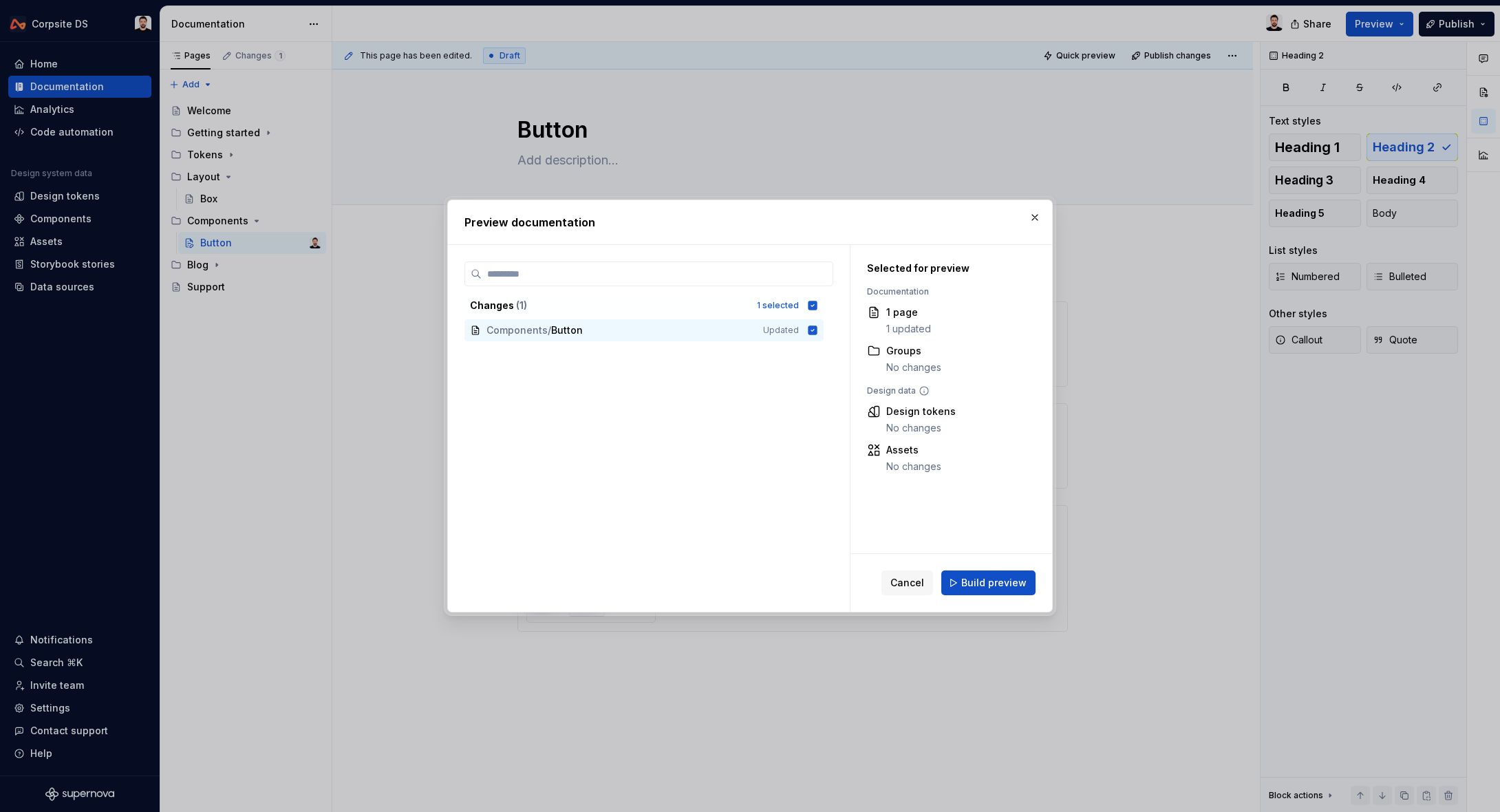
click at [997, 577] on span "Build preview" at bounding box center [993, 582] width 65 height 14
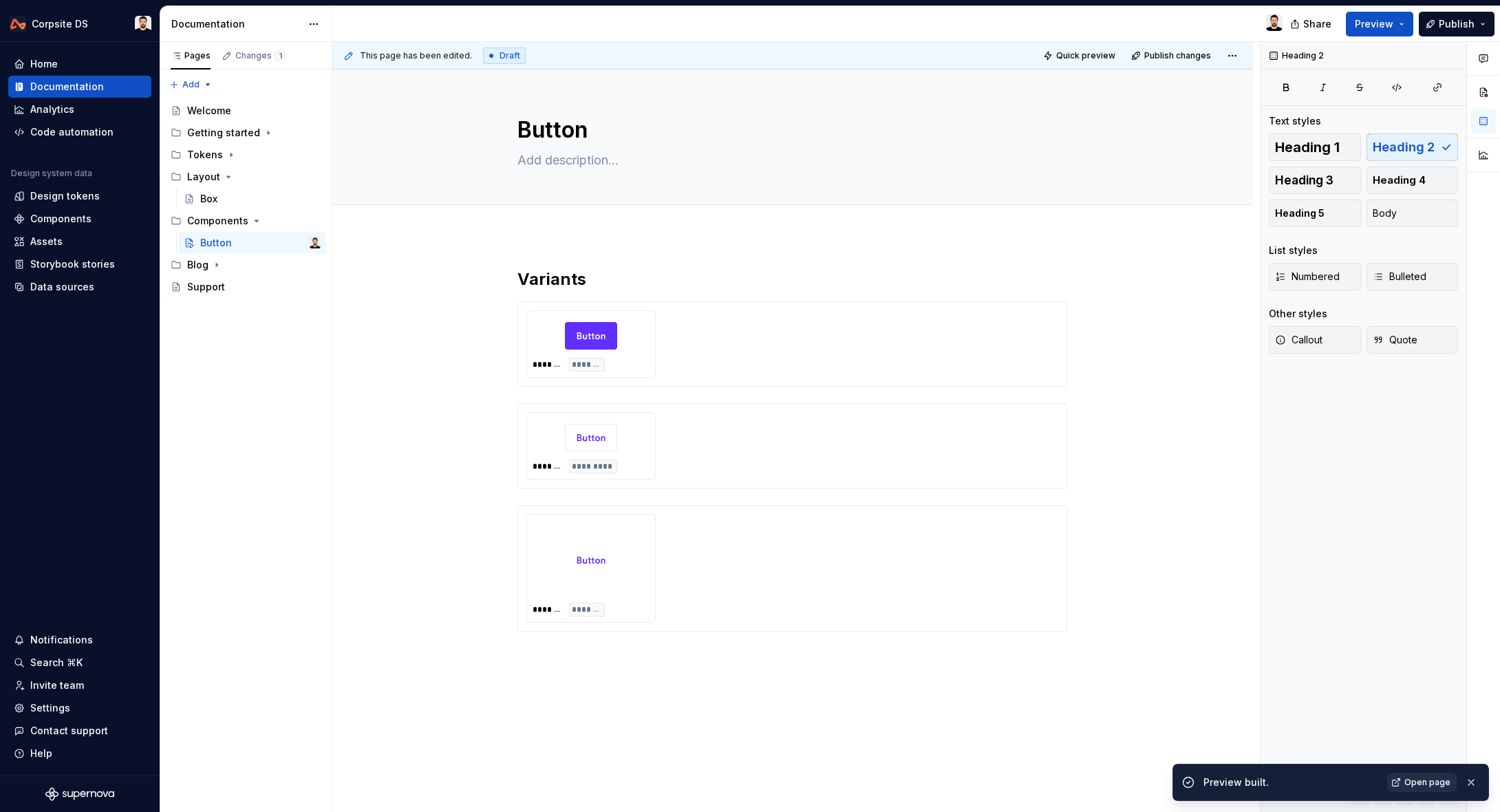
click at [1413, 783] on span "Open page" at bounding box center [1428, 782] width 46 height 11
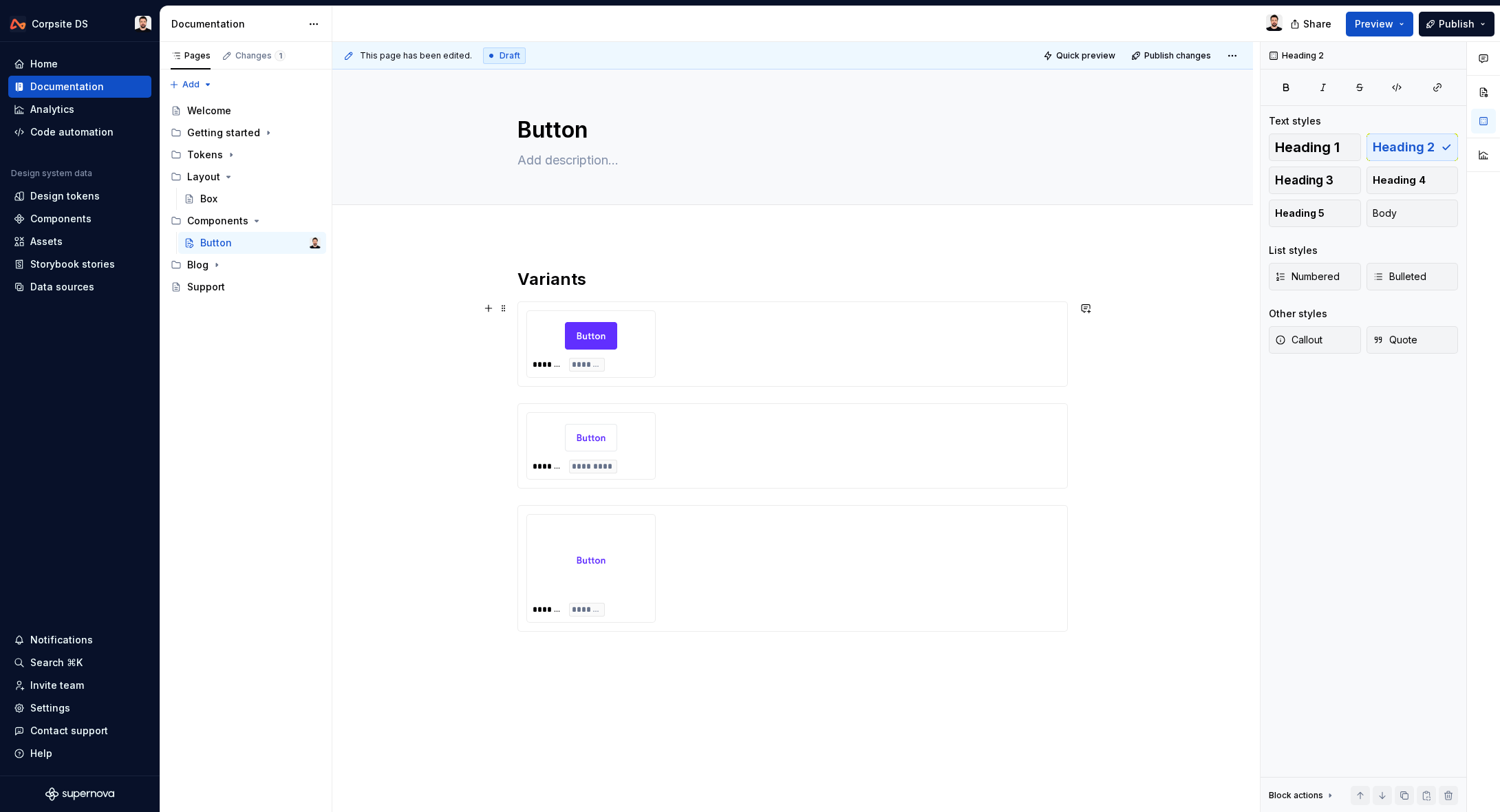
click at [804, 367] on div "******* *******" at bounding box center [792, 344] width 532 height 67
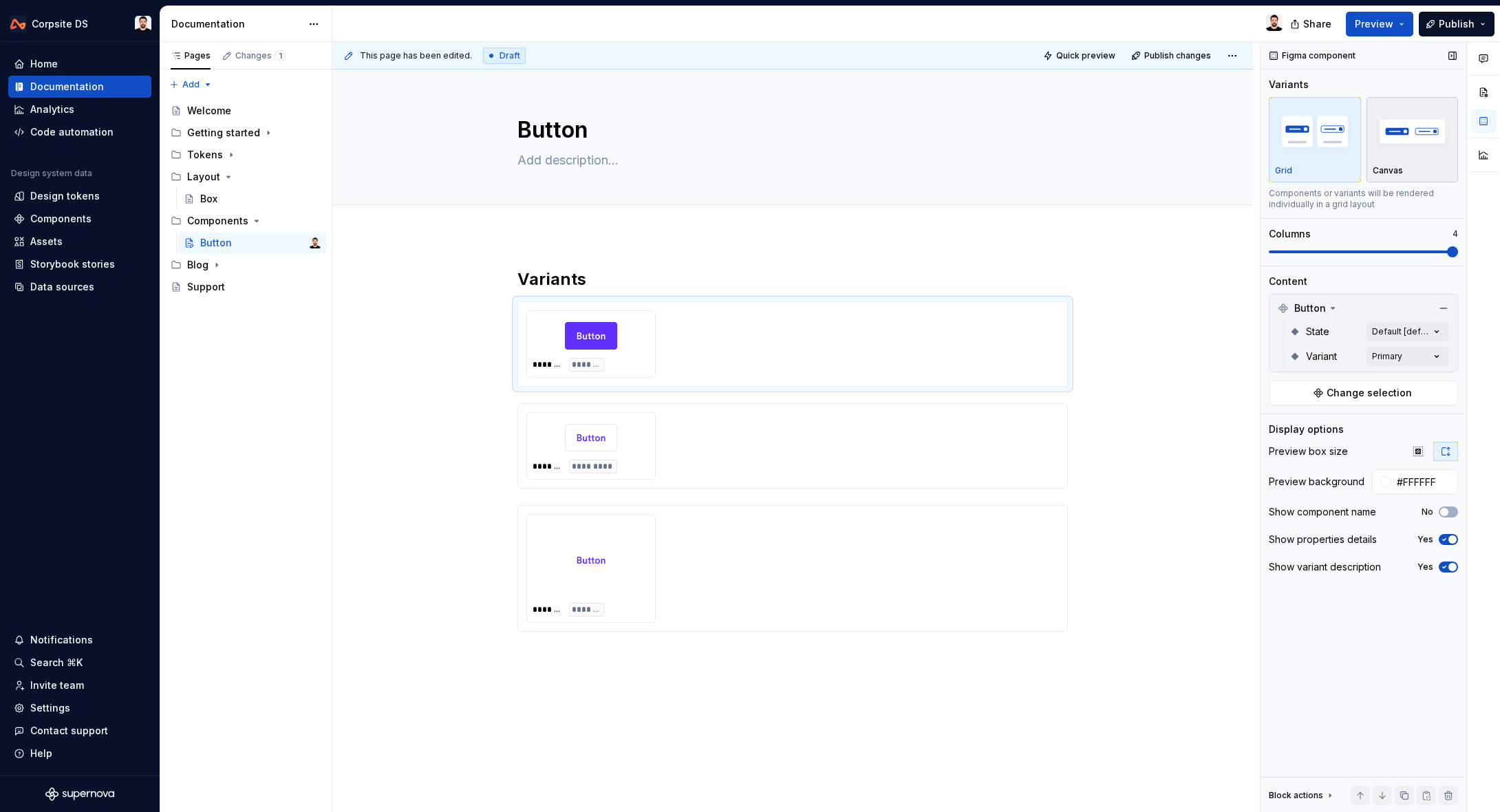
click at [1419, 166] on div "Canvas" at bounding box center [1413, 170] width 80 height 11
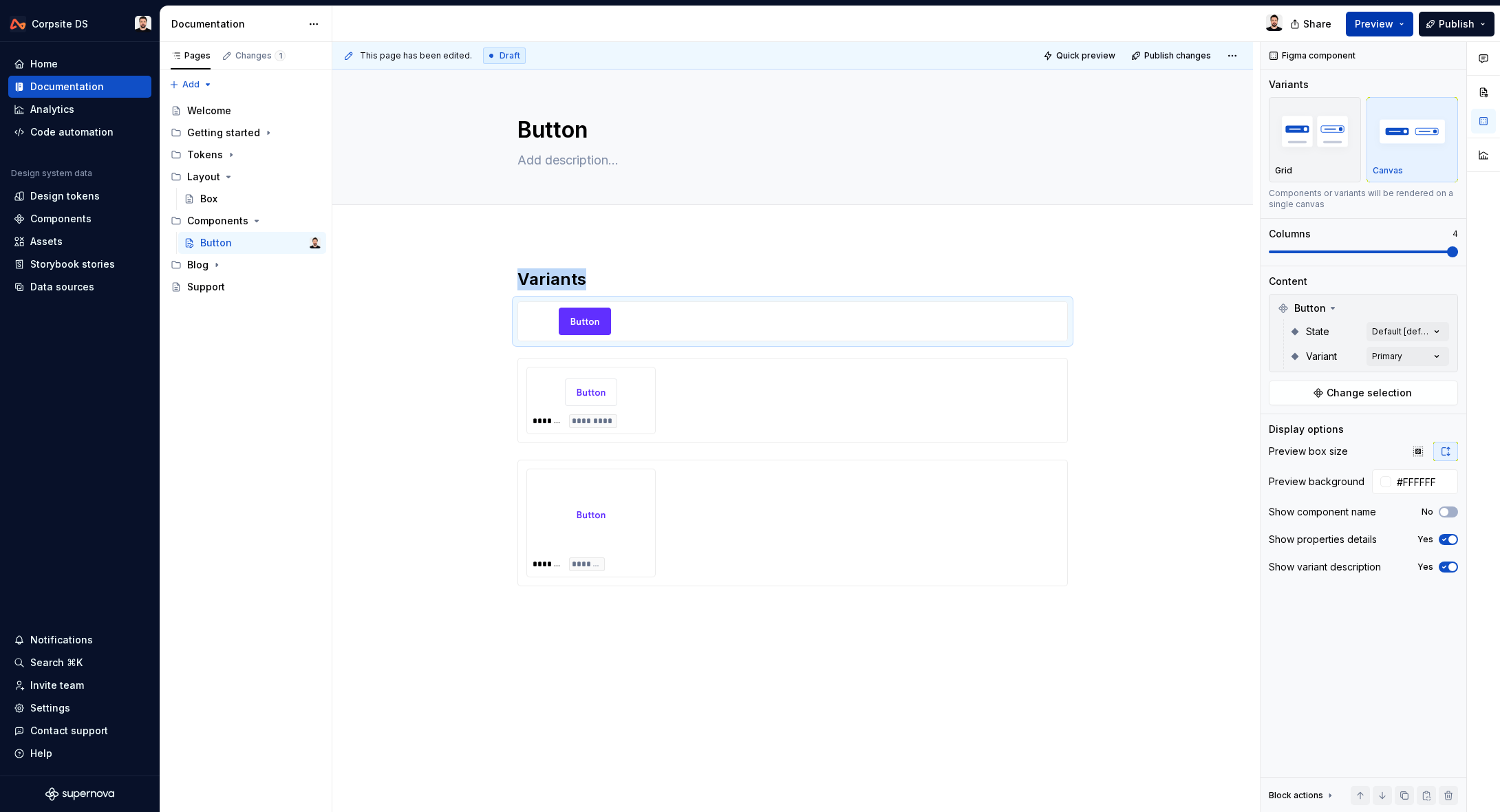
click at [1392, 23] on span "Preview" at bounding box center [1374, 24] width 39 height 14
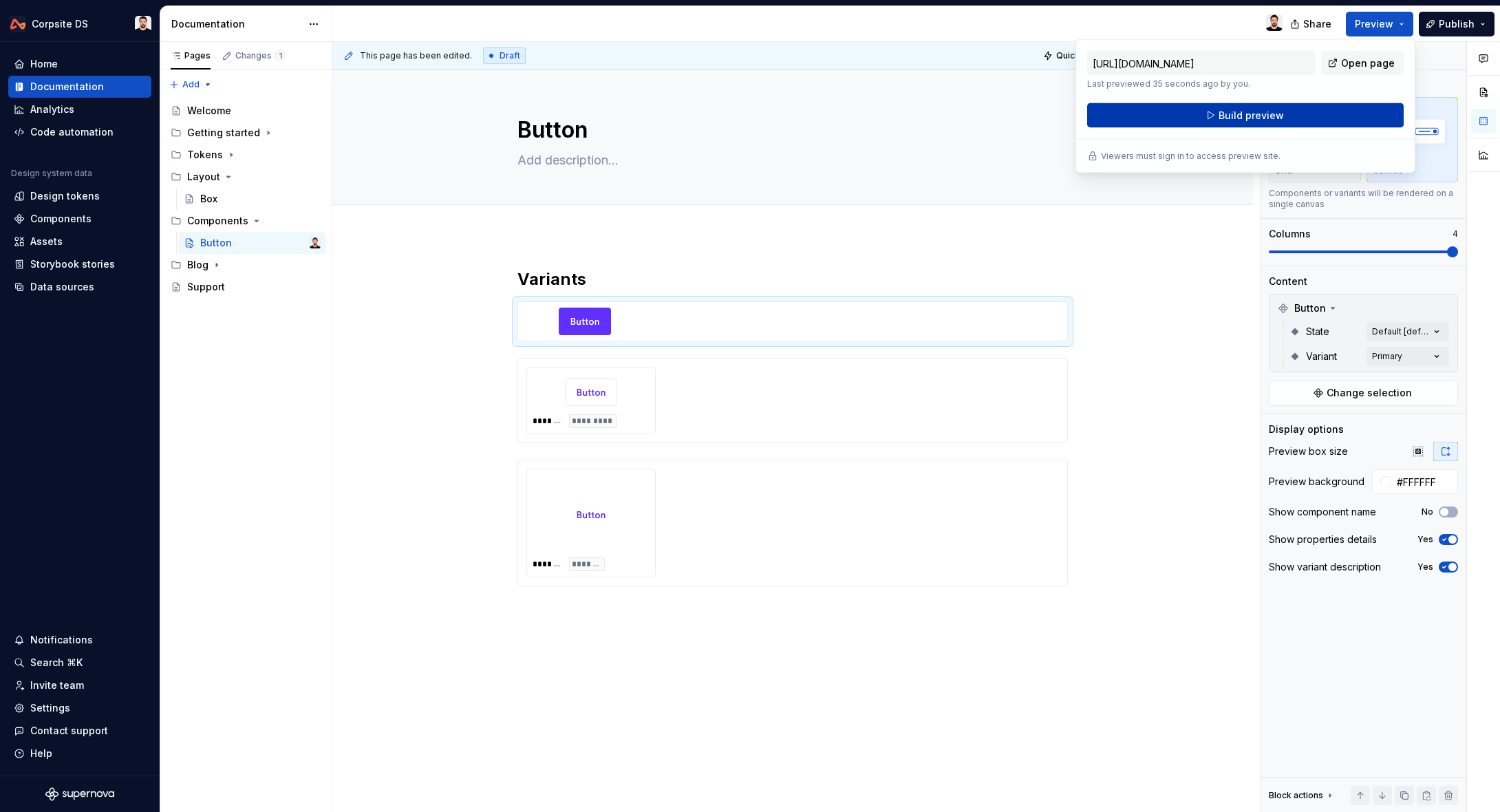
click at [1270, 109] on span "Build preview" at bounding box center [1251, 115] width 65 height 14
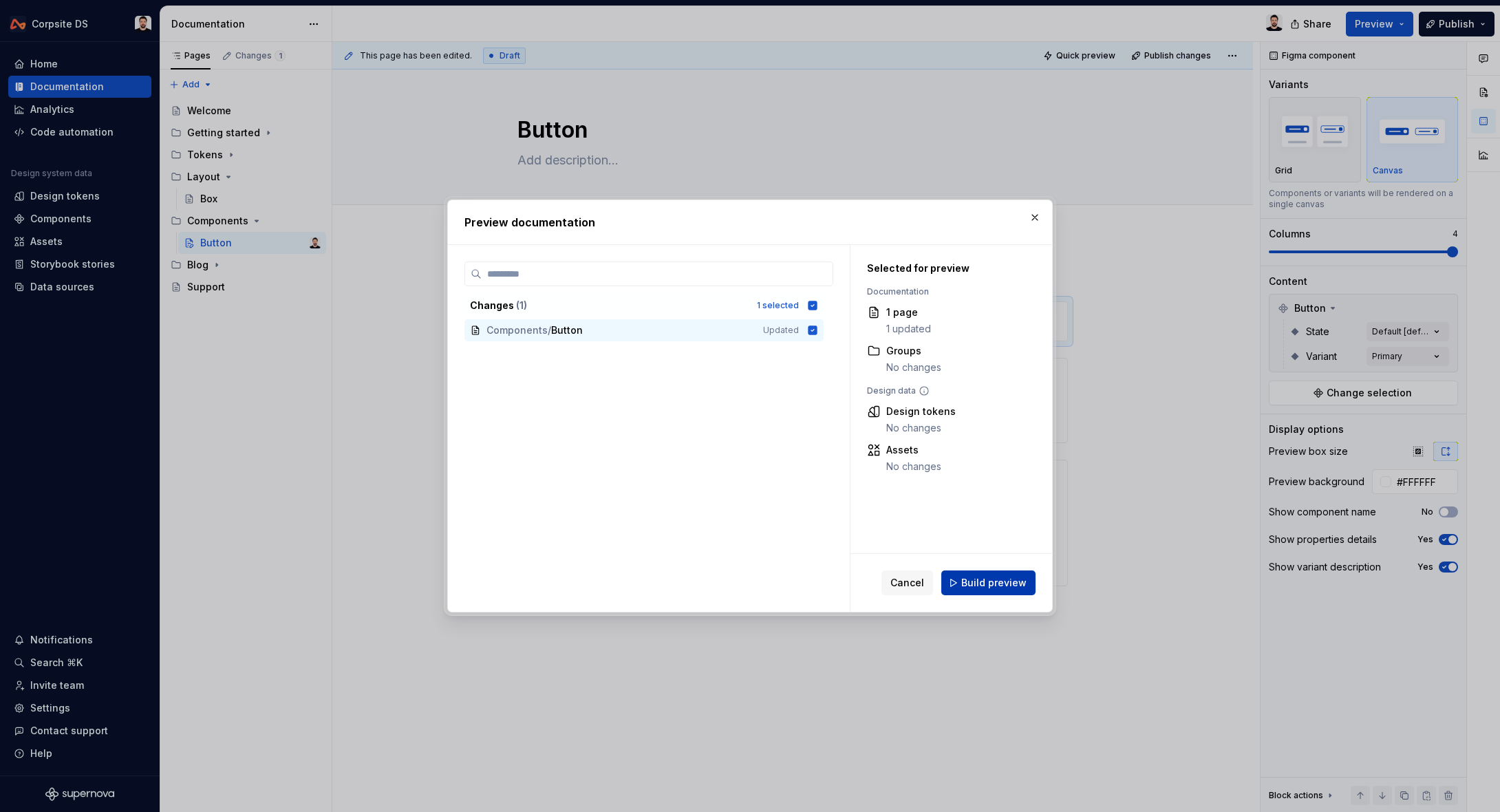
click at [988, 595] on button "Build preview" at bounding box center [988, 582] width 95 height 25
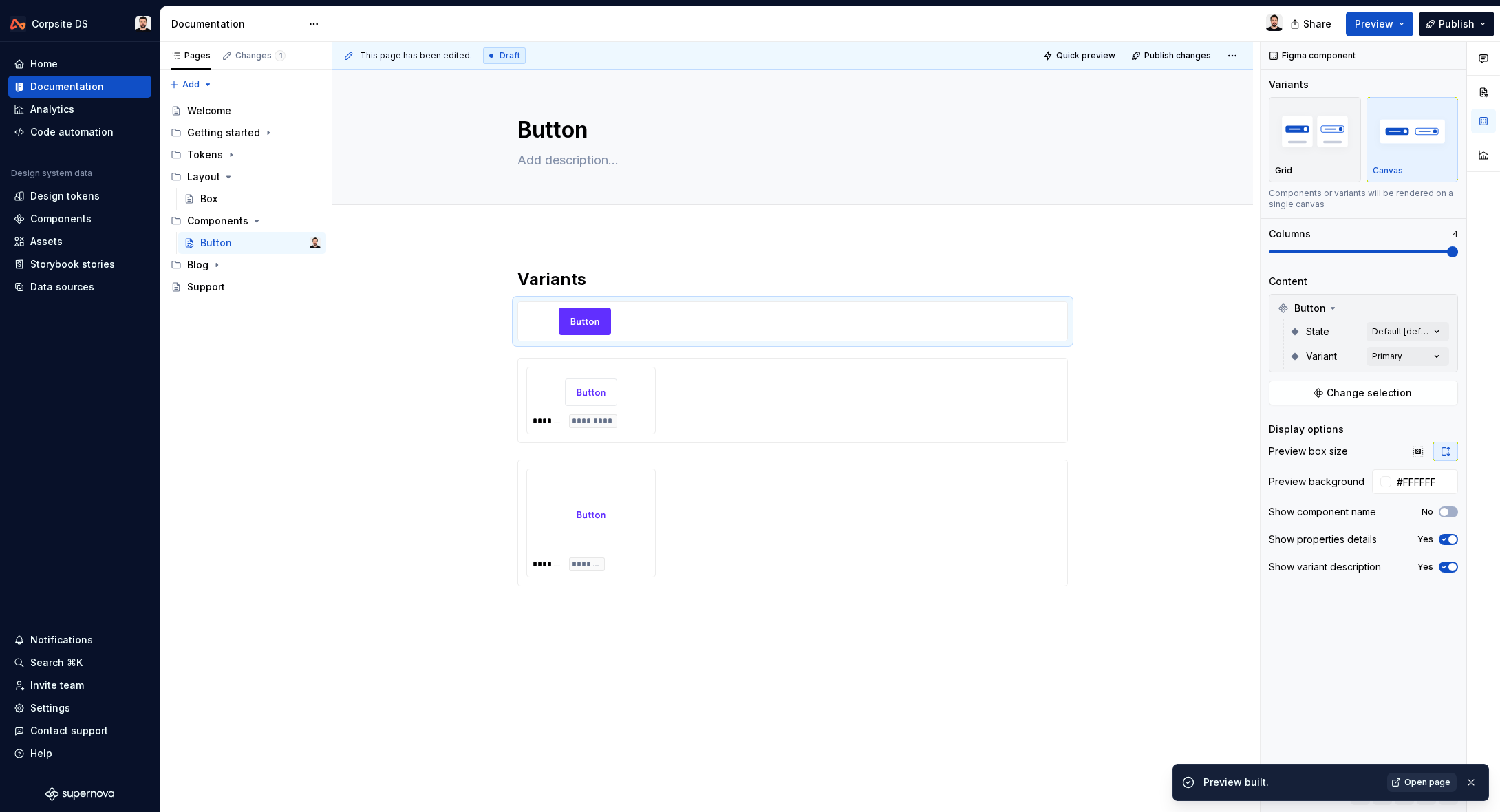
click at [1427, 784] on span "Open page" at bounding box center [1428, 782] width 46 height 11
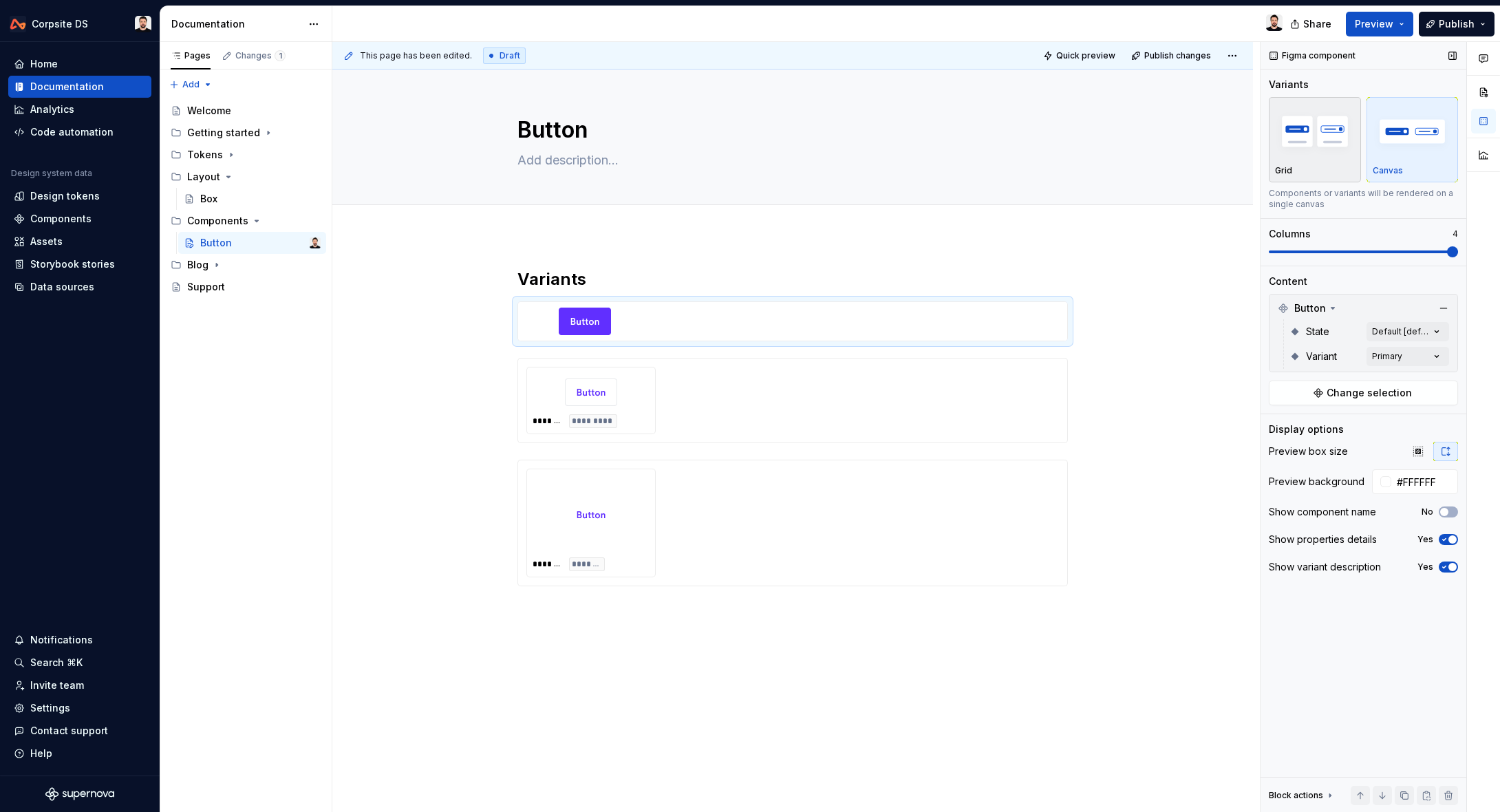
click at [1300, 165] on div "Grid" at bounding box center [1315, 170] width 80 height 11
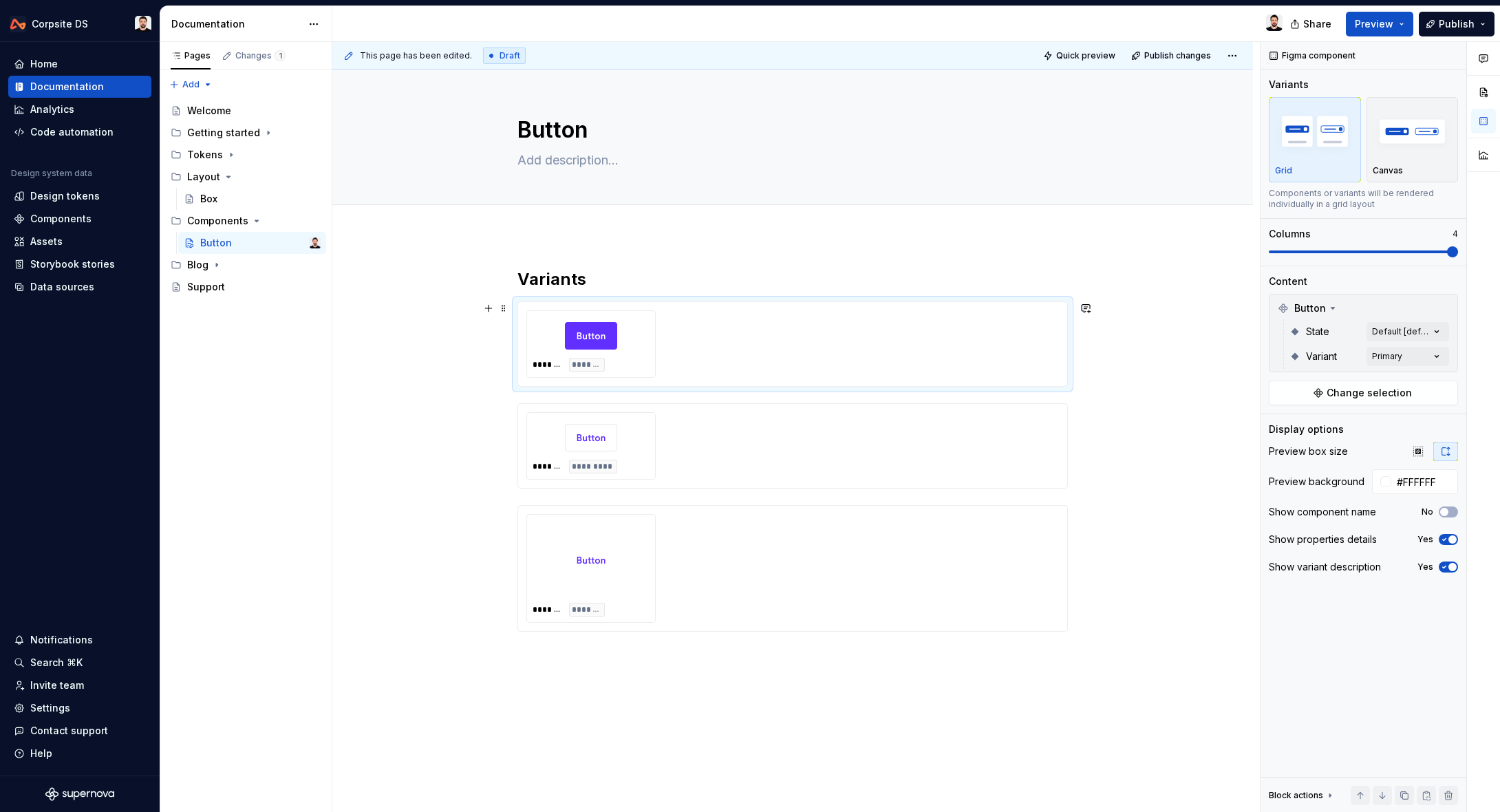
click at [922, 347] on div "******* *******" at bounding box center [792, 344] width 532 height 67
click at [509, 313] on span at bounding box center [504, 308] width 11 height 19
click at [1024, 338] on div "******* *******" at bounding box center [792, 344] width 532 height 67
click at [1331, 308] on icon at bounding box center [1333, 309] width 3 height 2
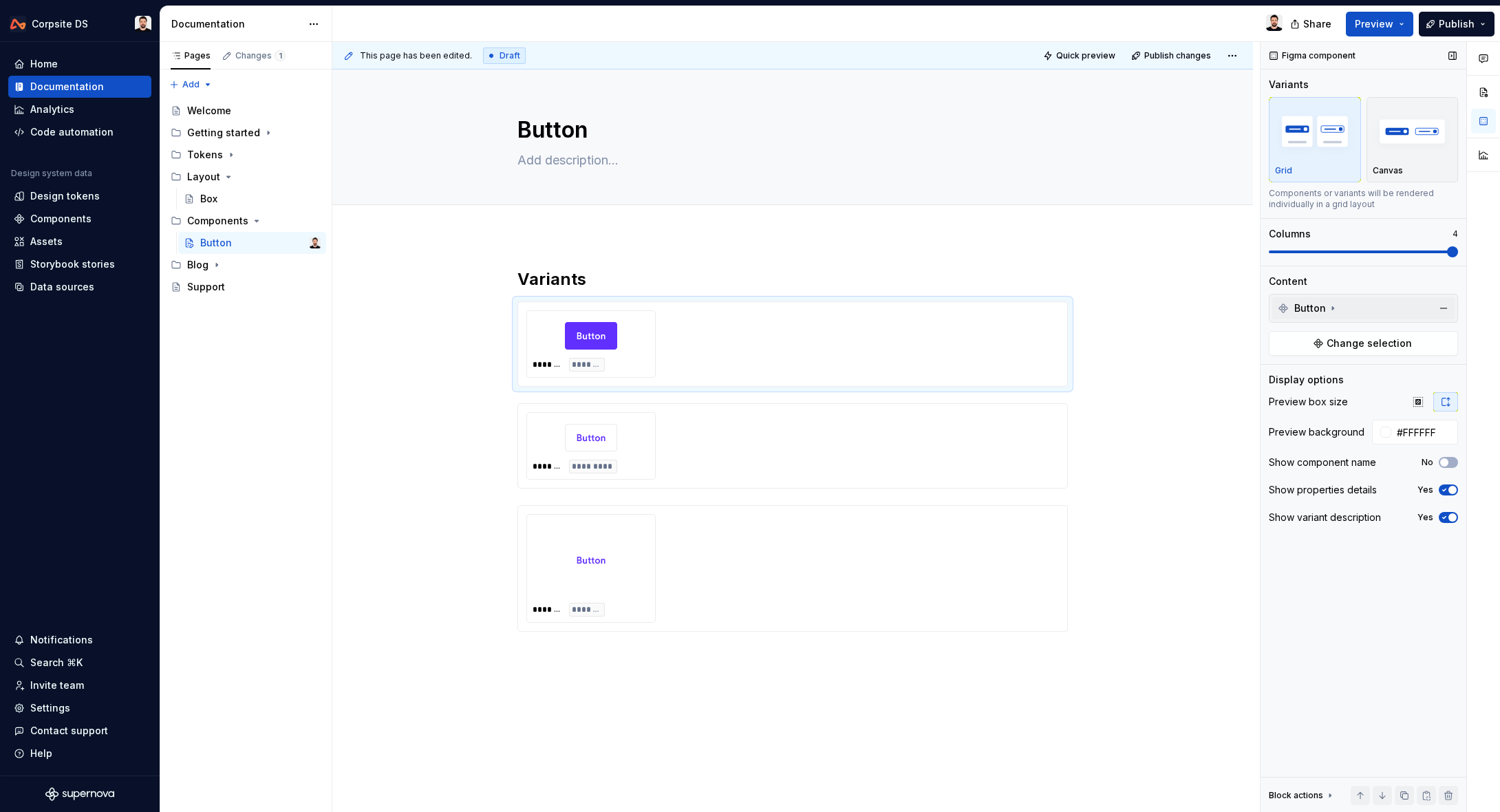
click at [1330, 307] on icon at bounding box center [1332, 308] width 11 height 11
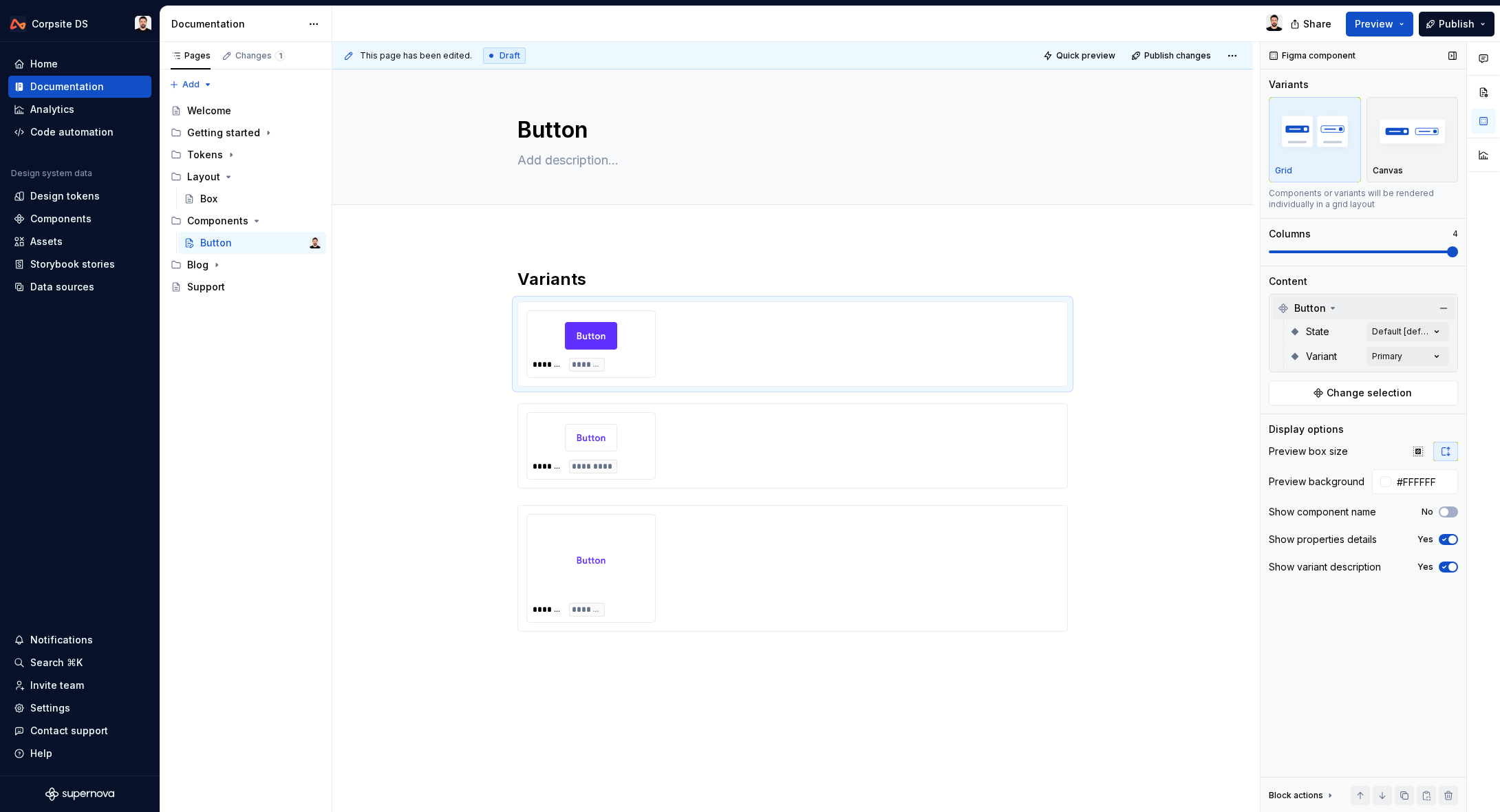
click at [1327, 306] on icon at bounding box center [1332, 308] width 11 height 11
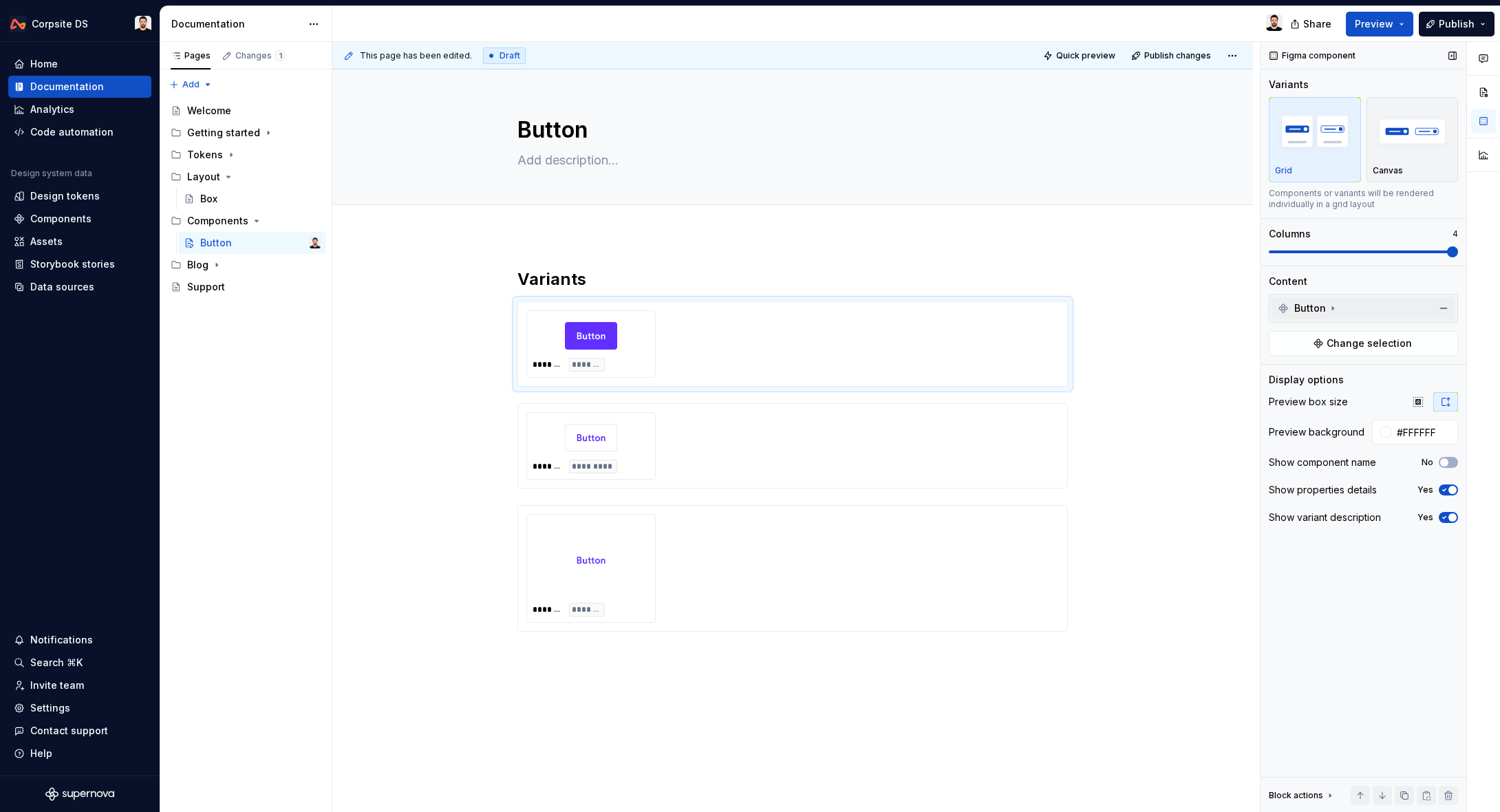
click at [1327, 306] on icon at bounding box center [1332, 308] width 11 height 11
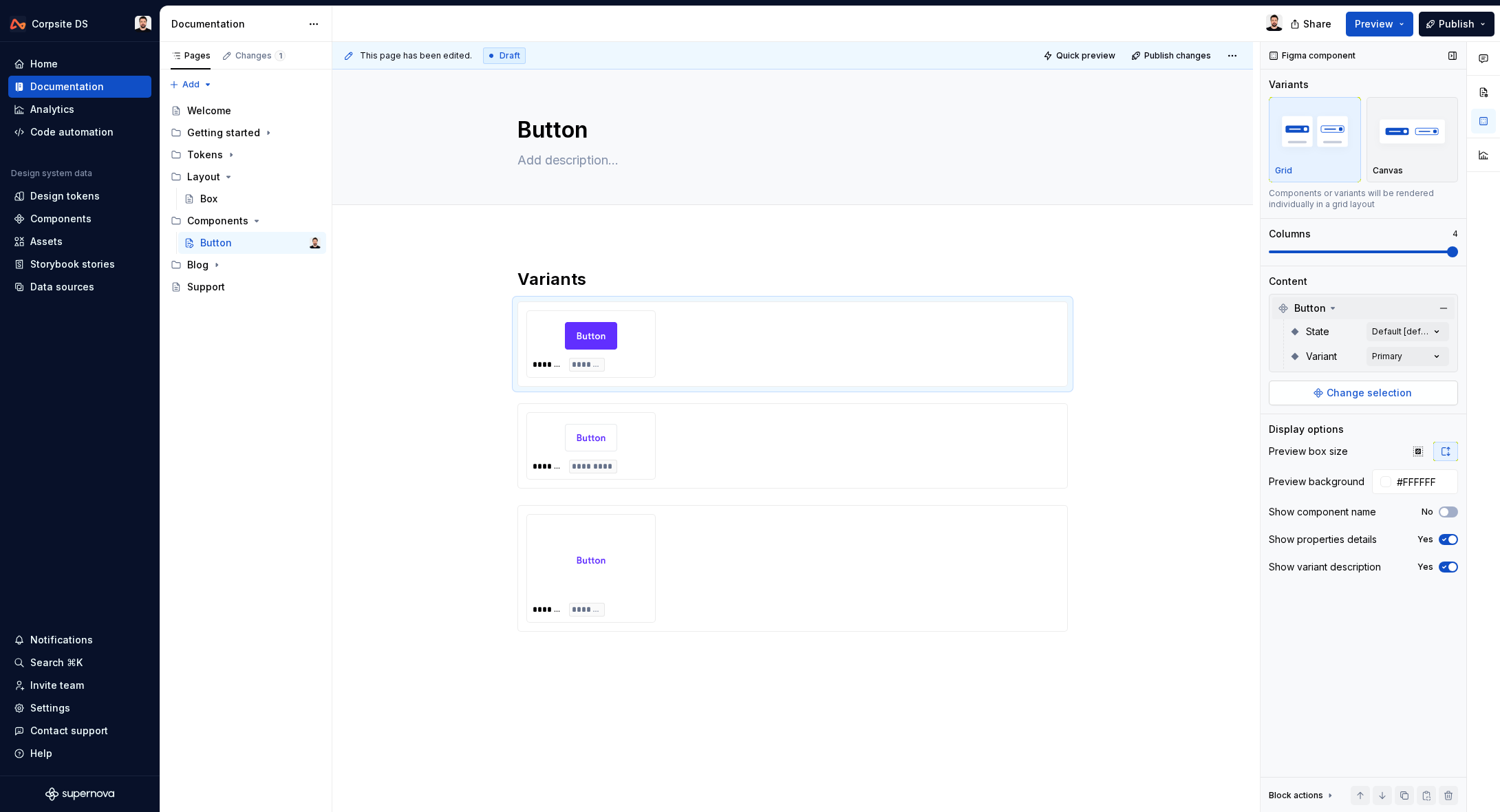
click at [1340, 390] on span "Change selection" at bounding box center [1370, 392] width 86 height 14
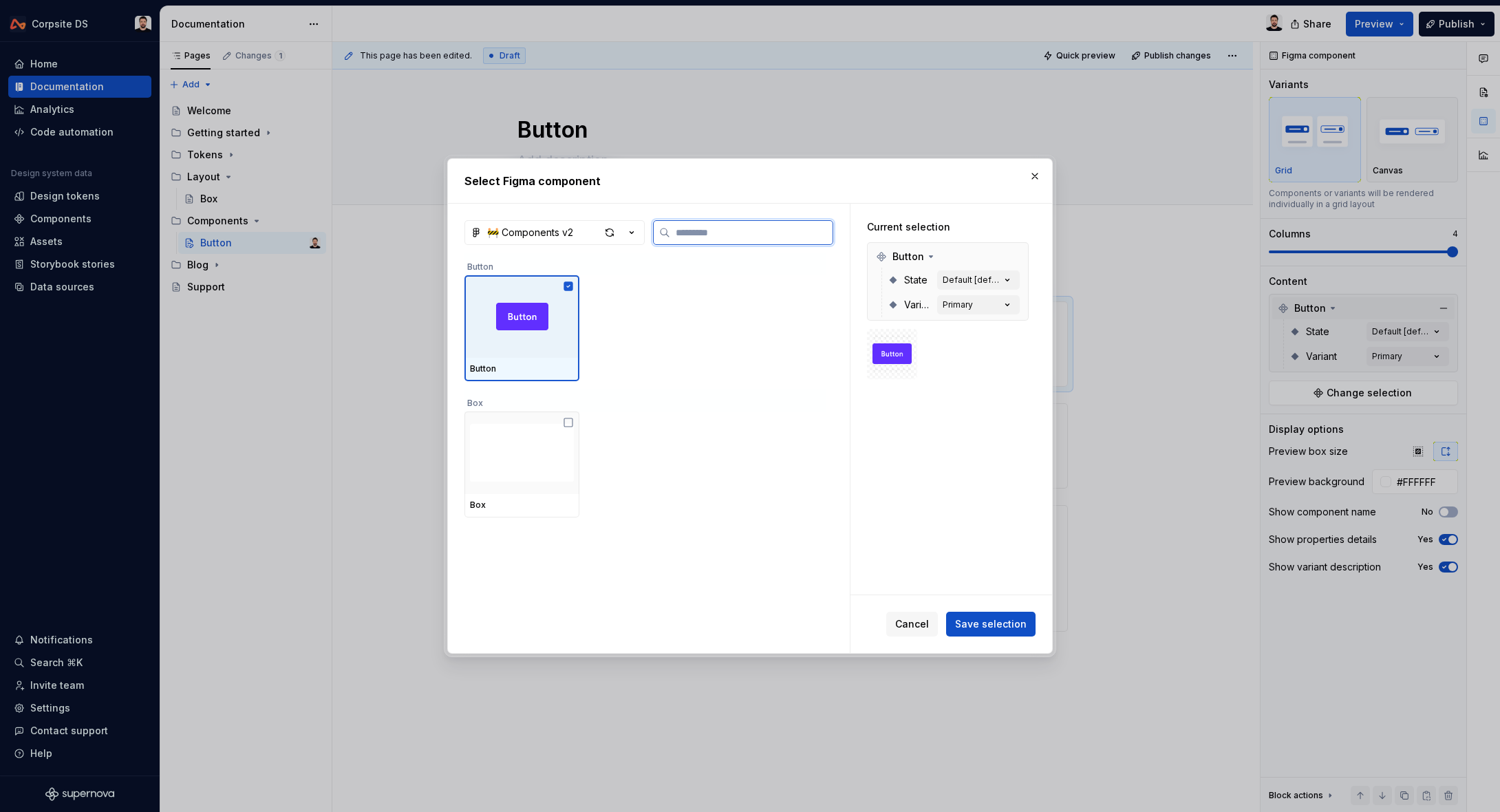
click at [519, 332] on div at bounding box center [522, 317] width 115 height 82
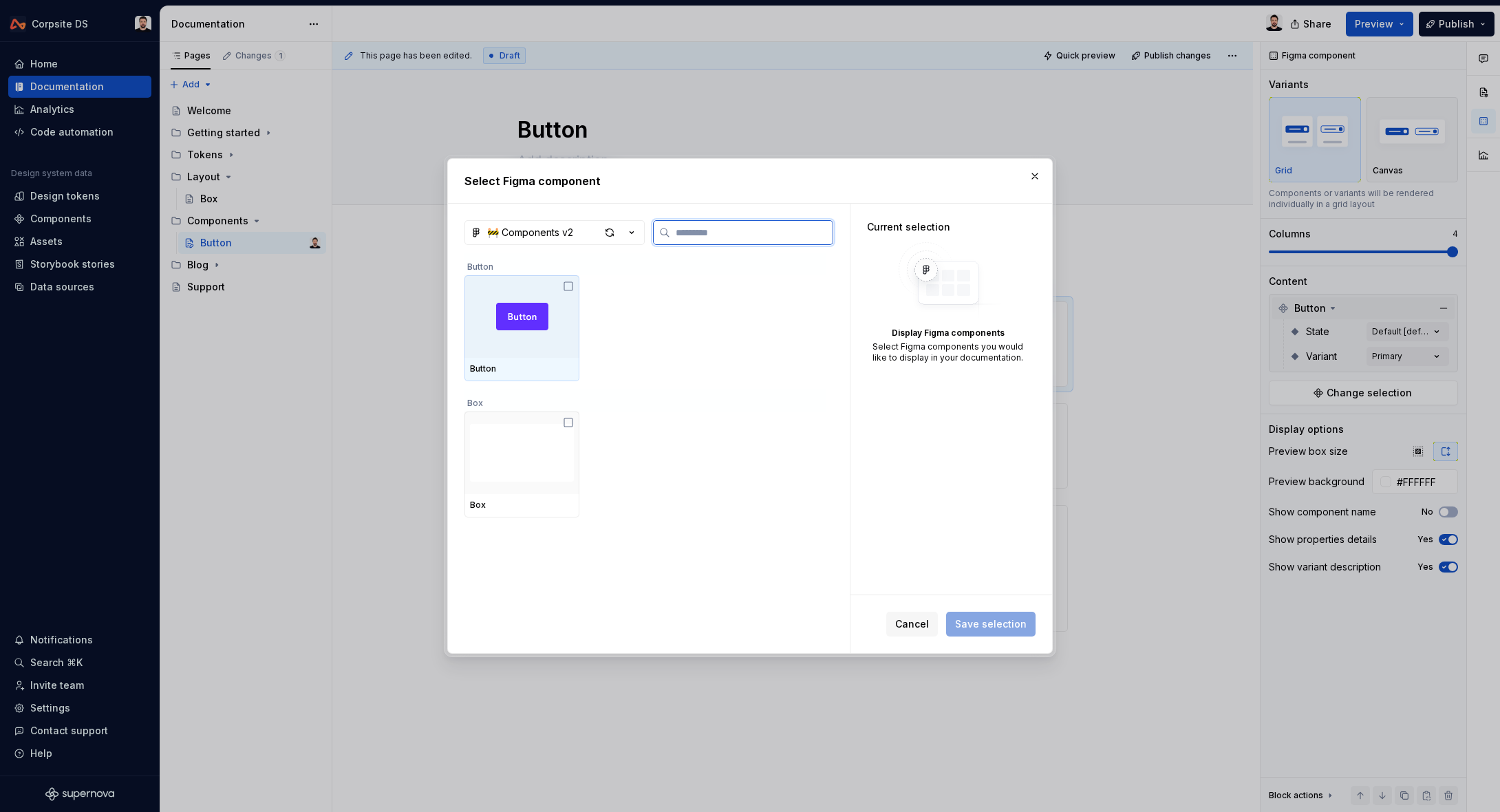
click at [519, 332] on div at bounding box center [522, 317] width 115 height 82
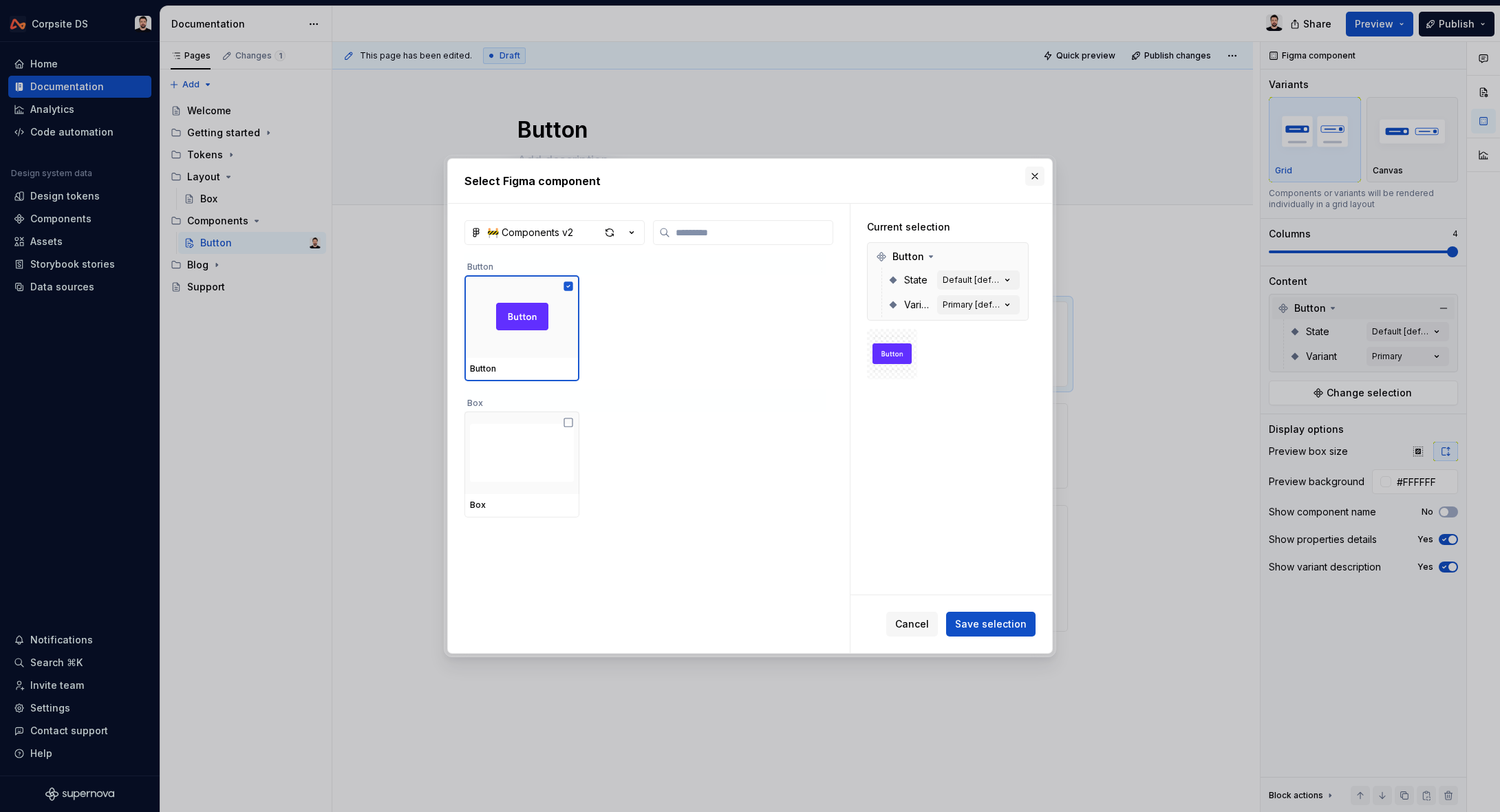
click at [1033, 175] on button "button" at bounding box center [1034, 175] width 19 height 19
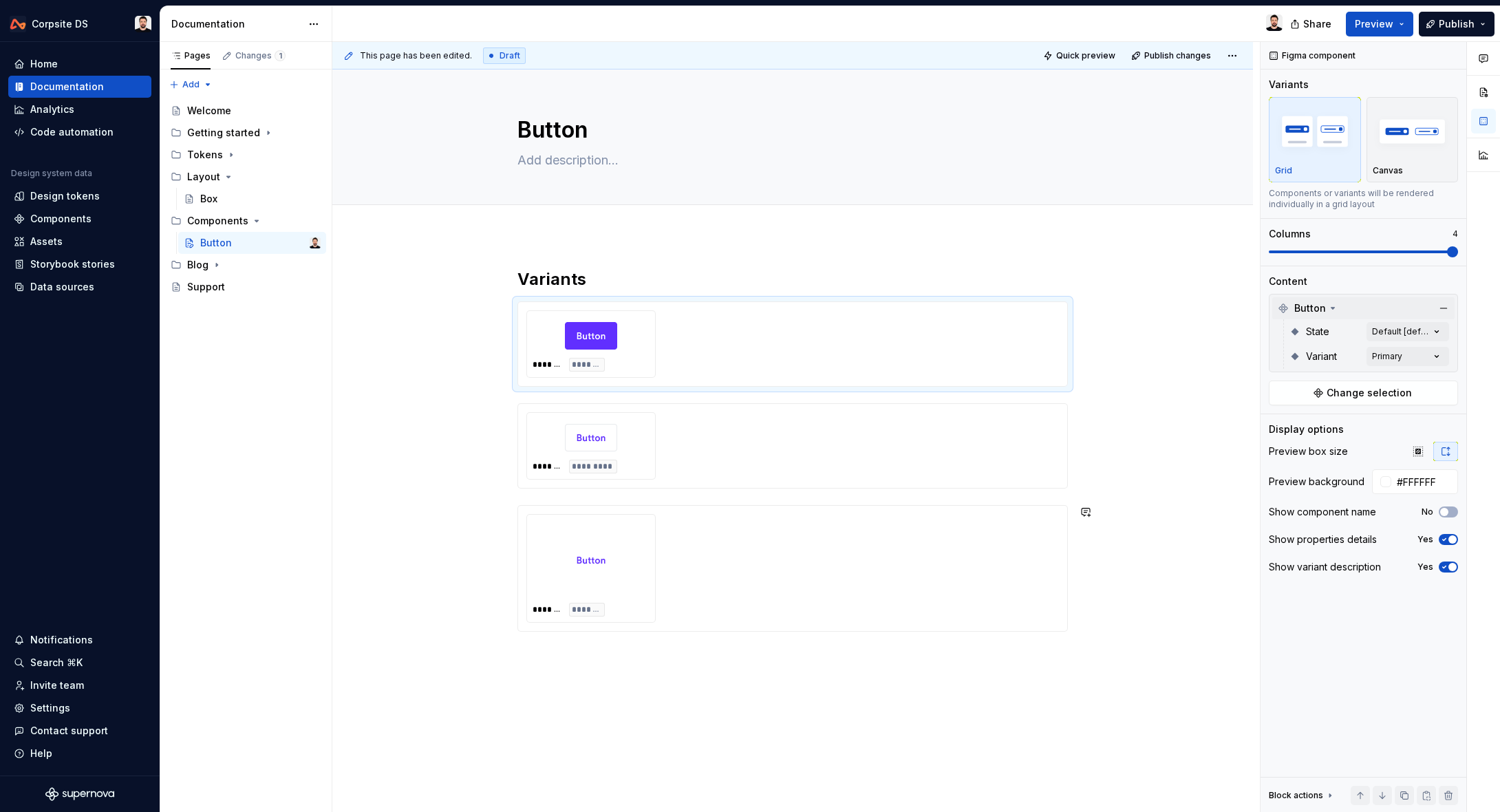
click at [606, 688] on div "This page has been edited. Draft Quick preview Publish changes Button Edit head…" at bounding box center [796, 427] width 927 height 771
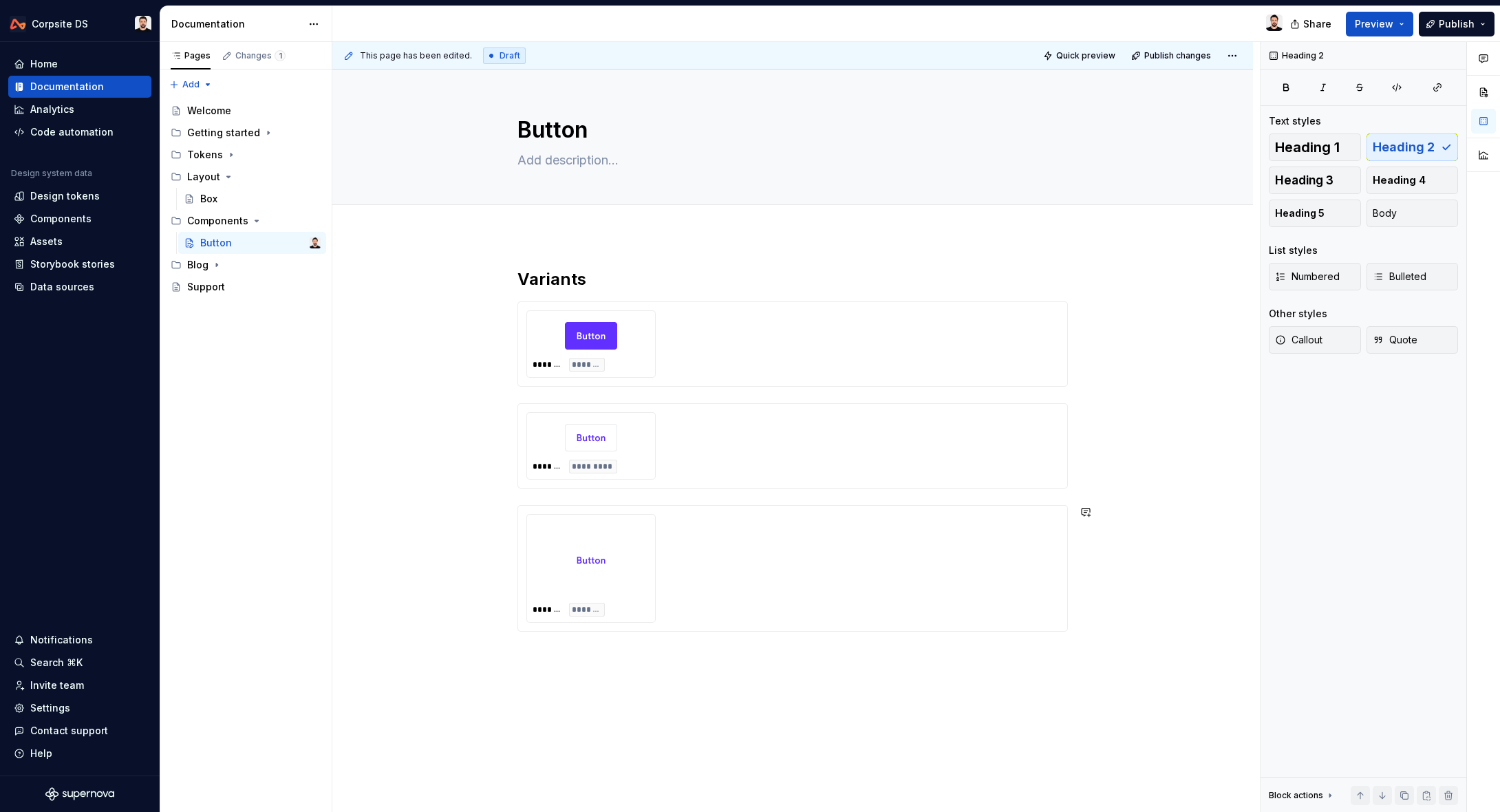
click at [597, 665] on div "Variants ******* ******* ******* ********* ******* ********" at bounding box center [792, 564] width 921 height 657
click at [596, 665] on div "Variants ******* ******* ******* ********* ******* ********" at bounding box center [792, 475] width 550 height 413
click at [587, 660] on p at bounding box center [792, 657] width 550 height 16
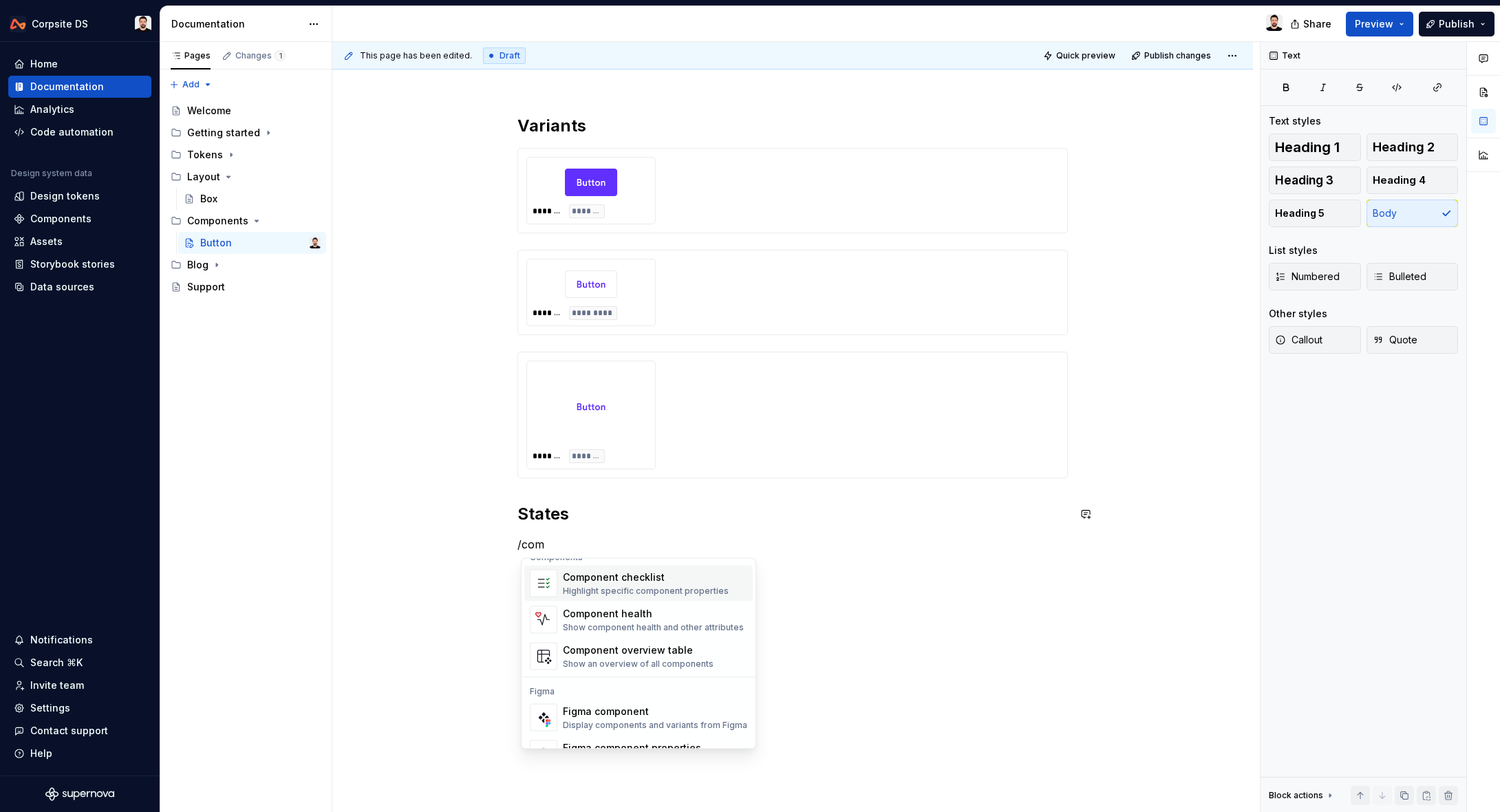
scroll to position [11, 0]
click at [588, 732] on div "Display components and variants from Figma" at bounding box center [655, 729] width 184 height 11
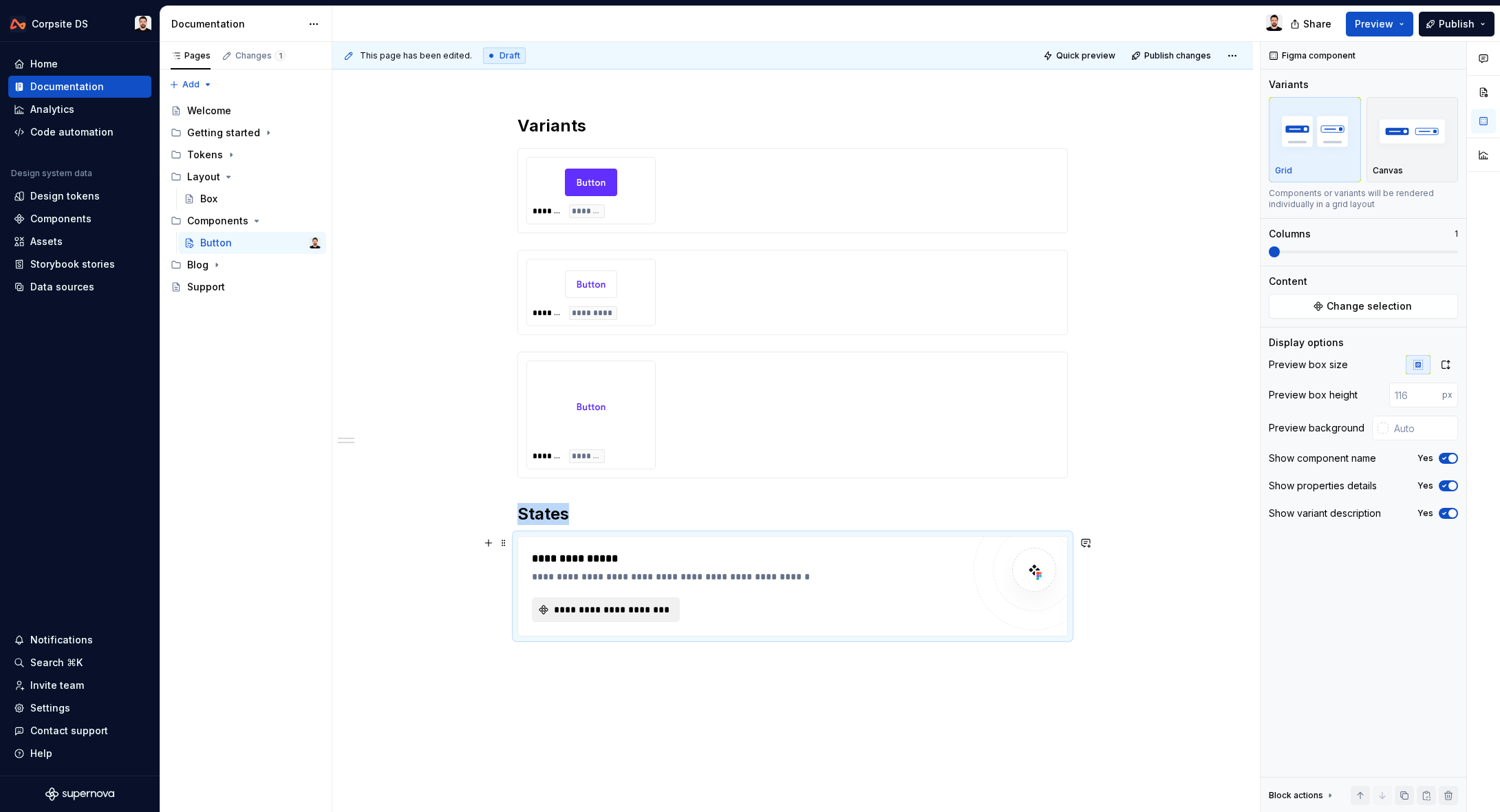
click at [621, 599] on button "**********" at bounding box center [606, 610] width 148 height 25
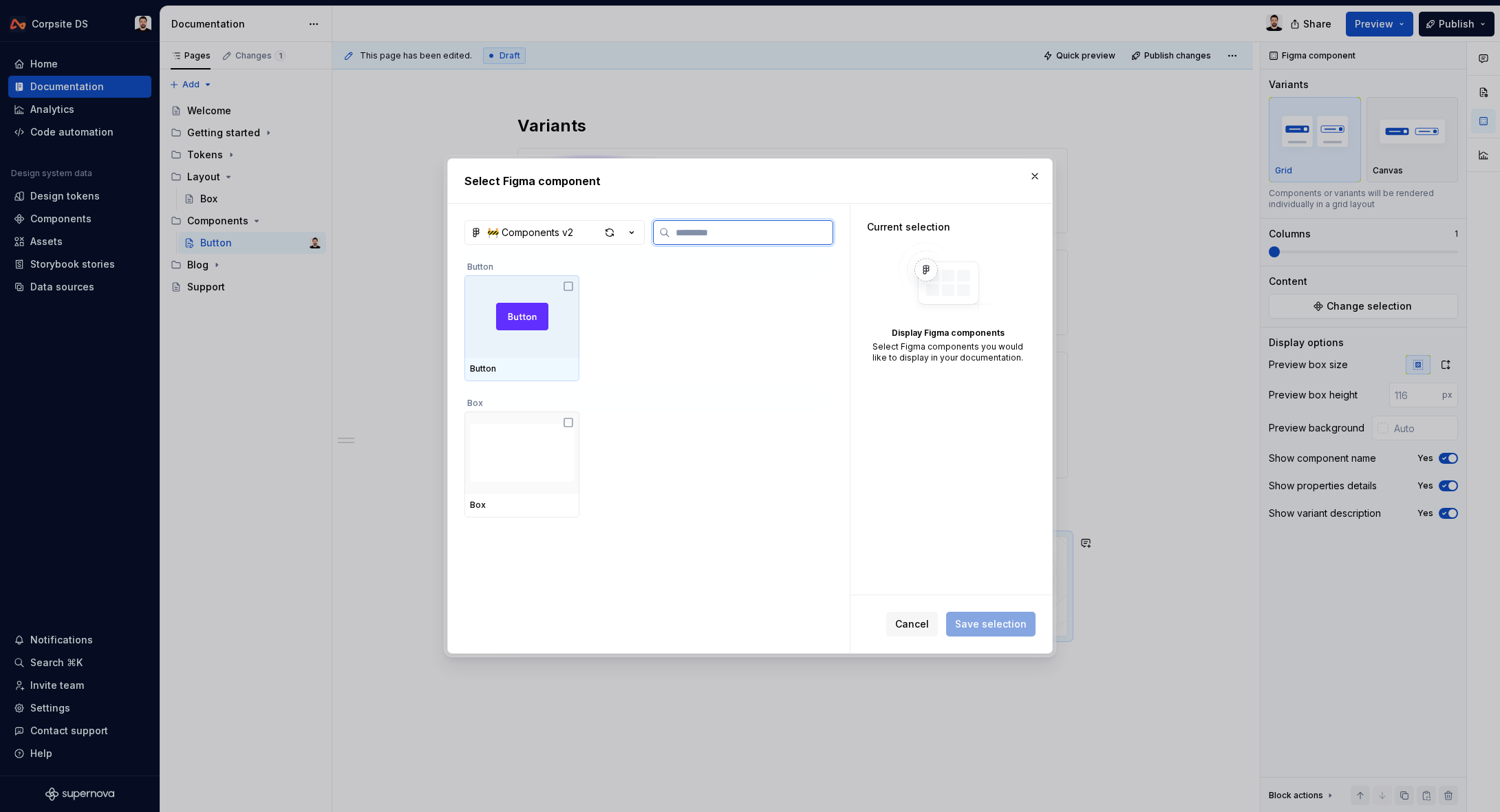
click at [531, 324] on img at bounding box center [522, 316] width 53 height 27
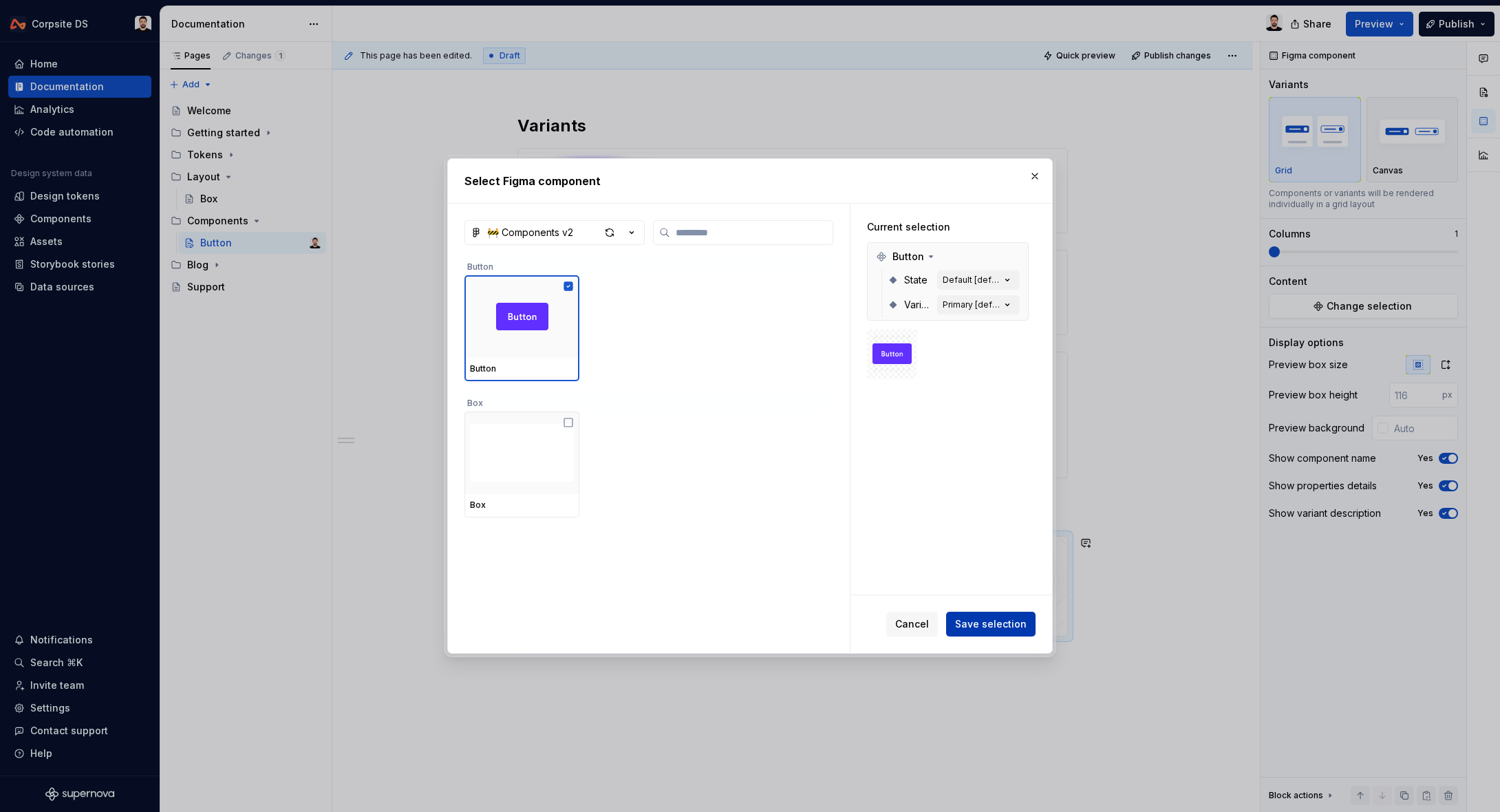
click at [966, 623] on span "Save selection" at bounding box center [991, 624] width 72 height 14
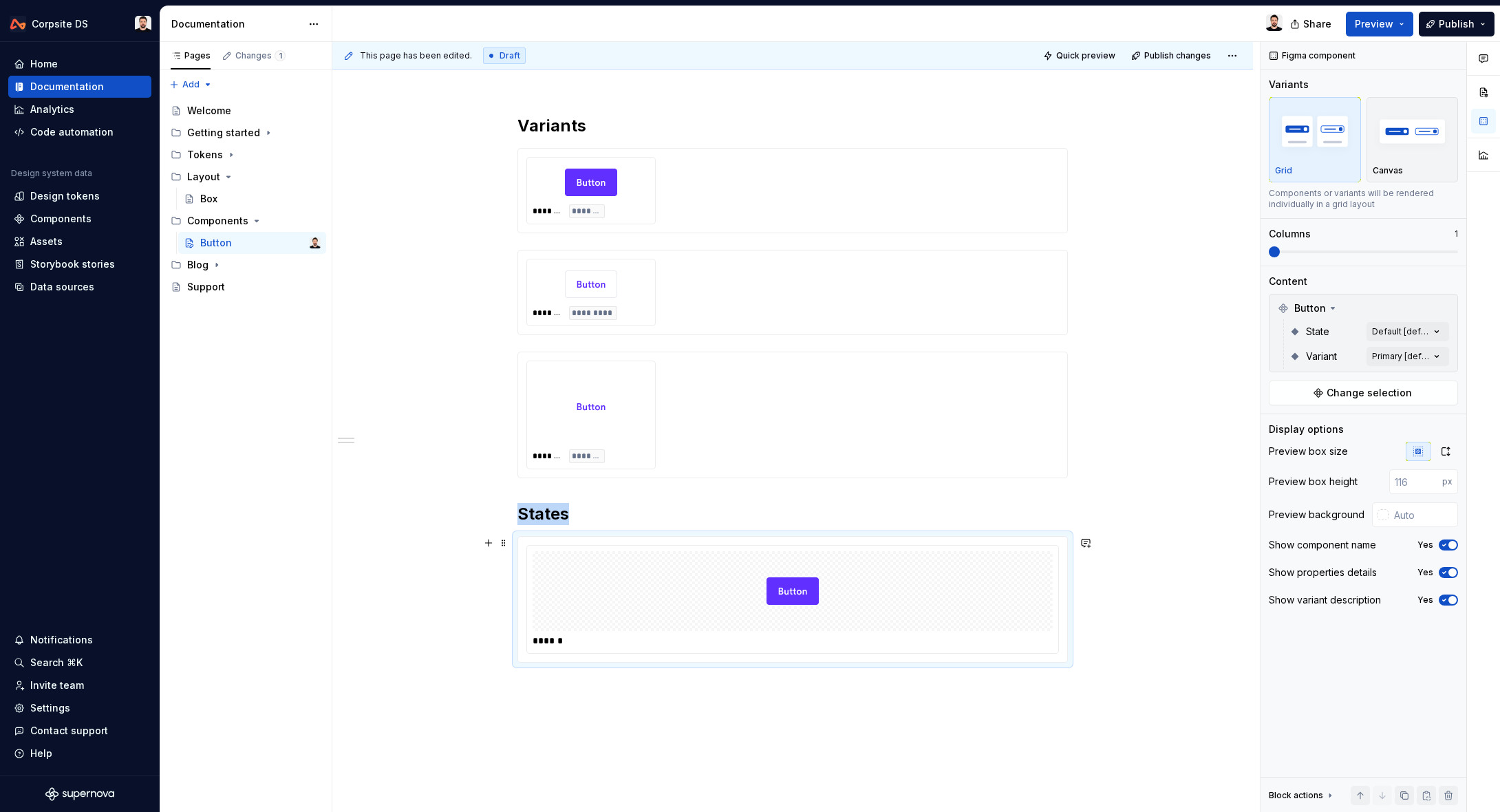
click at [954, 608] on div at bounding box center [792, 591] width 520 height 80
click at [1449, 456] on icon "button" at bounding box center [1446, 451] width 11 height 11
click at [1446, 511] on icon "button" at bounding box center [1445, 512] width 3 height 2
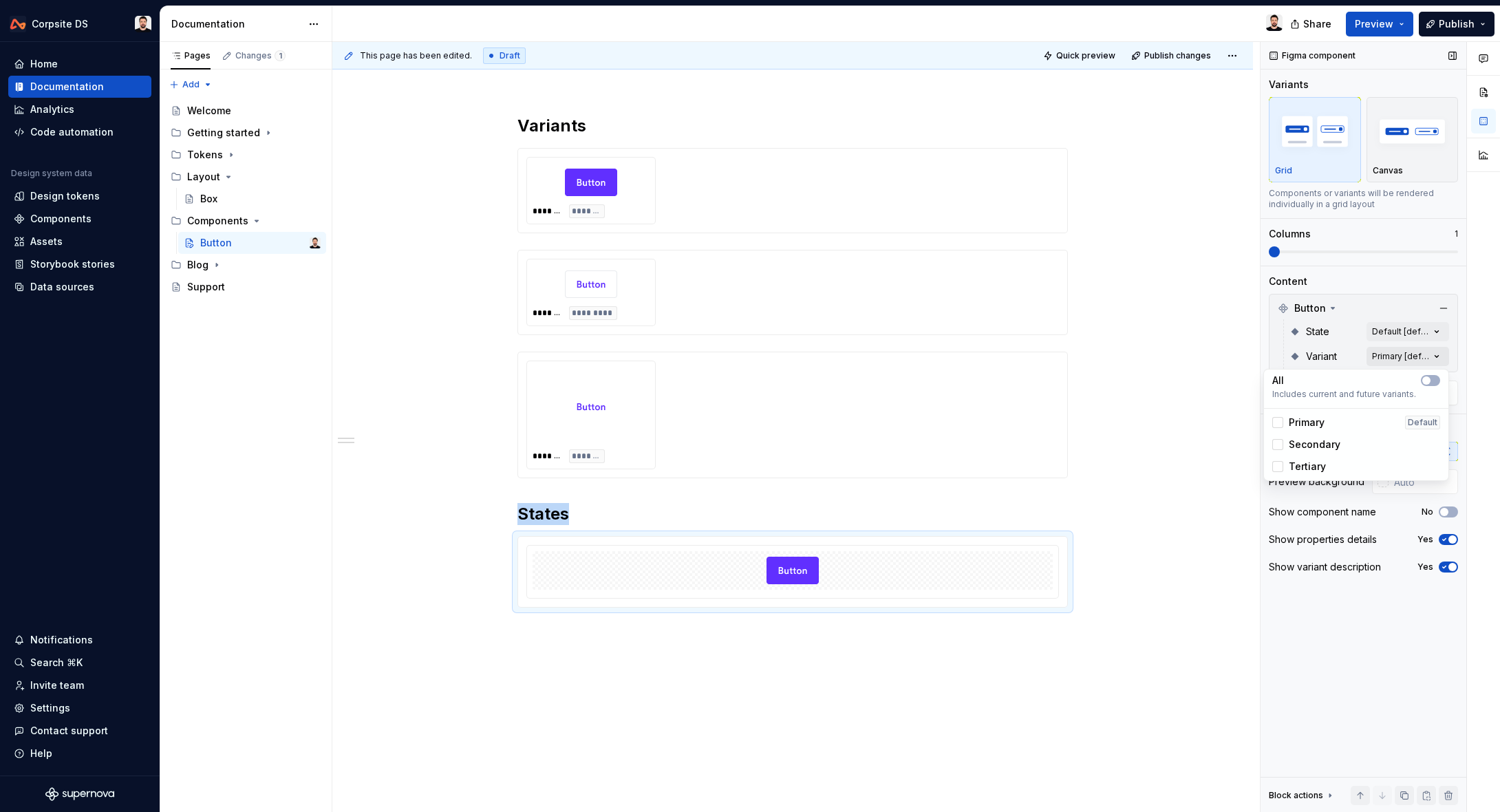
click at [1433, 352] on div "Comments Open comments No comments yet Select ‘Comment’ from the block context …" at bounding box center [1380, 427] width 239 height 771
click at [1423, 329] on div "Comments Open comments No comments yet Select ‘Comment’ from the block context …" at bounding box center [1380, 427] width 239 height 771
click at [1279, 397] on div at bounding box center [1277, 397] width 11 height 11
click at [1278, 418] on div at bounding box center [1277, 419] width 11 height 11
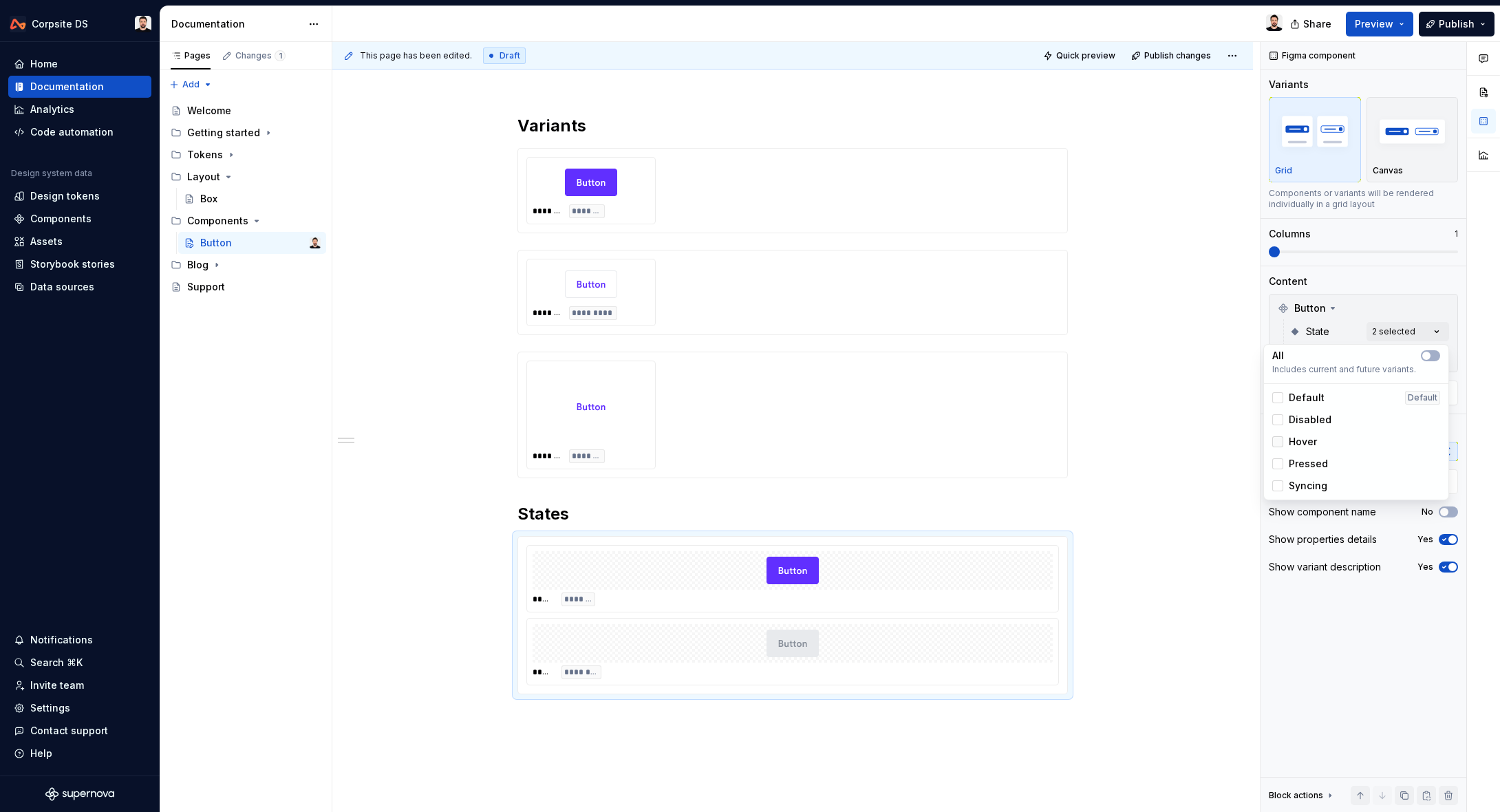
click at [1279, 442] on div at bounding box center [1277, 441] width 11 height 11
drag, startPoint x: 1279, startPoint y: 462, endPoint x: 1283, endPoint y: 482, distance: 20.4
click at [1279, 463] on div at bounding box center [1277, 463] width 11 height 11
click at [1281, 485] on div at bounding box center [1277, 485] width 11 height 11
click at [1185, 347] on html "Corpsite DS Home Documentation Analytics Code automation Design system data Des…" at bounding box center [750, 406] width 1500 height 812
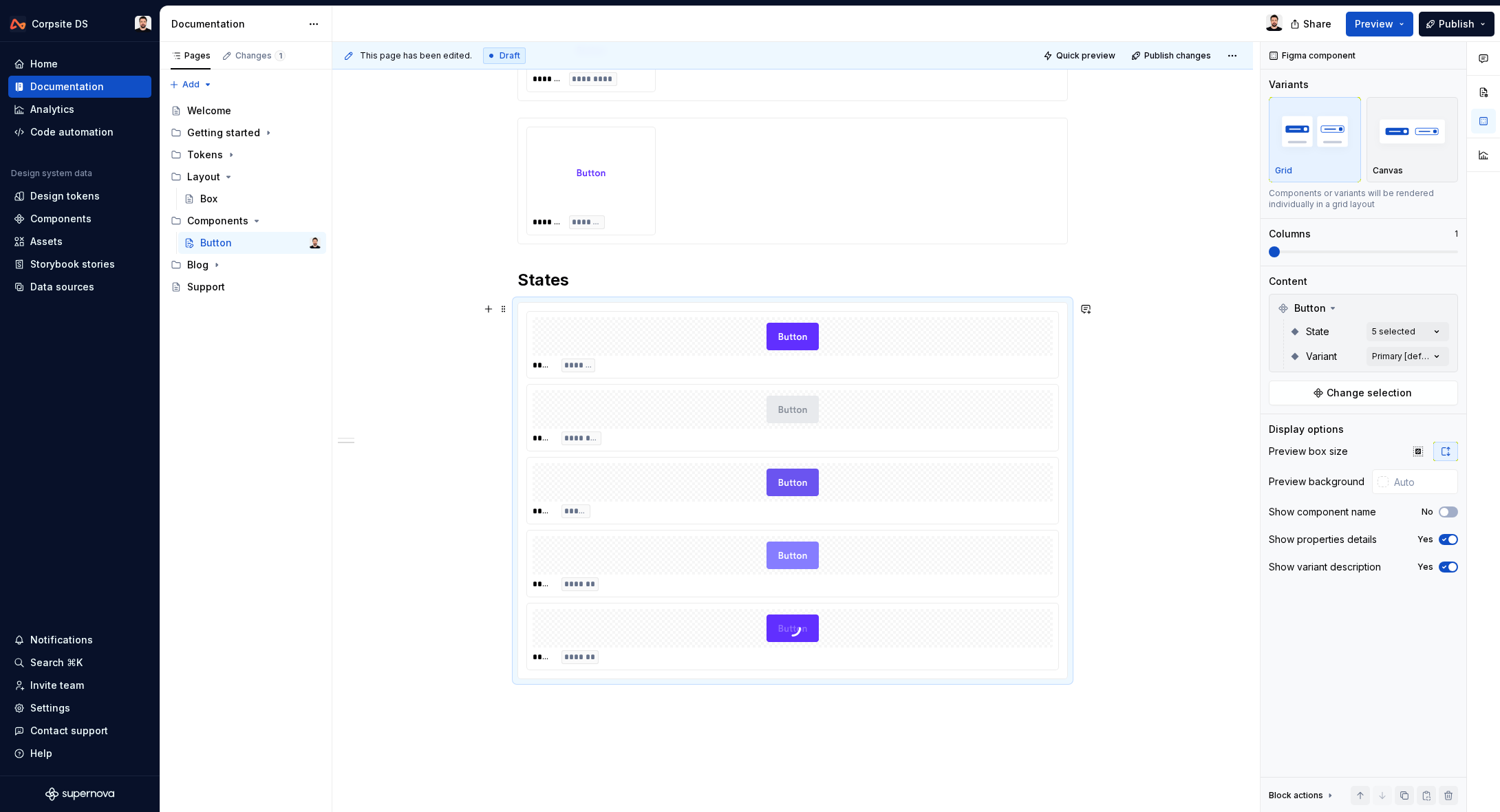
scroll to position [386, 0]
type textarea "*"
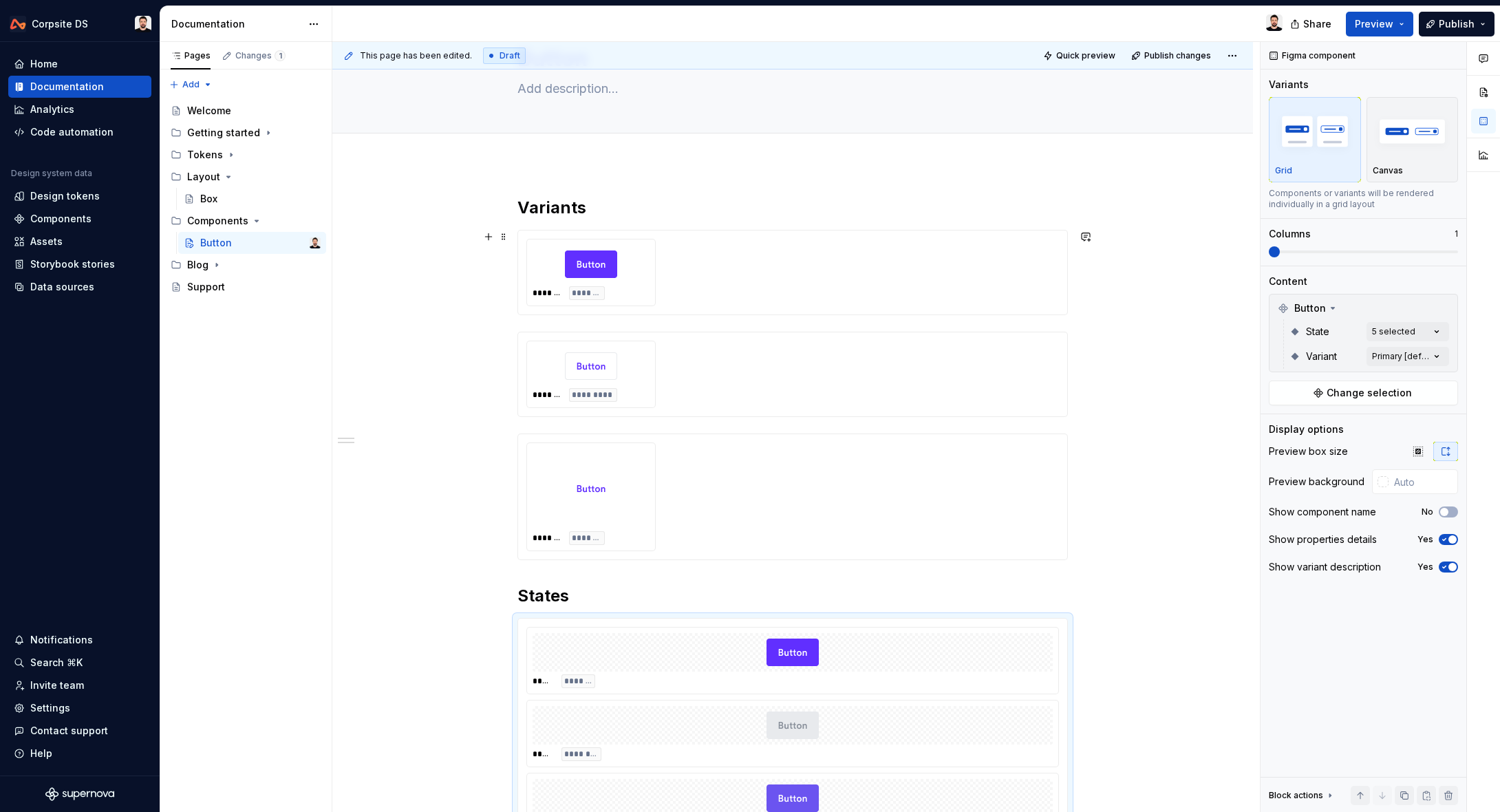
scroll to position [40, 0]
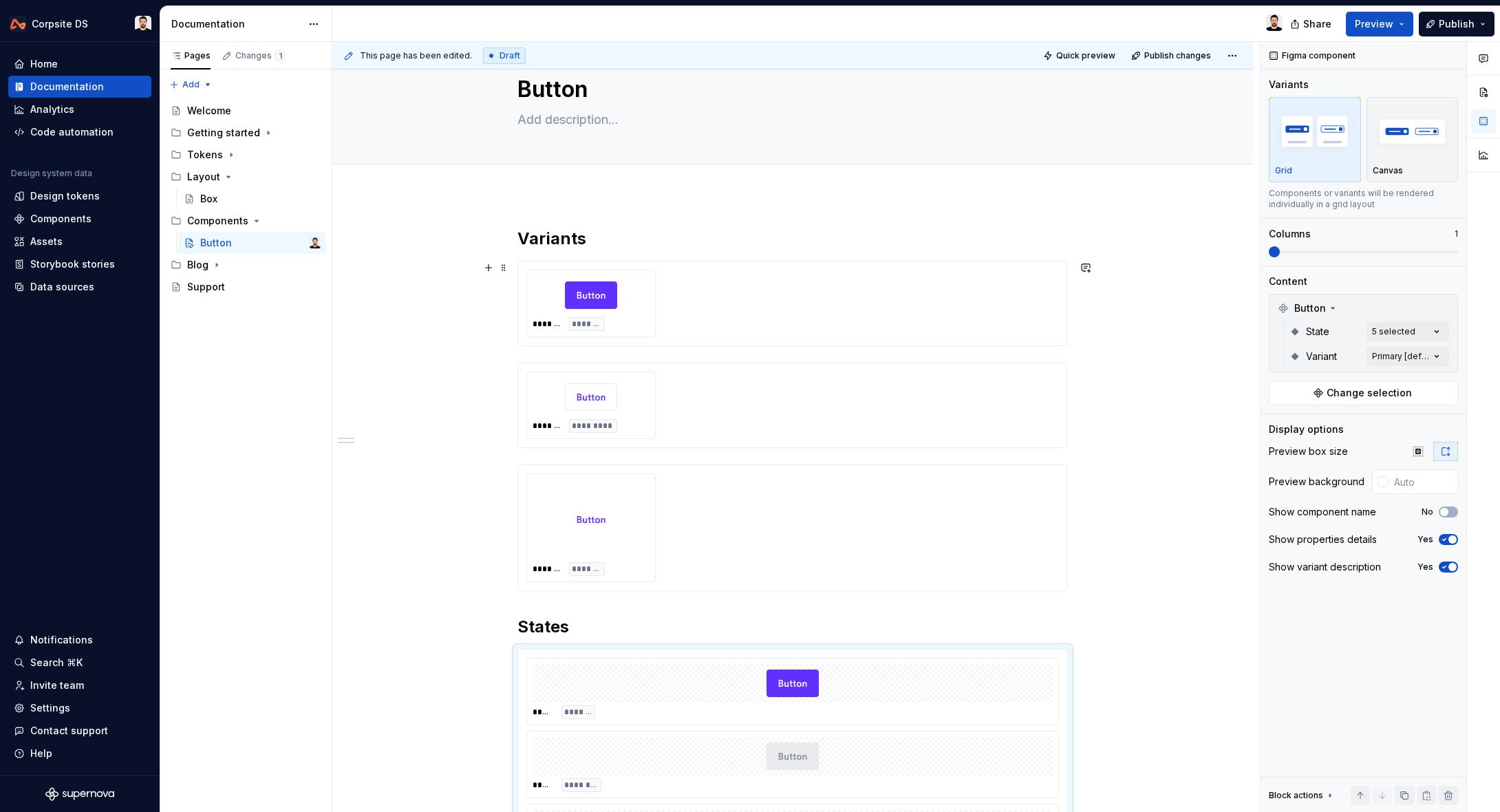
type input "#FFFFFF"
click at [875, 296] on div "******* *******" at bounding box center [792, 304] width 532 height 67
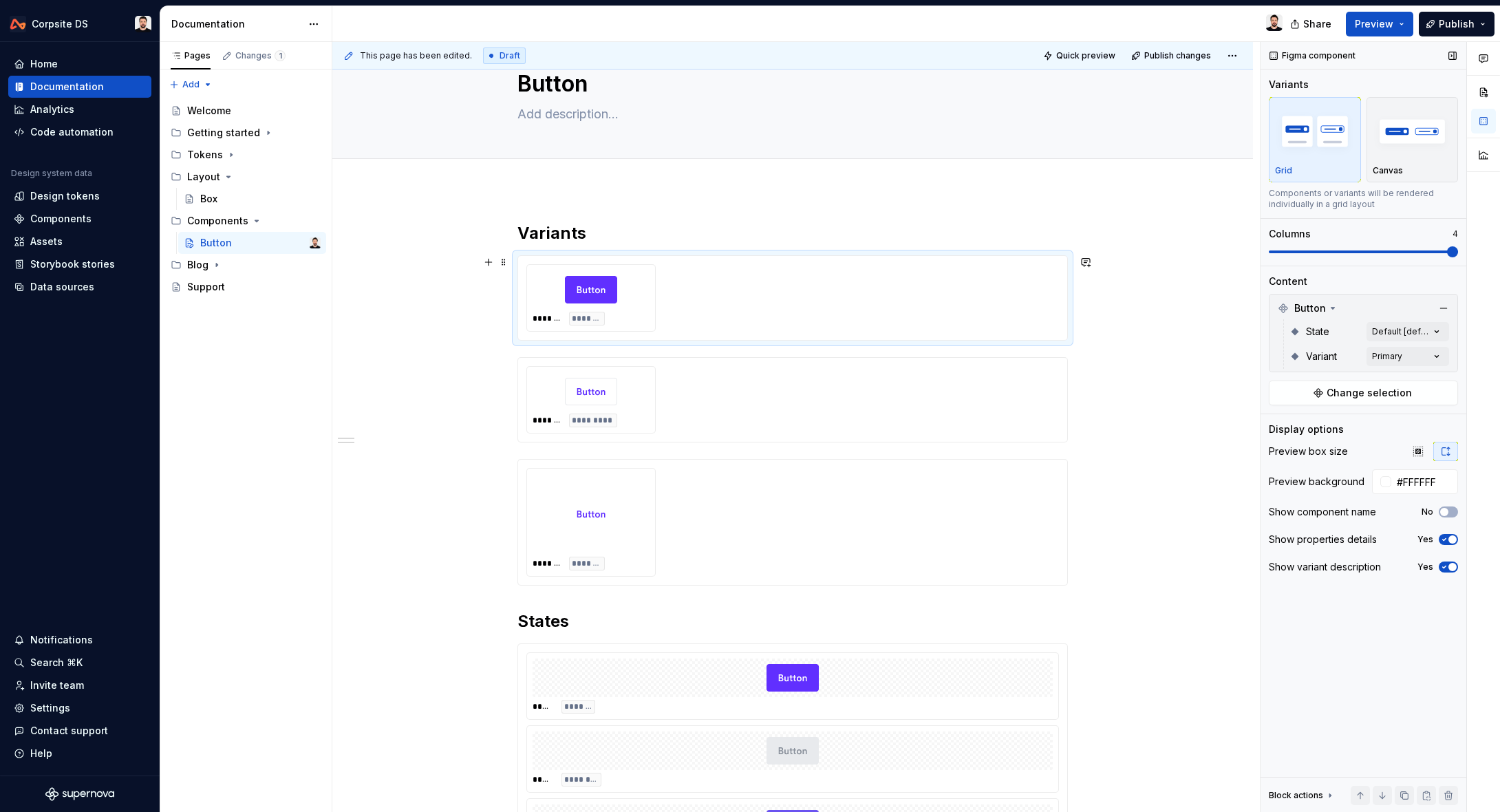
scroll to position [49, 0]
click at [1442, 330] on div "Comments Open comments No comments yet Select ‘Comment’ from the block context …" at bounding box center [1380, 427] width 239 height 771
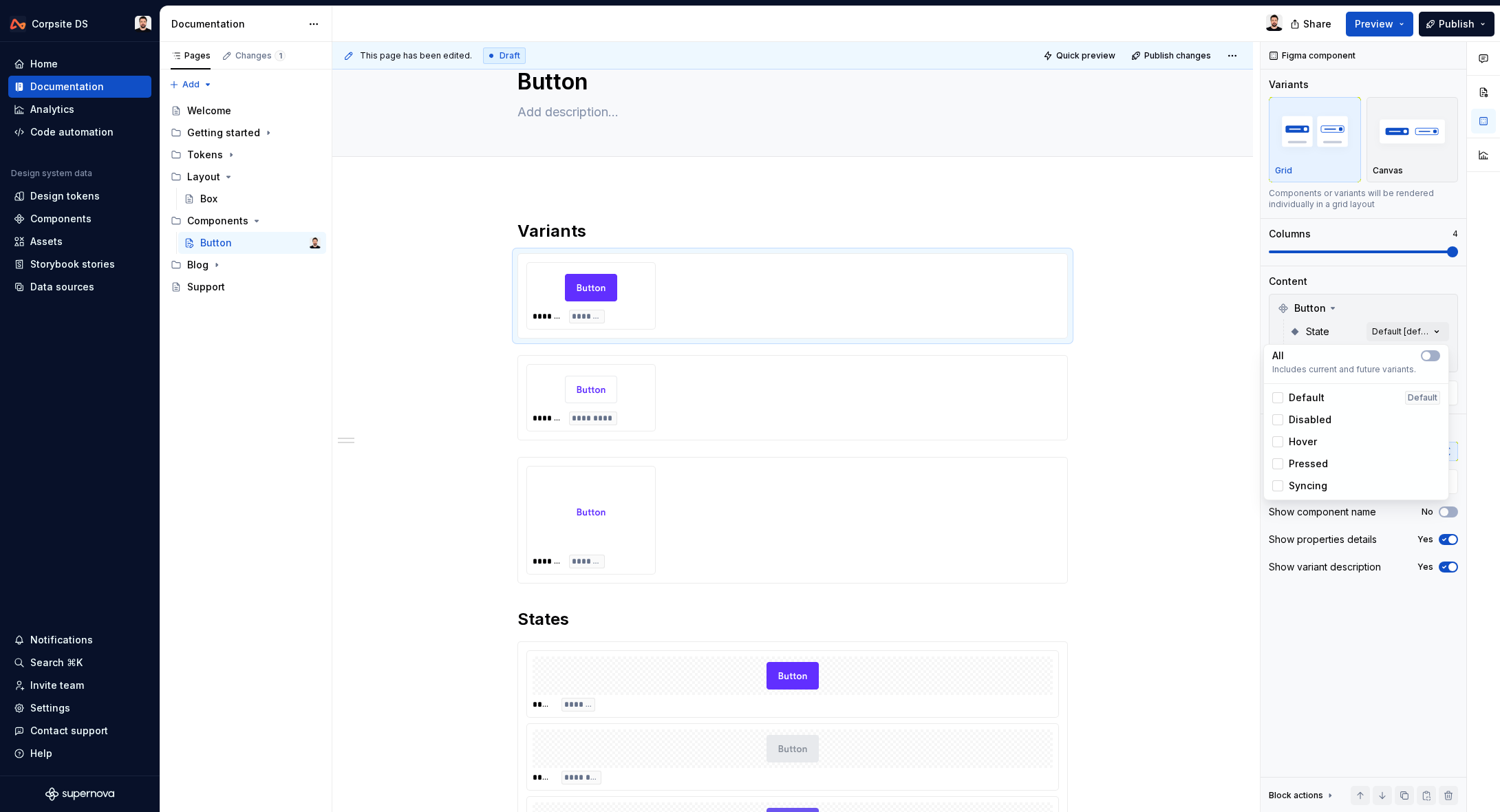
click at [1388, 304] on div "Comments Open comments No comments yet Select ‘Comment’ from the block context …" at bounding box center [1380, 427] width 239 height 771
click at [1436, 355] on div "Comments Open comments No comments yet Select ‘Comment’ from the block context …" at bounding box center [1380, 427] width 239 height 771
drag, startPoint x: 1284, startPoint y: 441, endPoint x: 1283, endPoint y: 448, distance: 7.1
click at [1284, 441] on div "Secondary" at bounding box center [1306, 444] width 68 height 14
click at [1280, 465] on div at bounding box center [1277, 466] width 11 height 11
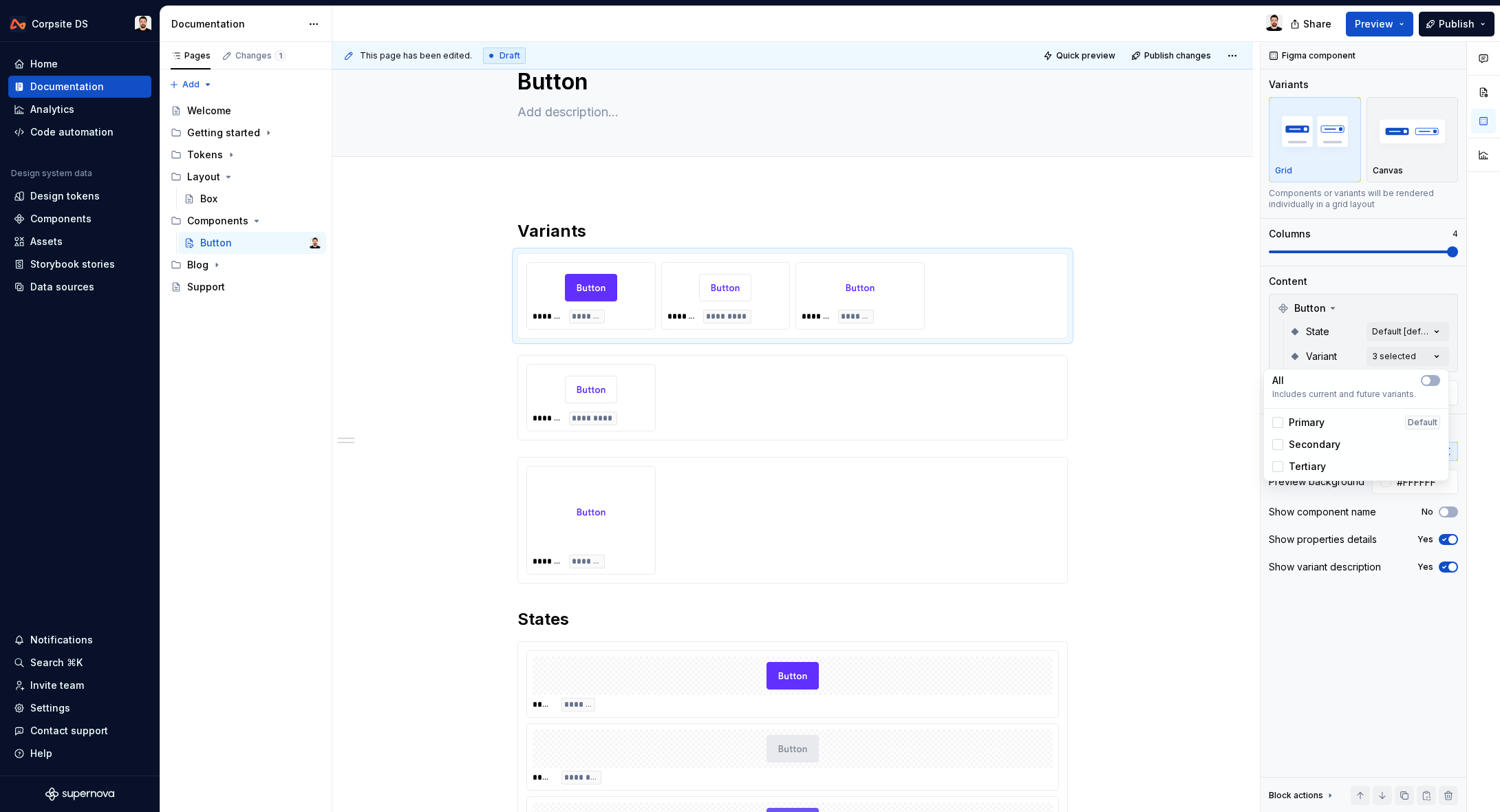
click at [1186, 415] on html "Corpsite DS Home Documentation Analytics Code automation Design system data Des…" at bounding box center [750, 406] width 1500 height 812
click at [866, 397] on div "******* *********" at bounding box center [792, 397] width 532 height 67
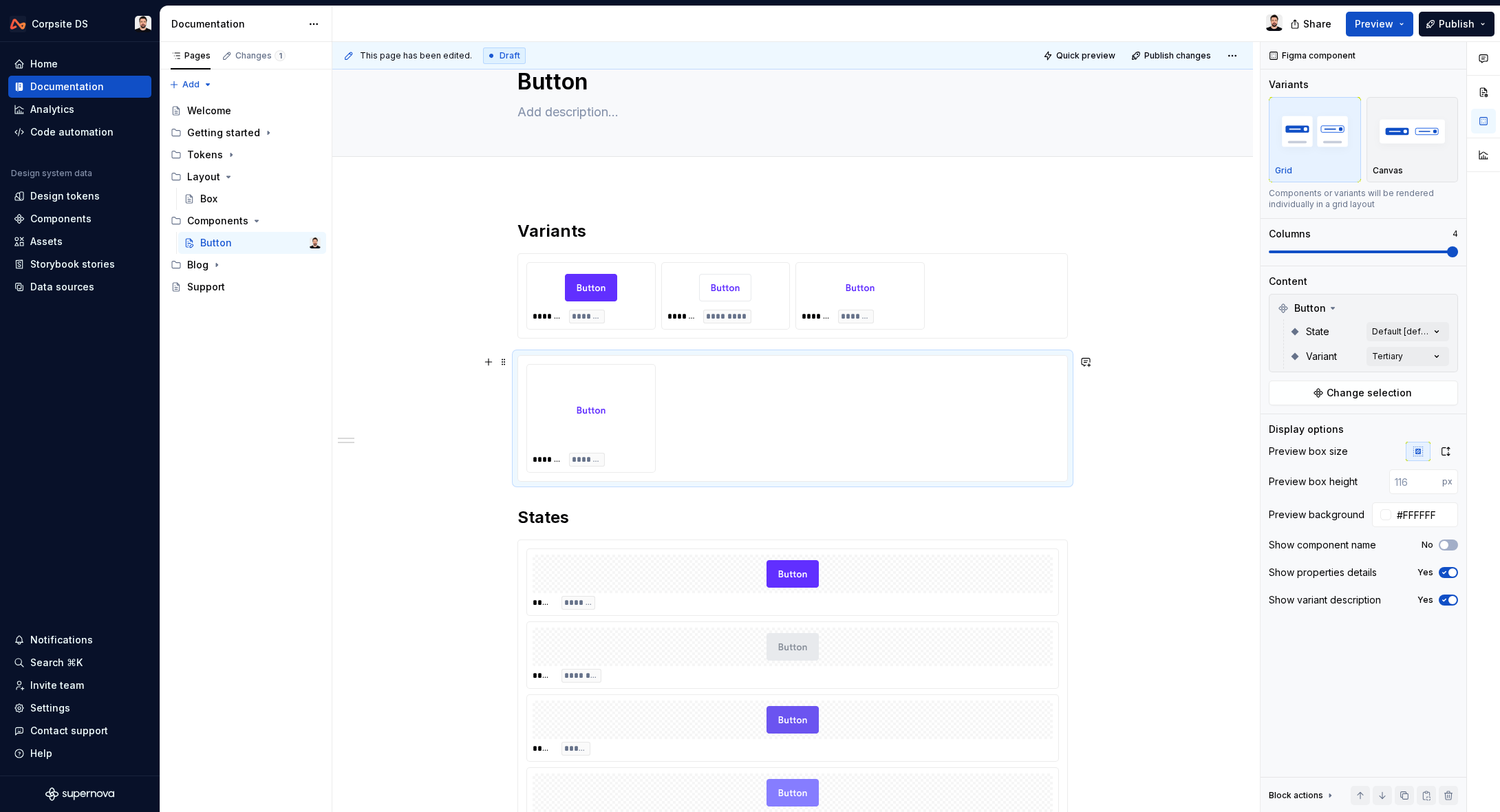
click at [726, 406] on div "******* ********" at bounding box center [792, 418] width 532 height 109
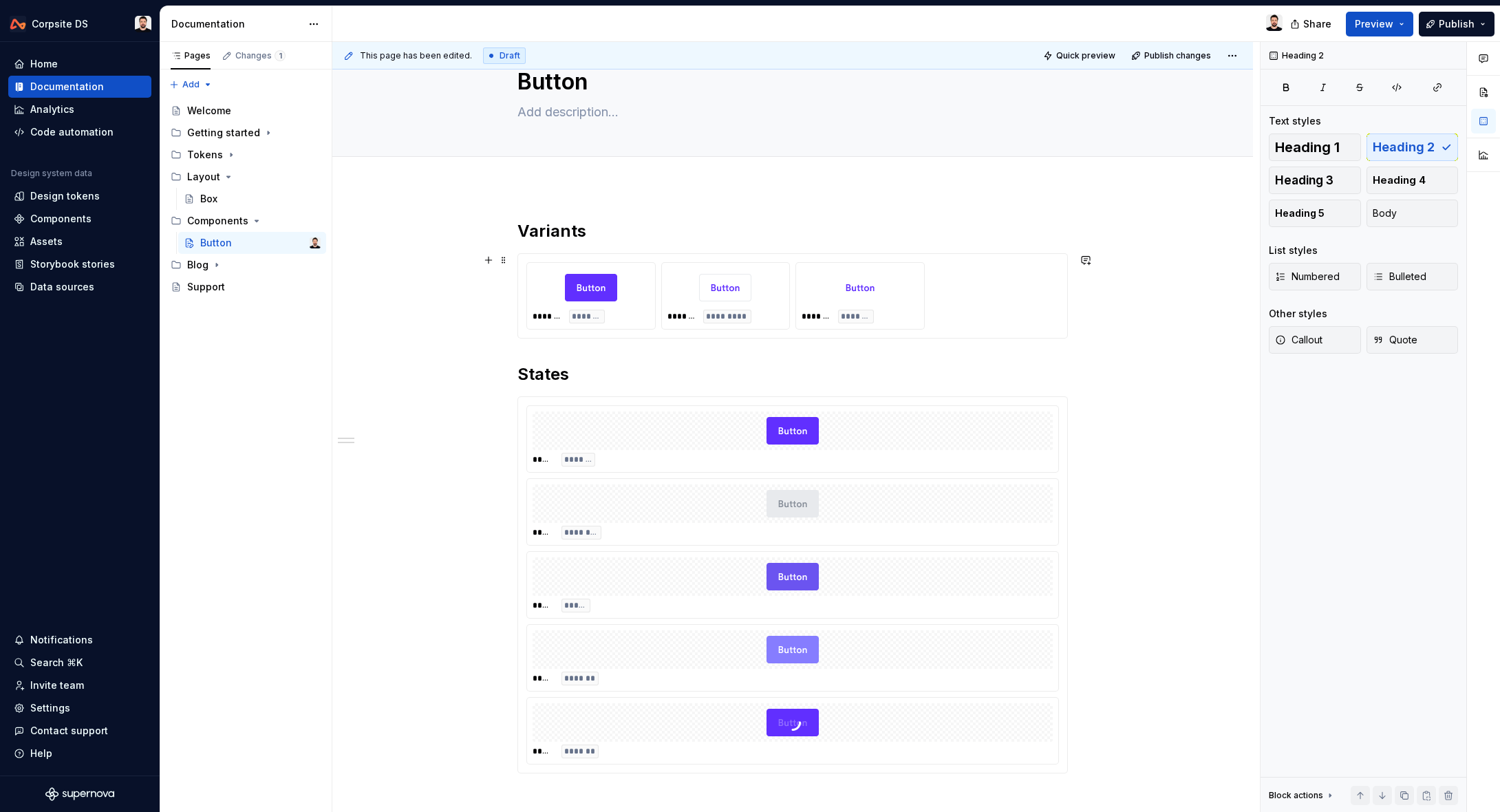
click at [982, 311] on div "******* ******* ******* ********* ******* ********" at bounding box center [792, 296] width 532 height 67
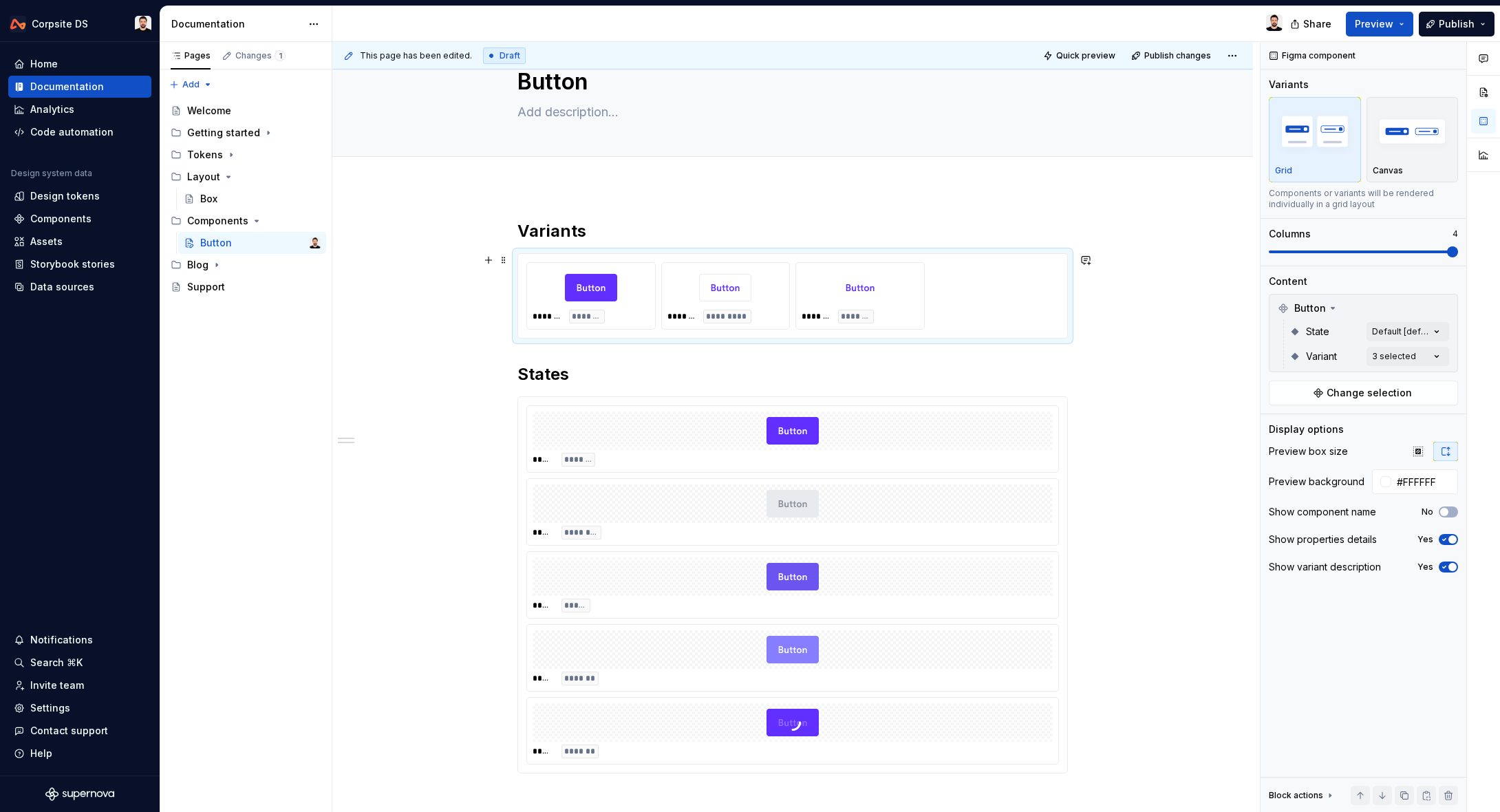
type textarea "*"
click at [1425, 170] on div "Canvas" at bounding box center [1413, 170] width 80 height 11
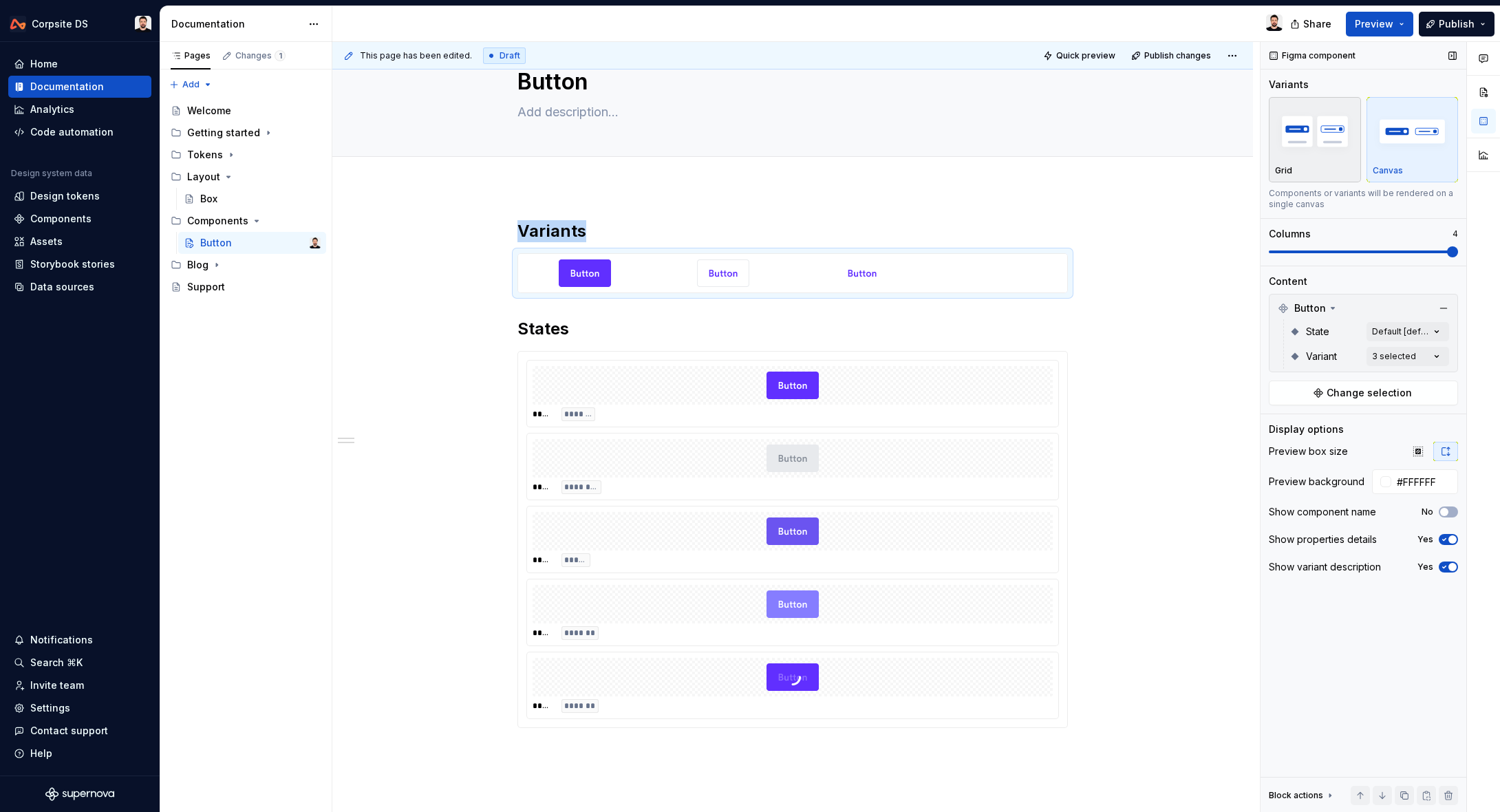
click at [1321, 162] on div "Grid" at bounding box center [1315, 139] width 80 height 73
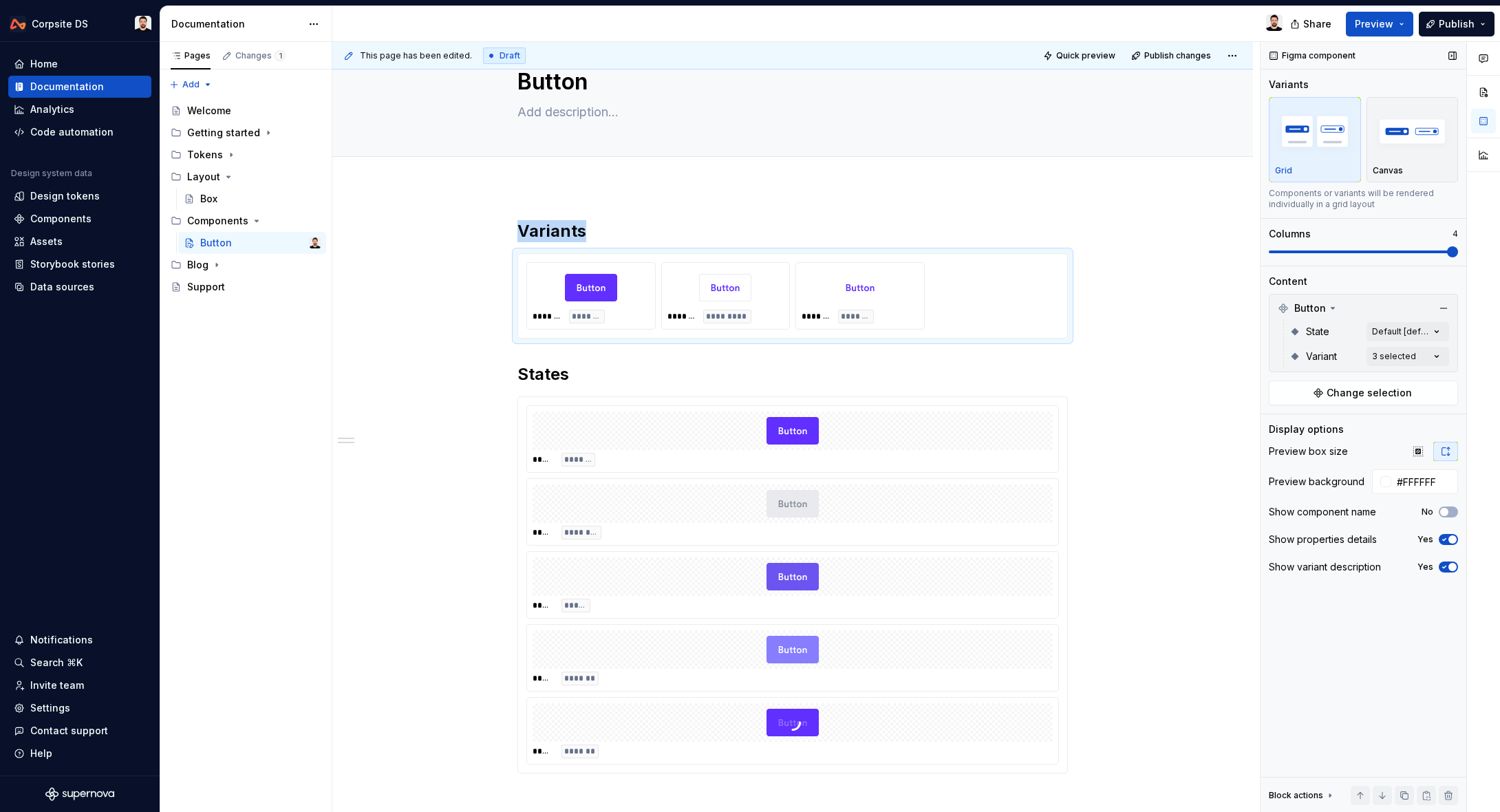
click at [1447, 538] on icon "button" at bounding box center [1444, 540] width 11 height 8
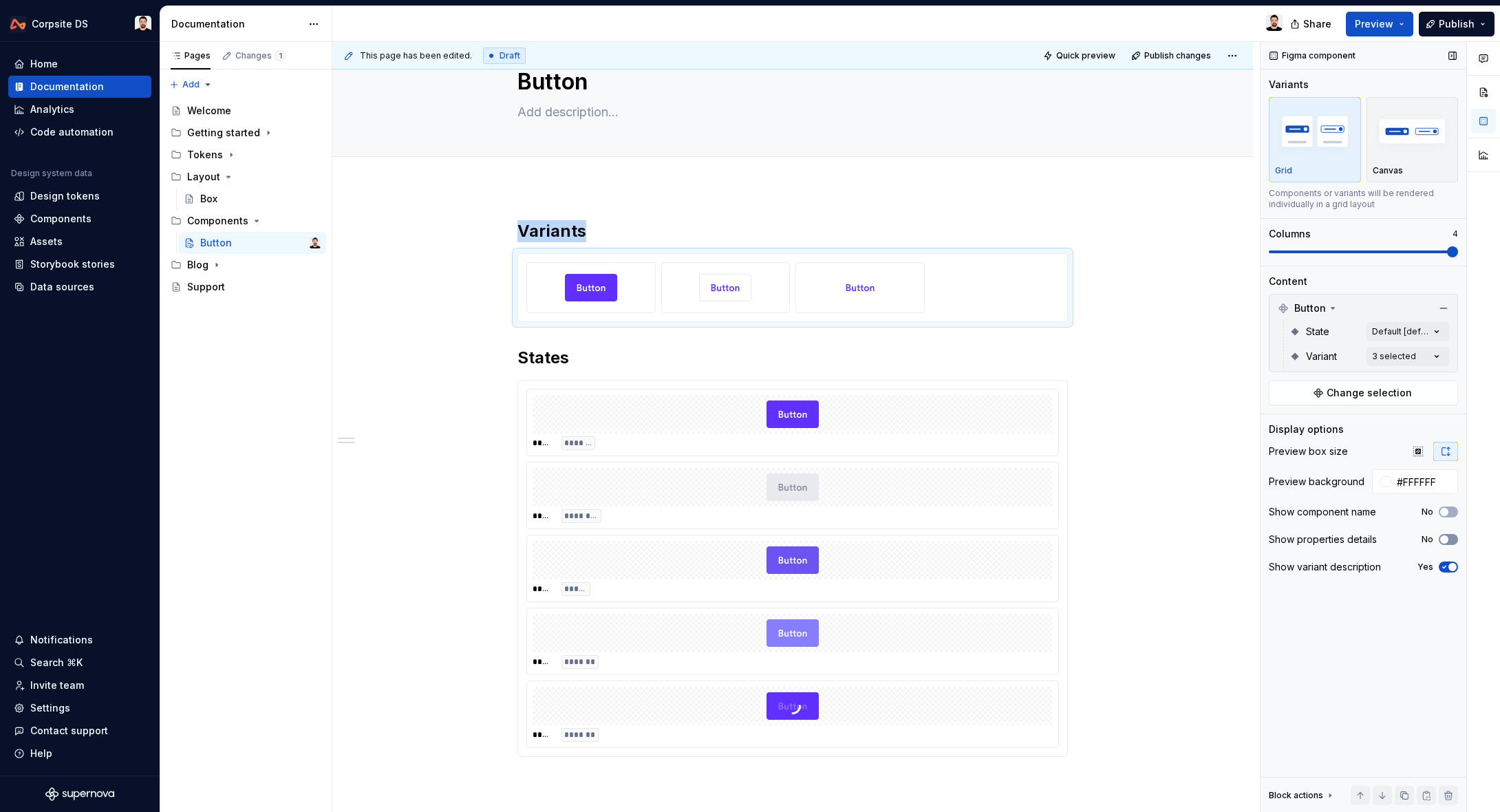
click at [1447, 538] on span "button" at bounding box center [1445, 540] width 8 height 8
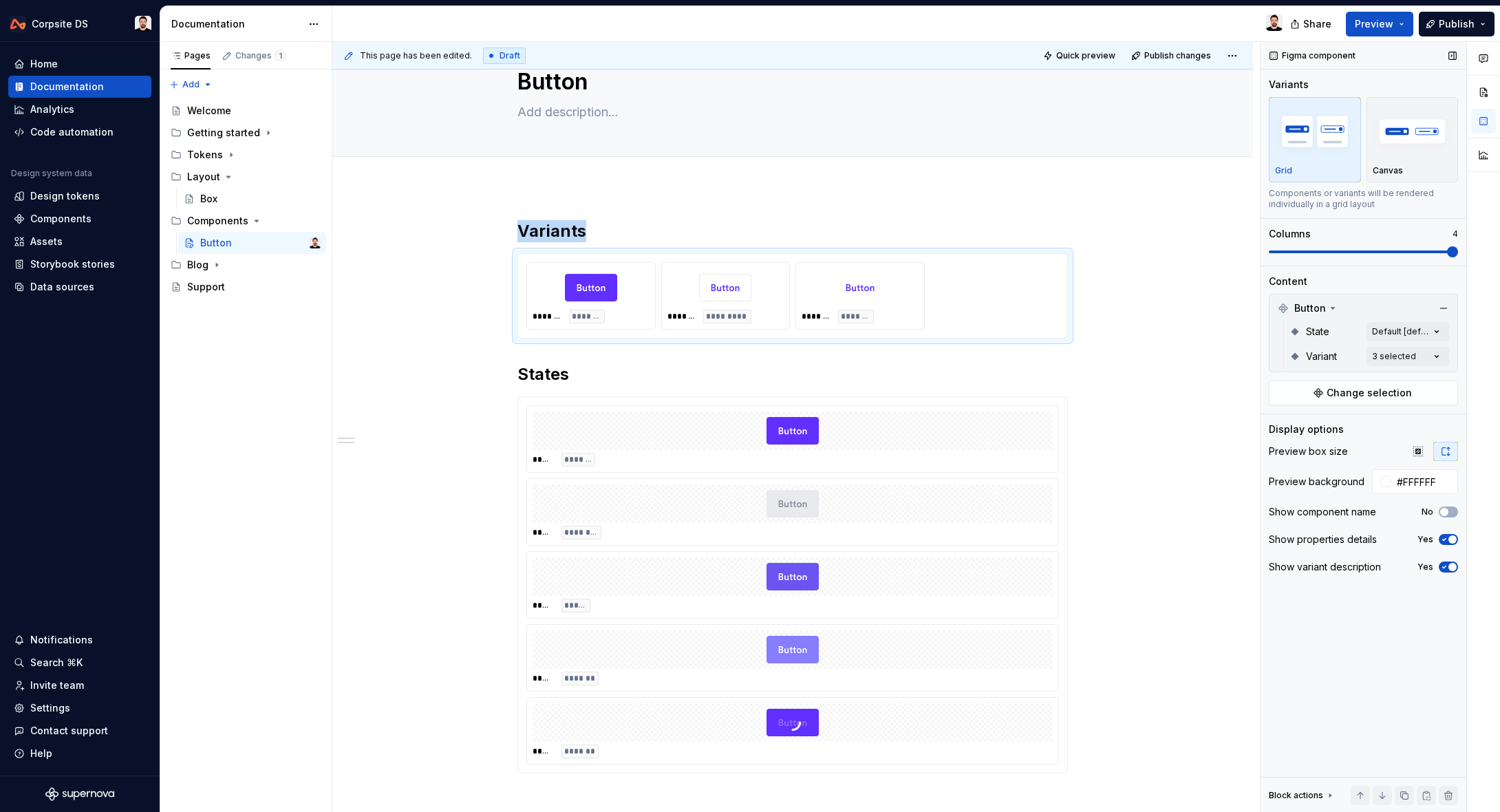
click at [1447, 567] on icon "button" at bounding box center [1444, 567] width 11 height 8
click at [1447, 567] on span "button" at bounding box center [1445, 567] width 8 height 8
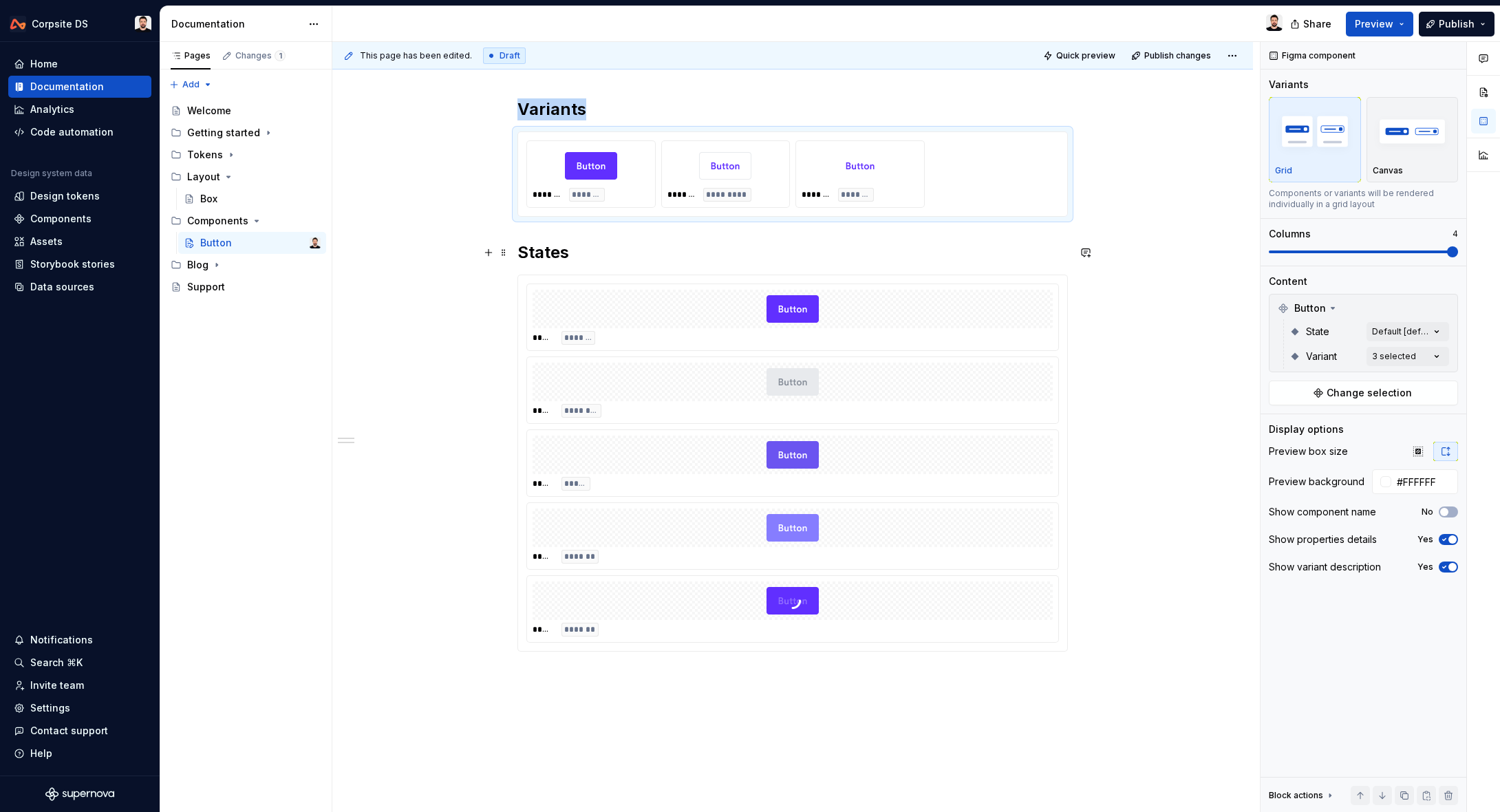
scroll to position [168, 0]
click at [1002, 343] on div "***** *******" at bounding box center [792, 340] width 520 height 14
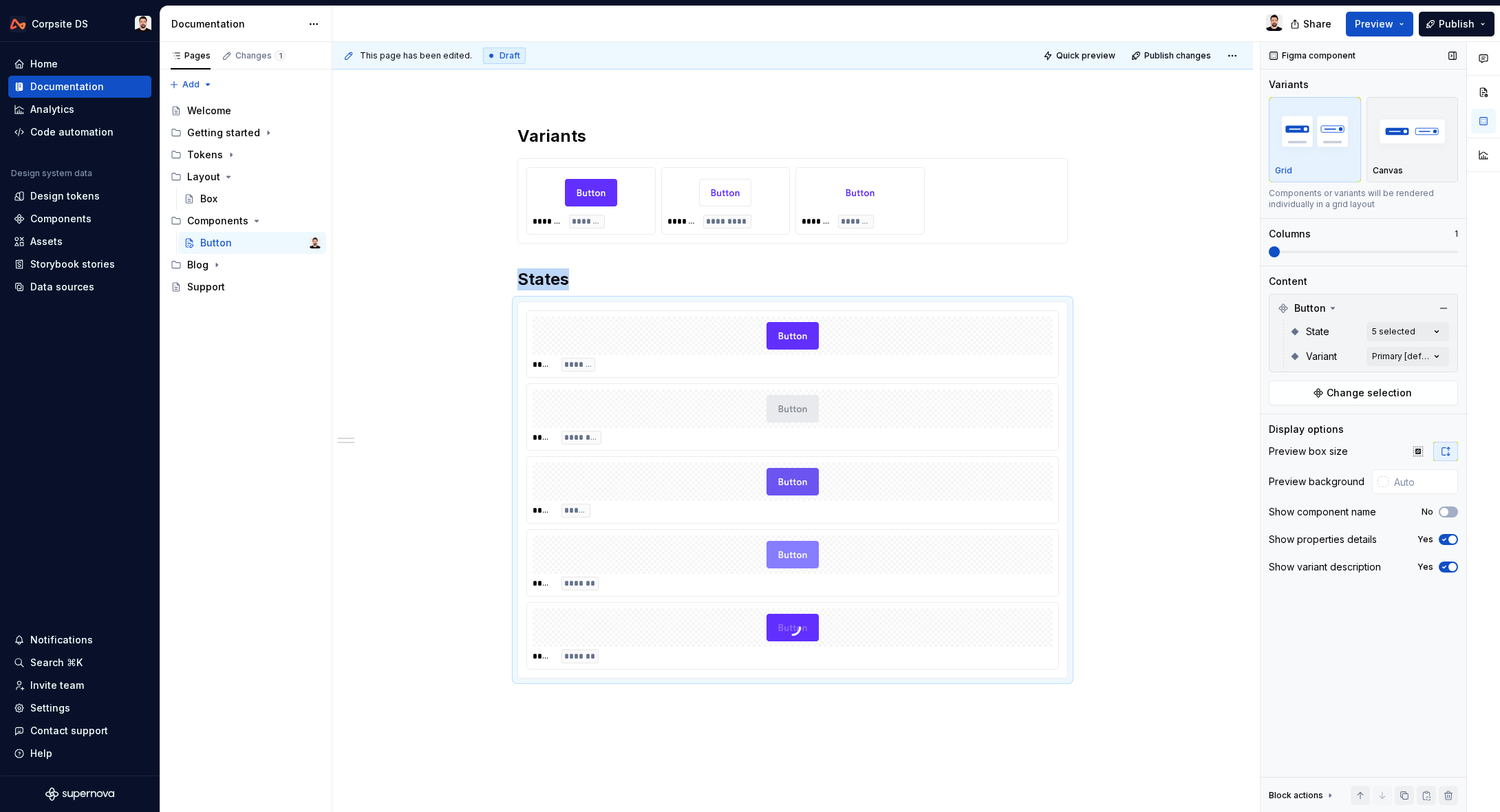
scroll to position [50, 0]
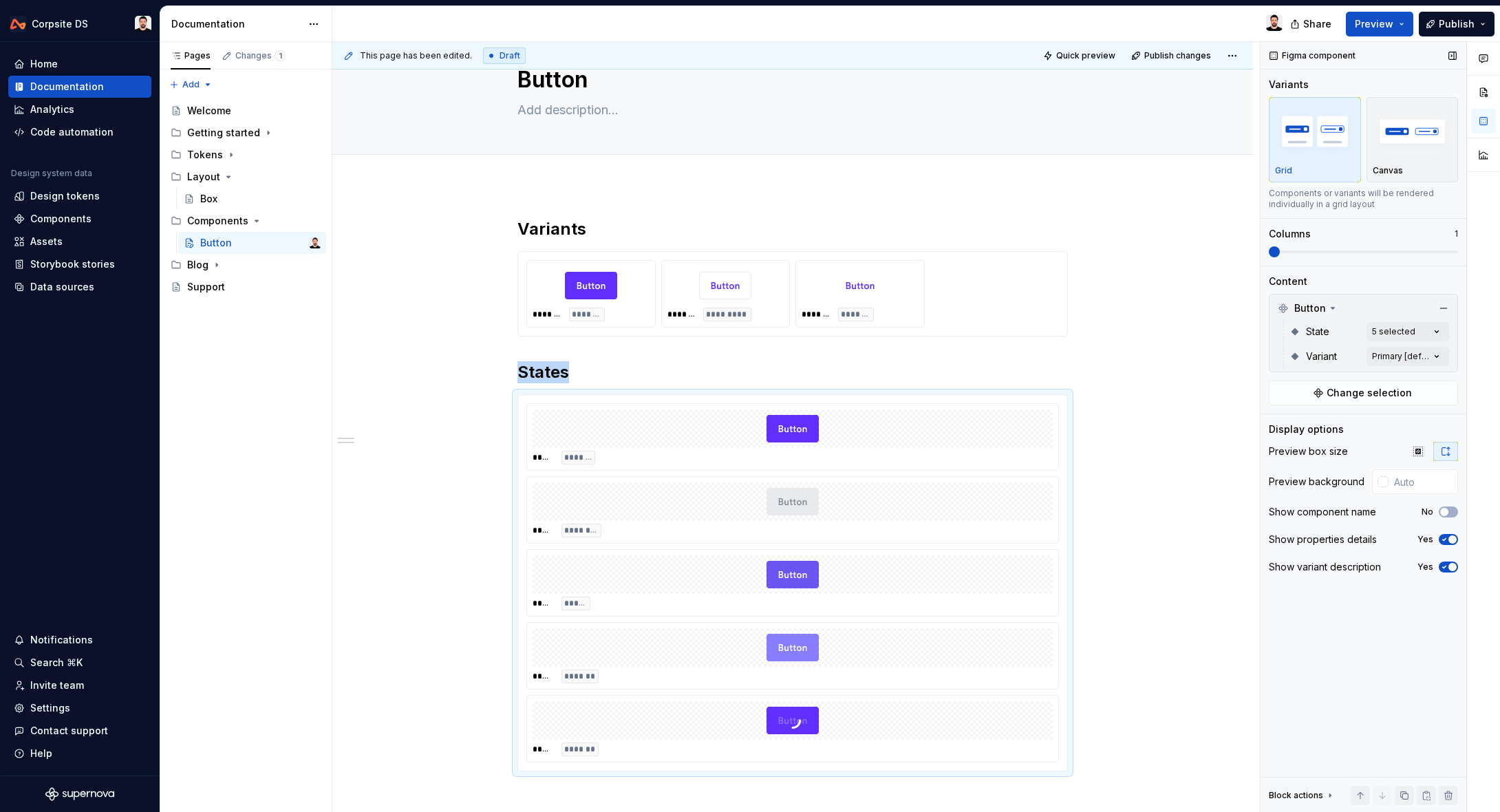
click at [1269, 258] on span at bounding box center [1274, 251] width 11 height 11
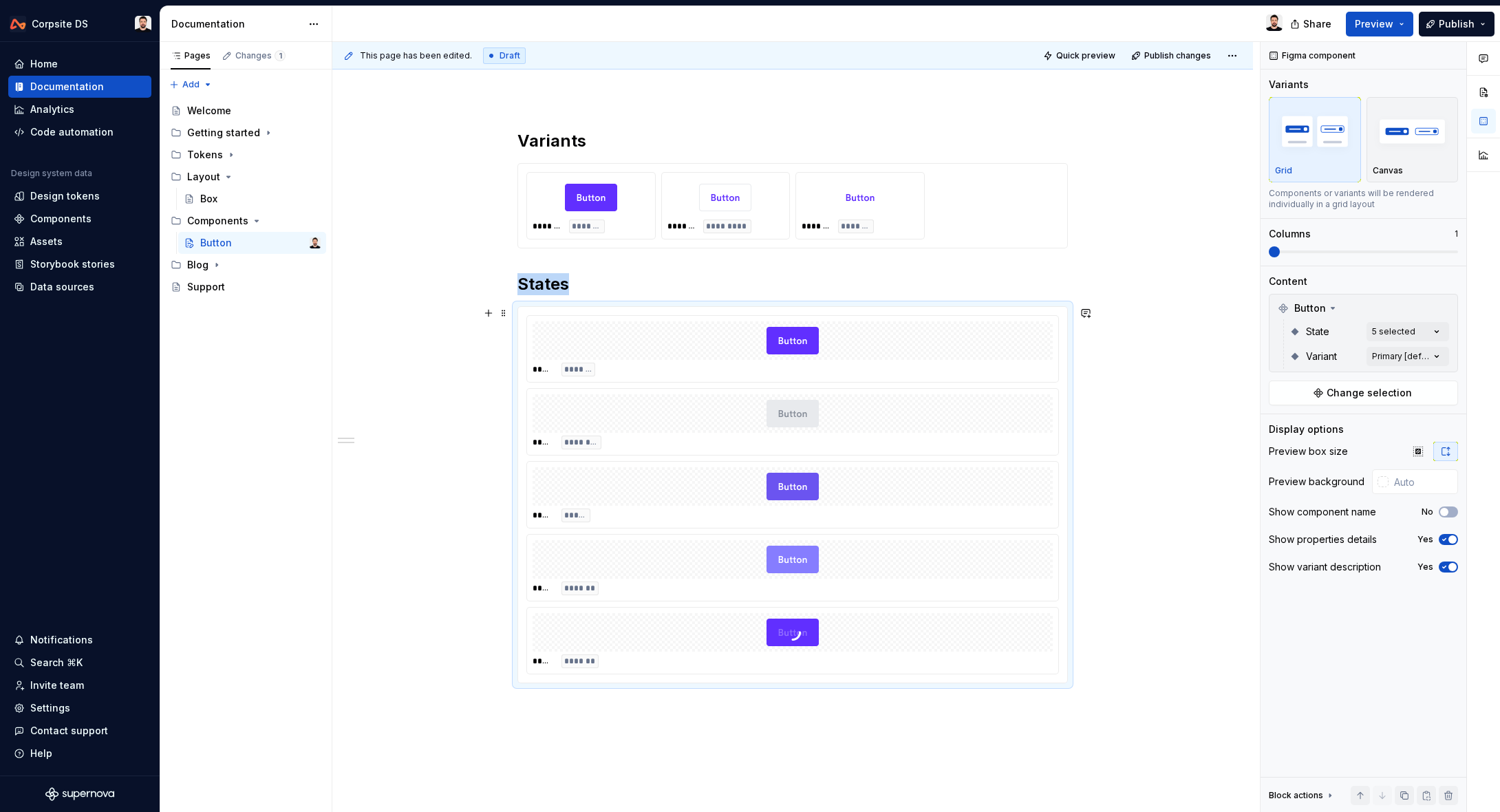
scroll to position [134, 0]
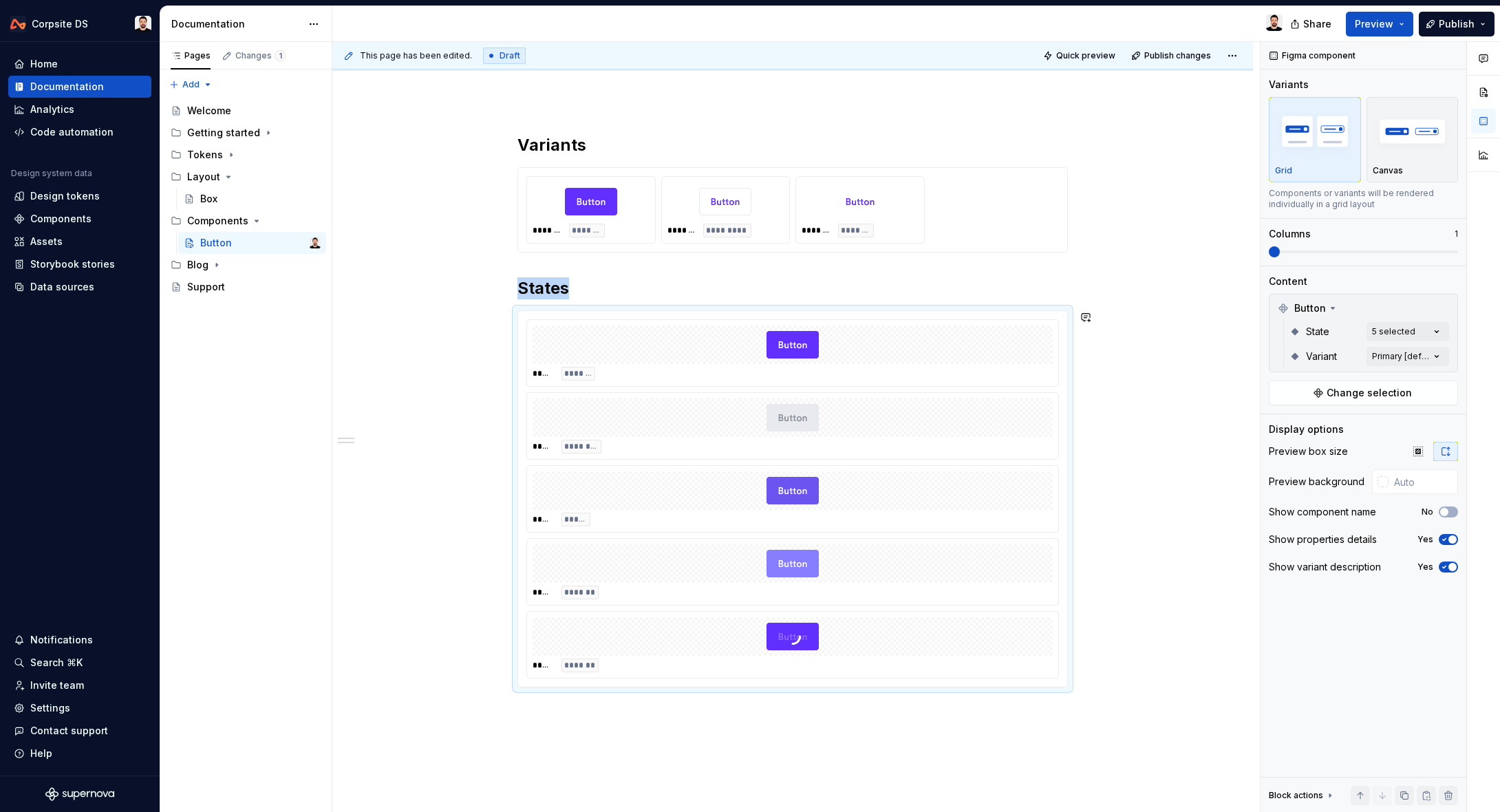
click at [704, 730] on div "Variants ******* ******* ******* ********* ******* ******** States ***** ******…" at bounding box center [792, 524] width 921 height 847
click at [629, 730] on div "This page has been edited. Draft Quick preview Publish changes Button Edit head…" at bounding box center [796, 427] width 927 height 771
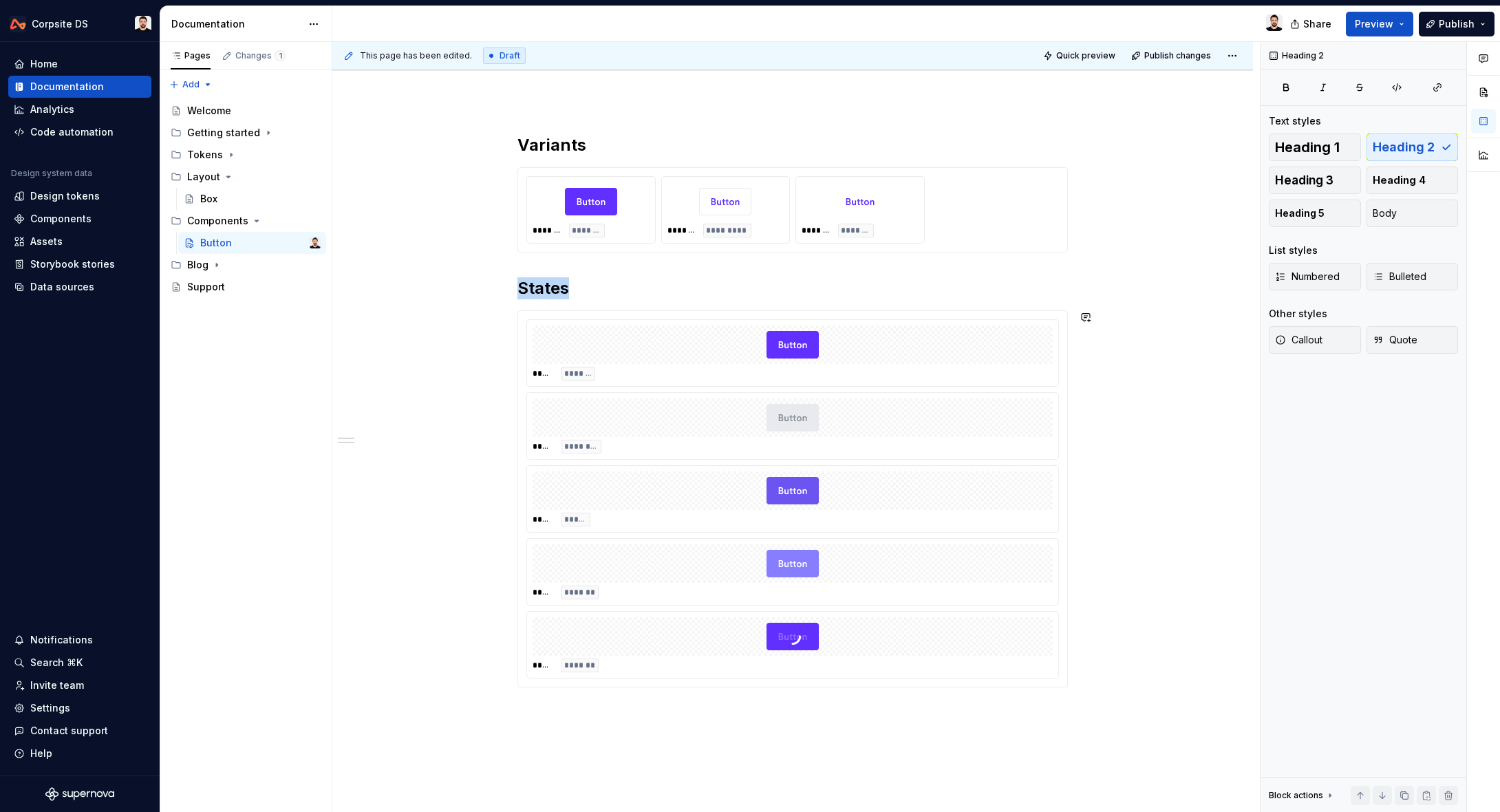
click at [629, 730] on div "Variants ******* ******* ******* ********* ******* ******** States ***** ******…" at bounding box center [792, 524] width 921 height 847
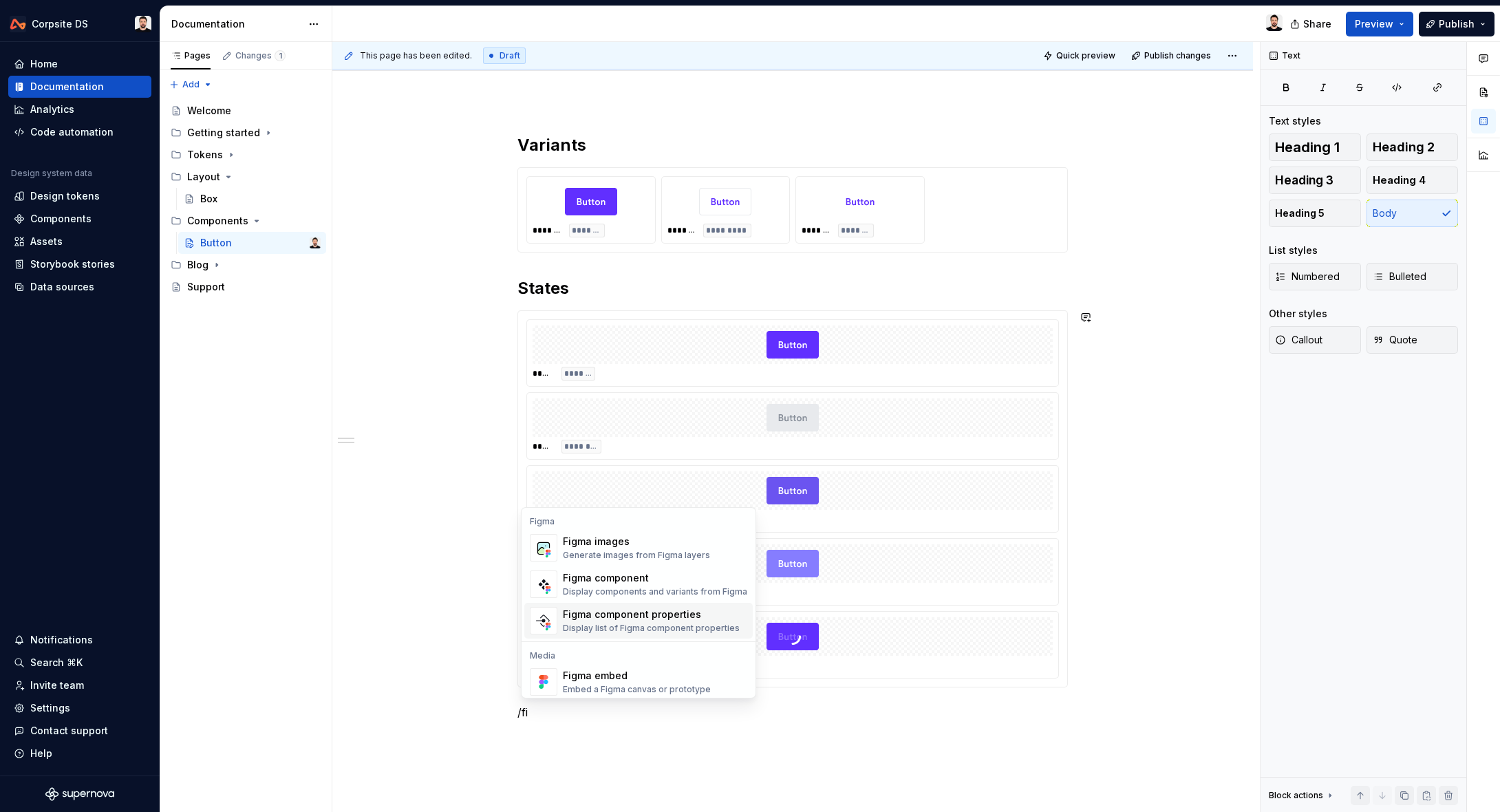
click at [621, 627] on div "Display list of Figma component properties" at bounding box center [651, 628] width 177 height 11
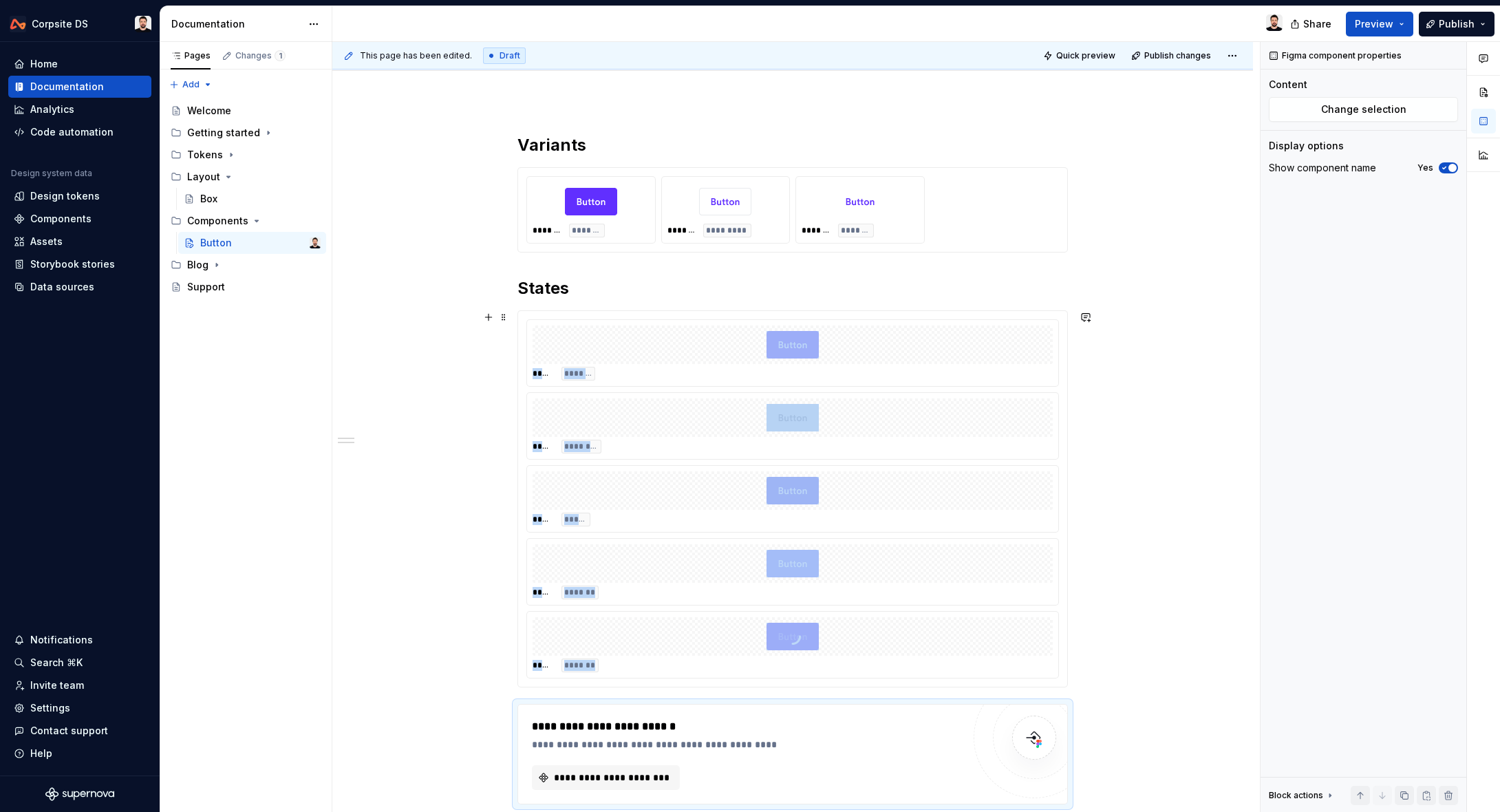
scroll to position [304, 0]
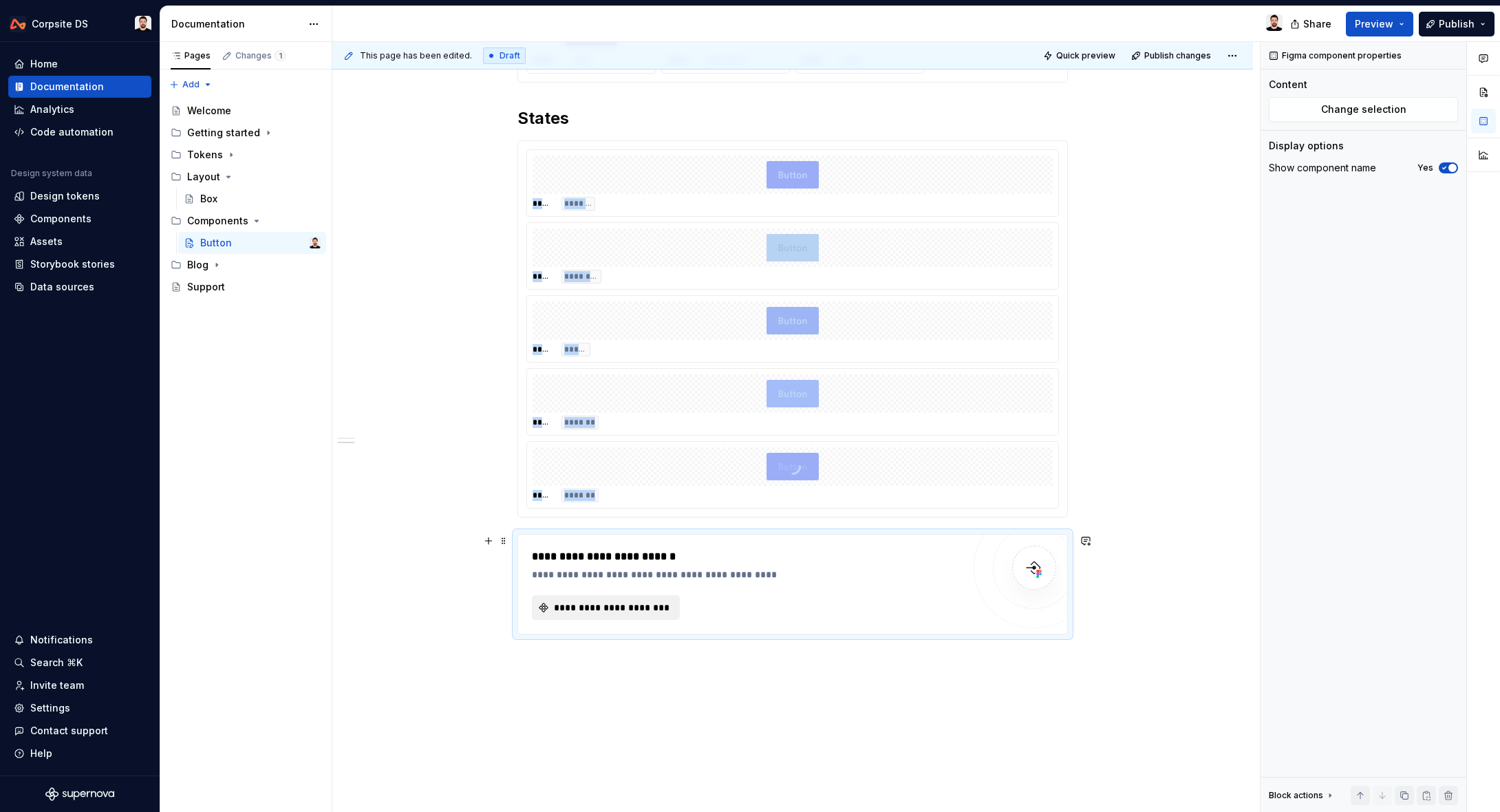
click at [663, 606] on span "**********" at bounding box center [611, 607] width 119 height 14
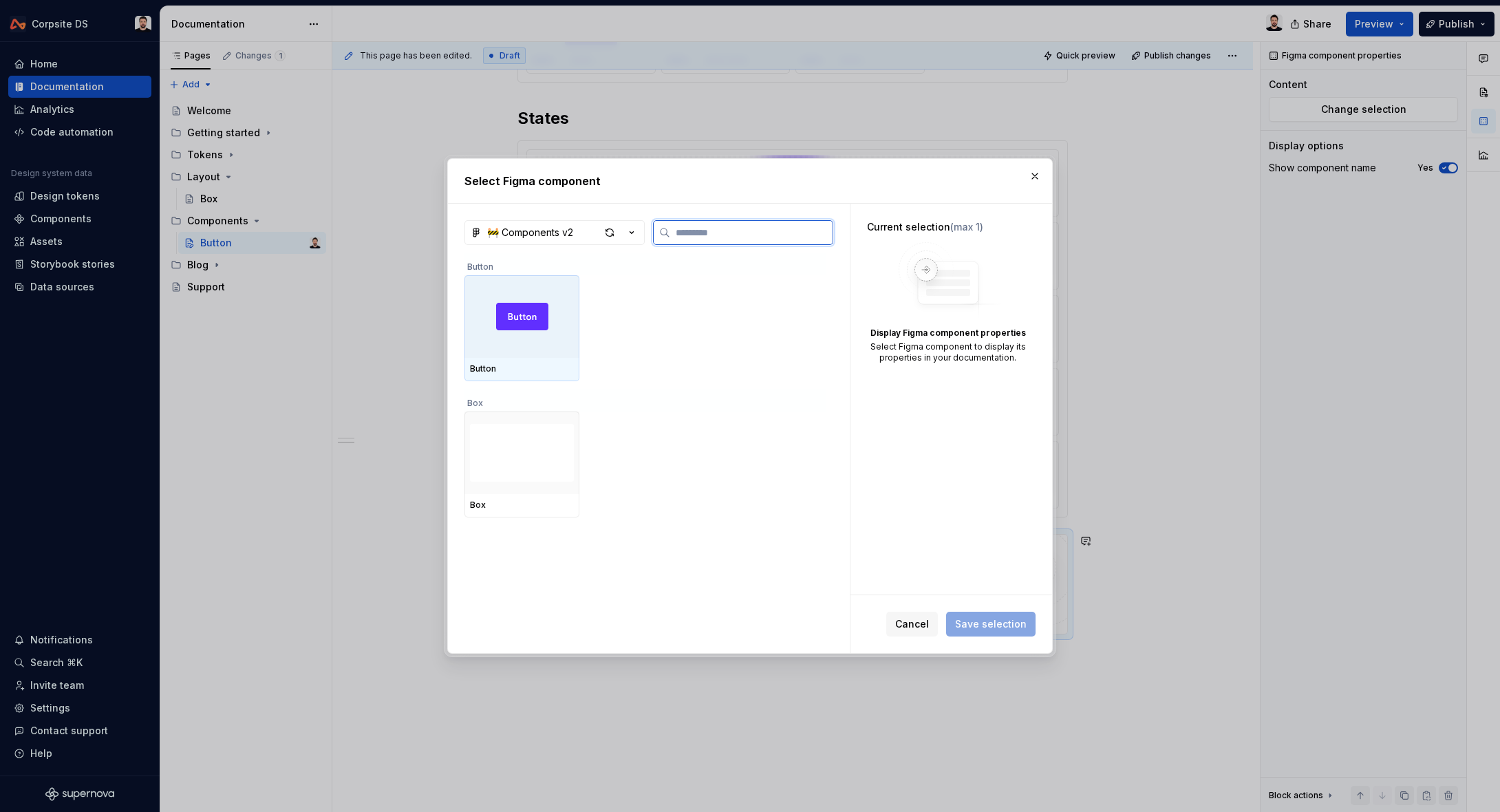
click at [556, 331] on div at bounding box center [522, 317] width 115 height 82
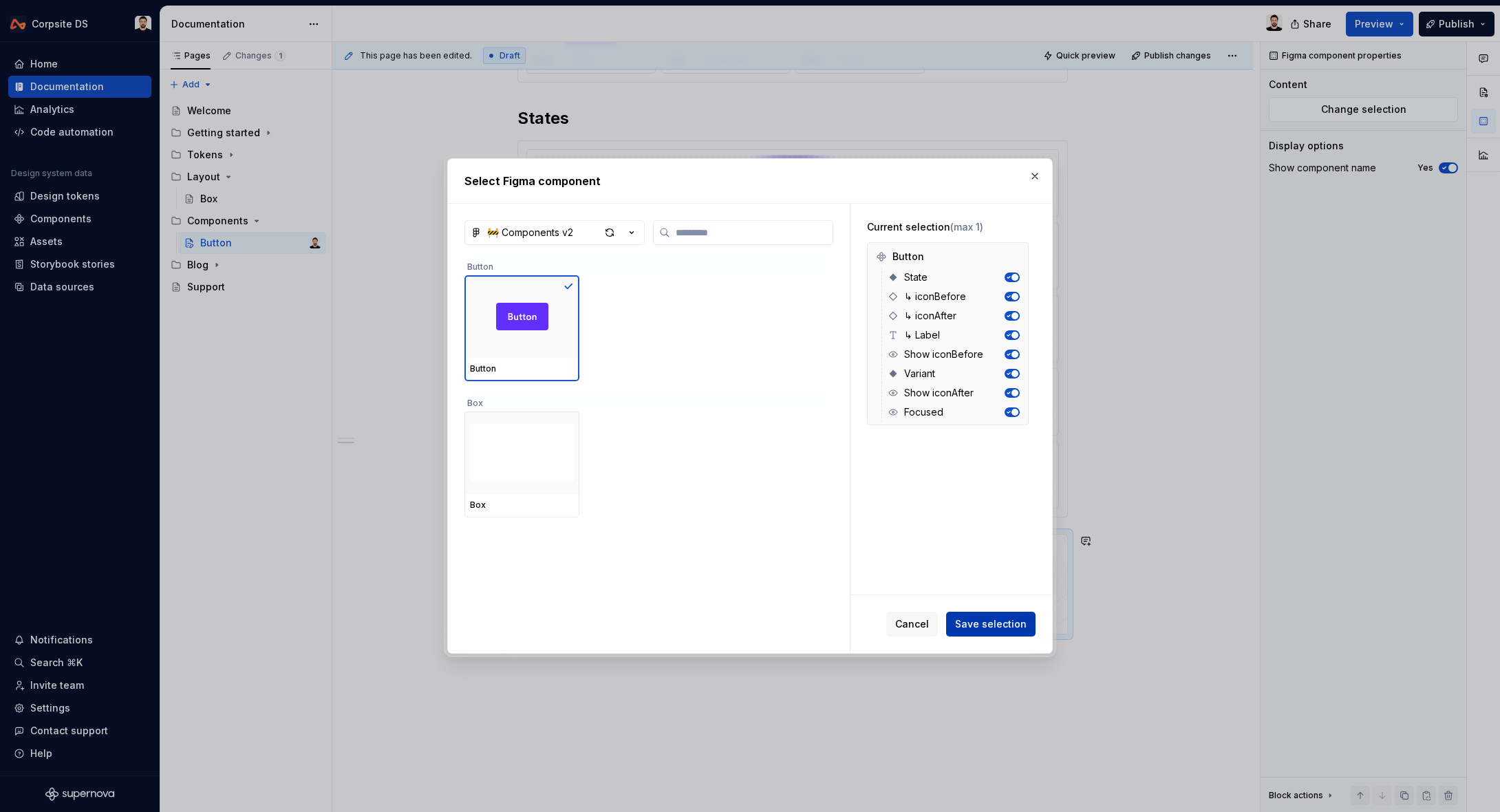
click at [1013, 623] on span "Save selection" at bounding box center [991, 624] width 72 height 14
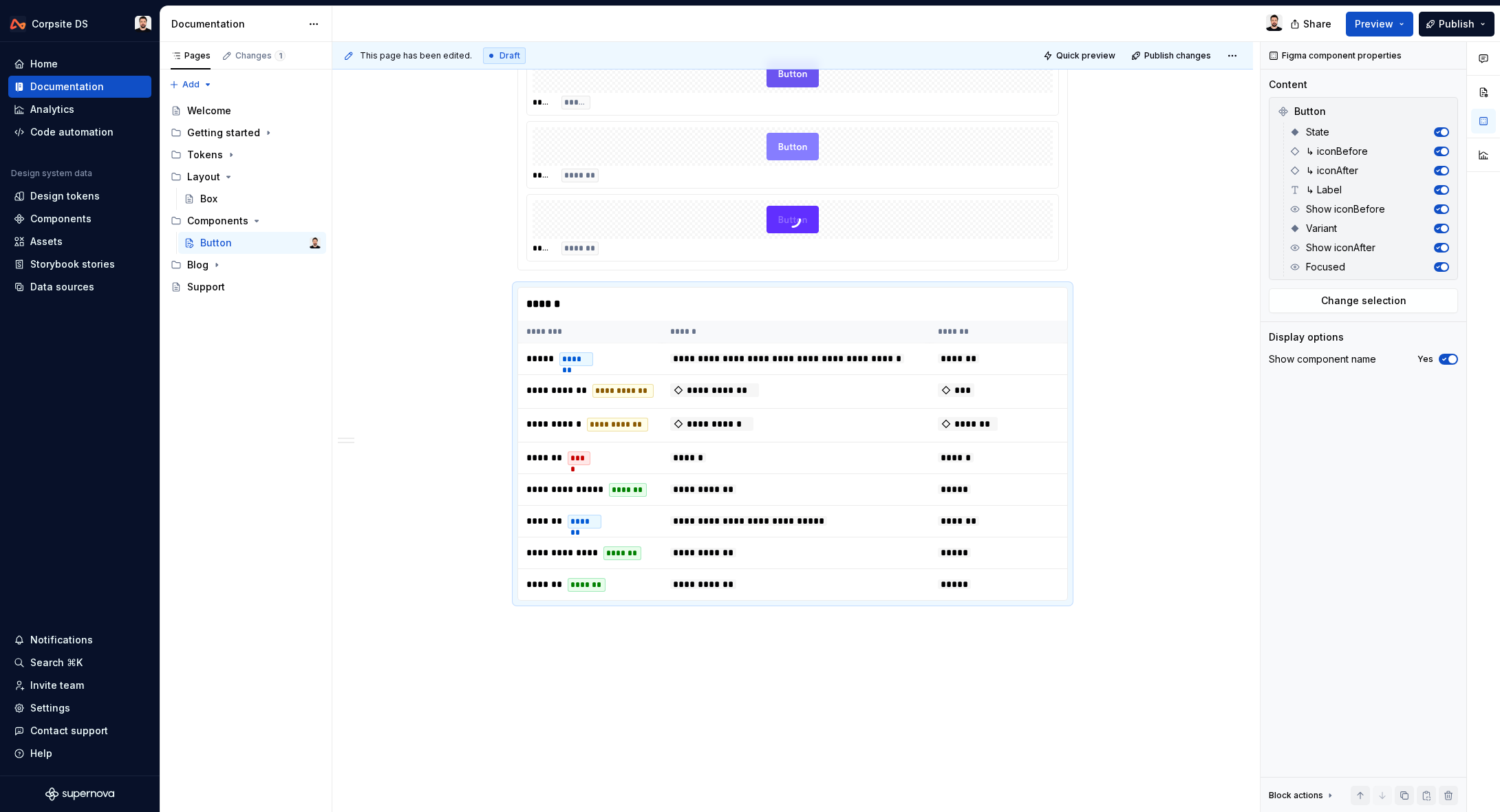
scroll to position [547, 0]
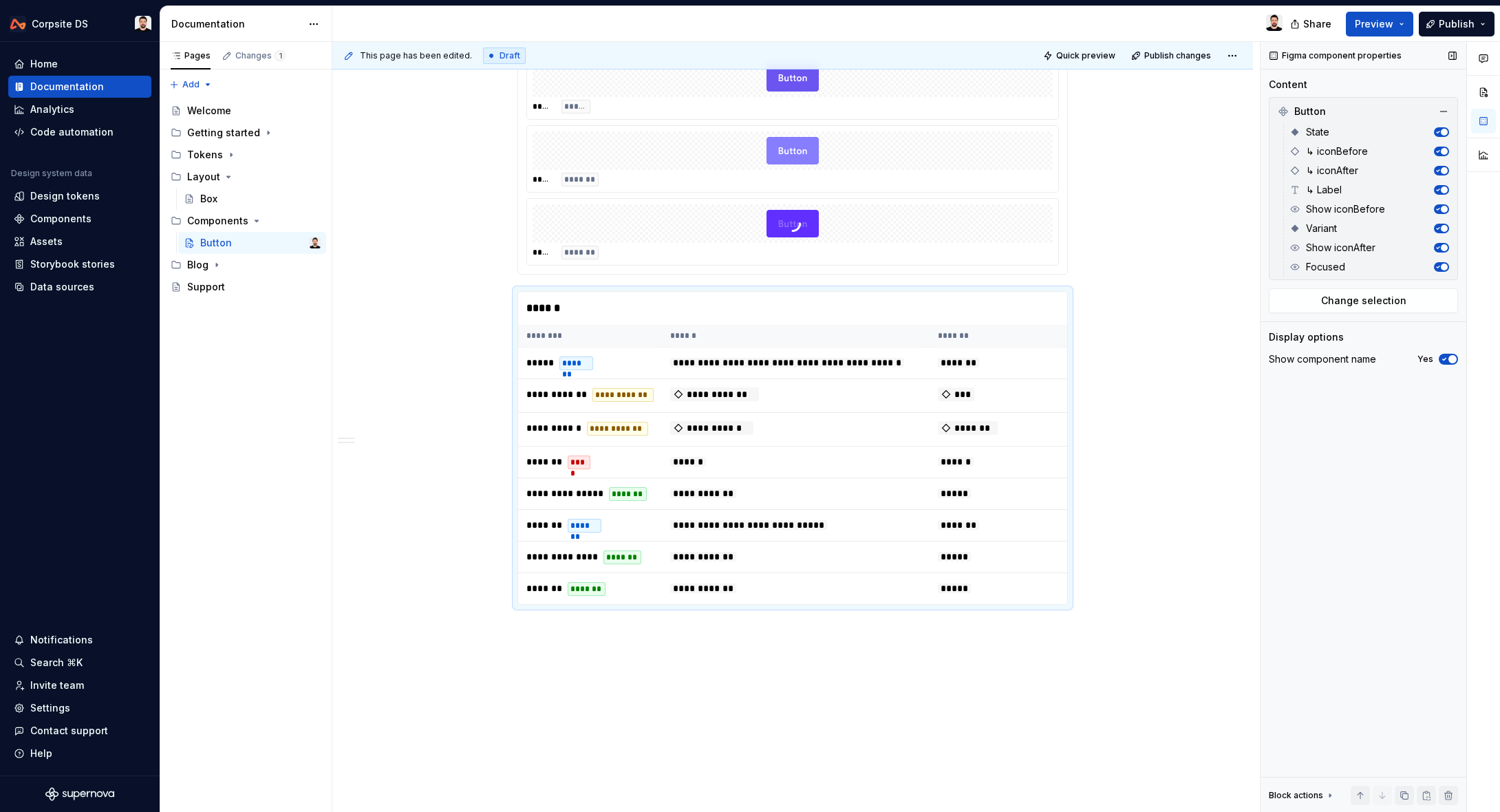
click at [1446, 266] on span "button" at bounding box center [1444, 267] width 7 height 7
click at [1442, 265] on button "button" at bounding box center [1442, 267] width 15 height 10
click at [536, 657] on div "**********" at bounding box center [796, 427] width 927 height 771
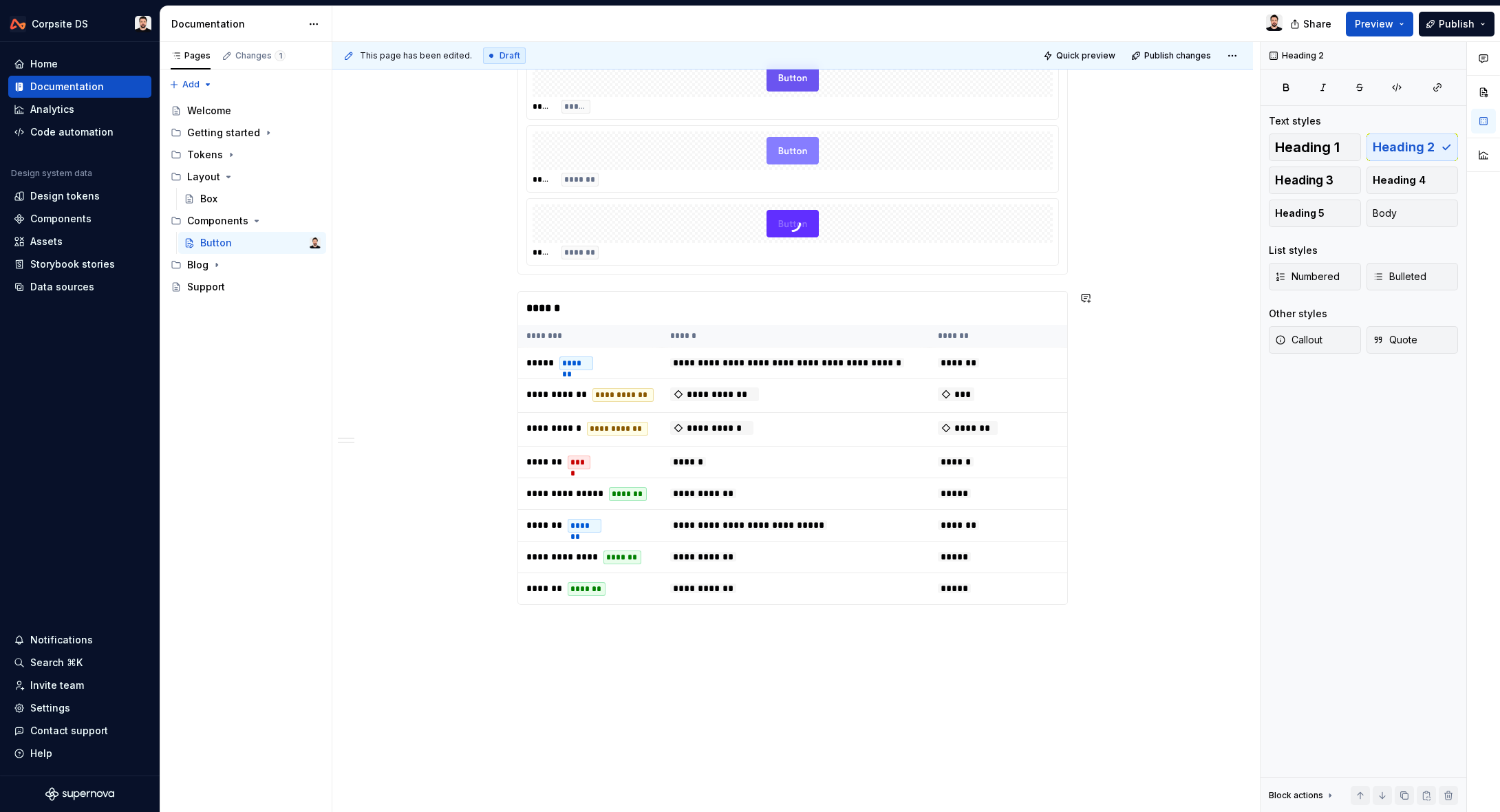
click at [532, 657] on div "**********" at bounding box center [792, 276] width 921 height 1176
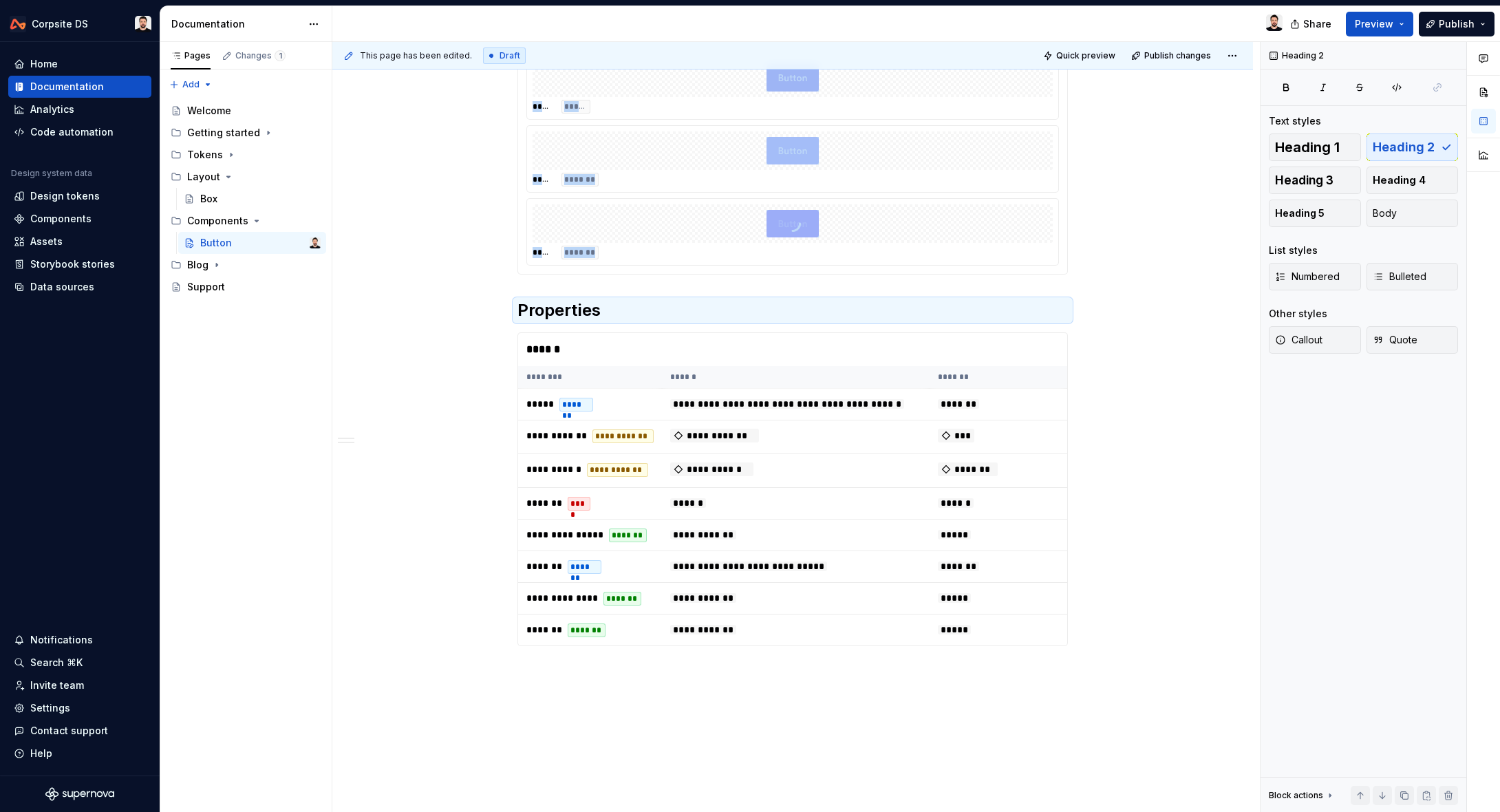
click at [553, 284] on div "**********" at bounding box center [792, 183] width 550 height 925
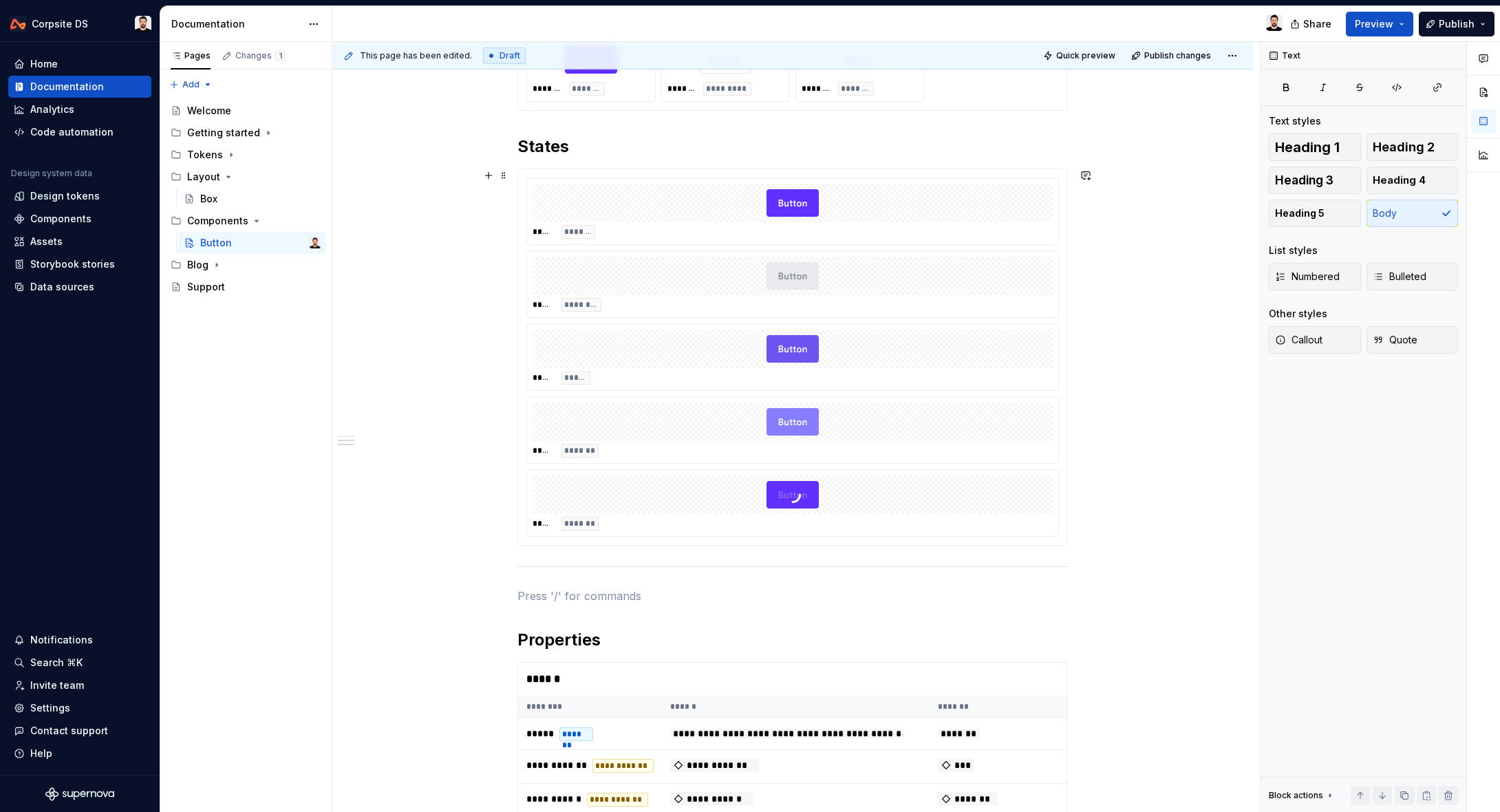
scroll to position [291, 0]
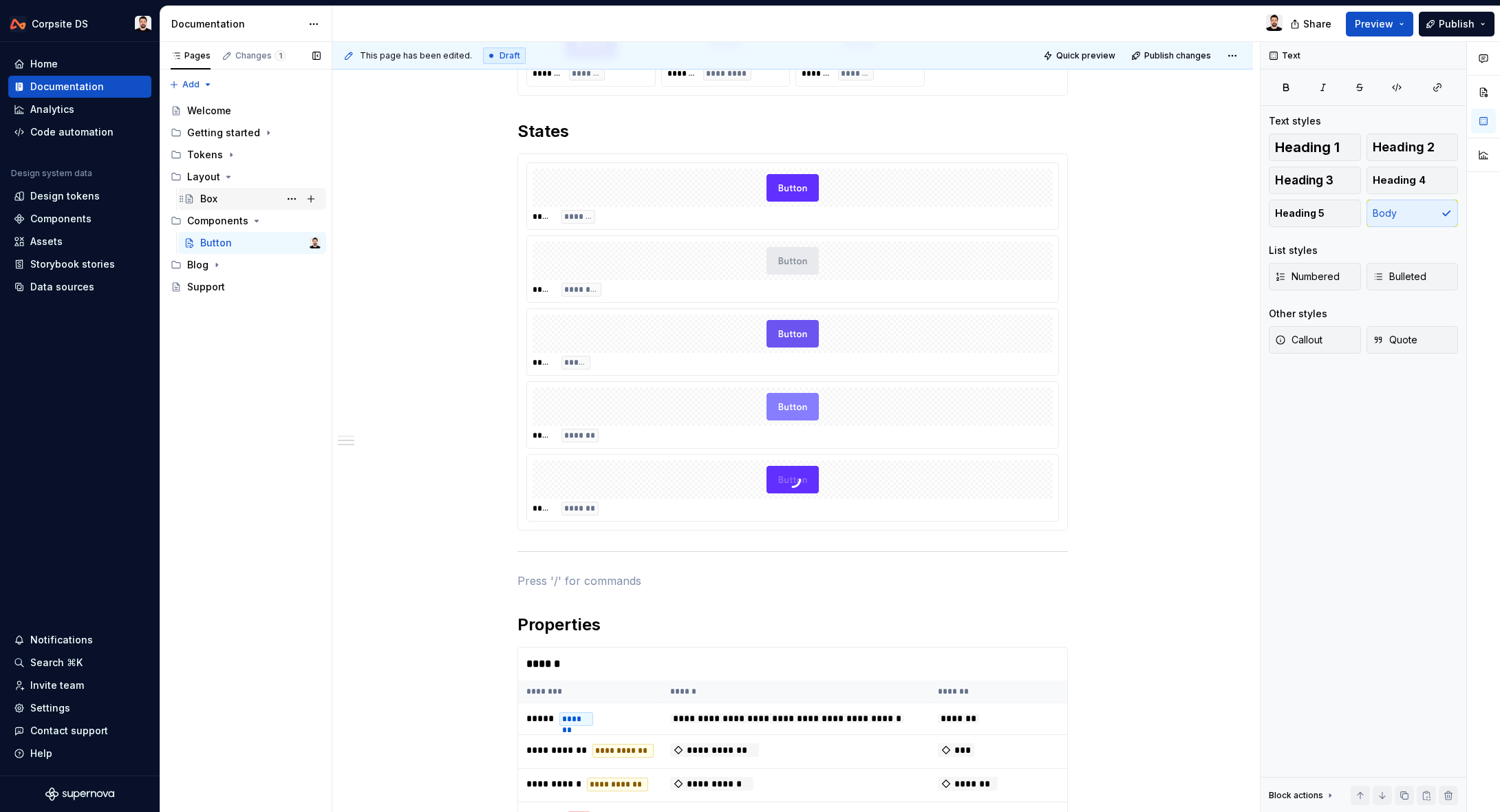
click at [215, 188] on div "Box" at bounding box center [253, 198] width 148 height 22
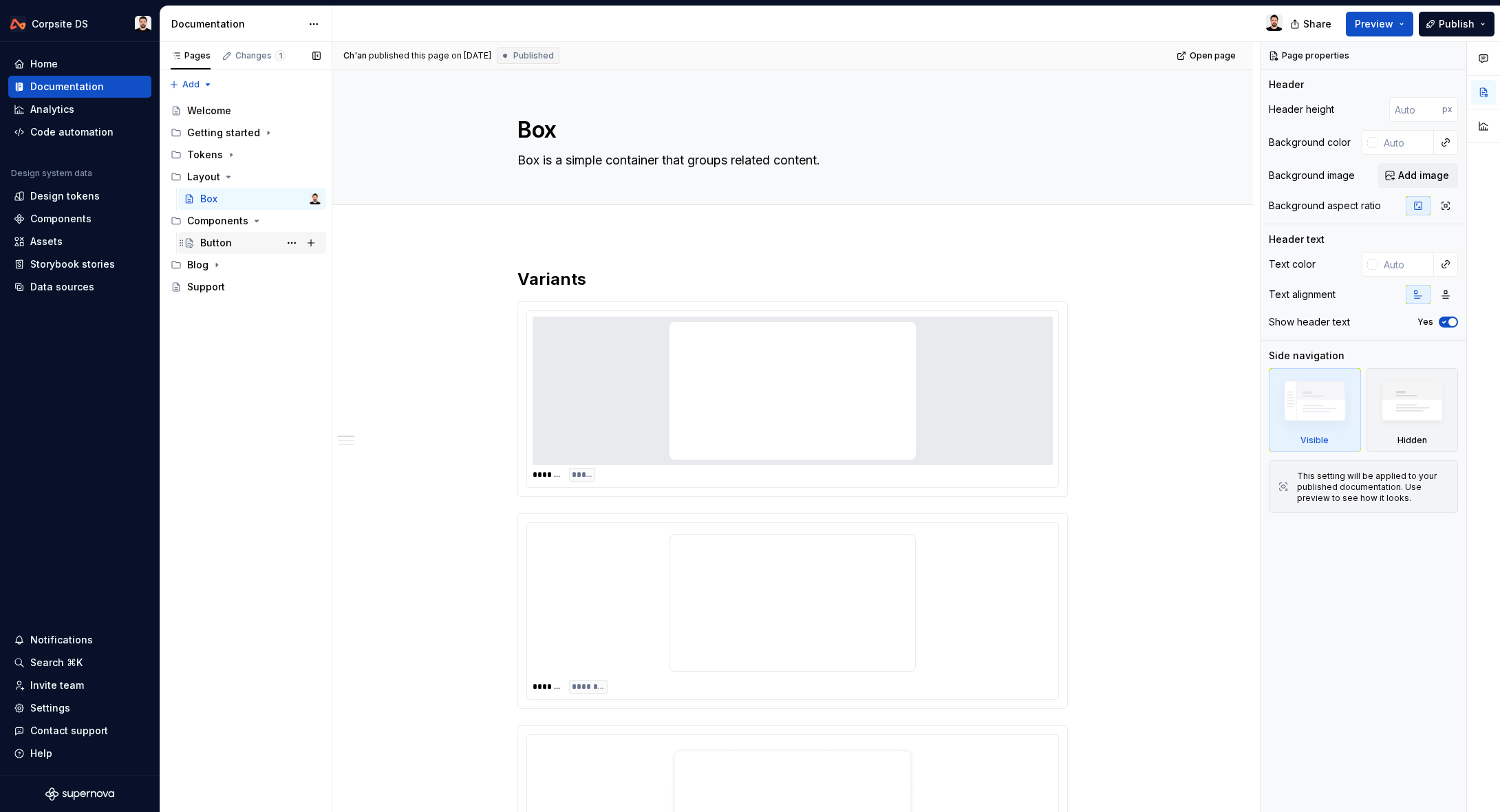
click at [190, 238] on icon "Page tree" at bounding box center [188, 243] width 11 height 11
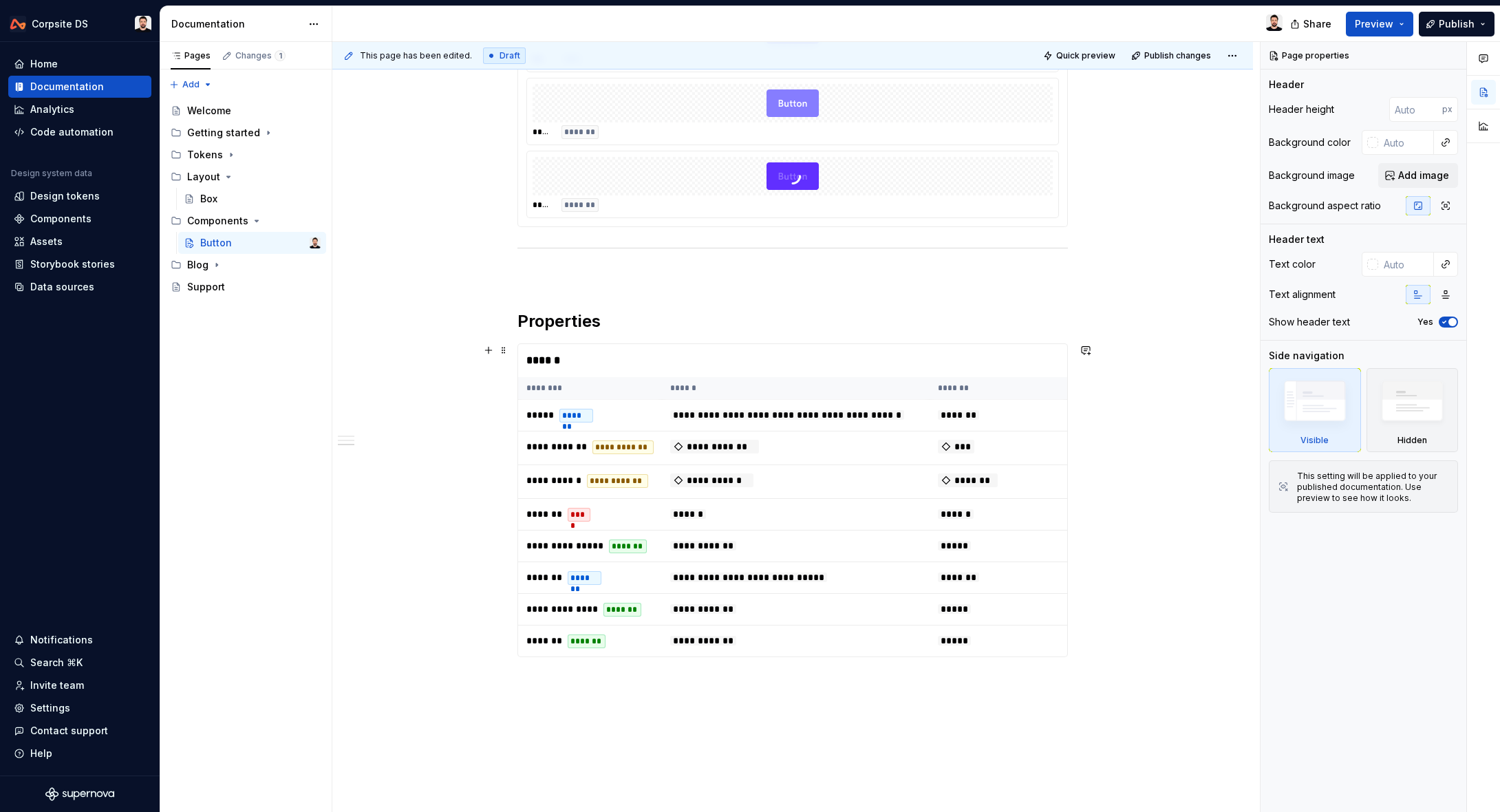
scroll to position [601, 0]
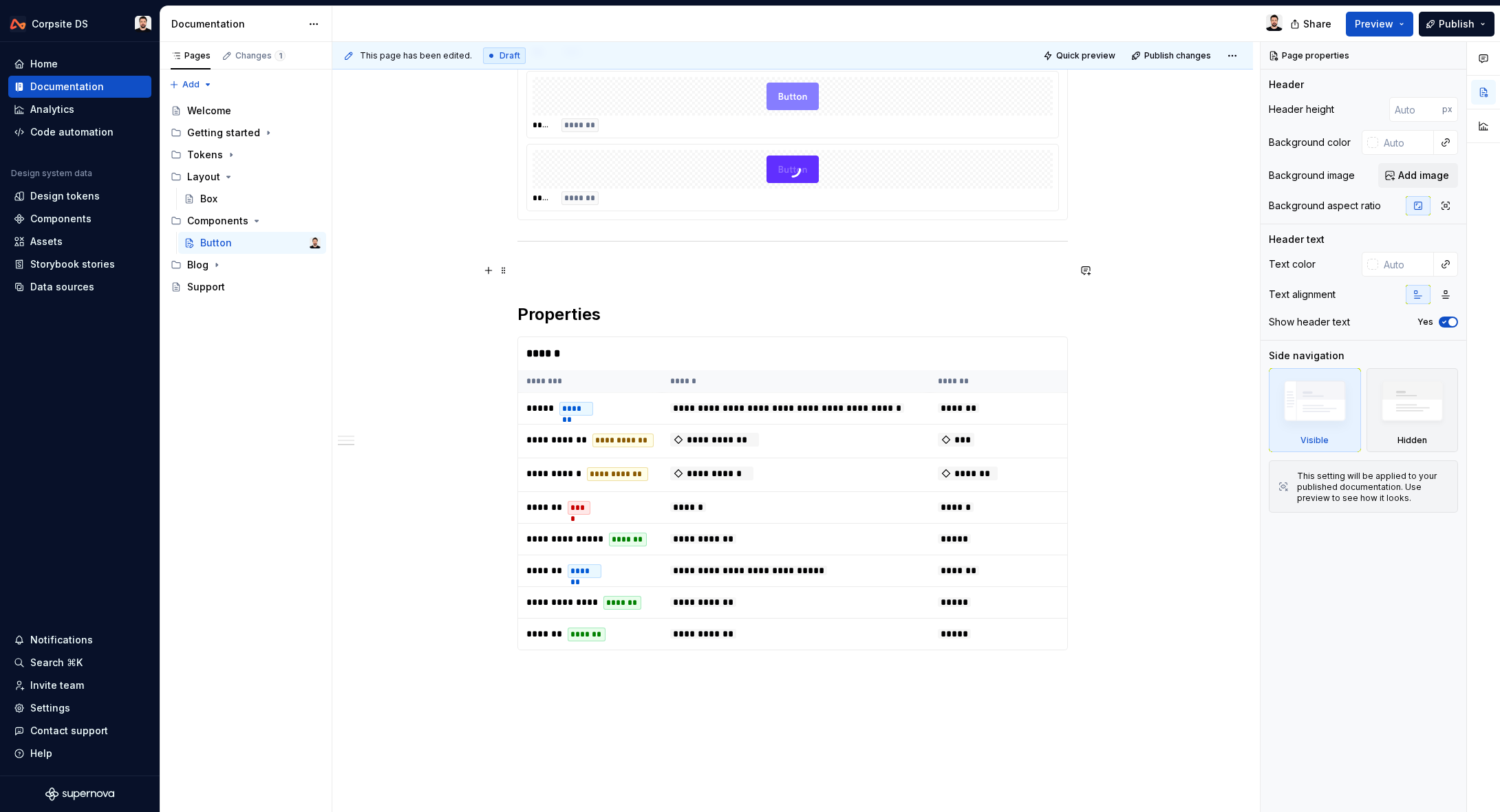
click at [566, 267] on p at bounding box center [792, 271] width 550 height 16
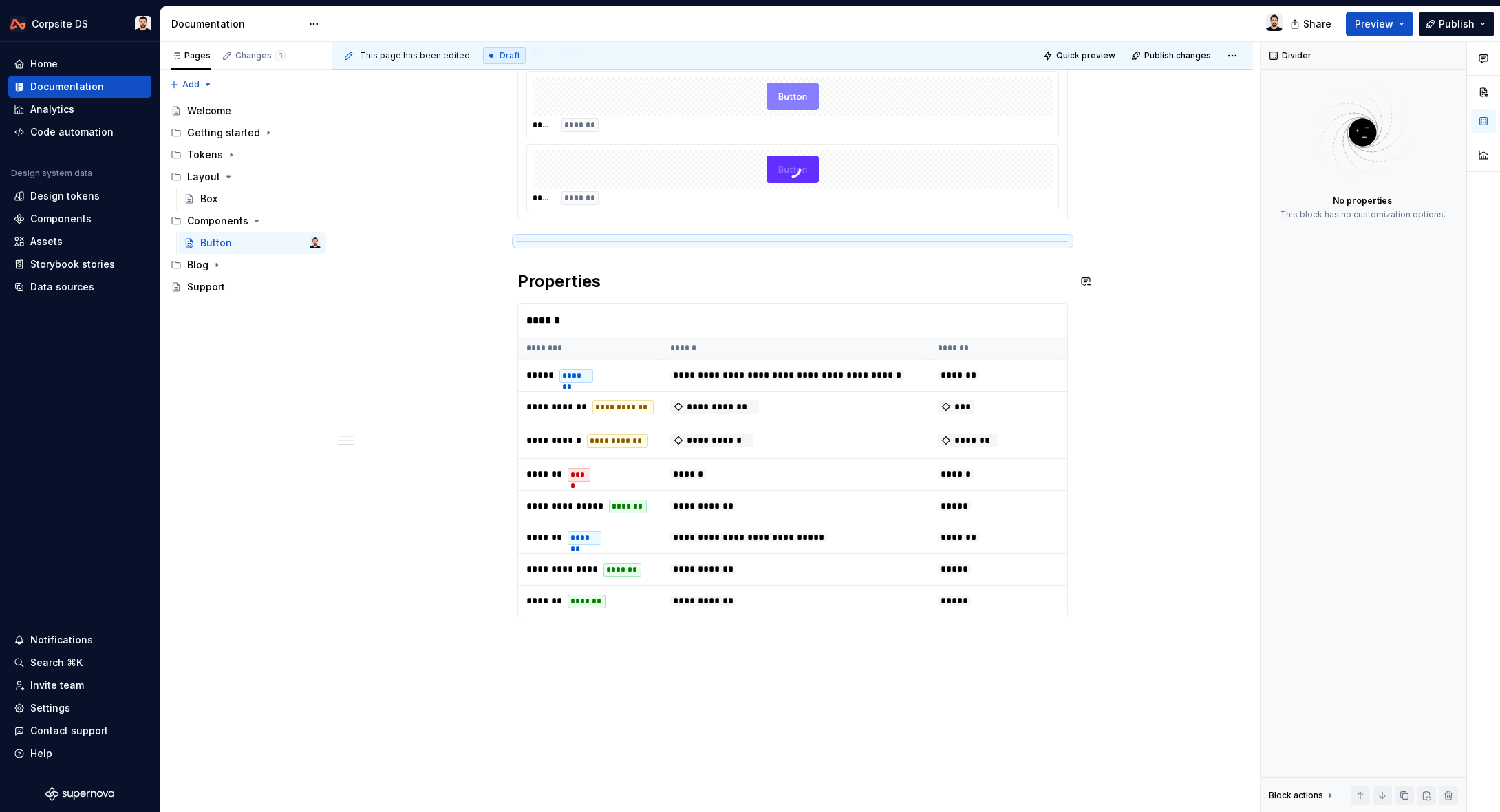
click at [1160, 269] on div "**********" at bounding box center [792, 255] width 921 height 1243
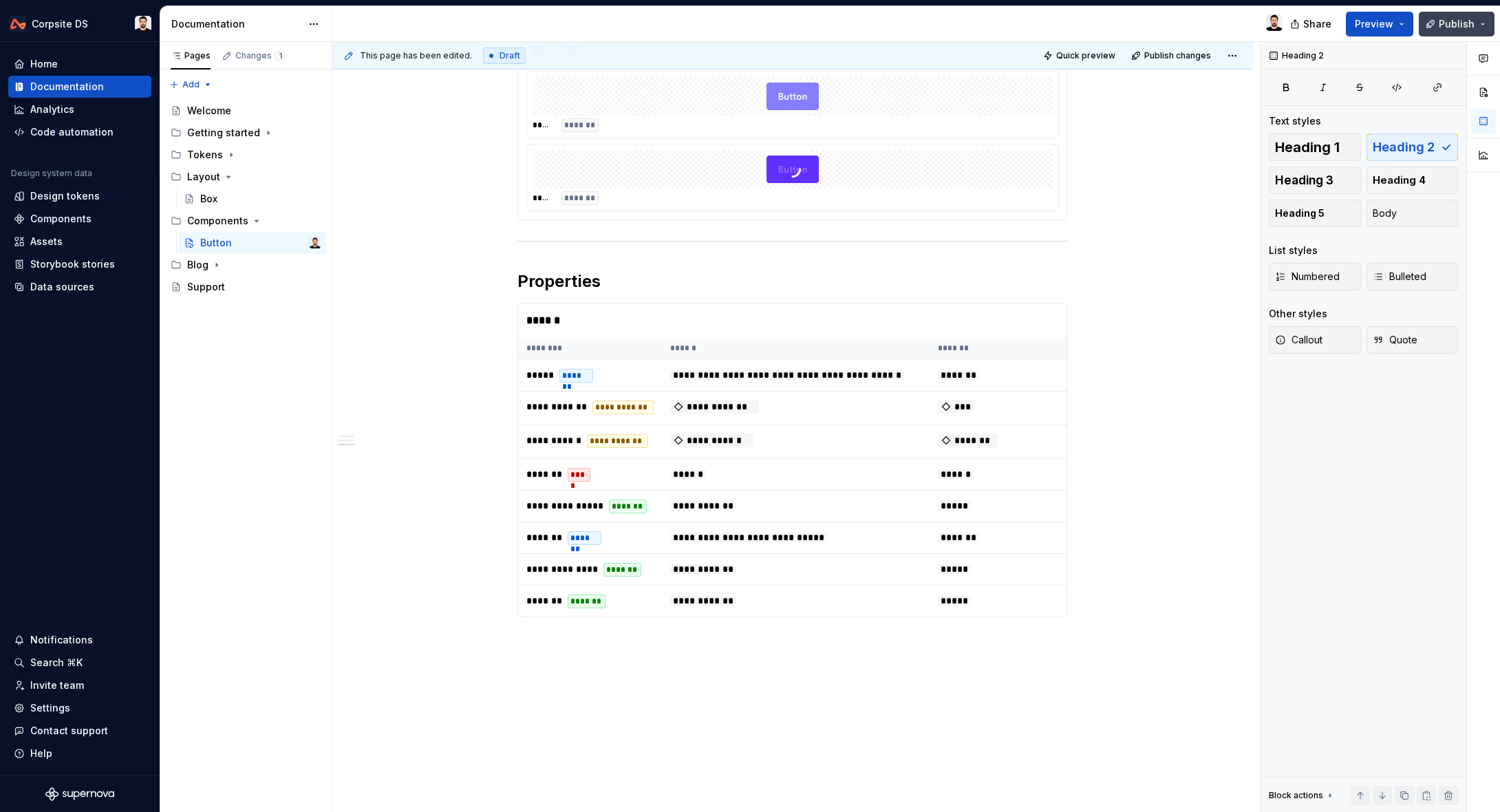
click at [1447, 27] on span "Publish" at bounding box center [1456, 24] width 35 height 14
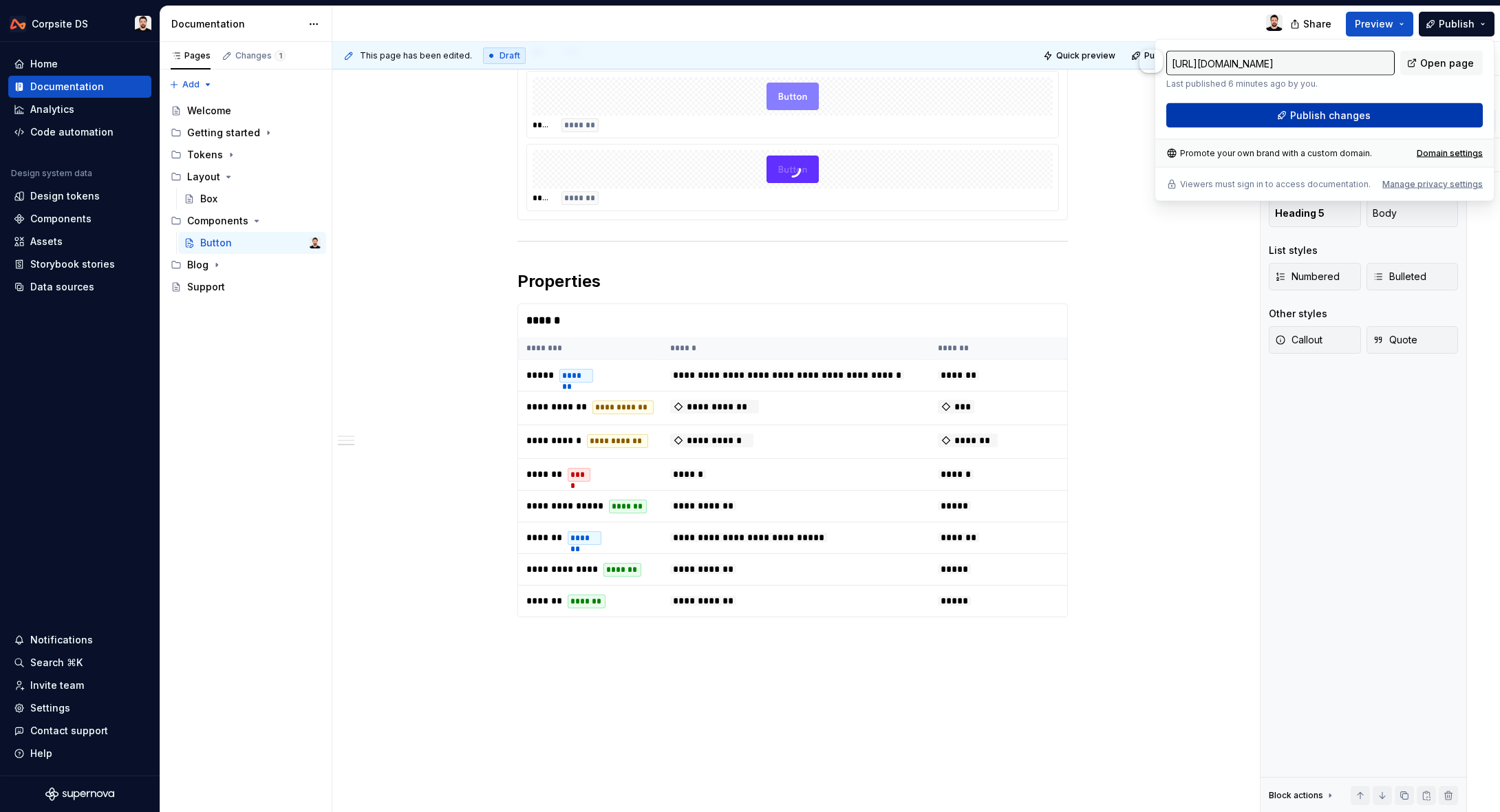
click at [1362, 115] on span "Publish changes" at bounding box center [1330, 115] width 81 height 14
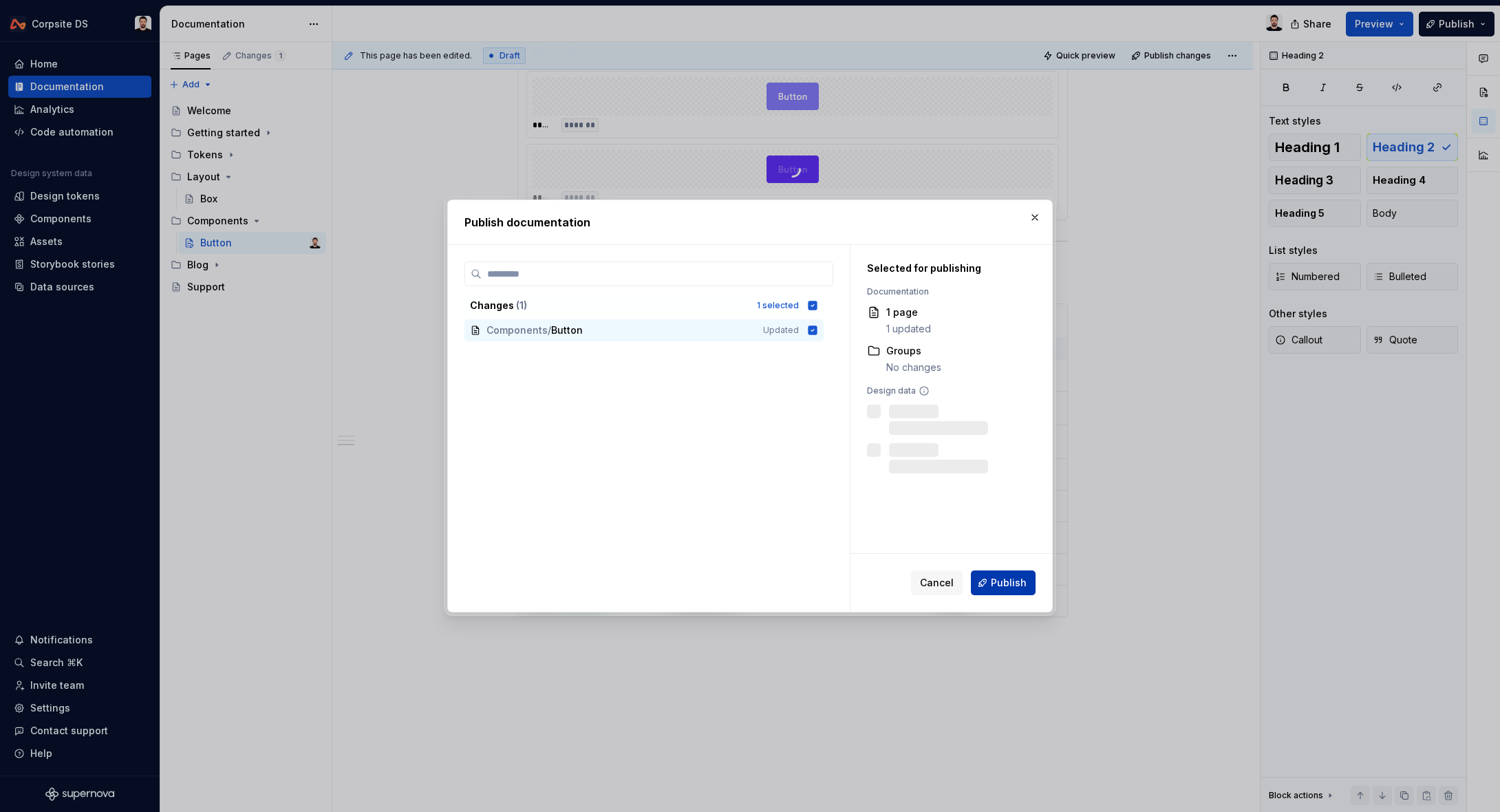
click at [981, 571] on button "Publish" at bounding box center [1003, 582] width 65 height 25
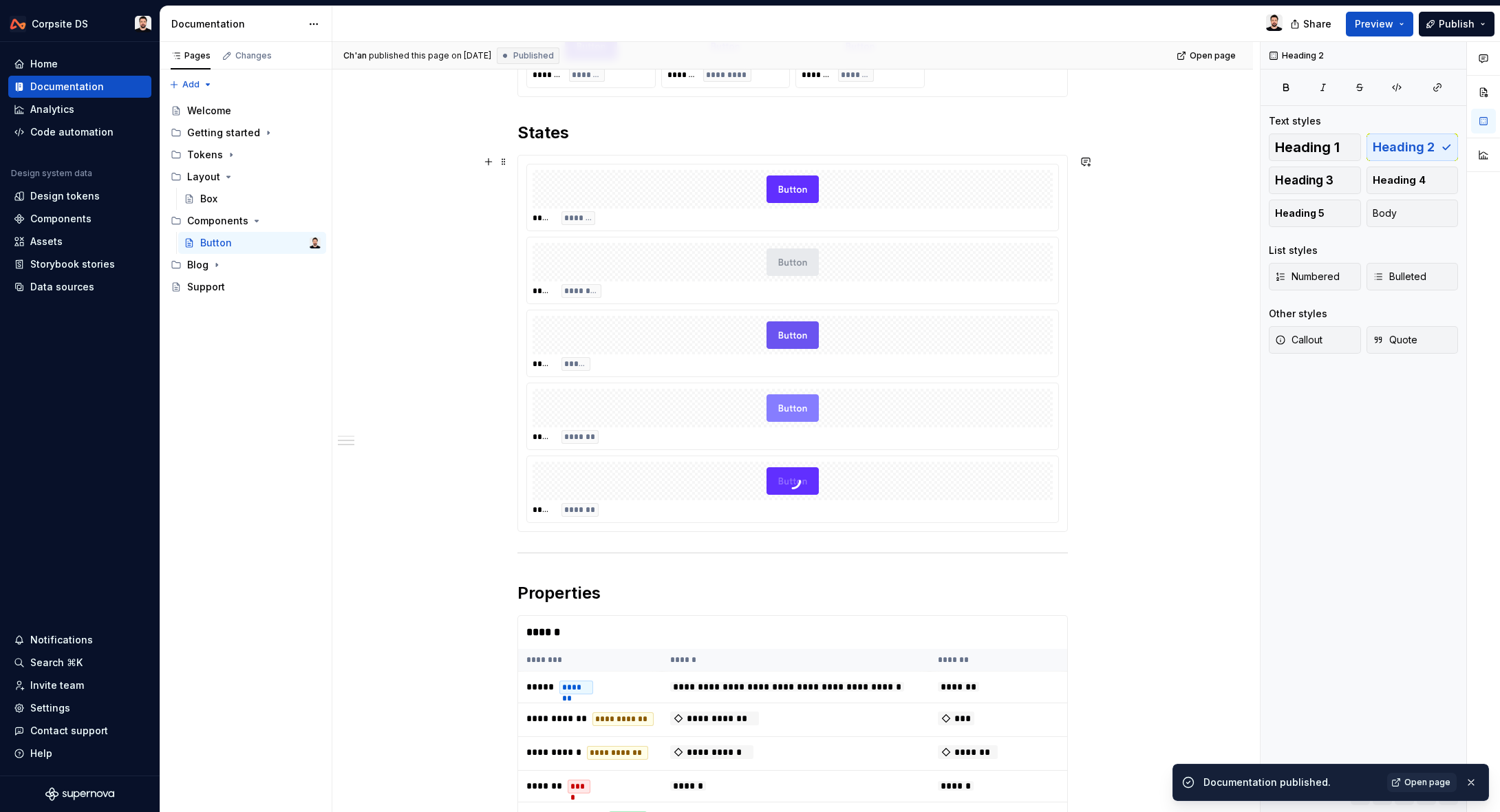
scroll to position [288, 0]
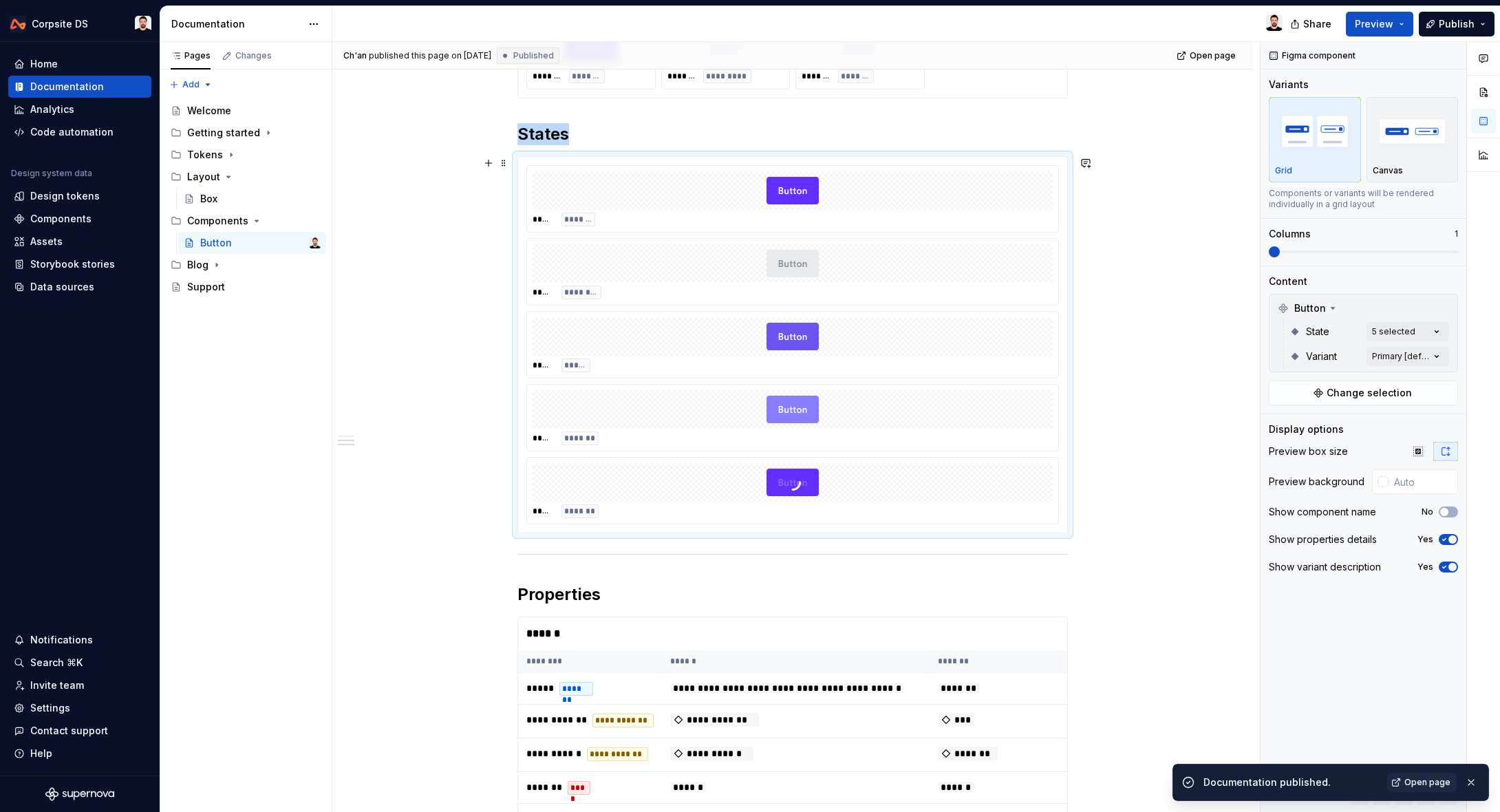
click at [1024, 482] on div at bounding box center [792, 482] width 520 height 39
click at [1419, 478] on input "text" at bounding box center [1423, 481] width 69 height 25
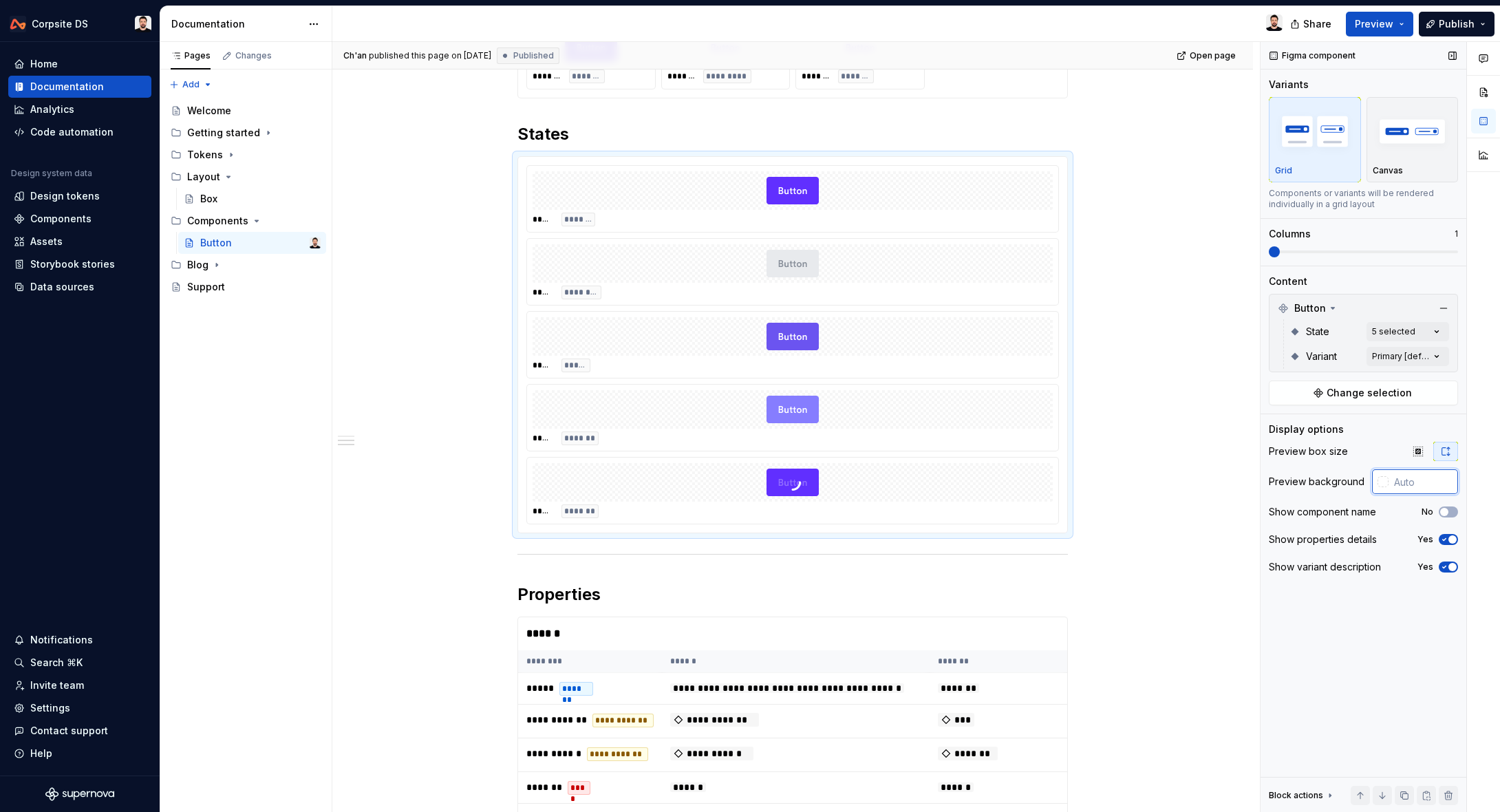
type textarea "*"
type input "#ffffff"
type button "on"
type input "#FFFFFF"
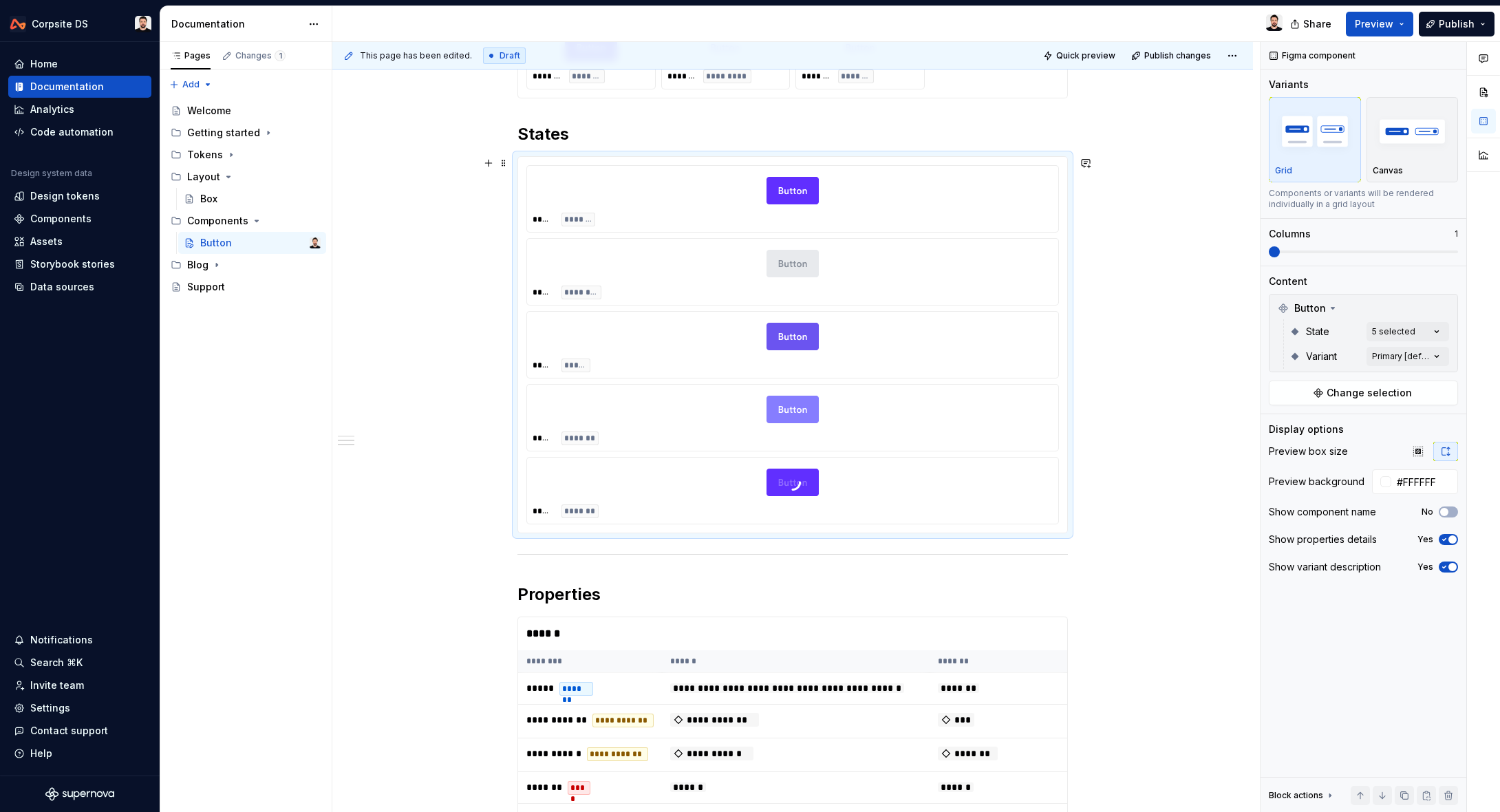
click at [1235, 438] on div "**********" at bounding box center [796, 427] width 927 height 771
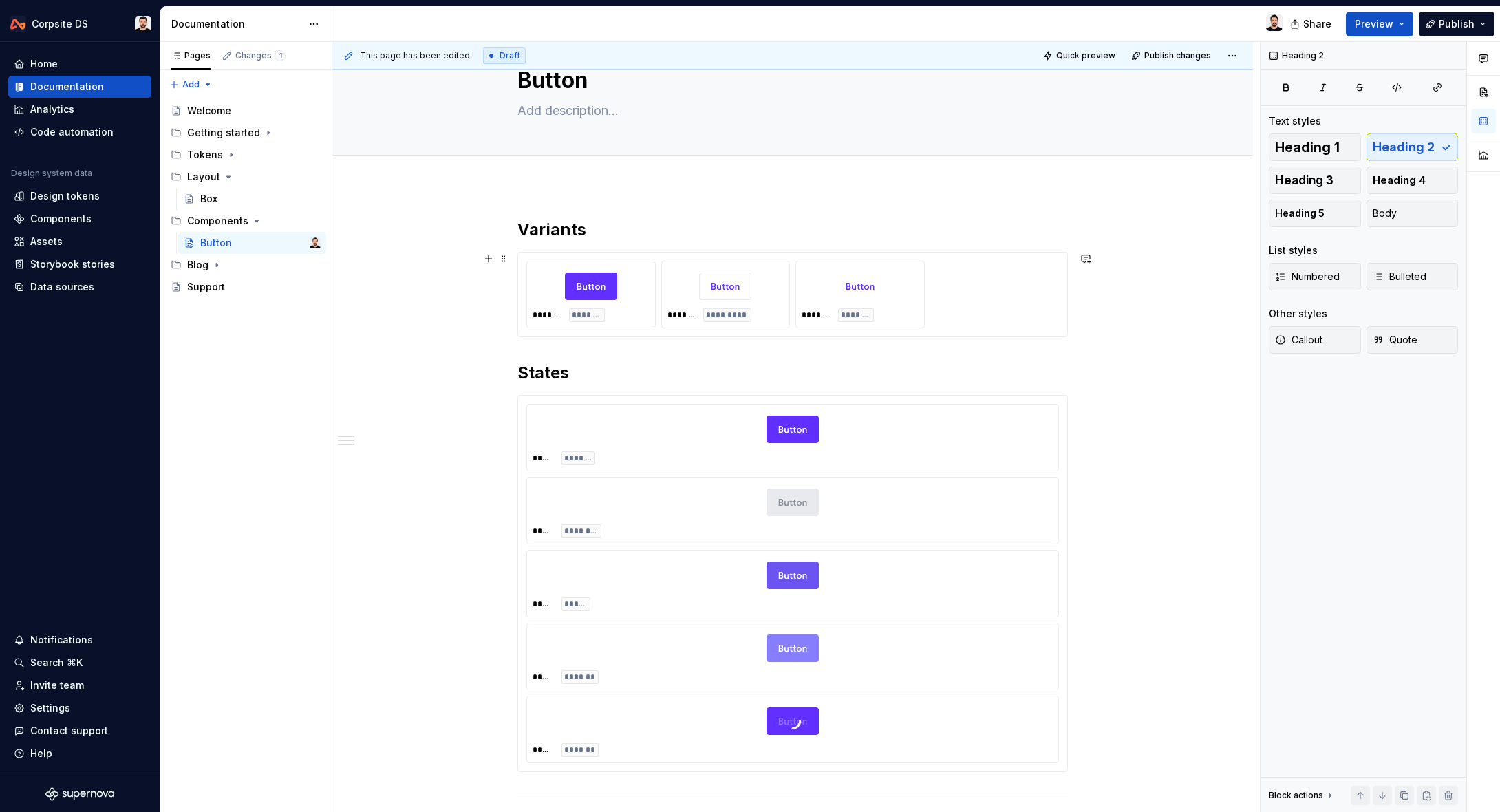
scroll to position [71, 0]
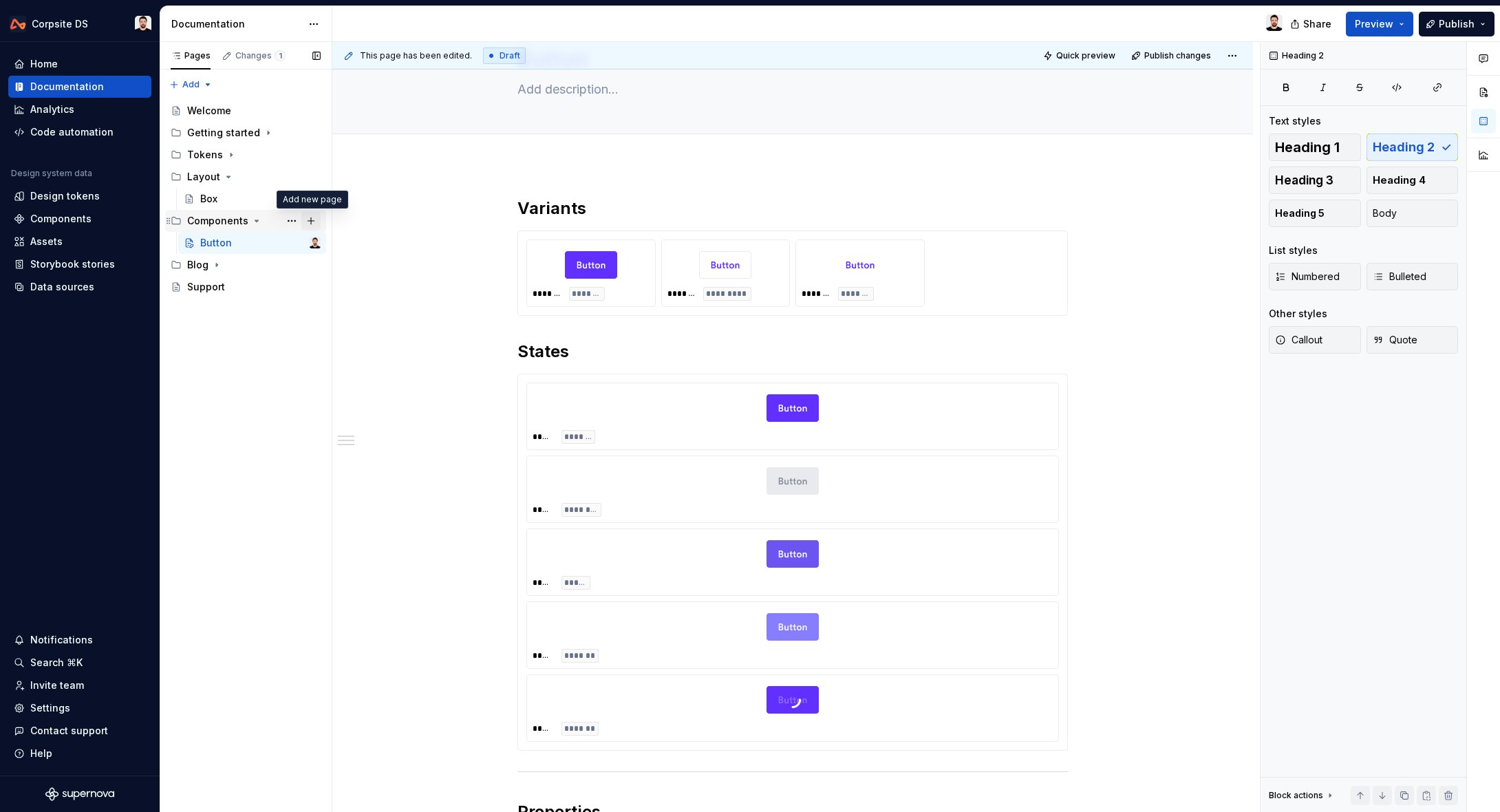
click at [312, 219] on button "Page tree" at bounding box center [310, 220] width 19 height 19
click at [227, 176] on icon "Page tree" at bounding box center [229, 177] width 3 height 2
click at [293, 198] on button "Page tree" at bounding box center [291, 198] width 19 height 19
click at [310, 198] on button "Page tree" at bounding box center [310, 198] width 19 height 19
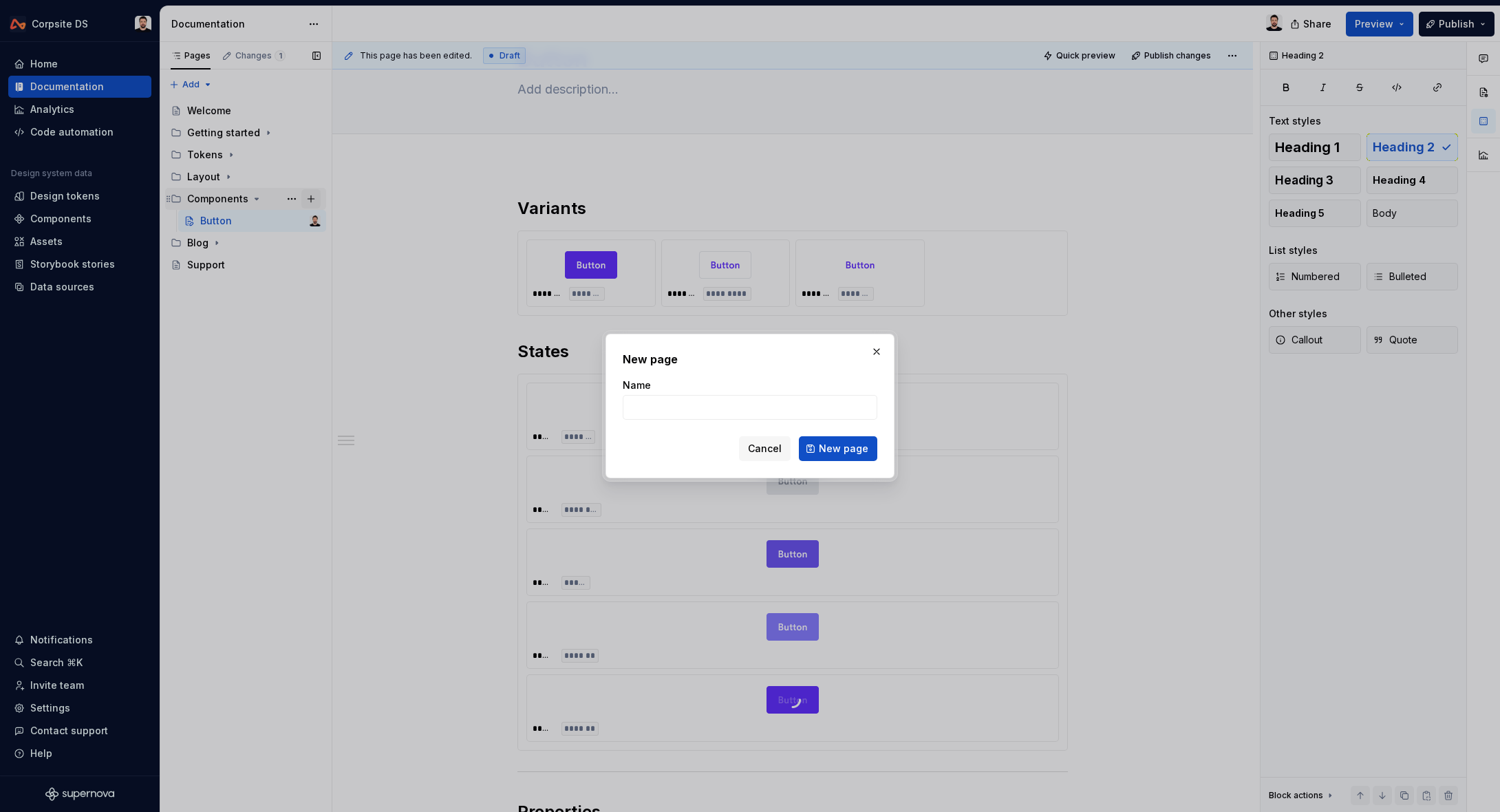
type textarea "*"
type input "Card"
drag, startPoint x: 860, startPoint y: 445, endPoint x: 787, endPoint y: 419, distance: 77.5
click at [860, 445] on span "New page" at bounding box center [843, 448] width 49 height 14
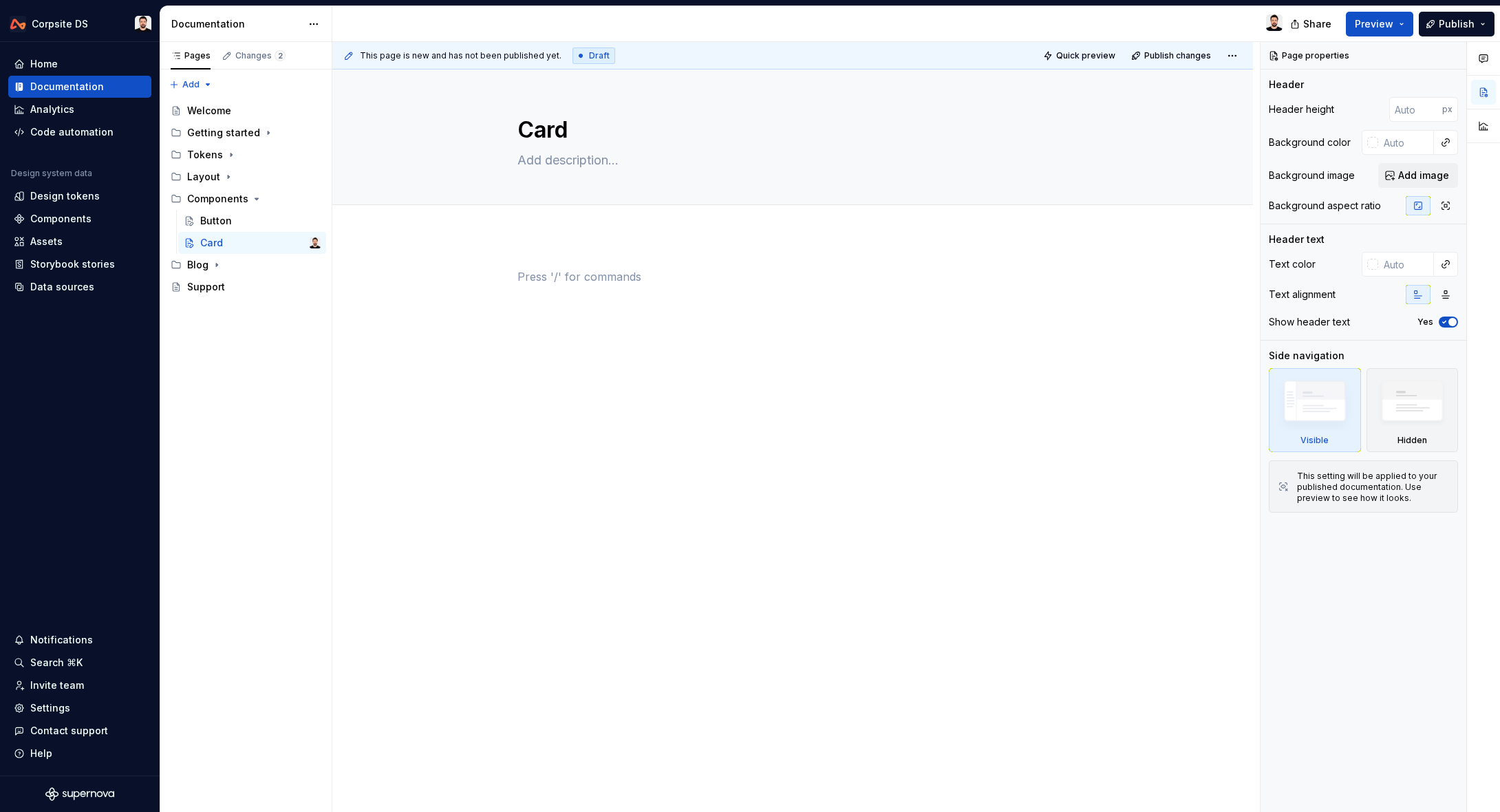
click at [548, 287] on div at bounding box center [792, 295] width 550 height 53
type textarea "*"
